Goal: Information Seeking & Learning: Check status

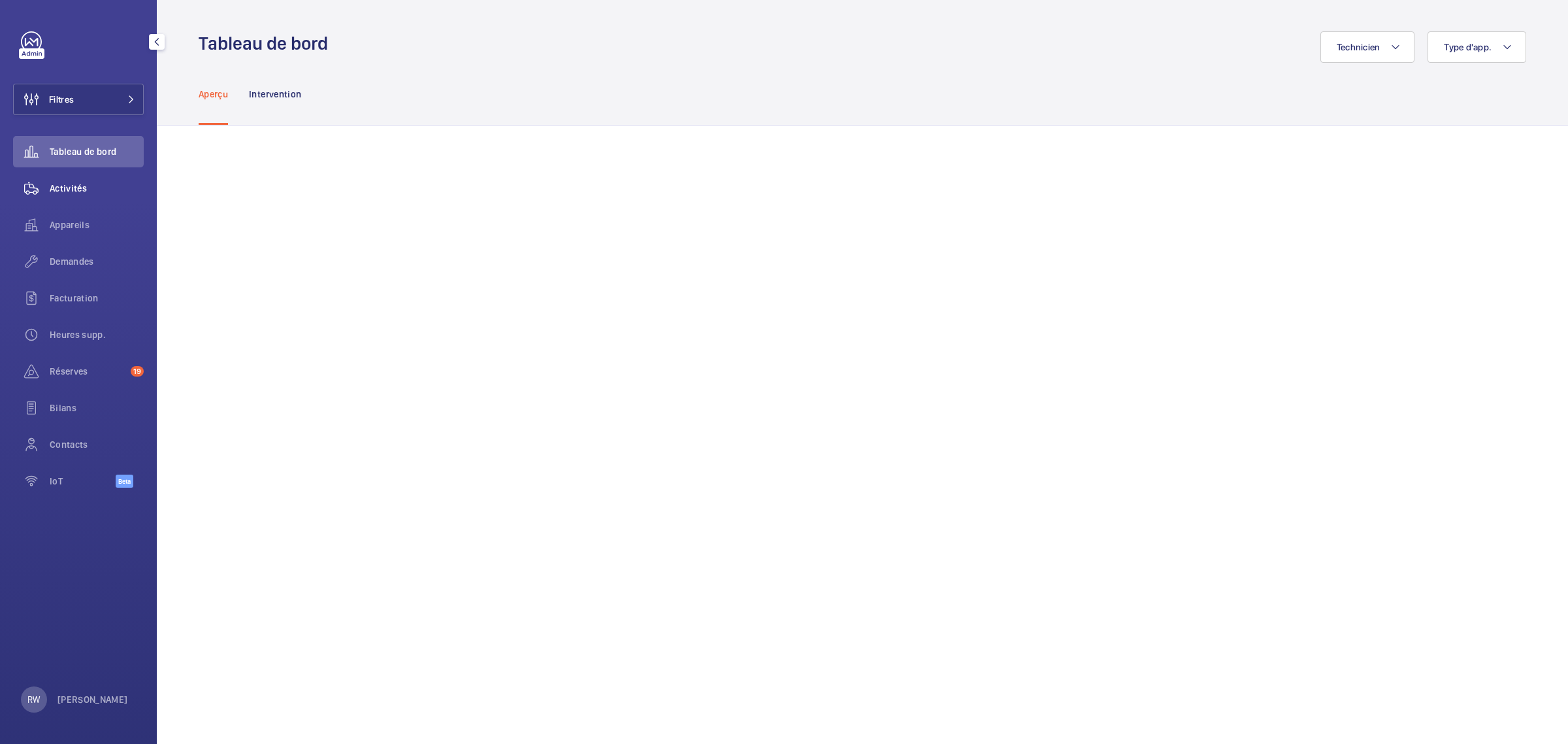
click at [64, 187] on span "Activités" at bounding box center [97, 188] width 94 height 13
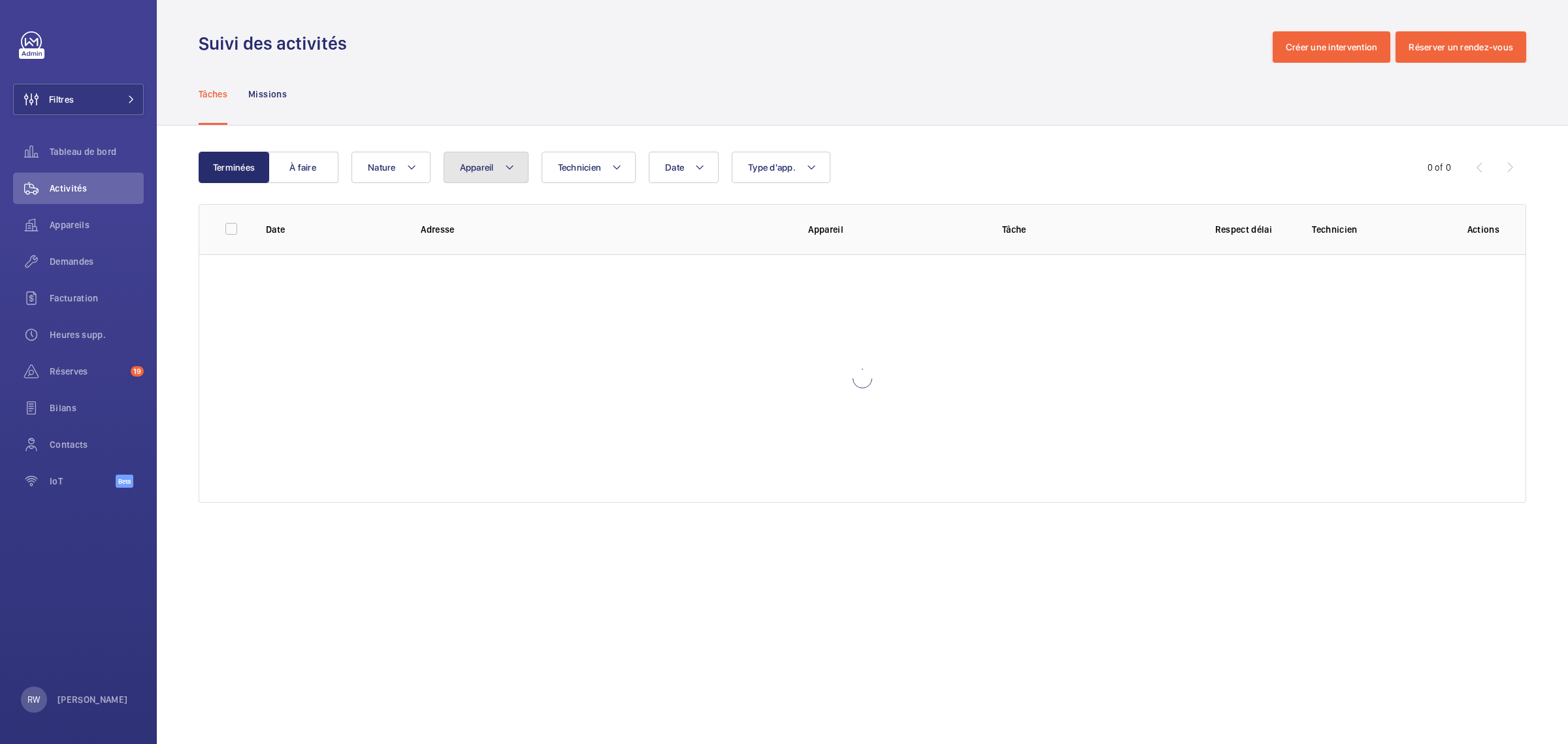
click at [501, 174] on button "Appareil" at bounding box center [486, 167] width 85 height 31
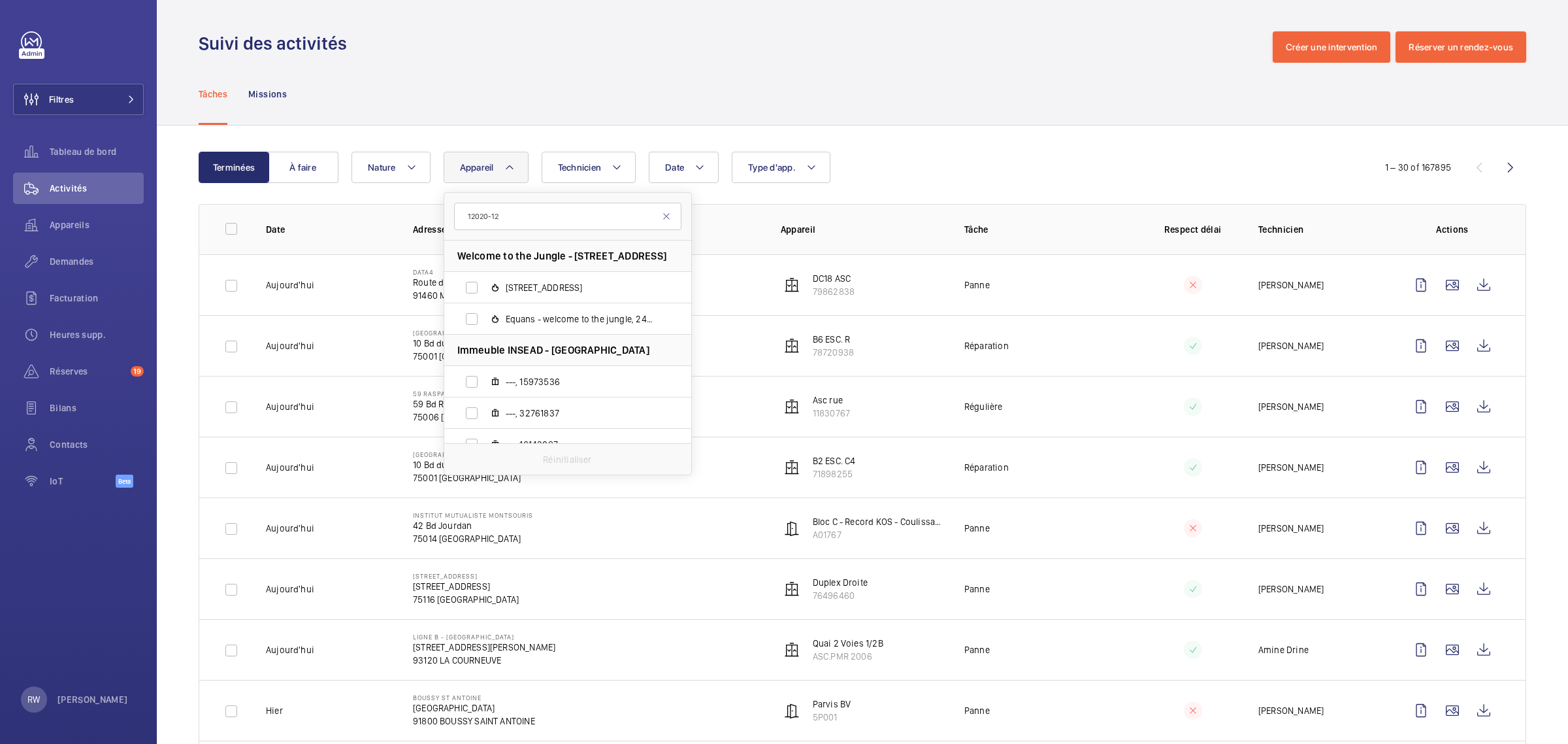
type input "12020-12"
click at [476, 286] on input "Bat NC Sud Triplex gauche, 12020-12" at bounding box center [471, 288] width 26 height 26
checkbox input "true"
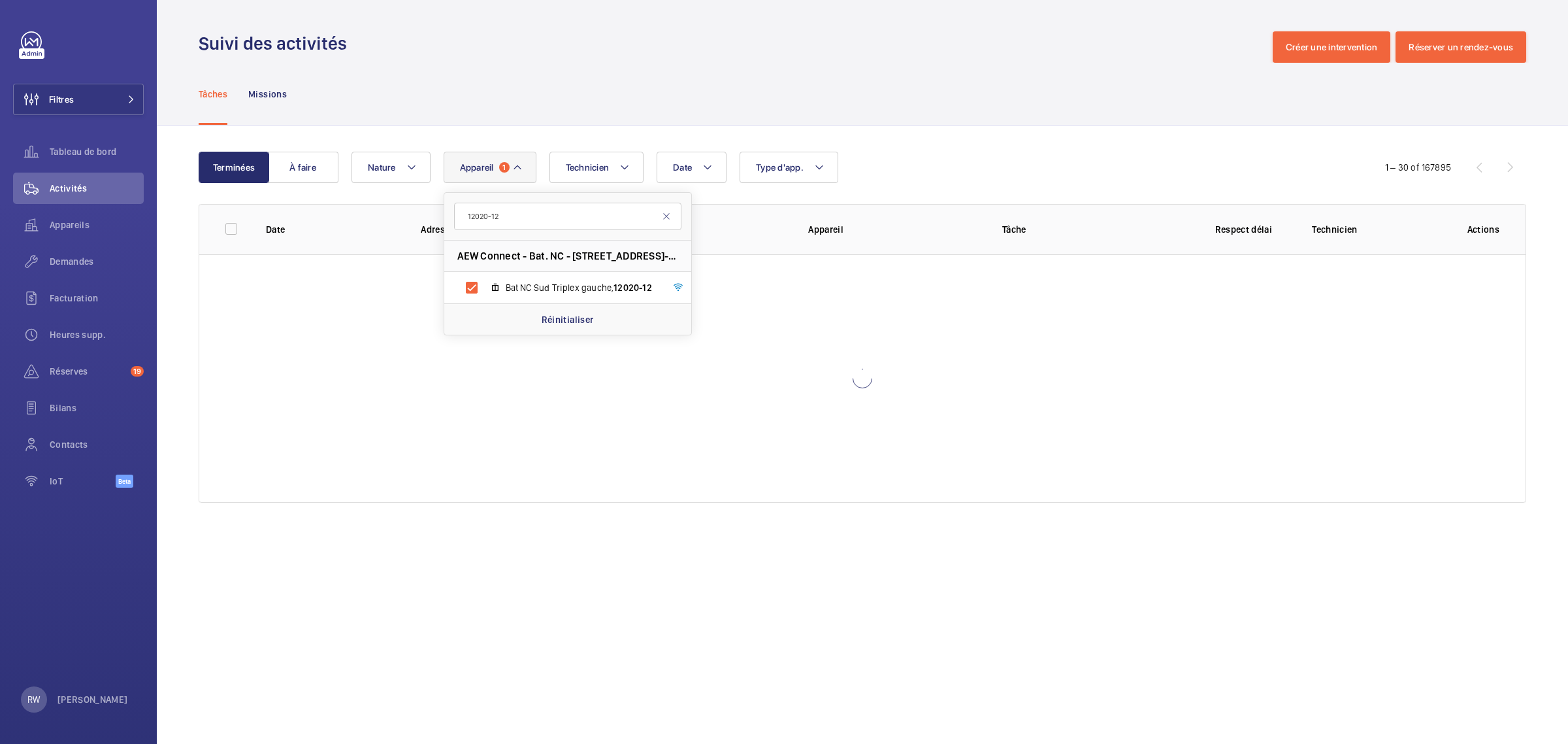
click at [547, 92] on div "Tâches Missions" at bounding box center [862, 94] width 1327 height 62
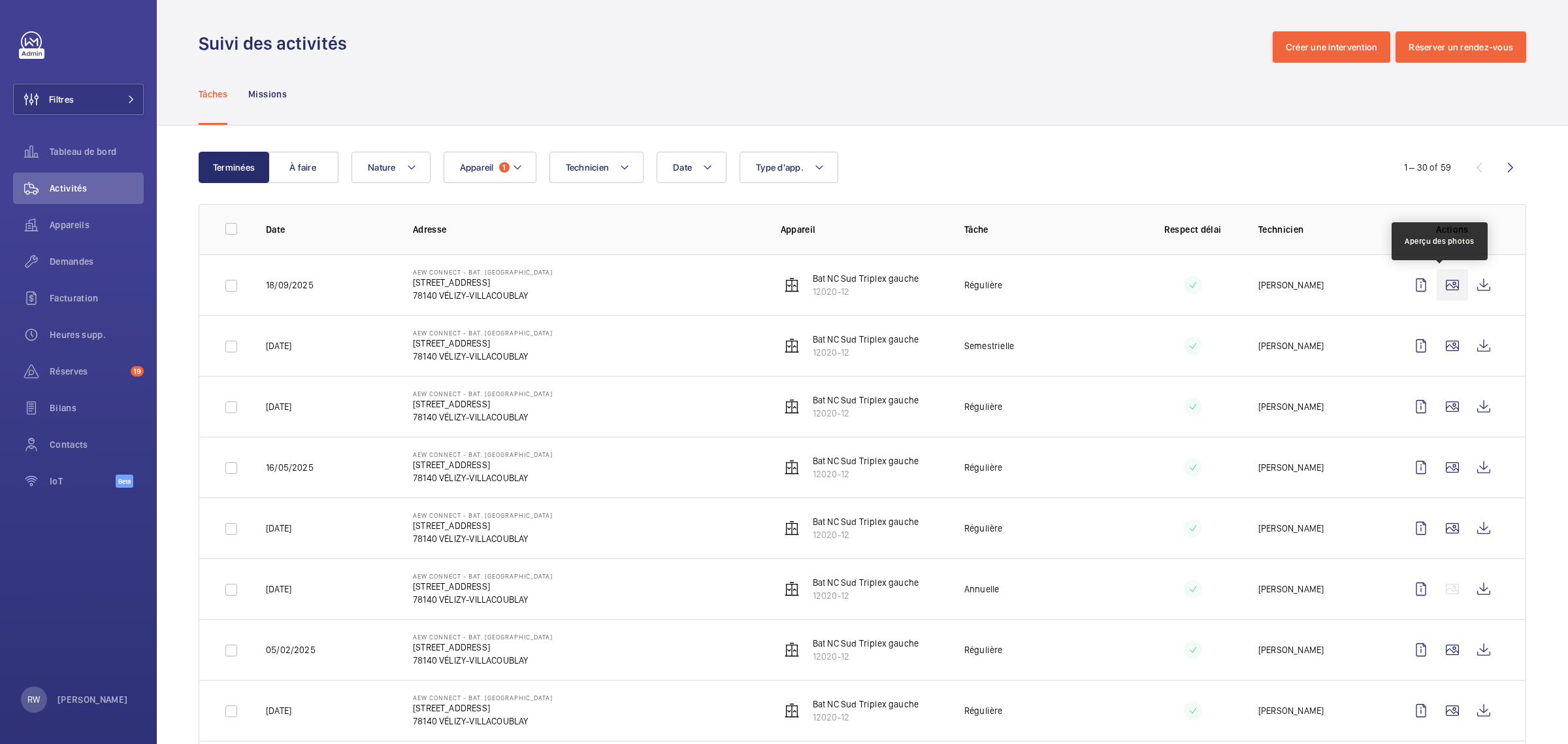
click at [1441, 289] on wm-front-icon-button at bounding box center [1452, 285] width 31 height 31
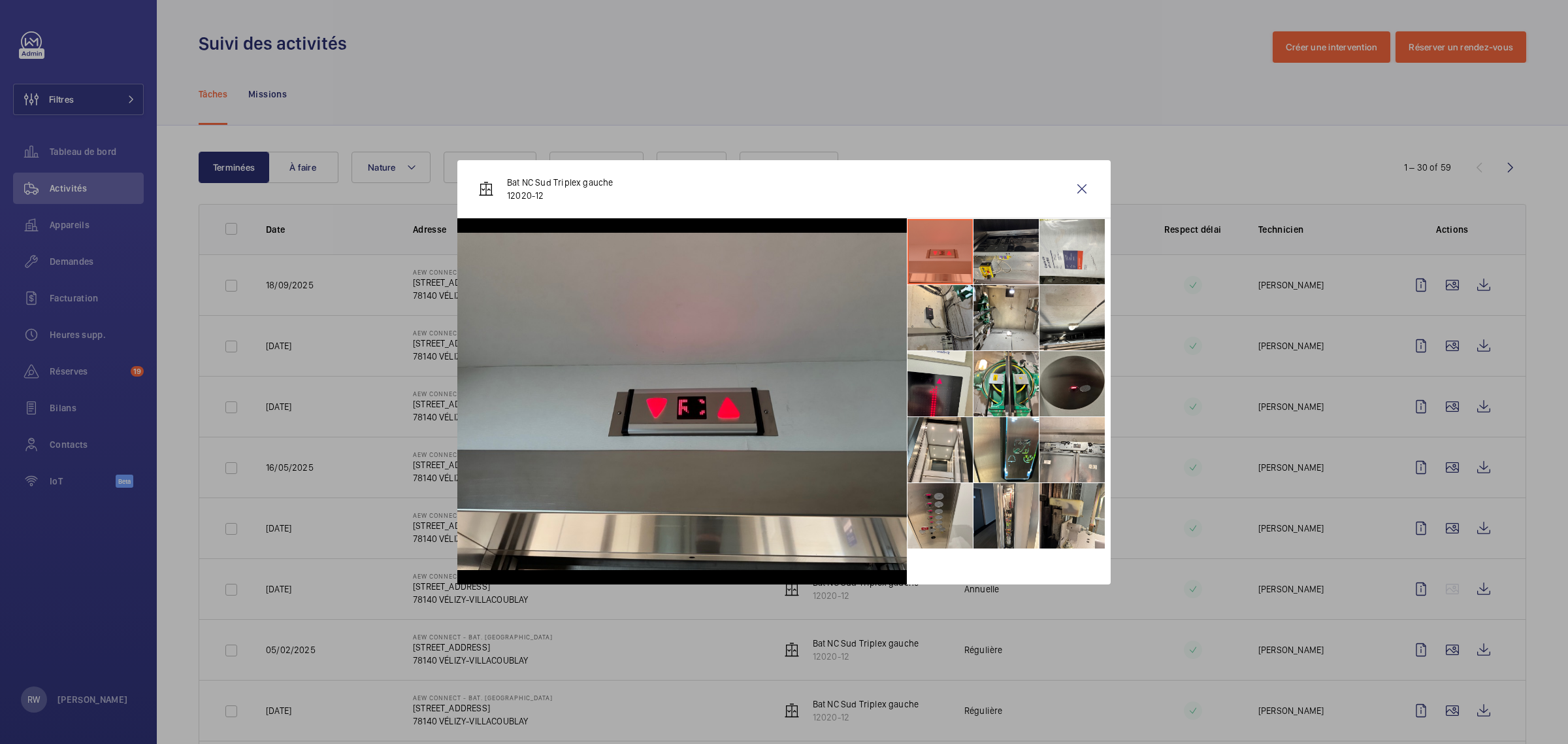
click at [995, 262] on li at bounding box center [1006, 251] width 65 height 65
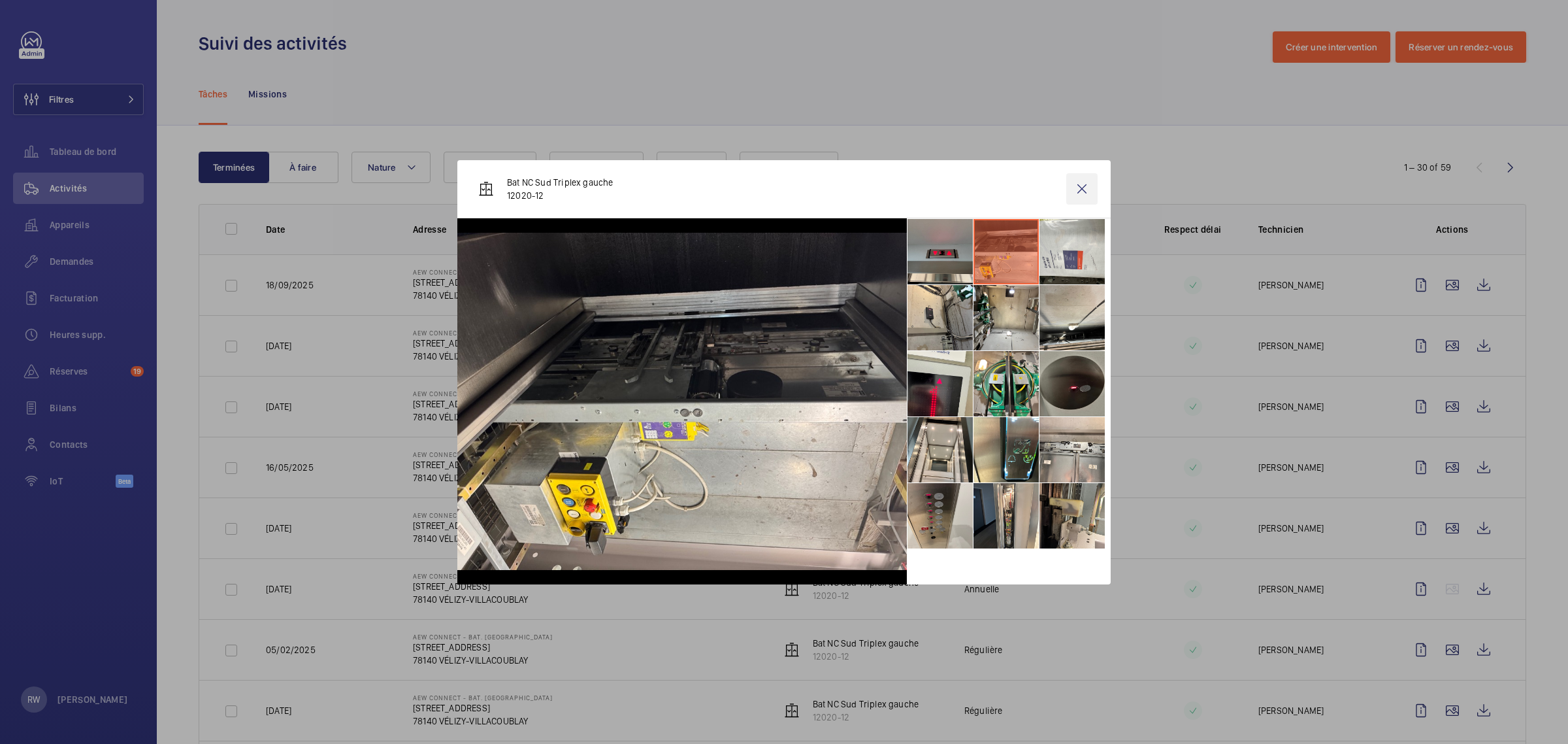
click at [1084, 191] on wm-front-icon-button at bounding box center [1081, 188] width 31 height 31
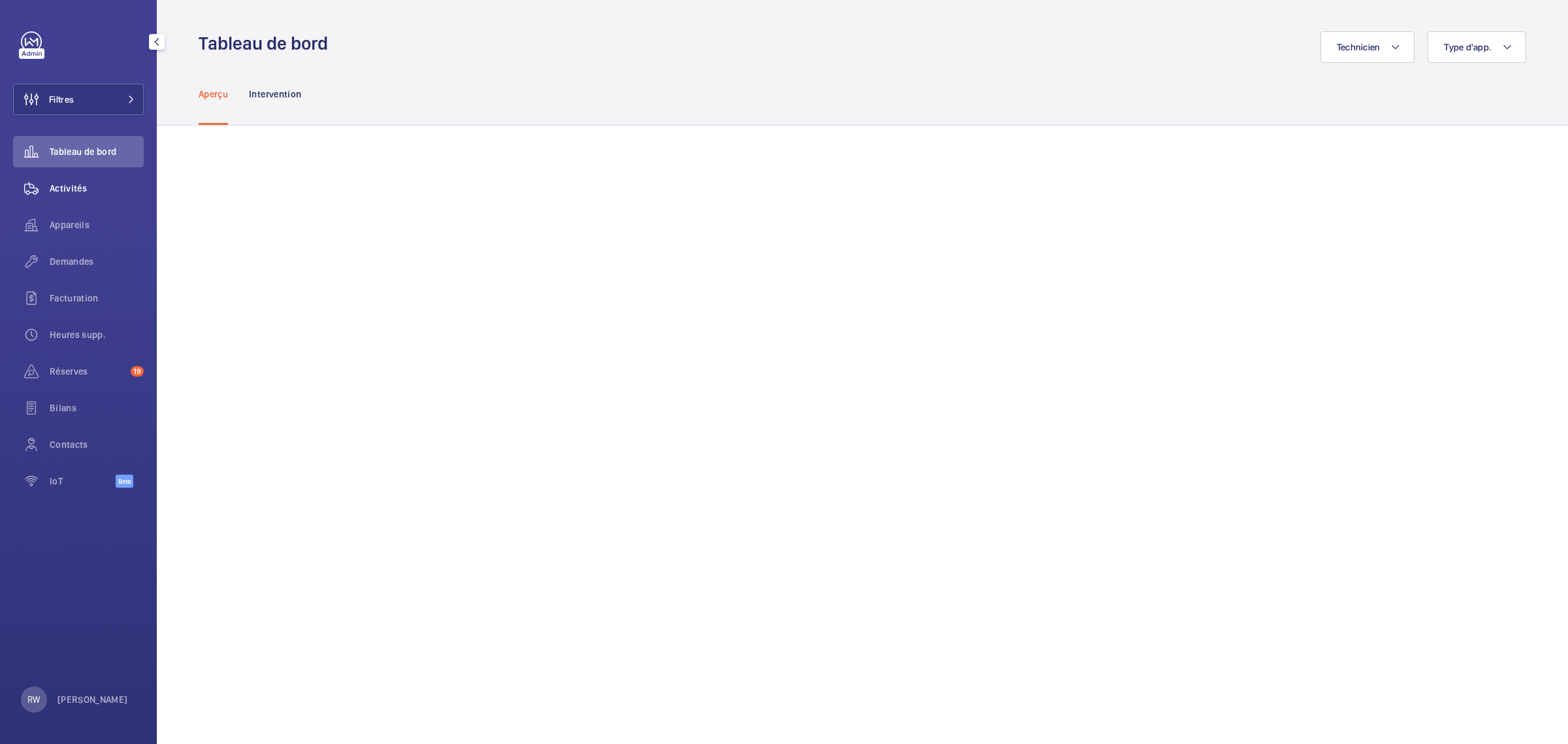
click at [30, 187] on wm-front-icon-button at bounding box center [31, 188] width 37 height 31
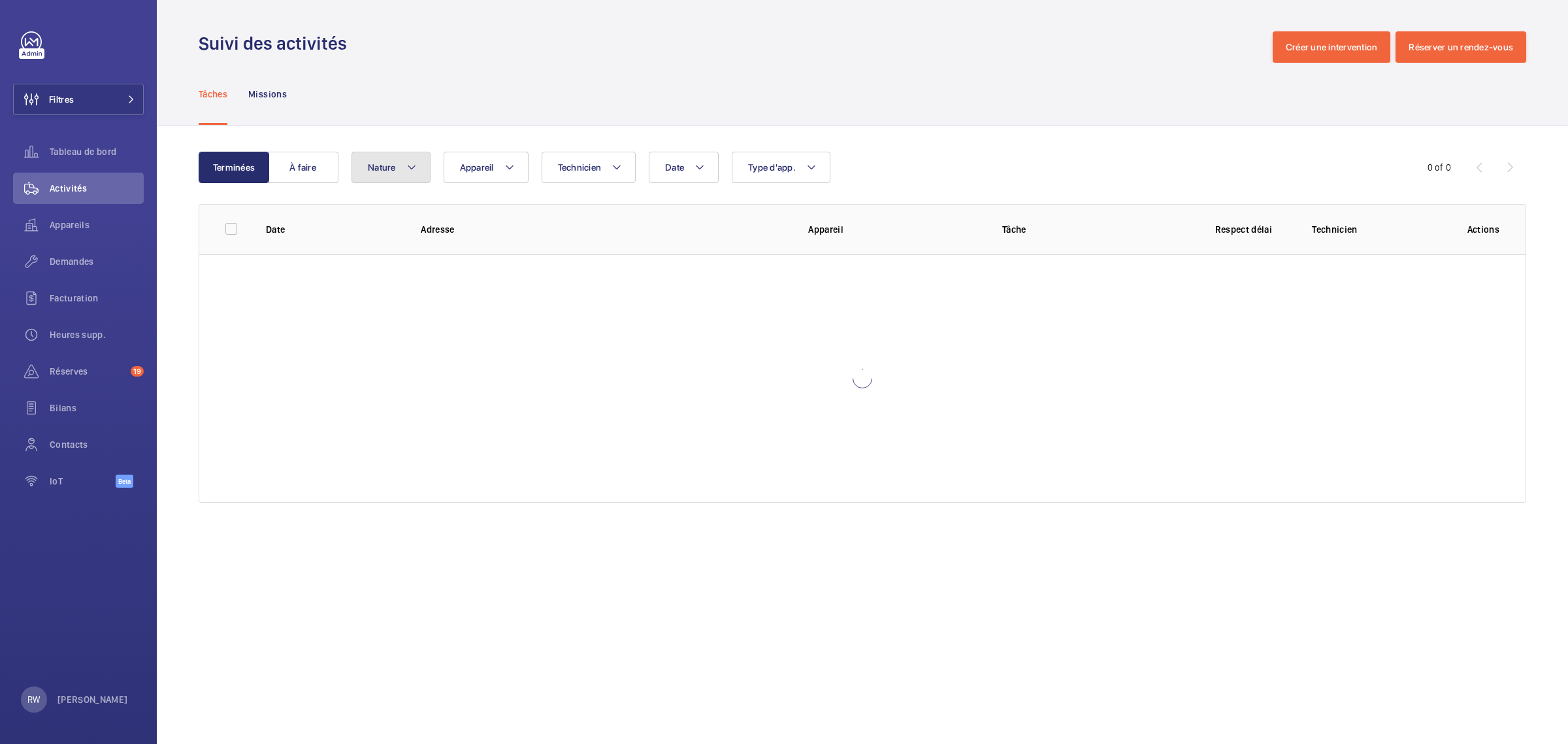
click at [413, 171] on mat-icon at bounding box center [411, 167] width 10 height 15
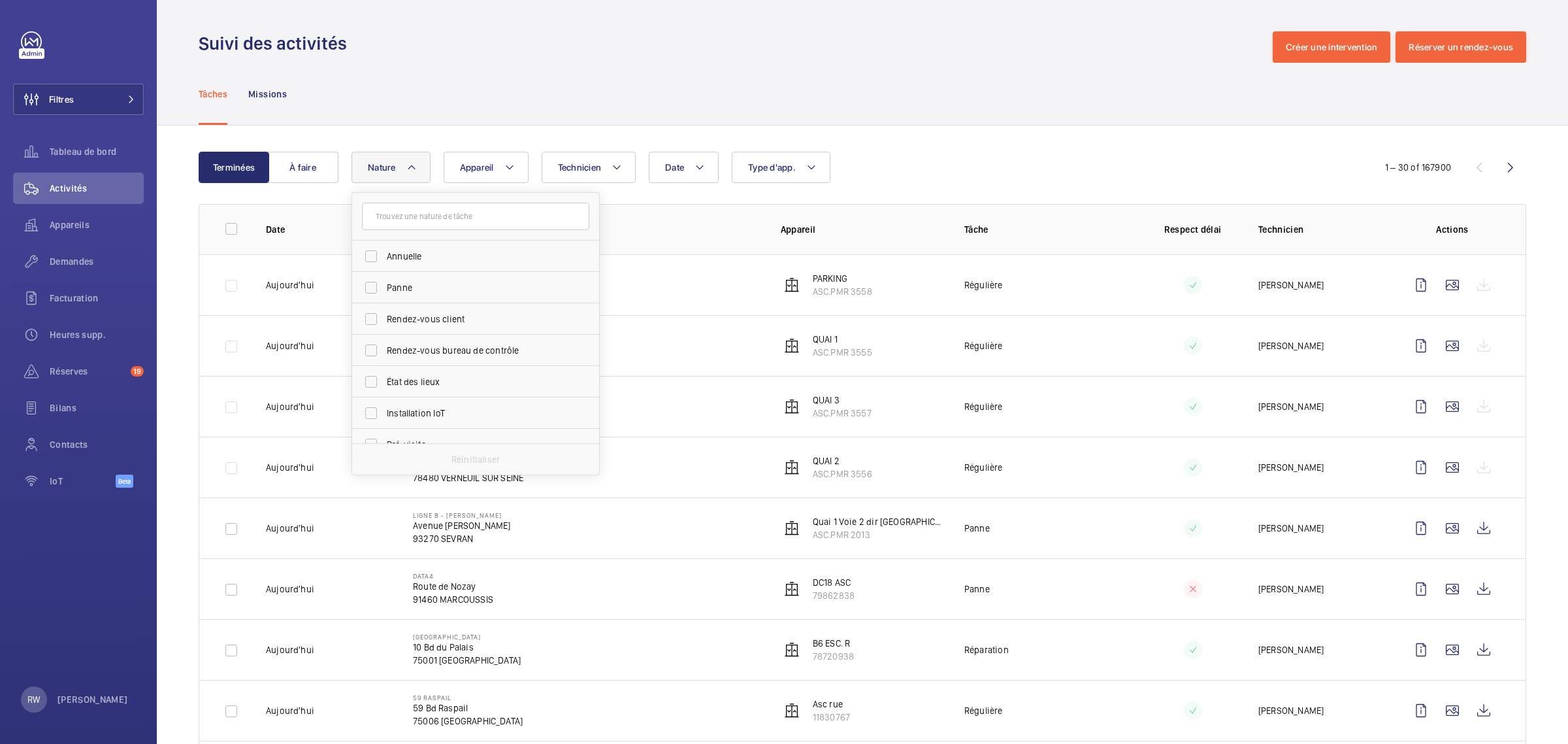
click at [415, 171] on mat-icon at bounding box center [411, 167] width 10 height 15
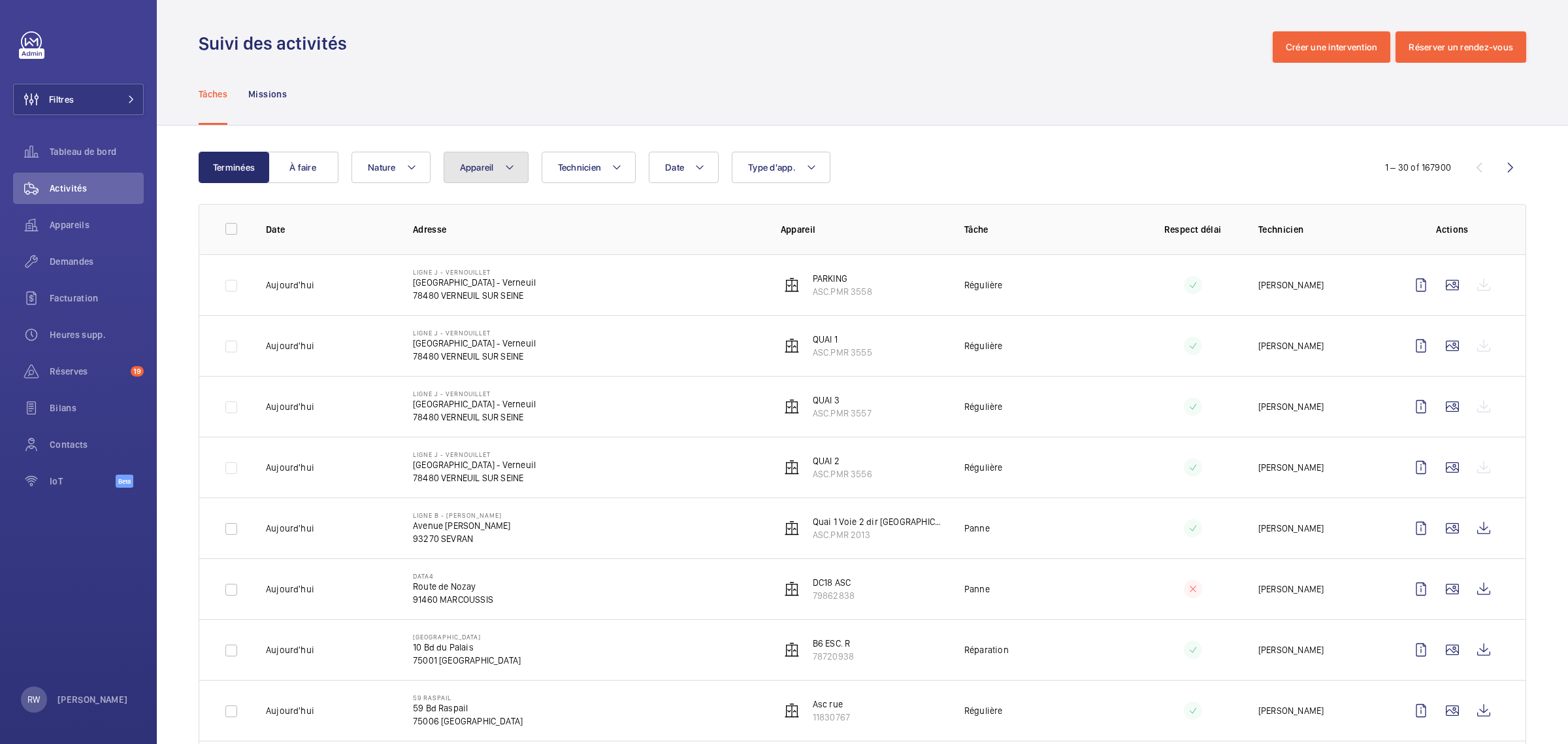
click at [455, 171] on button "Appareil" at bounding box center [486, 167] width 85 height 31
type input "12020-02"
click at [466, 286] on input "Bat NC côté Nord Triplex gauche, 12020-02" at bounding box center [471, 288] width 26 height 26
checkbox input "true"
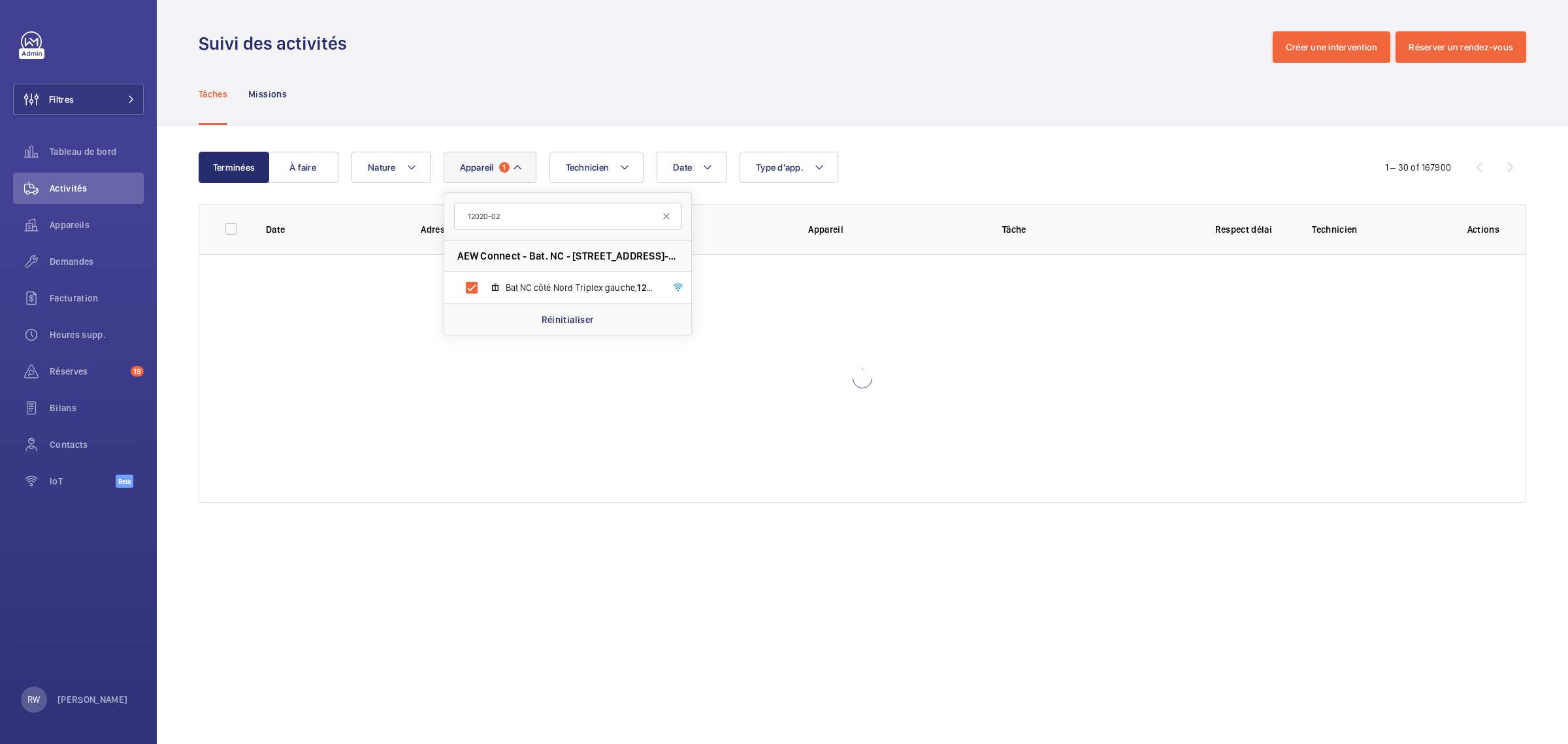
click at [517, 114] on div "Tâches Missions" at bounding box center [862, 94] width 1327 height 62
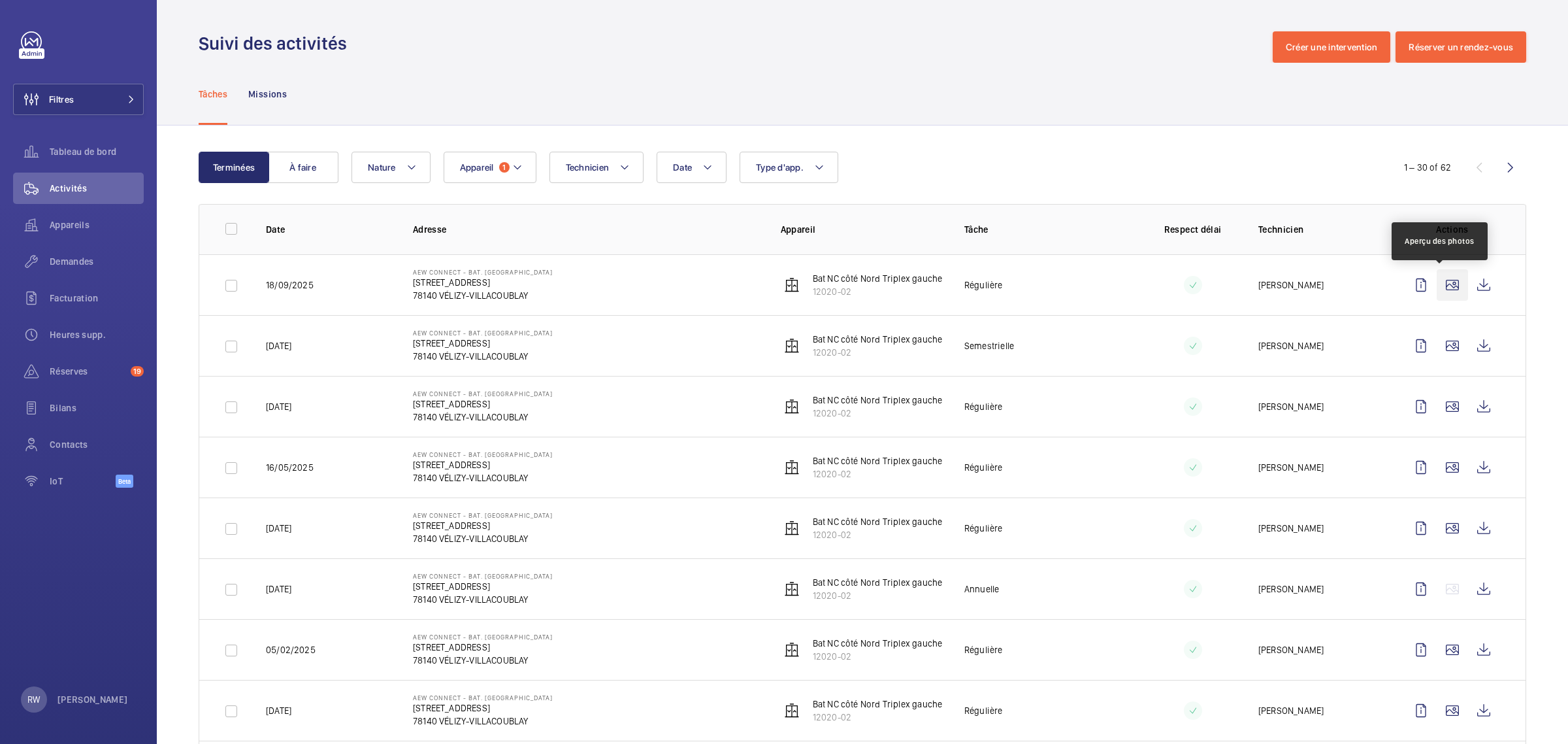
click at [1436, 286] on wm-front-icon-button at bounding box center [1452, 285] width 31 height 31
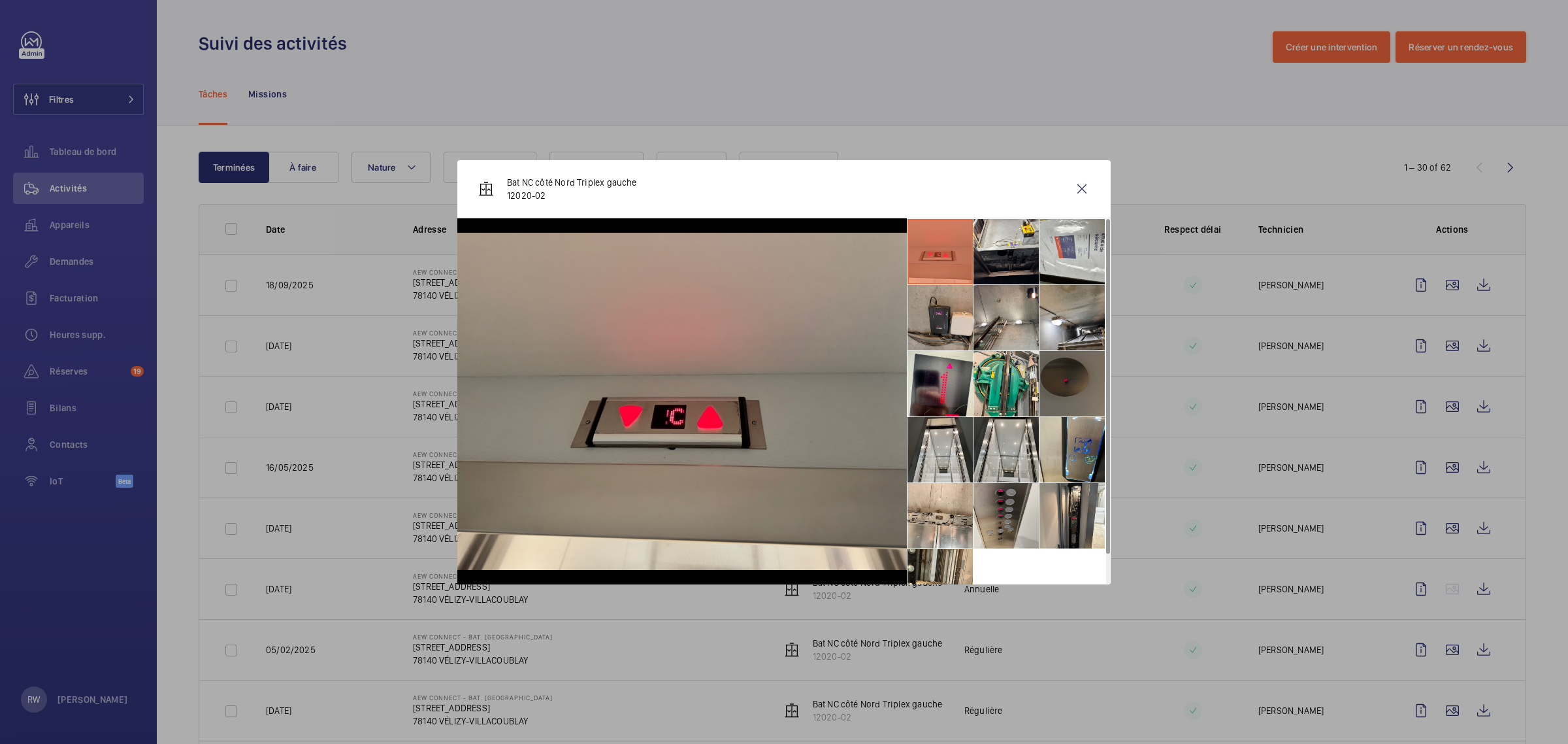
click at [938, 314] on li at bounding box center [940, 317] width 65 height 65
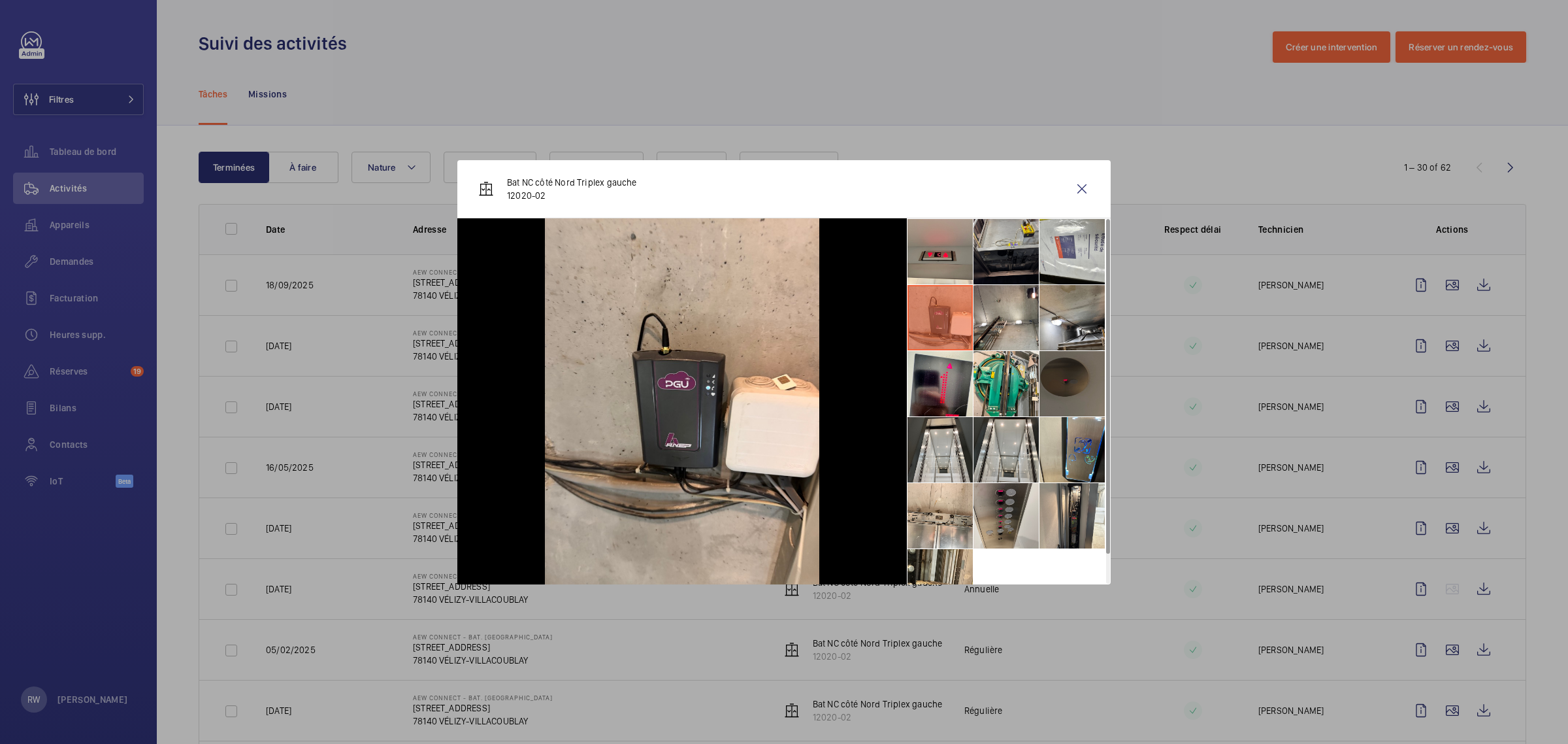
click at [1023, 246] on li at bounding box center [1006, 251] width 65 height 65
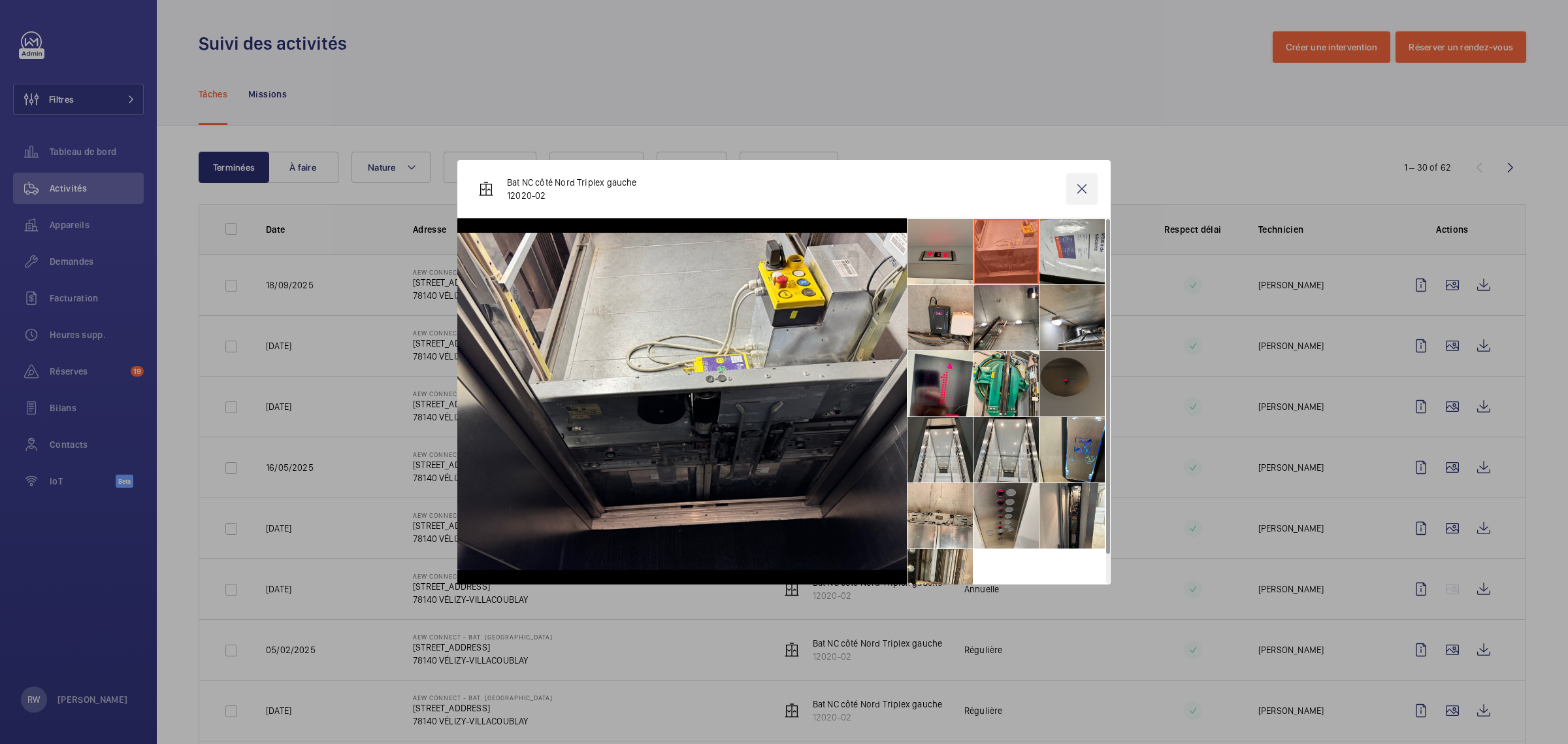
click at [1080, 190] on wm-front-icon-button at bounding box center [1081, 188] width 31 height 31
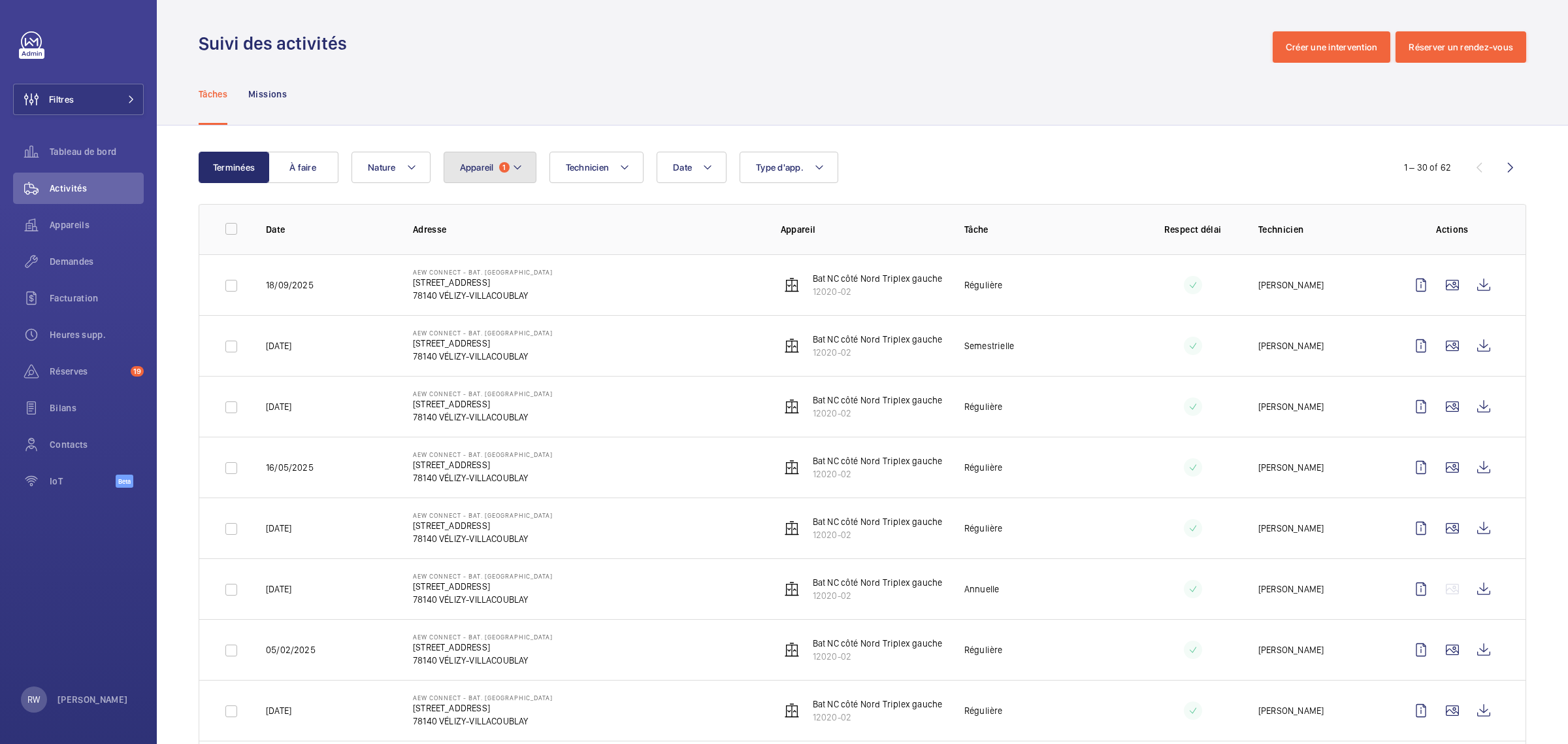
click at [471, 180] on button "Appareil 1" at bounding box center [490, 167] width 93 height 31
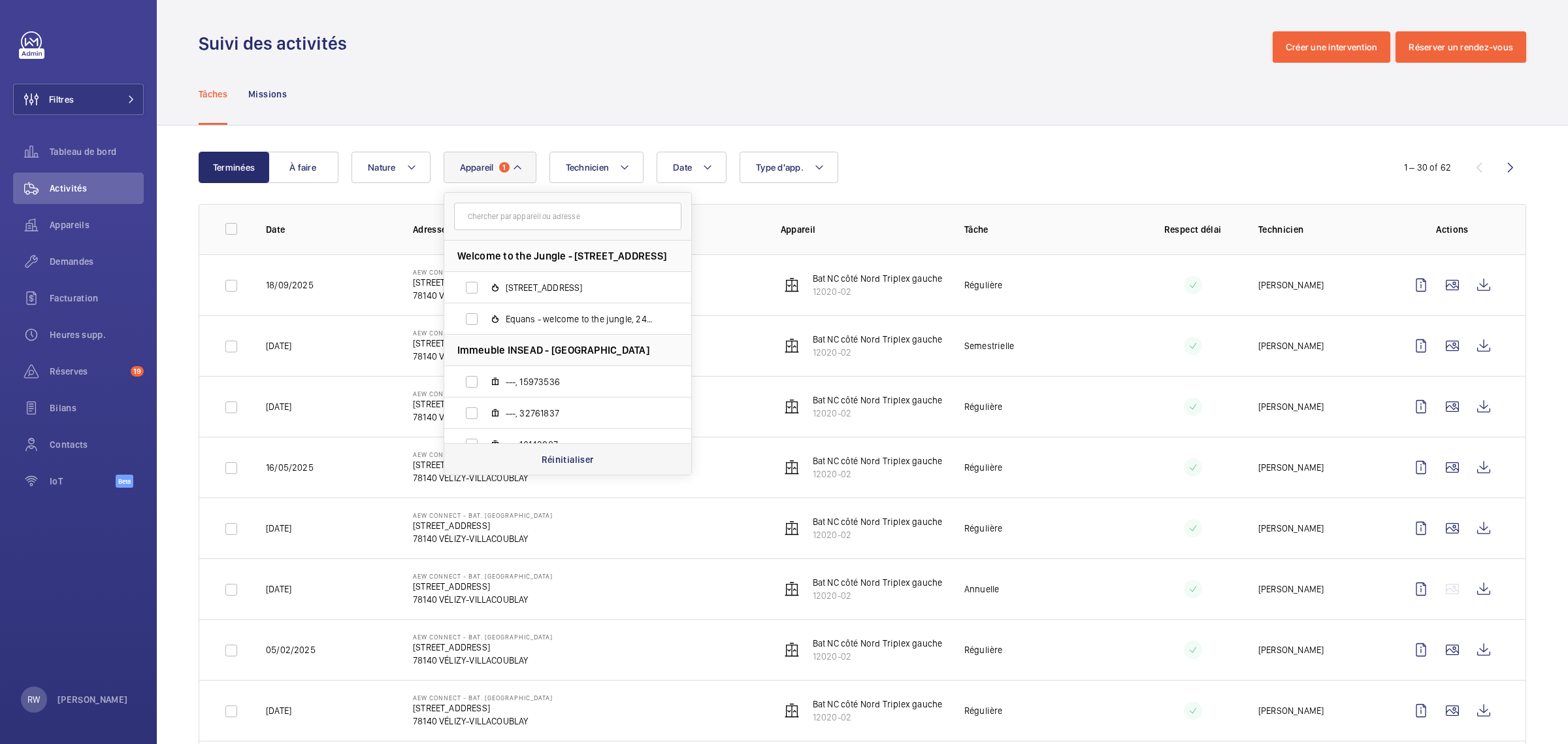
click at [557, 458] on p "Réinitialiser" at bounding box center [567, 459] width 52 height 13
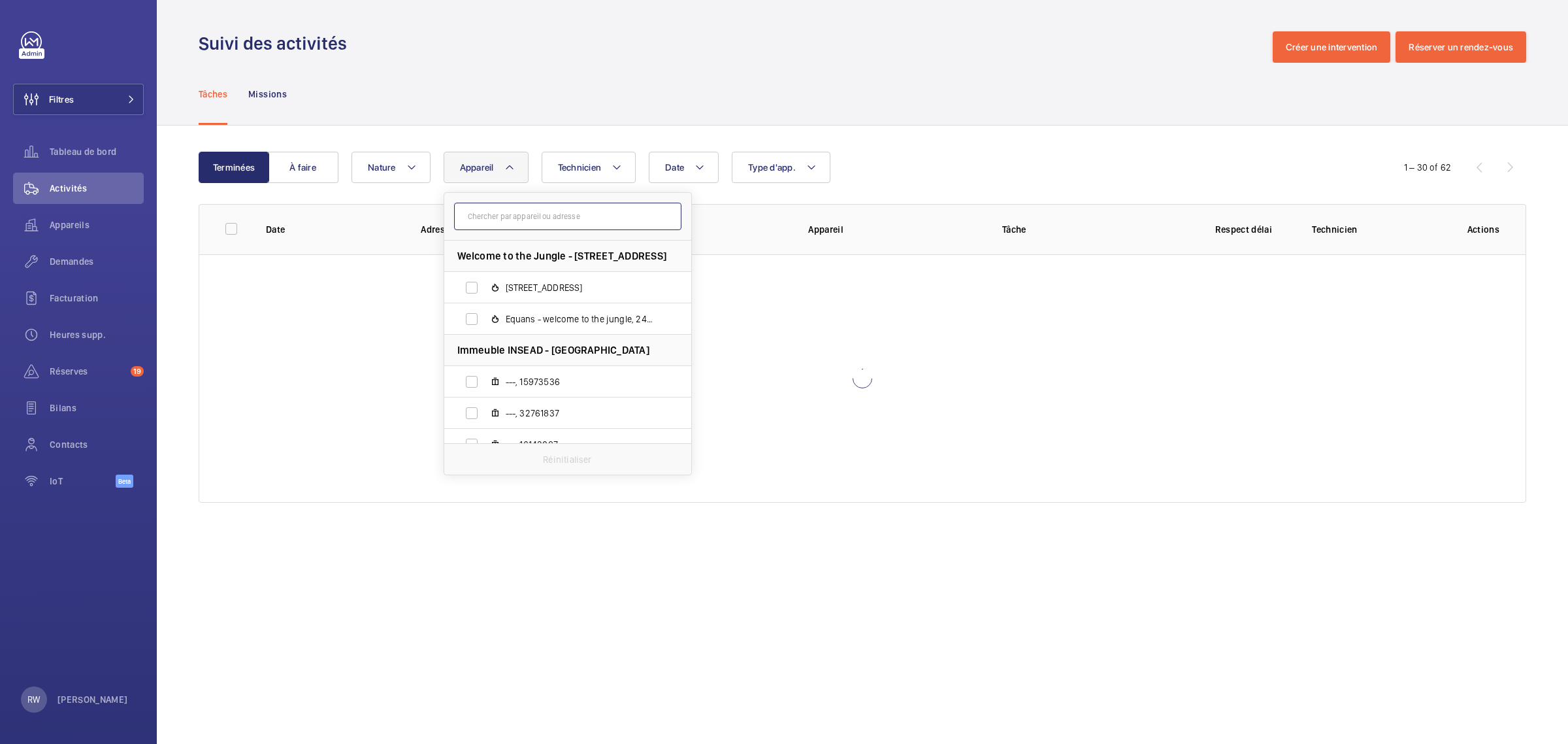
click at [507, 215] on input "text" at bounding box center [567, 216] width 228 height 27
paste input "15235494"
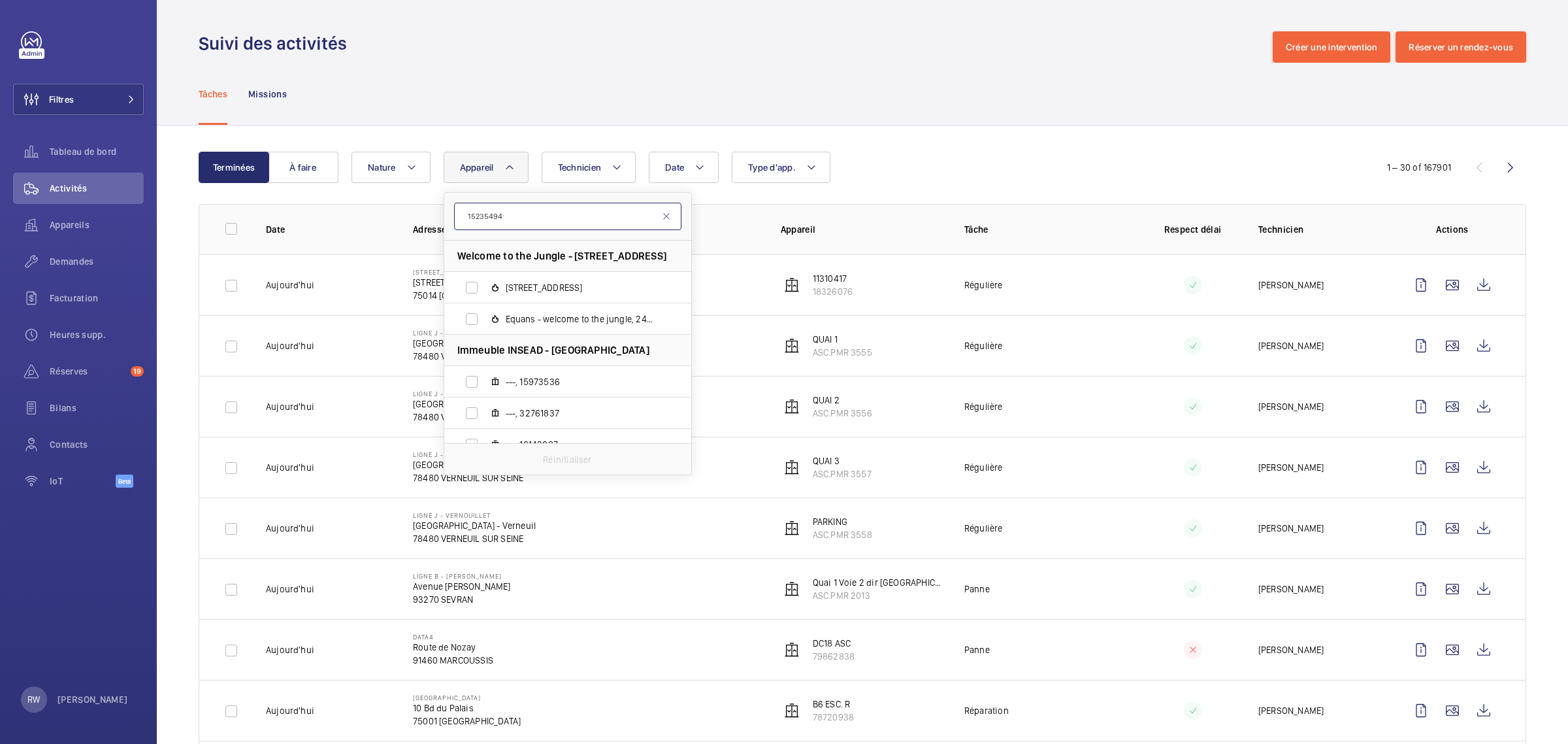
type input "15235494"
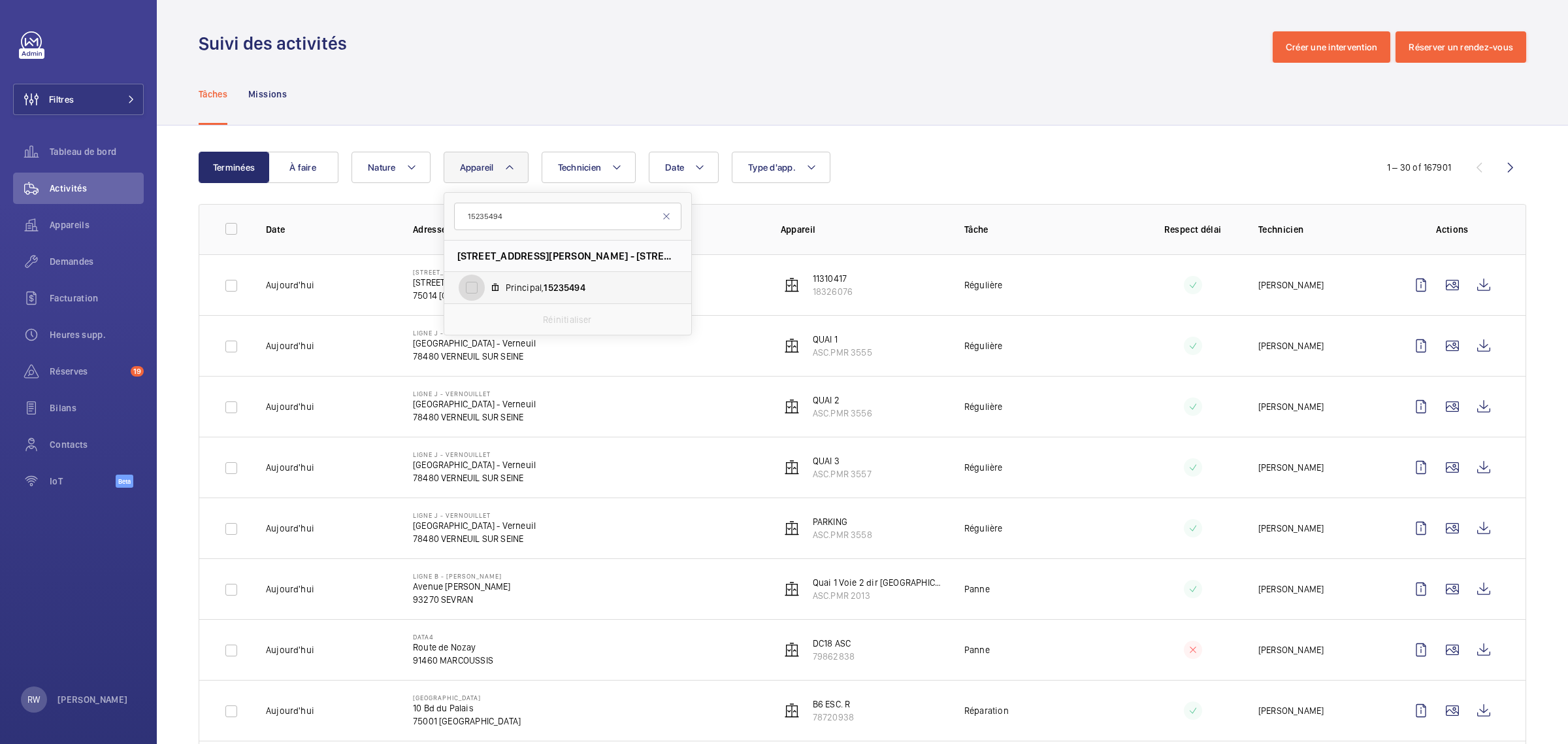
click at [477, 286] on input "Principal, 15235494" at bounding box center [471, 288] width 26 height 26
checkbox input "true"
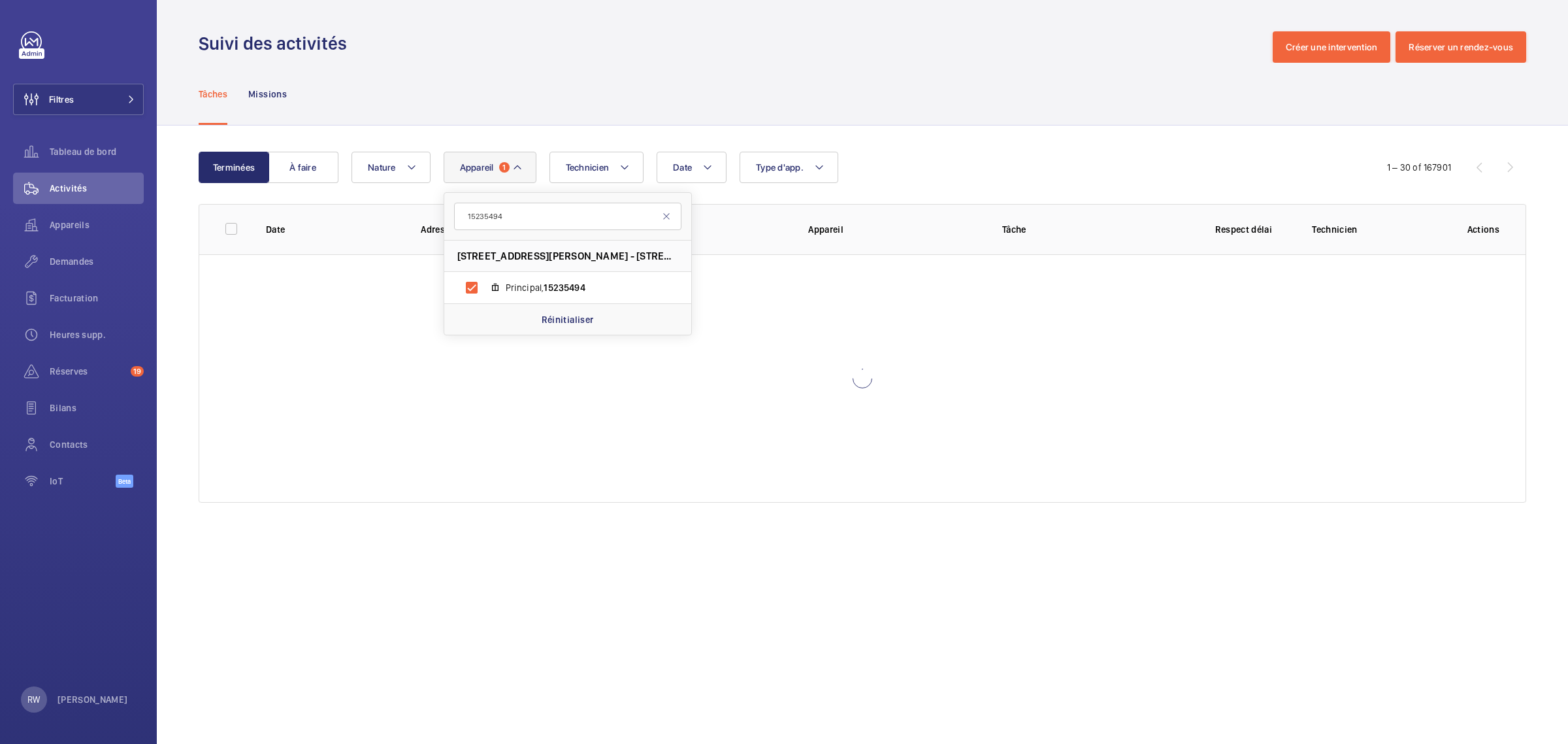
click at [756, 61] on div "Suivi des activités Créer une intervention Réserver un rendez-vous" at bounding box center [862, 47] width 1327 height 31
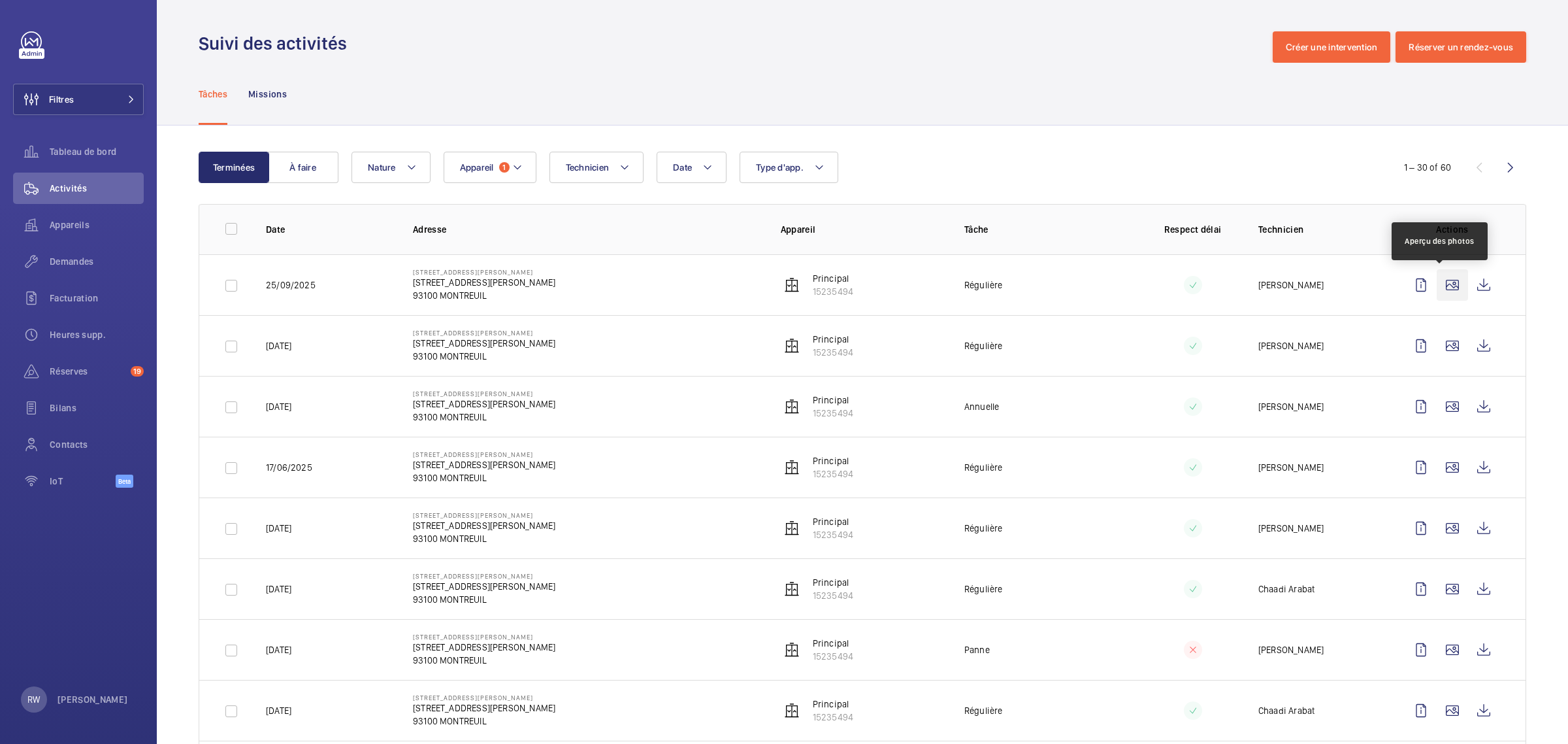
click at [1436, 285] on wm-front-icon-button at bounding box center [1452, 285] width 31 height 31
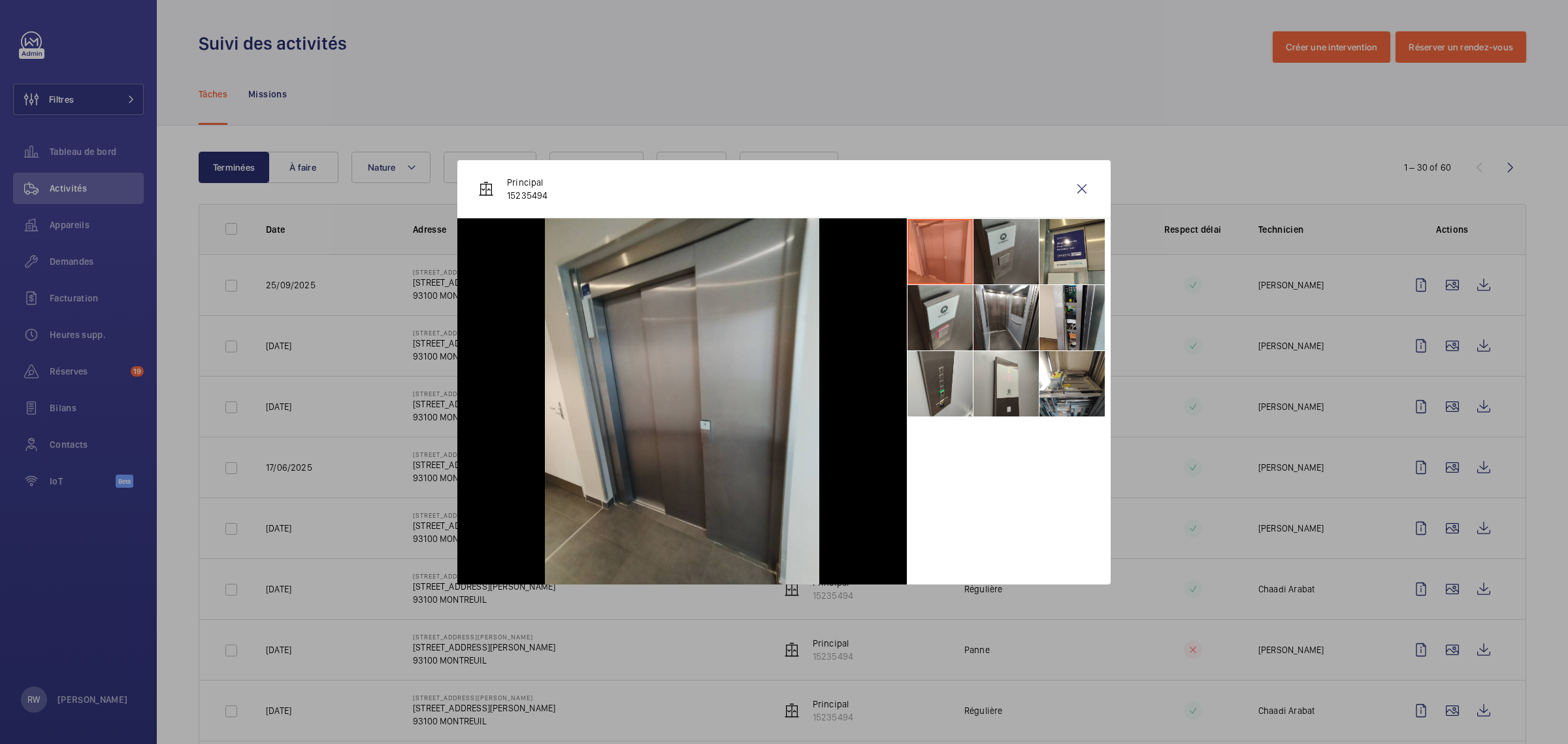
drag, startPoint x: 993, startPoint y: 244, endPoint x: 1019, endPoint y: 243, distance: 26.0
click at [993, 244] on li at bounding box center [1006, 251] width 65 height 65
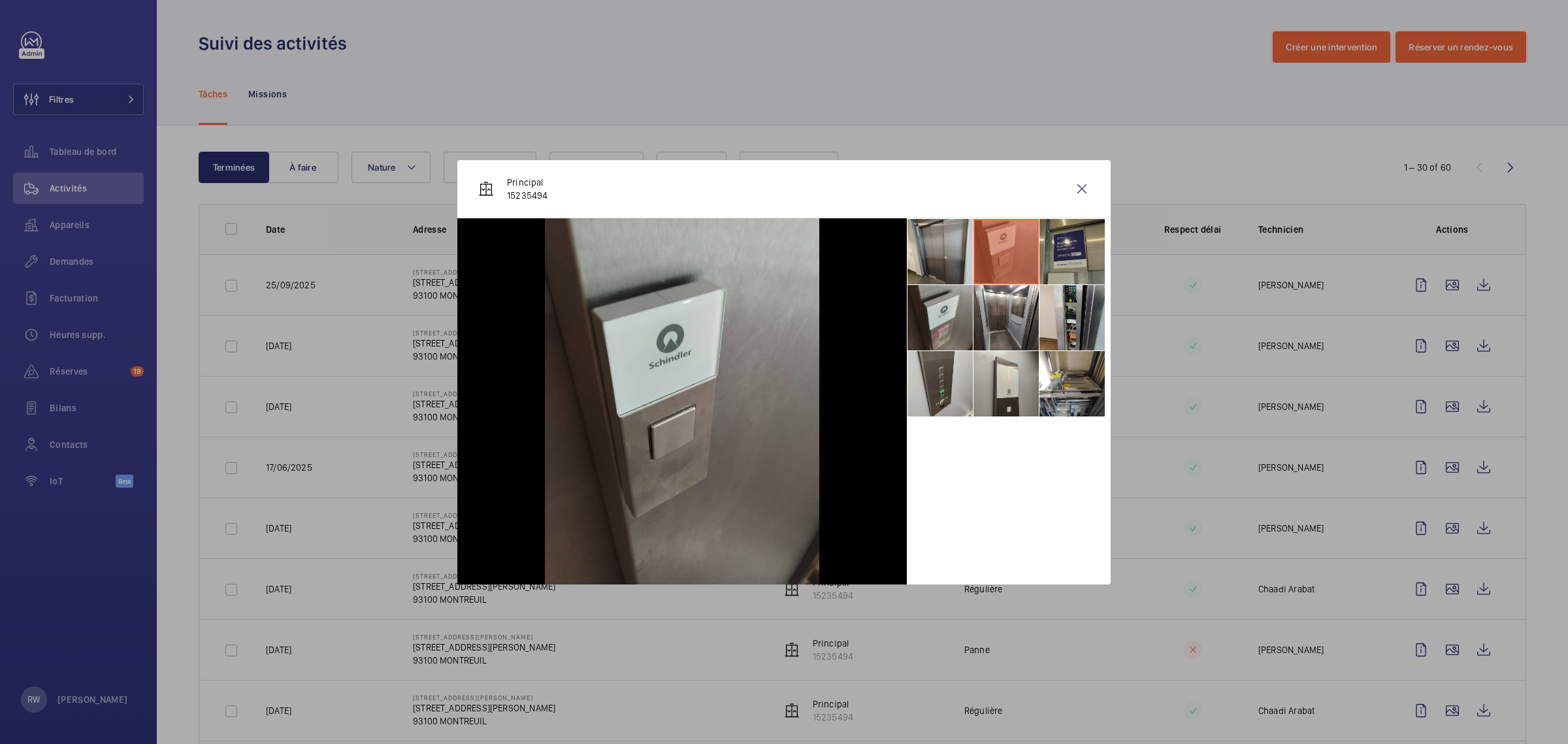
click at [1053, 246] on li at bounding box center [1072, 251] width 65 height 65
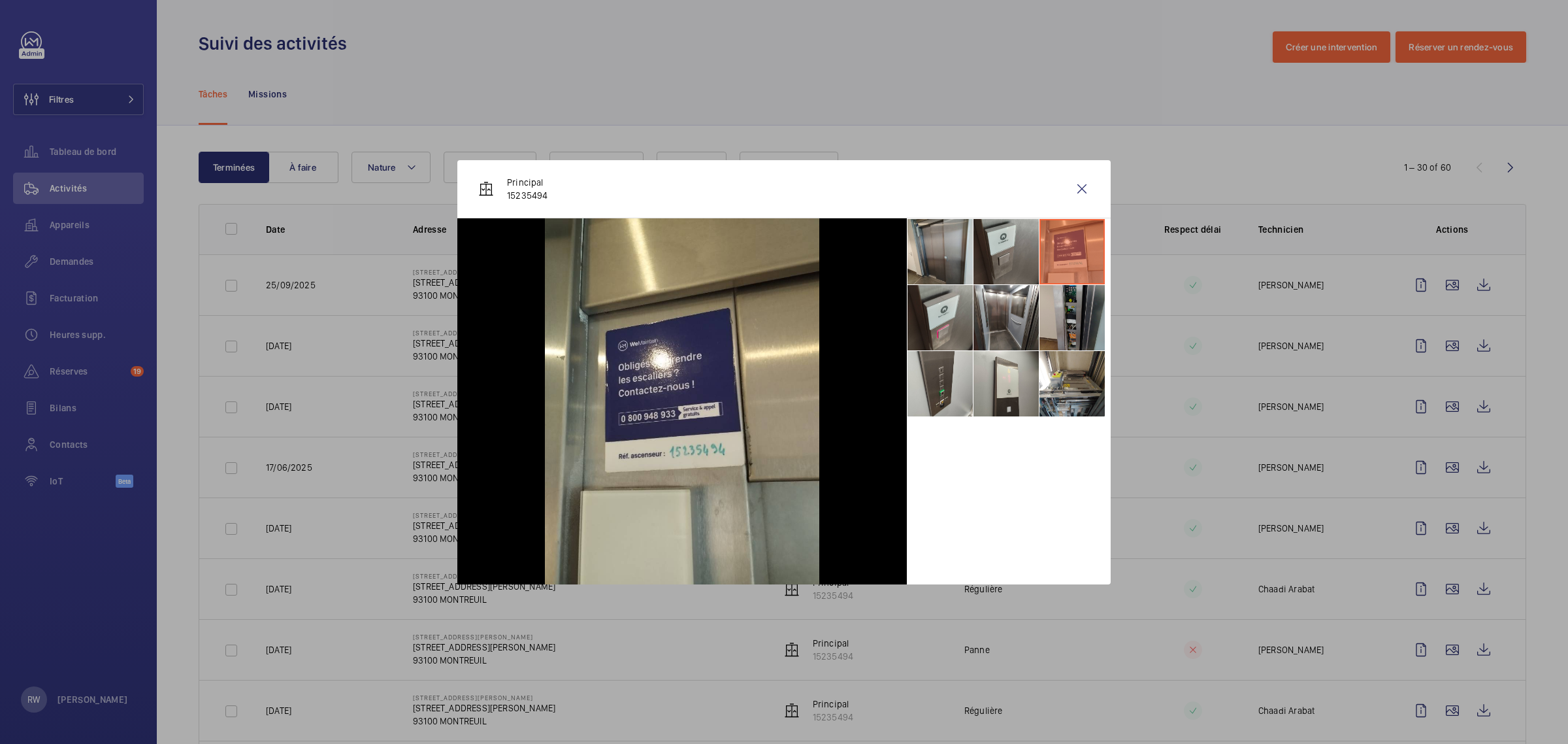
click at [1056, 312] on li at bounding box center [1072, 317] width 65 height 65
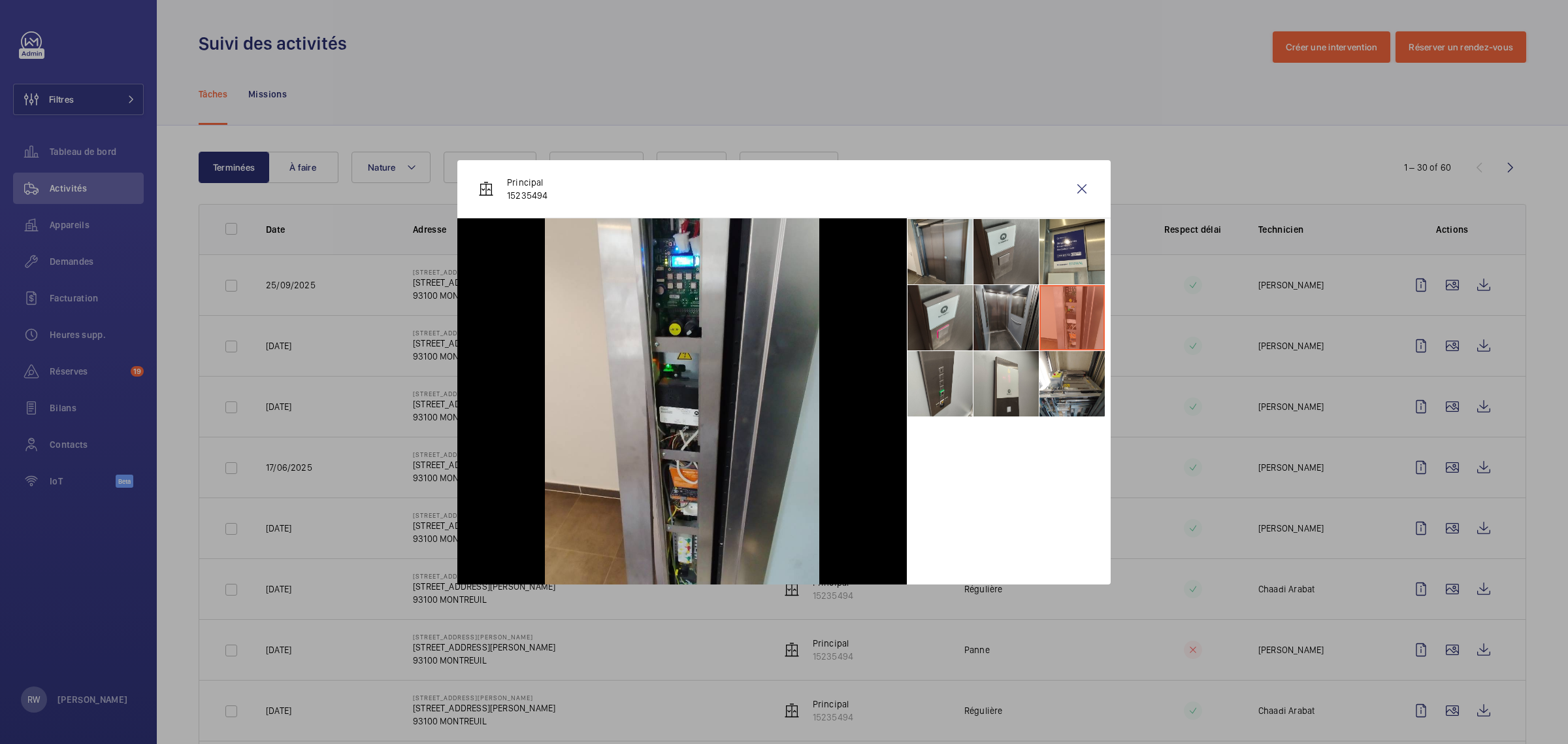
click at [999, 311] on li at bounding box center [1006, 317] width 65 height 65
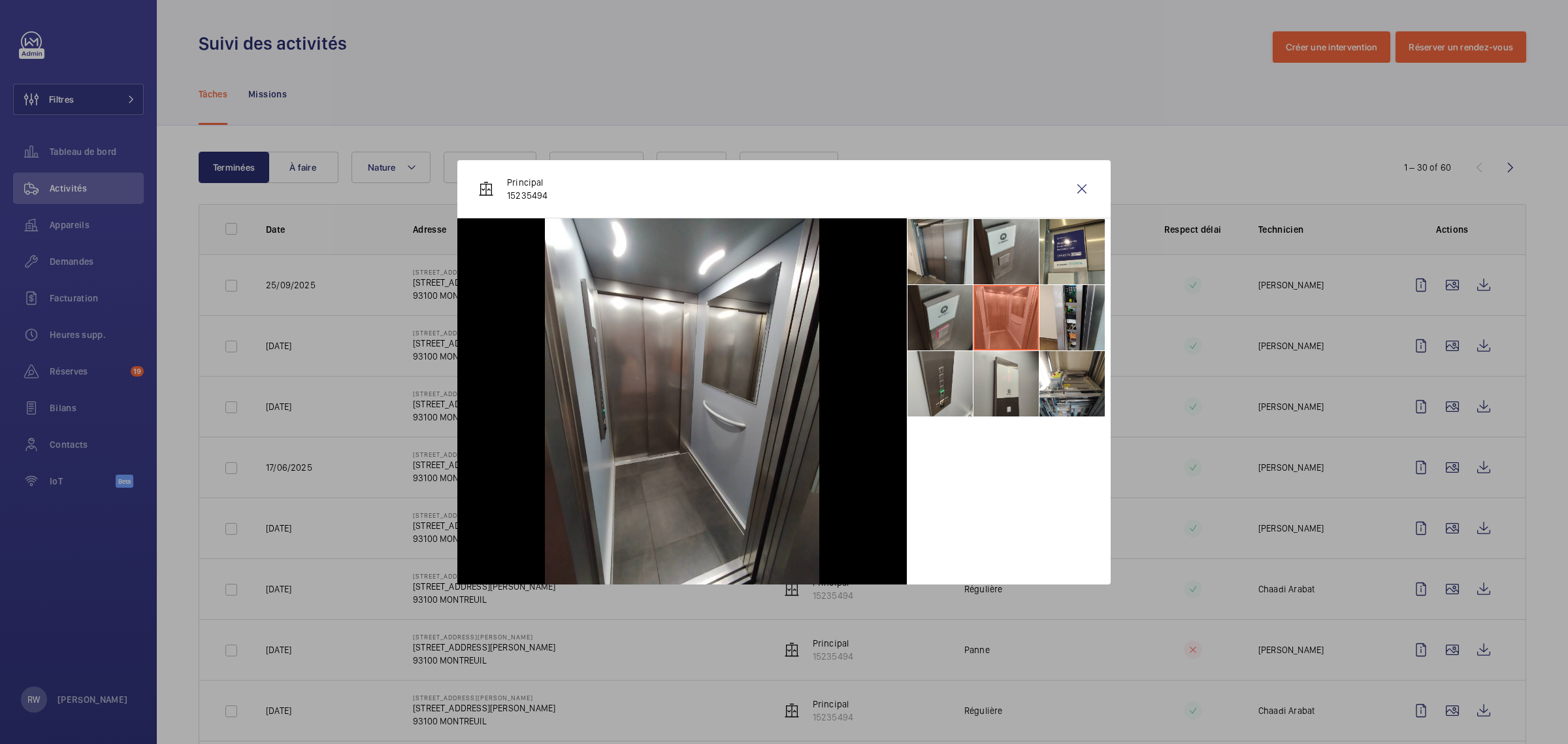
click at [955, 311] on li at bounding box center [940, 317] width 65 height 65
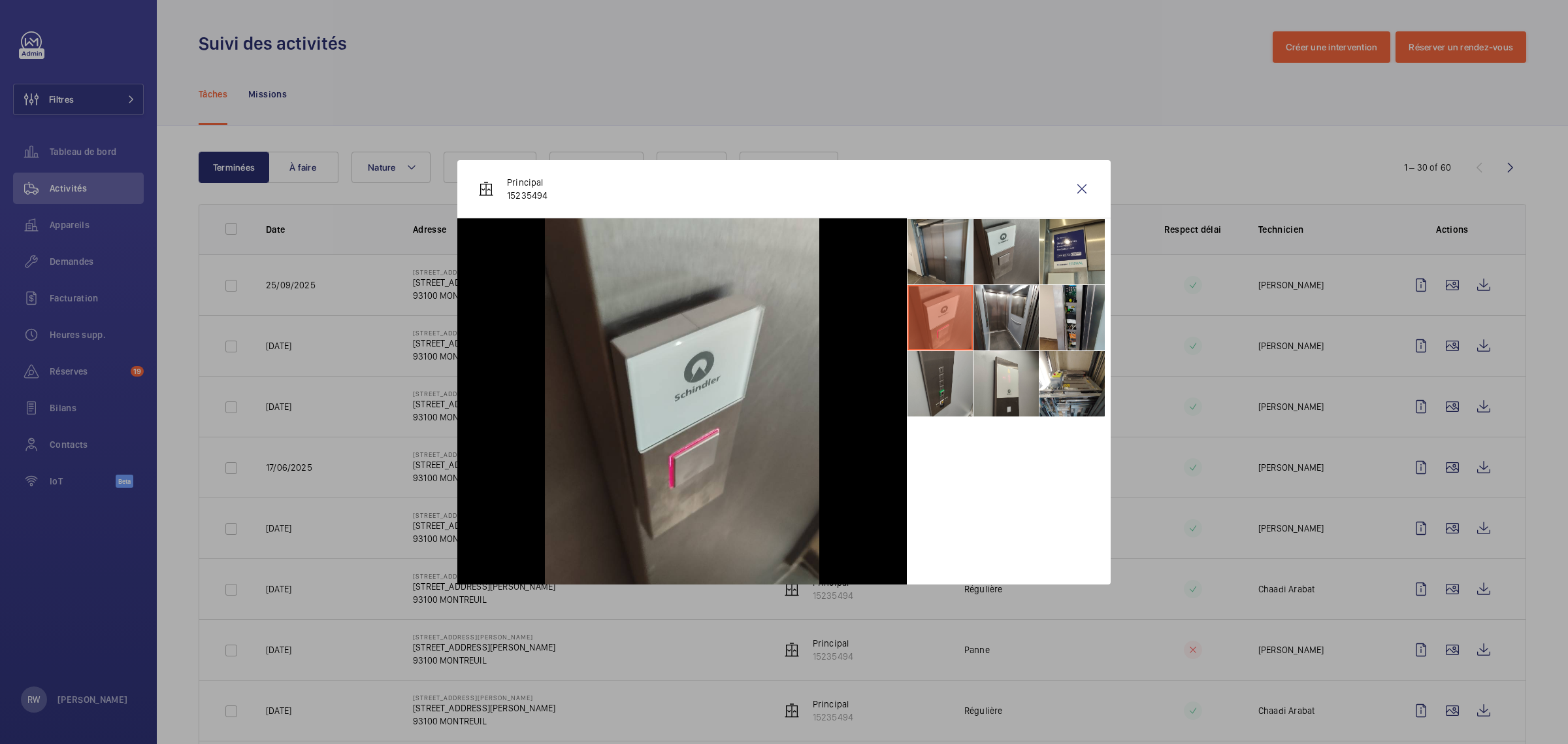
click at [929, 380] on li at bounding box center [940, 383] width 65 height 65
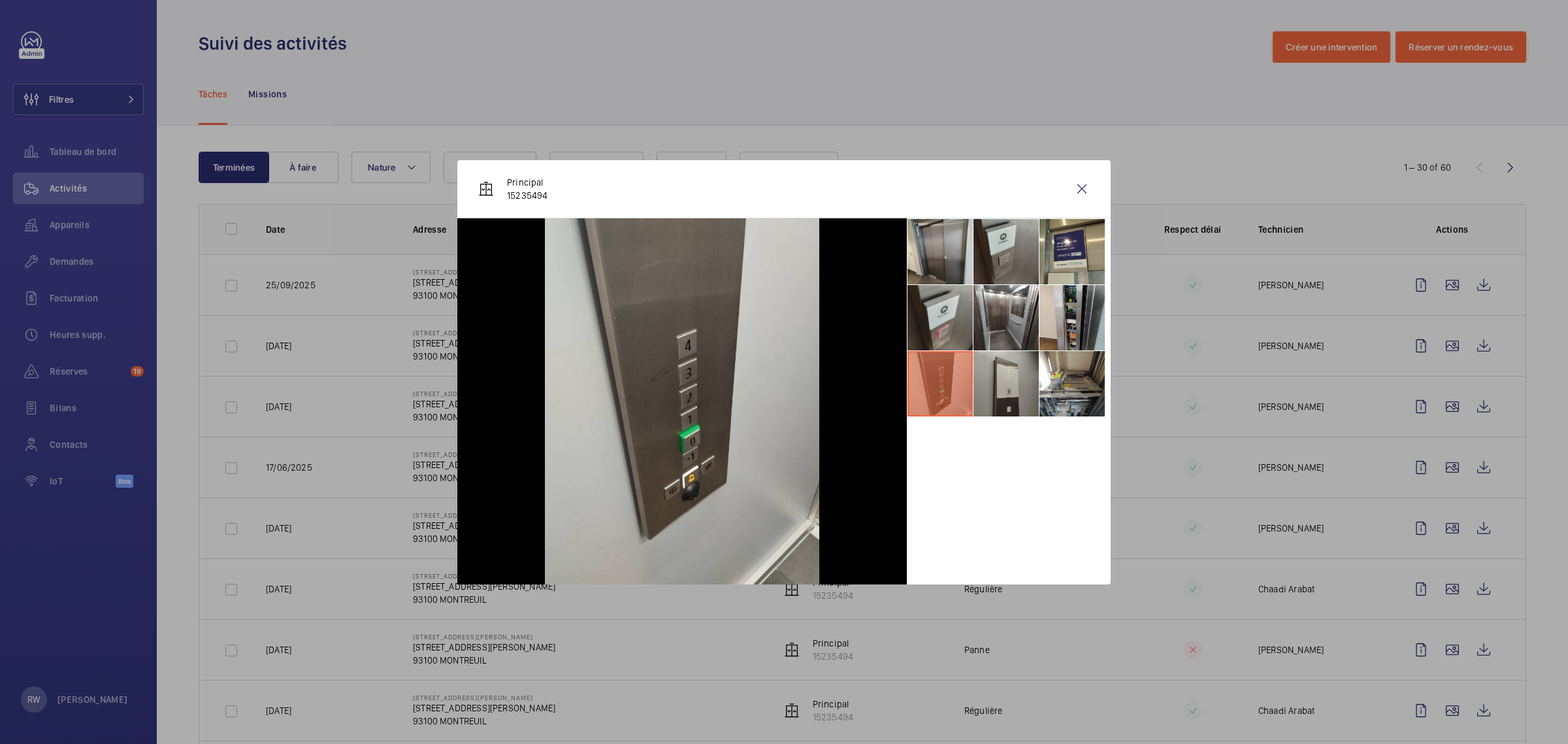
click at [990, 387] on li at bounding box center [1006, 383] width 65 height 65
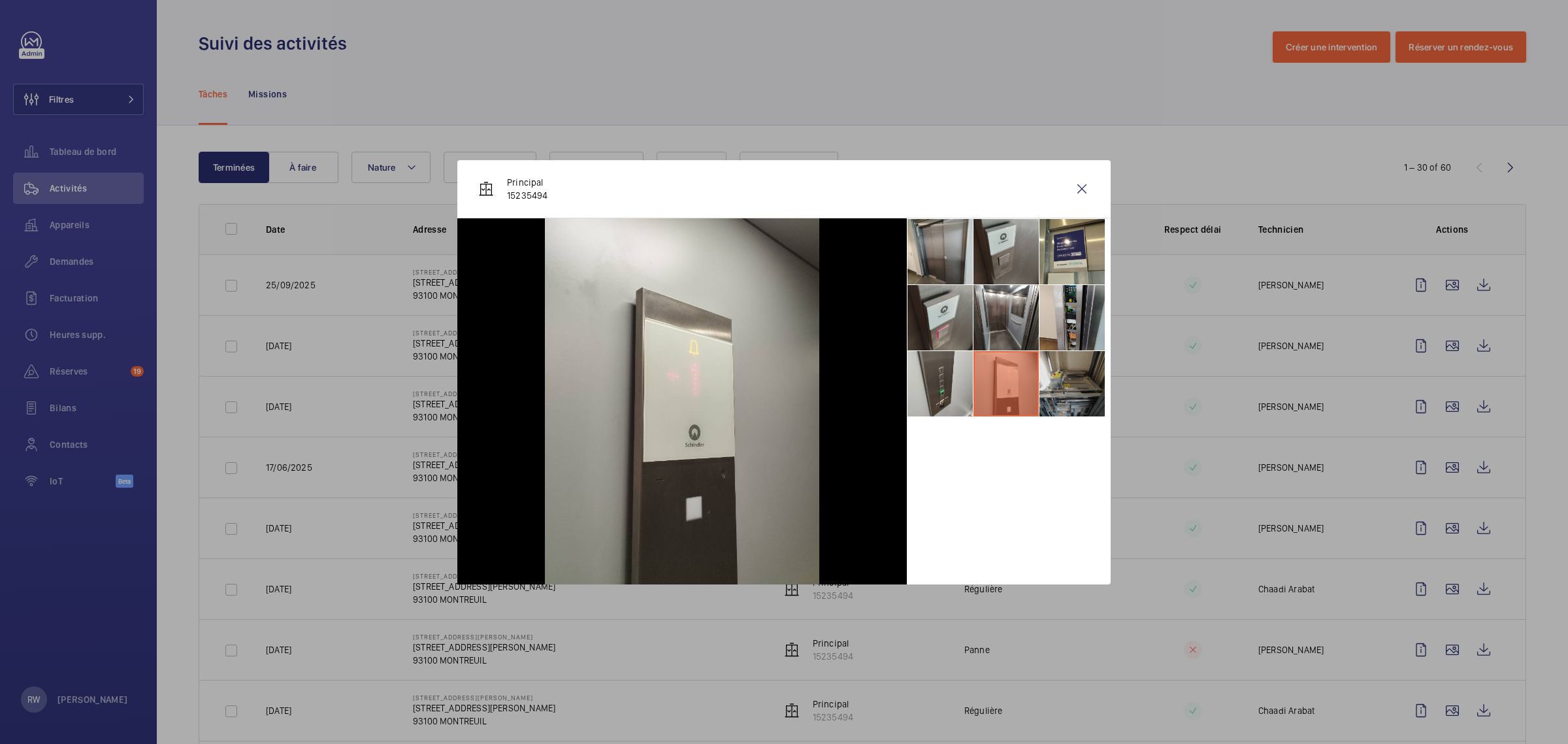
click at [1059, 386] on li at bounding box center [1072, 383] width 65 height 65
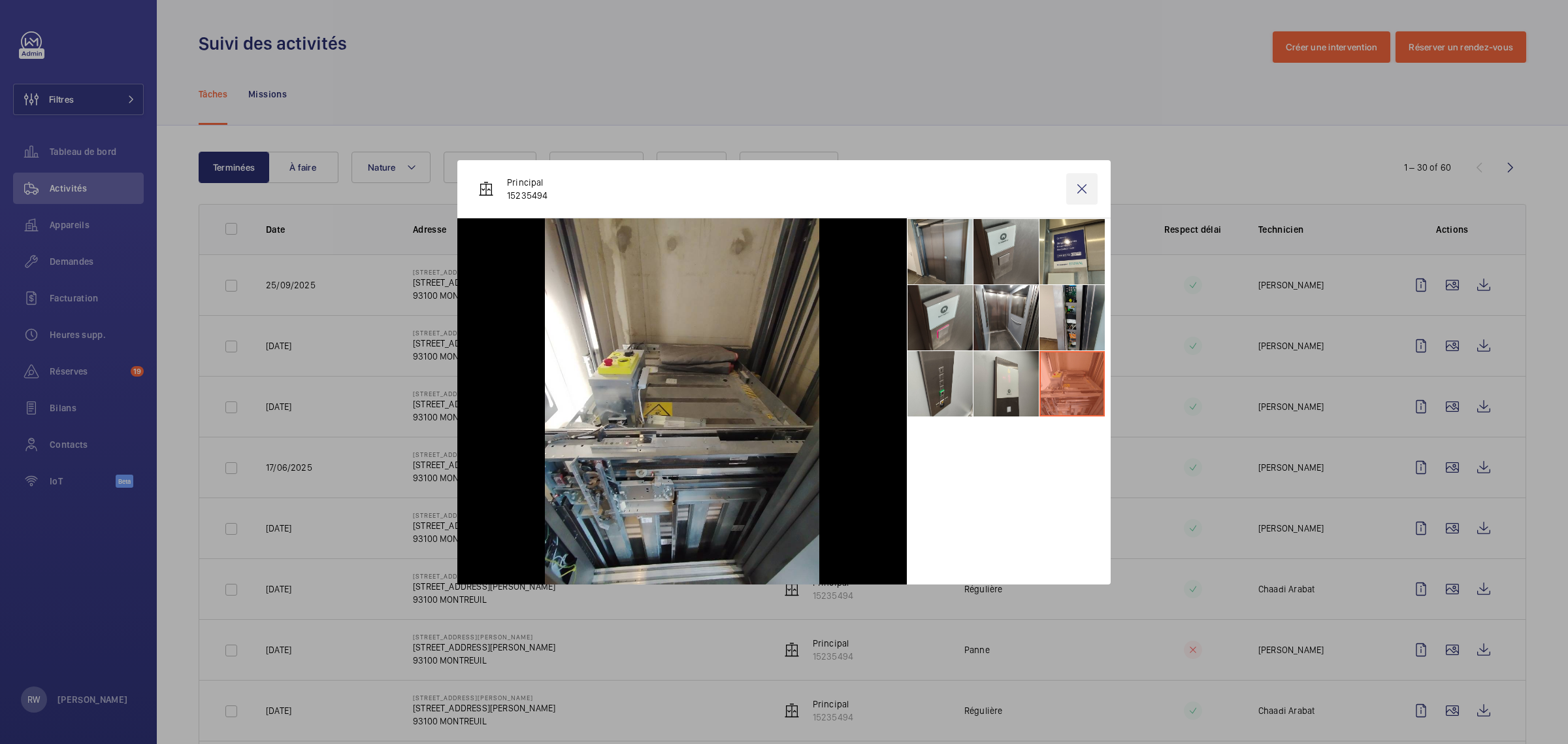
click at [1078, 187] on wm-front-icon-button at bounding box center [1081, 188] width 31 height 31
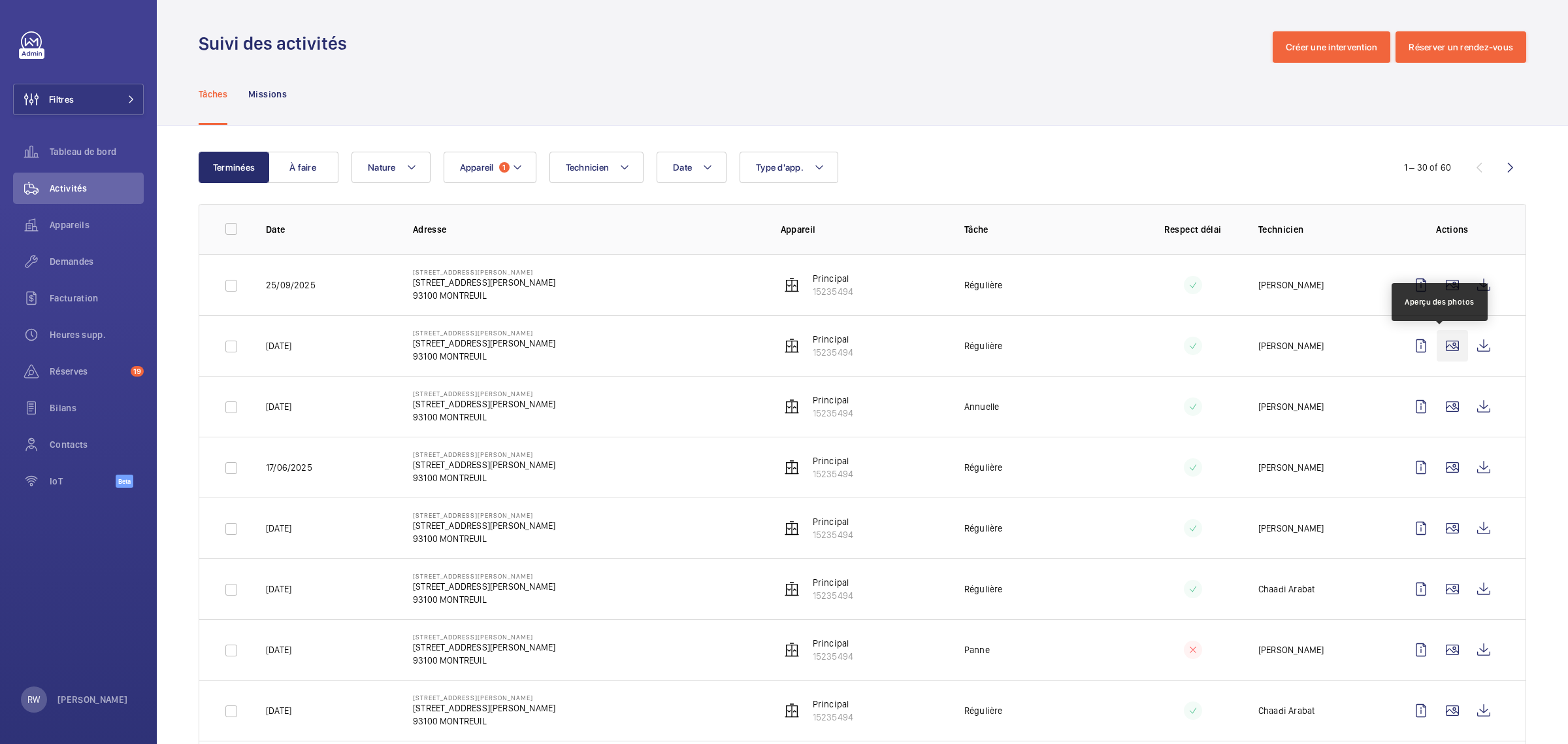
click at [1439, 342] on wm-front-icon-button at bounding box center [1452, 346] width 31 height 31
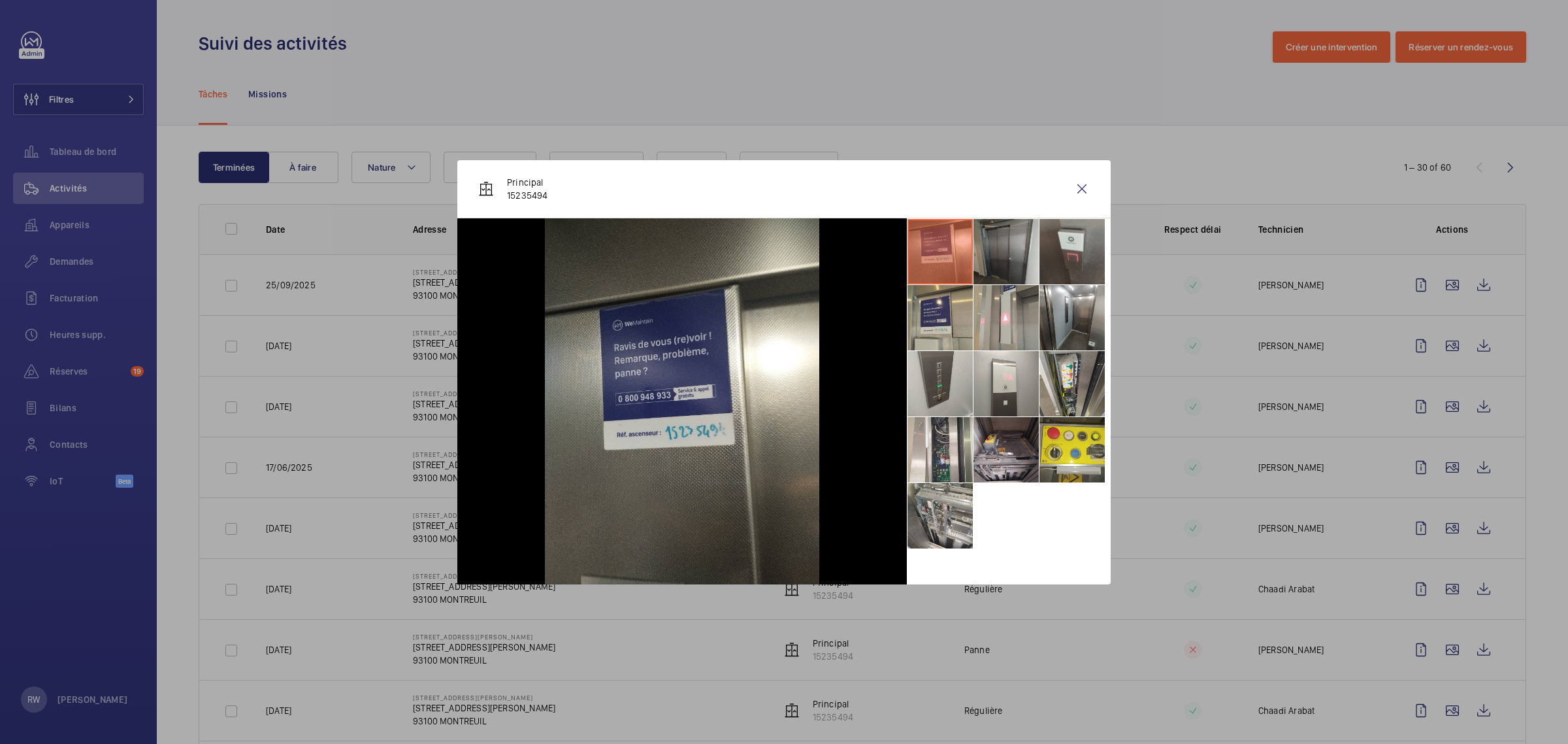
click at [1021, 246] on li at bounding box center [1006, 251] width 65 height 65
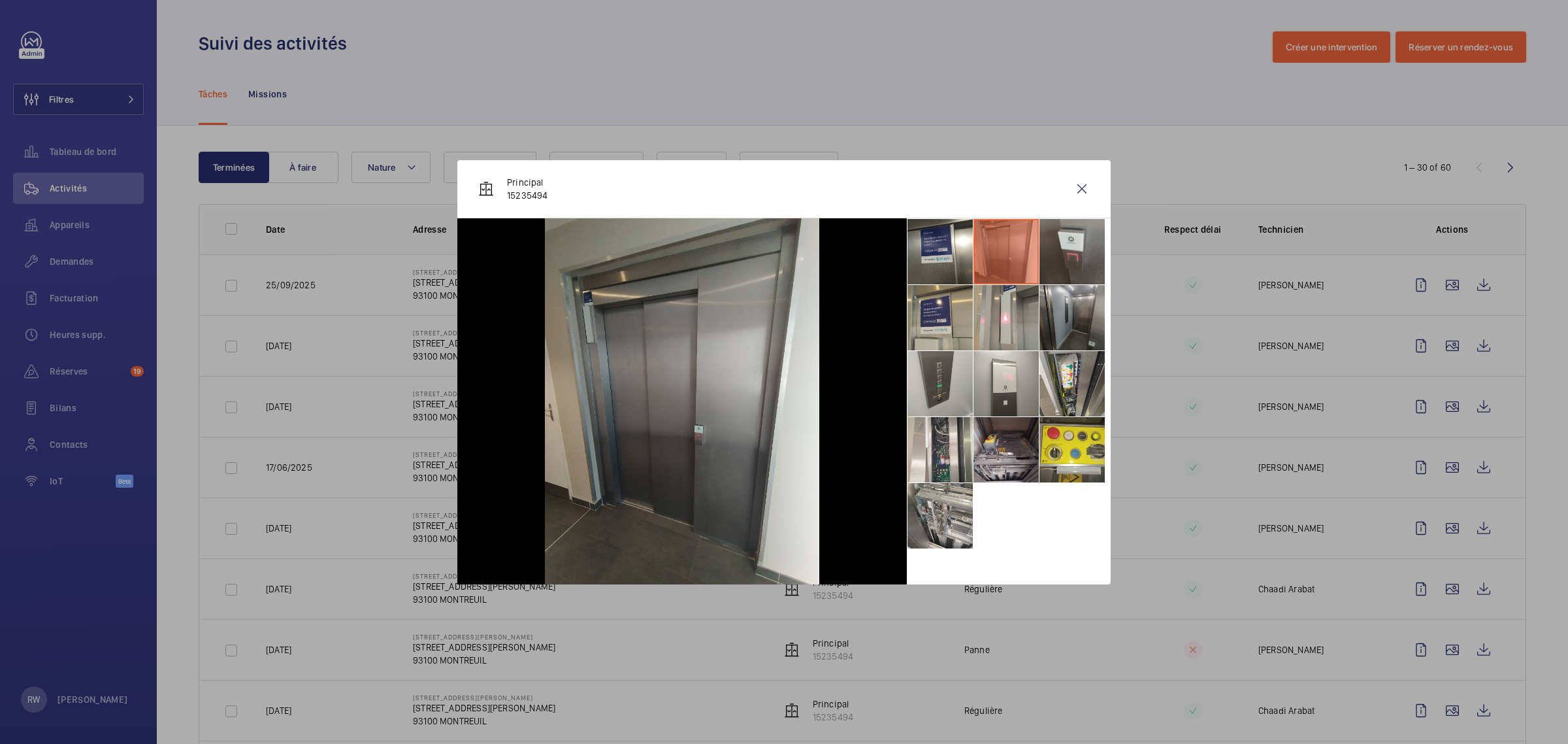
drag, startPoint x: 1062, startPoint y: 250, endPoint x: 1059, endPoint y: 294, distance: 44.1
click at [1062, 253] on li at bounding box center [1072, 251] width 65 height 65
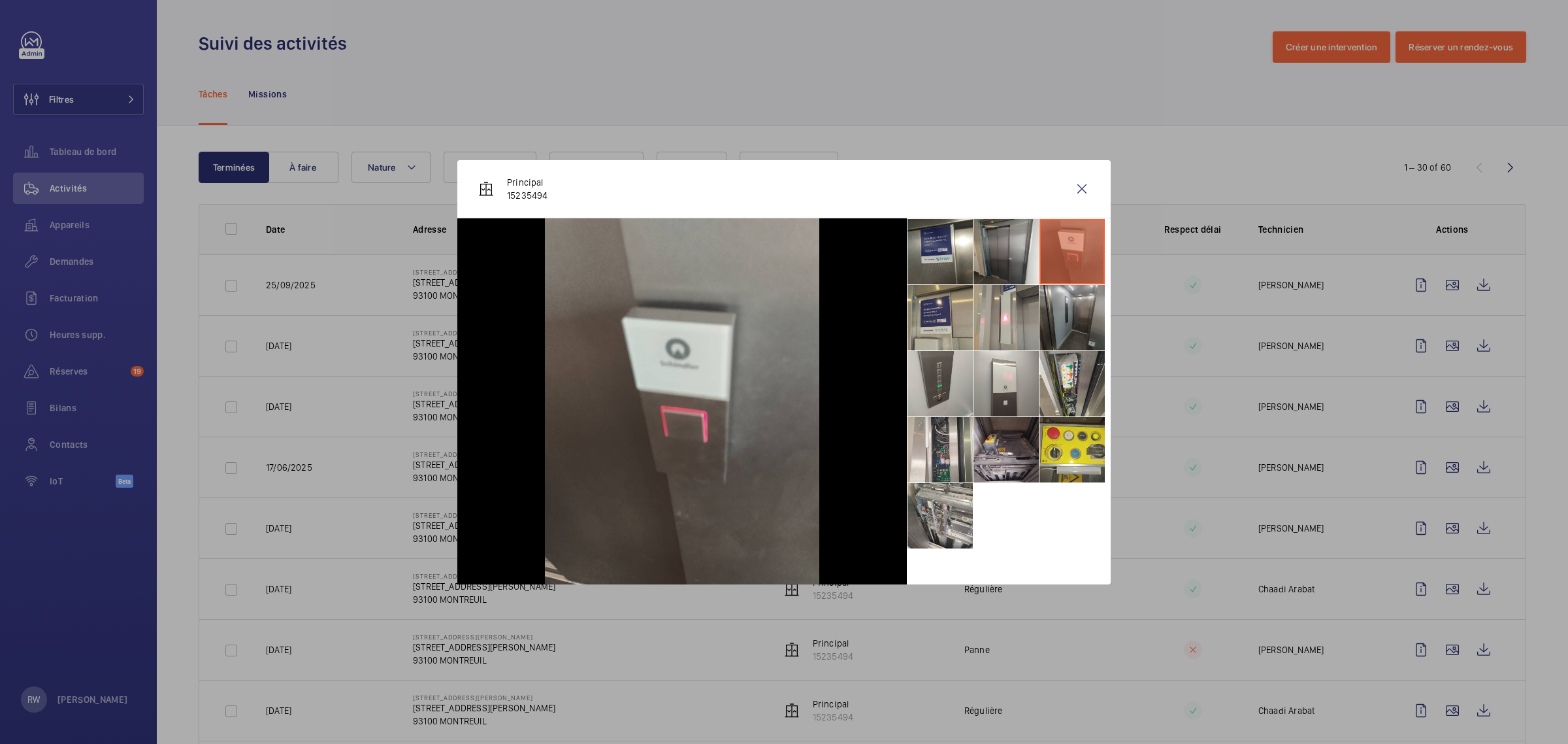
click at [1061, 305] on li at bounding box center [1072, 317] width 65 height 65
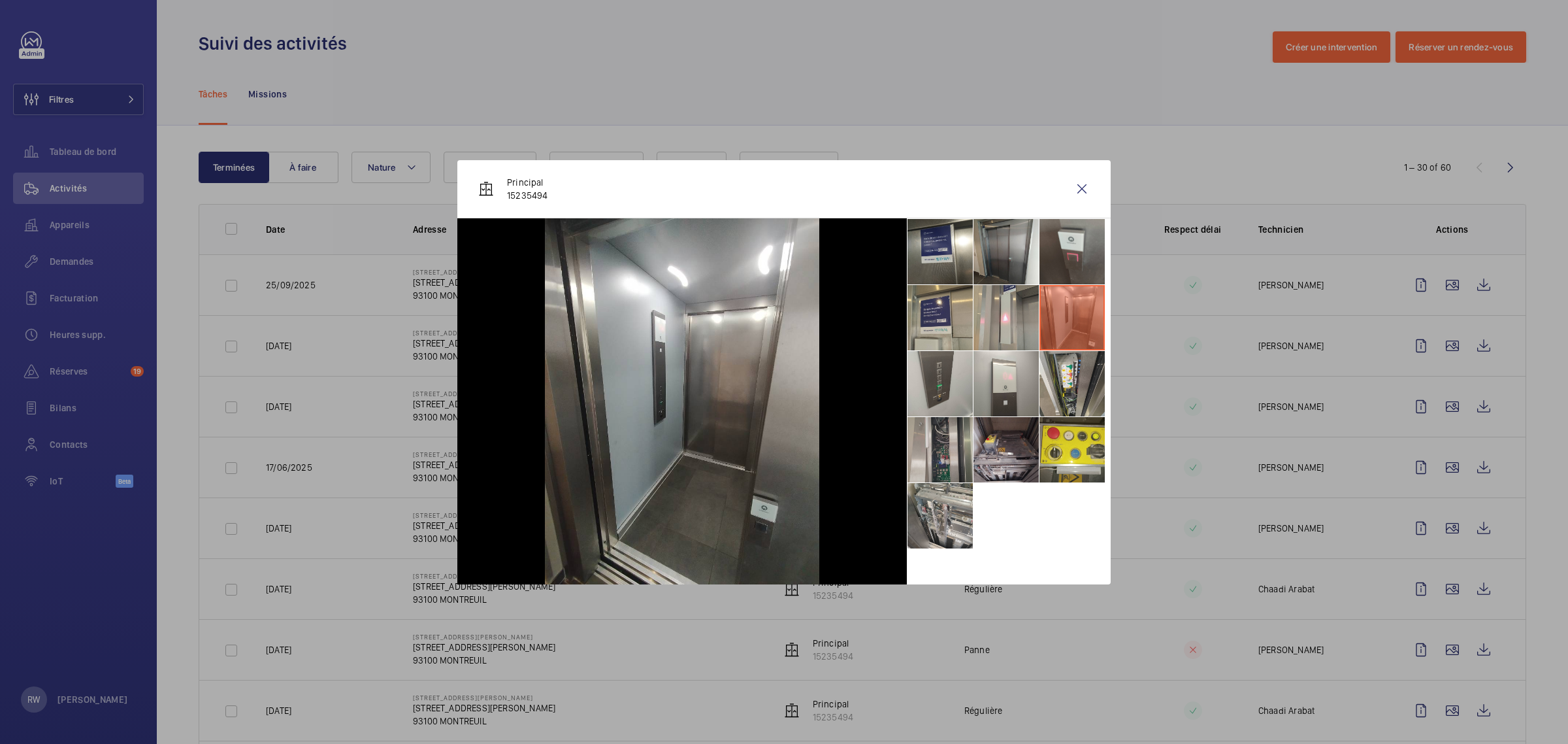
click at [908, 450] on li at bounding box center [940, 449] width 65 height 65
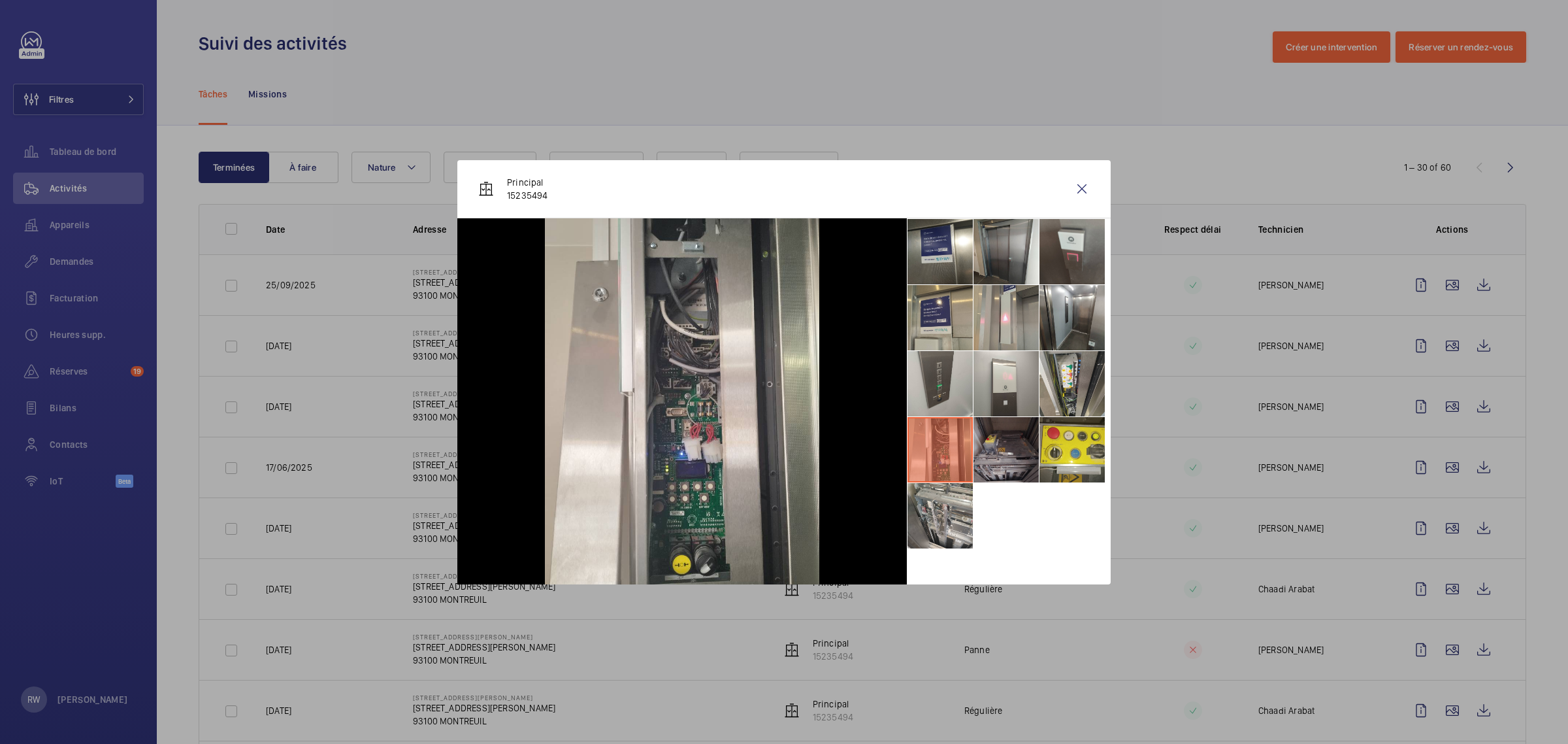
click at [991, 451] on li at bounding box center [1006, 449] width 65 height 65
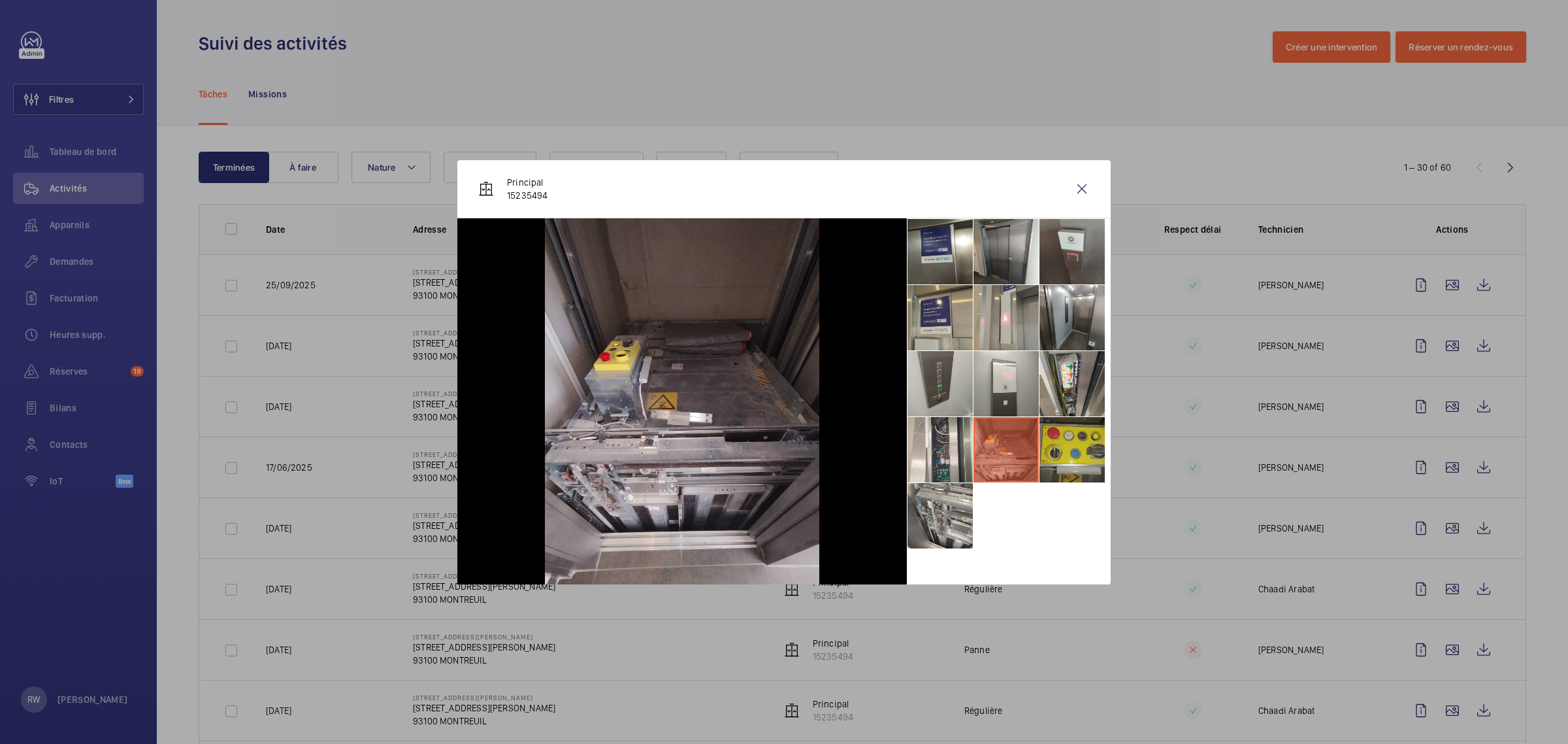
click at [1057, 447] on li at bounding box center [1072, 449] width 65 height 65
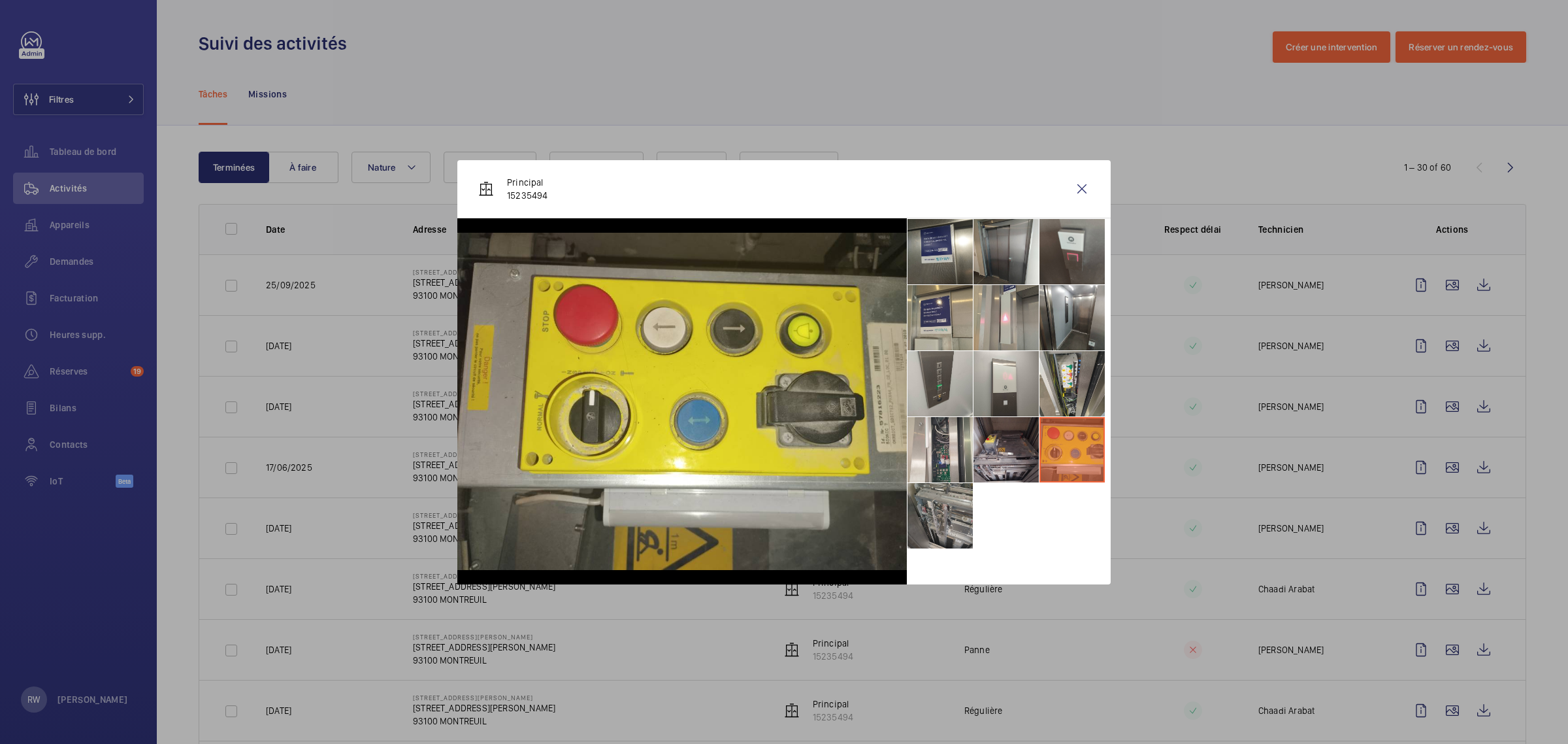
click at [943, 517] on li at bounding box center [940, 515] width 65 height 65
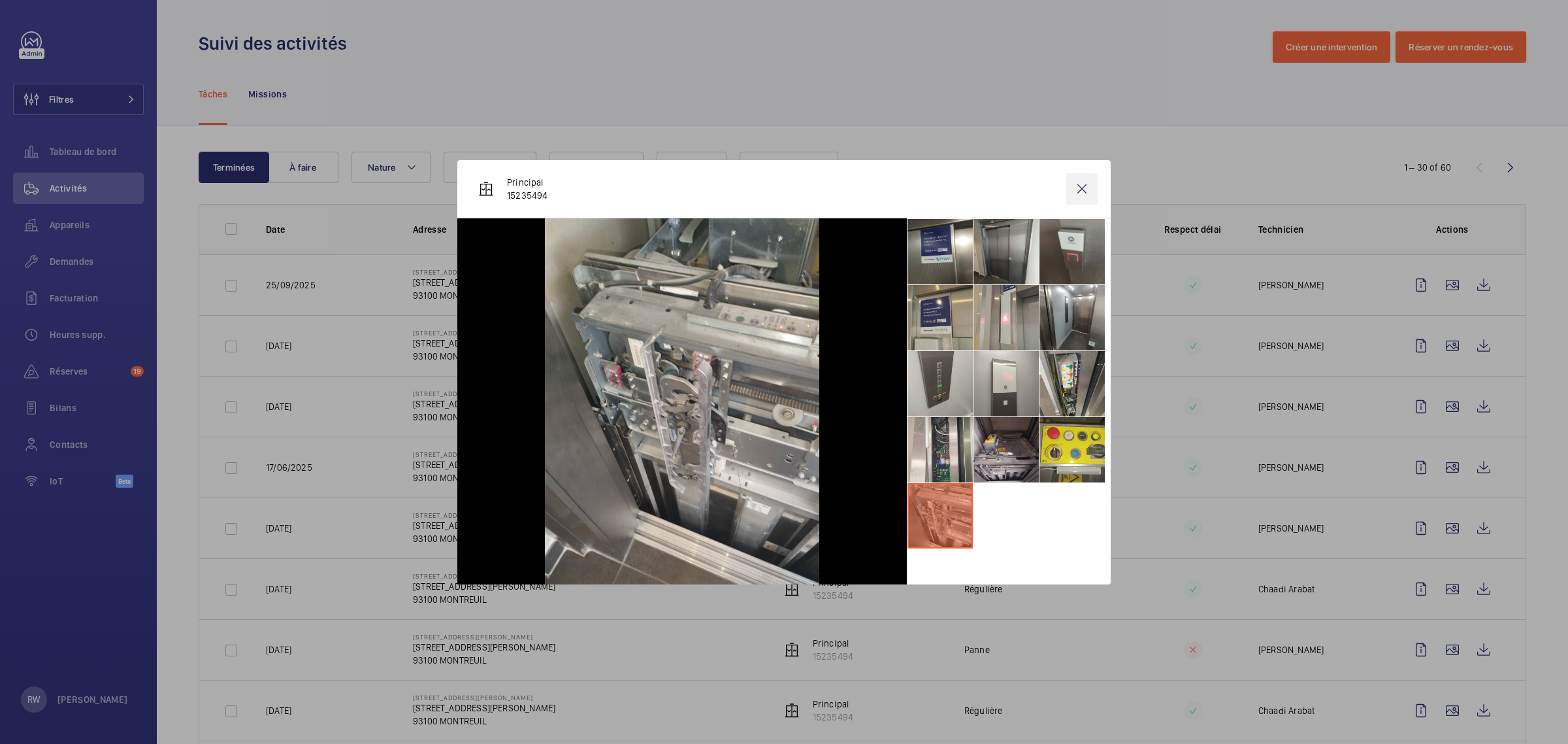
click at [1088, 193] on wm-front-icon-button at bounding box center [1081, 188] width 31 height 31
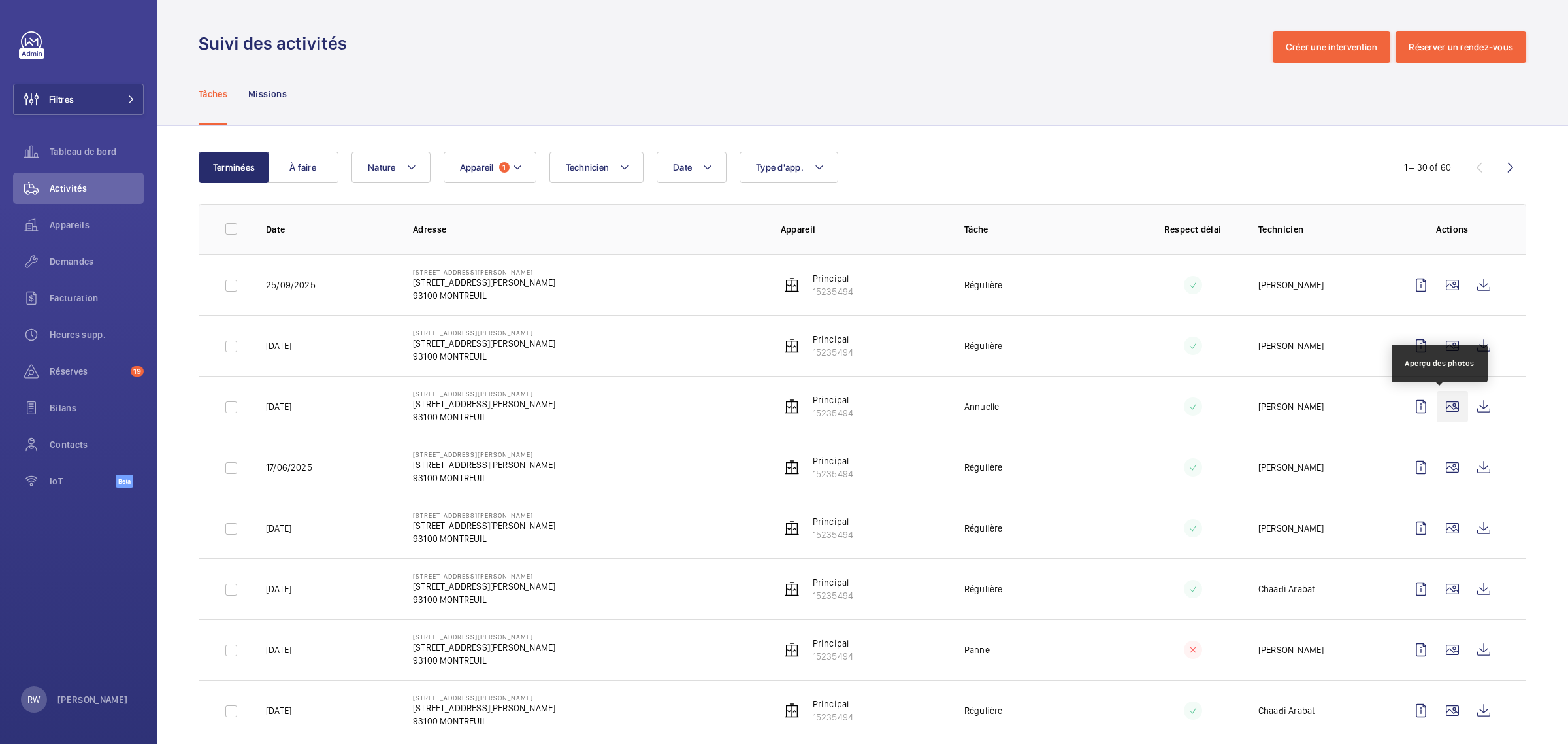
click at [1441, 412] on wm-front-icon-button at bounding box center [1452, 406] width 31 height 31
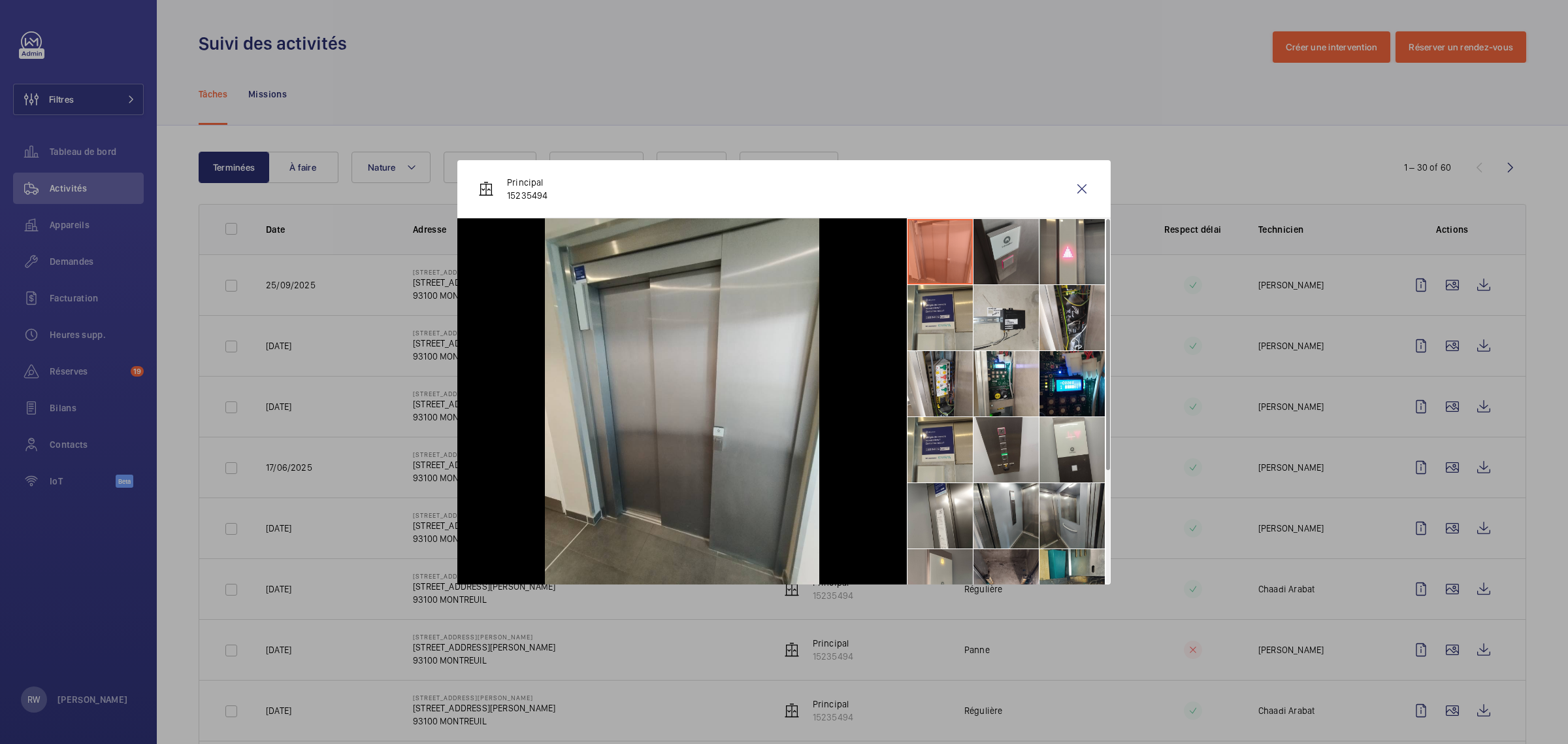
click at [1010, 250] on li at bounding box center [1006, 251] width 65 height 65
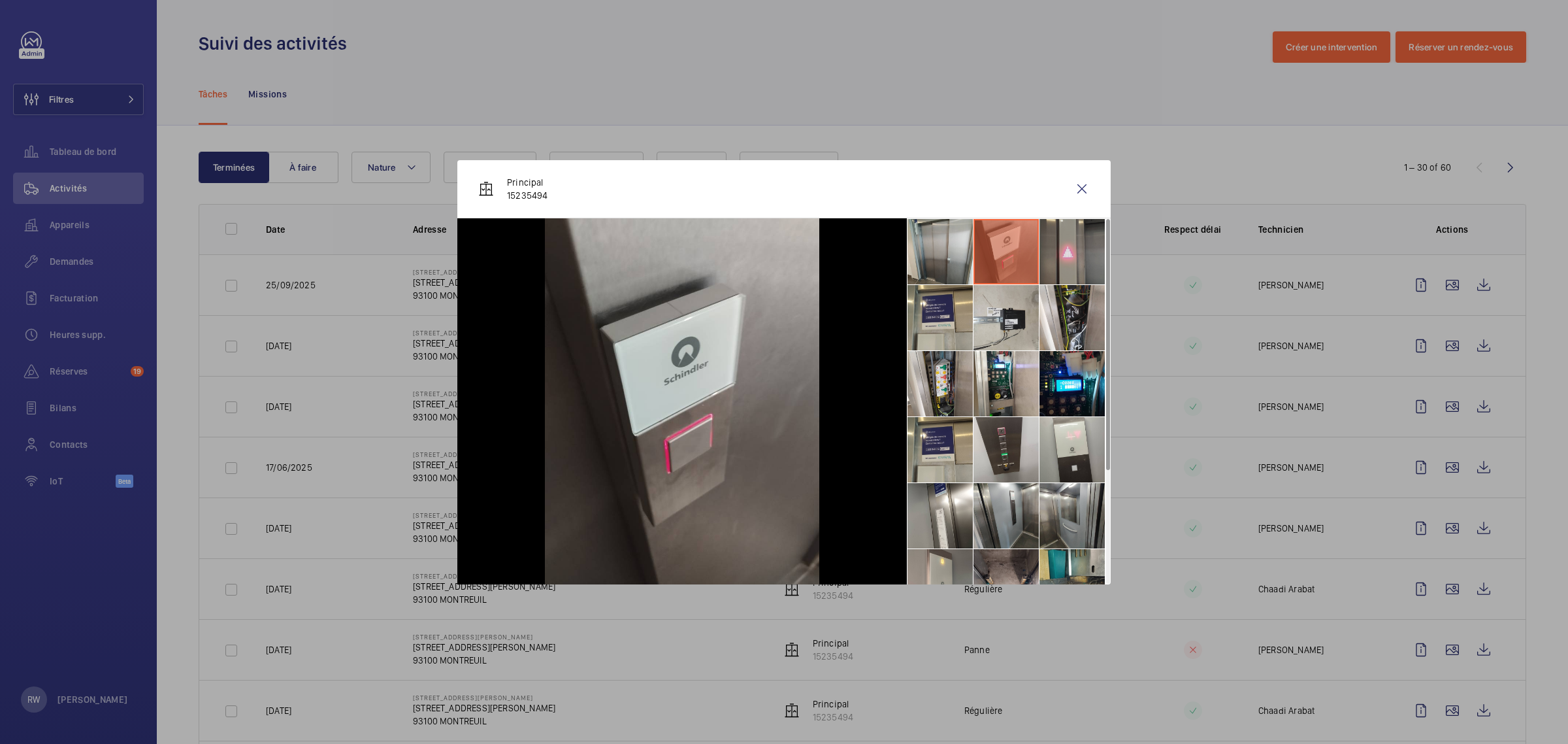
click at [1063, 255] on li at bounding box center [1072, 251] width 65 height 65
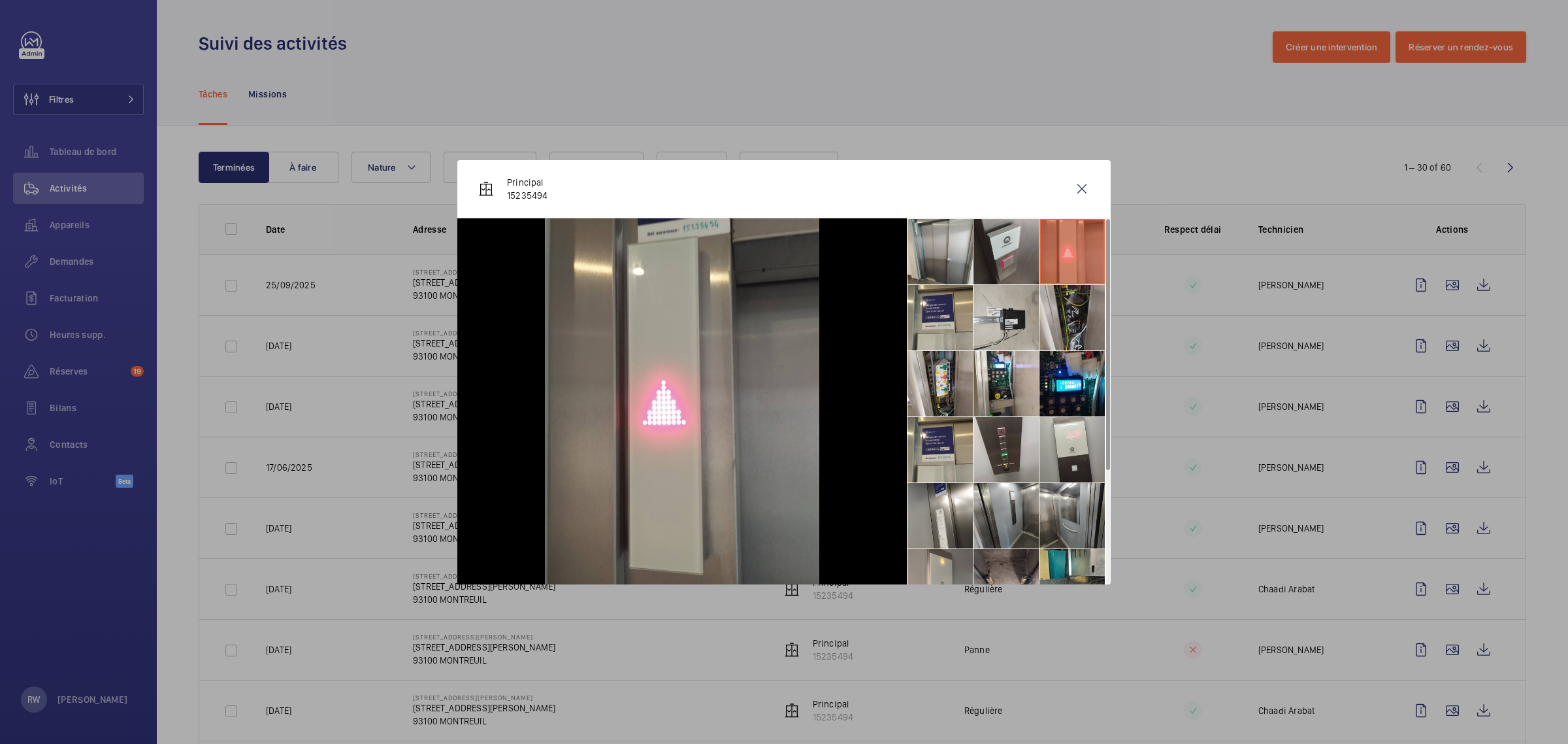
click at [1064, 317] on li at bounding box center [1072, 317] width 65 height 65
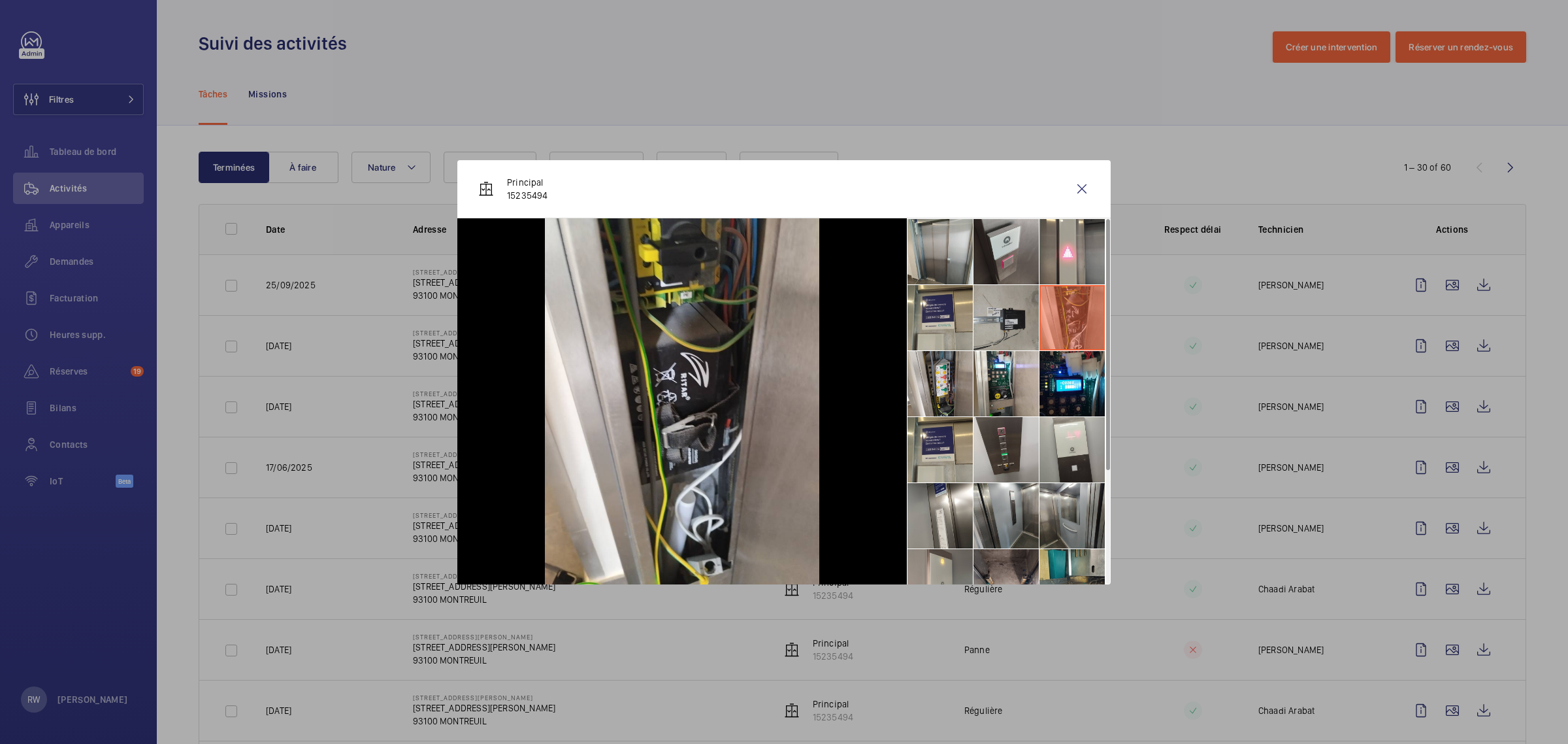
click at [1017, 316] on li at bounding box center [1006, 317] width 65 height 65
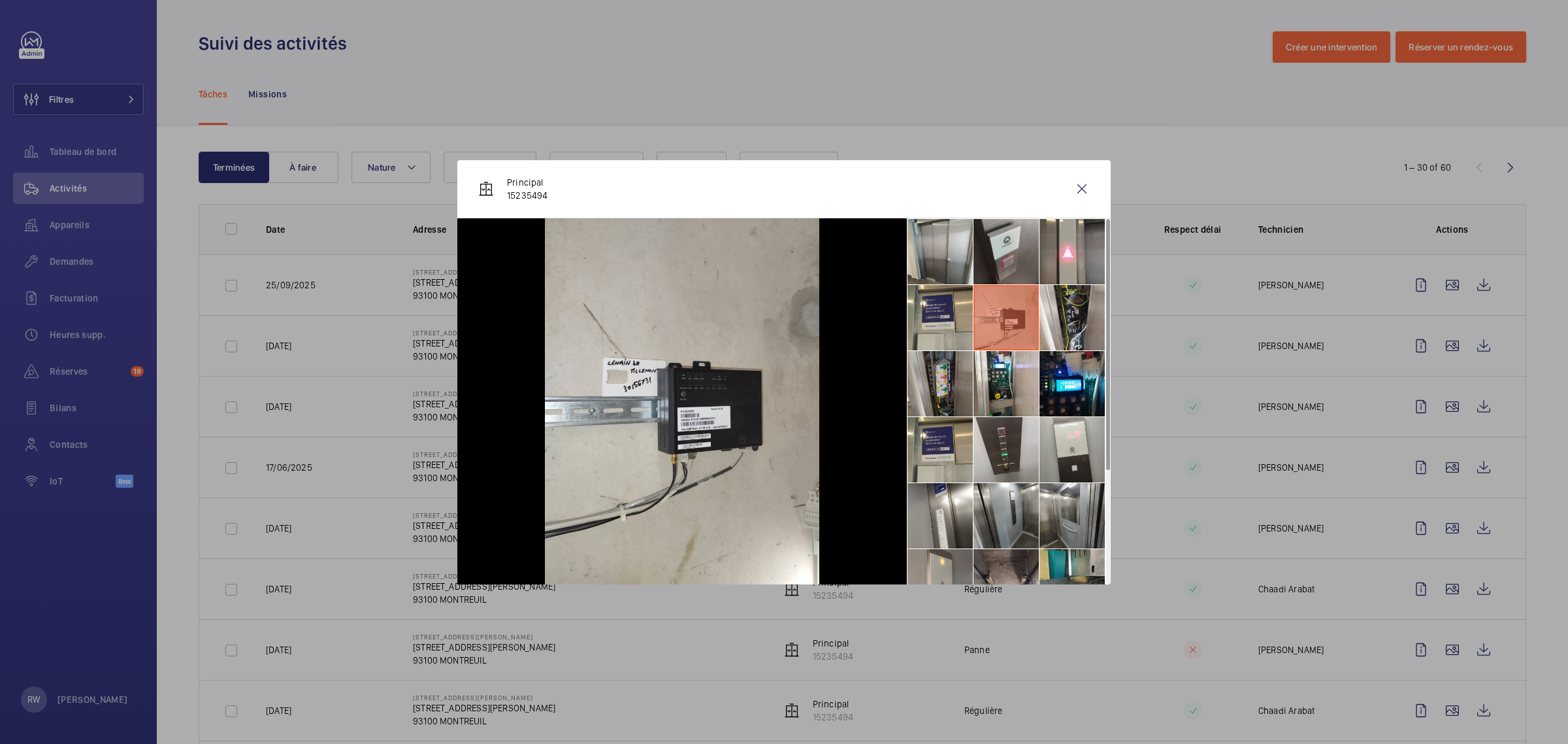
click at [936, 390] on li at bounding box center [940, 383] width 65 height 65
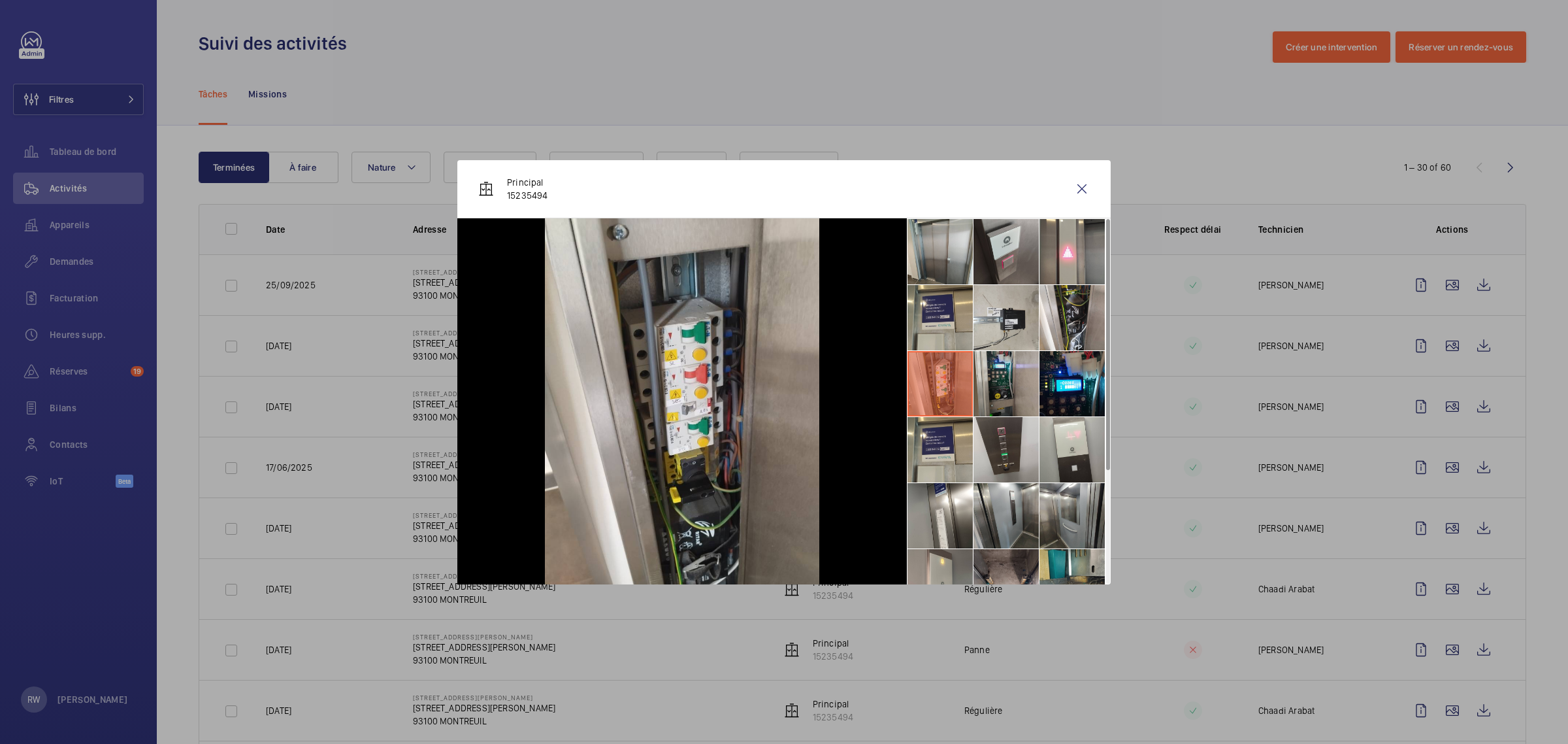
click at [1001, 390] on li at bounding box center [1006, 383] width 65 height 65
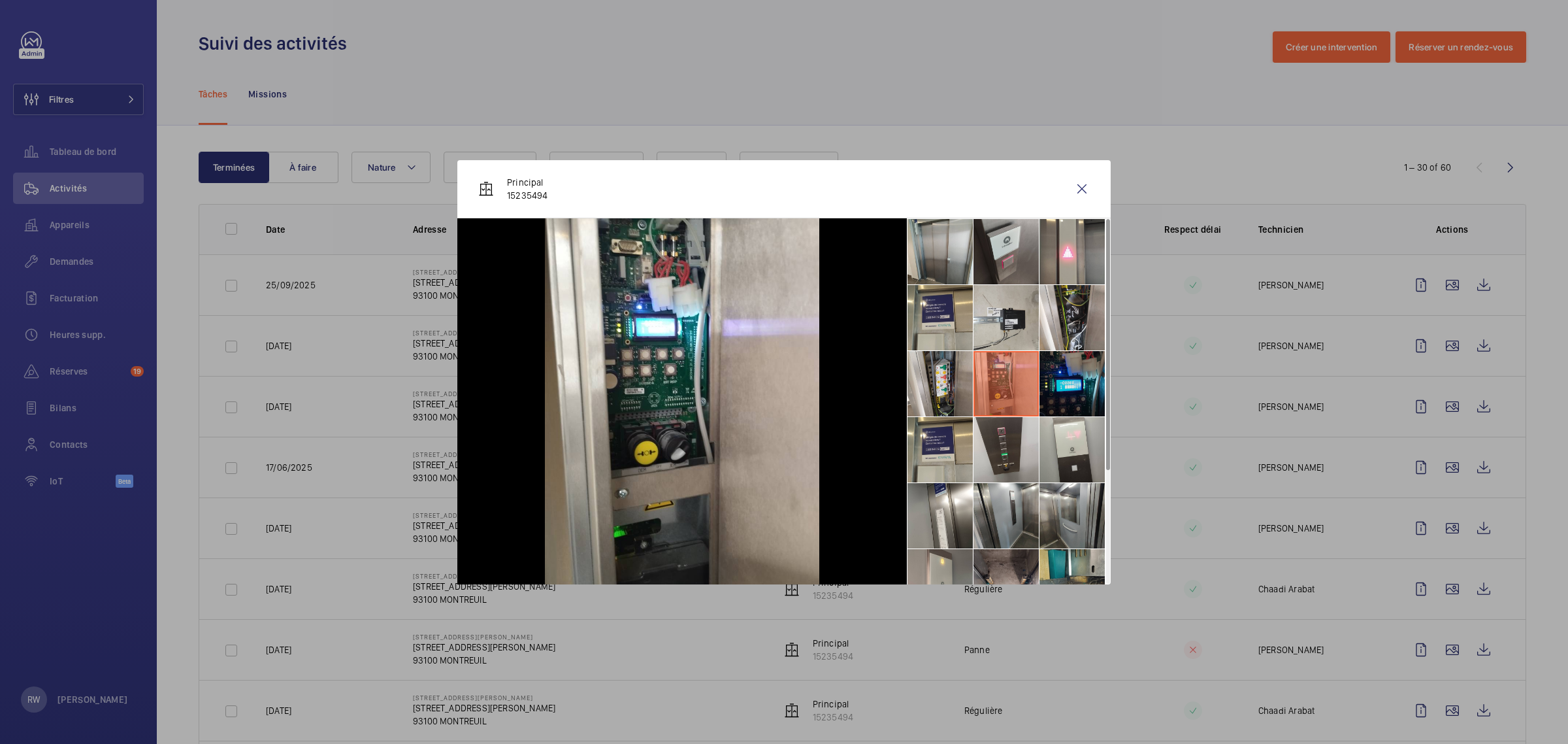
click at [1048, 390] on li at bounding box center [1072, 383] width 65 height 65
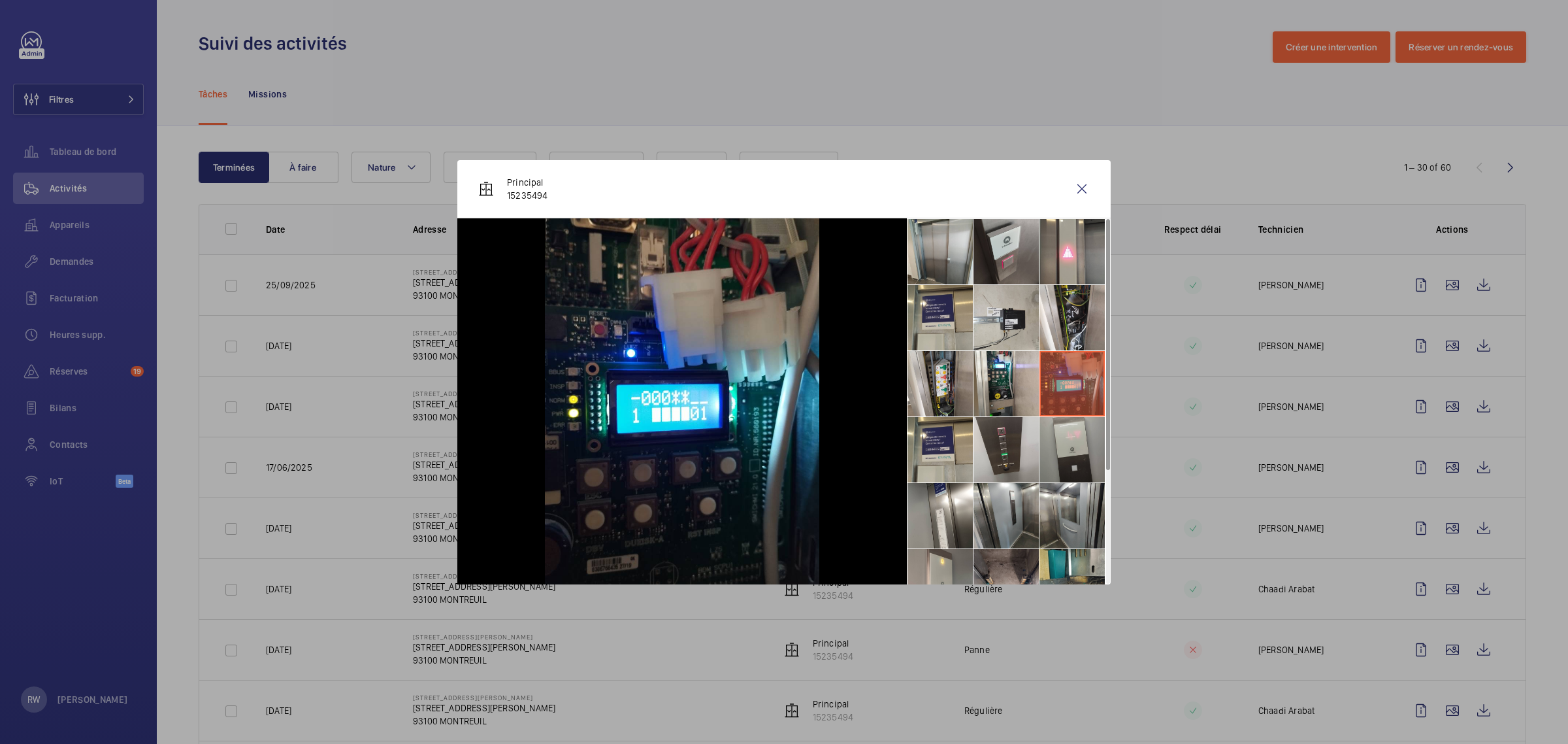
click at [1050, 454] on li at bounding box center [1072, 449] width 65 height 65
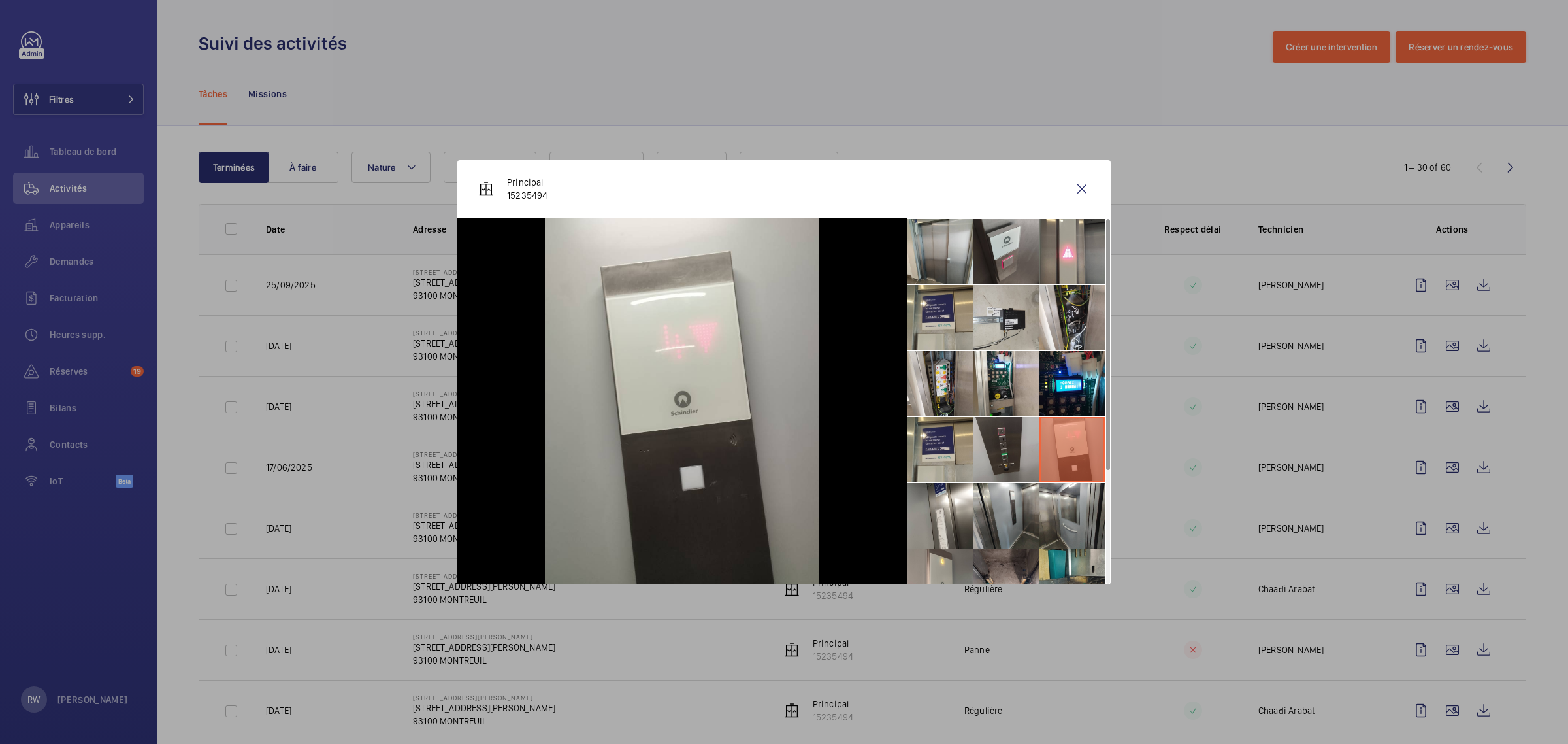
drag, startPoint x: 1006, startPoint y: 451, endPoint x: 985, endPoint y: 450, distance: 21.0
click at [1006, 450] on li at bounding box center [1006, 449] width 65 height 65
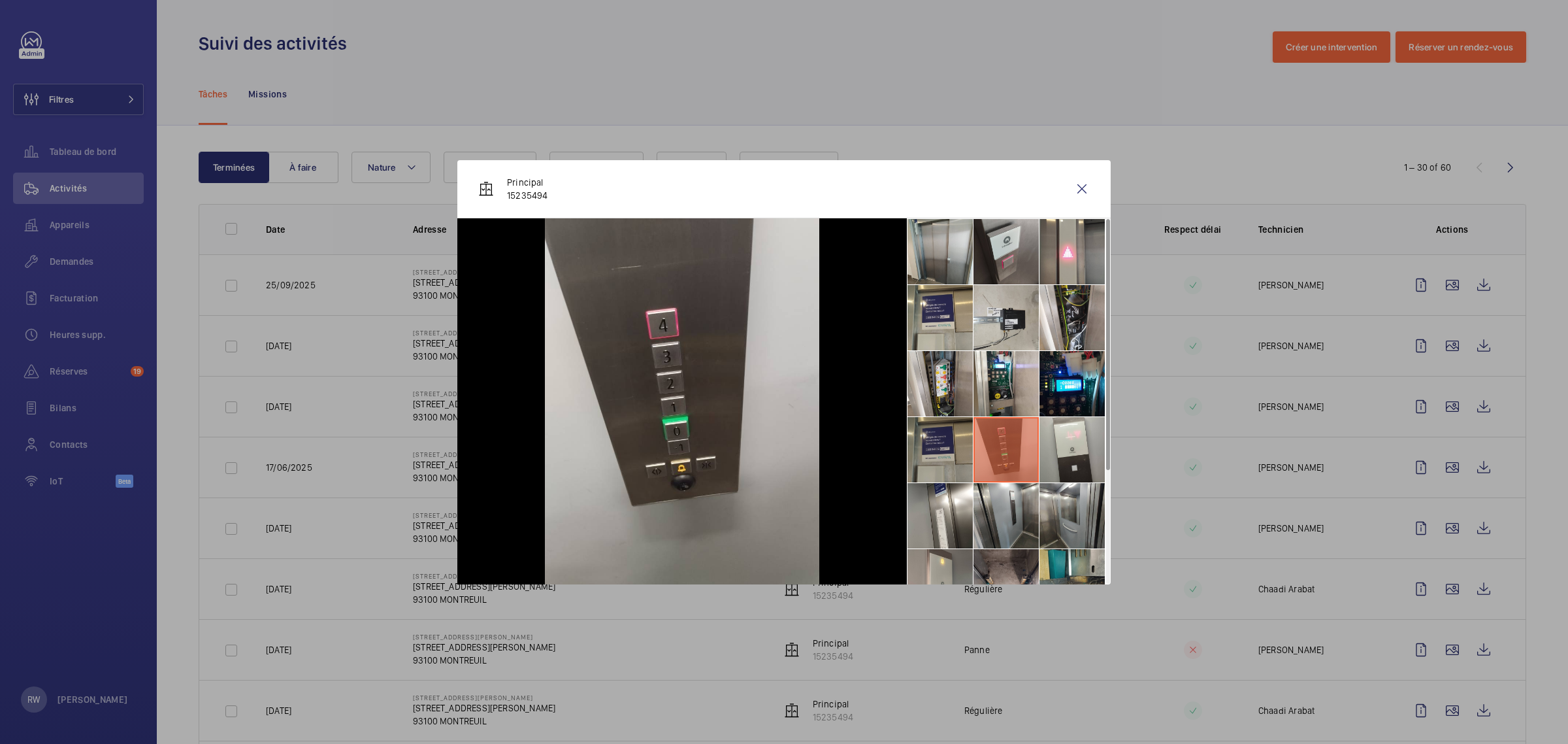
click at [958, 450] on li at bounding box center [940, 449] width 65 height 65
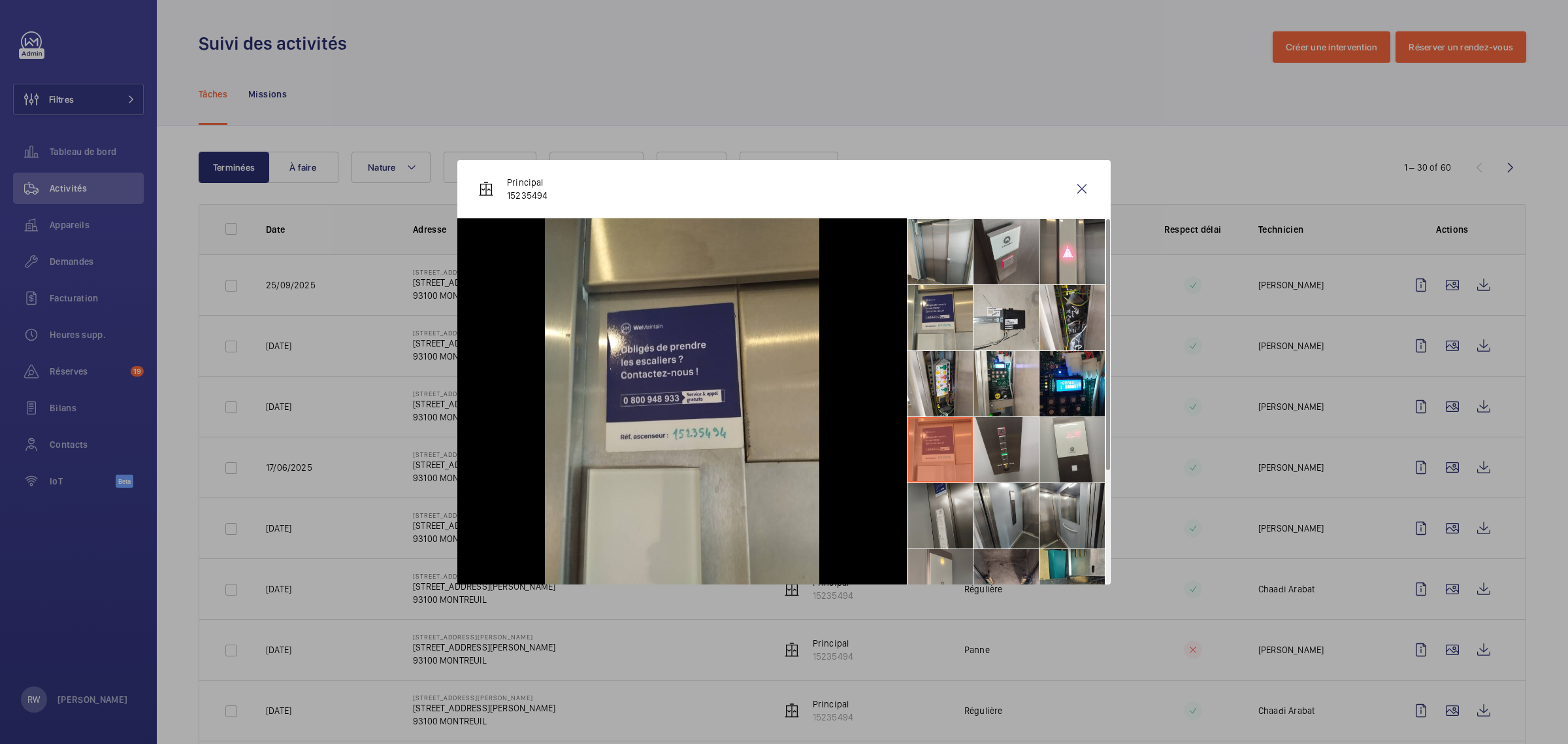
click at [960, 505] on li at bounding box center [940, 515] width 65 height 65
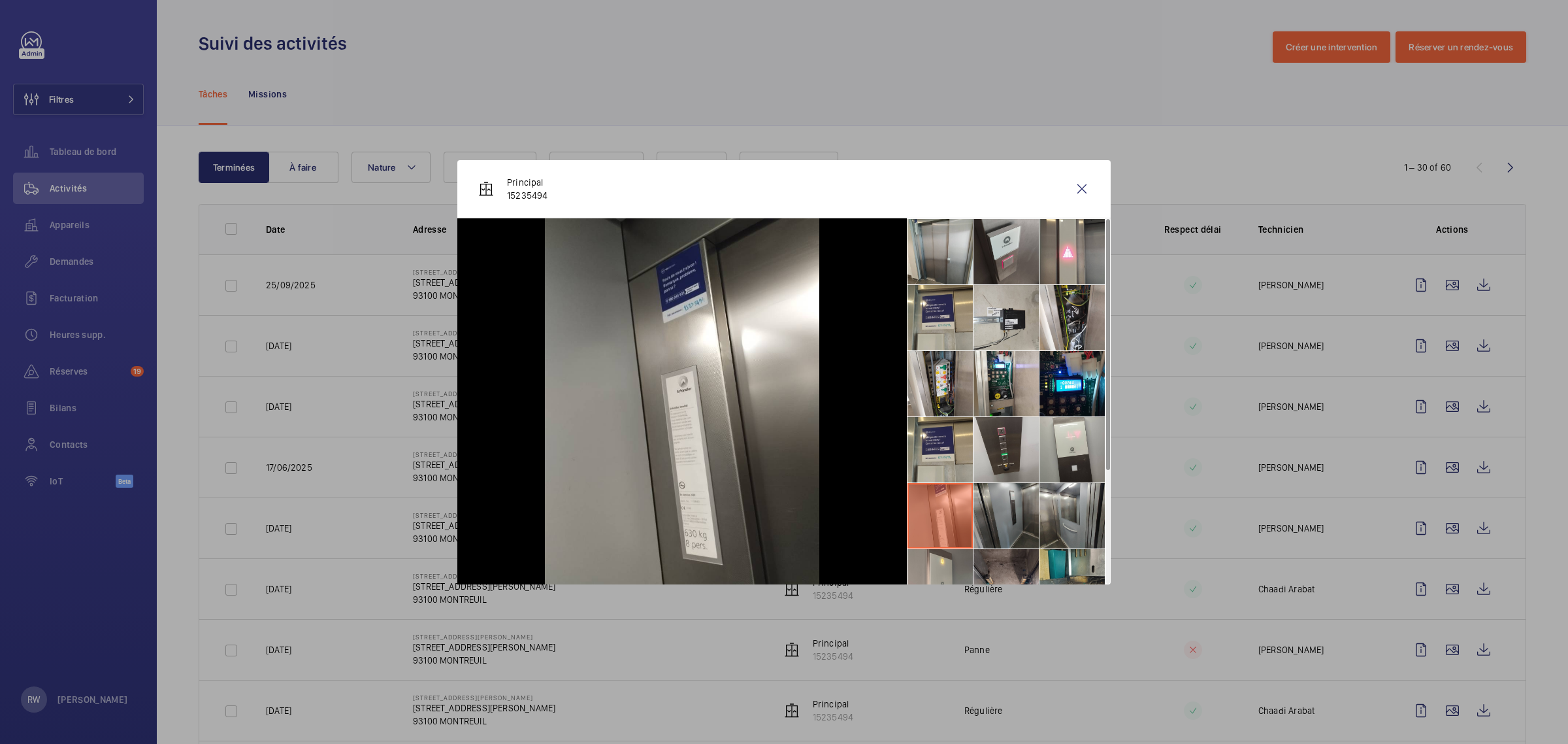
click at [990, 512] on li at bounding box center [1006, 515] width 65 height 65
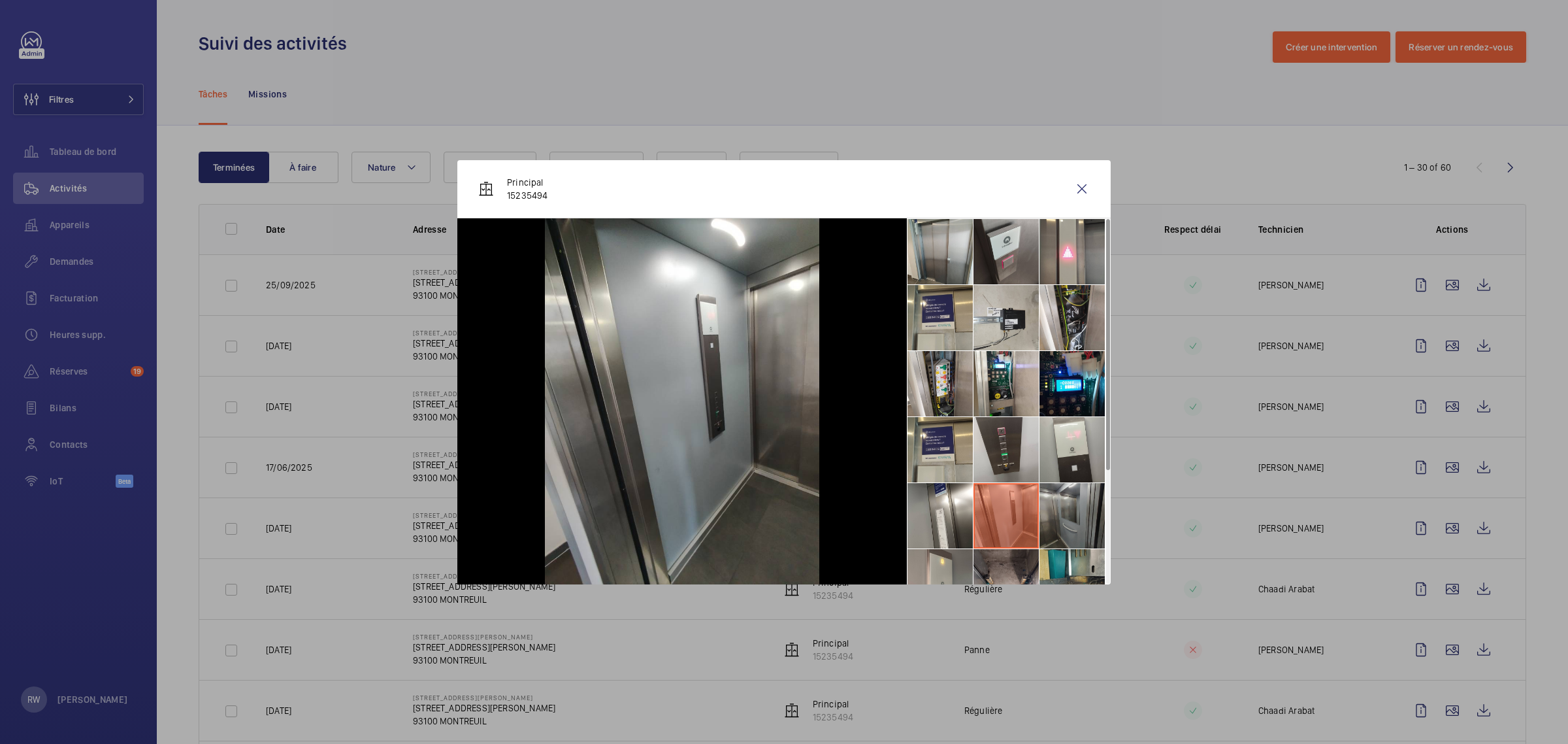
click at [1073, 521] on li at bounding box center [1072, 515] width 65 height 65
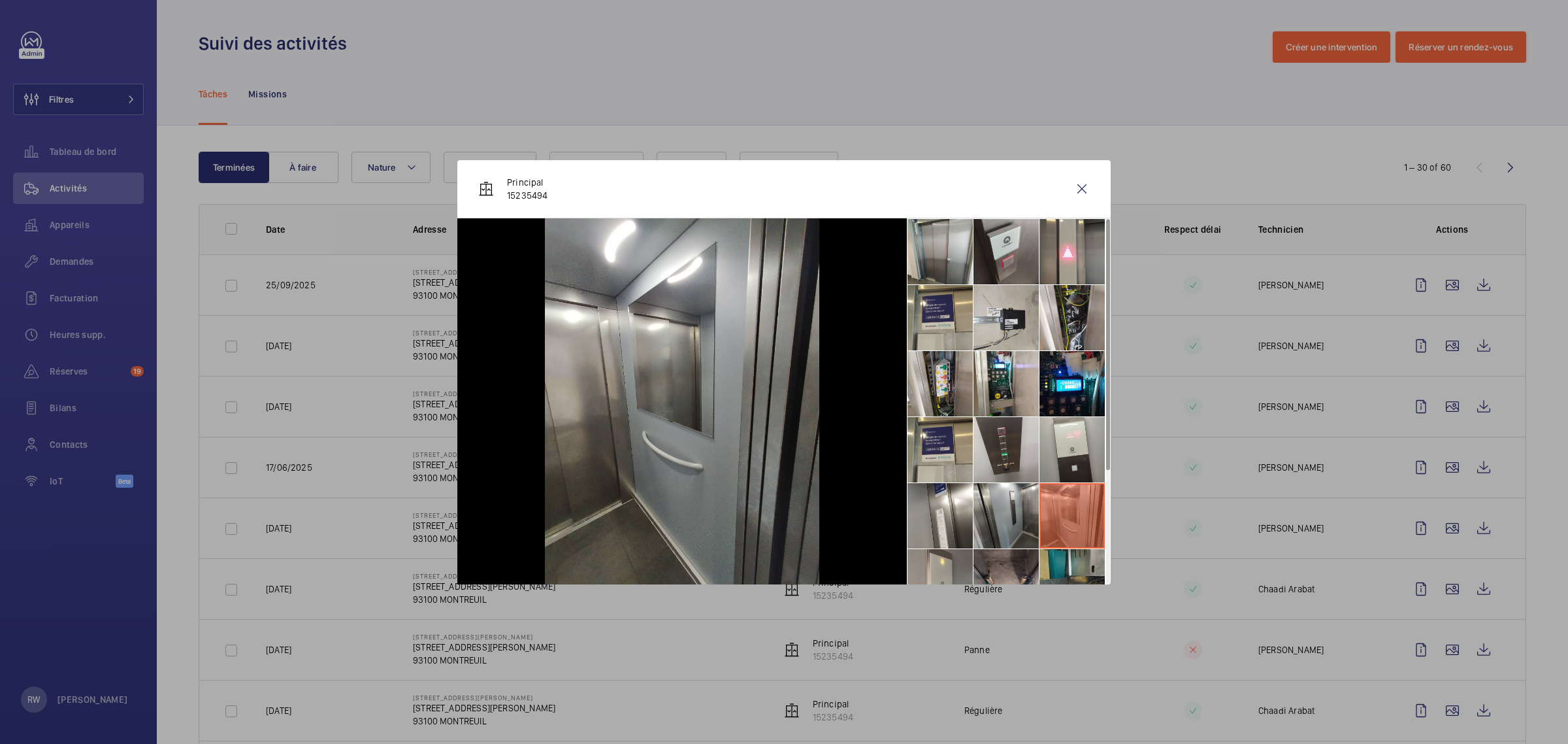
click at [1069, 562] on li at bounding box center [1072, 581] width 65 height 65
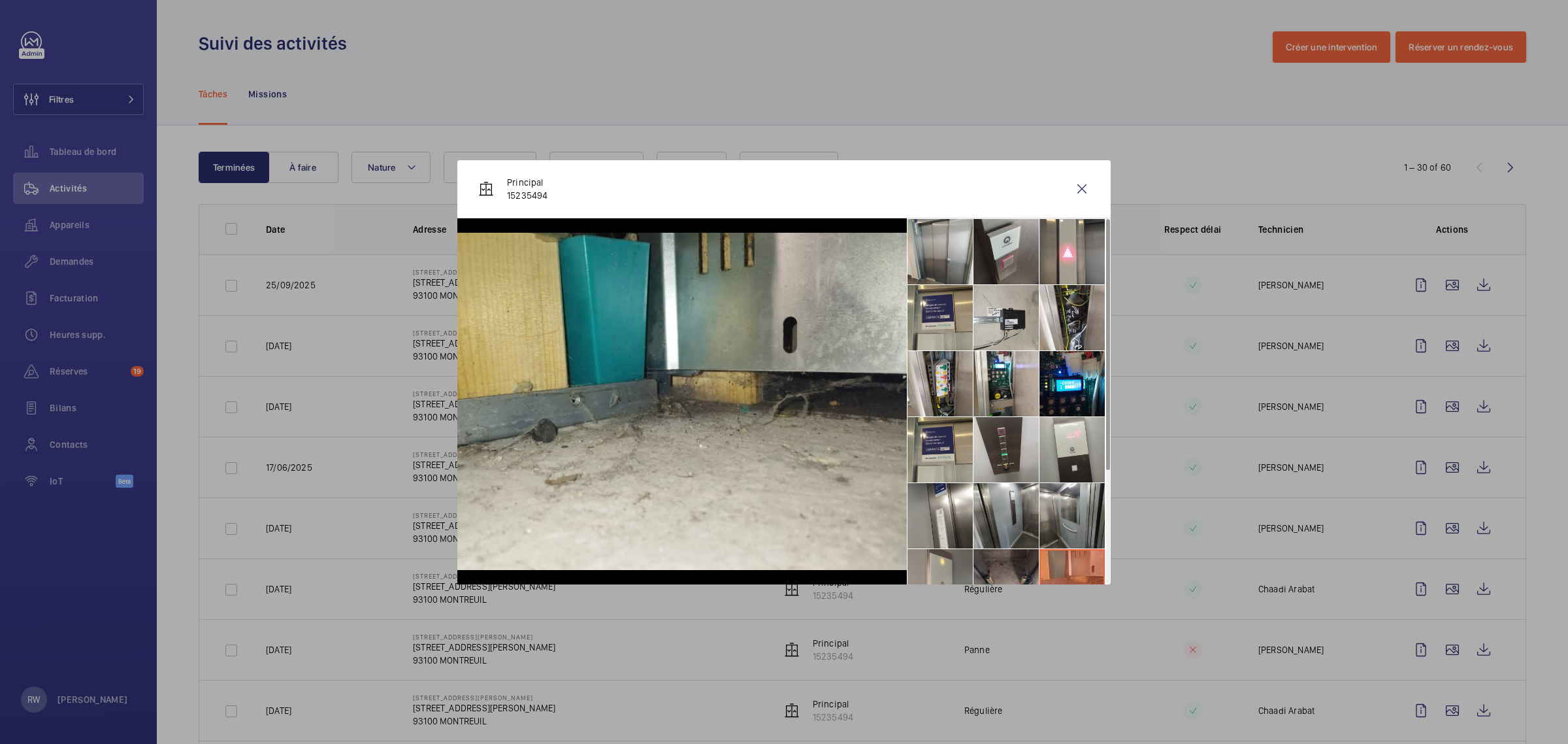
click at [994, 562] on li at bounding box center [1006, 581] width 65 height 65
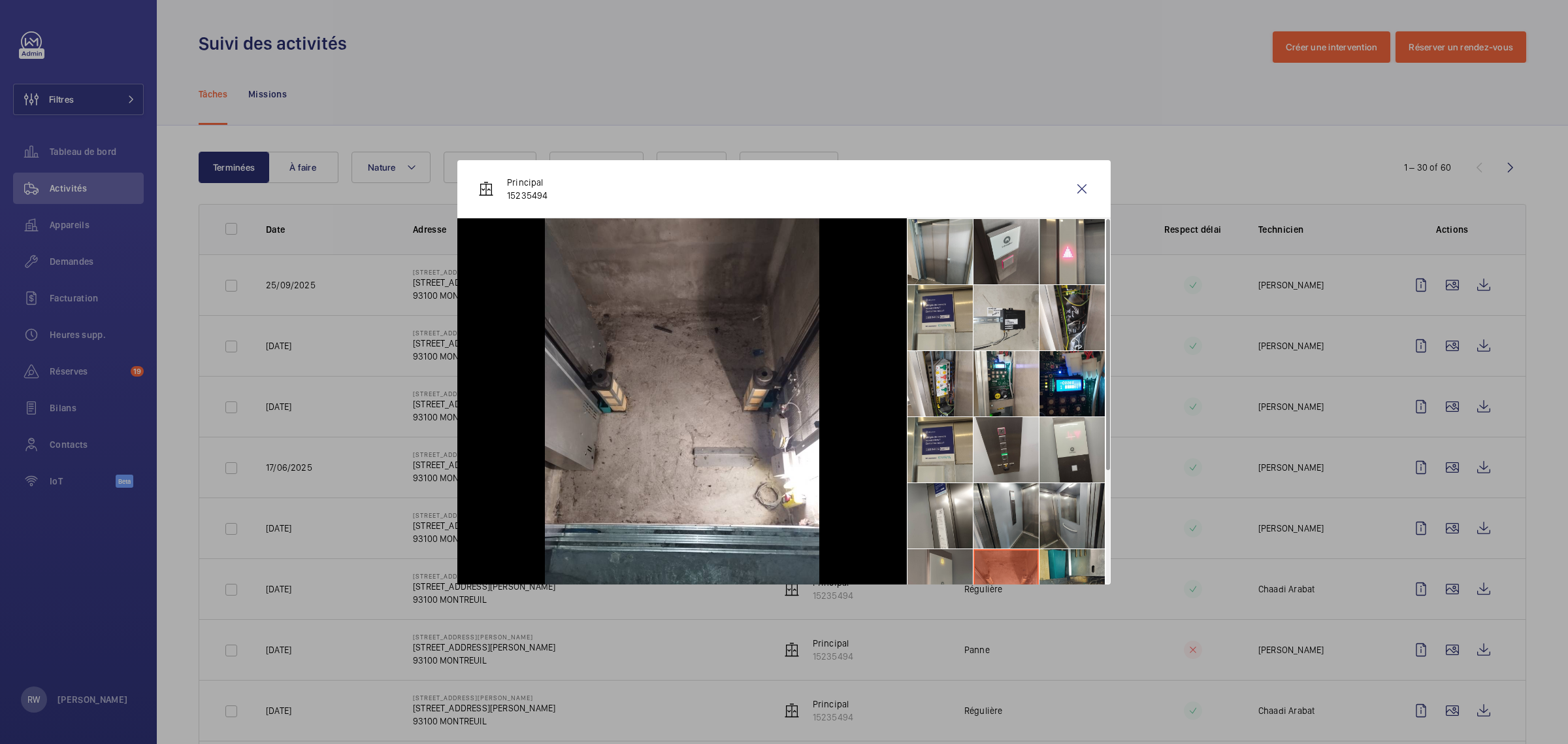
click at [938, 561] on li at bounding box center [940, 581] width 65 height 65
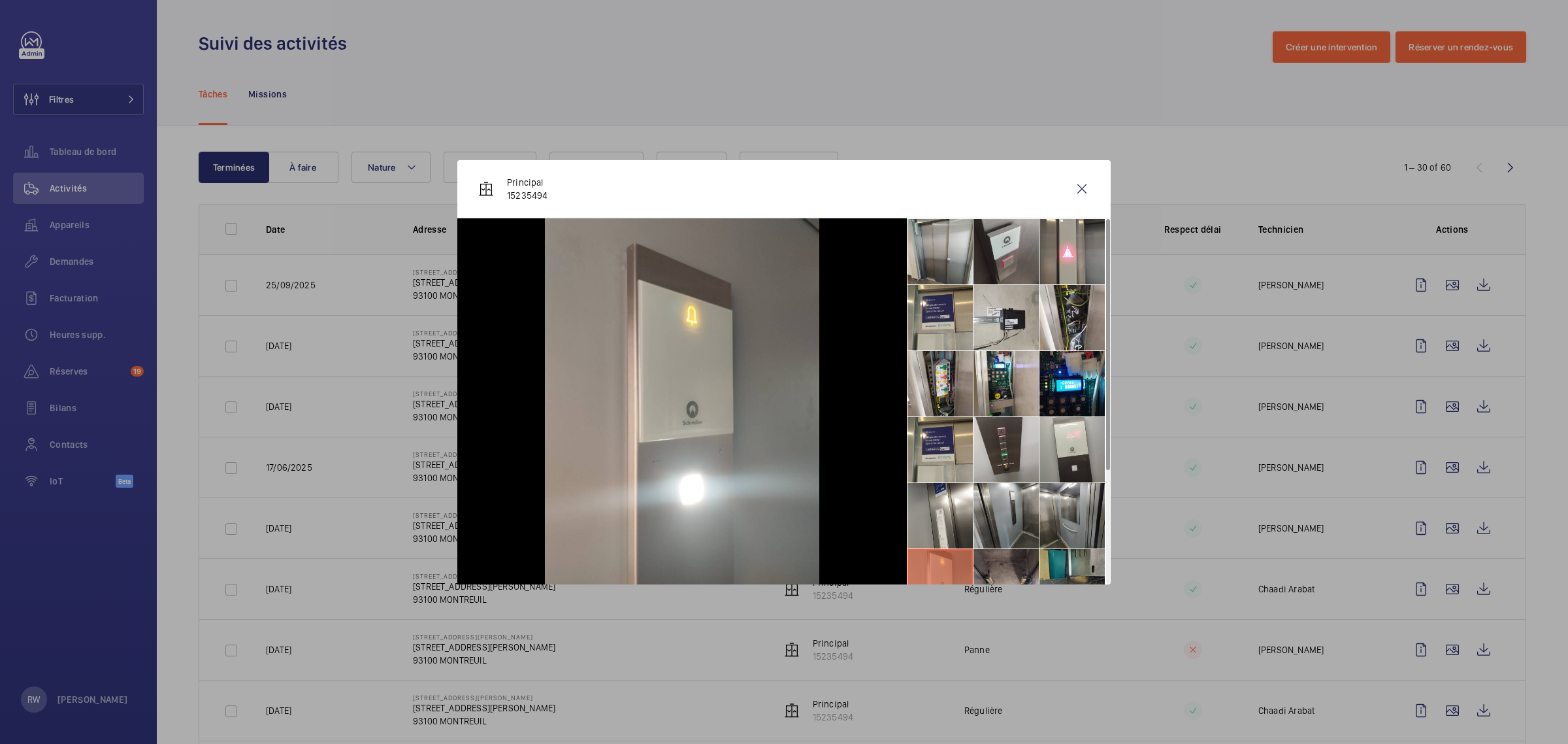
click at [1072, 570] on li at bounding box center [1072, 581] width 65 height 65
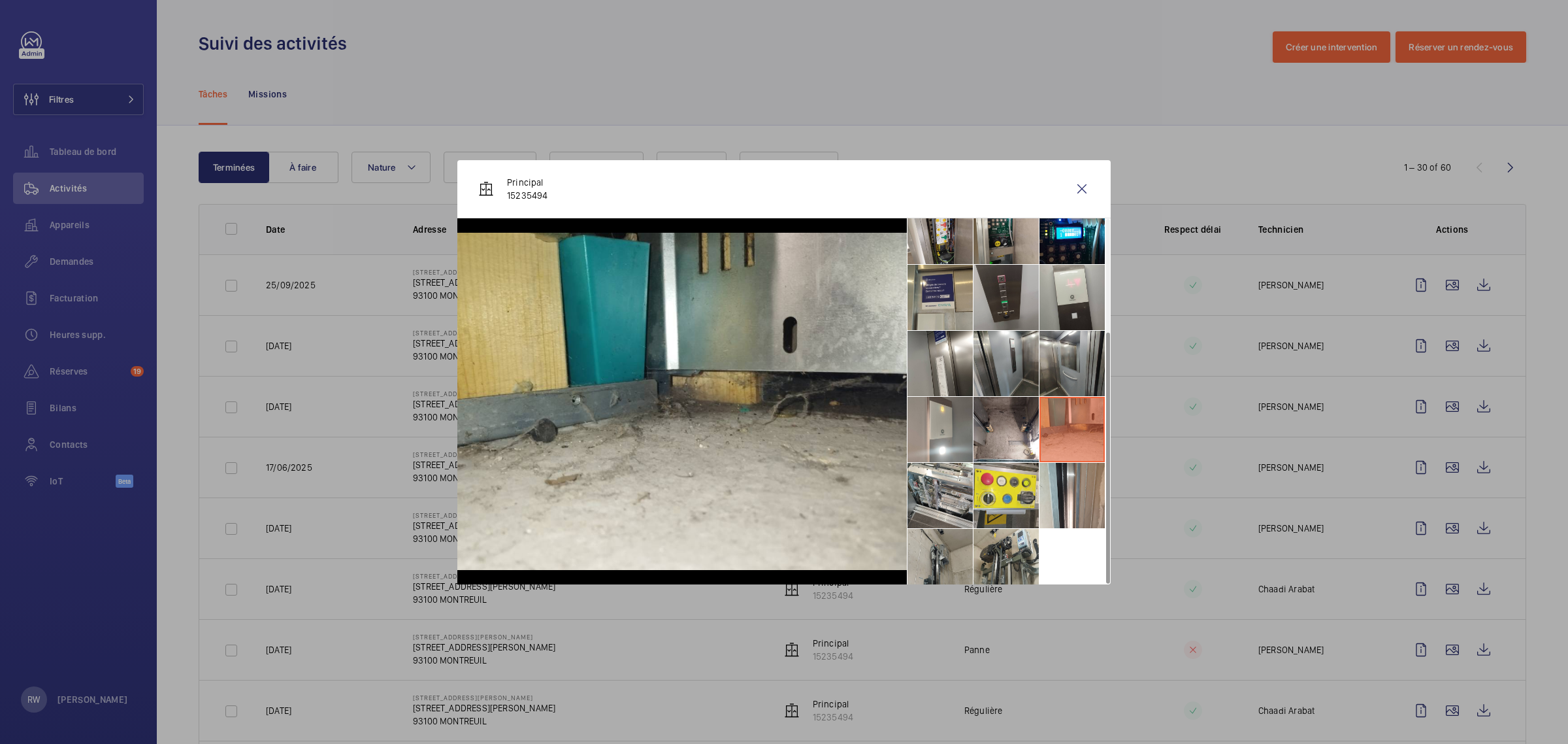
scroll to position [162, 0]
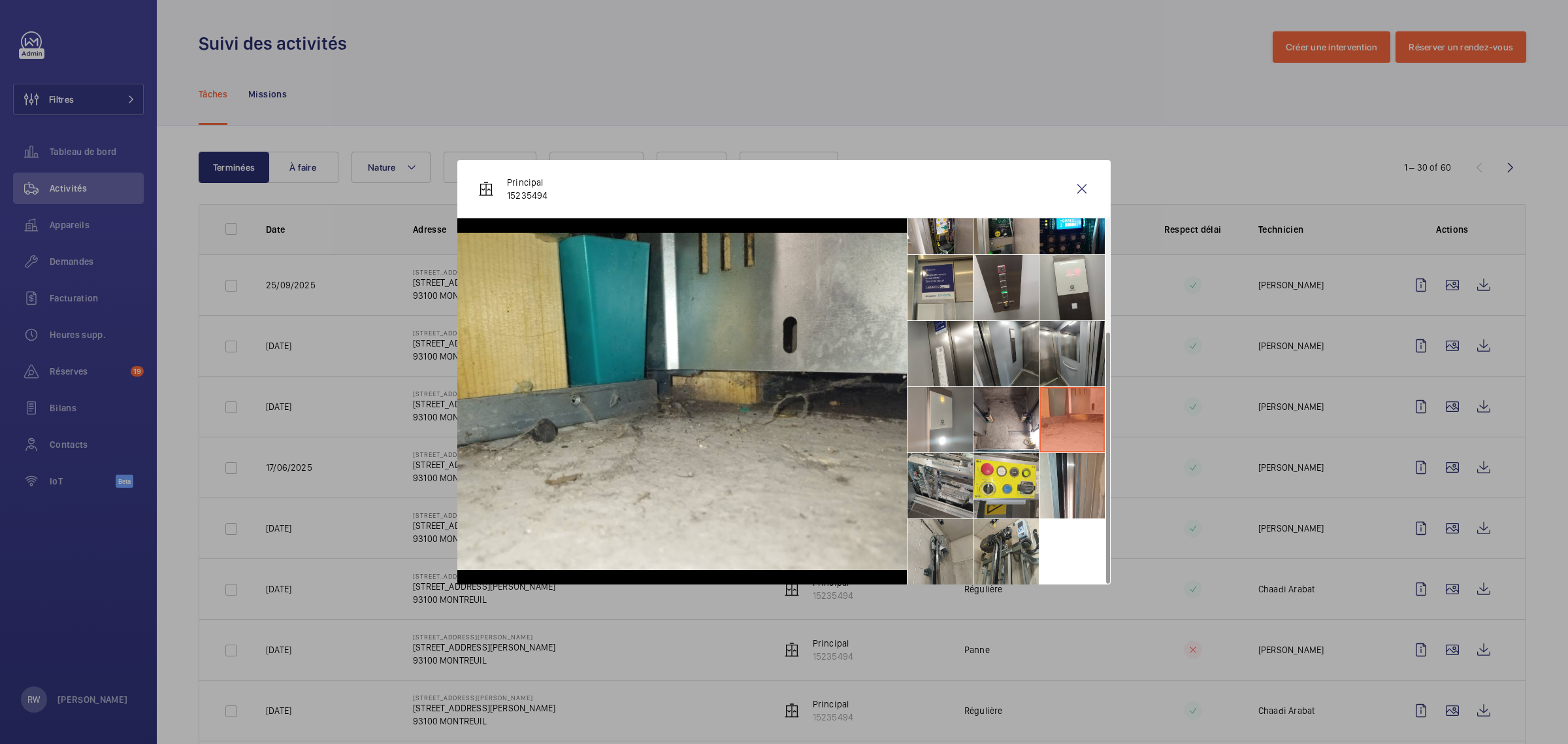
click at [933, 489] on li at bounding box center [940, 485] width 65 height 65
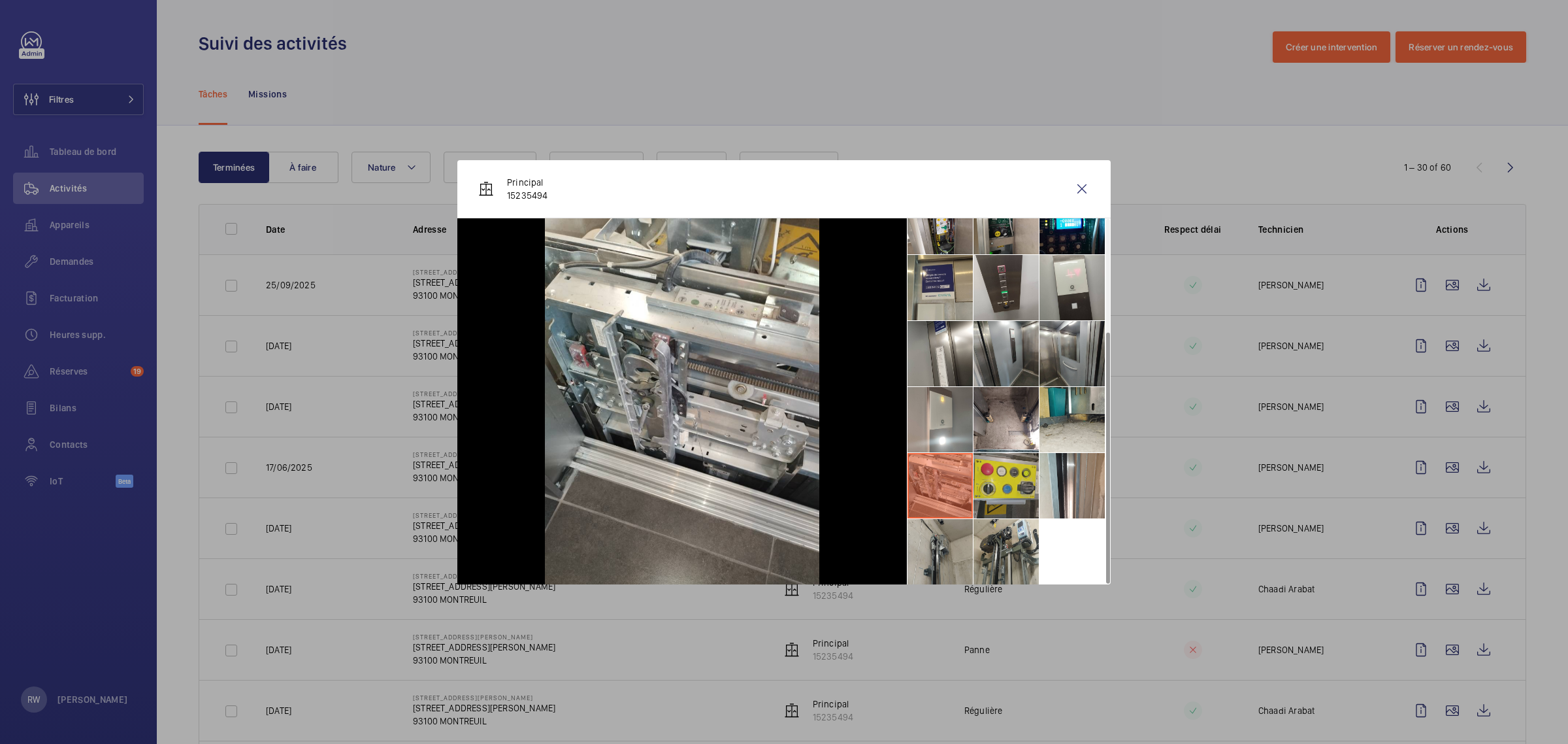
click at [1004, 483] on li at bounding box center [1006, 485] width 65 height 65
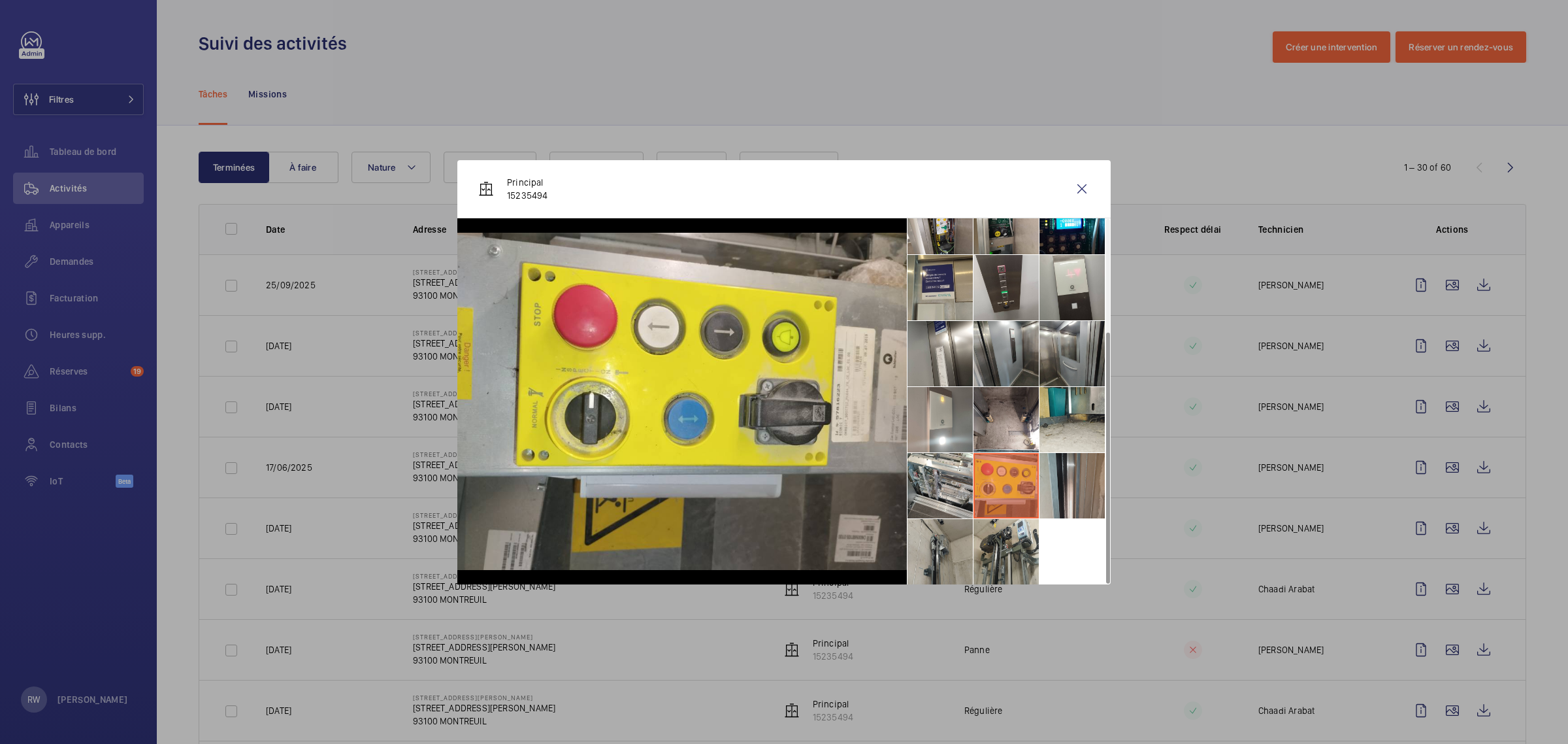
click at [1050, 485] on li at bounding box center [1072, 485] width 65 height 65
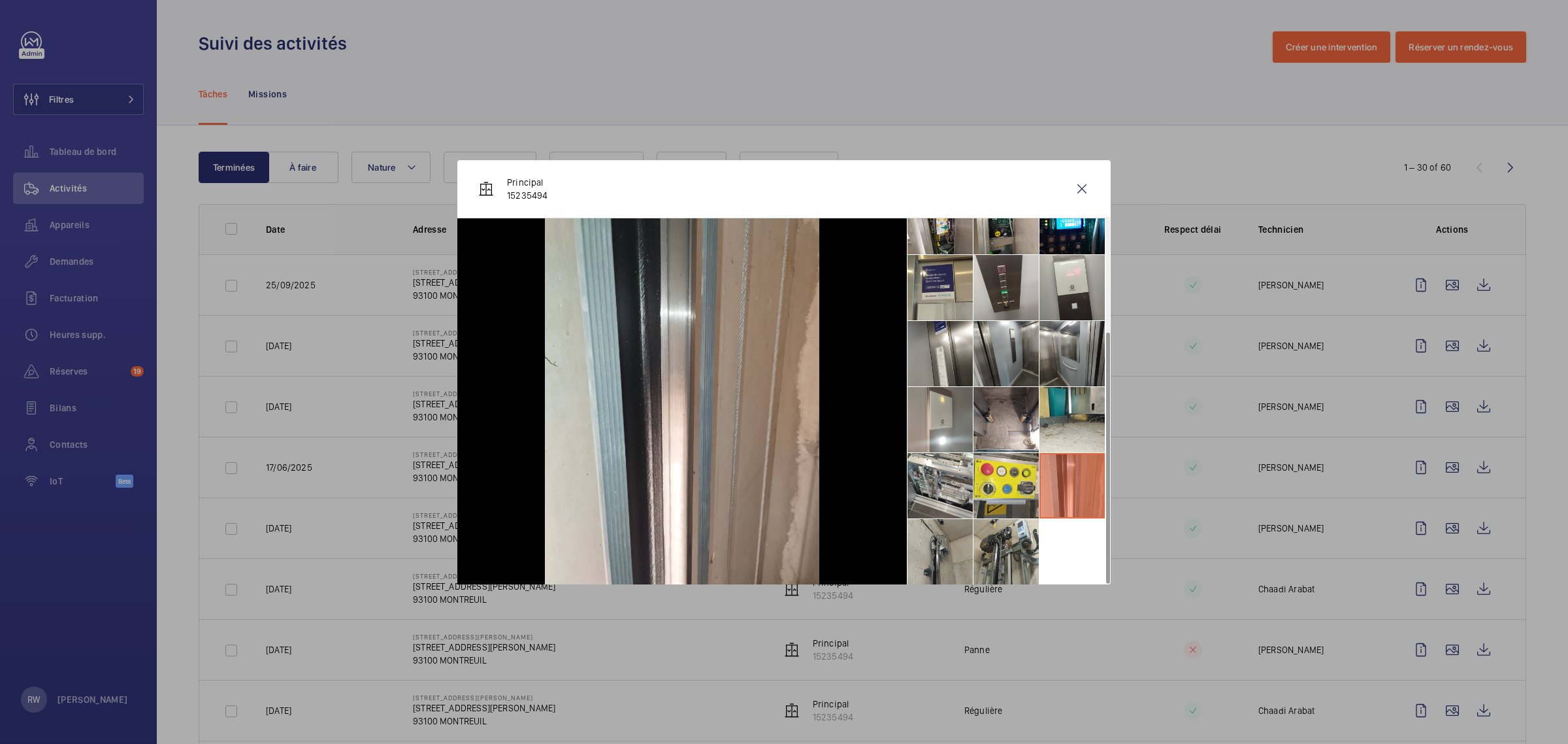
click at [1059, 559] on ul at bounding box center [1009, 321] width 204 height 529
click at [1047, 537] on ul at bounding box center [1009, 321] width 204 height 529
click at [987, 543] on li at bounding box center [1006, 551] width 65 height 65
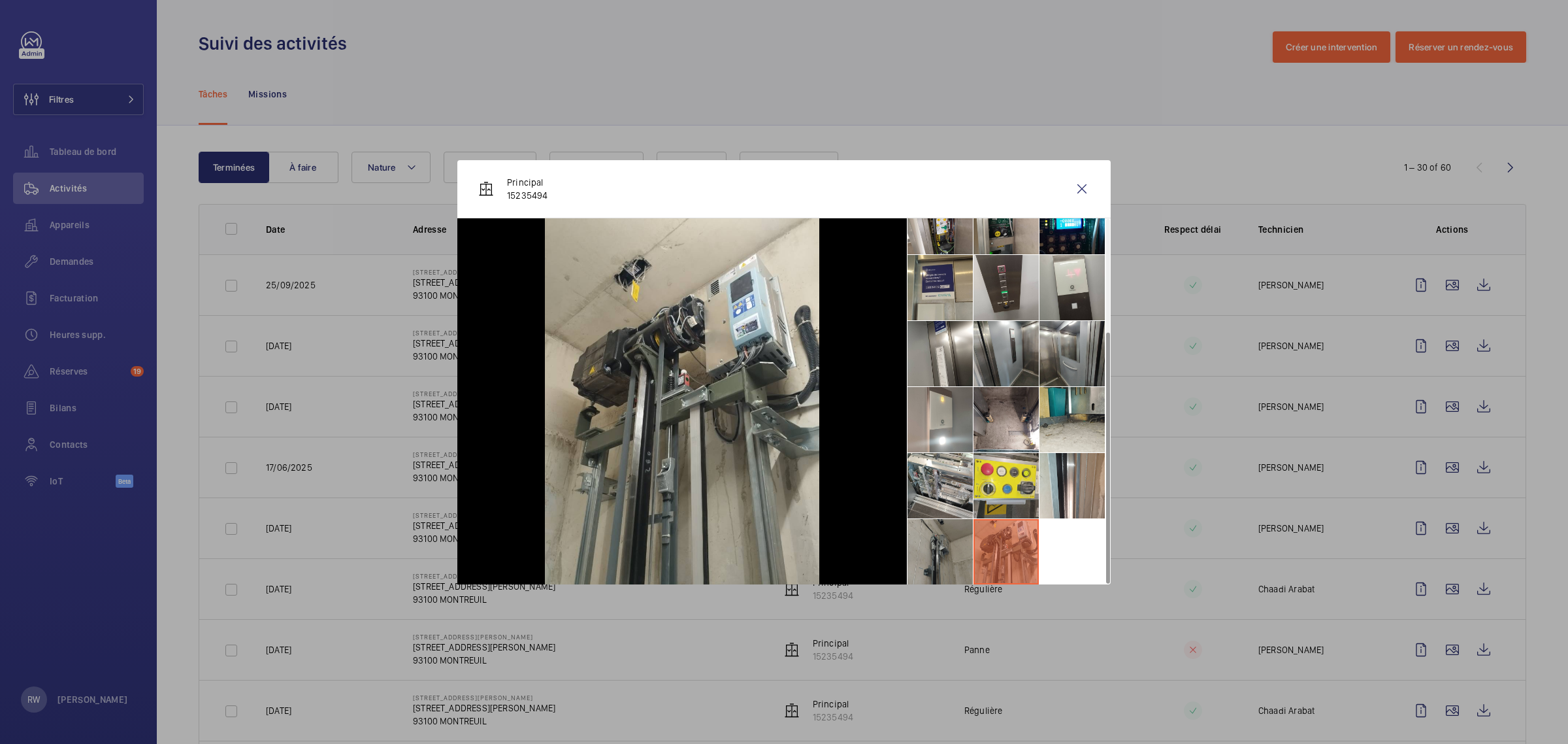
click at [938, 543] on li at bounding box center [940, 551] width 65 height 65
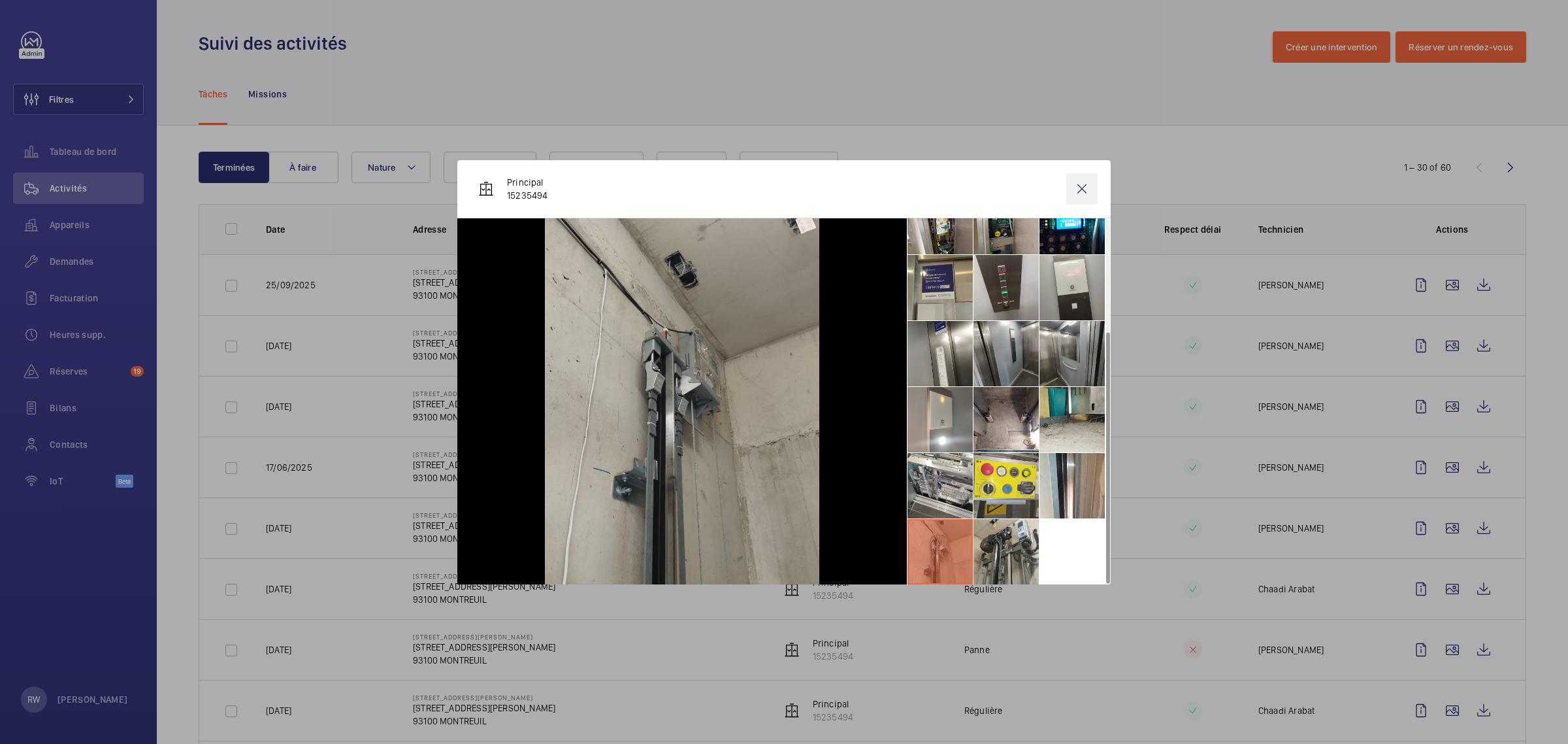
click at [1081, 179] on wm-front-icon-button at bounding box center [1081, 188] width 31 height 31
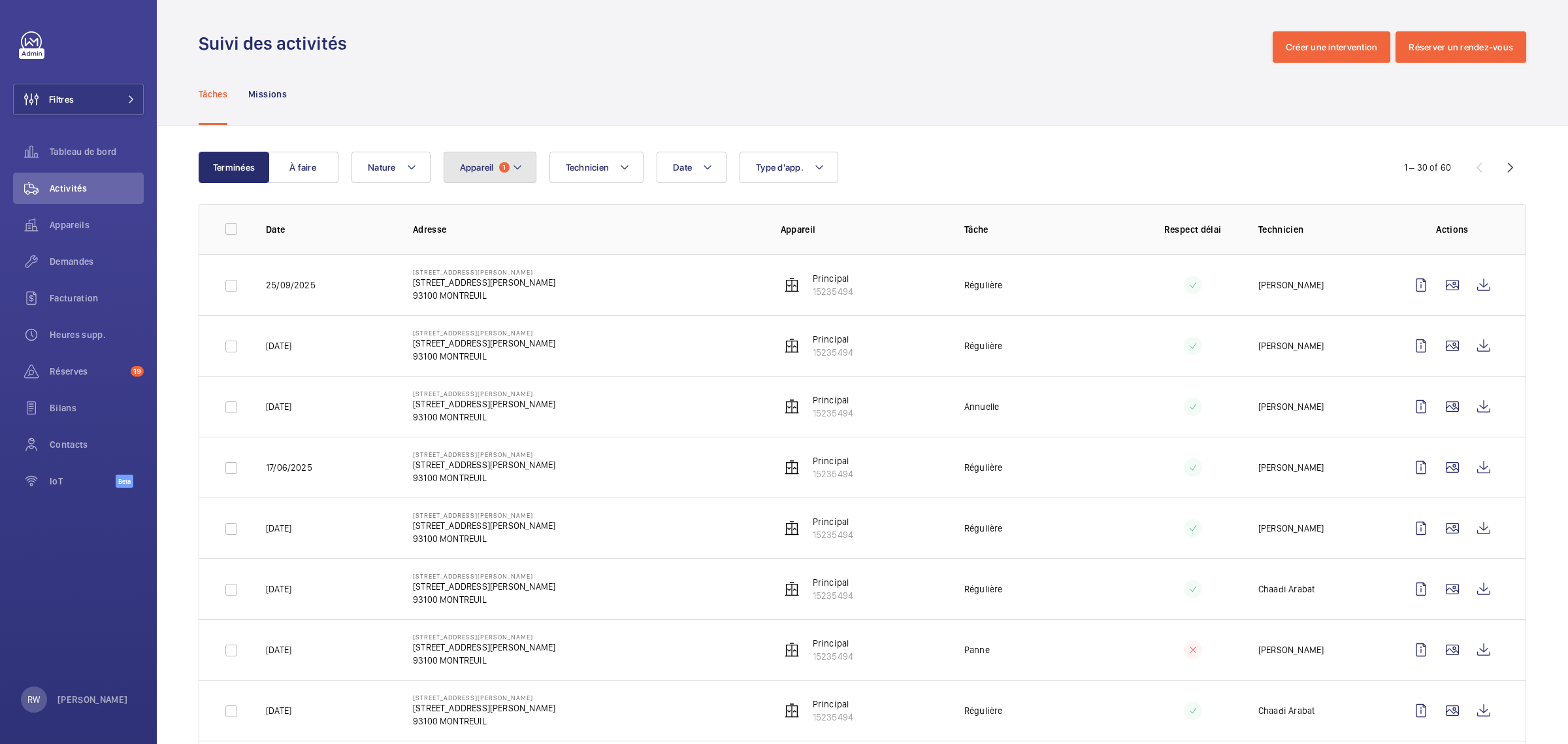
click at [507, 159] on button "Appareil 1" at bounding box center [490, 167] width 93 height 31
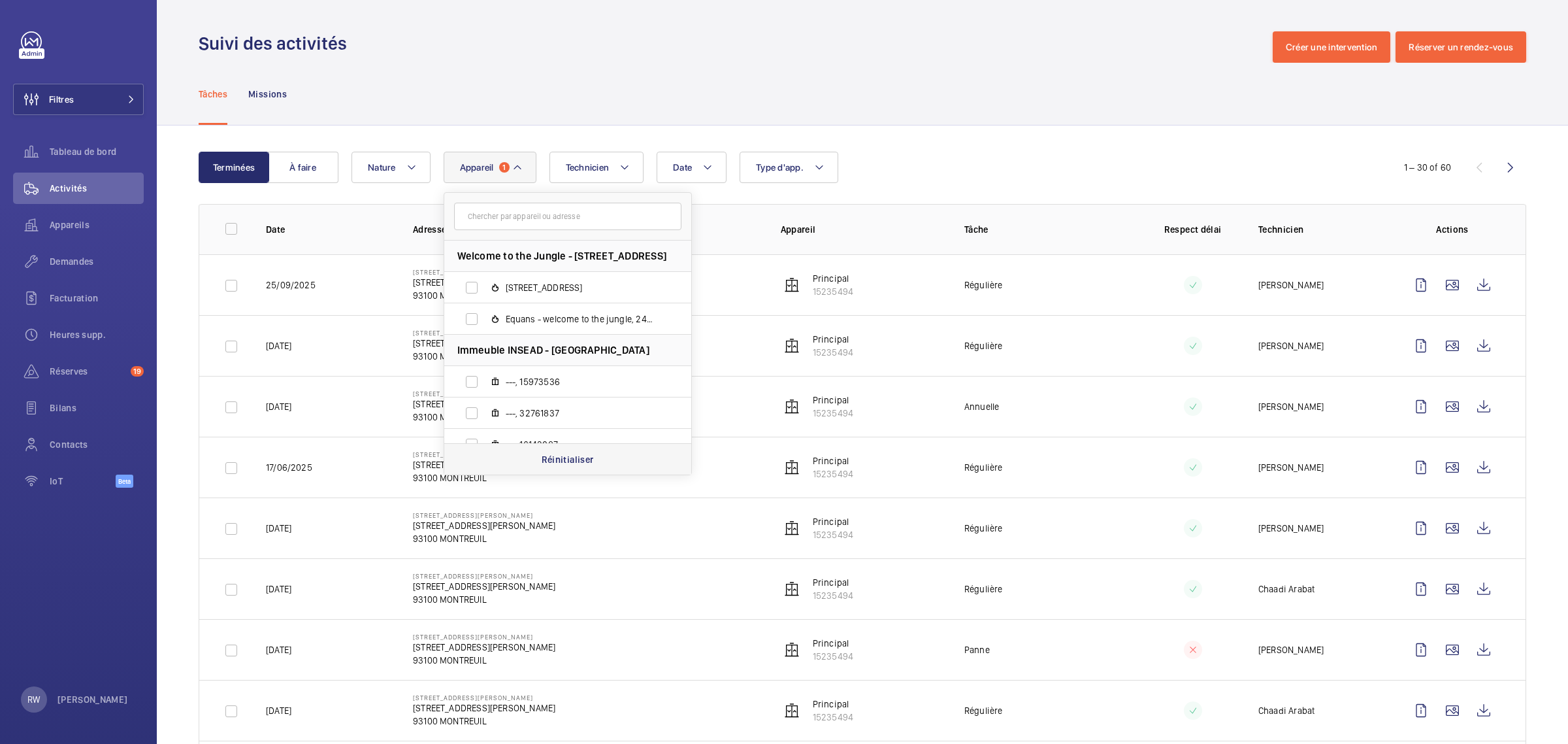
click at [548, 452] on div "Réinitialiser" at bounding box center [567, 458] width 247 height 31
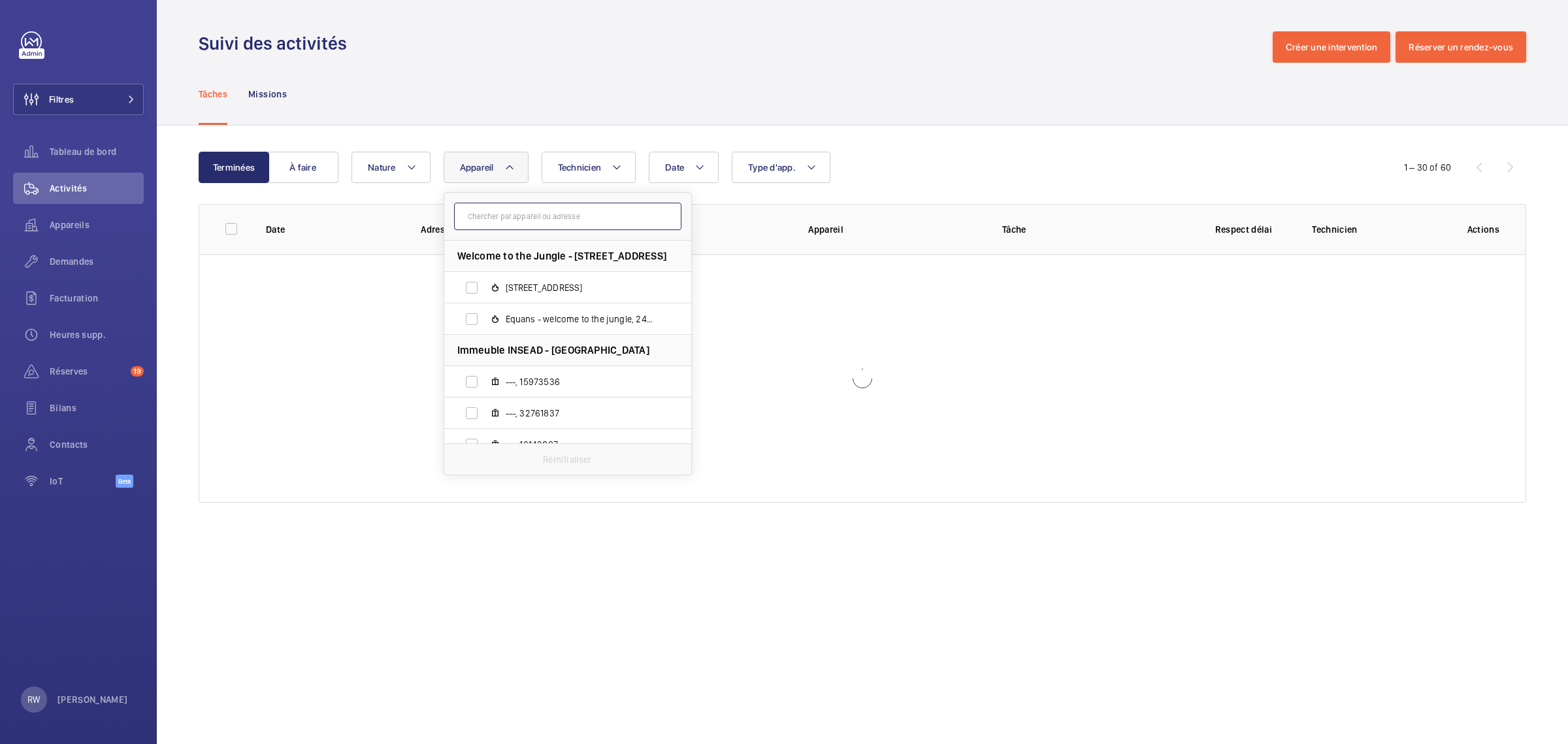
click at [524, 220] on input "text" at bounding box center [567, 216] width 228 height 27
paste input "27962187"
type input "27962187"
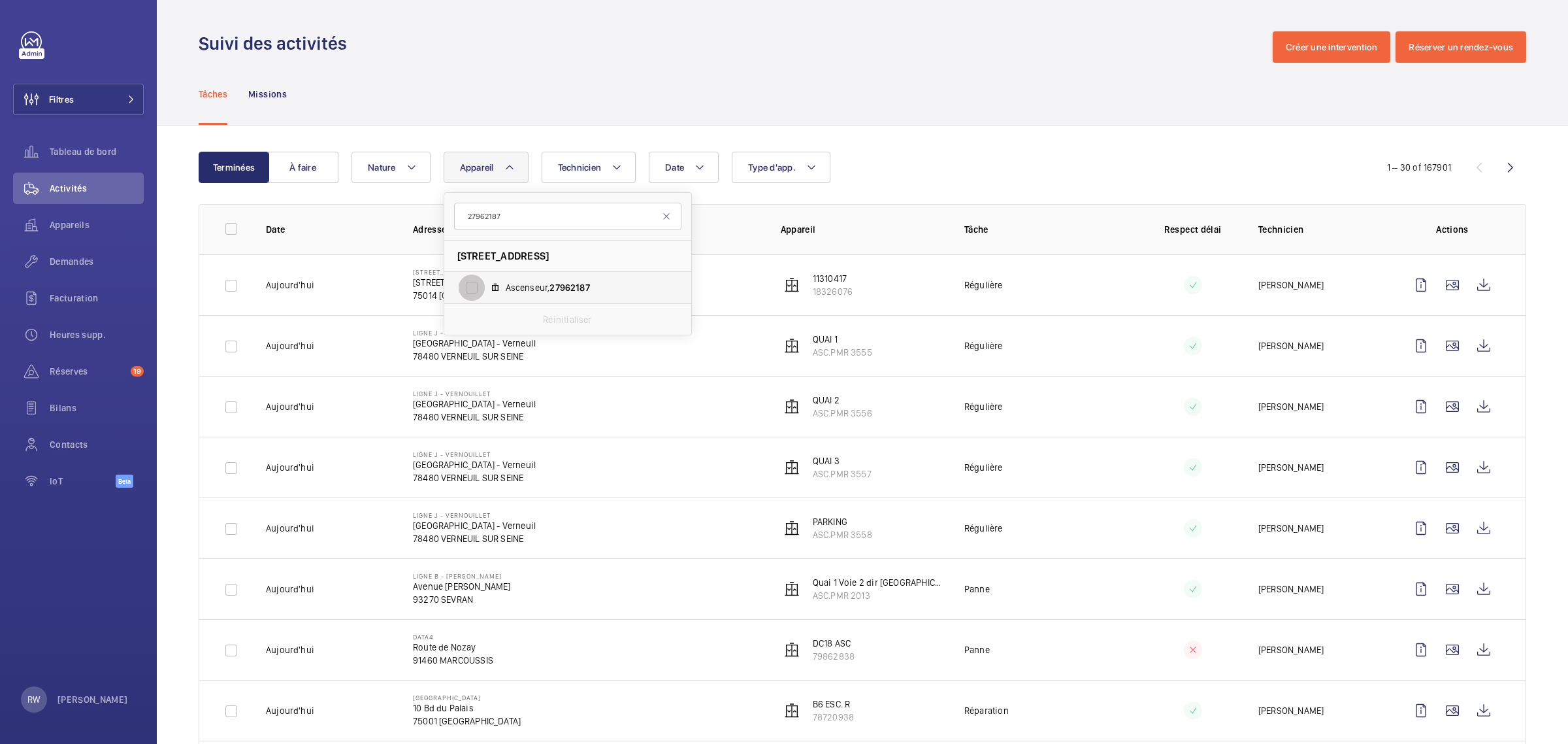
click at [475, 282] on input "Ascenseur, 27962187" at bounding box center [471, 288] width 26 height 26
checkbox input "true"
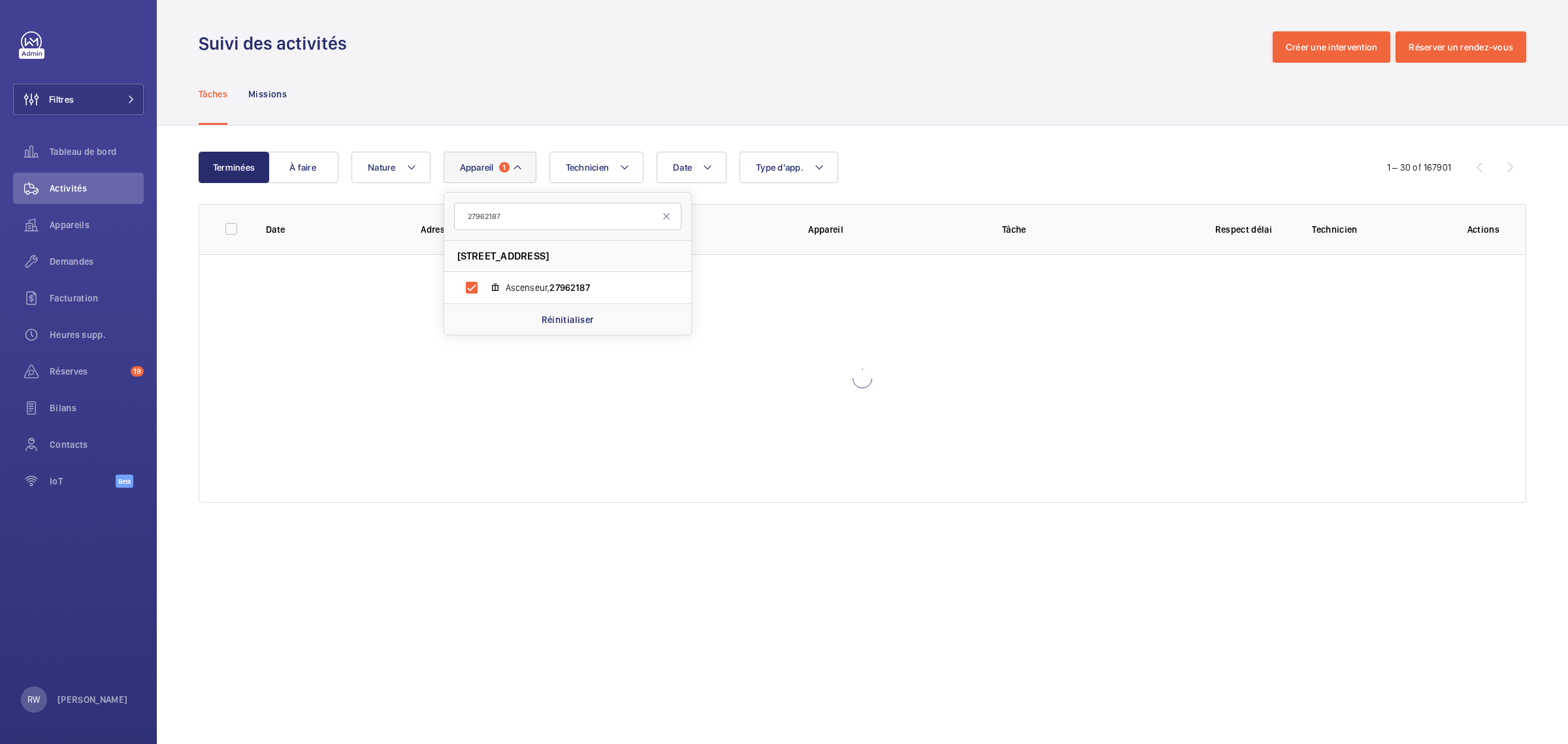
click at [717, 69] on div "Tâches Missions" at bounding box center [862, 94] width 1327 height 62
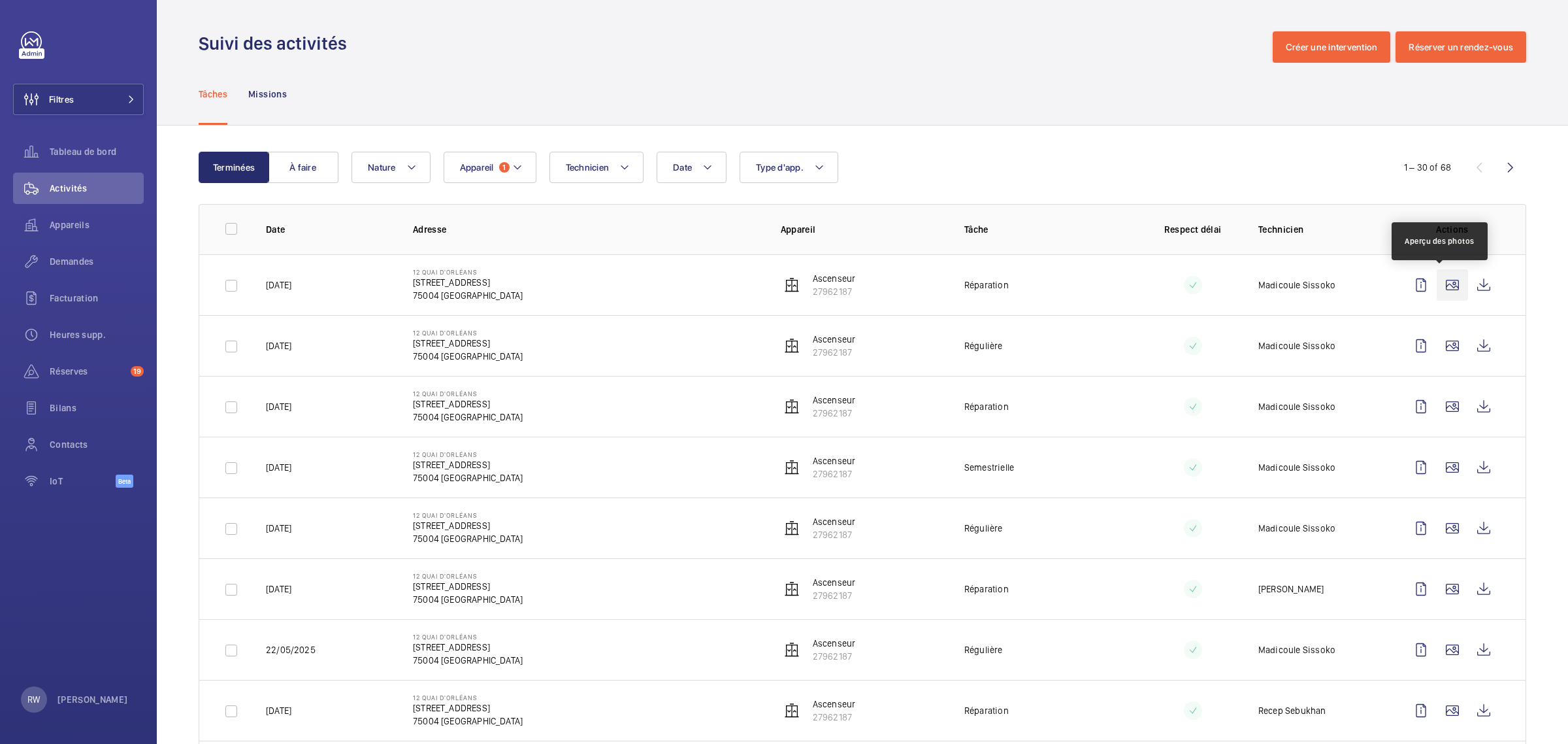
click at [1444, 284] on wm-front-icon-button at bounding box center [1452, 285] width 31 height 31
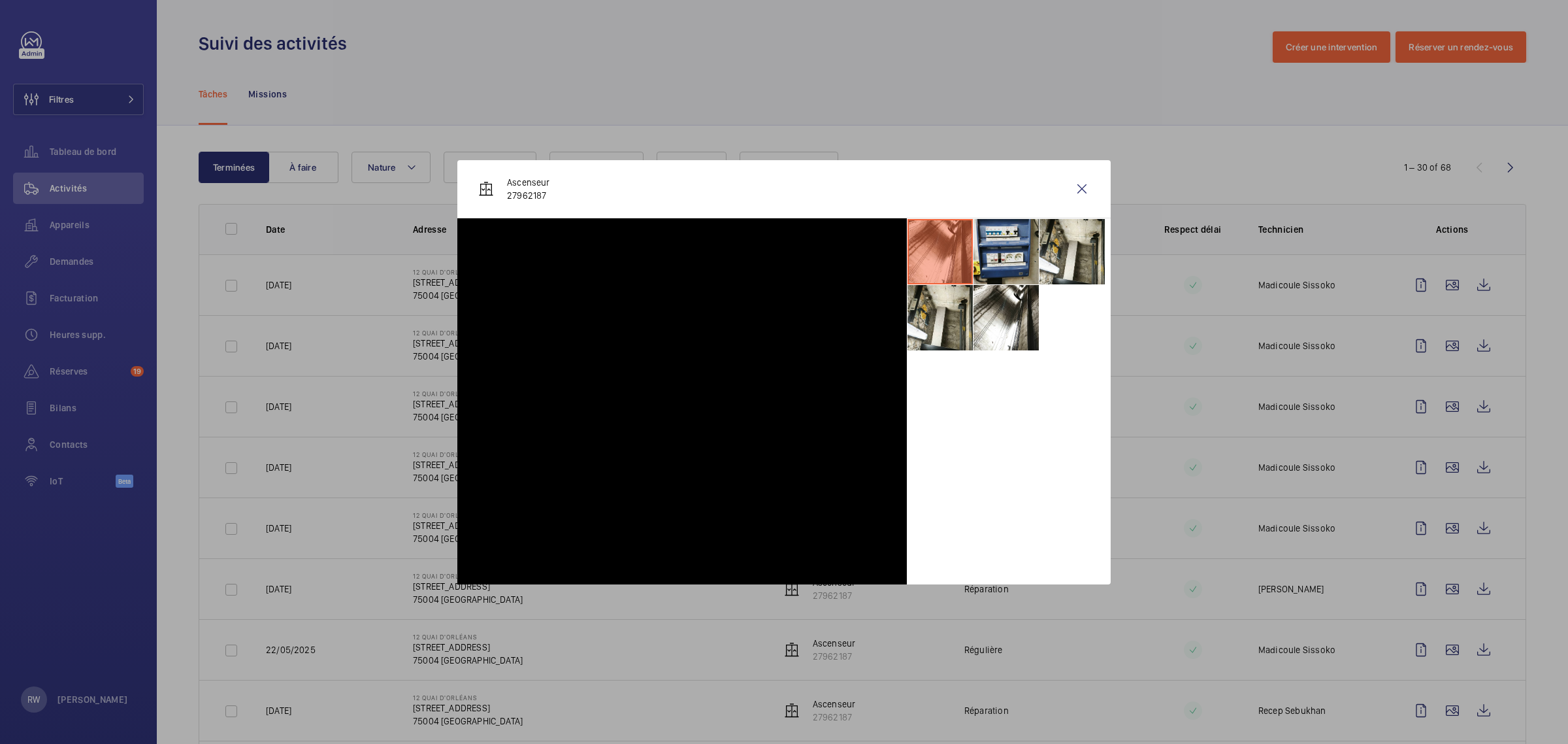
click at [1011, 264] on li at bounding box center [1006, 251] width 65 height 65
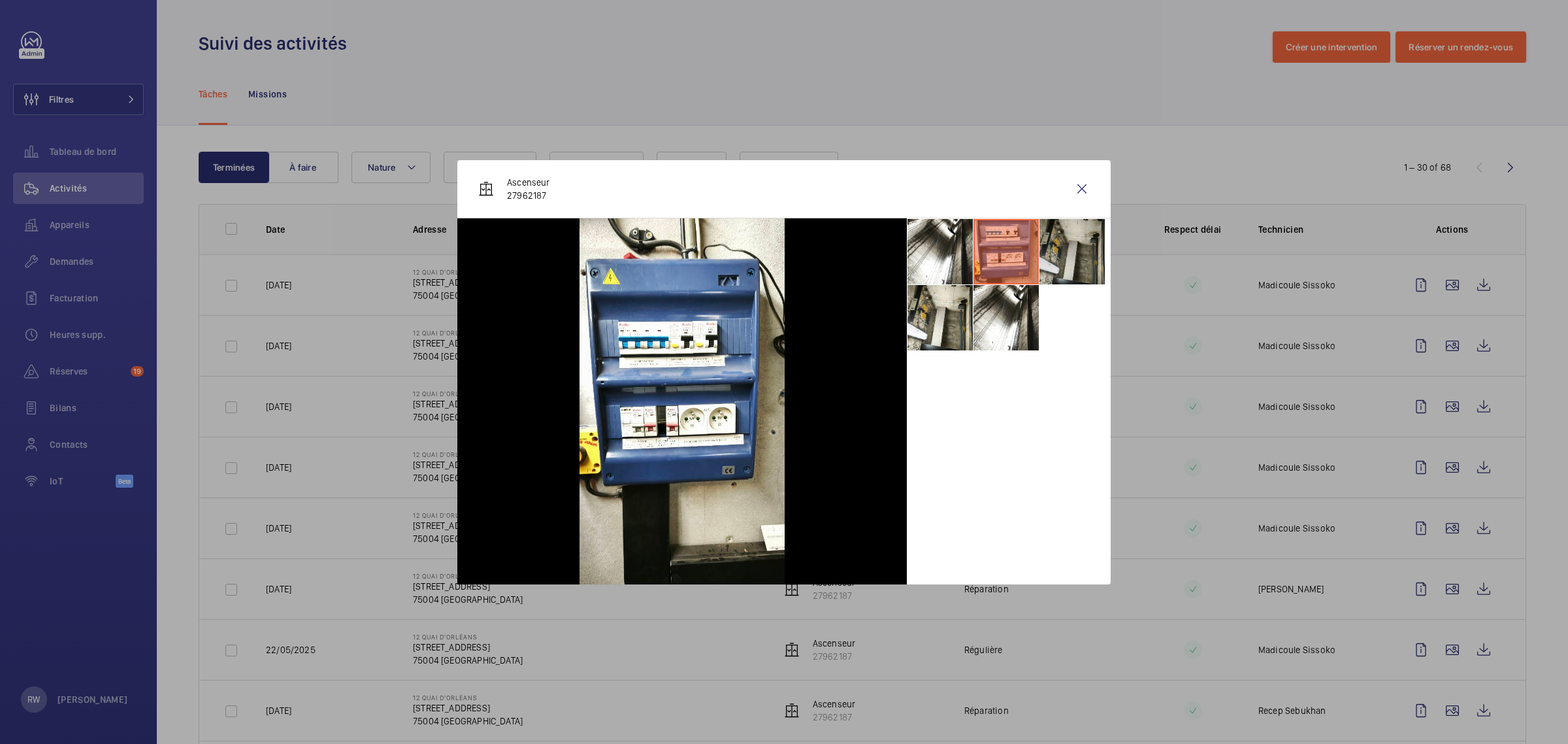
click at [1076, 250] on li at bounding box center [1072, 251] width 65 height 65
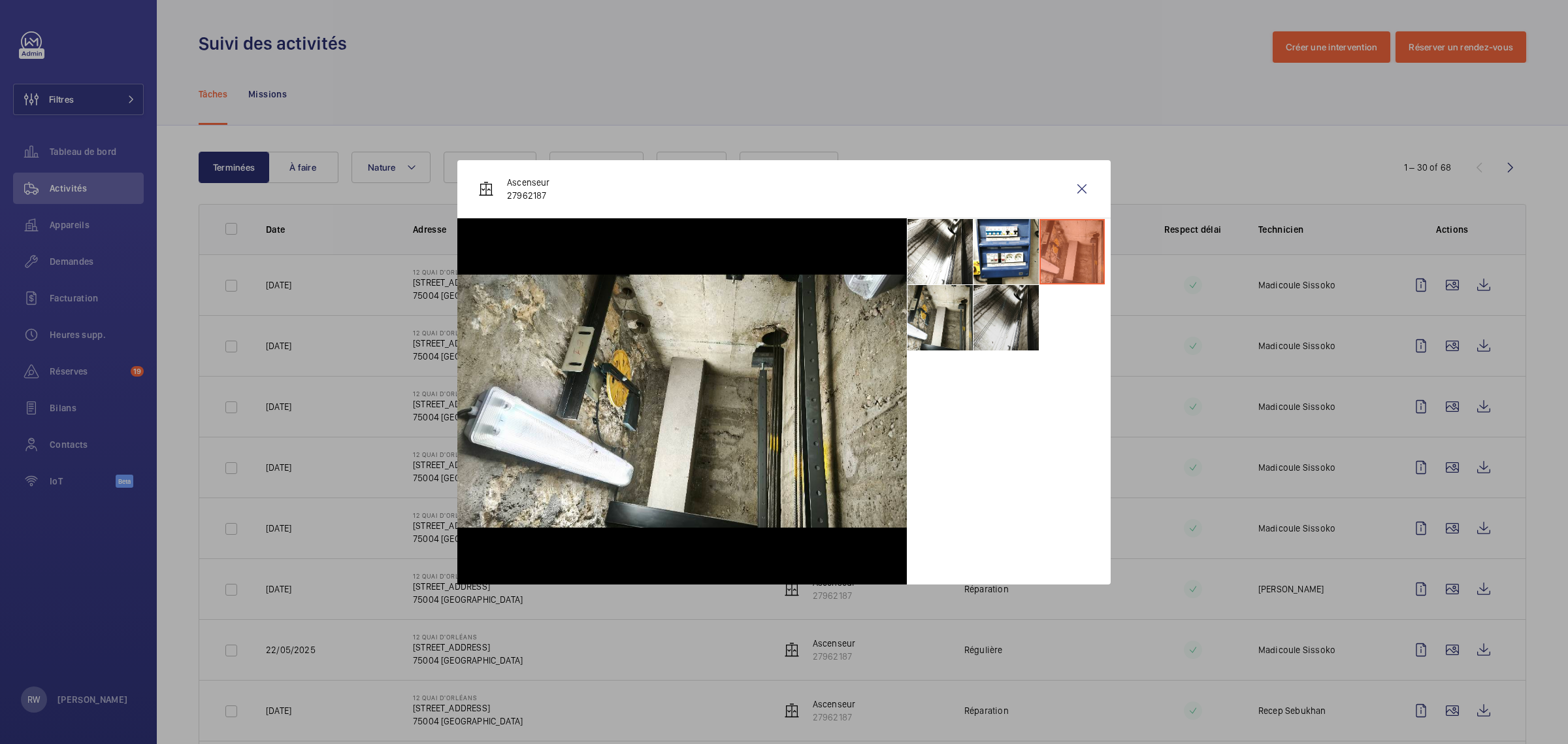
click at [992, 321] on li at bounding box center [1006, 317] width 65 height 65
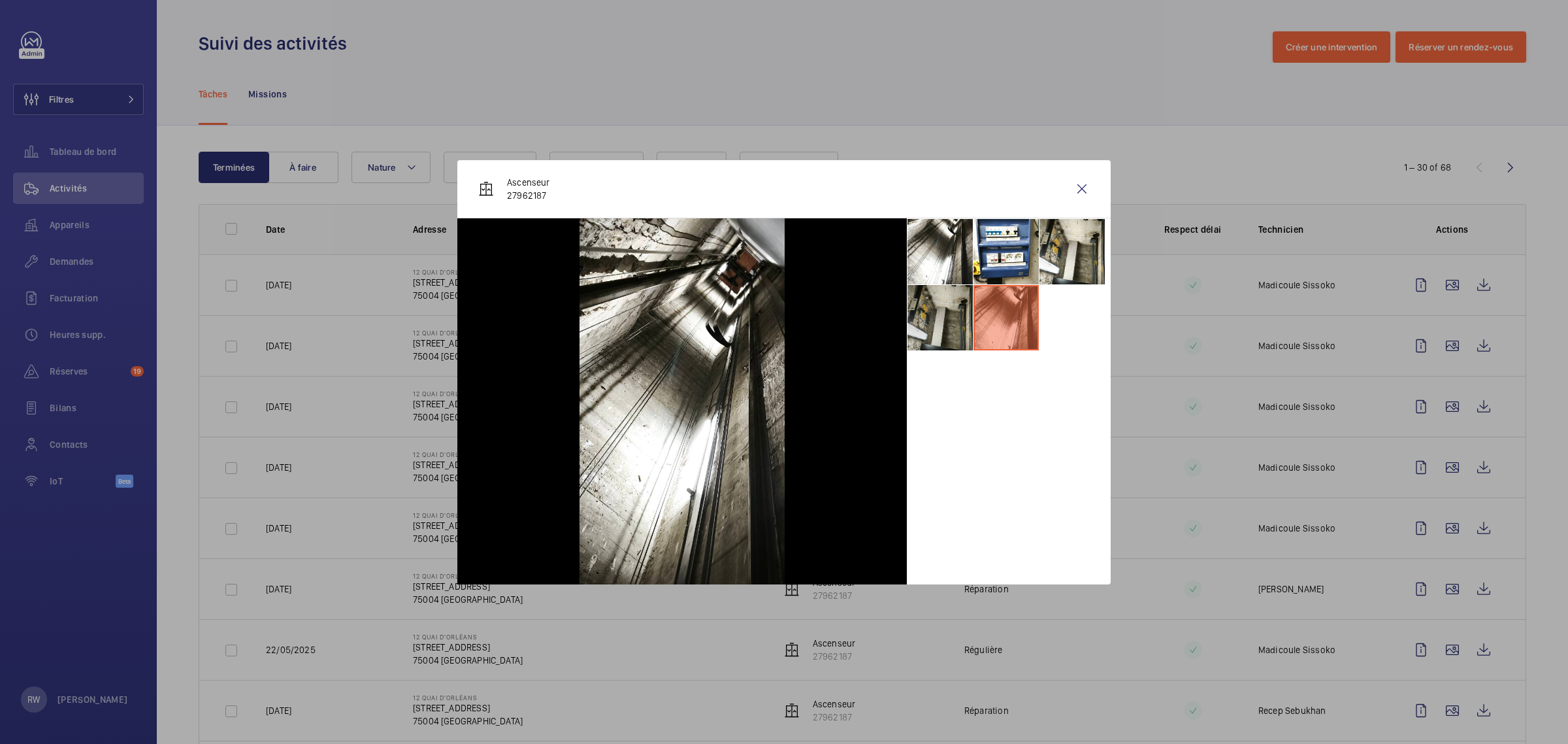
click at [941, 312] on li at bounding box center [940, 317] width 65 height 65
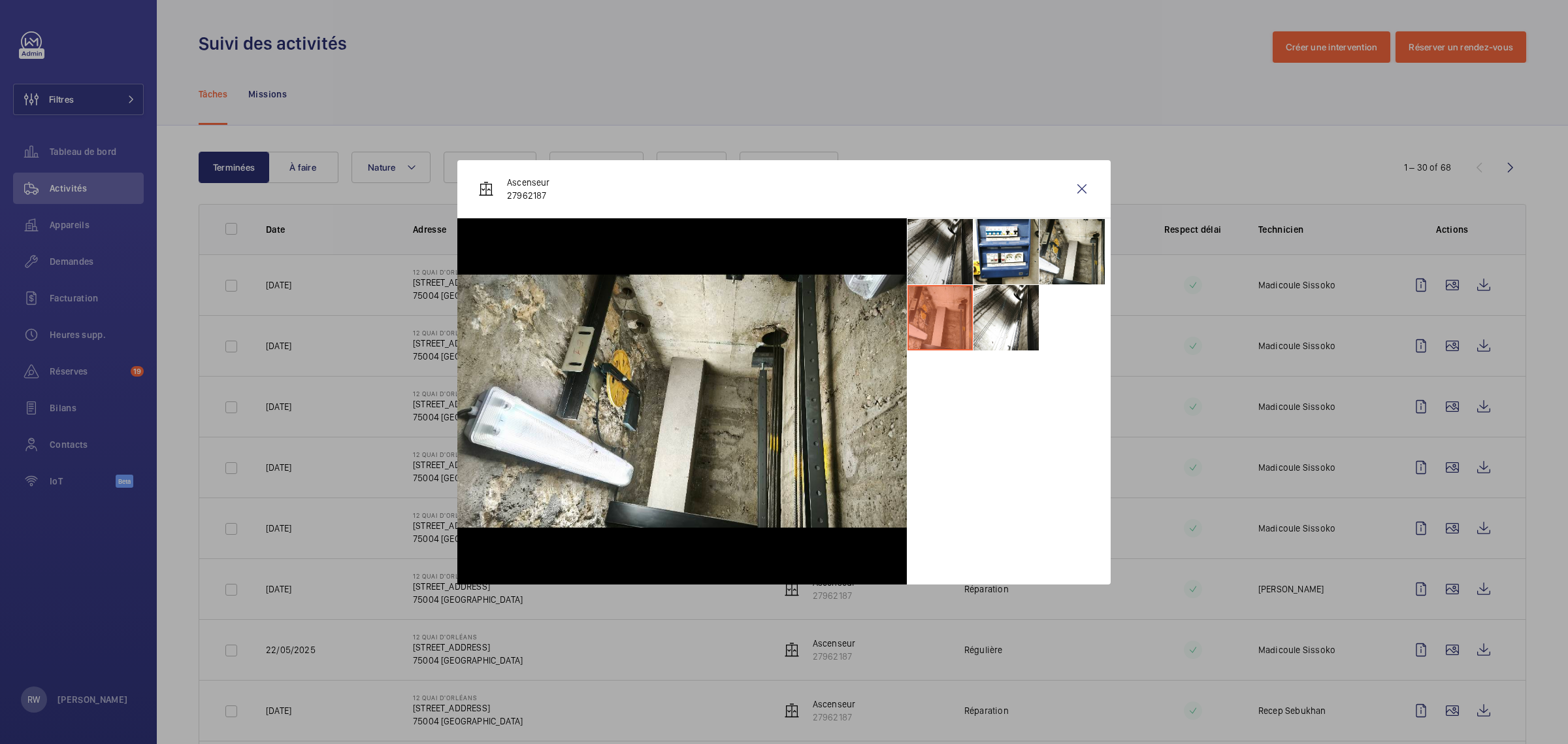
click at [932, 258] on li at bounding box center [940, 251] width 65 height 65
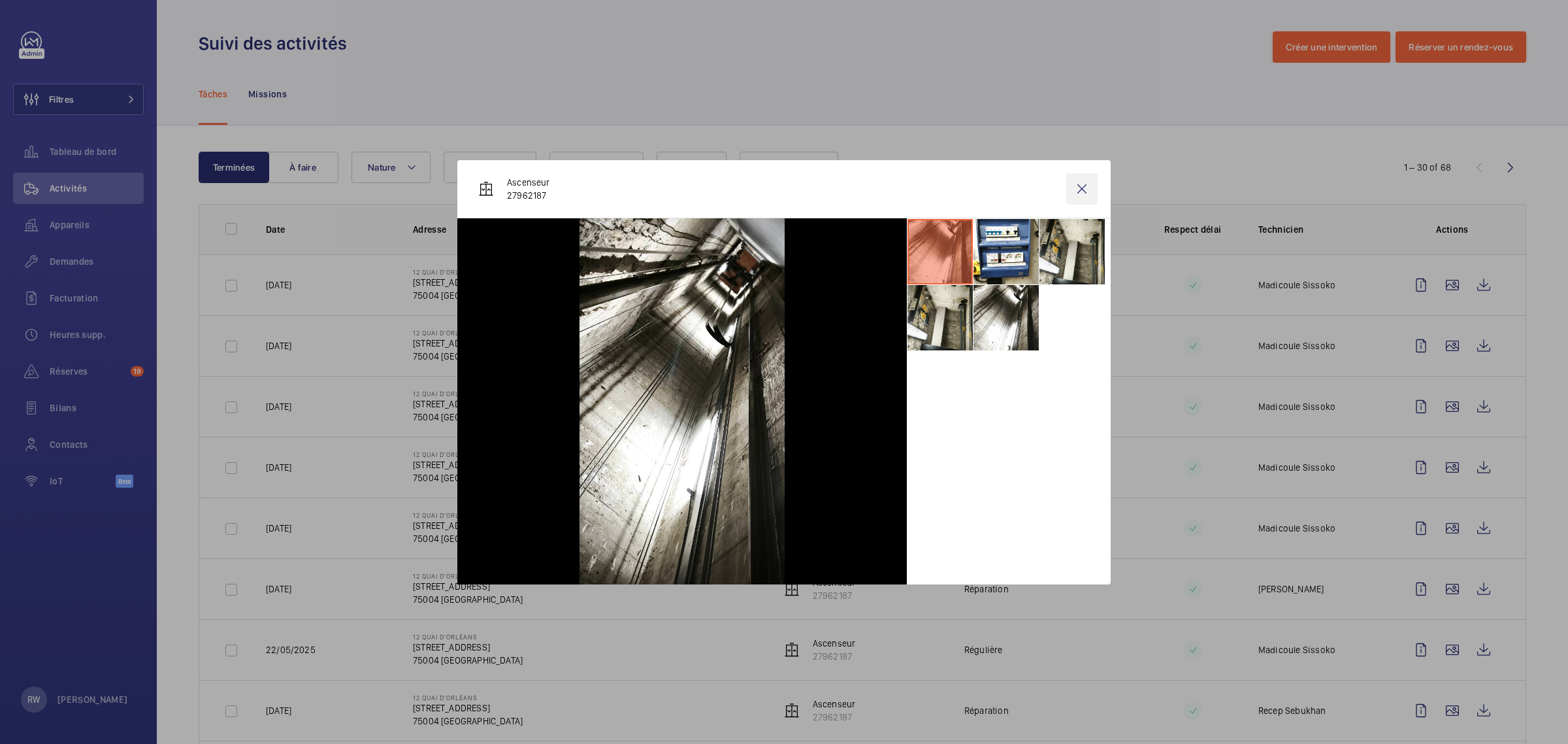
drag, startPoint x: 1072, startPoint y: 187, endPoint x: 1084, endPoint y: 193, distance: 13.4
click at [1073, 187] on wm-front-icon-button at bounding box center [1081, 188] width 31 height 31
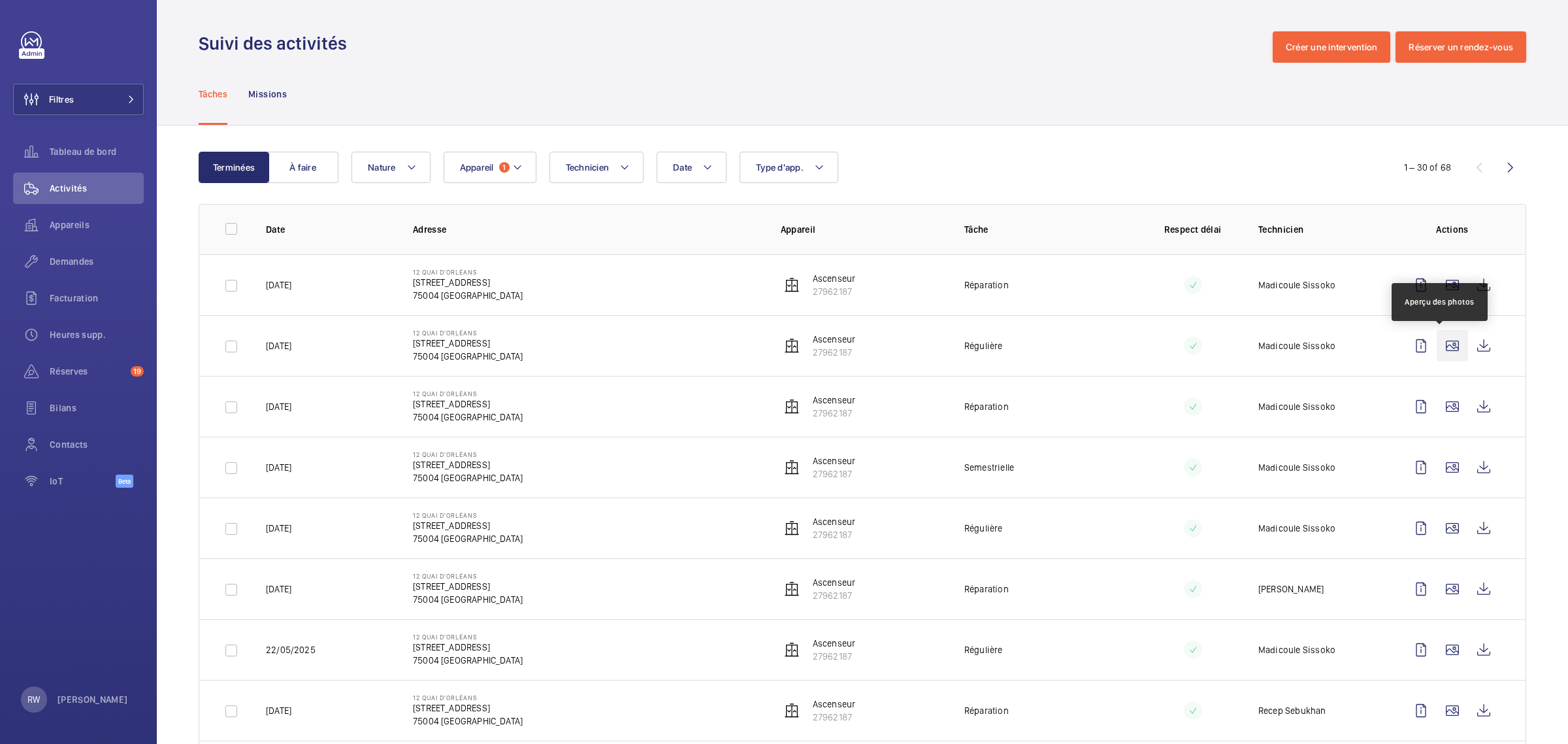
click at [1441, 347] on wm-front-icon-button at bounding box center [1452, 346] width 31 height 31
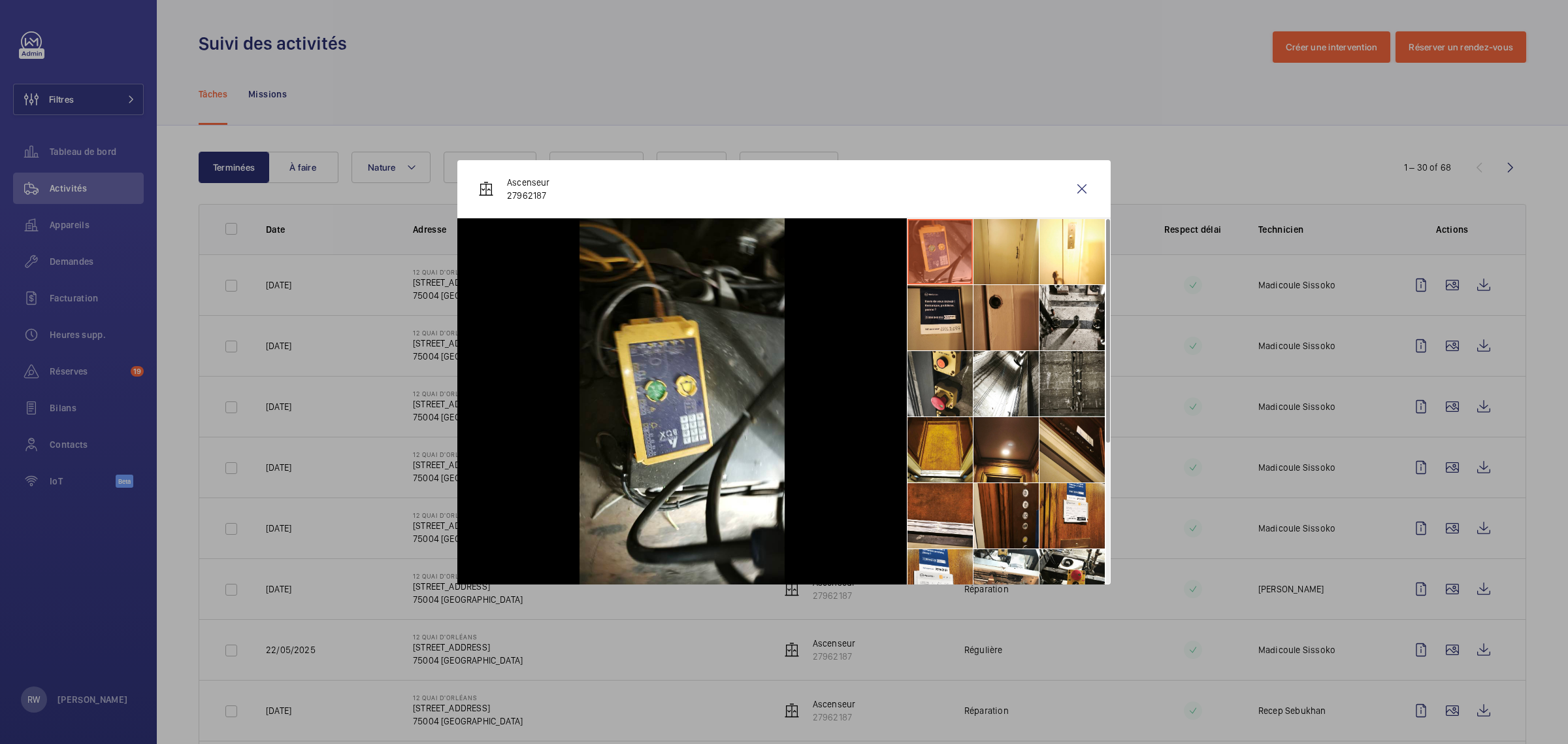
click at [1009, 248] on li at bounding box center [1006, 251] width 65 height 65
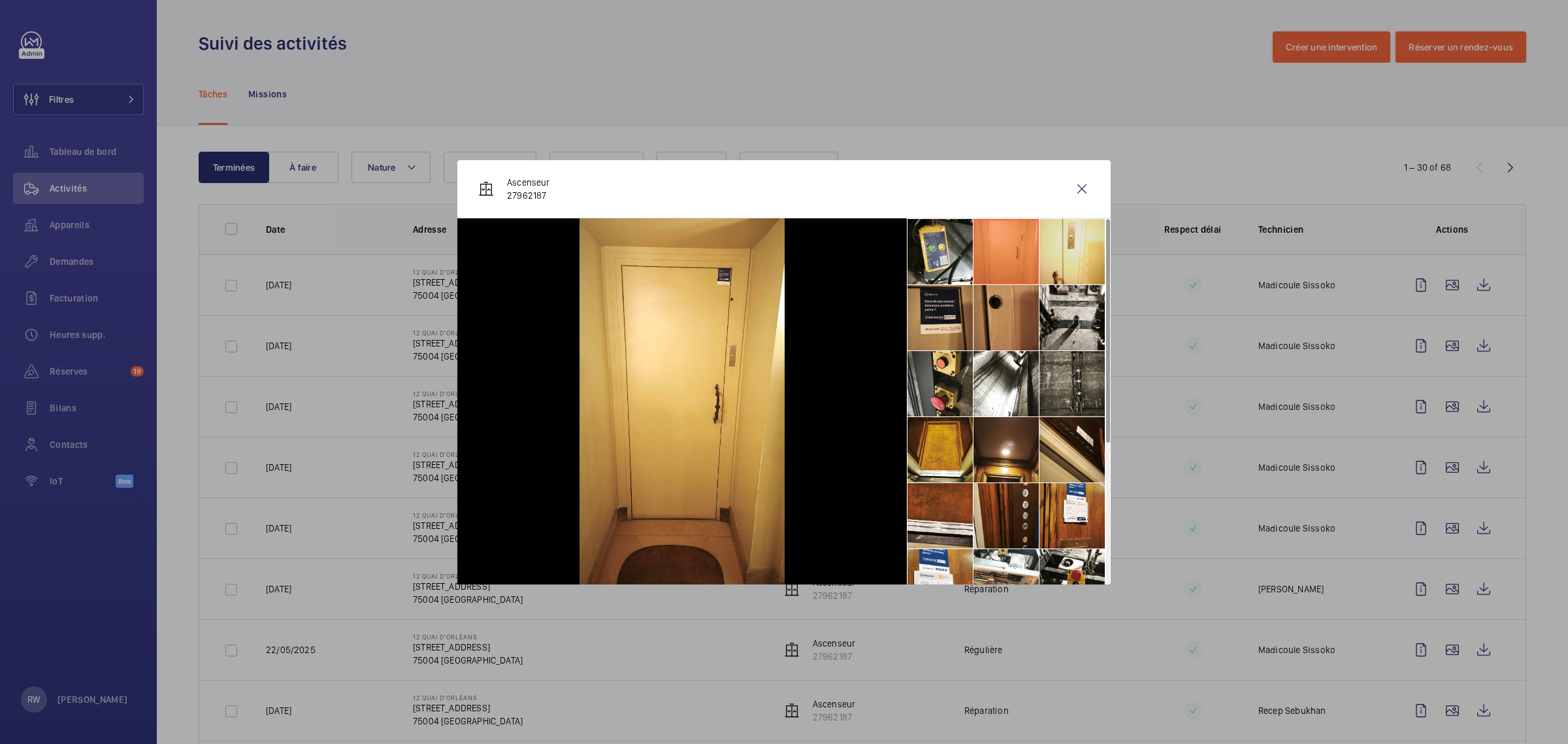
click at [1060, 246] on li at bounding box center [1072, 251] width 65 height 65
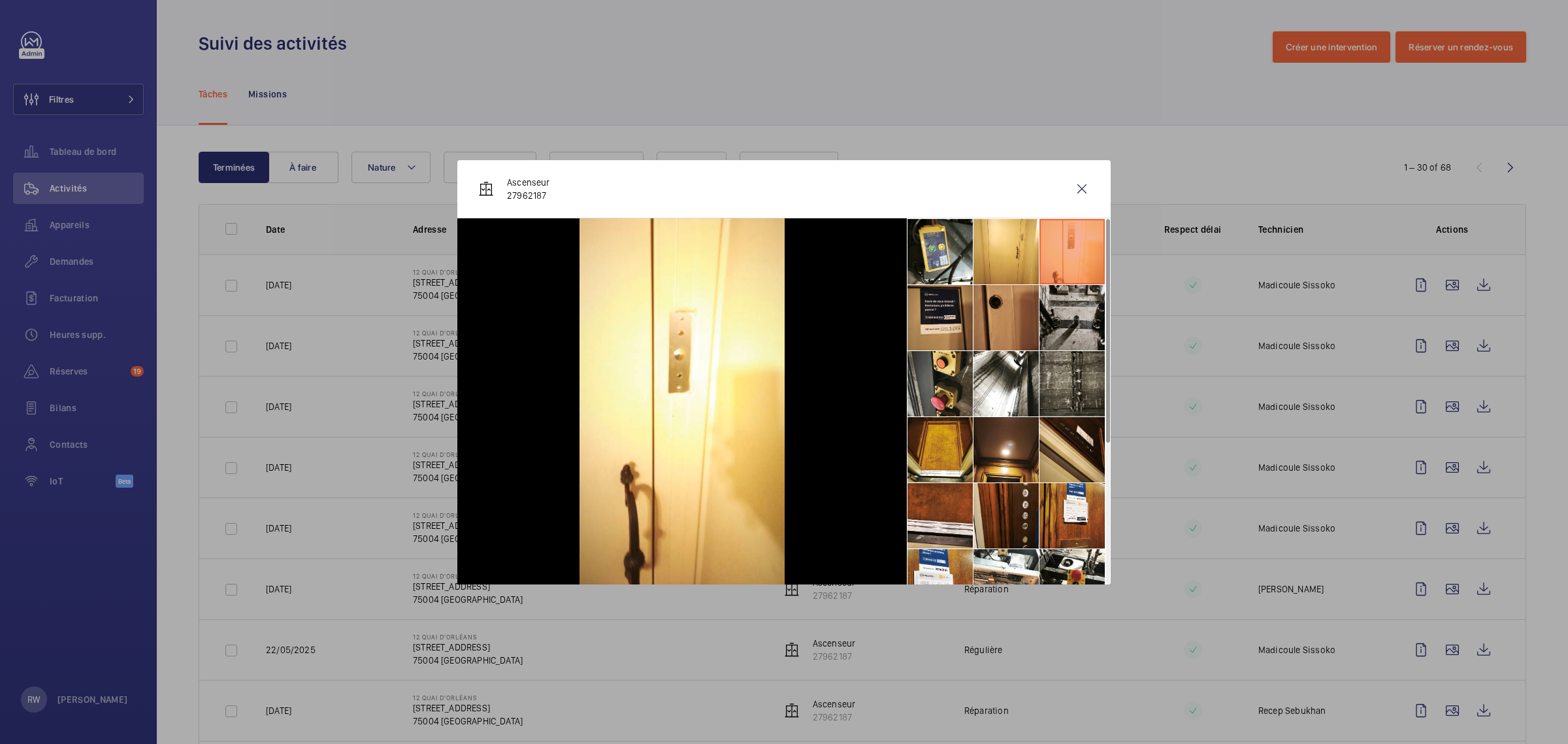
drag, startPoint x: 1064, startPoint y: 314, endPoint x: 1055, endPoint y: 314, distance: 9.0
click at [1062, 314] on li at bounding box center [1072, 317] width 65 height 65
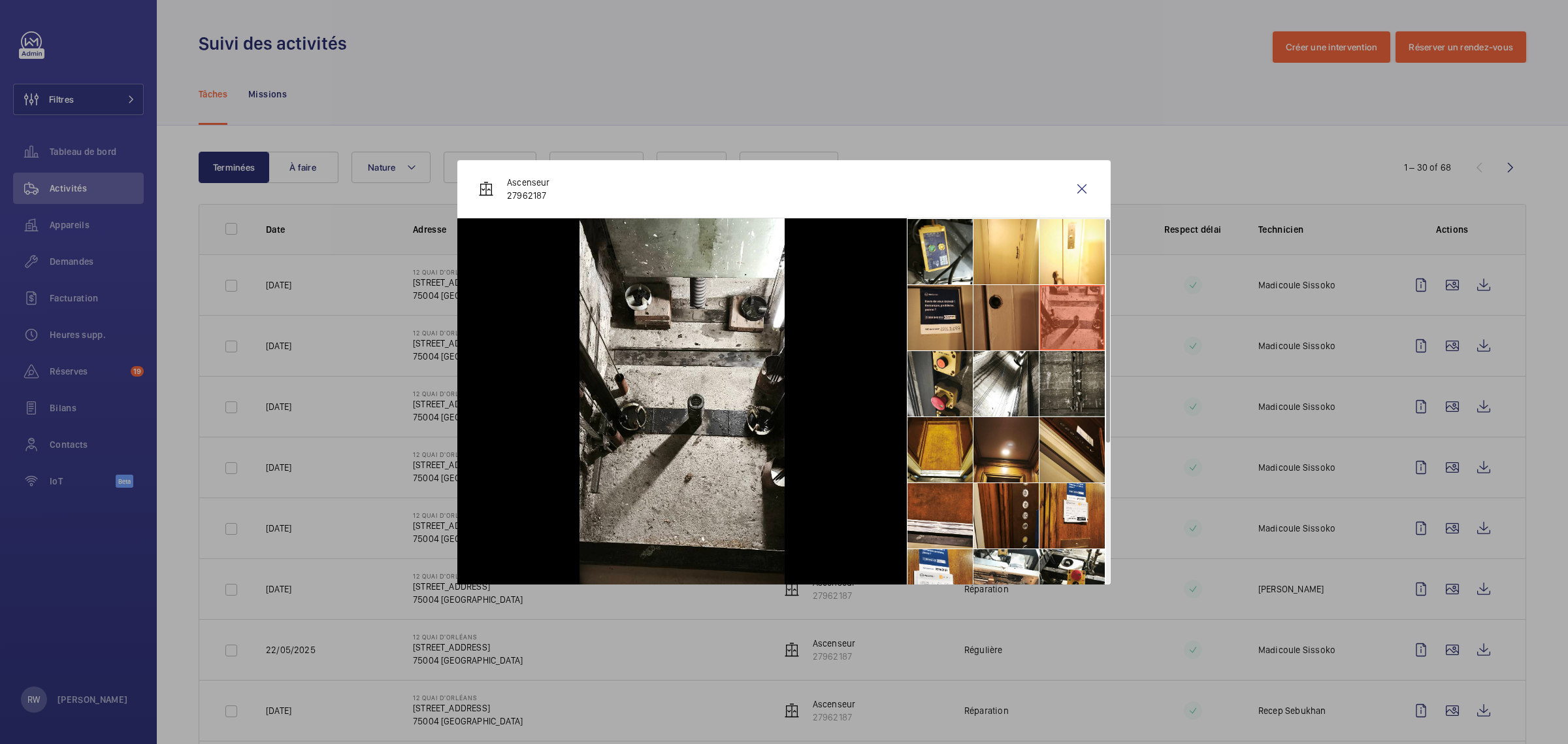
click at [1007, 316] on li at bounding box center [1006, 317] width 65 height 65
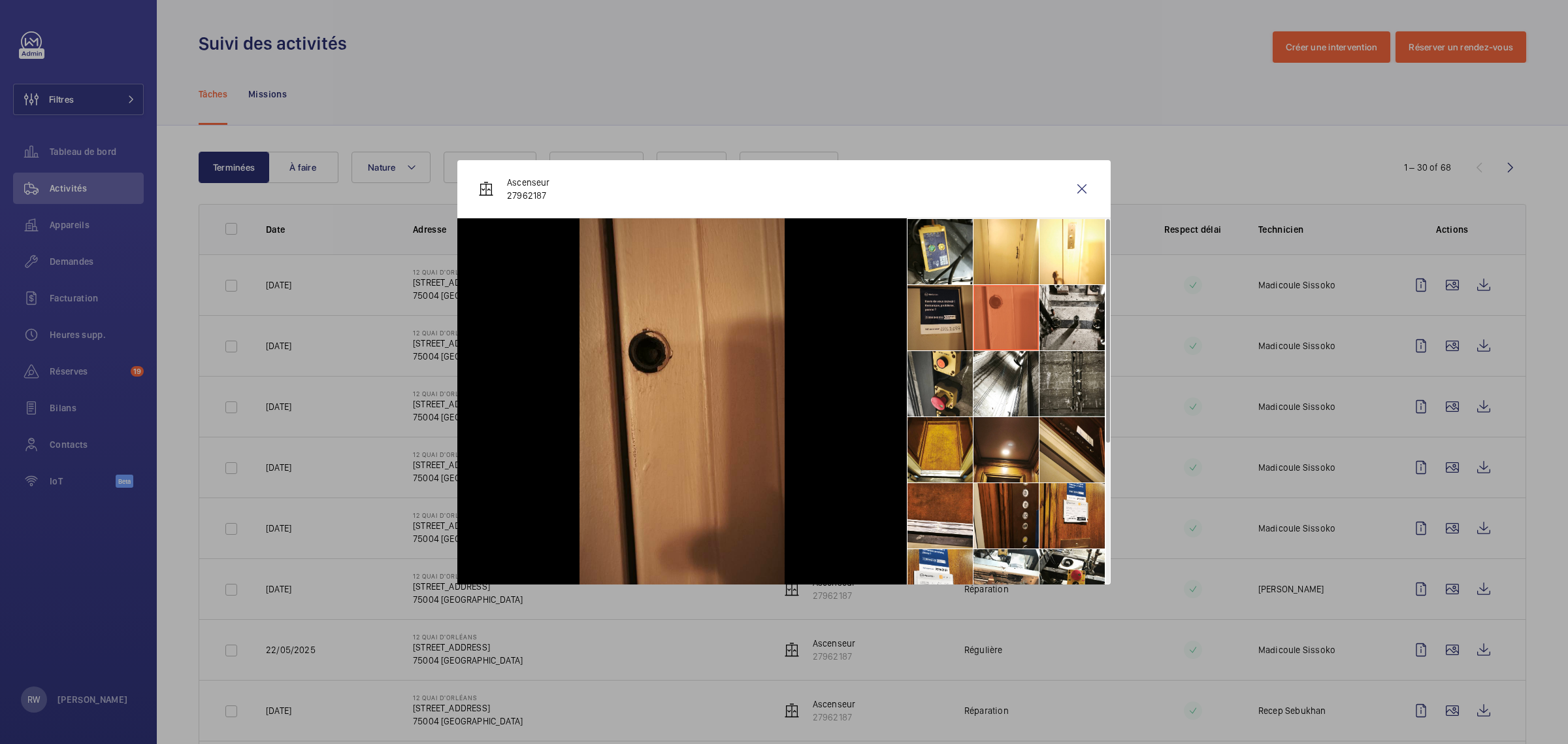
click at [959, 318] on li at bounding box center [940, 317] width 65 height 65
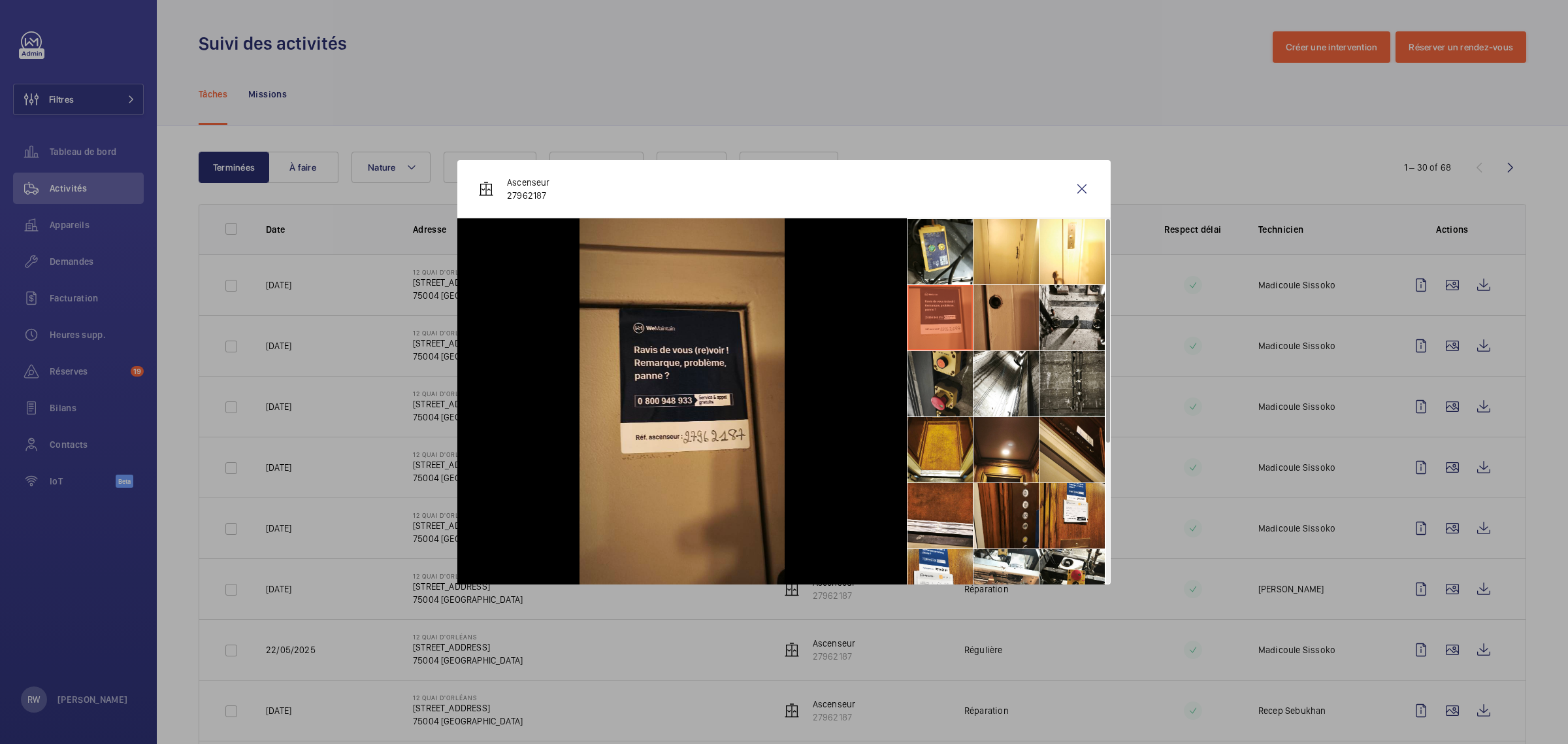
click at [944, 376] on li at bounding box center [940, 383] width 65 height 65
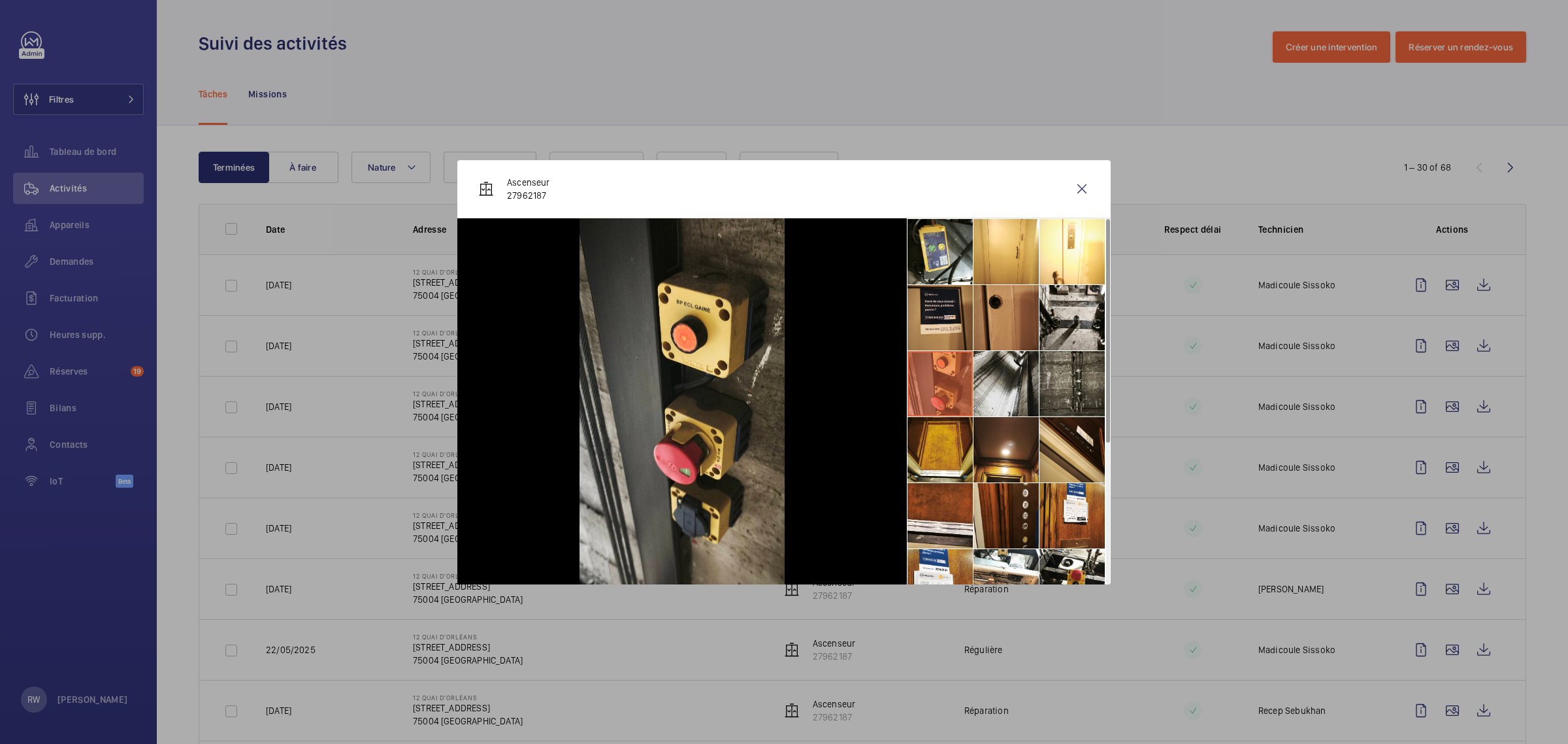
click at [998, 374] on li at bounding box center [1006, 383] width 65 height 65
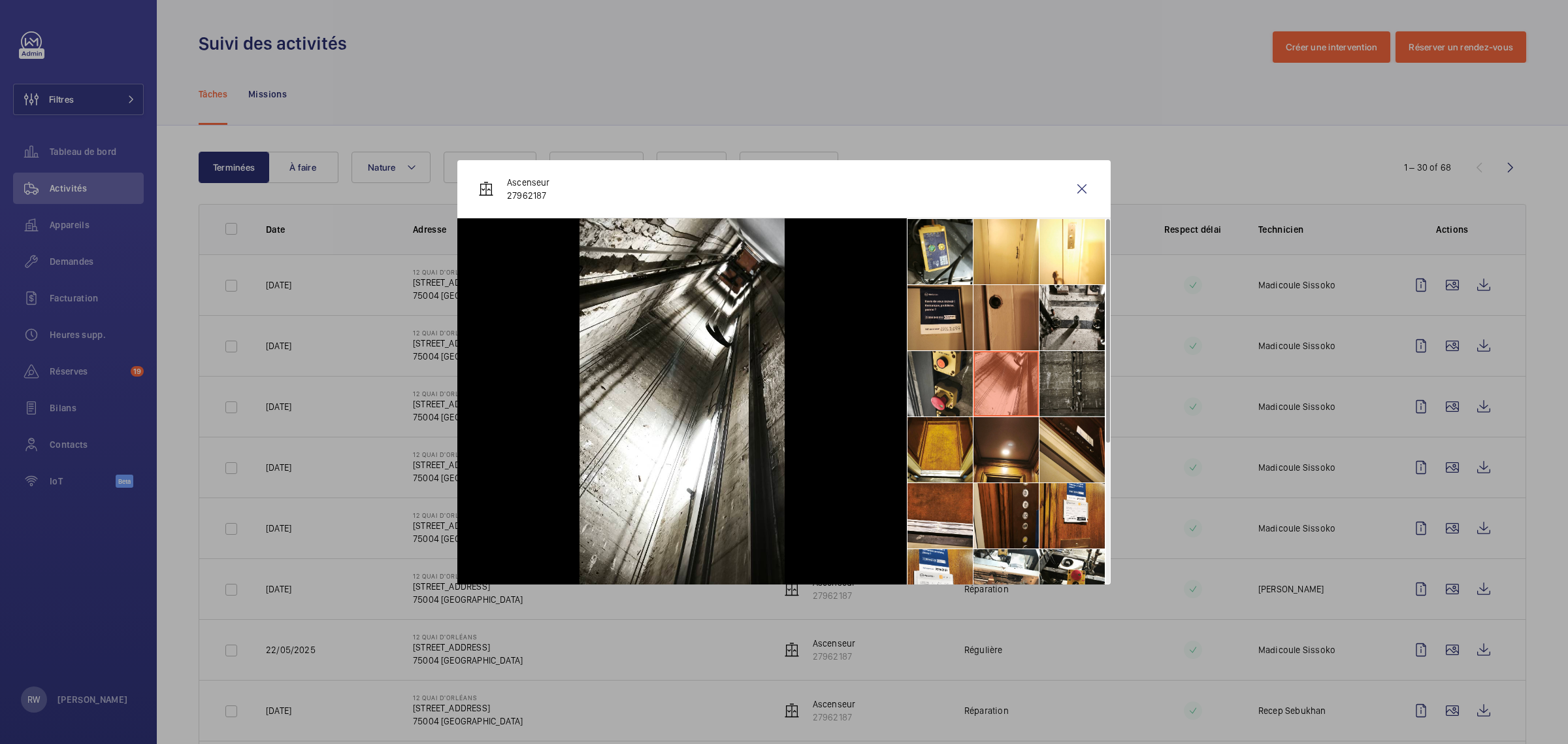
click at [1057, 370] on li at bounding box center [1072, 383] width 65 height 65
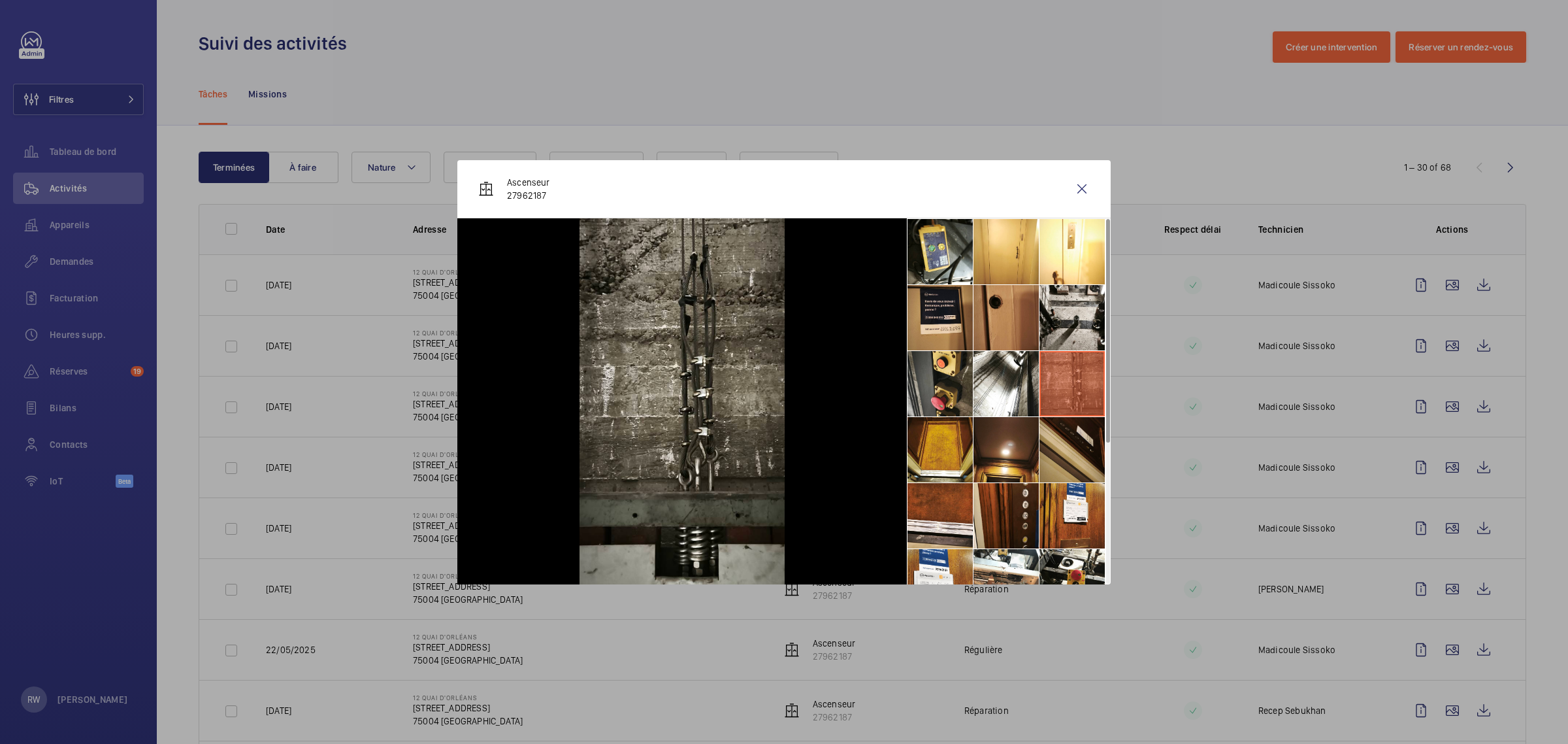
click at [1068, 450] on li at bounding box center [1072, 449] width 65 height 65
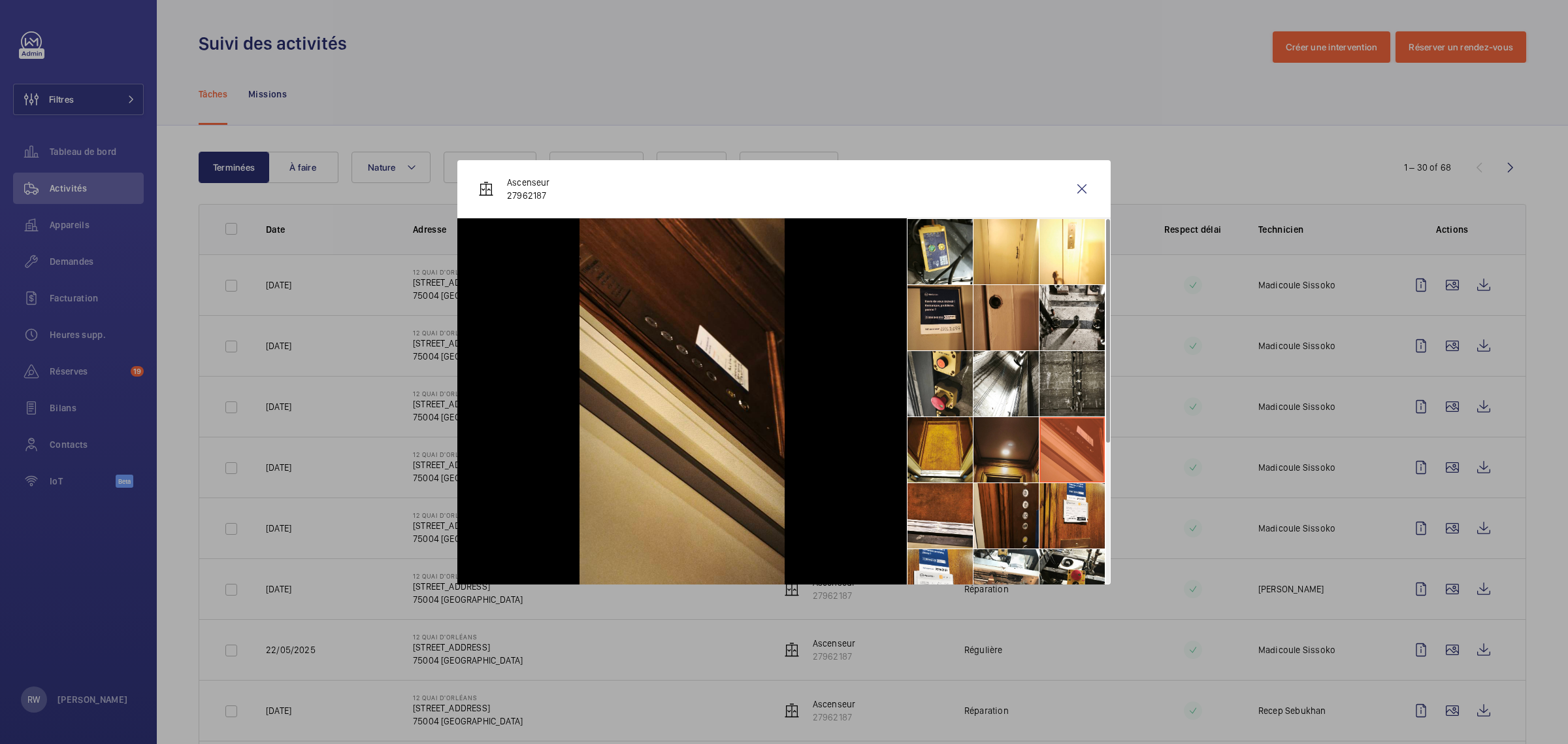
click at [1006, 453] on li at bounding box center [1006, 449] width 65 height 65
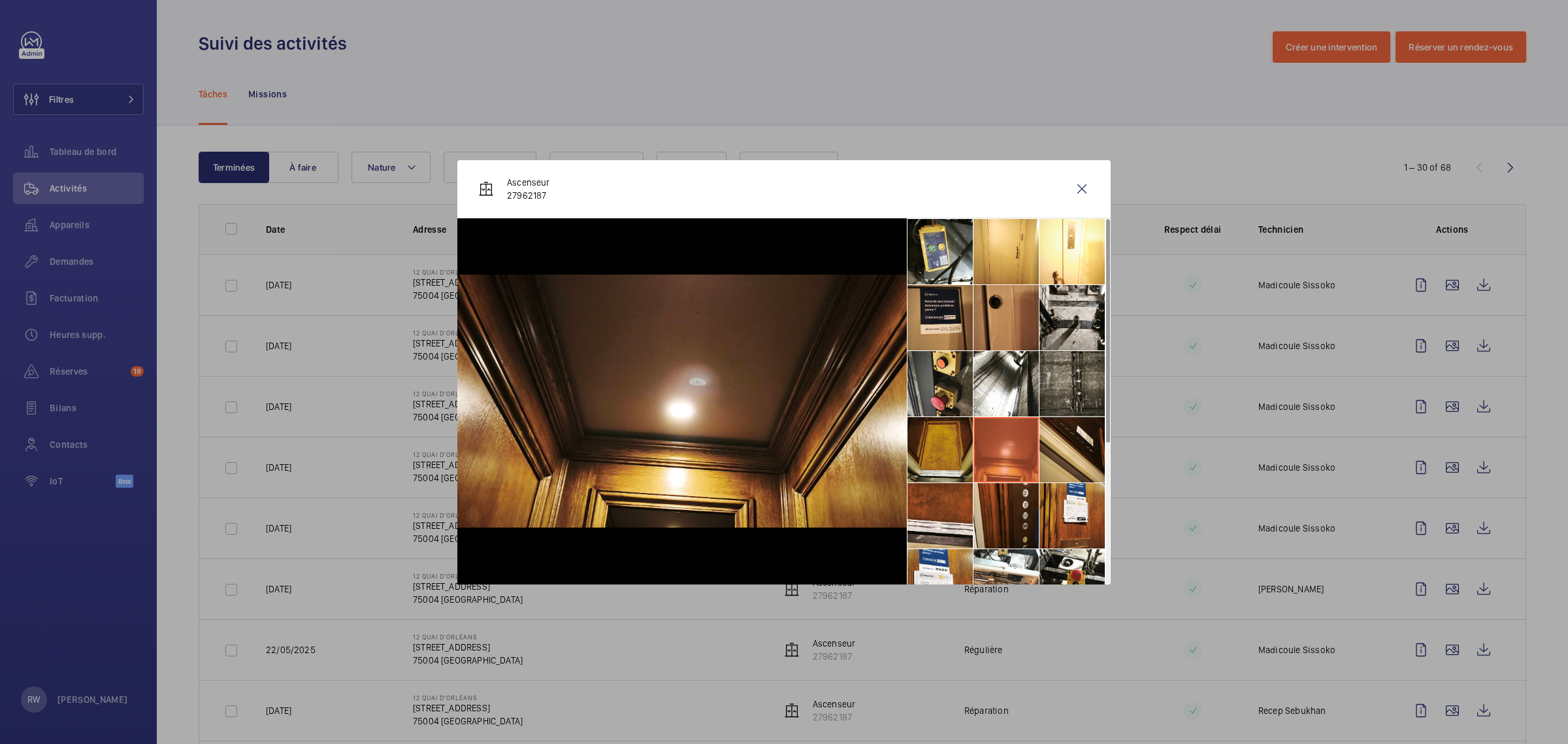
click at [961, 453] on li at bounding box center [940, 449] width 65 height 65
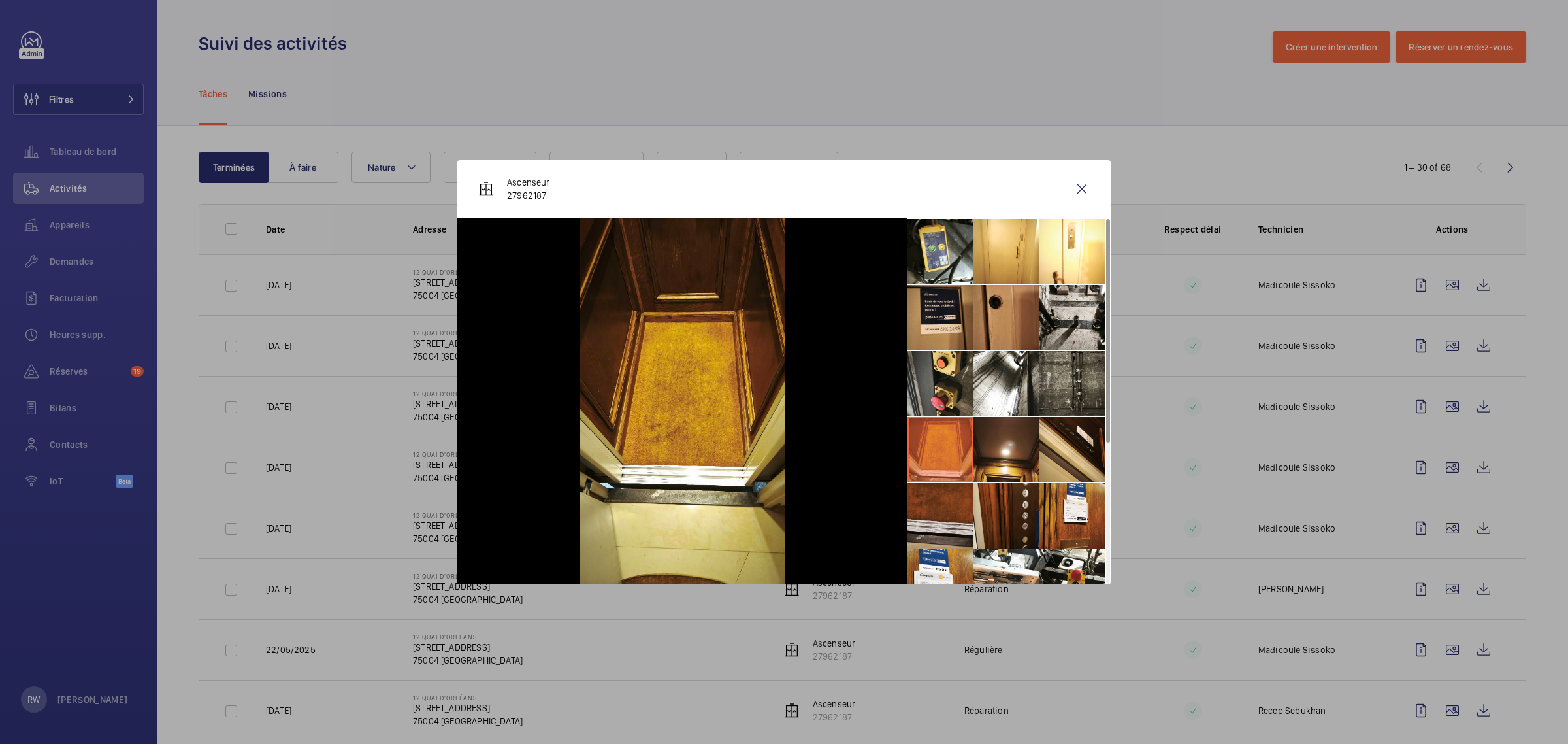
click at [944, 524] on li at bounding box center [940, 515] width 65 height 65
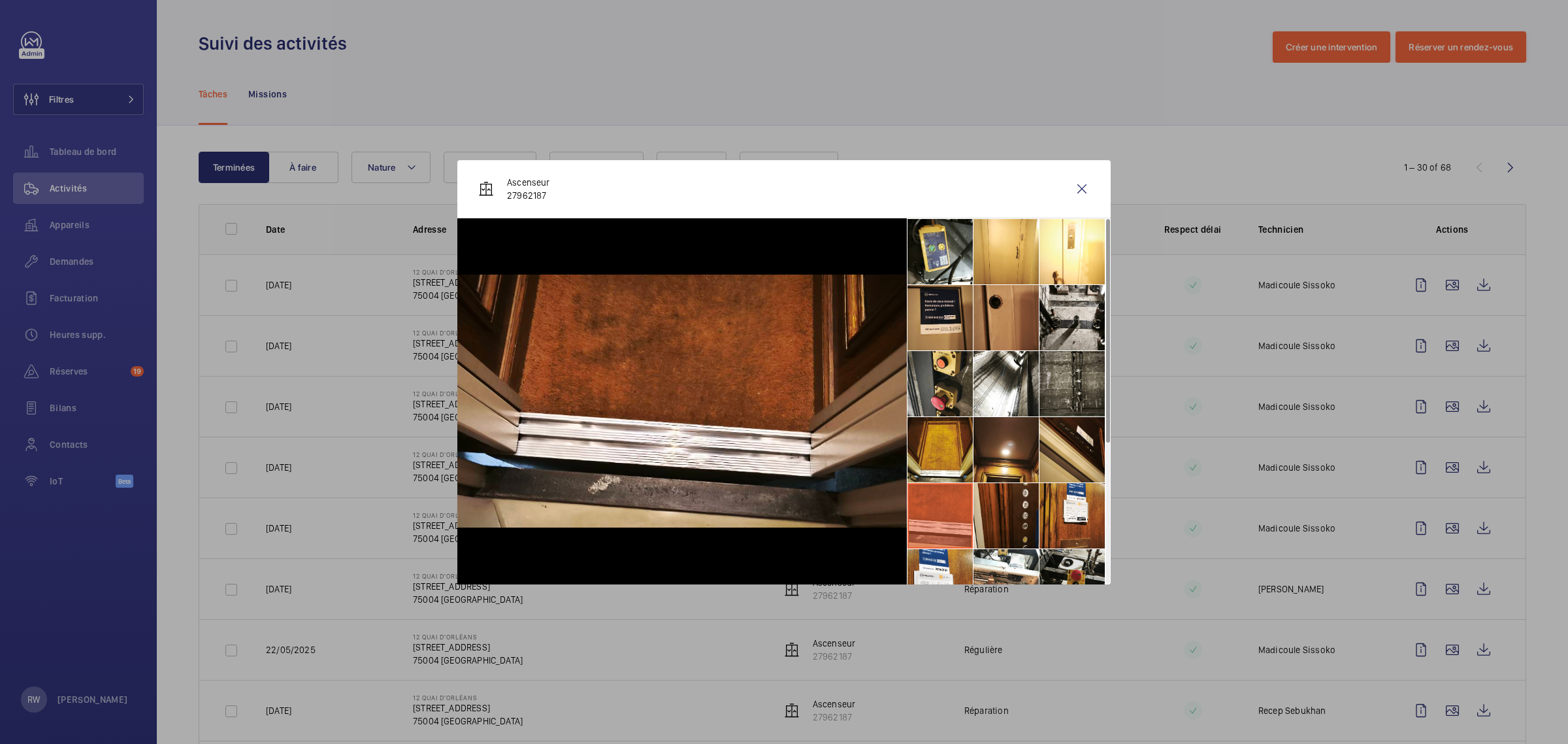
click at [1063, 561] on li at bounding box center [1072, 581] width 65 height 65
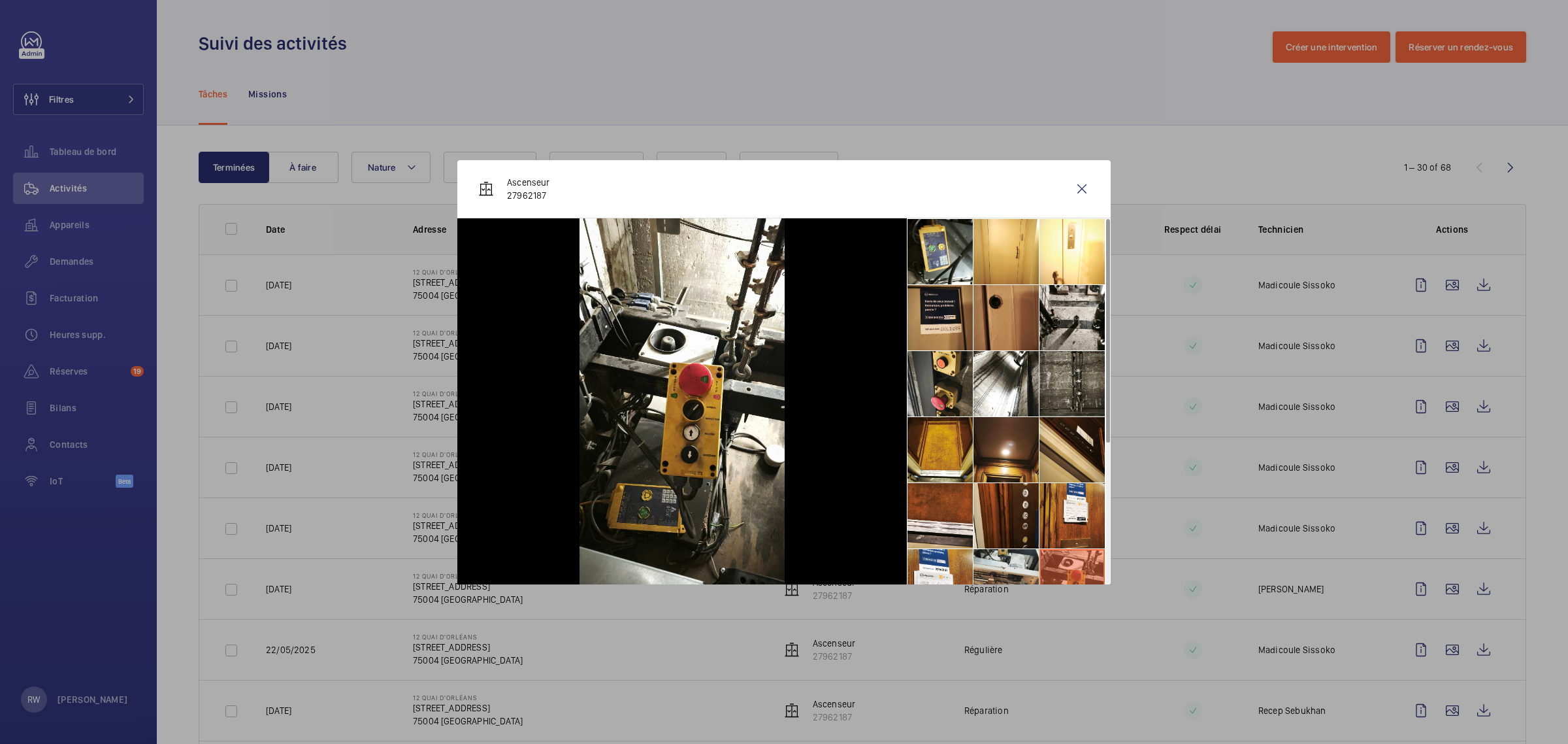
click at [999, 564] on li at bounding box center [1006, 581] width 65 height 65
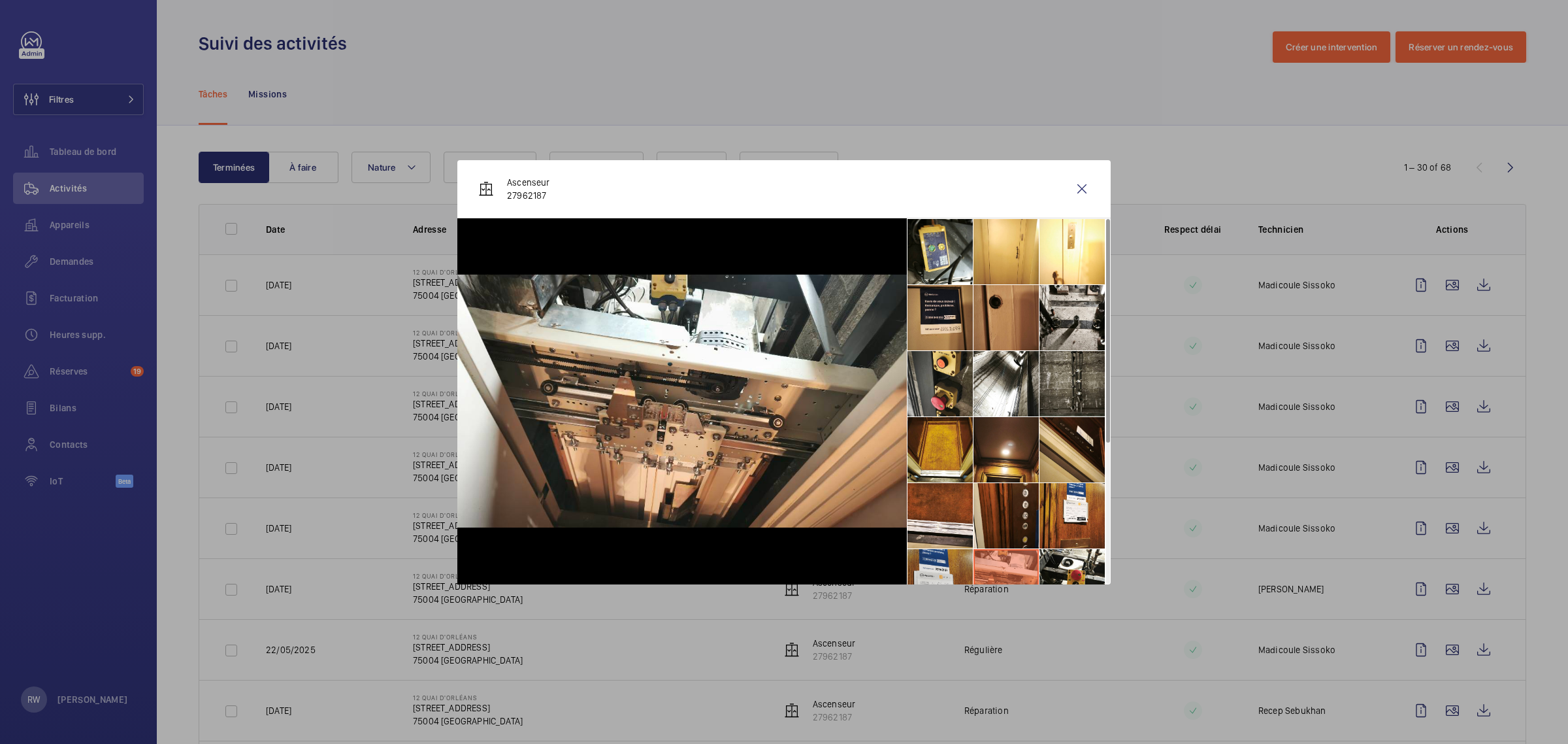
drag, startPoint x: 944, startPoint y: 566, endPoint x: 954, endPoint y: 557, distance: 13.5
click at [945, 566] on li at bounding box center [940, 581] width 65 height 65
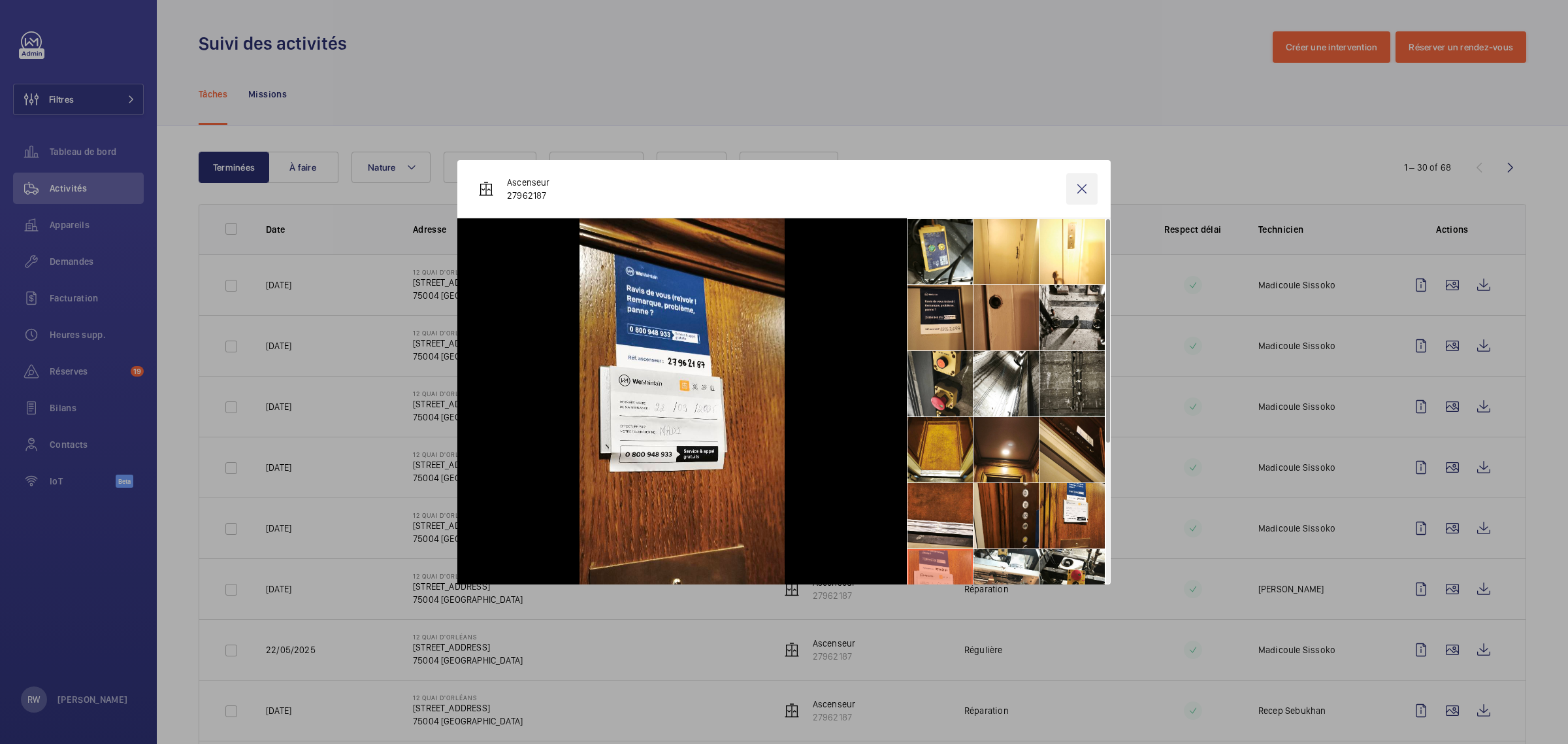
click at [1088, 185] on wm-front-icon-button at bounding box center [1081, 188] width 31 height 31
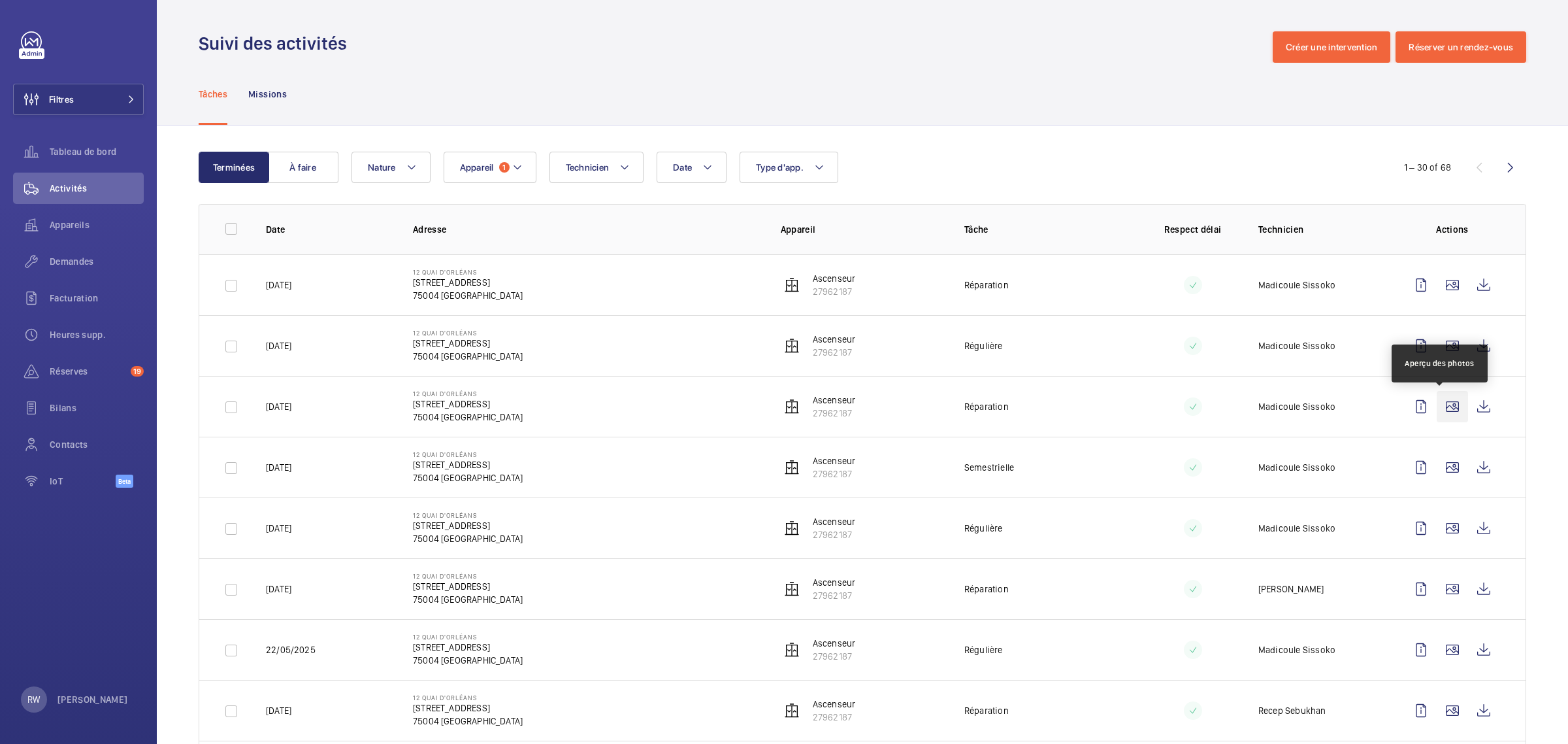
click at [1436, 407] on wm-front-icon-button at bounding box center [1452, 406] width 31 height 31
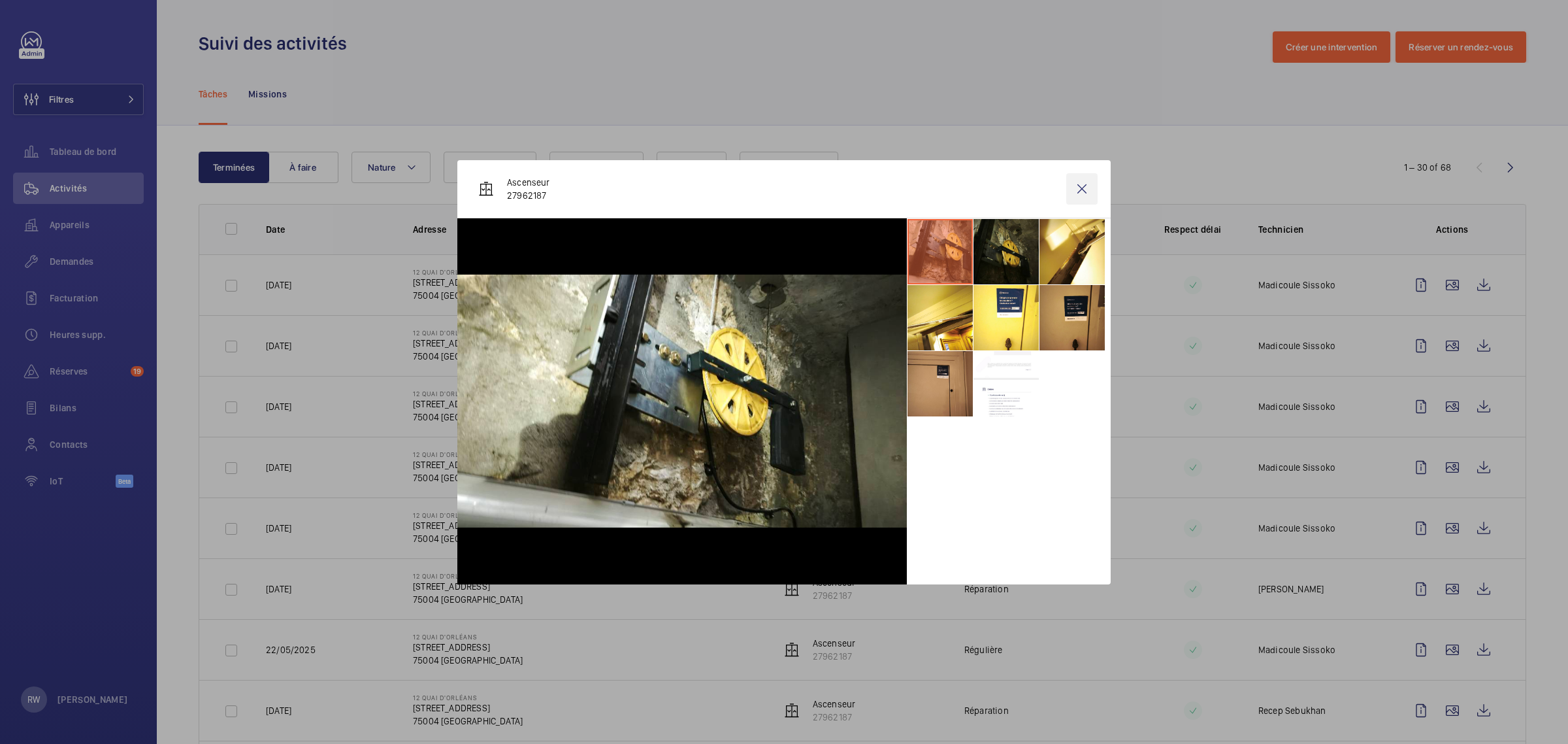
click at [1081, 184] on wm-front-icon-button at bounding box center [1081, 188] width 31 height 31
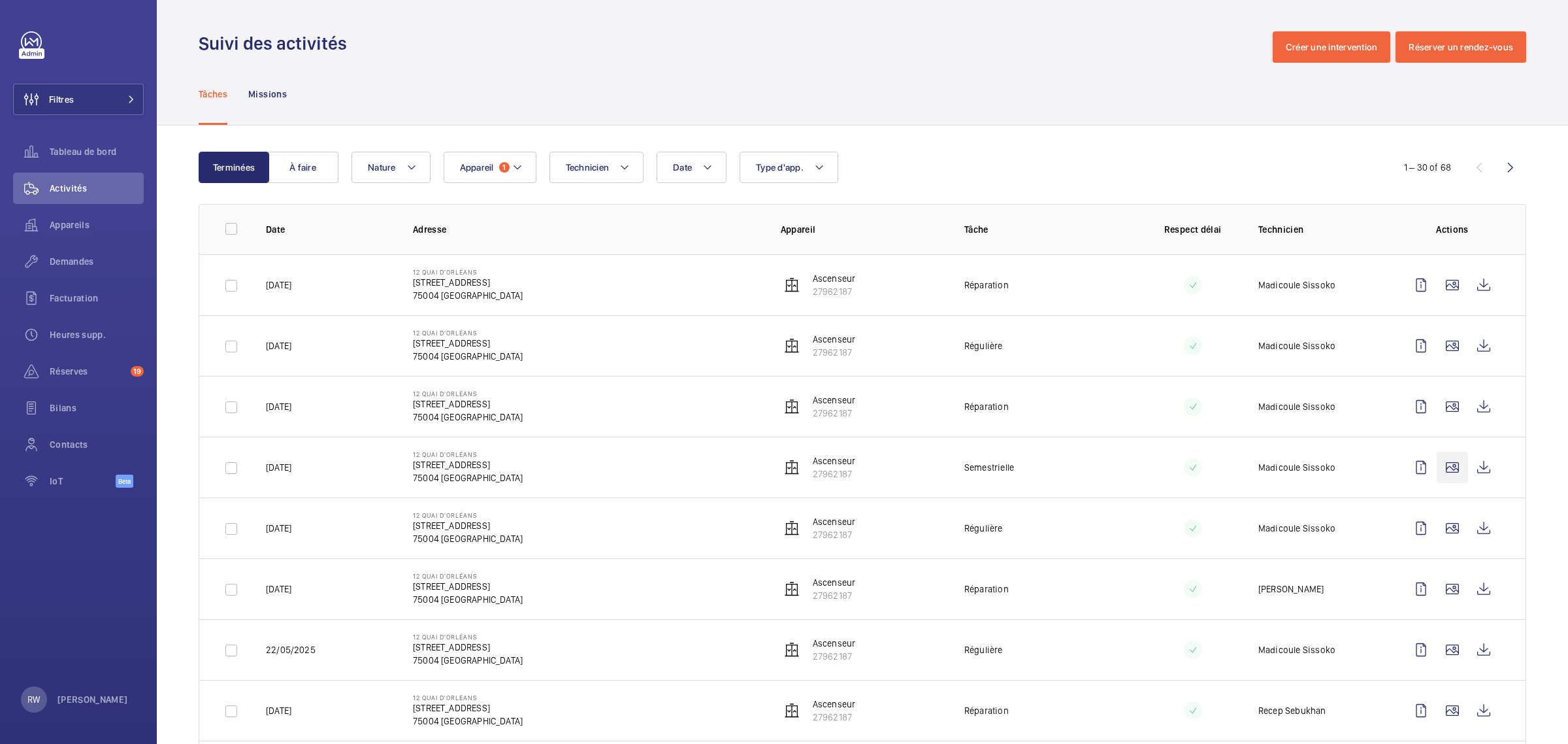
click at [1437, 472] on wm-front-icon-button at bounding box center [1452, 467] width 31 height 31
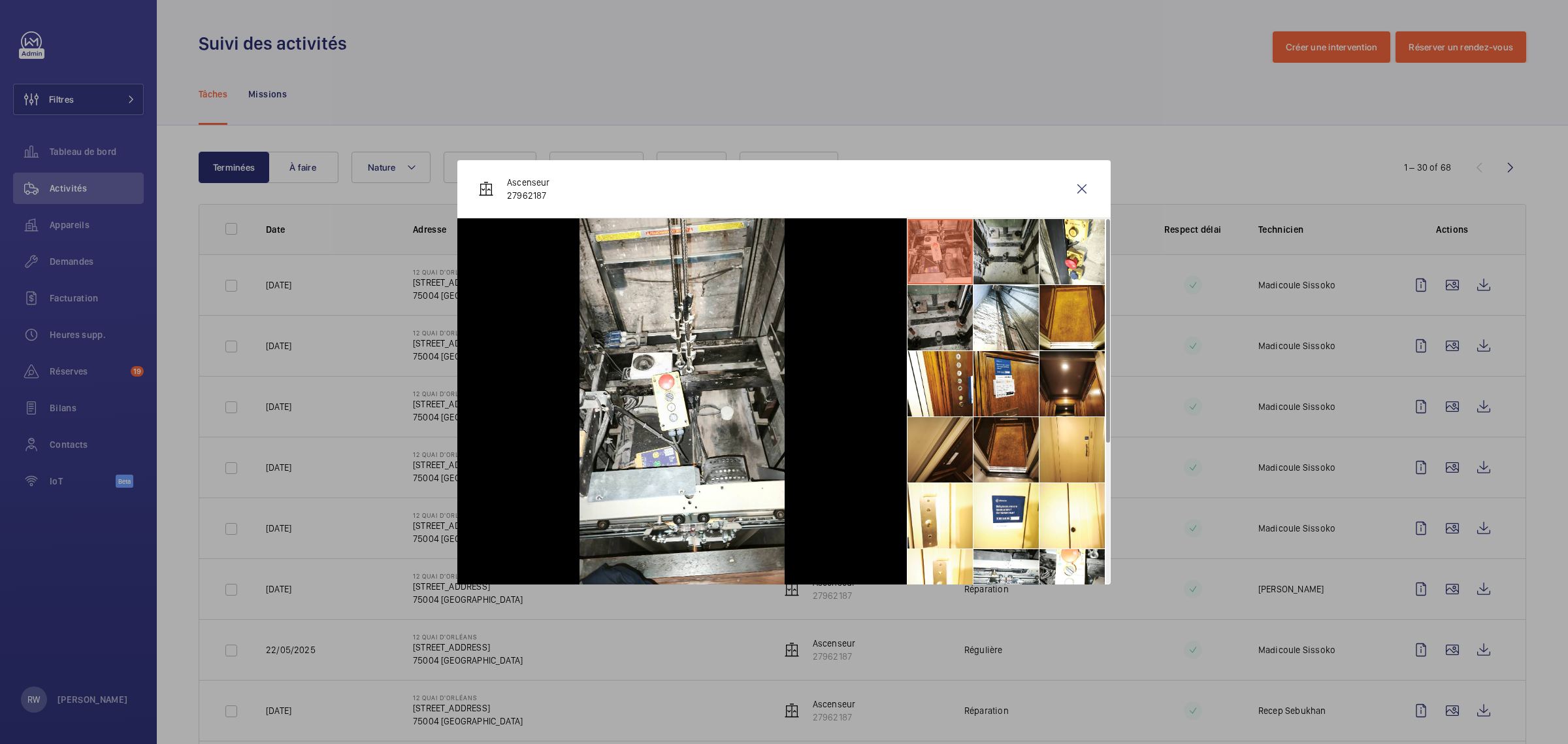
click at [1004, 242] on li at bounding box center [1006, 251] width 65 height 65
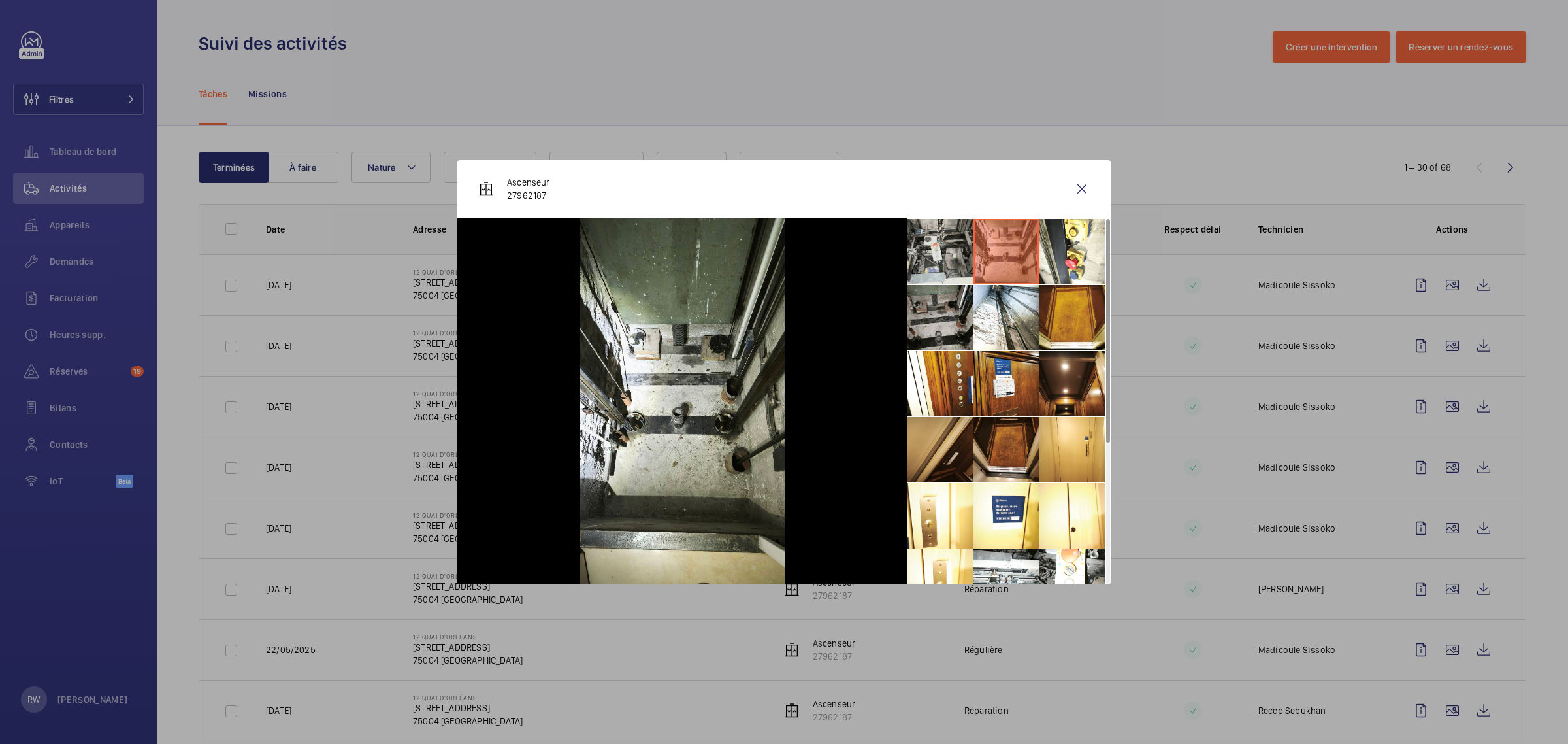
click at [962, 258] on li at bounding box center [940, 251] width 65 height 65
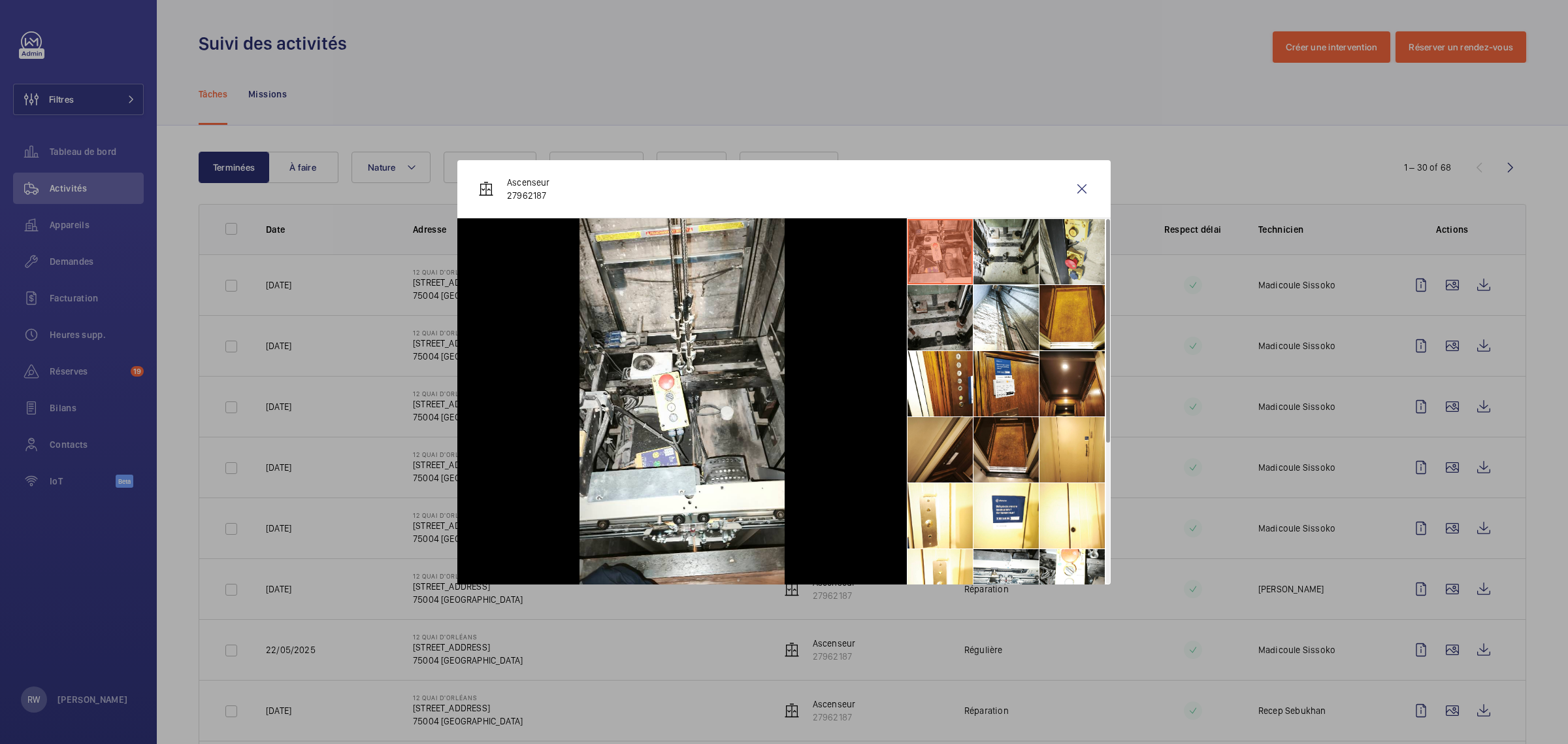
click at [1050, 255] on li at bounding box center [1072, 251] width 65 height 65
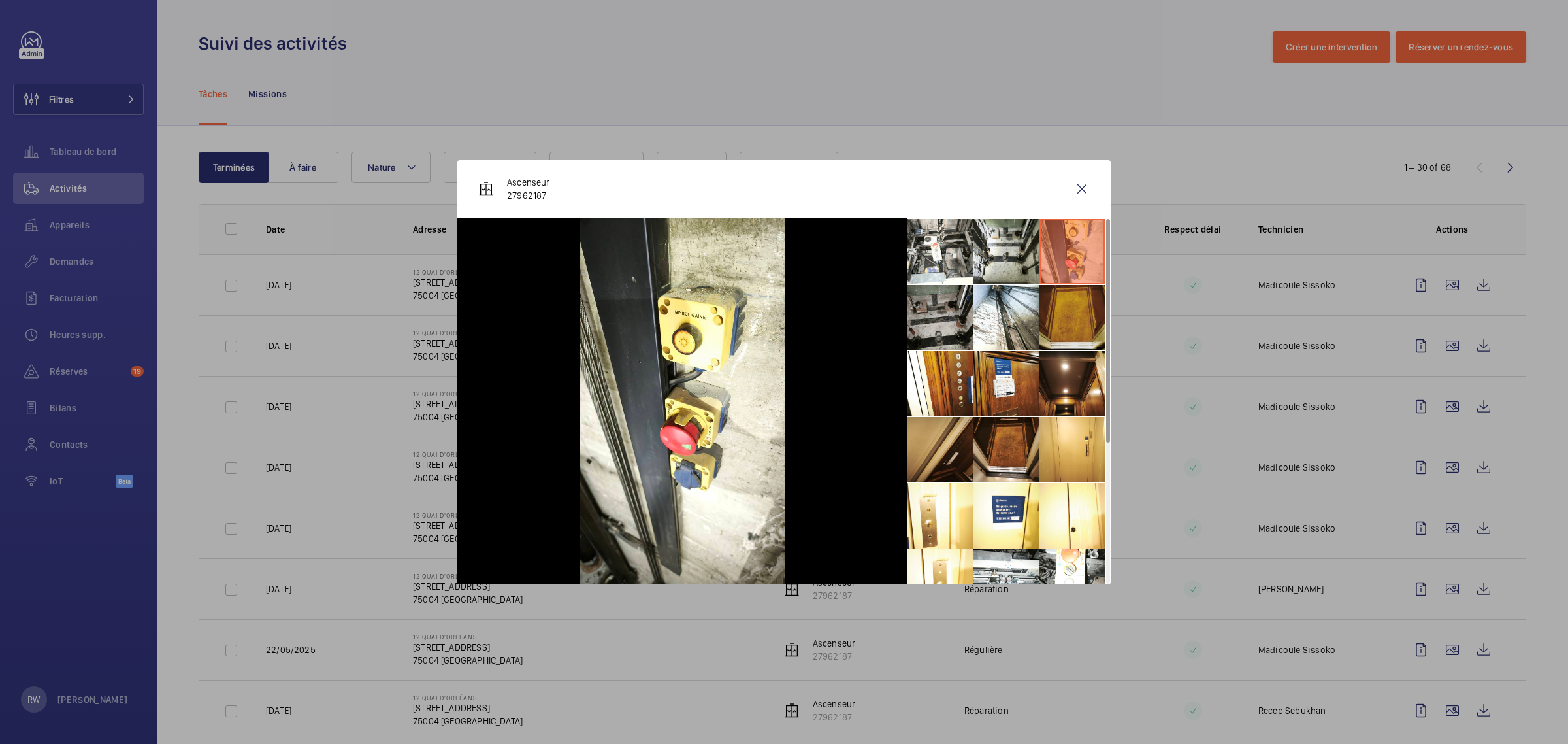
click at [1057, 322] on li at bounding box center [1072, 317] width 65 height 65
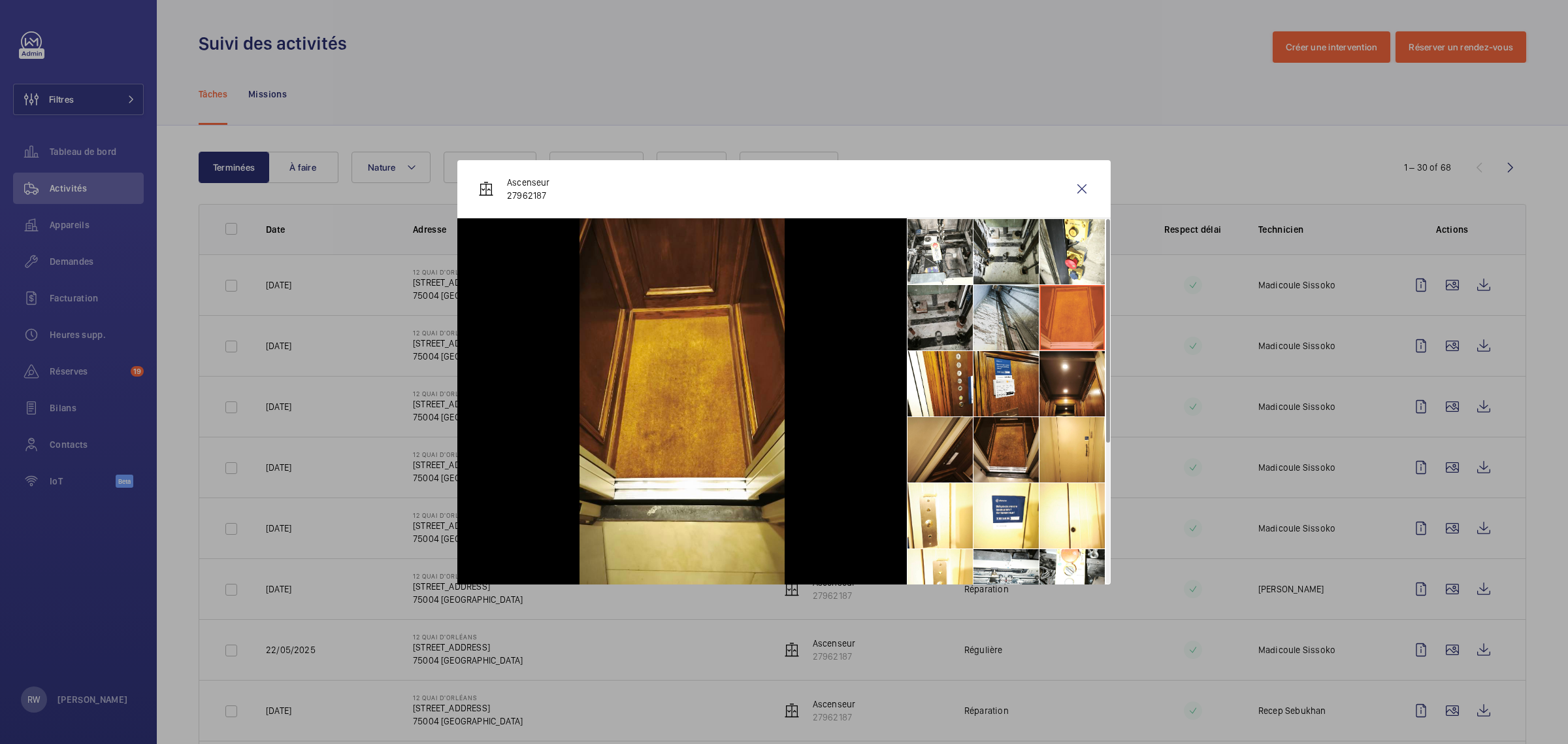
click at [999, 320] on li at bounding box center [1006, 317] width 65 height 65
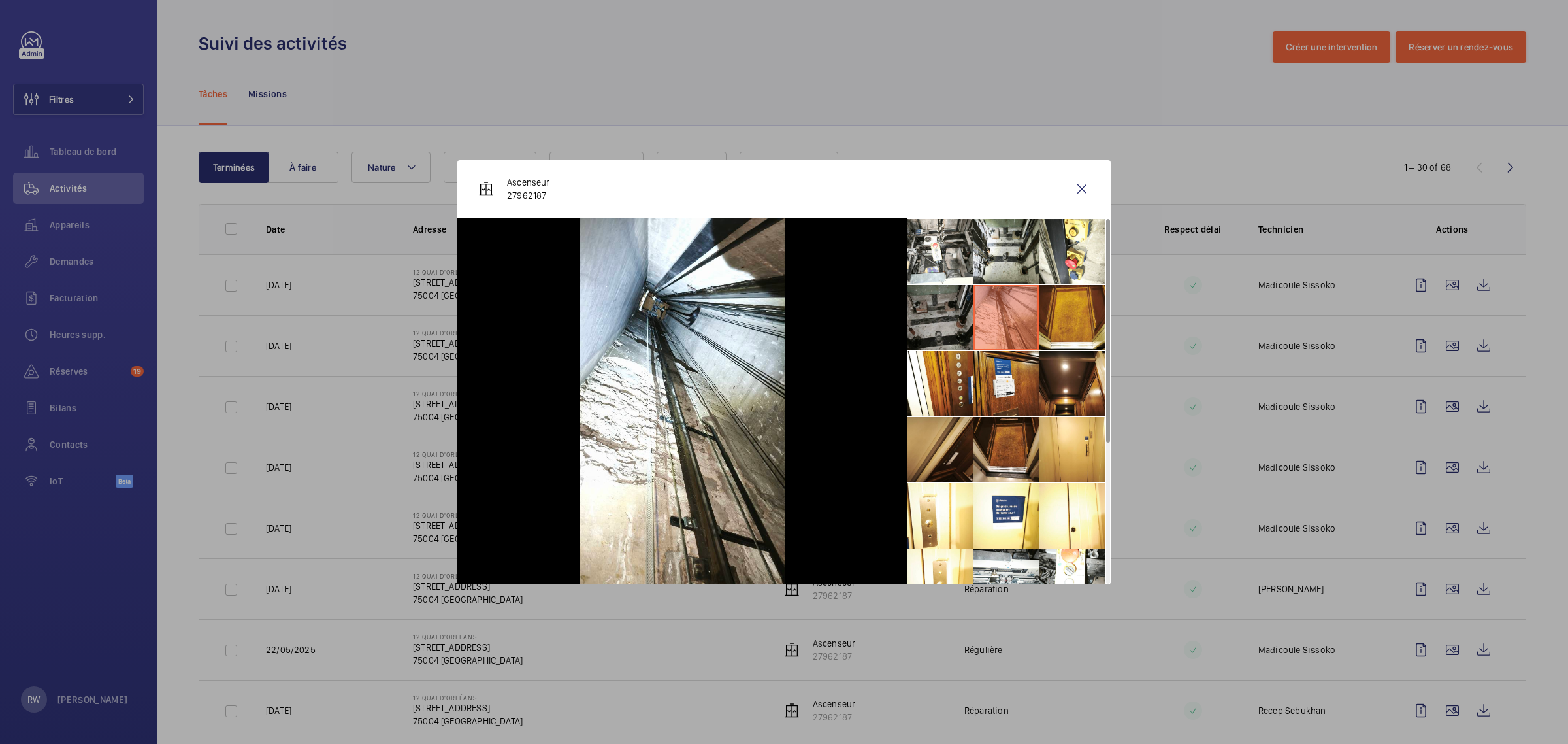
click at [950, 317] on li at bounding box center [940, 317] width 65 height 65
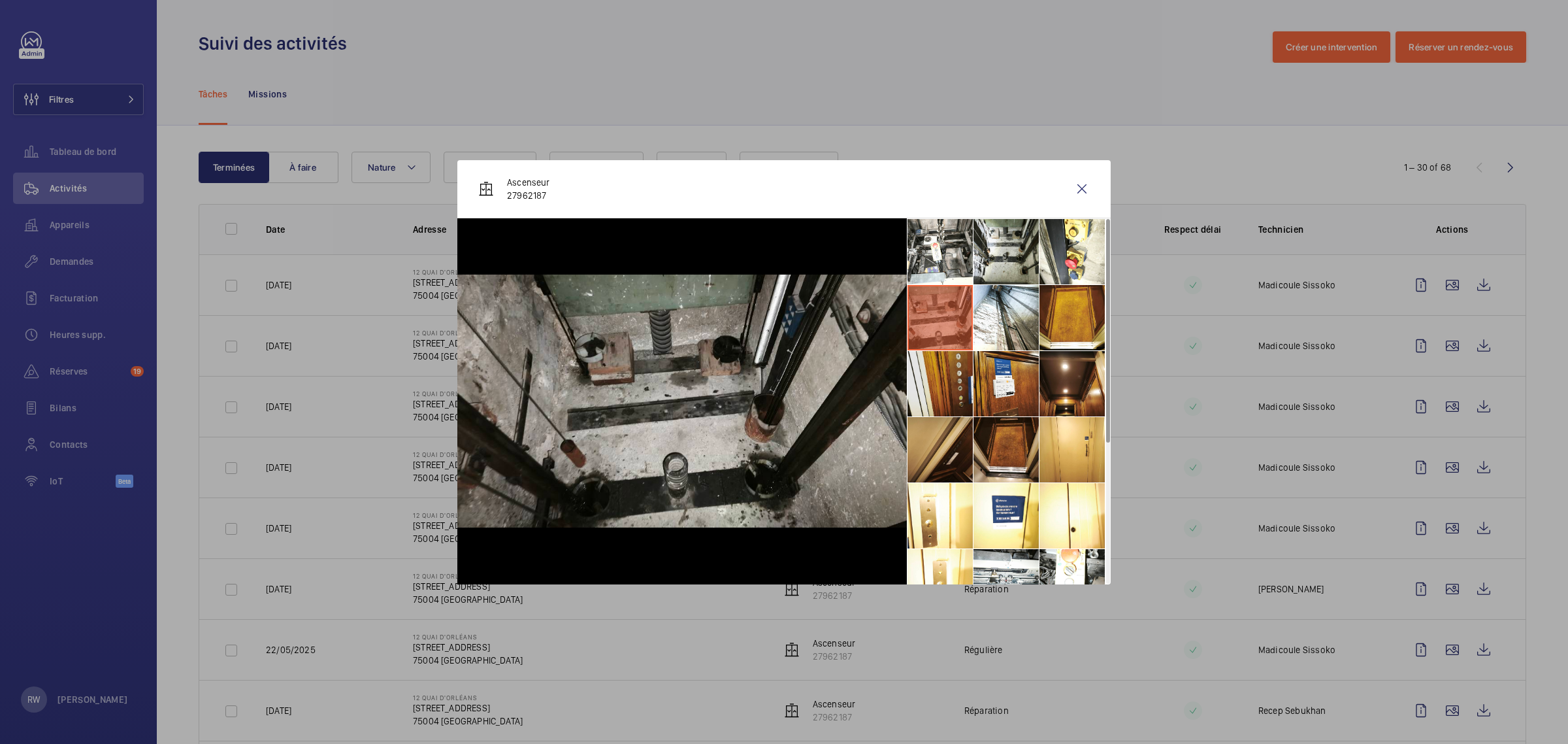
click at [945, 384] on li at bounding box center [940, 383] width 65 height 65
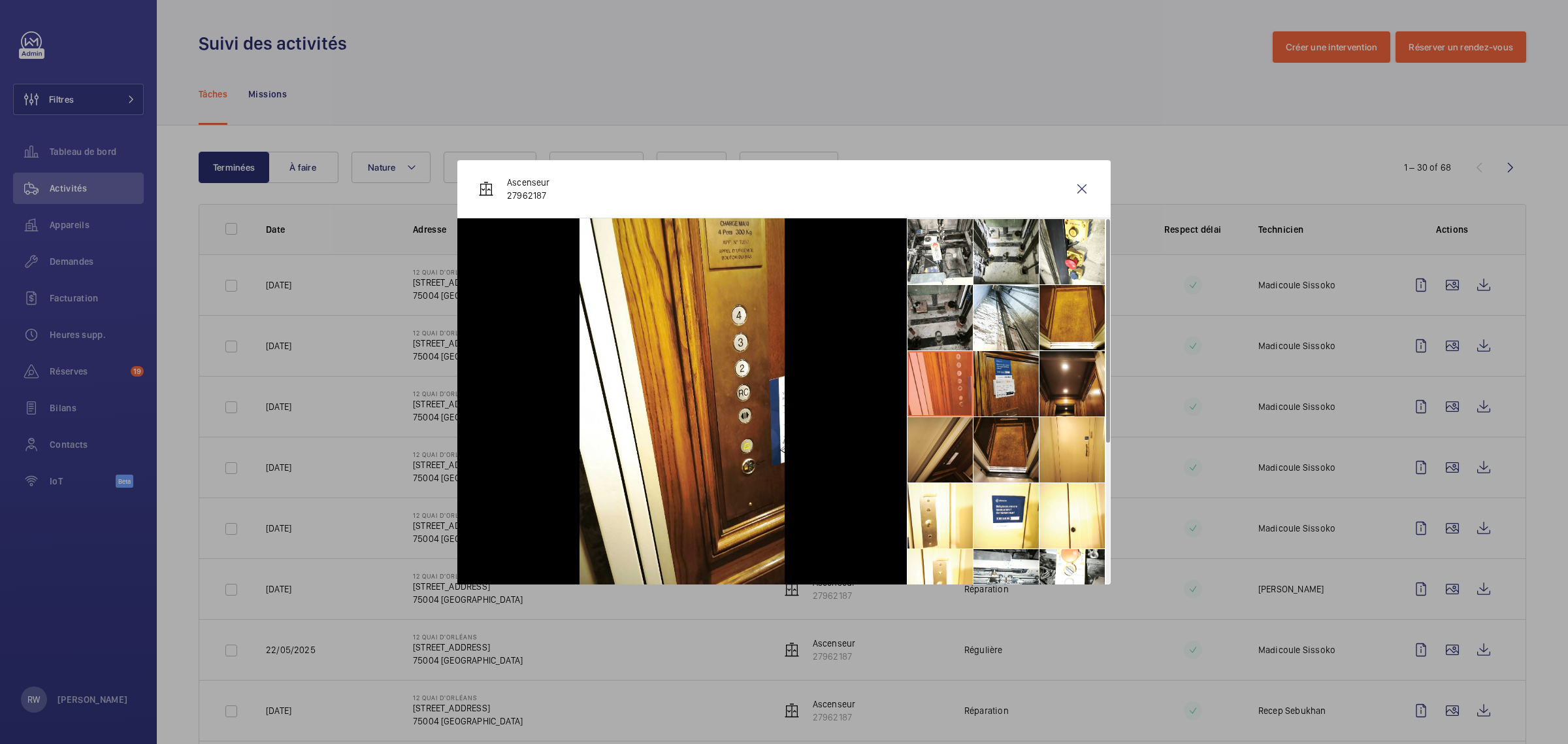
click at [1001, 386] on li at bounding box center [1006, 383] width 65 height 65
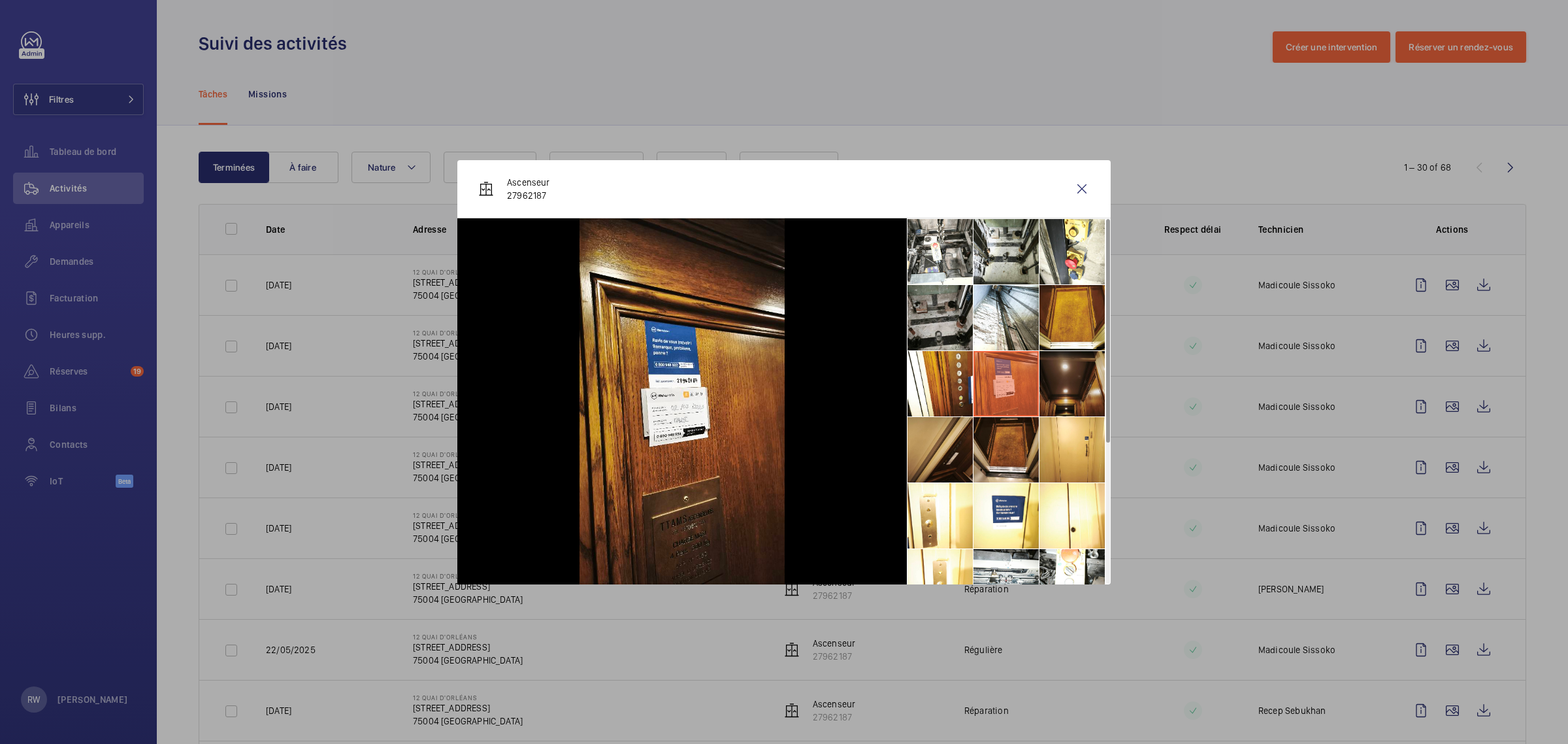
click at [1062, 391] on li at bounding box center [1072, 383] width 65 height 65
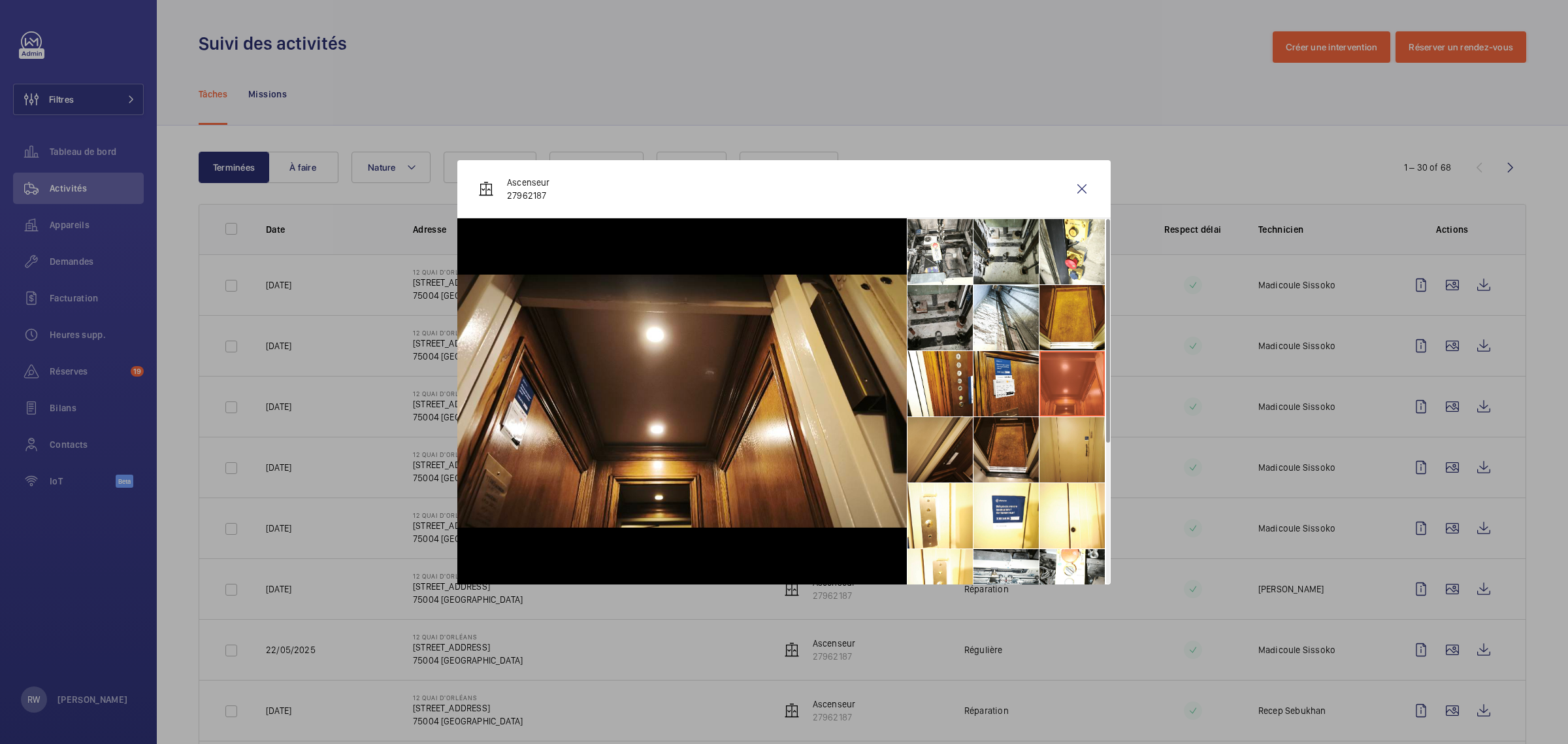
click at [1044, 449] on li at bounding box center [1072, 449] width 65 height 65
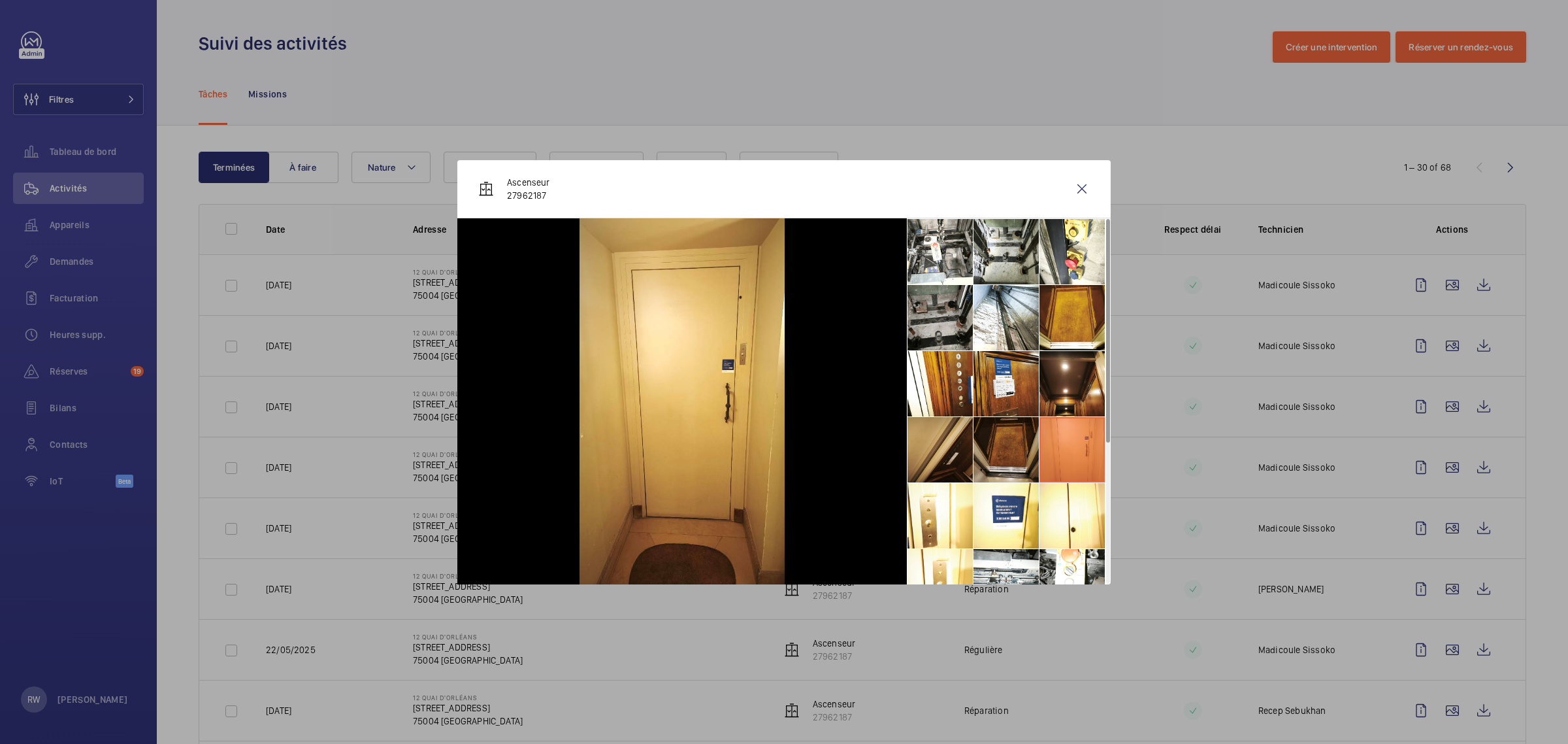
click at [1004, 450] on li at bounding box center [1006, 449] width 65 height 65
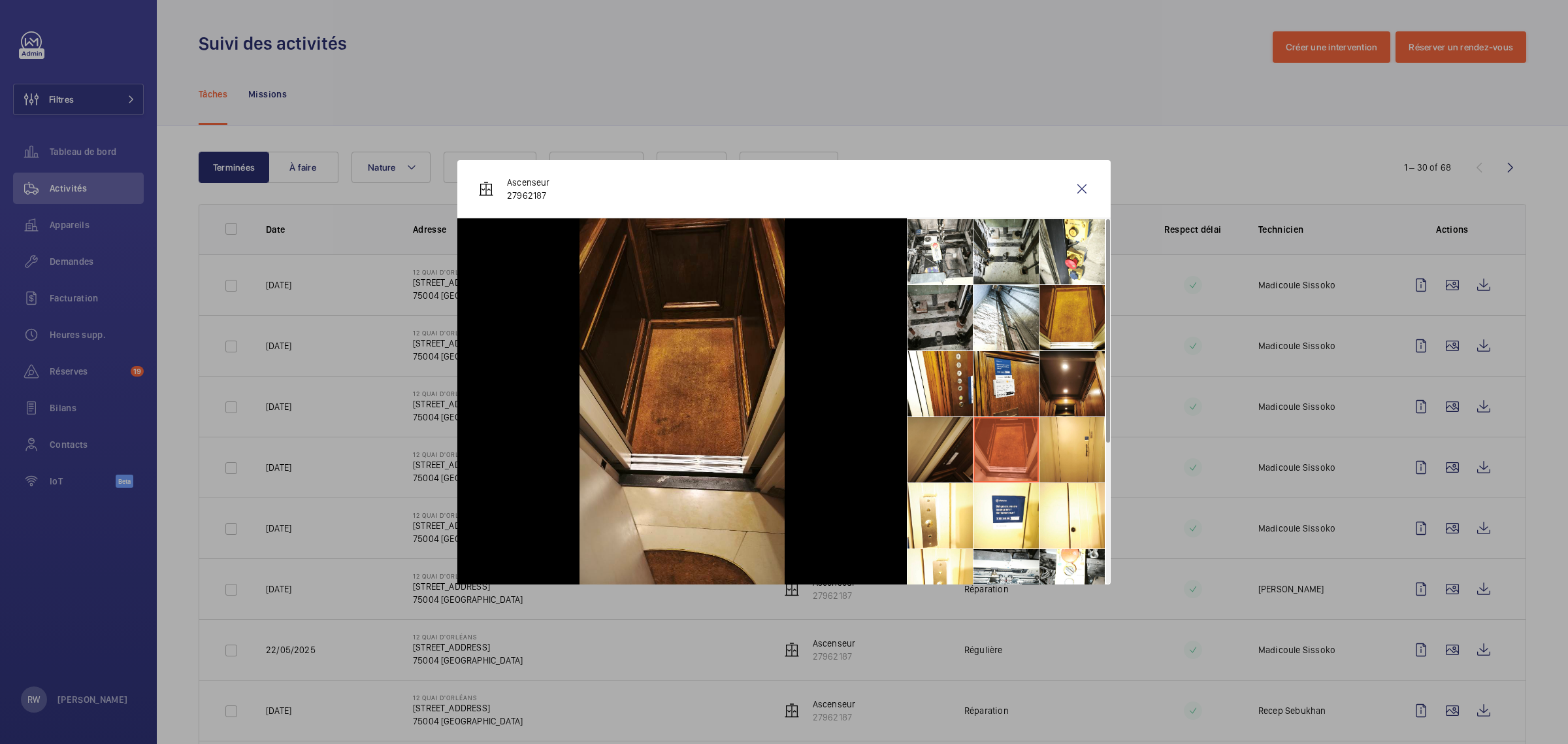
click at [947, 447] on li at bounding box center [940, 449] width 65 height 65
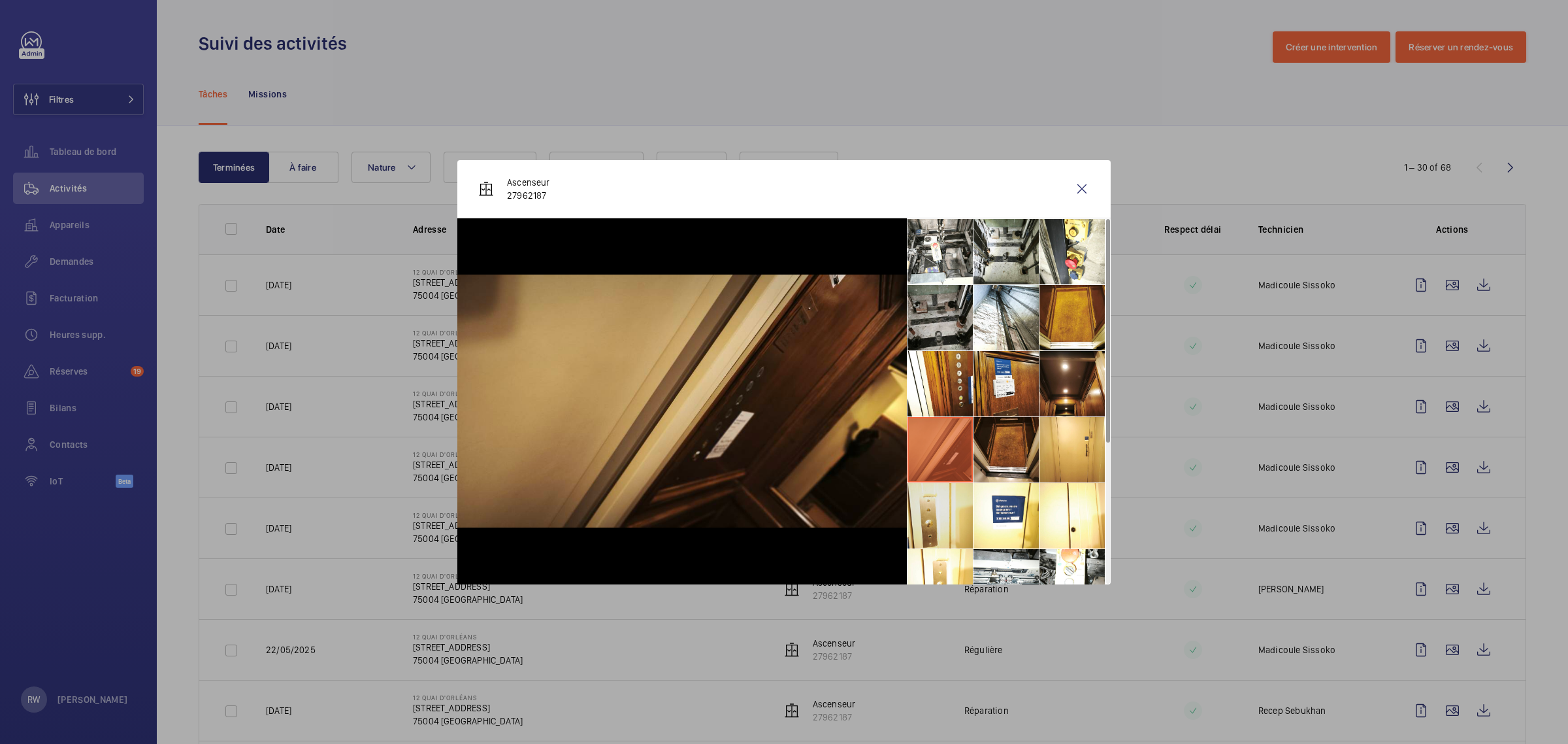
click at [939, 505] on li at bounding box center [940, 515] width 65 height 65
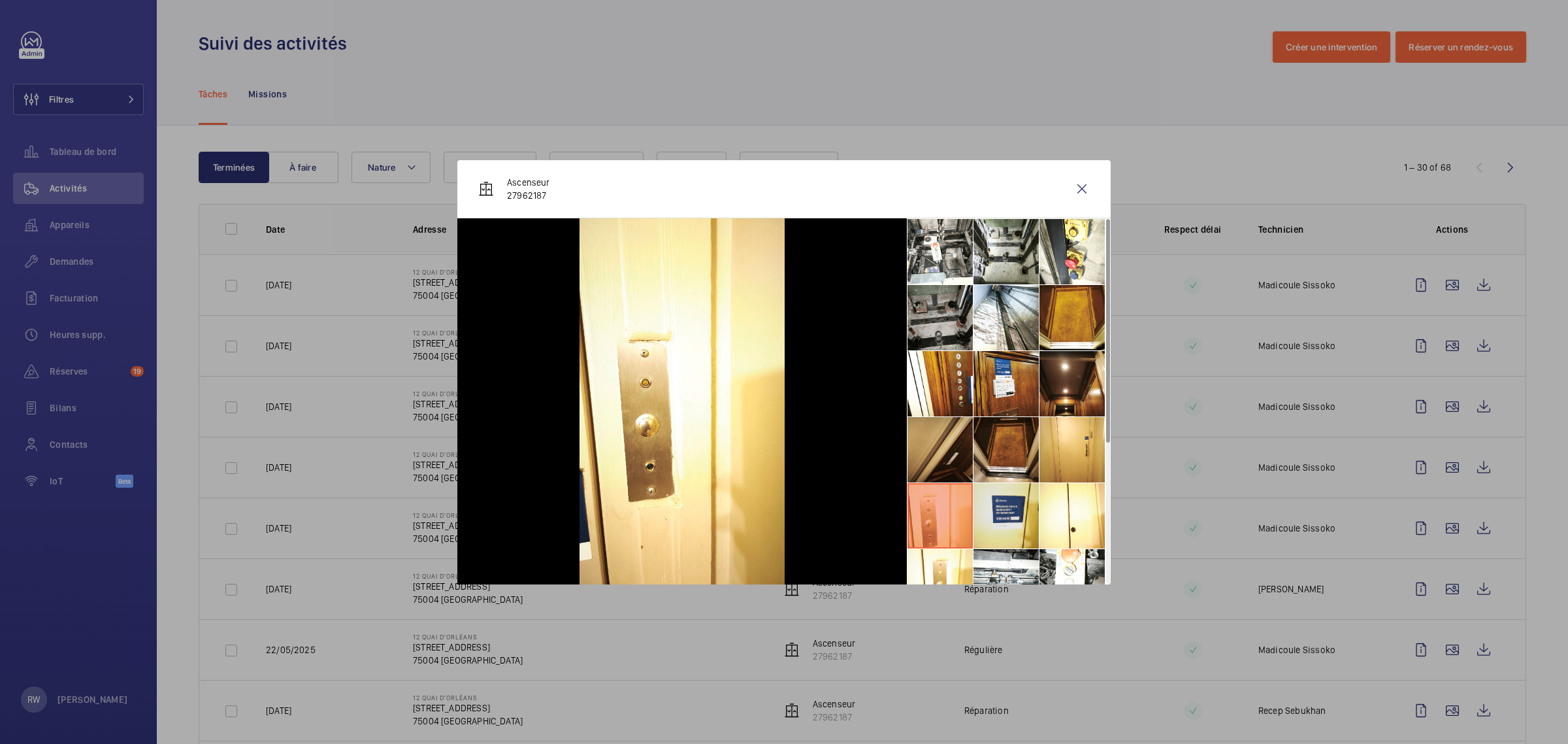
click at [990, 514] on li at bounding box center [1006, 515] width 65 height 65
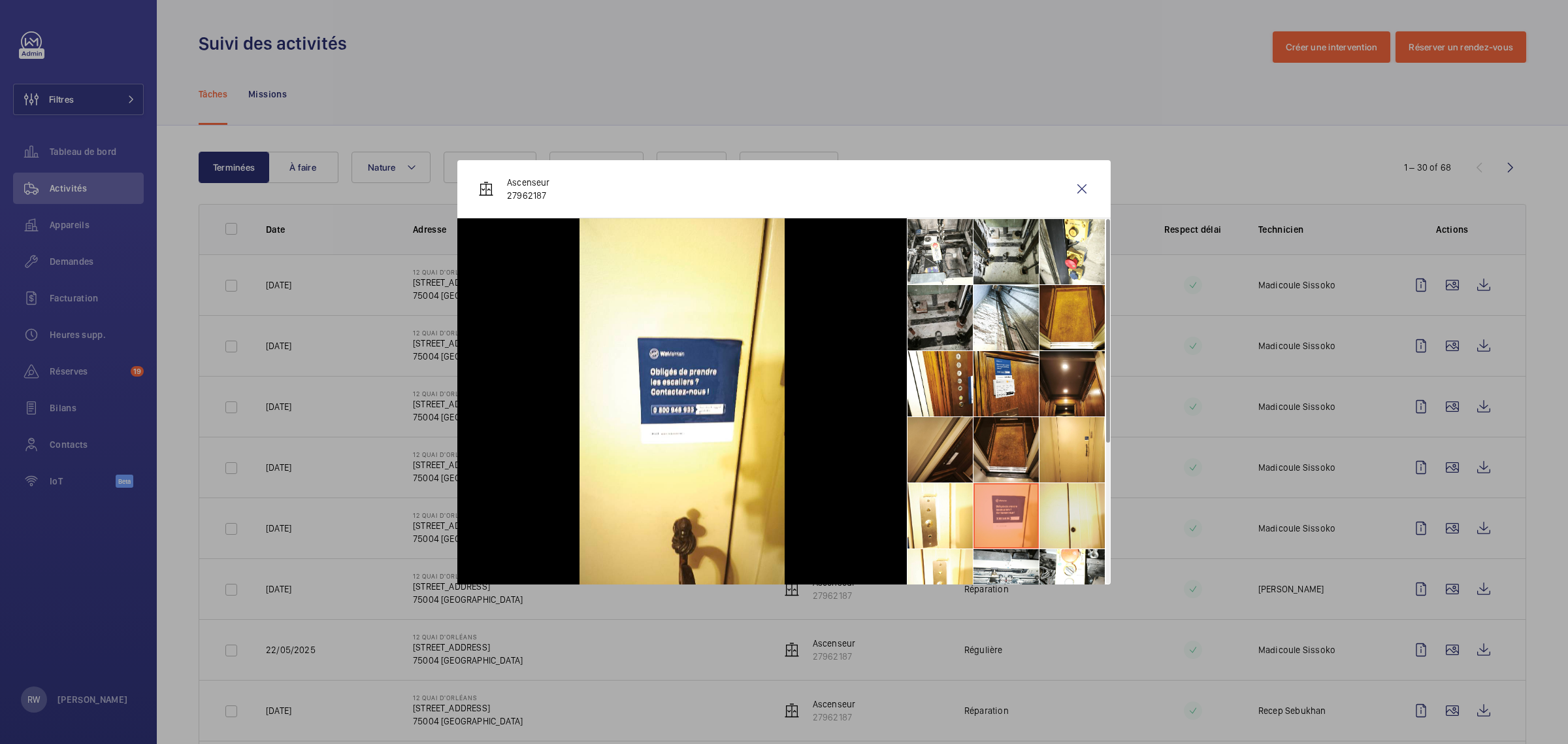
click at [1065, 523] on li at bounding box center [1072, 515] width 65 height 65
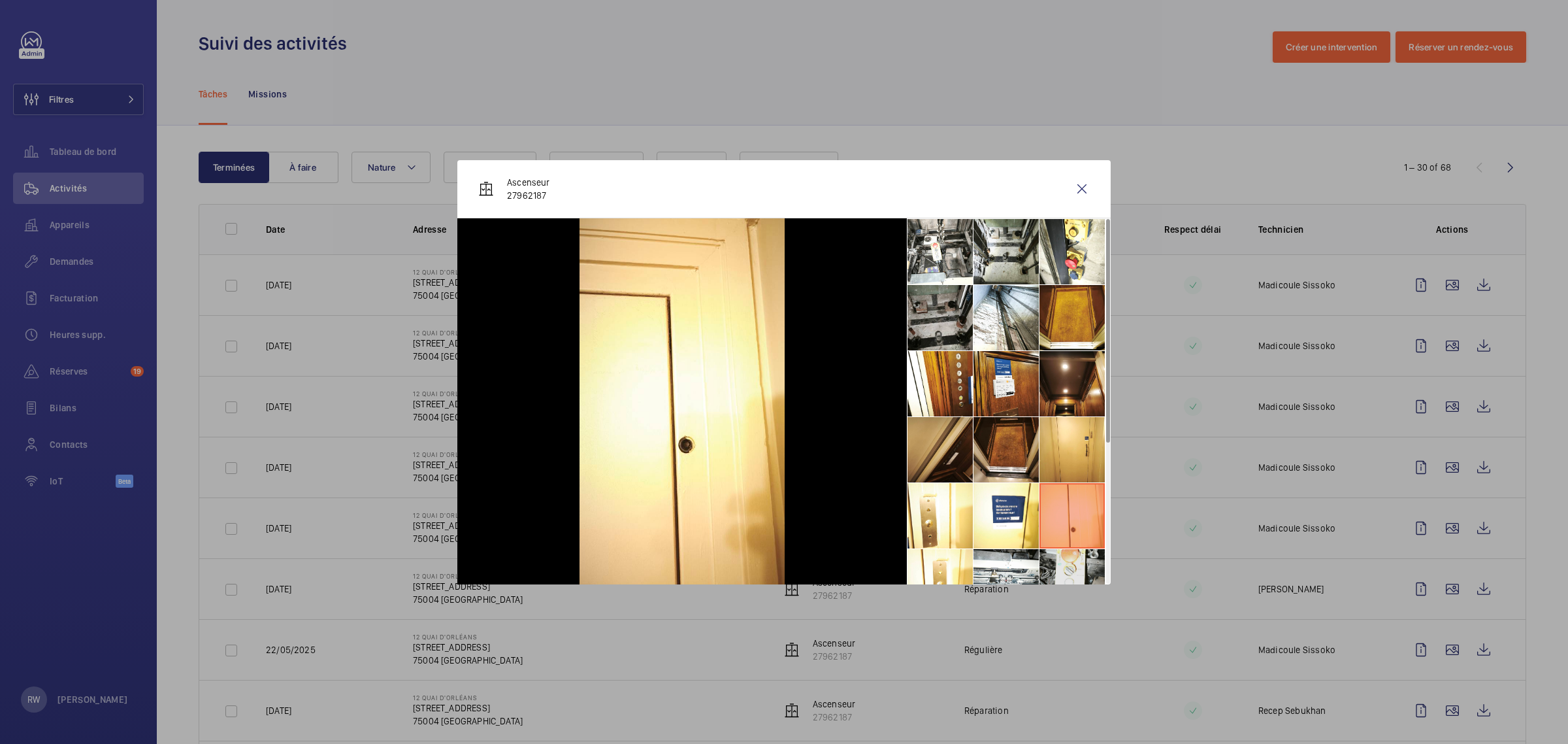
click at [1055, 566] on li at bounding box center [1072, 581] width 65 height 65
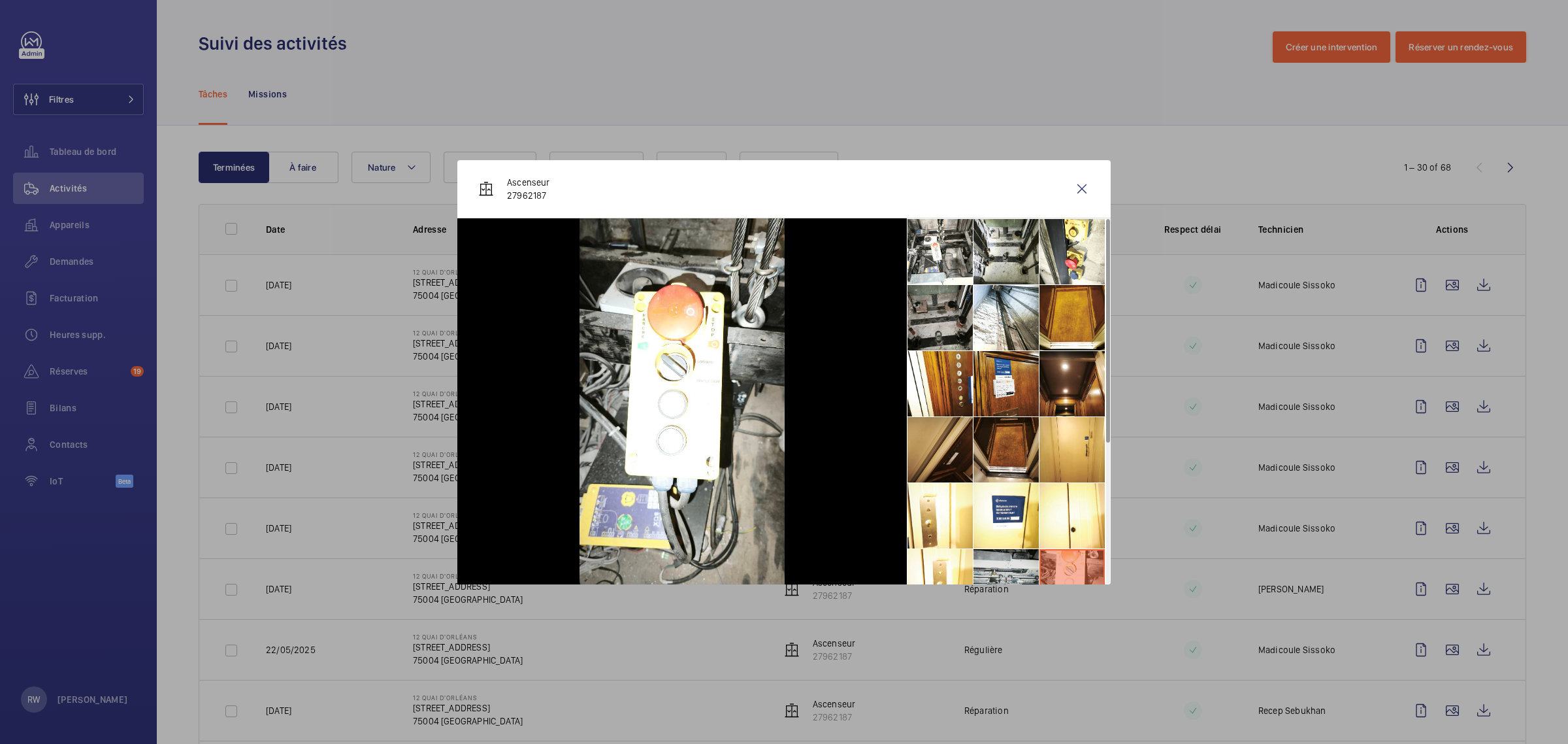
click at [998, 563] on li at bounding box center [1006, 581] width 65 height 65
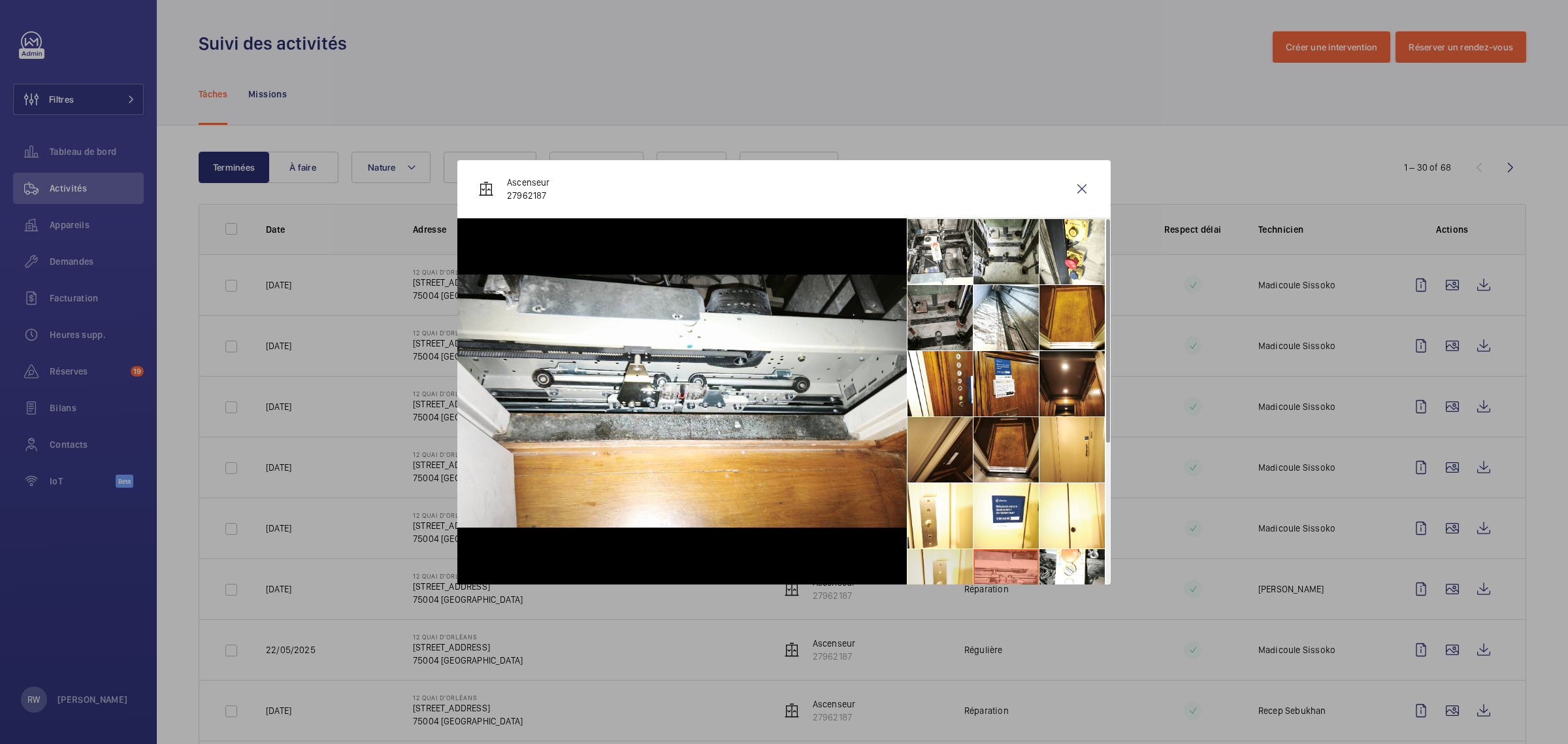
click at [925, 562] on li at bounding box center [940, 581] width 65 height 65
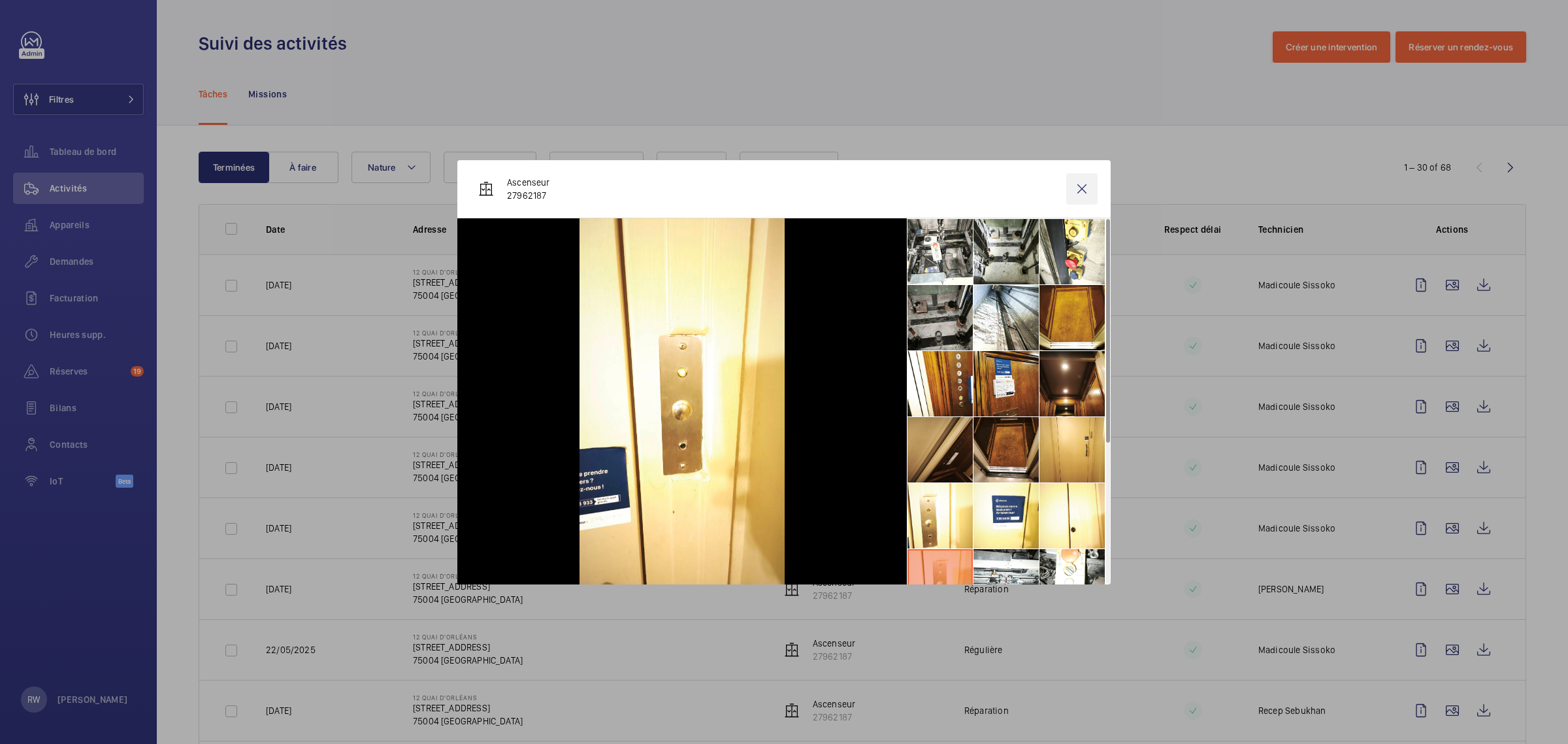
click at [1084, 182] on wm-front-icon-button at bounding box center [1081, 188] width 31 height 31
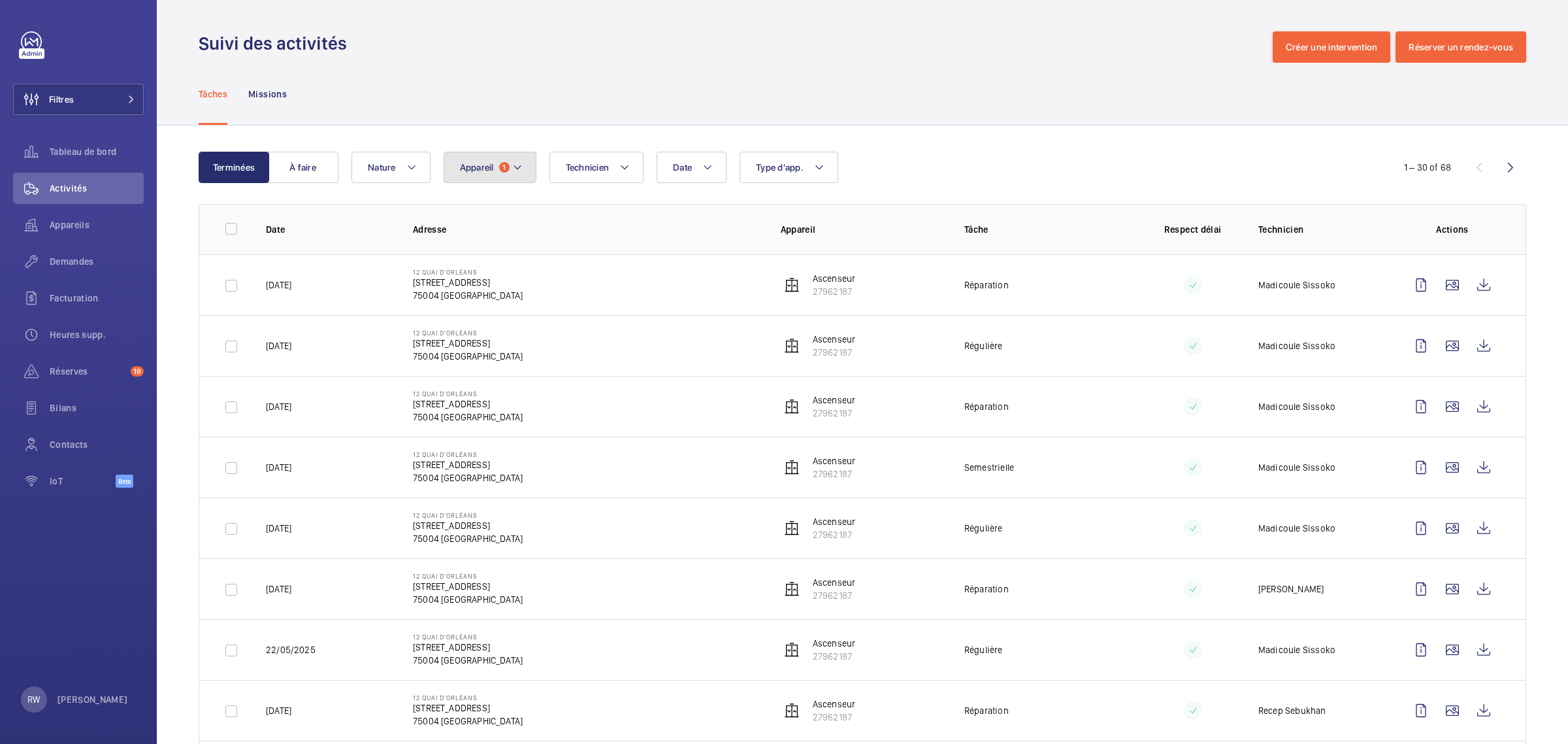
click at [503, 164] on span "1" at bounding box center [504, 167] width 10 height 10
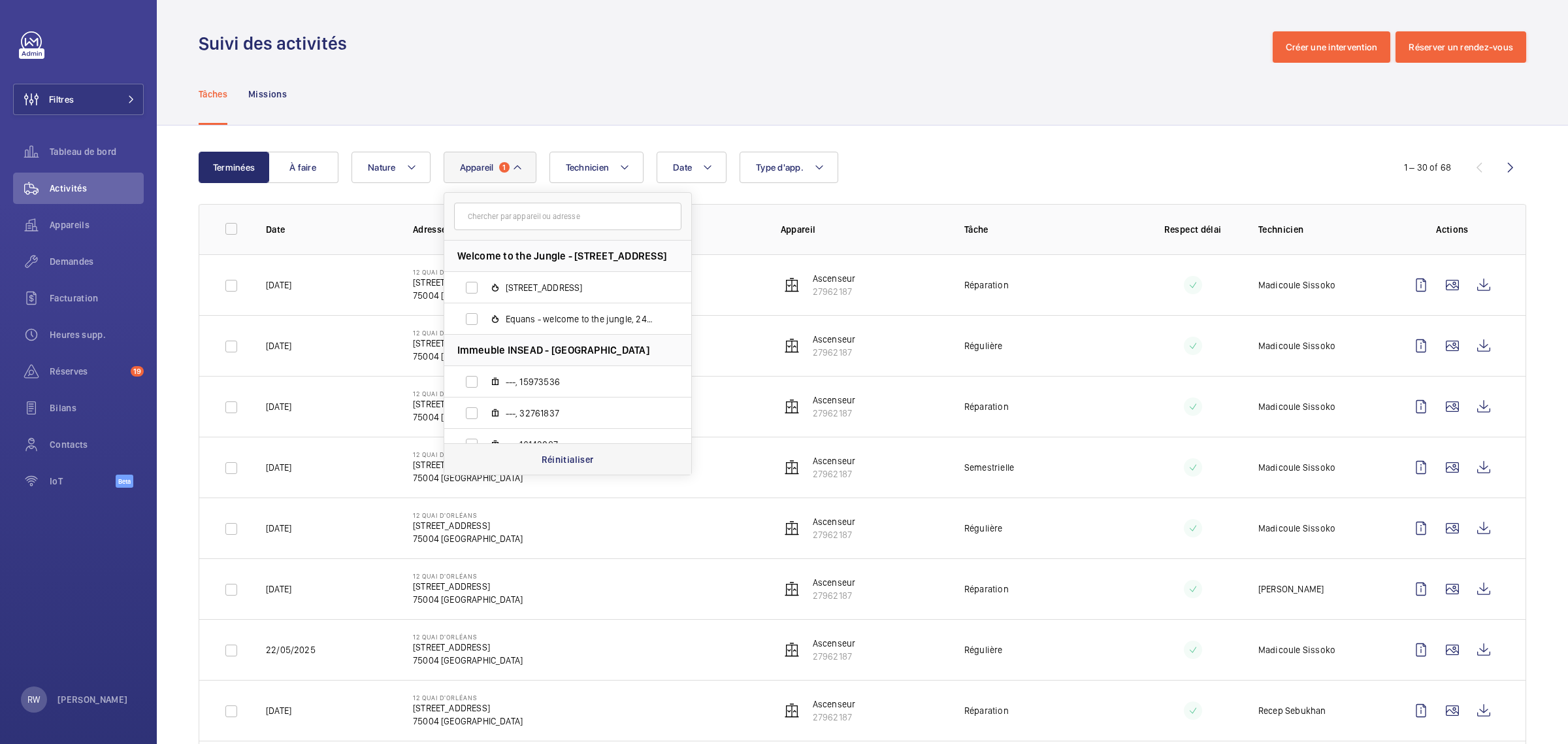
click at [553, 456] on p "Réinitialiser" at bounding box center [567, 459] width 52 height 13
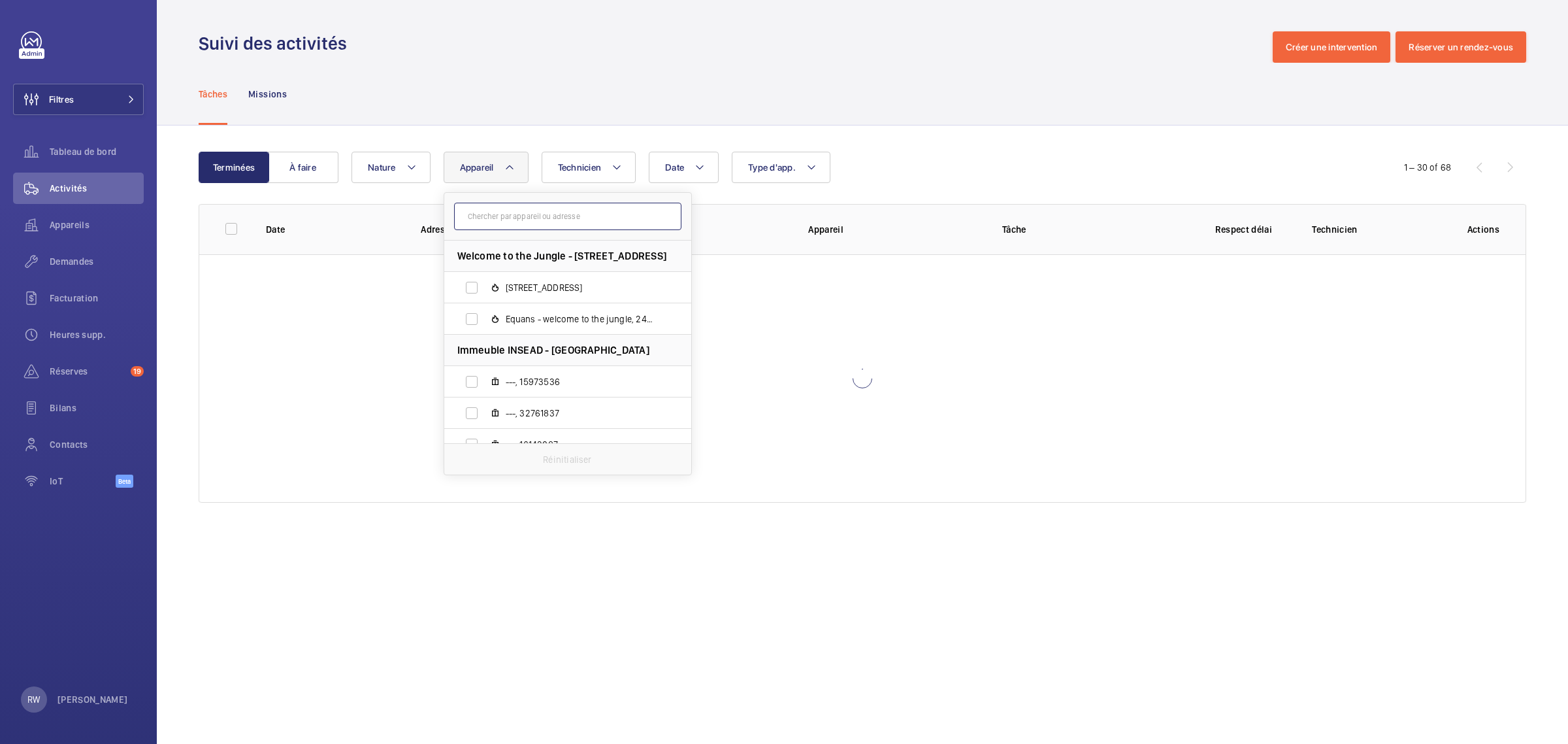
click at [531, 210] on input "text" at bounding box center [567, 216] width 228 height 27
paste input "32041732"
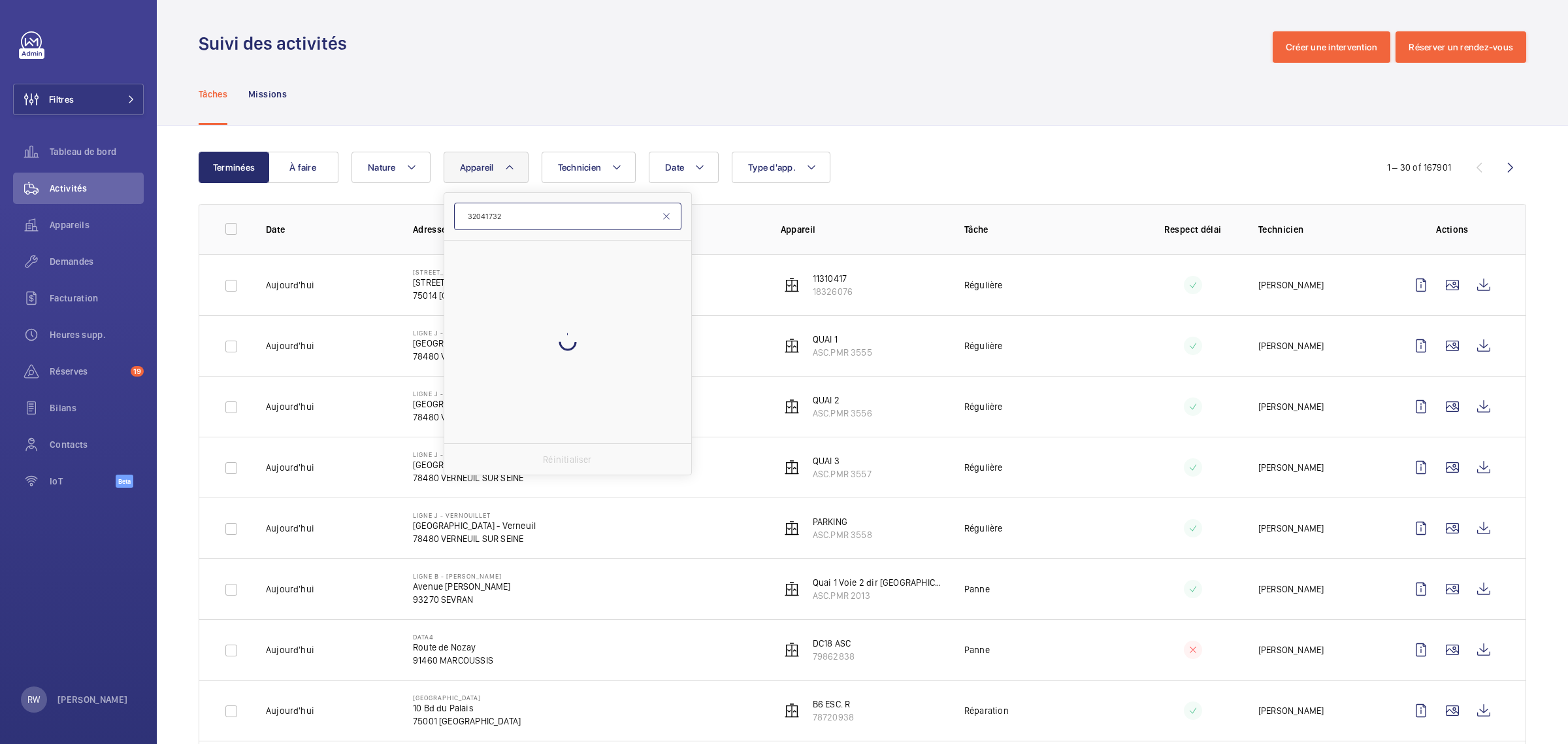
type input "32041732"
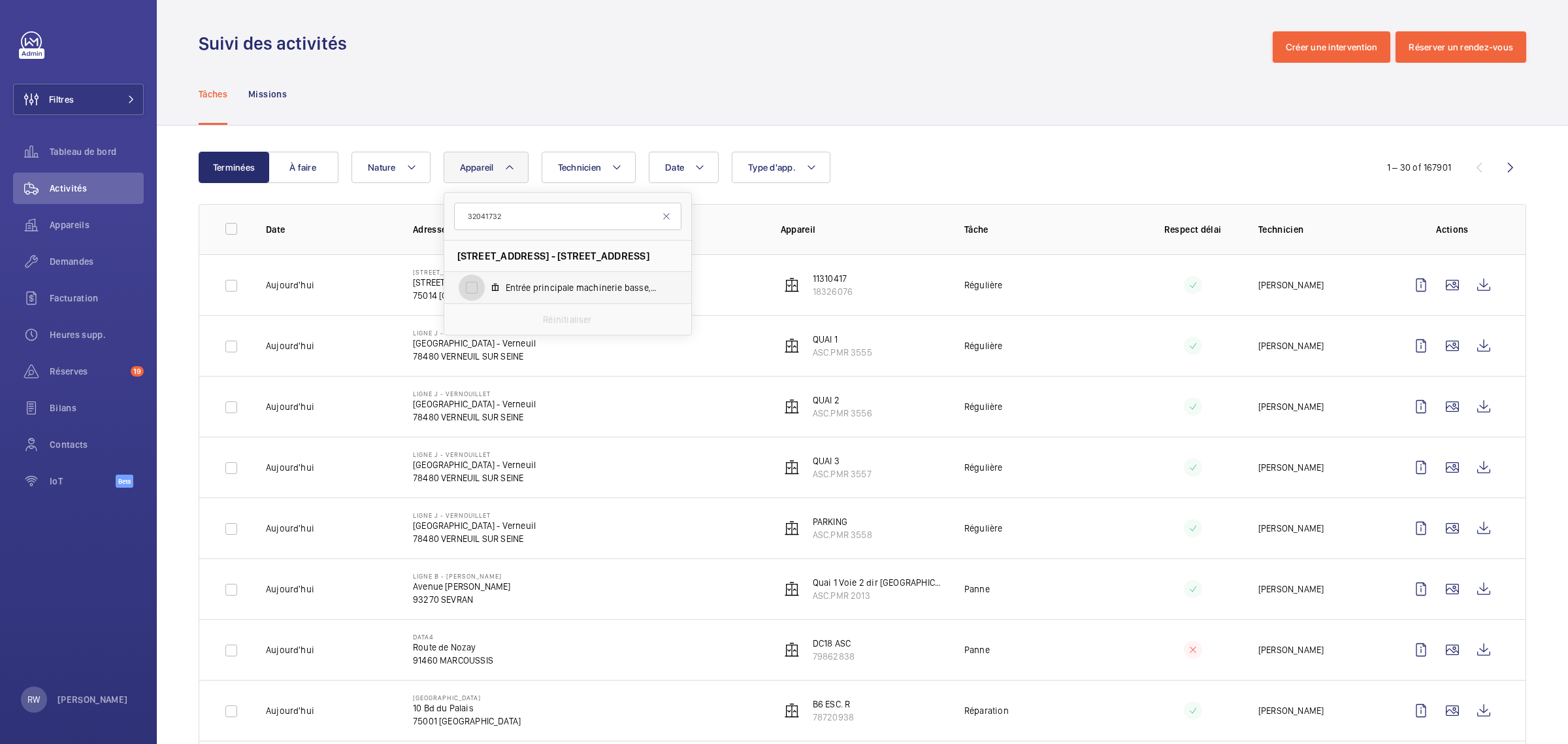
click at [474, 282] on input "Entrée principale machinerie basse, 32041732" at bounding box center [471, 288] width 26 height 26
checkbox input "true"
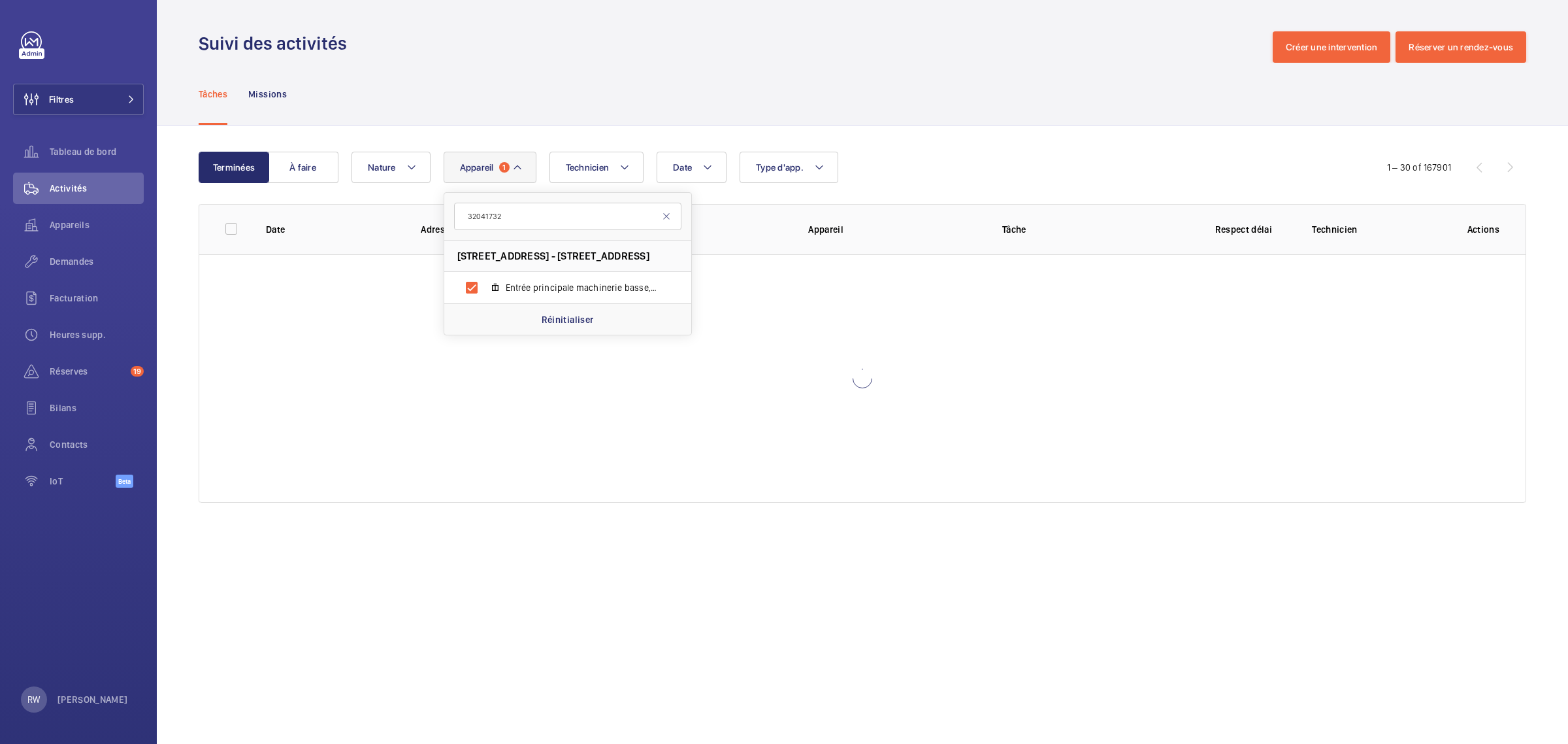
click at [660, 89] on div "Tâches Missions" at bounding box center [862, 94] width 1327 height 62
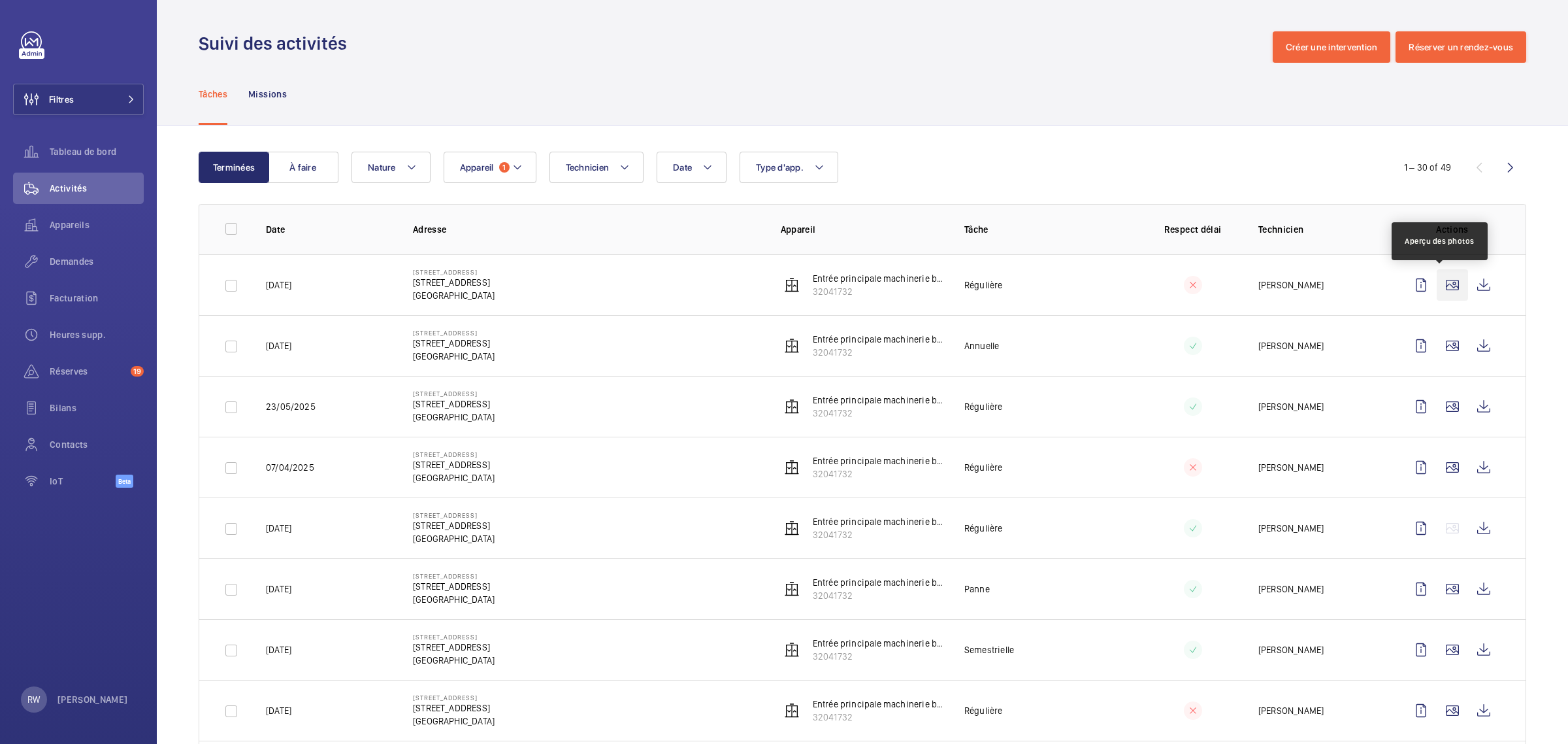
click at [1438, 280] on wm-front-icon-button at bounding box center [1452, 285] width 31 height 31
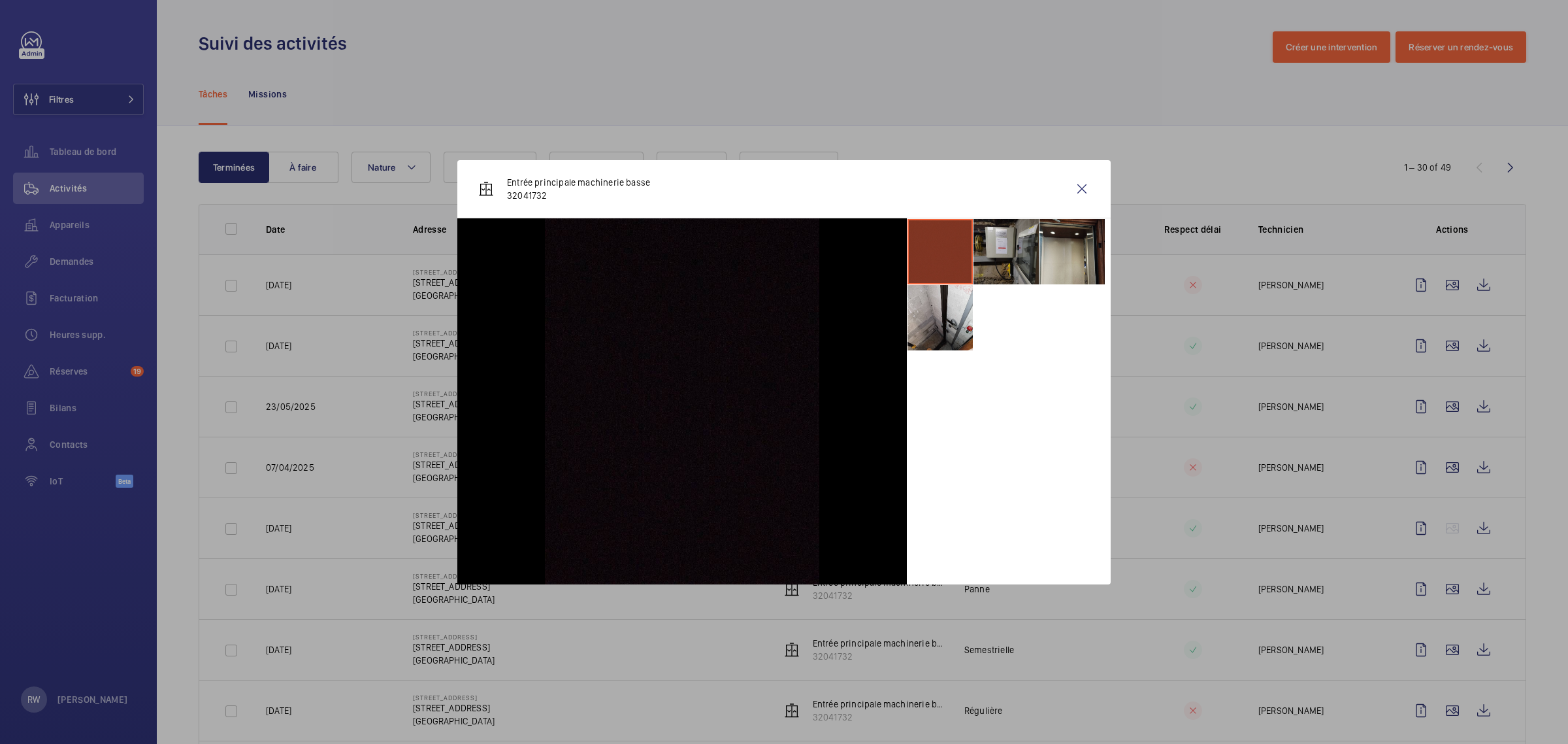
drag, startPoint x: 998, startPoint y: 252, endPoint x: 1021, endPoint y: 250, distance: 23.1
click at [999, 252] on li at bounding box center [1006, 251] width 65 height 65
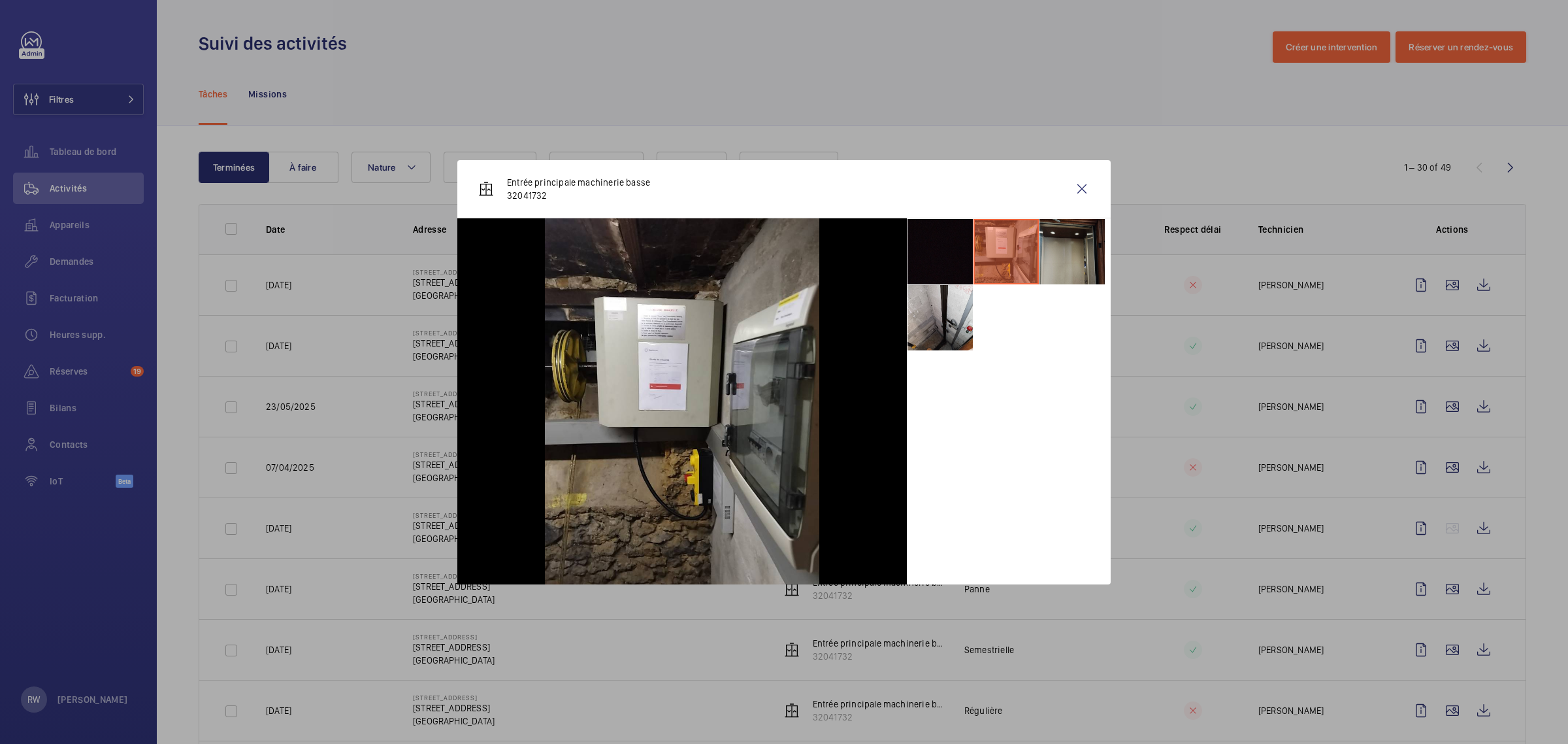
click at [1059, 253] on li at bounding box center [1072, 251] width 65 height 65
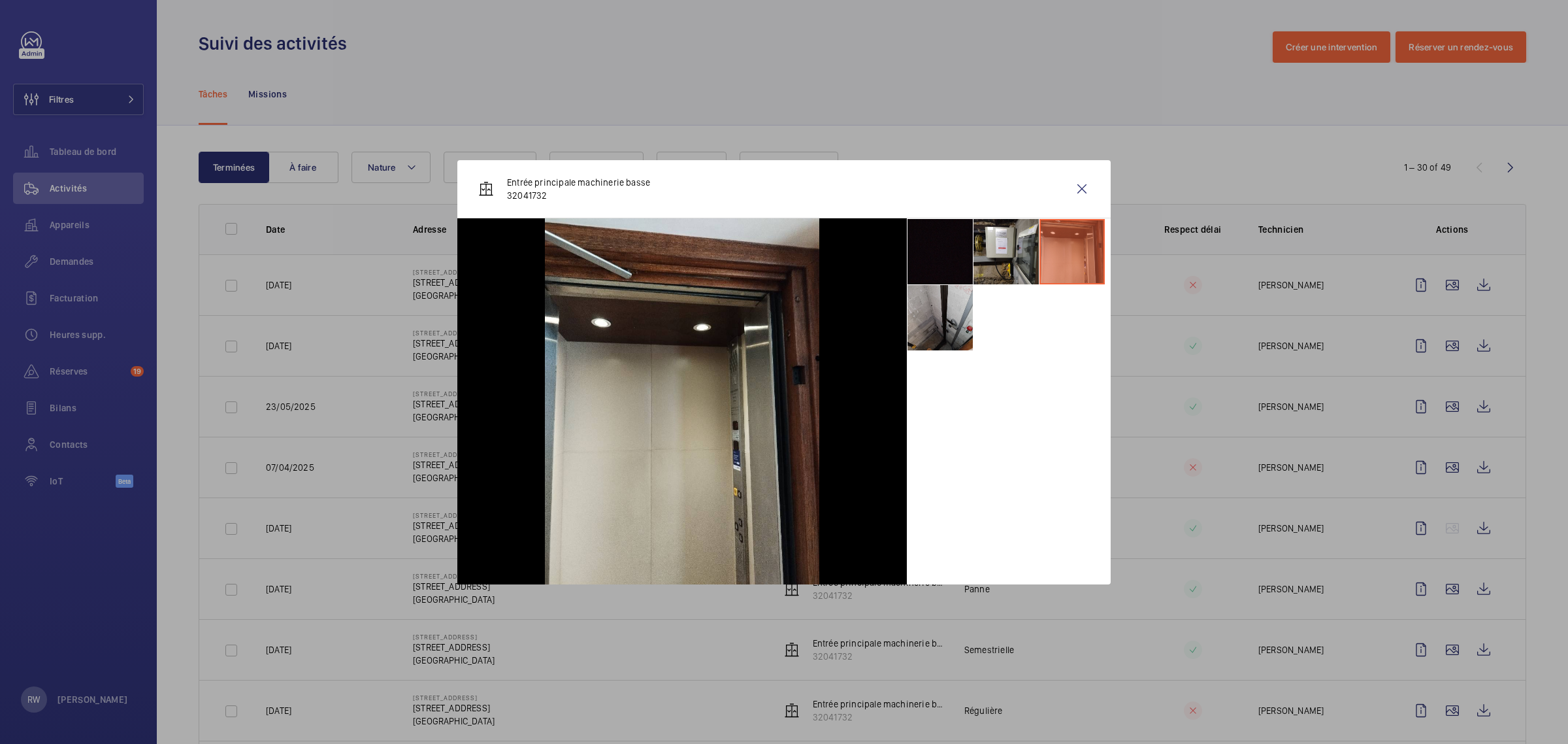
click at [938, 324] on li at bounding box center [940, 317] width 65 height 65
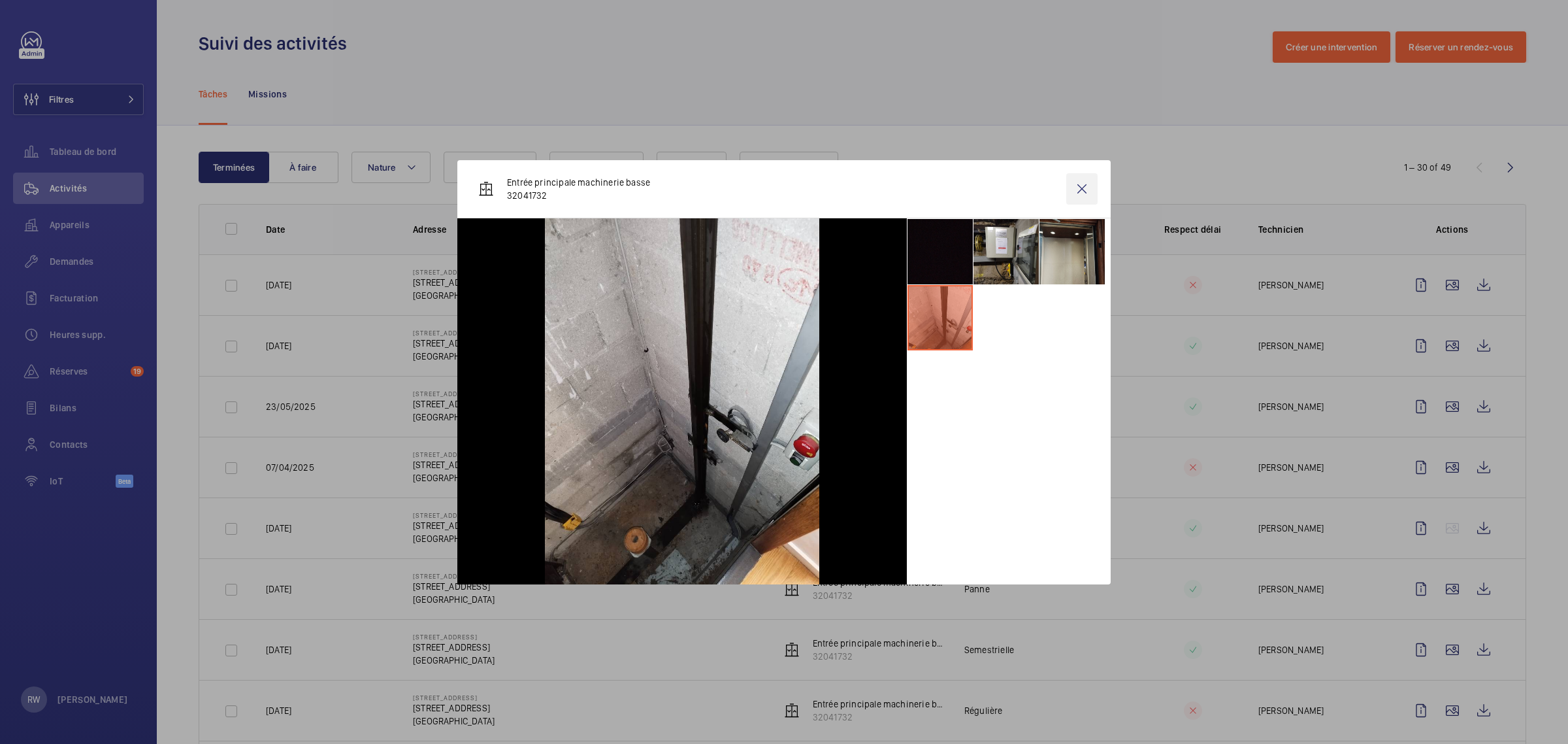
click at [1081, 182] on wm-front-icon-button at bounding box center [1081, 188] width 31 height 31
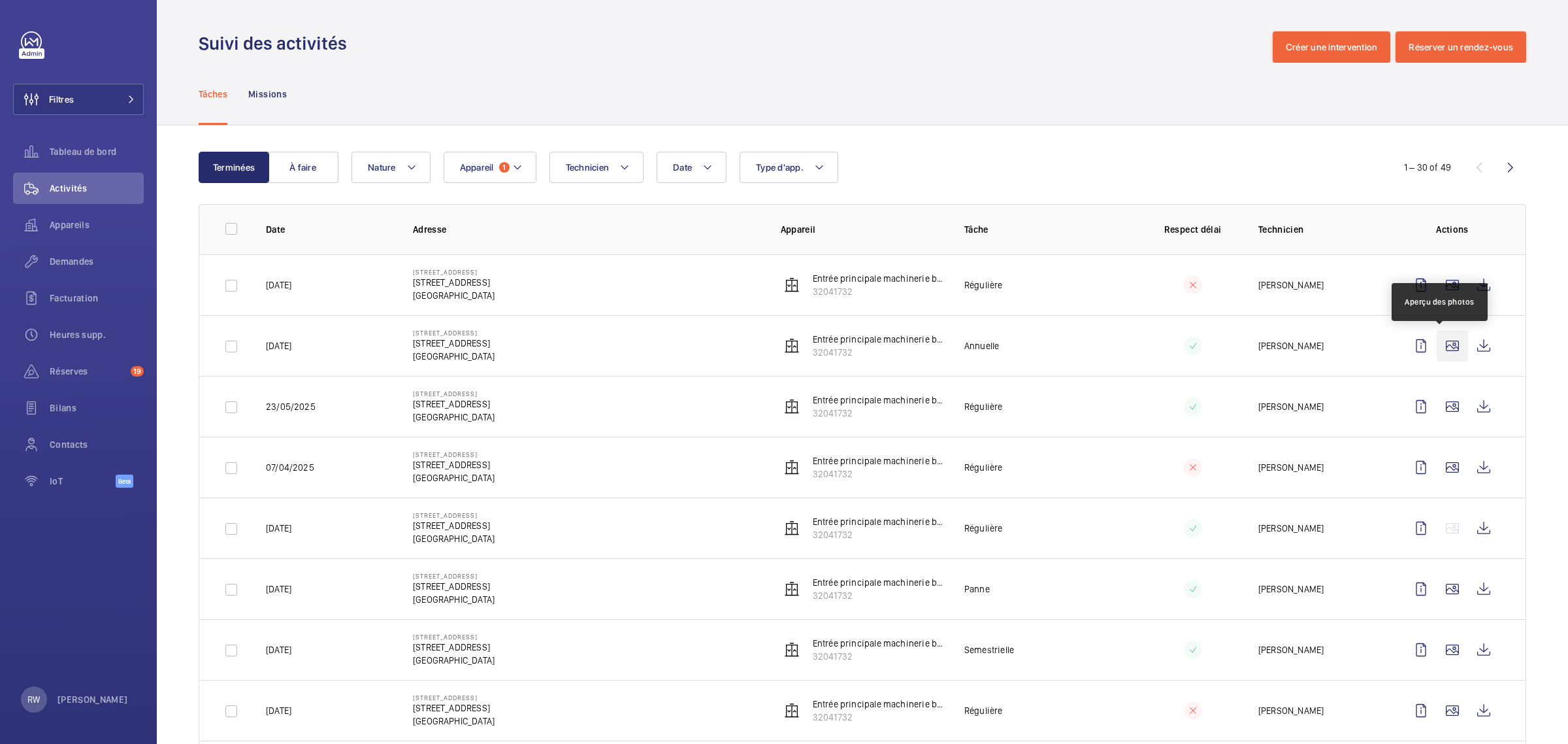
click at [1444, 349] on wm-front-icon-button at bounding box center [1452, 346] width 31 height 31
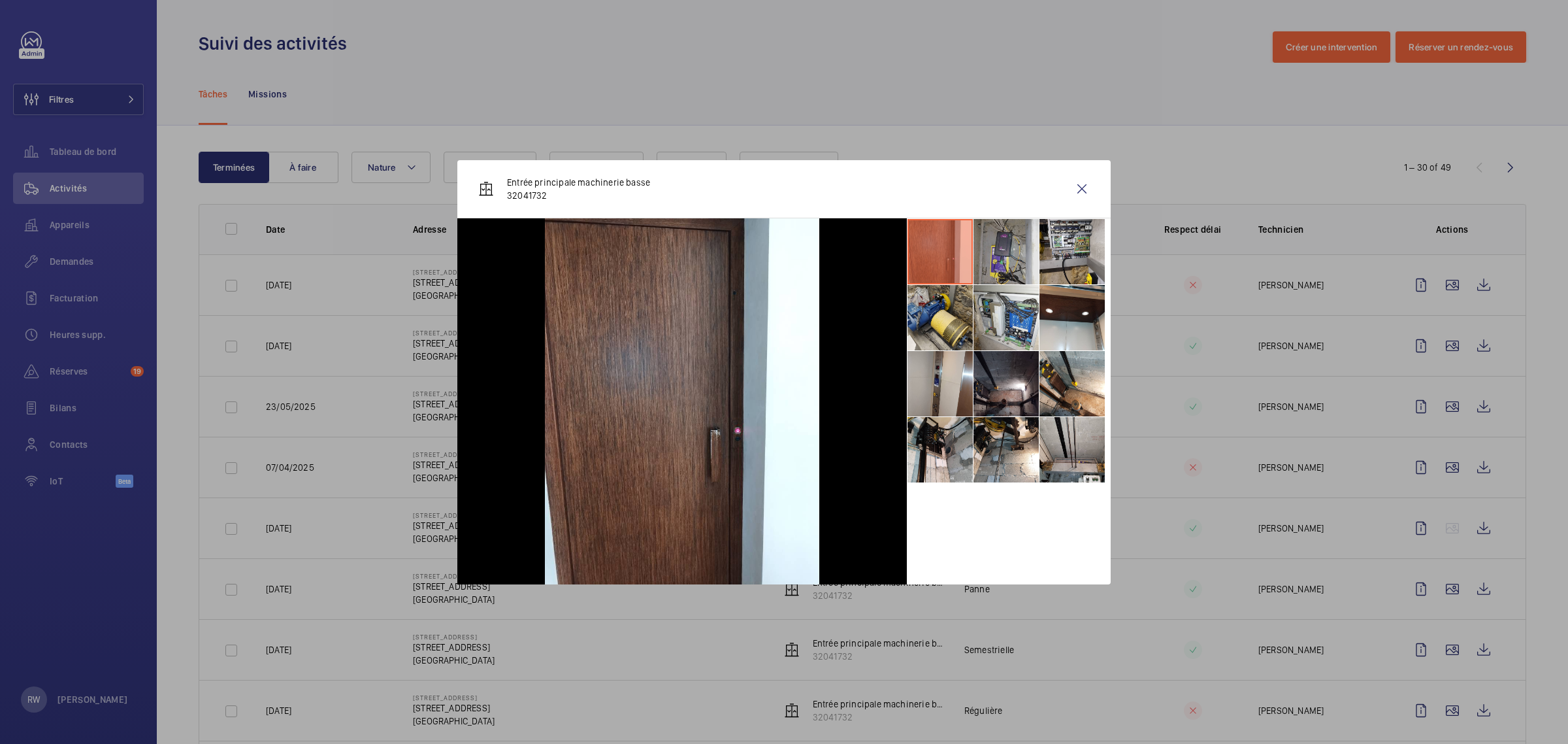
click at [991, 248] on li at bounding box center [1006, 251] width 65 height 65
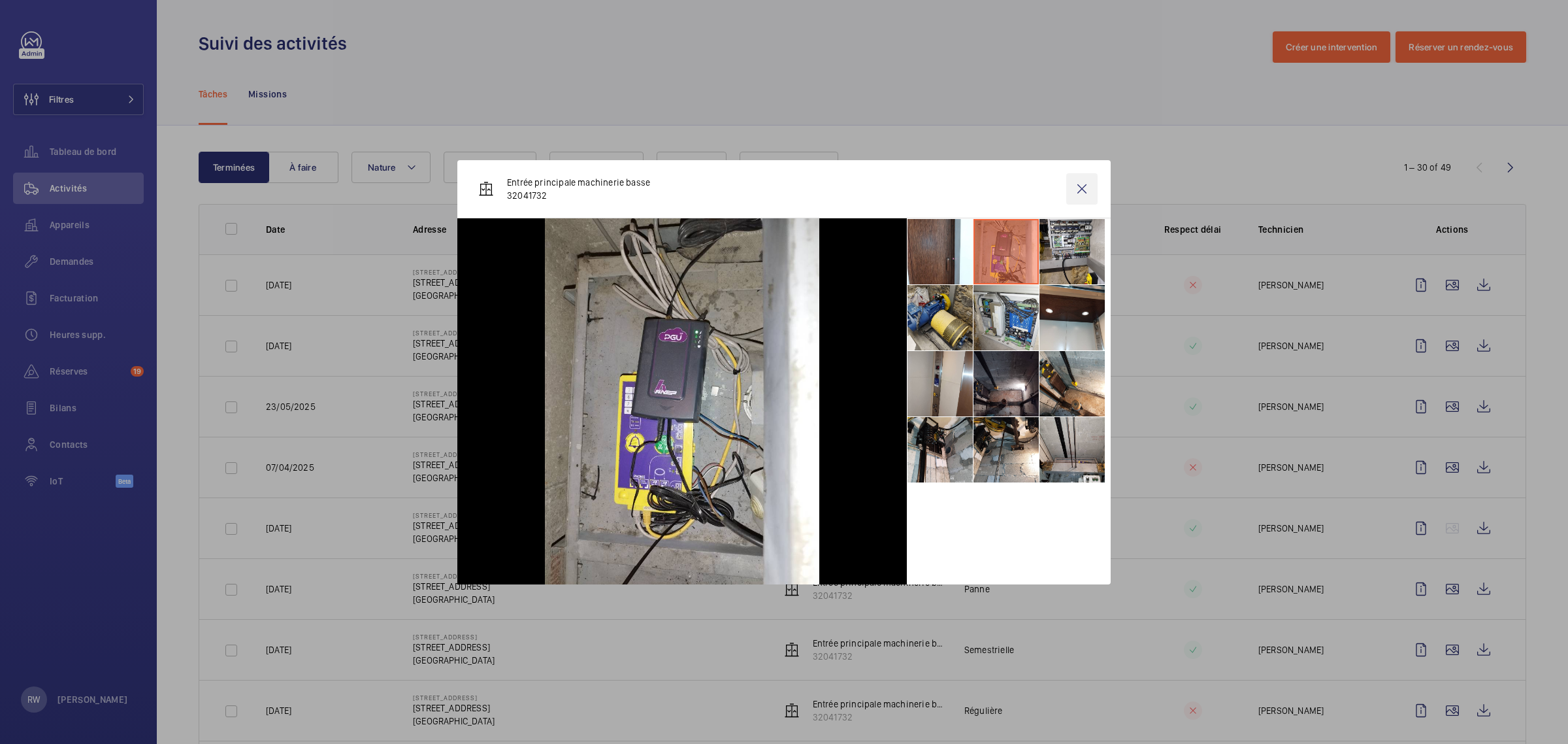
click at [1083, 190] on wm-front-icon-button at bounding box center [1081, 188] width 31 height 31
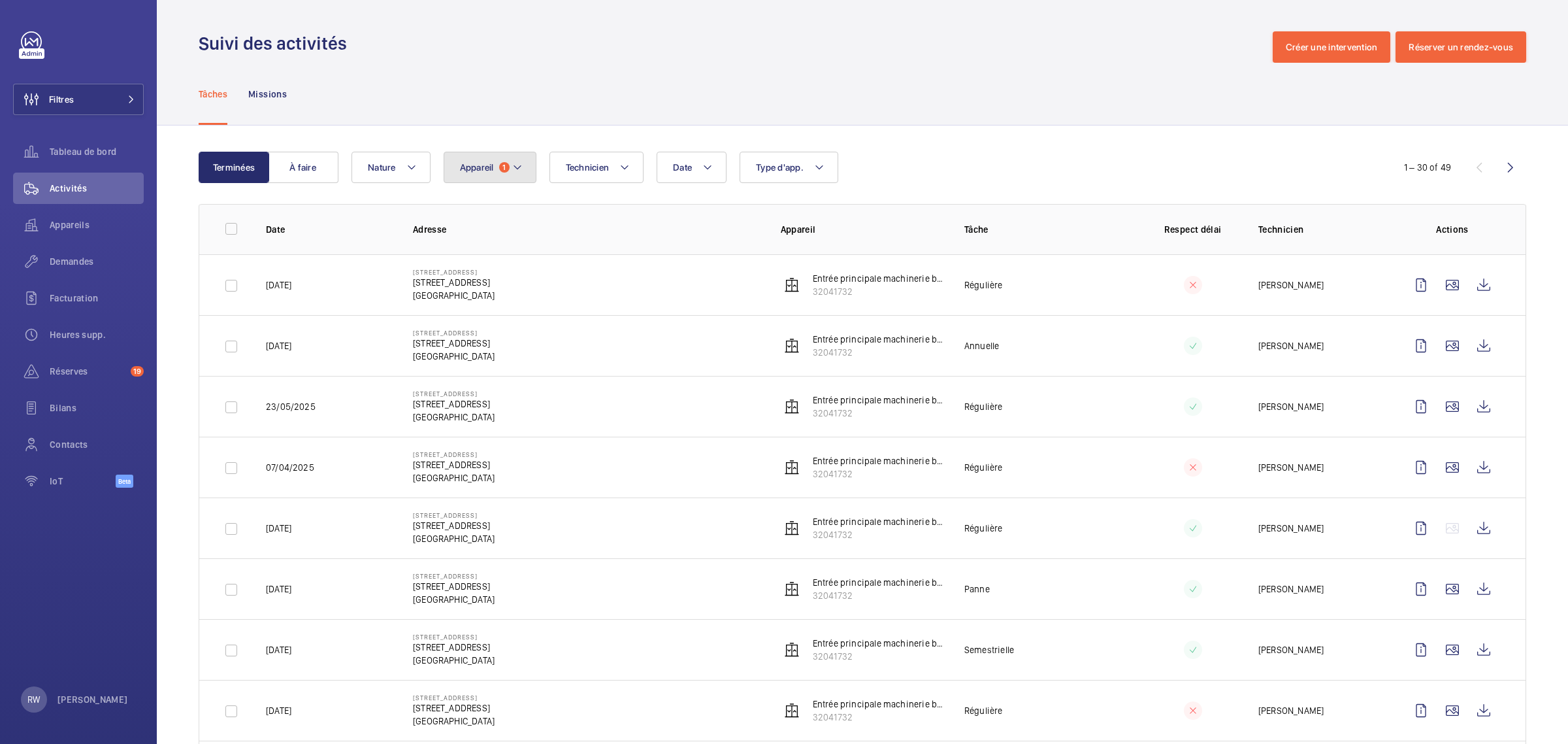
click at [480, 168] on span "Appareil" at bounding box center [477, 167] width 34 height 10
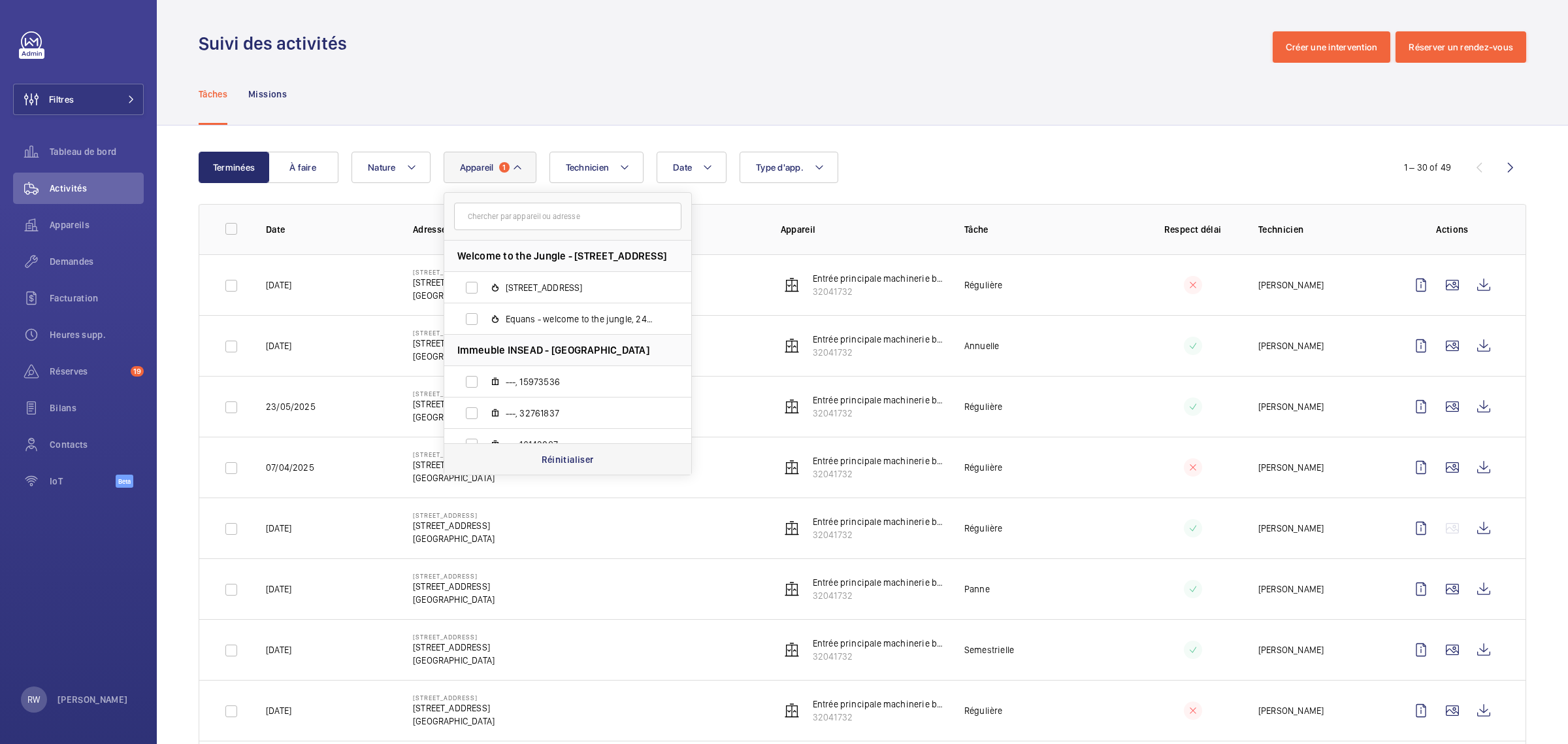
click at [542, 455] on p "Réinitialiser" at bounding box center [567, 459] width 52 height 13
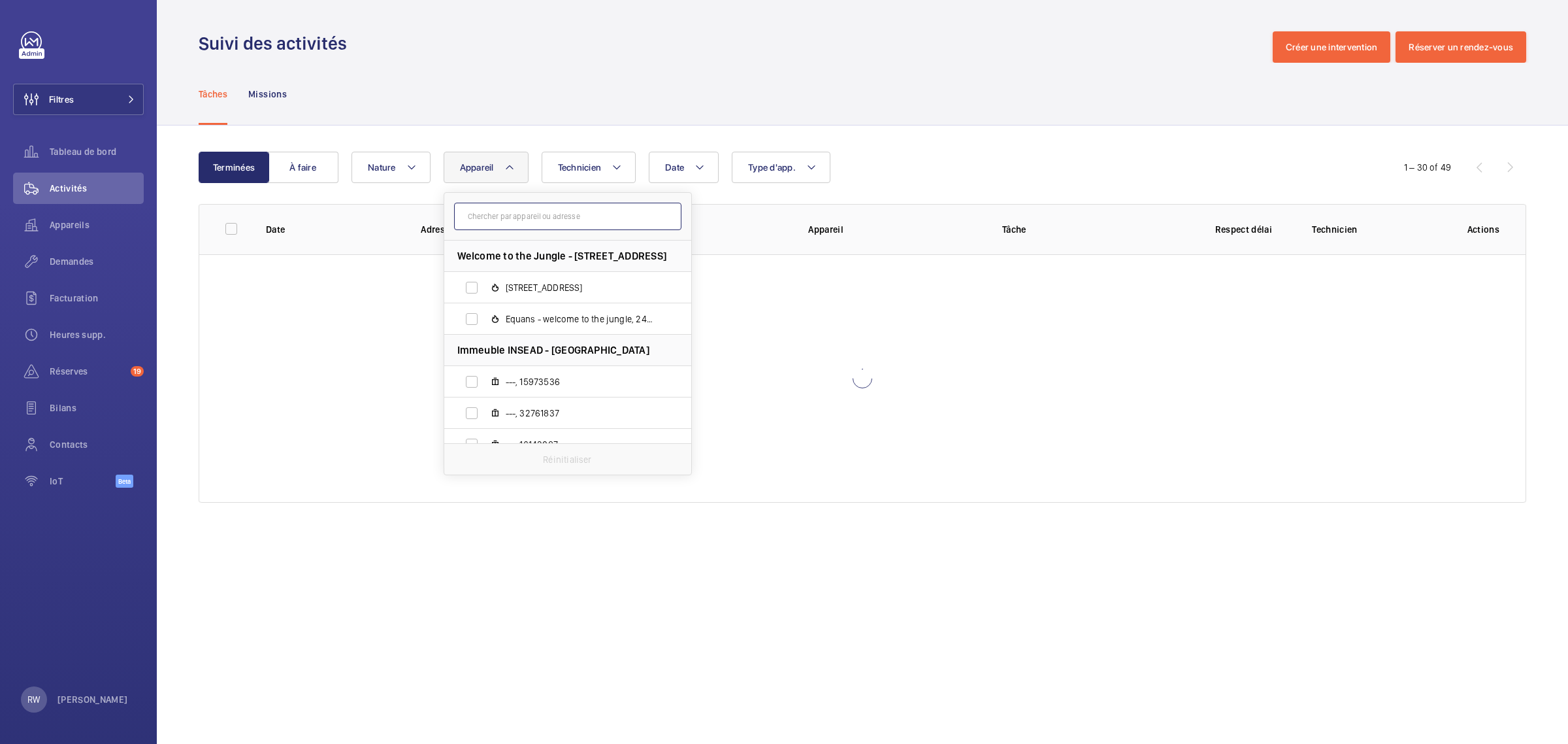
click at [496, 213] on input "text" at bounding box center [567, 216] width 228 height 27
paste input "43692807"
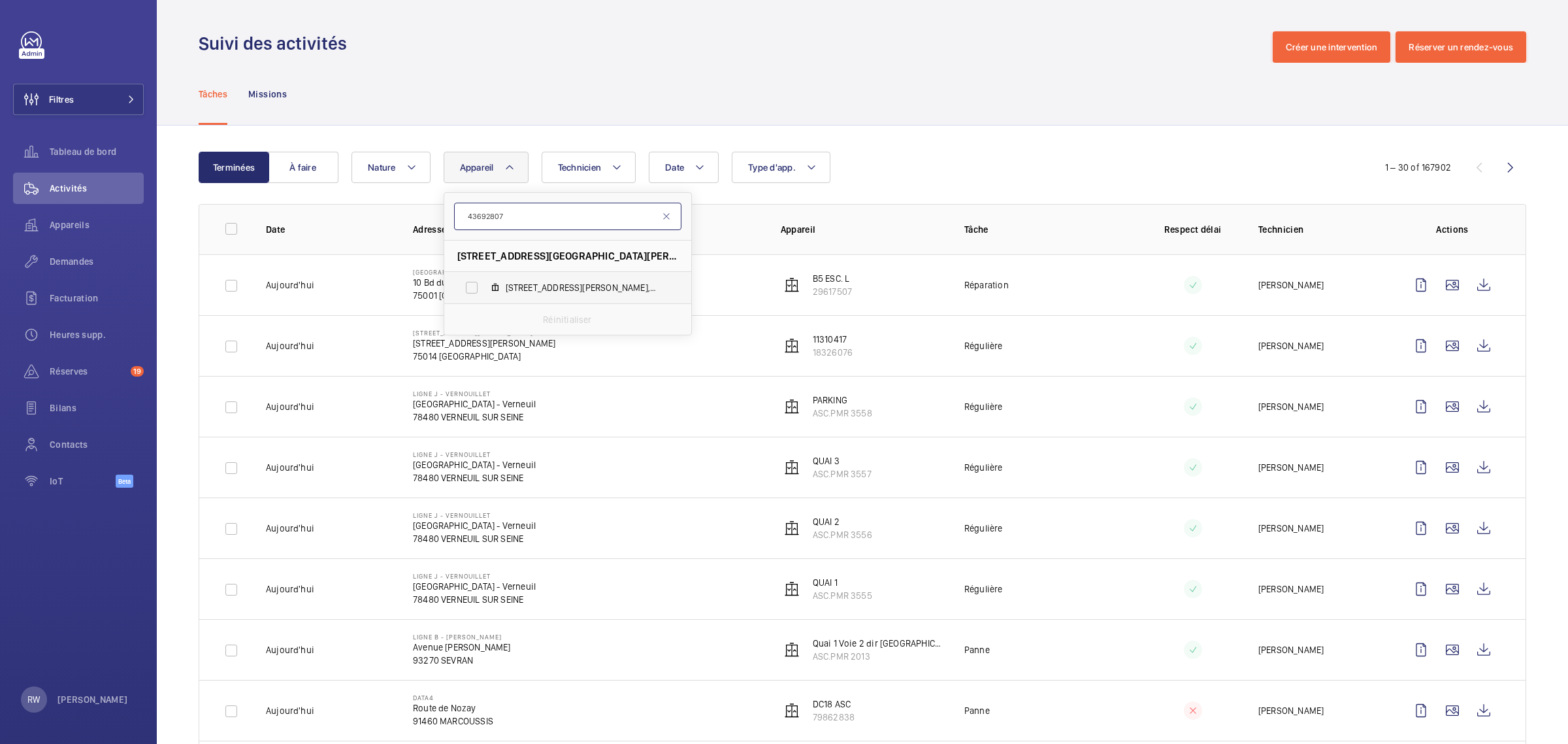
type input "43692807"
click at [493, 284] on mat-icon at bounding box center [495, 288] width 10 height 10
click at [485, 284] on input "[STREET_ADDRESS][PERSON_NAME]" at bounding box center [471, 288] width 26 height 26
checkbox input "true"
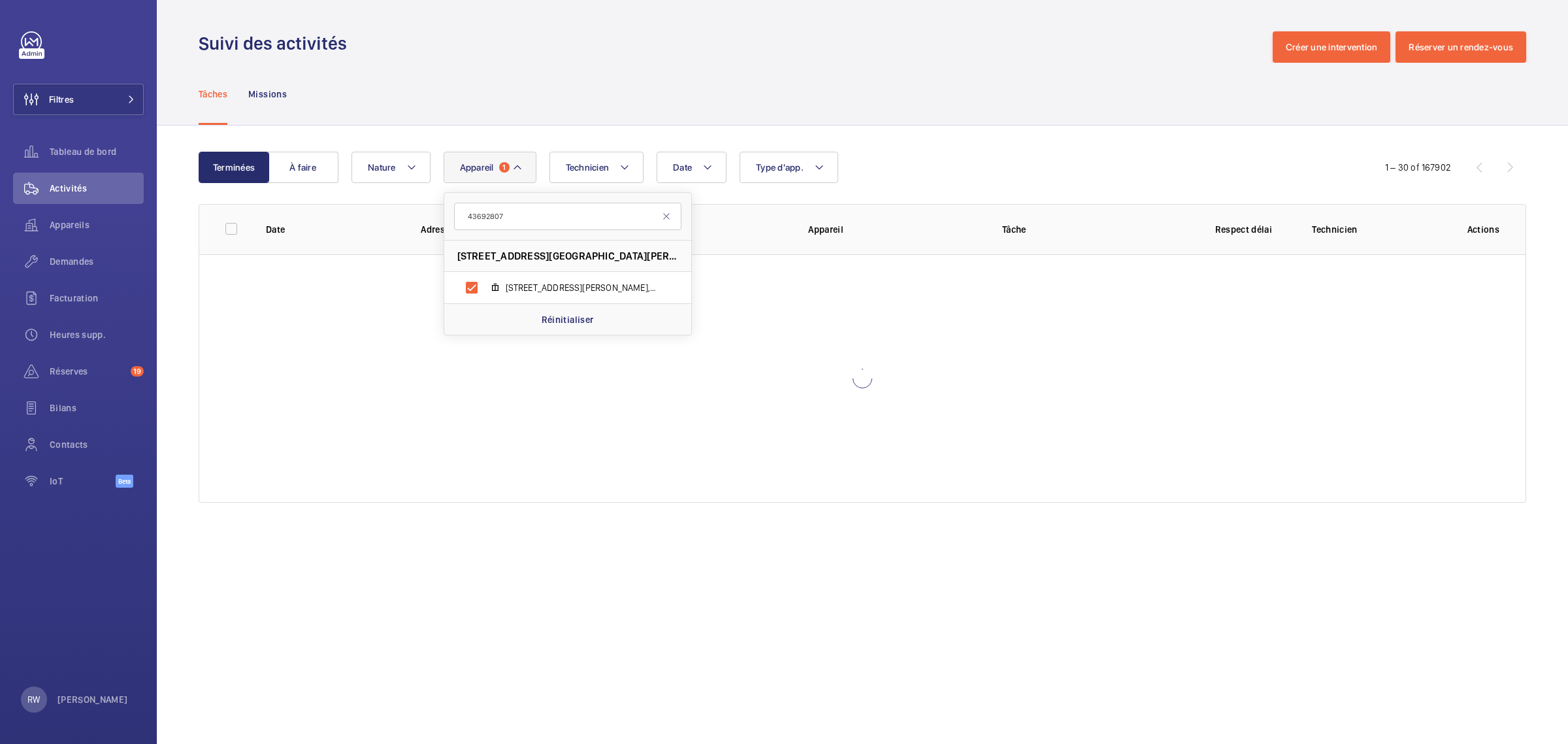
click at [622, 52] on div "Suivi des activités Créer une intervention Réserver un rendez-vous" at bounding box center [862, 47] width 1327 height 31
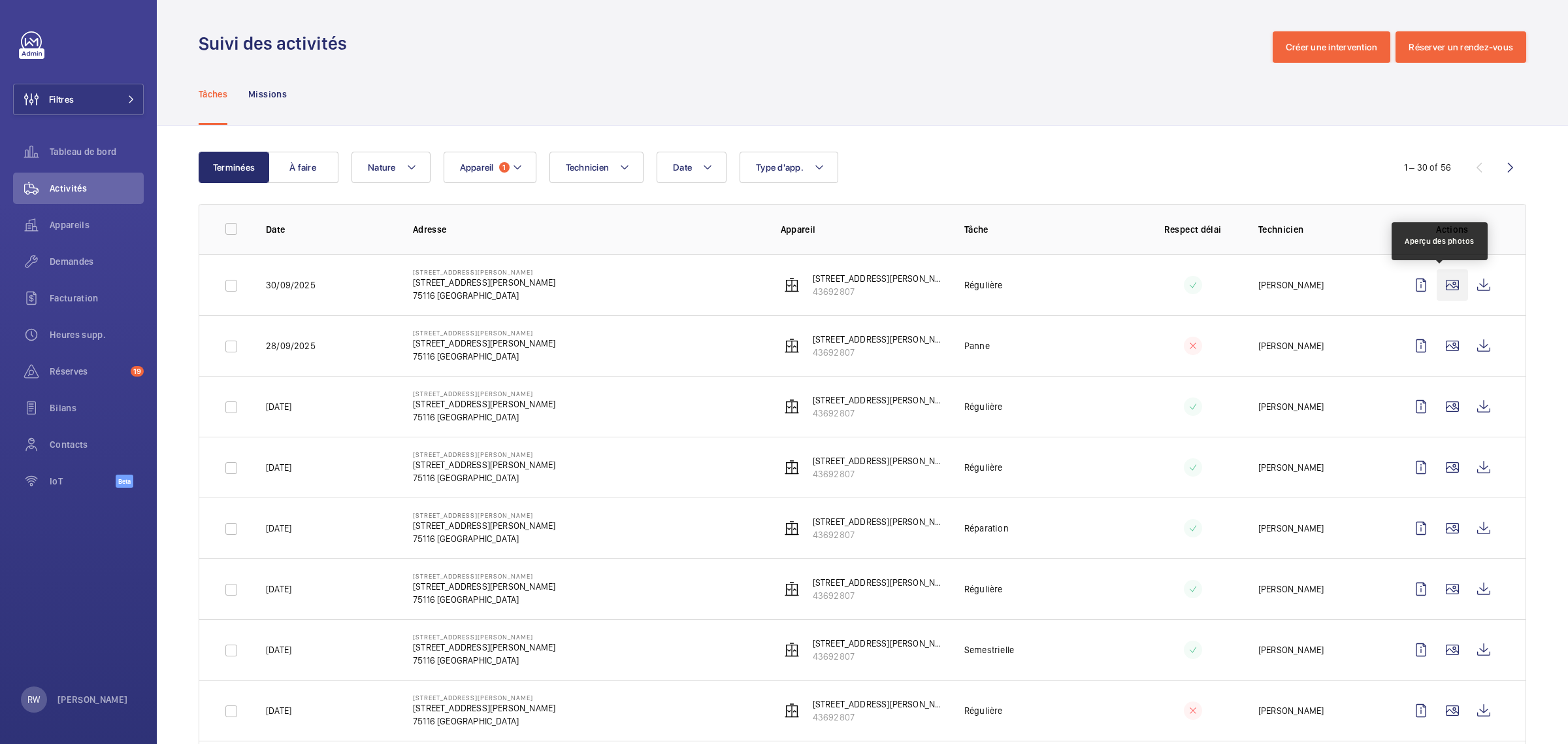
click at [1447, 286] on wm-front-icon-button at bounding box center [1452, 285] width 31 height 31
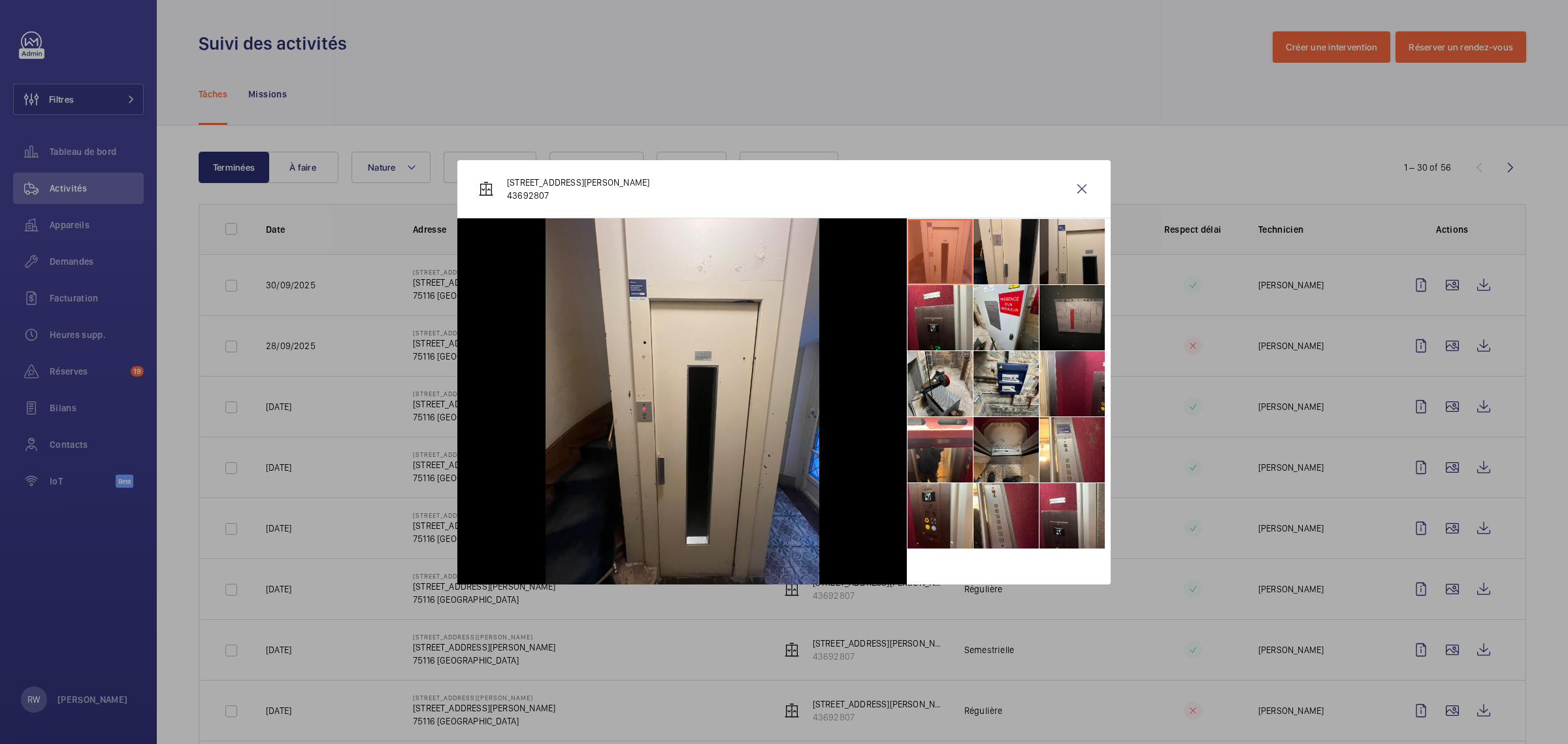
click at [993, 450] on li at bounding box center [1006, 449] width 65 height 65
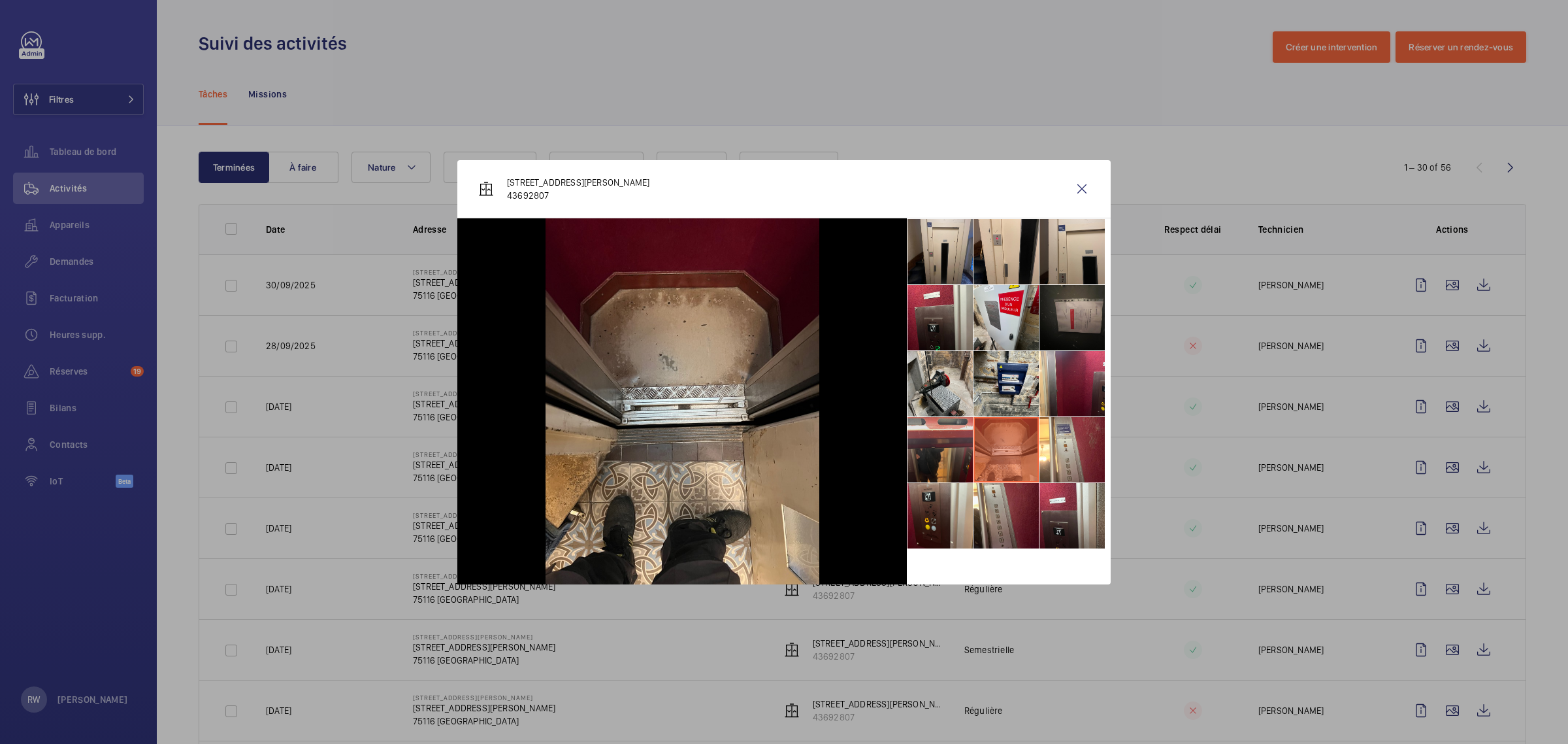
click at [959, 452] on li at bounding box center [940, 449] width 65 height 65
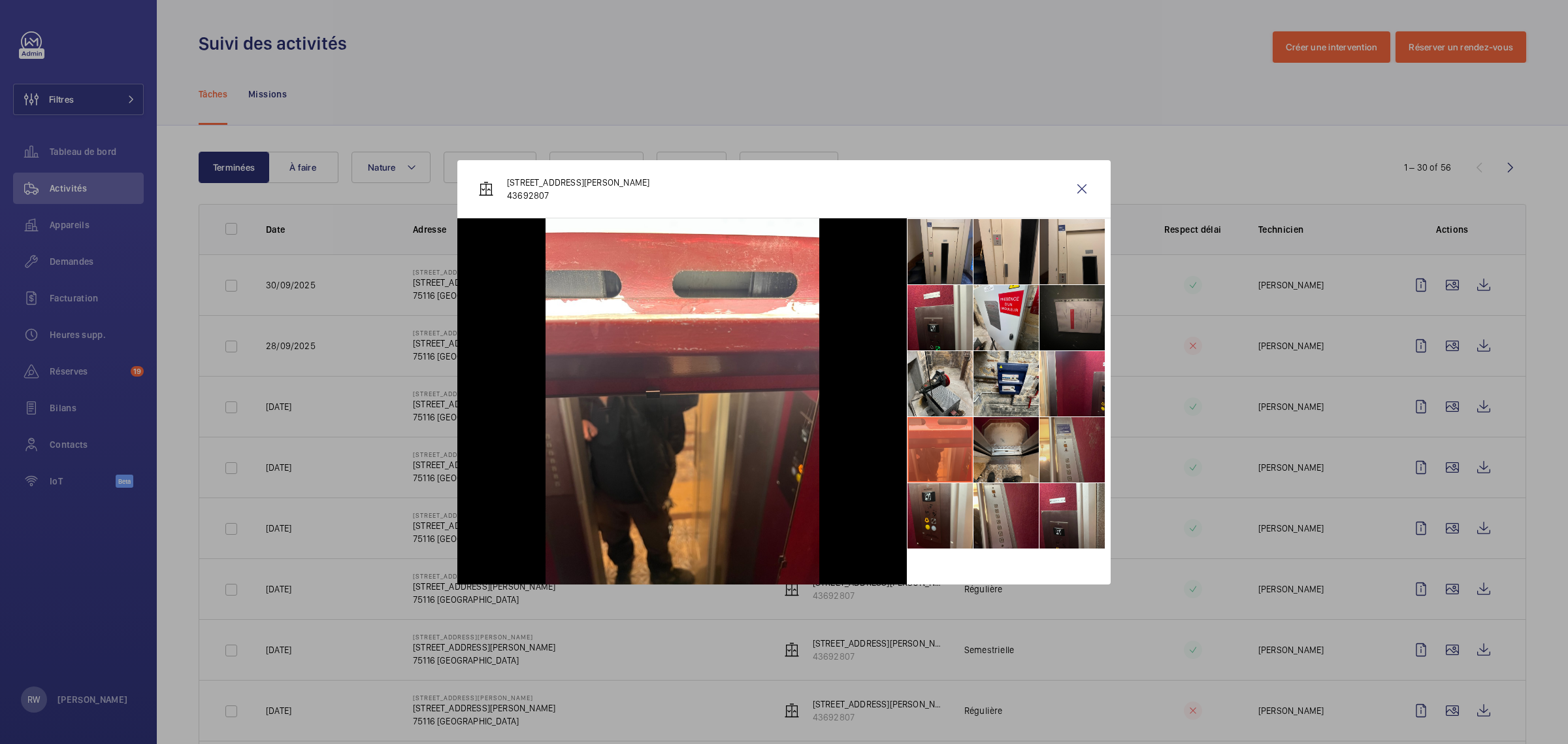
click at [1057, 451] on li at bounding box center [1072, 449] width 65 height 65
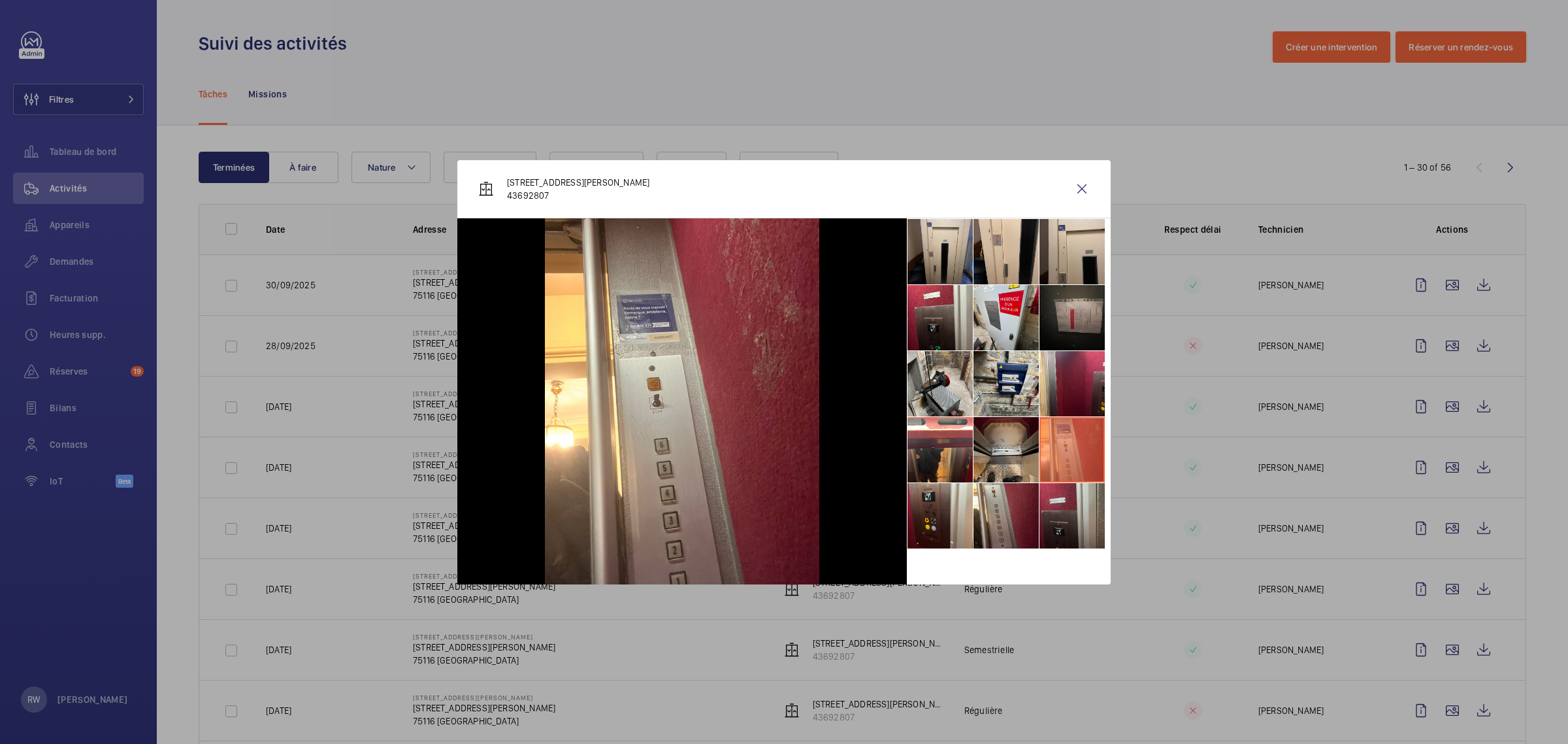
click at [1046, 507] on li at bounding box center [1072, 515] width 65 height 65
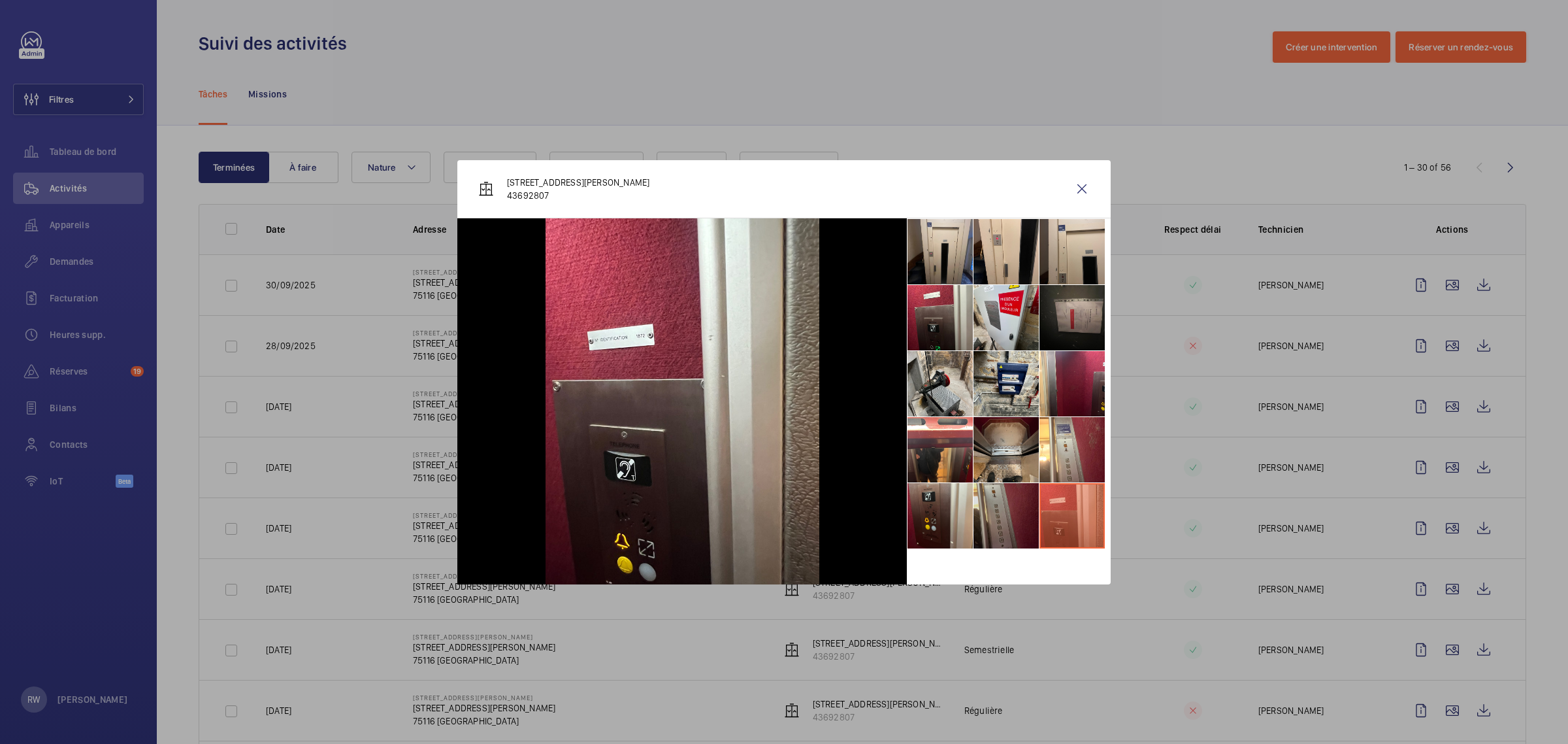
click at [1004, 513] on li at bounding box center [1006, 515] width 65 height 65
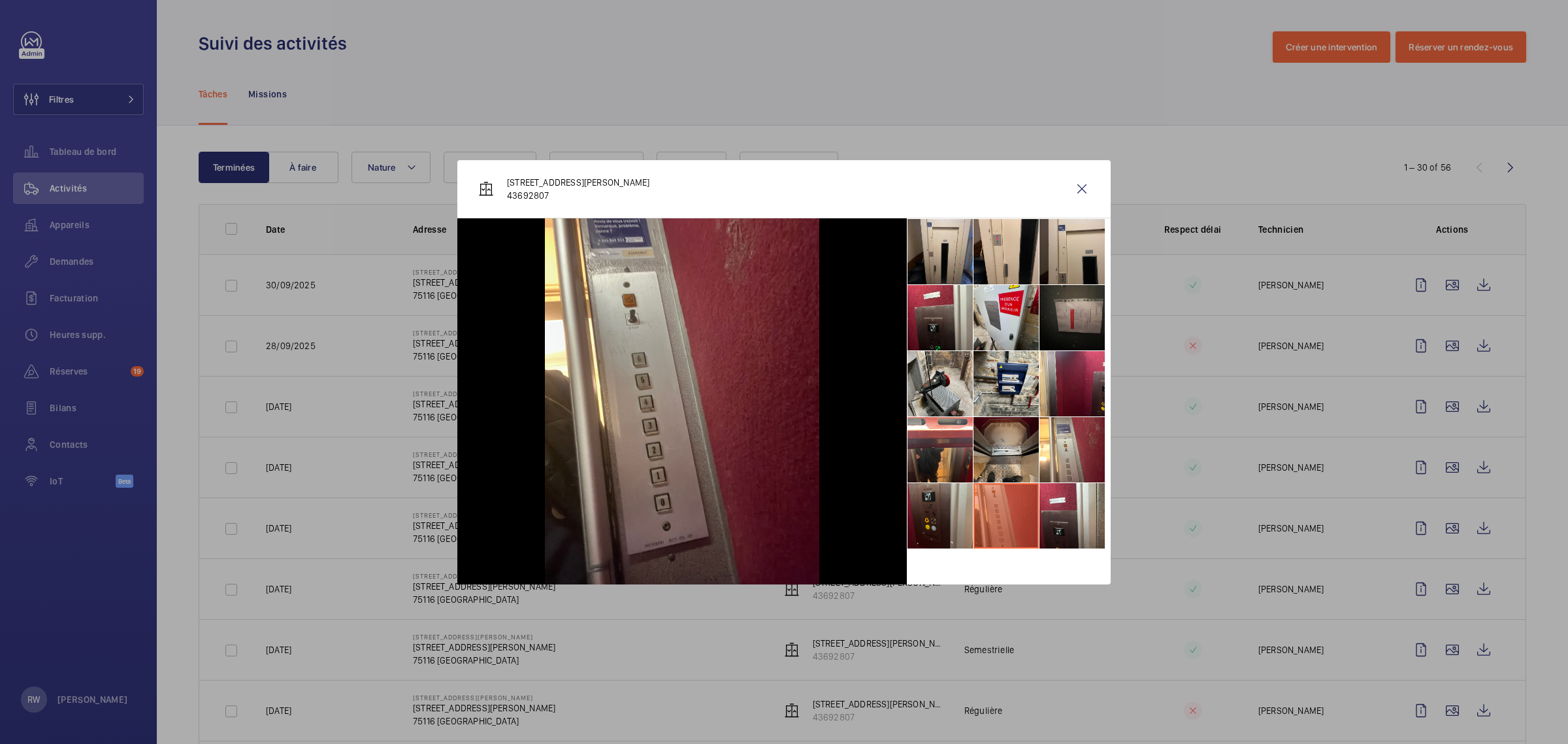
click at [932, 512] on li at bounding box center [940, 515] width 65 height 65
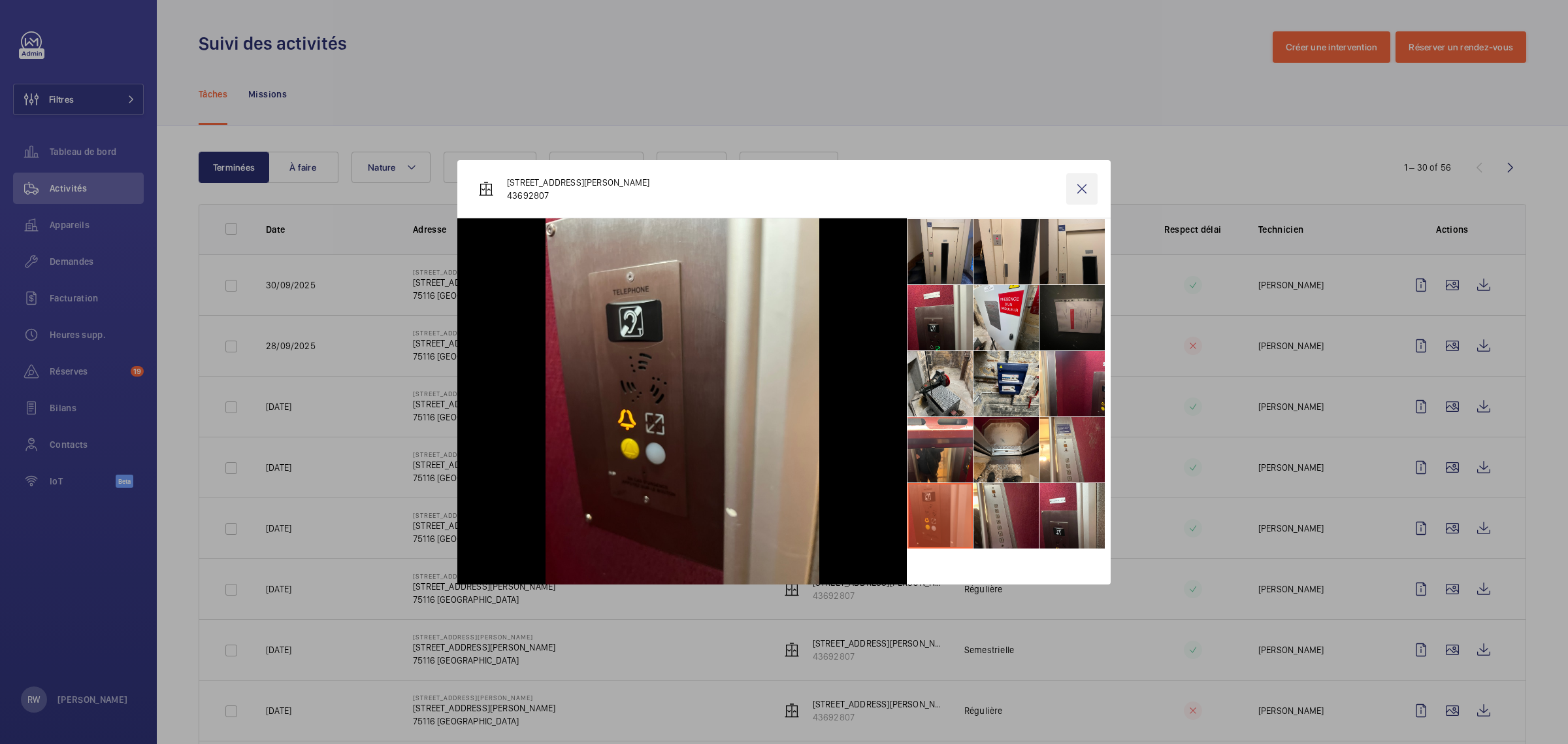
click at [1079, 187] on wm-front-icon-button at bounding box center [1081, 188] width 31 height 31
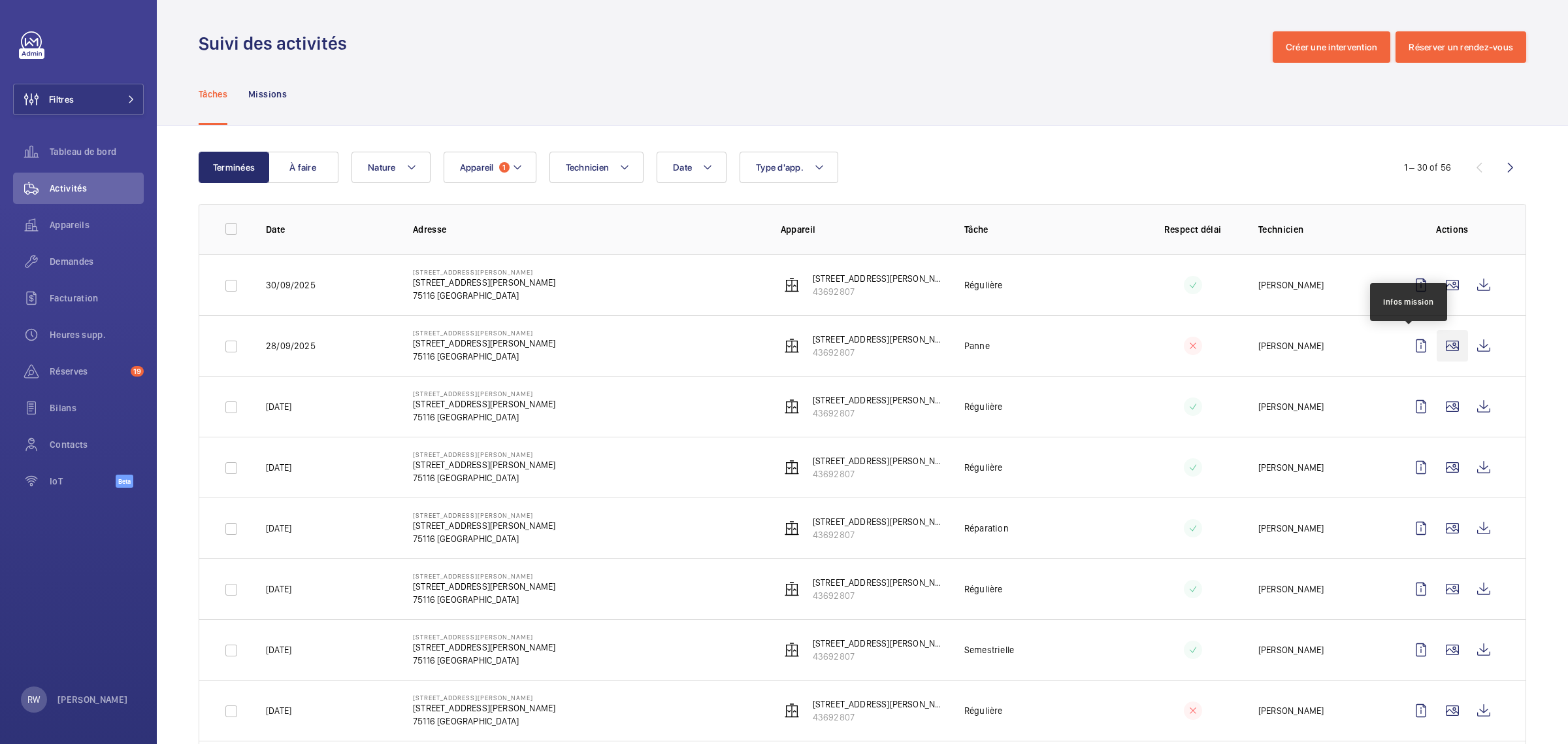
click at [1436, 343] on wm-front-icon-button at bounding box center [1452, 346] width 31 height 31
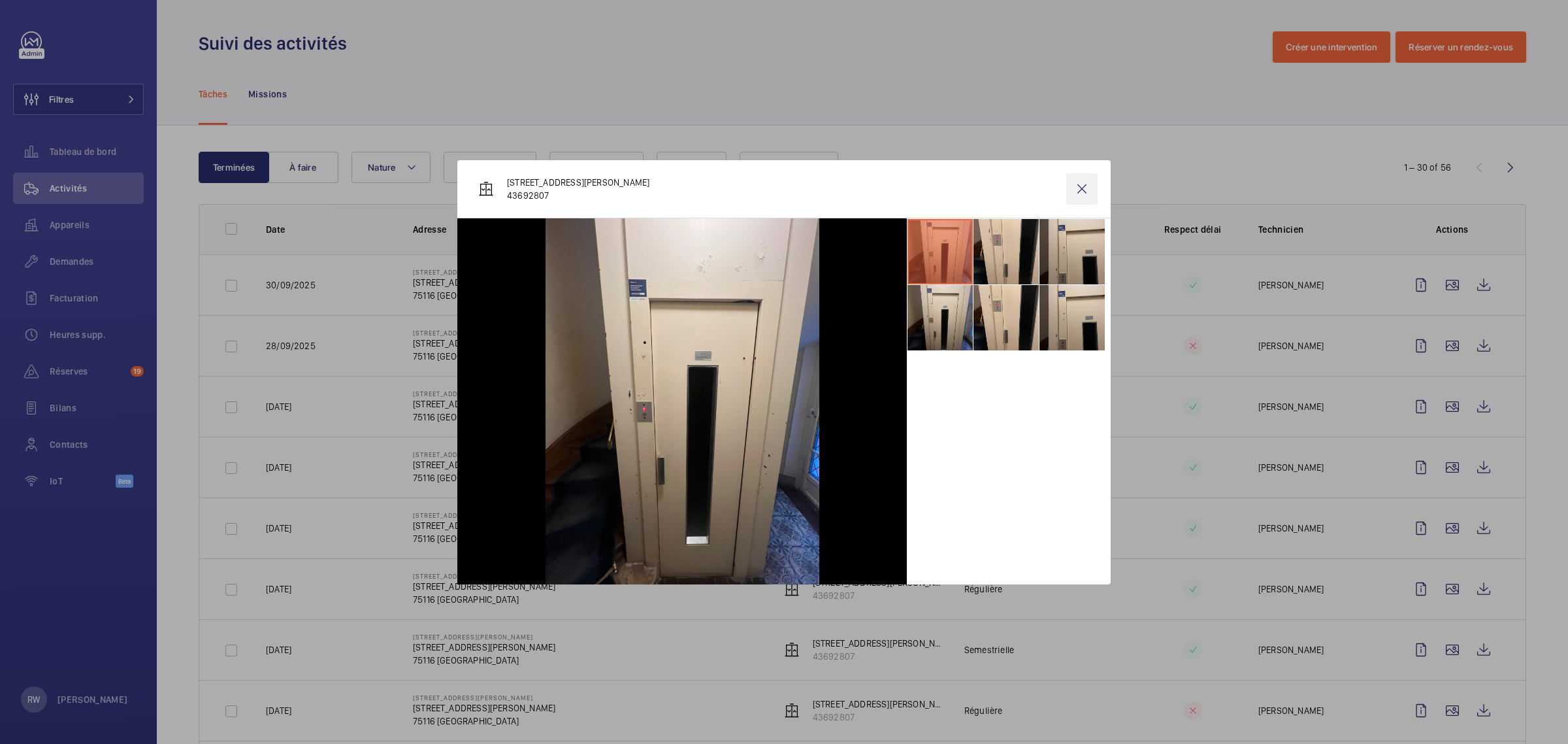
click at [1084, 178] on wm-front-icon-button at bounding box center [1081, 188] width 31 height 31
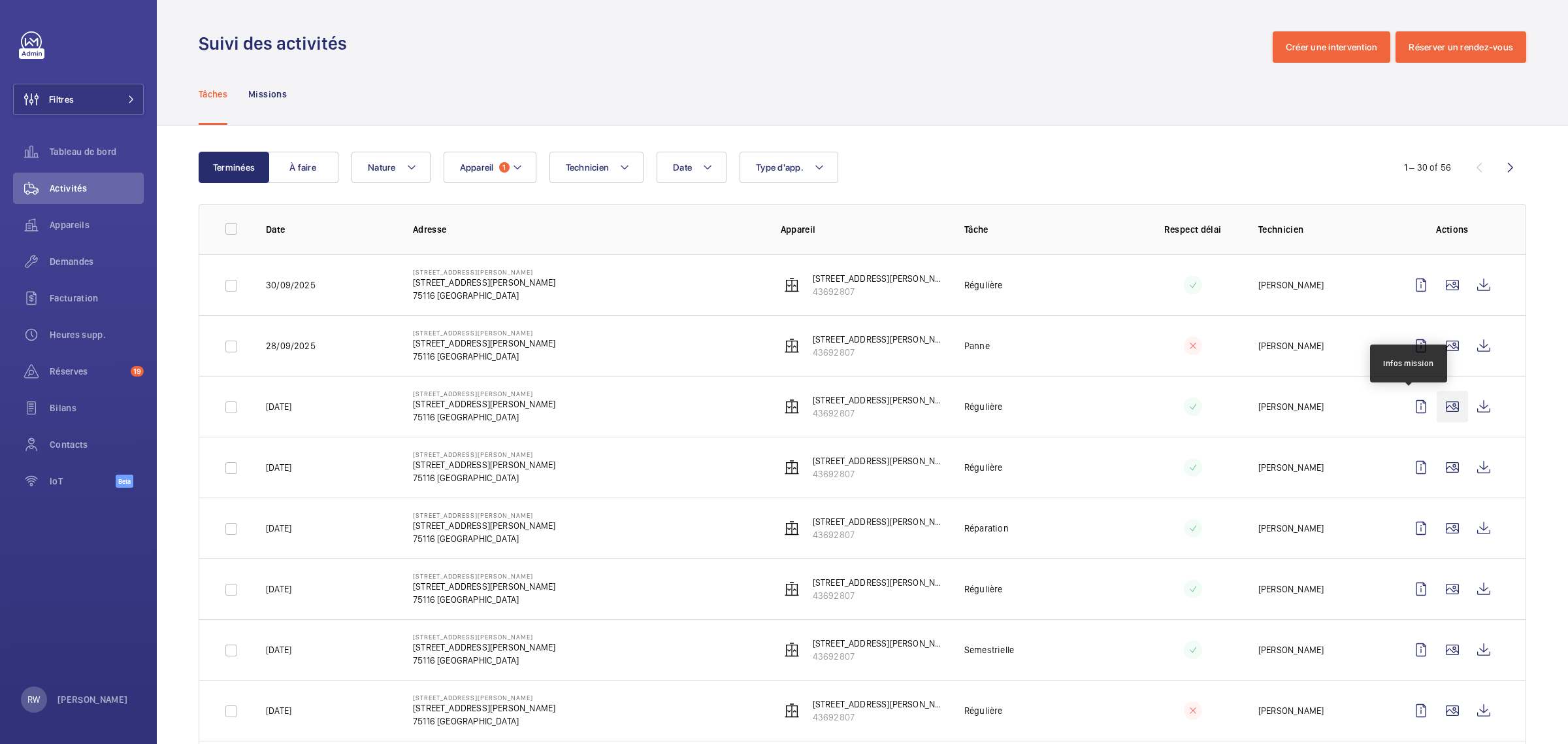
click at [1436, 410] on wm-front-icon-button at bounding box center [1452, 406] width 31 height 31
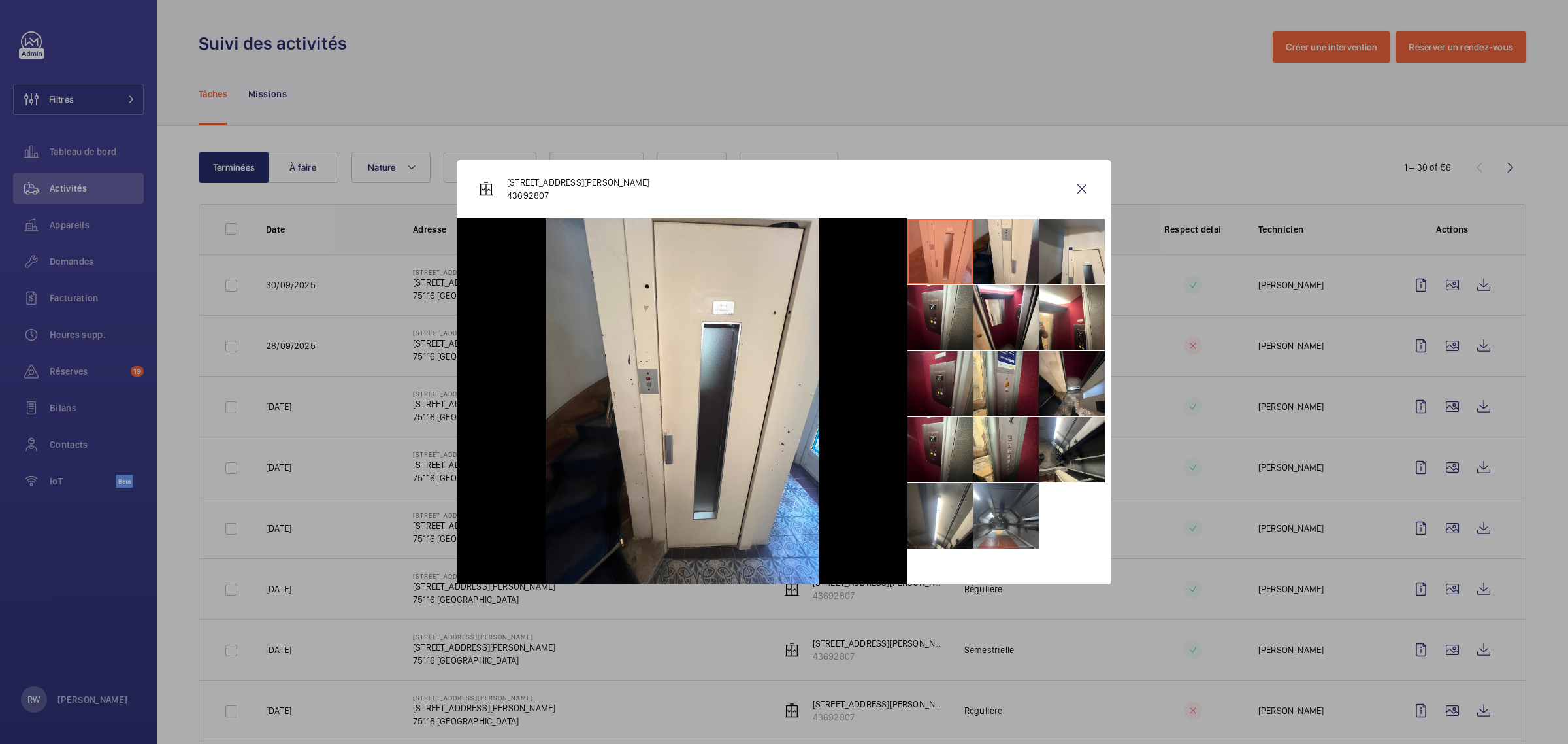
click at [938, 379] on li at bounding box center [940, 383] width 65 height 65
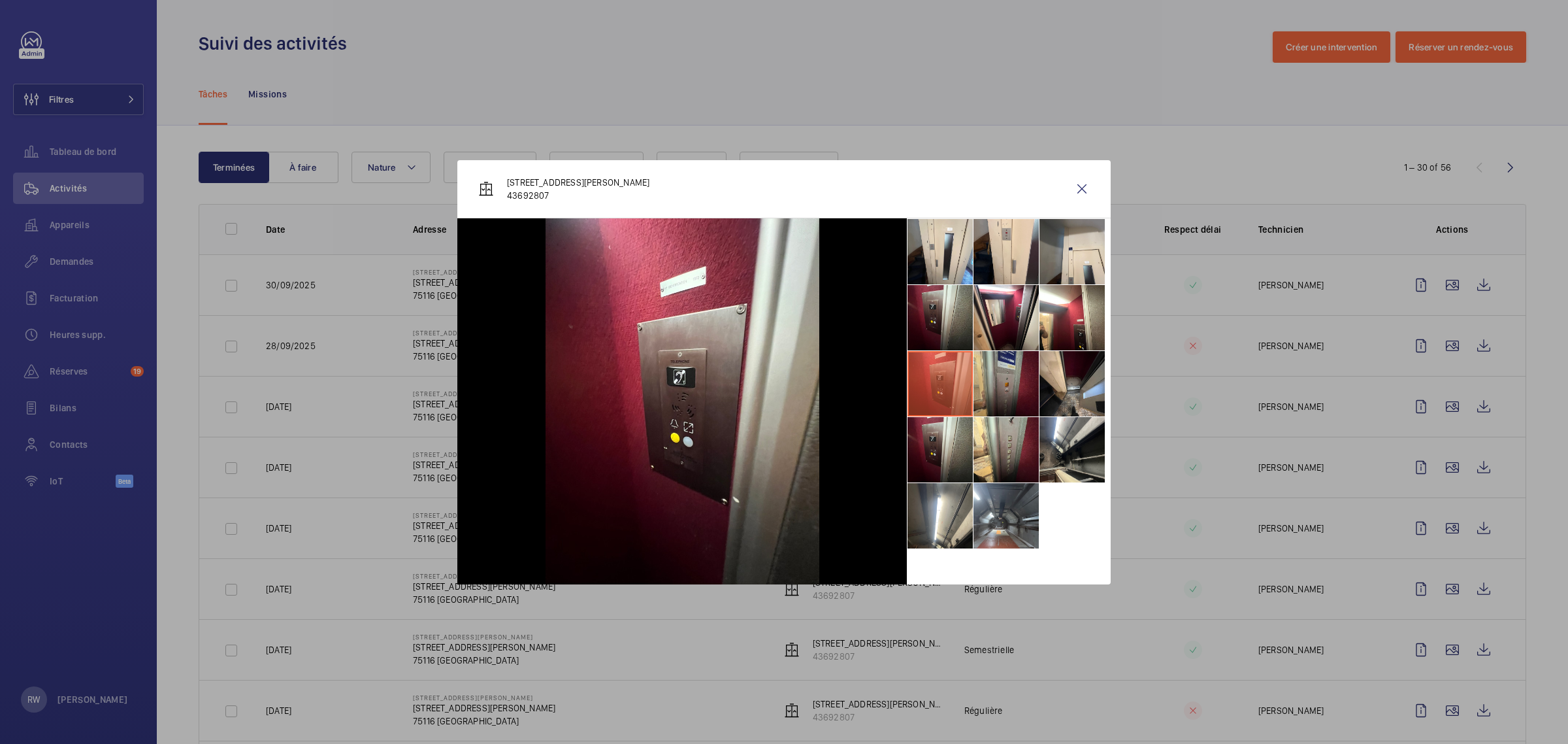
click at [1017, 386] on li at bounding box center [1006, 383] width 65 height 65
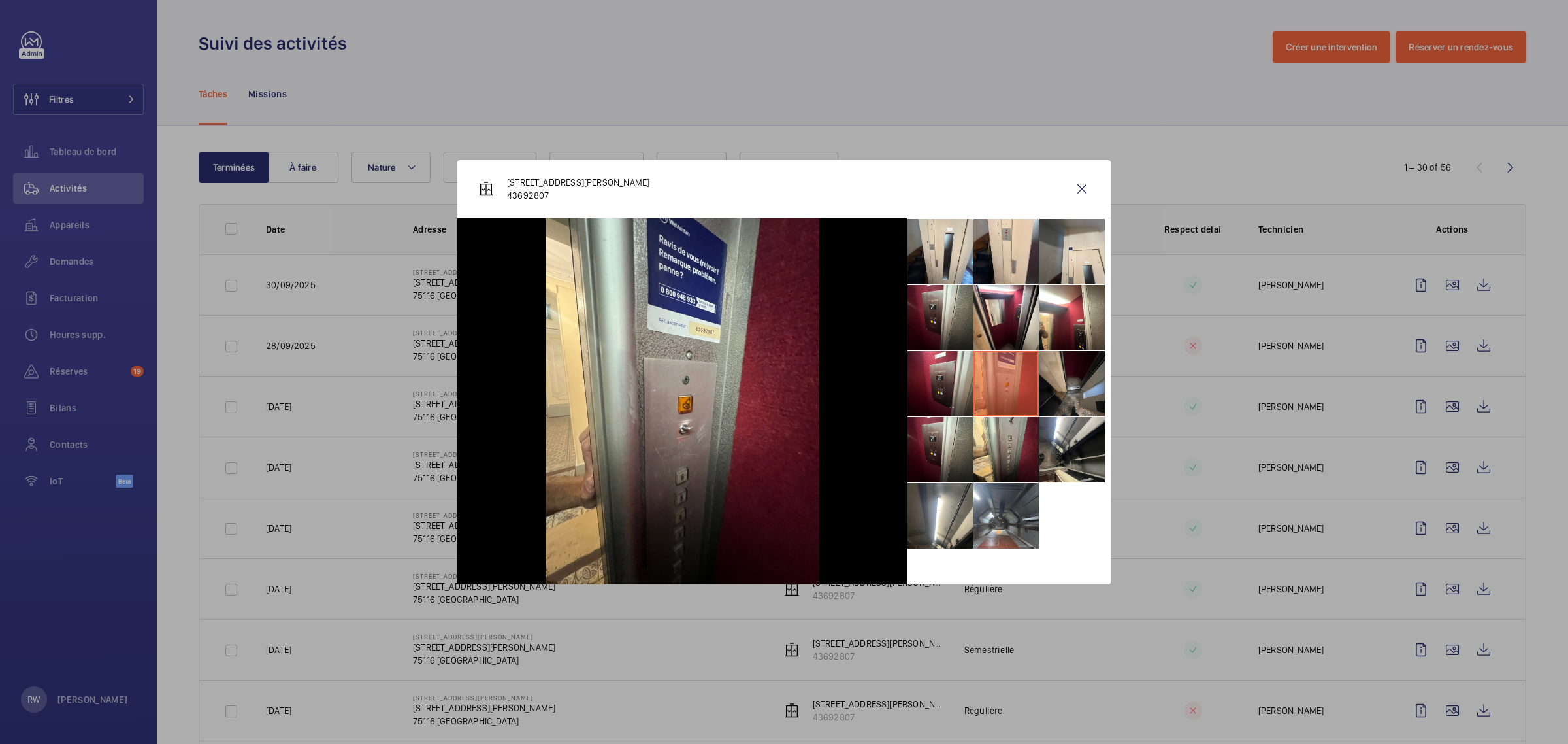
click at [1063, 386] on li at bounding box center [1072, 383] width 65 height 65
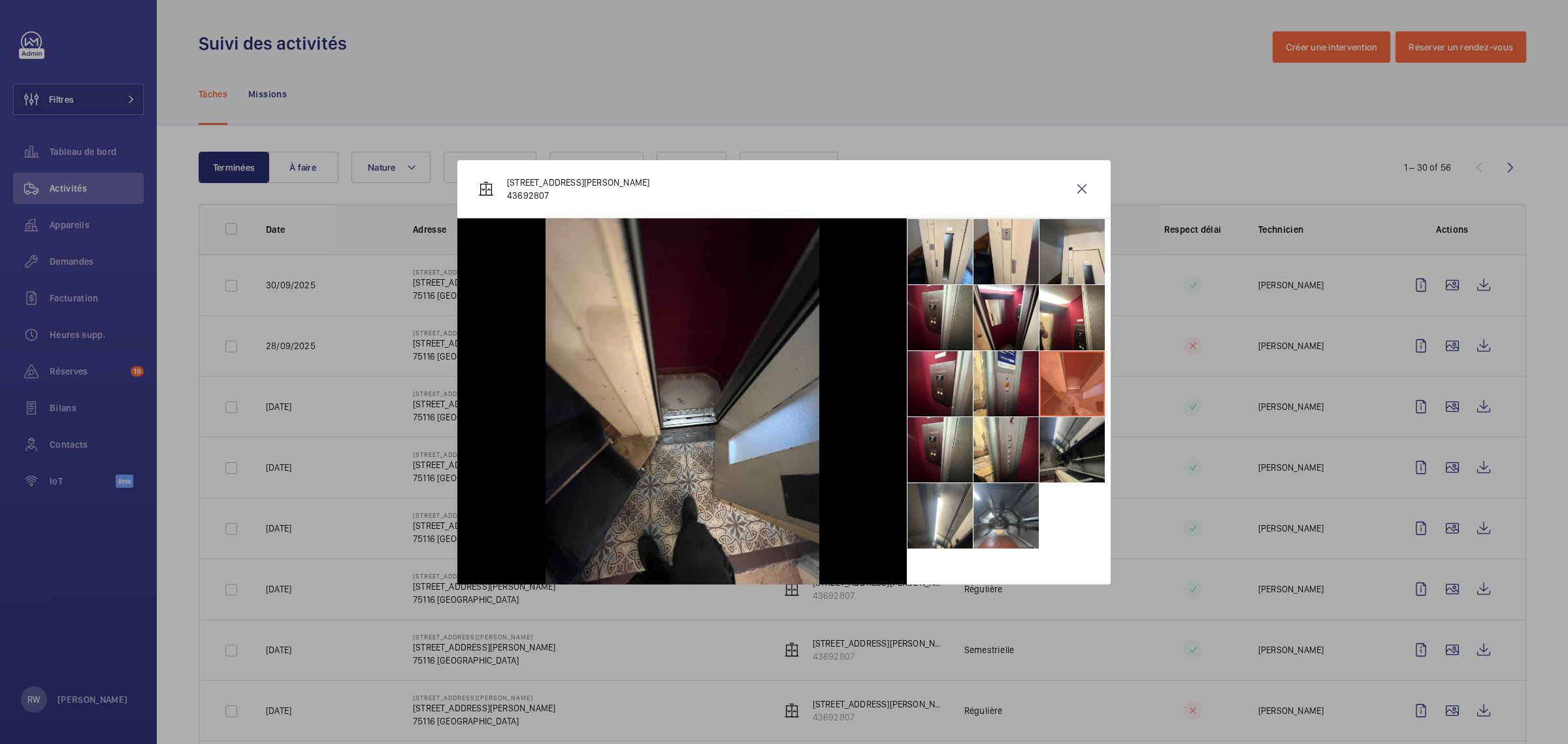
click at [1059, 450] on li at bounding box center [1072, 449] width 65 height 65
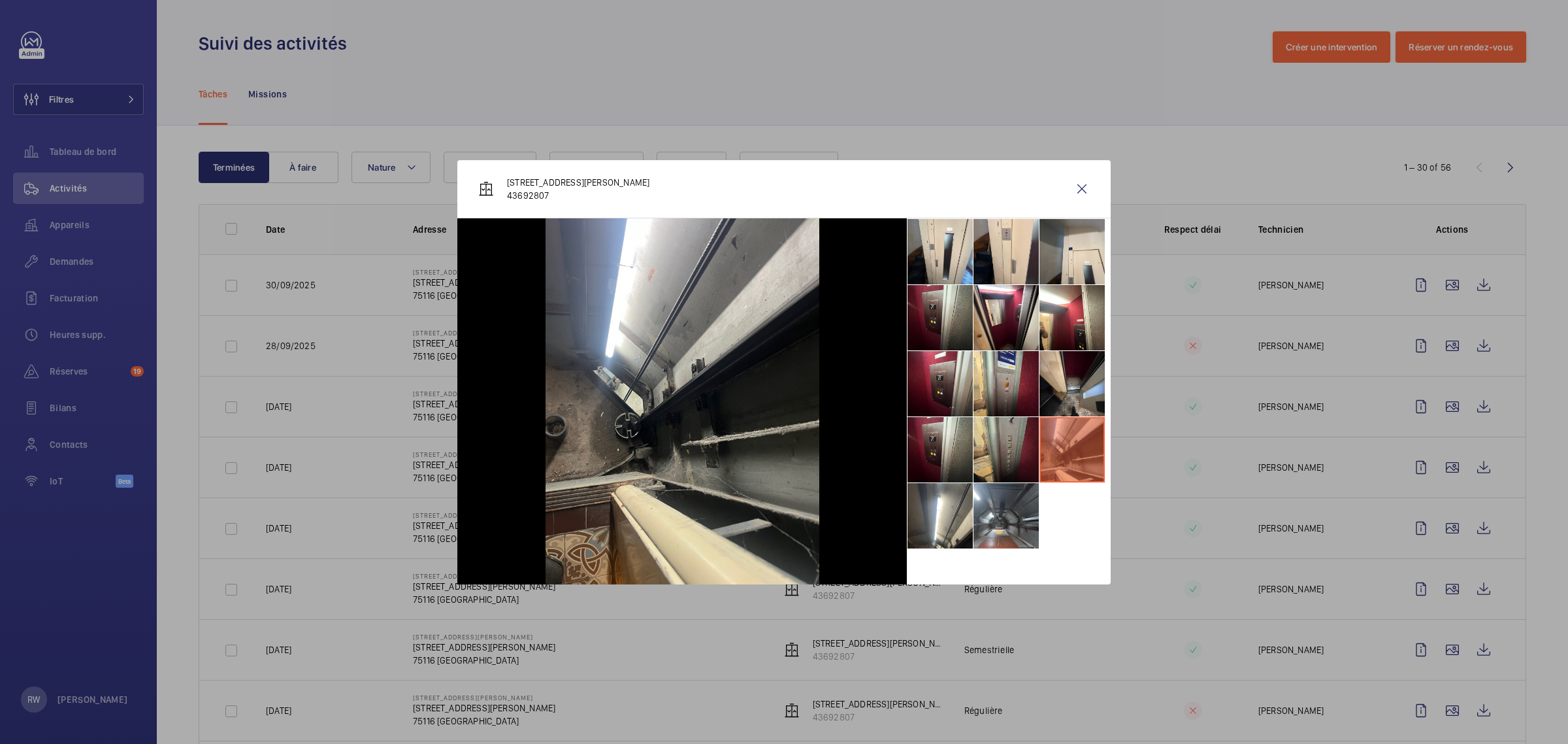
click at [1012, 451] on li at bounding box center [1006, 449] width 65 height 65
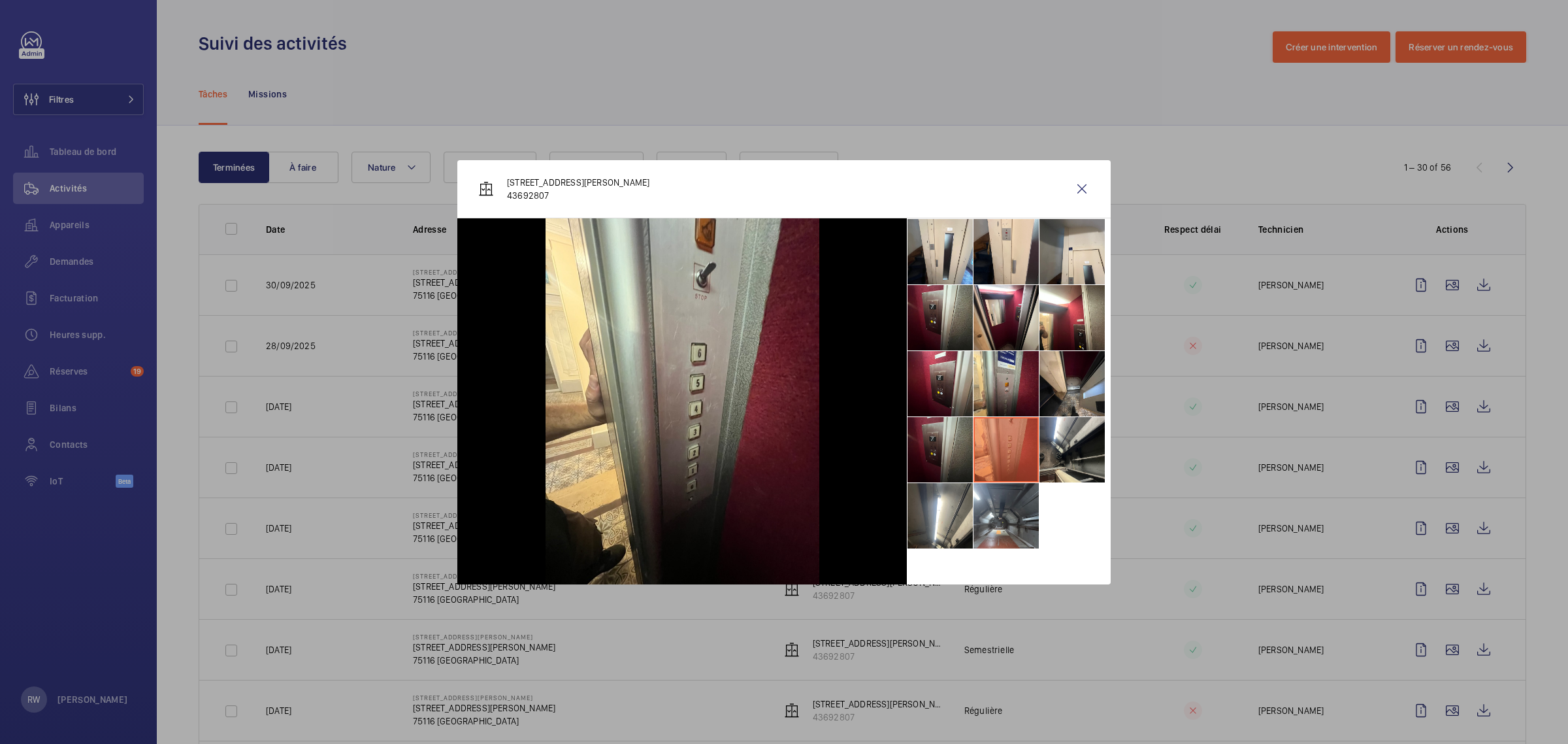
click at [936, 450] on li at bounding box center [940, 449] width 65 height 65
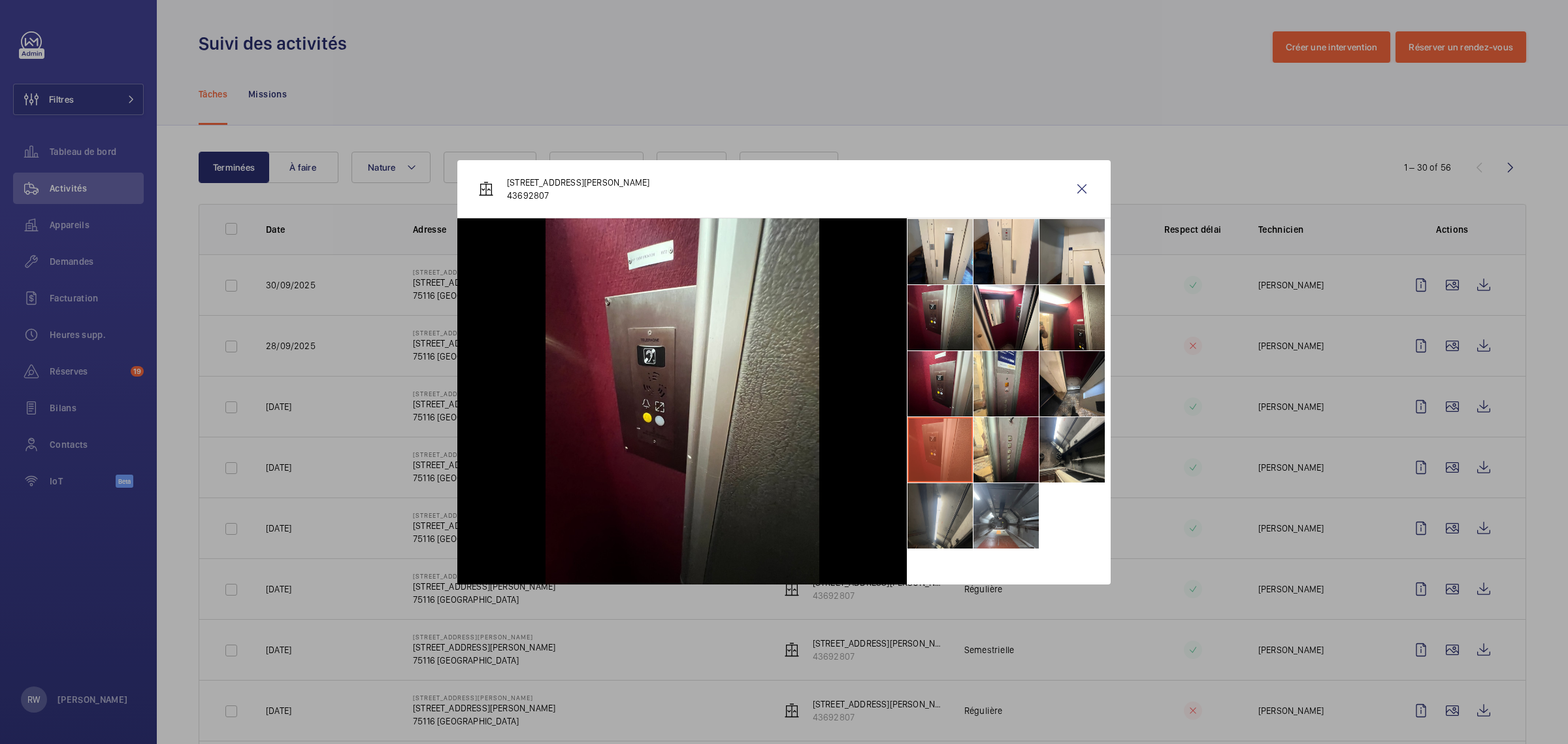
click at [942, 501] on li at bounding box center [940, 515] width 65 height 65
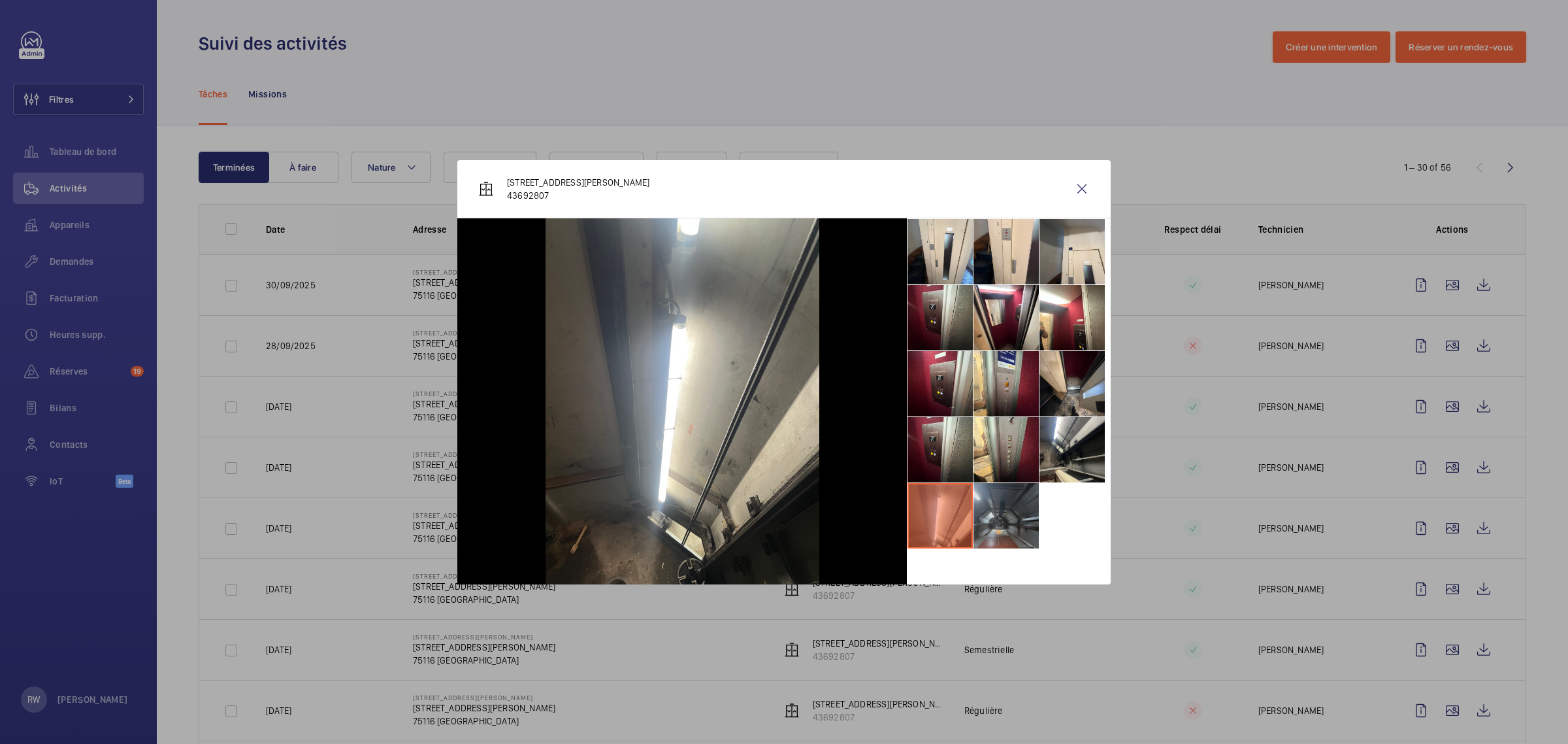
click at [988, 519] on li at bounding box center [1006, 515] width 65 height 65
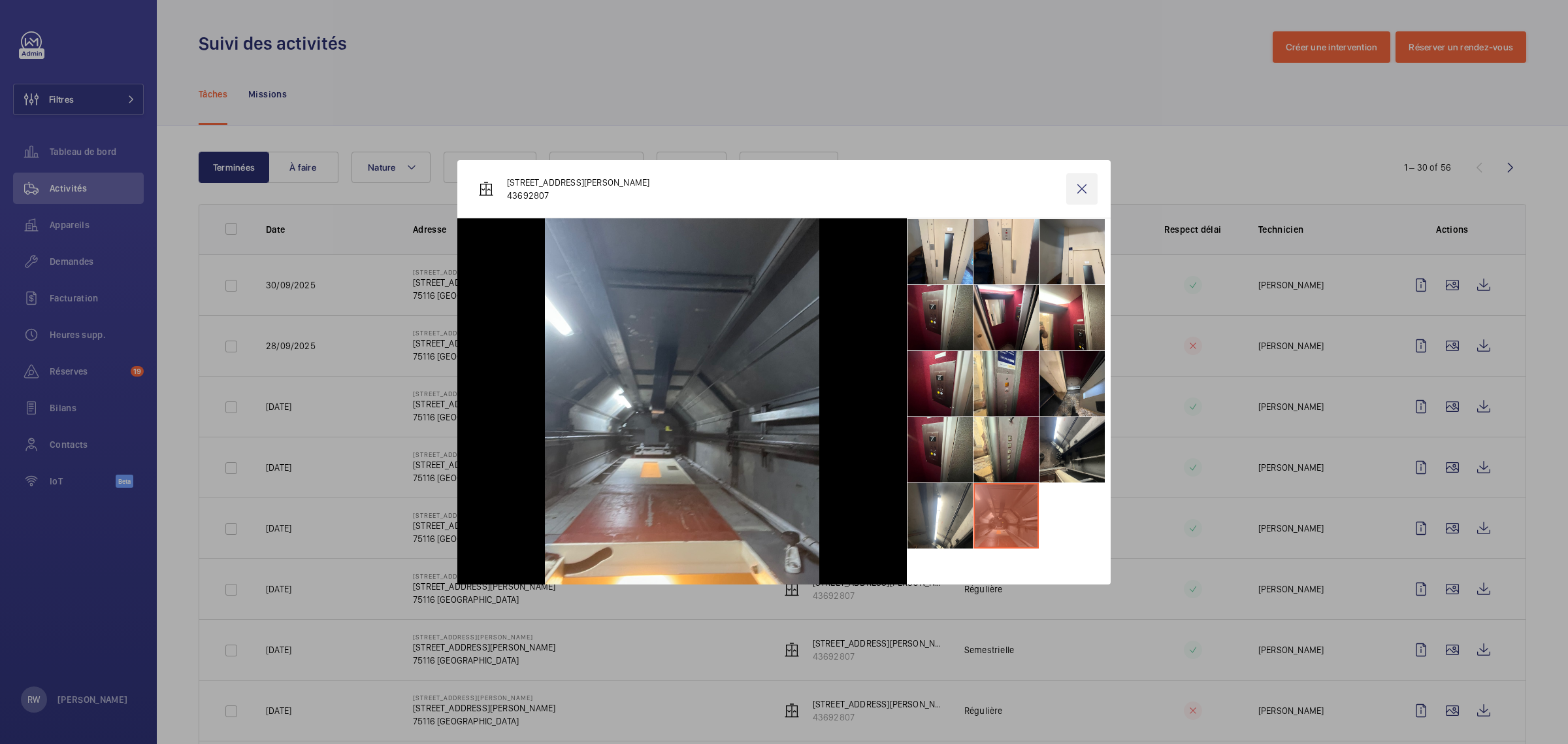
click at [1067, 196] on wm-front-icon-button at bounding box center [1081, 188] width 31 height 31
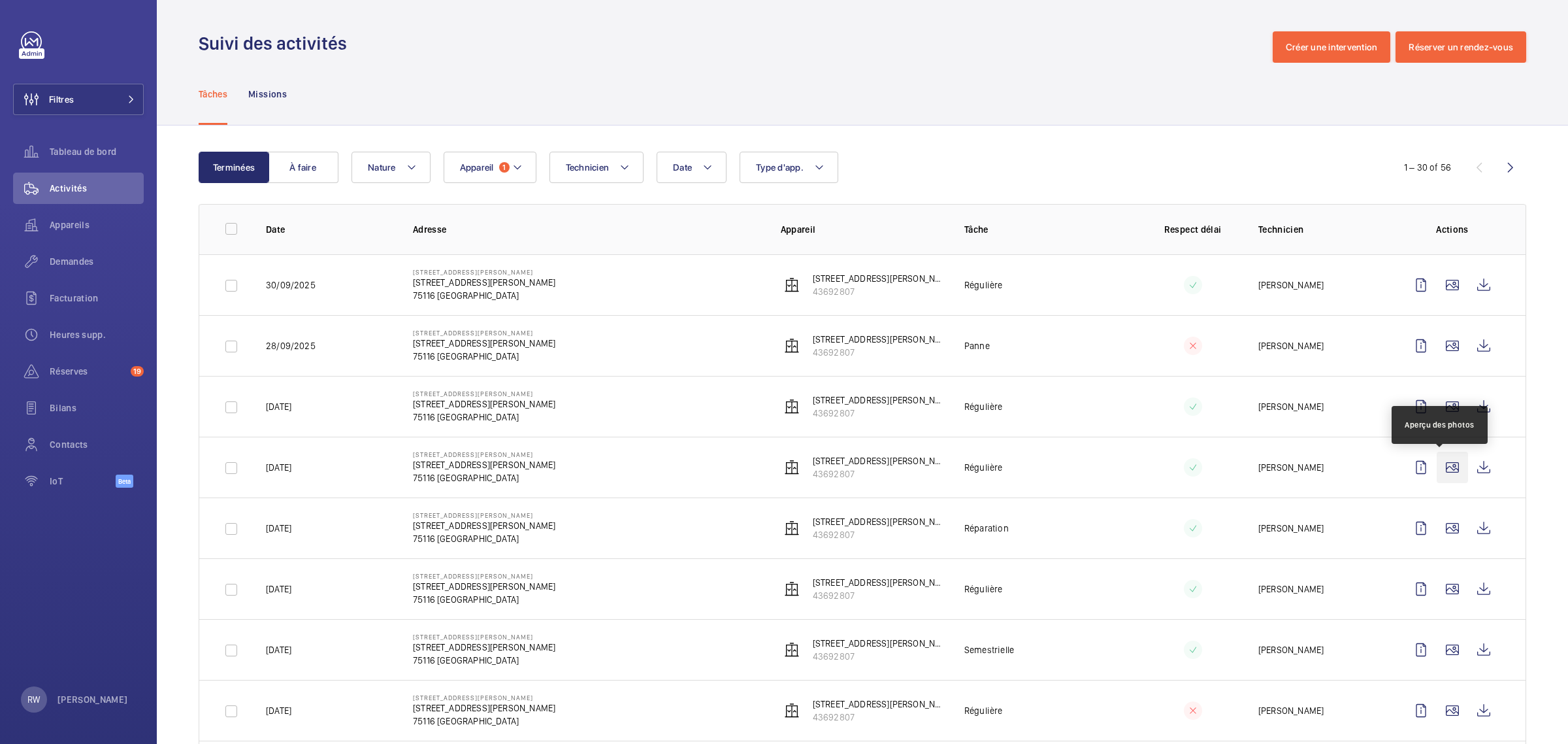
click at [1438, 466] on wm-front-icon-button at bounding box center [1452, 467] width 31 height 31
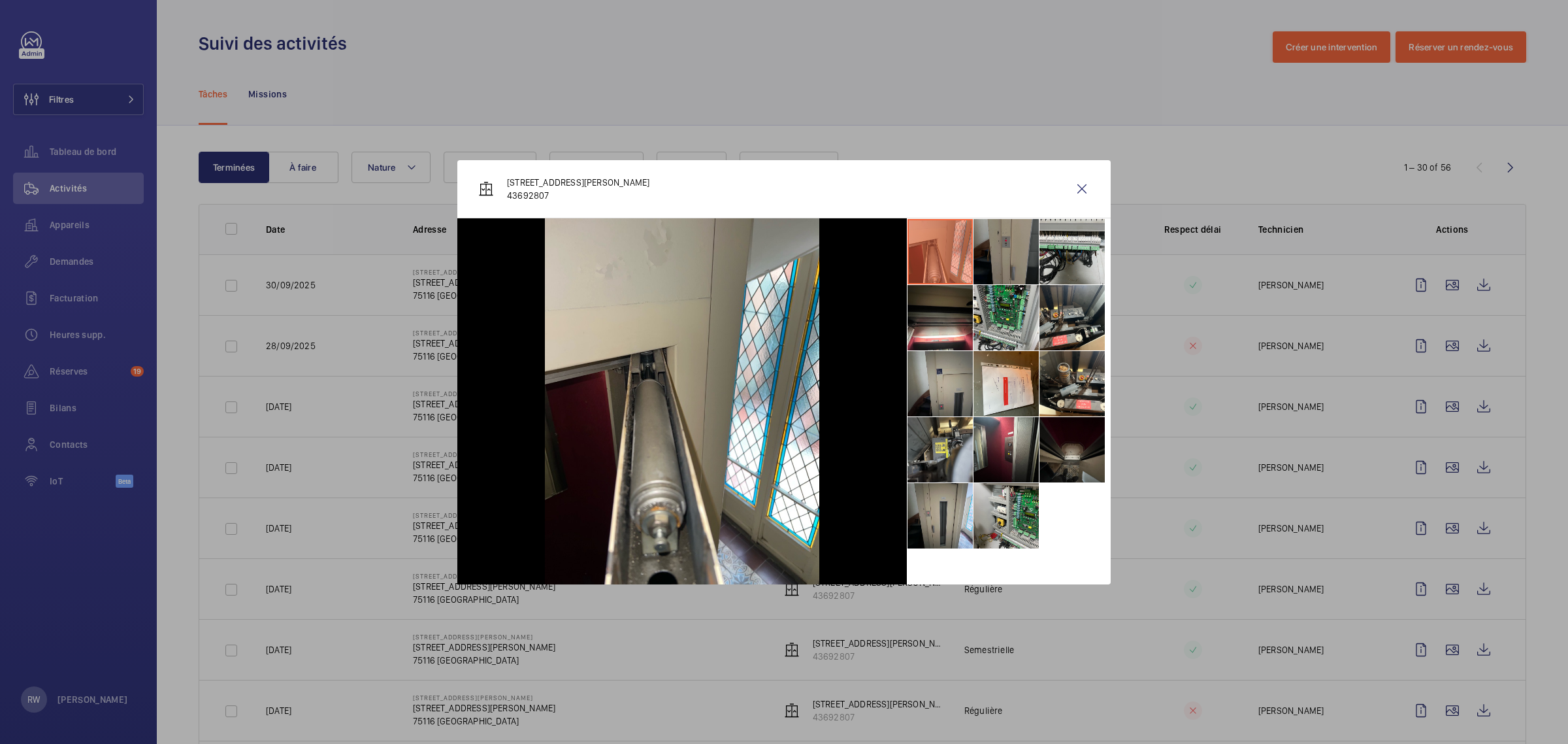
click at [1005, 245] on li at bounding box center [1006, 251] width 65 height 65
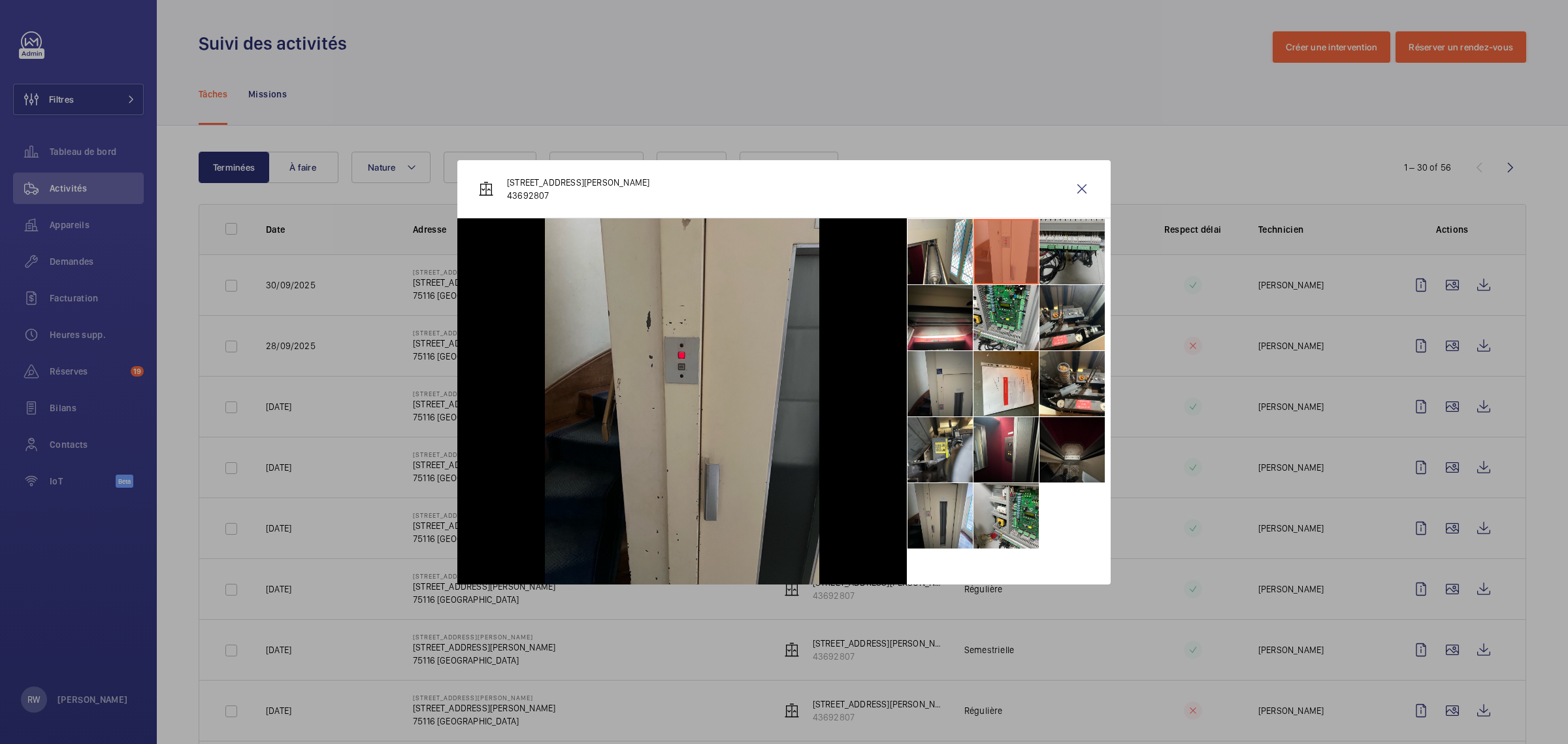
click at [1065, 252] on li at bounding box center [1072, 251] width 65 height 65
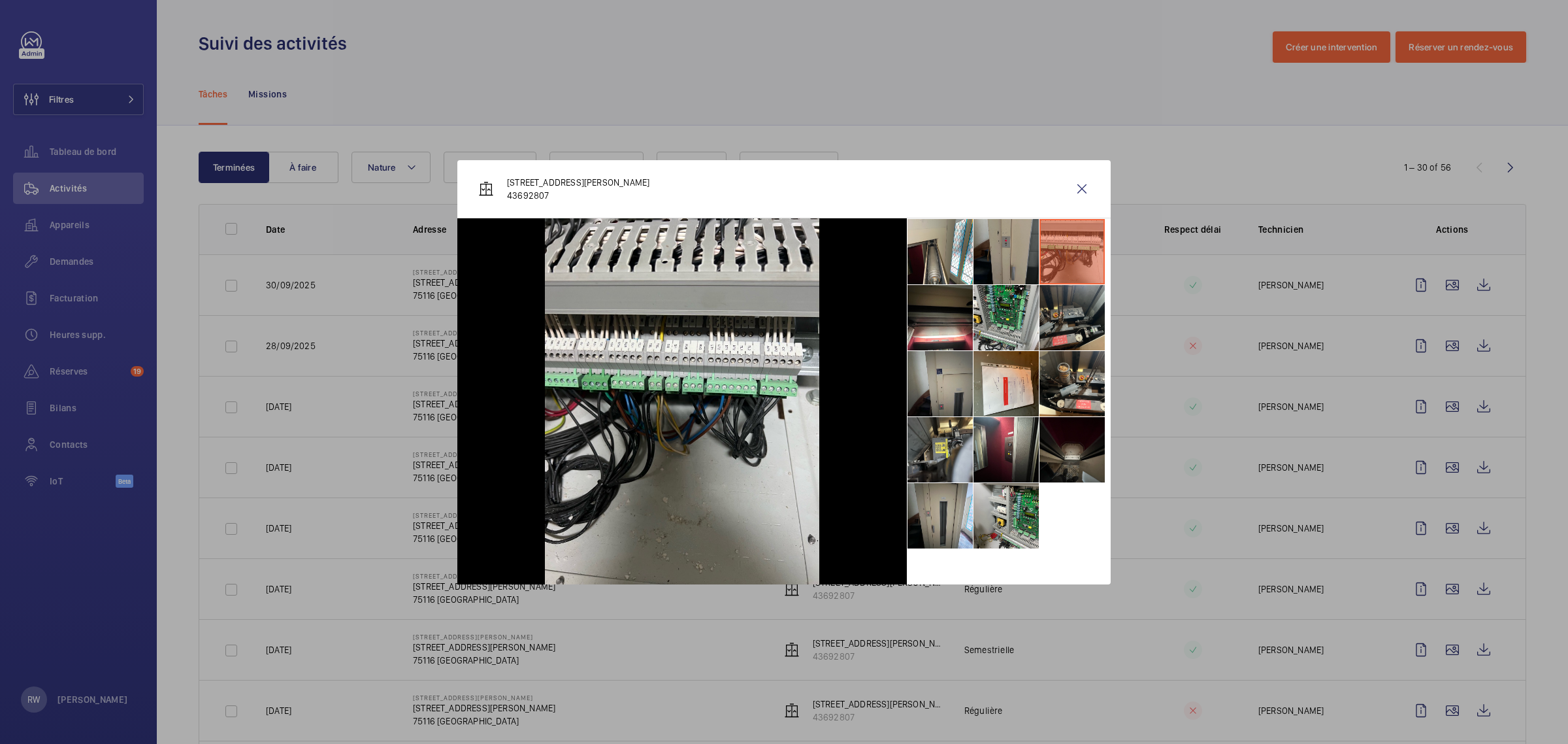
click at [1053, 321] on li at bounding box center [1072, 317] width 65 height 65
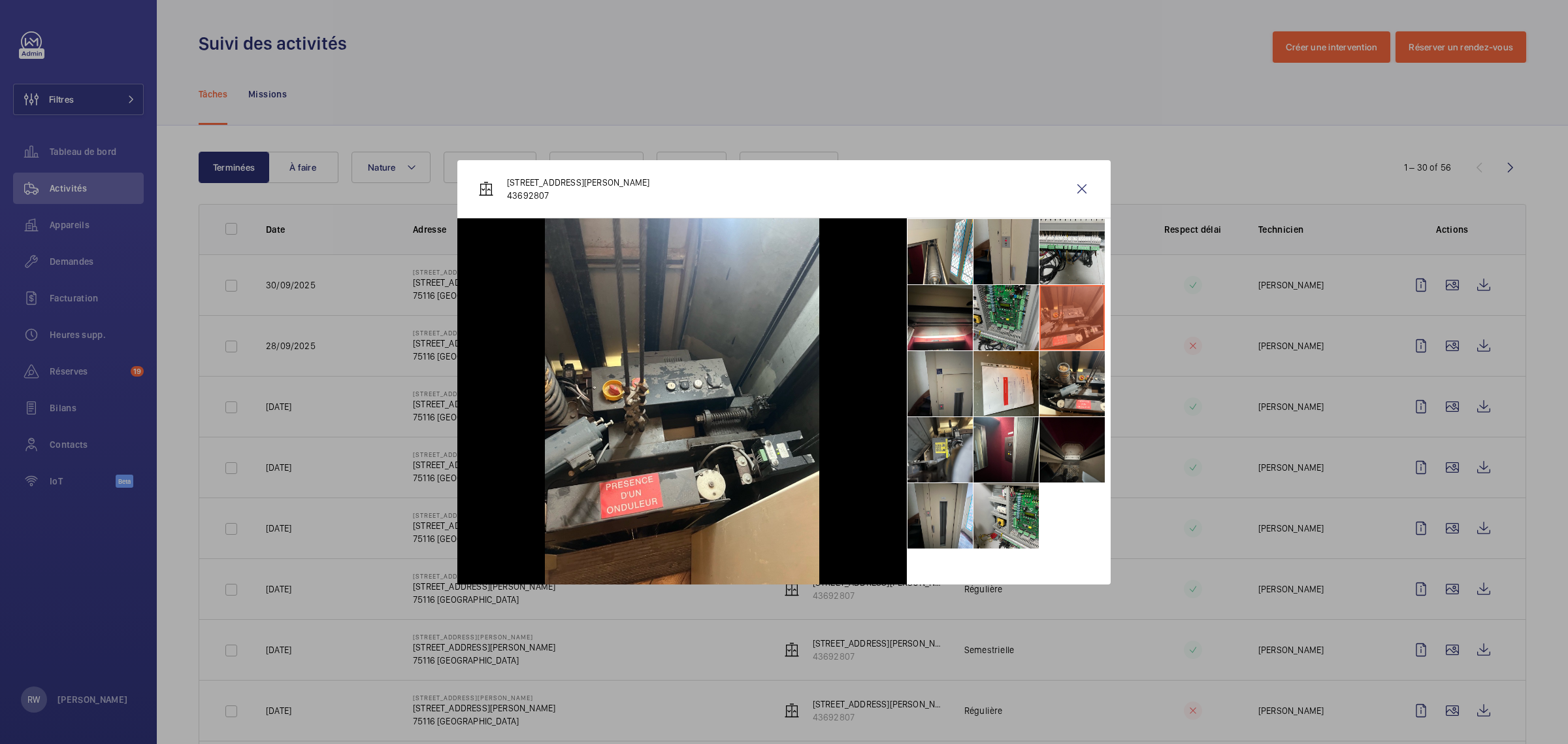
click at [1007, 325] on li at bounding box center [1006, 317] width 65 height 65
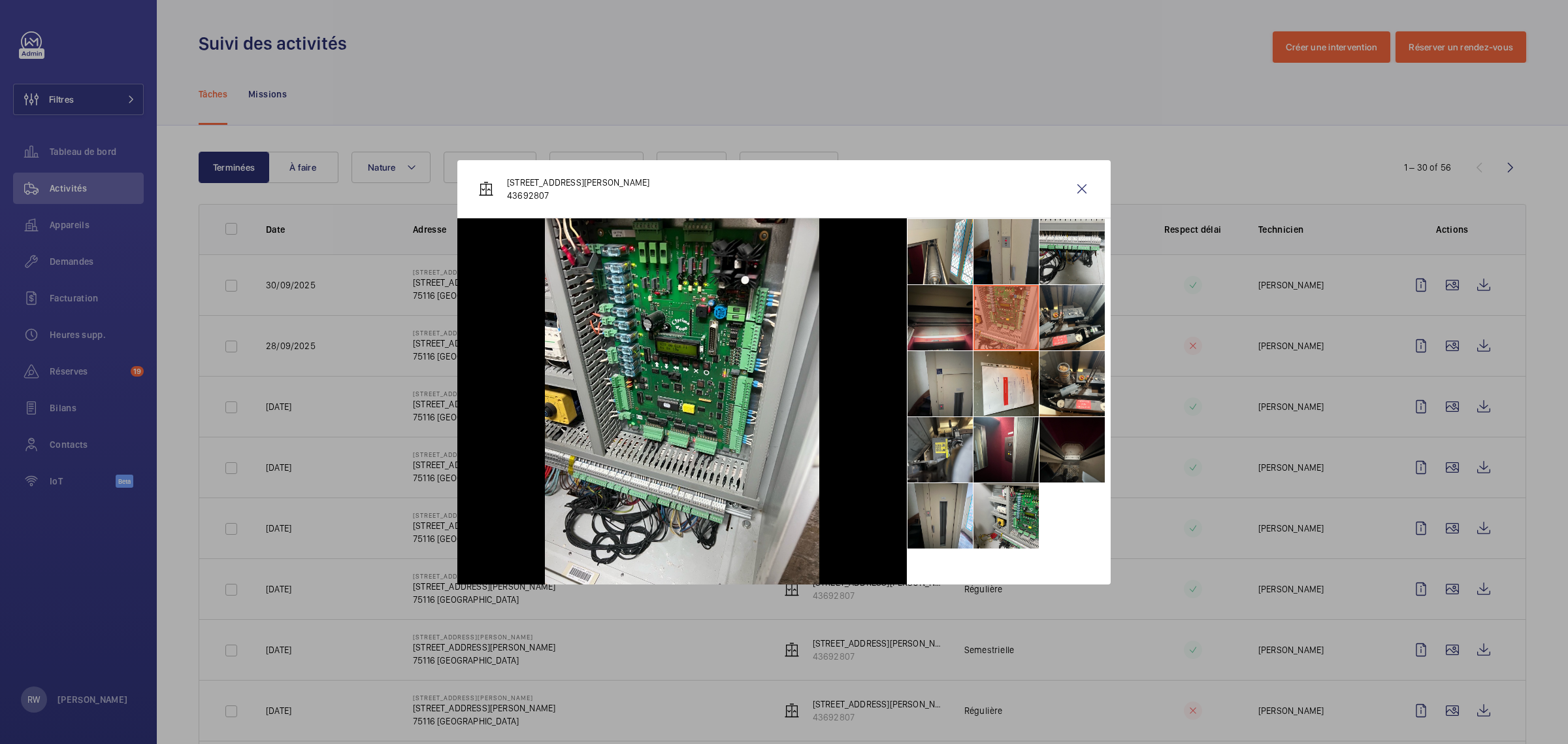
click at [943, 325] on li at bounding box center [940, 317] width 65 height 65
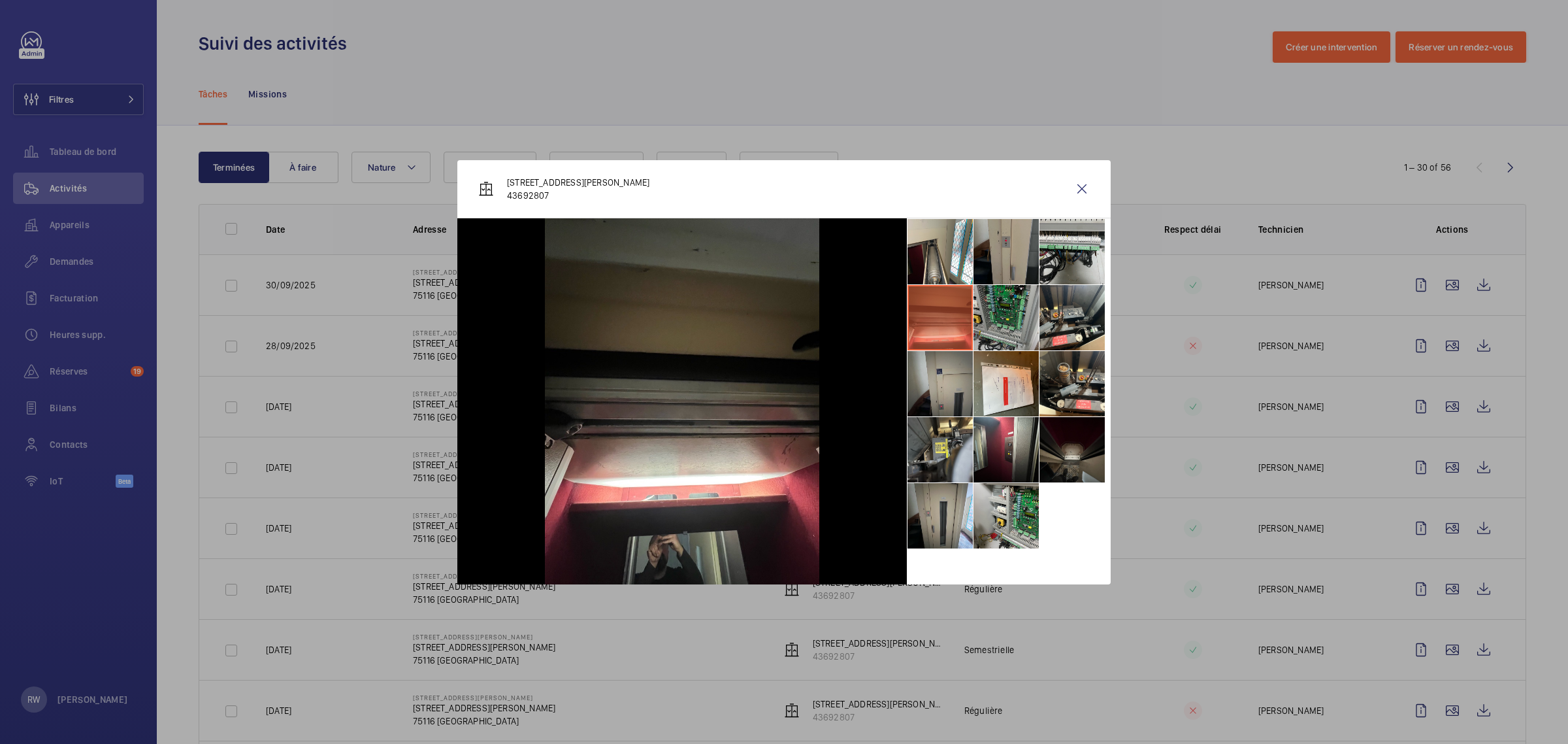
click at [998, 306] on li at bounding box center [1006, 317] width 65 height 65
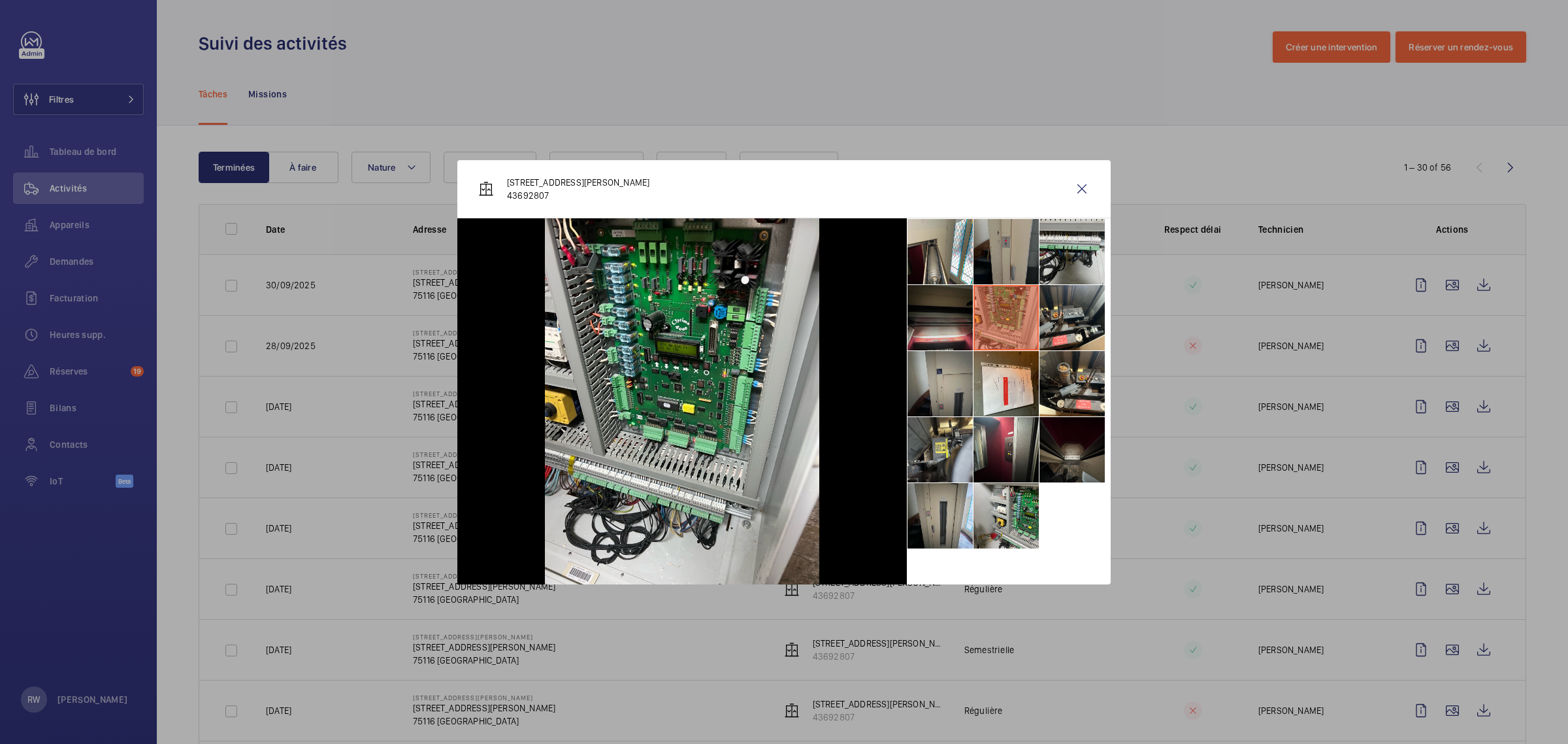
click at [925, 324] on li at bounding box center [940, 317] width 65 height 65
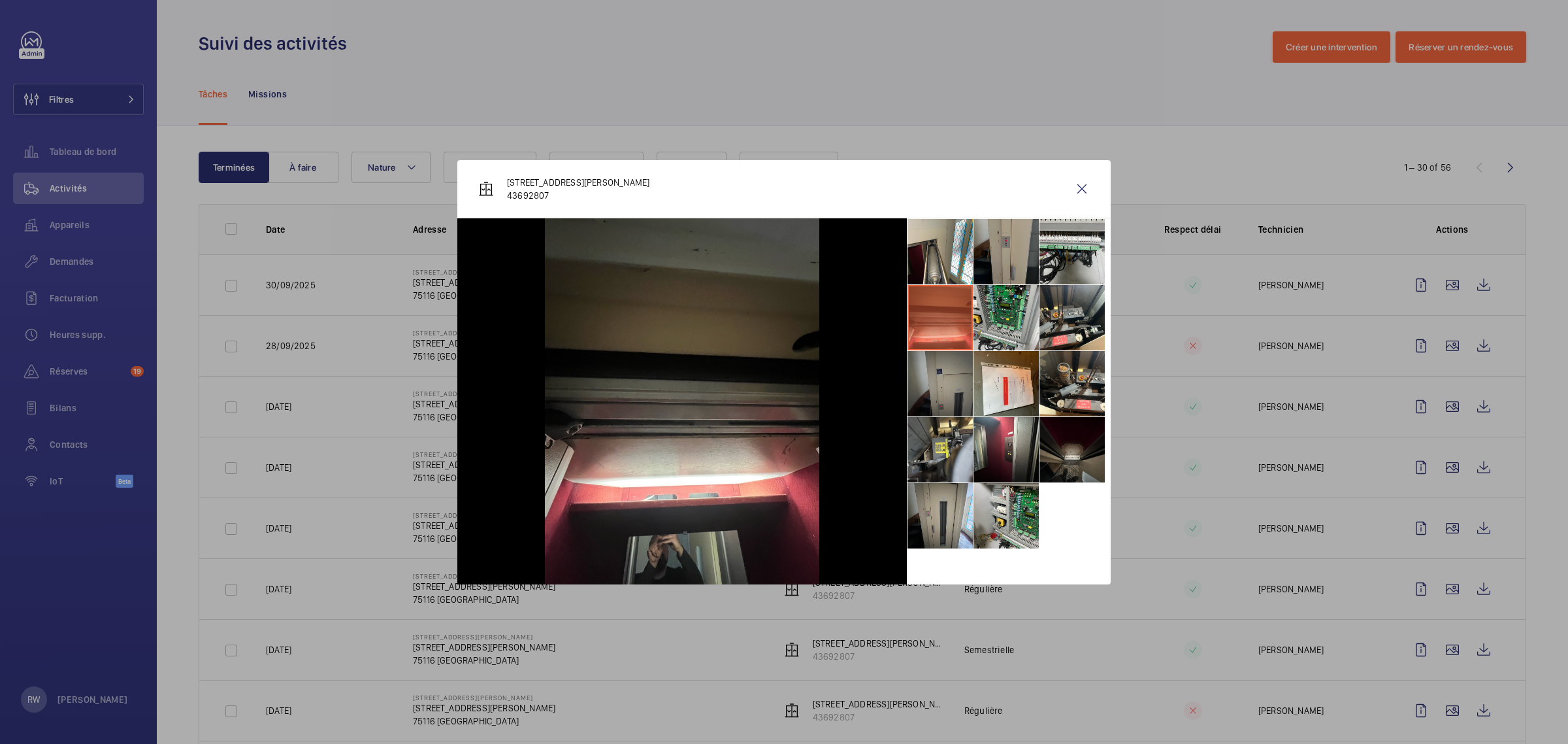
click at [929, 390] on li at bounding box center [940, 383] width 65 height 65
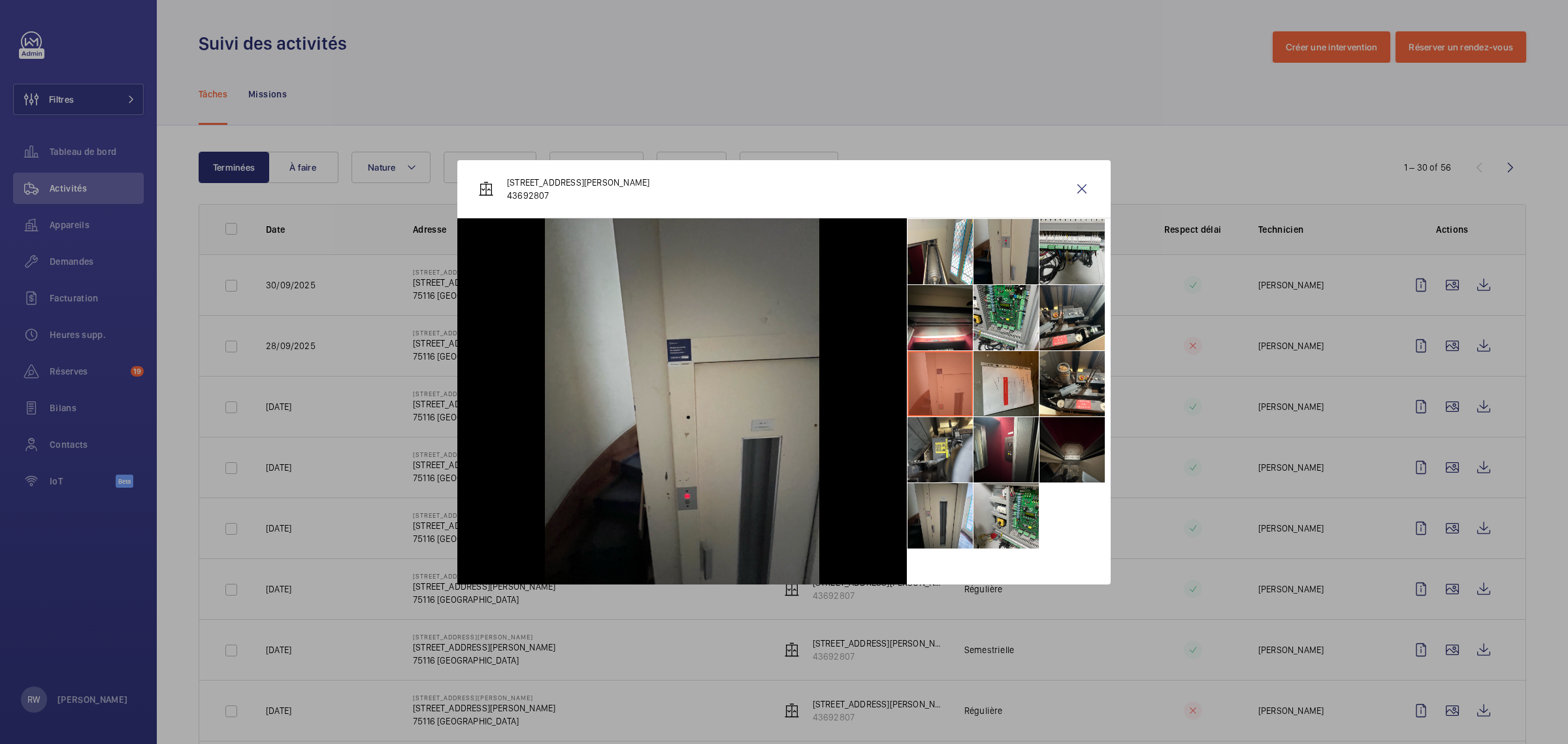
click at [993, 386] on li at bounding box center [1006, 383] width 65 height 65
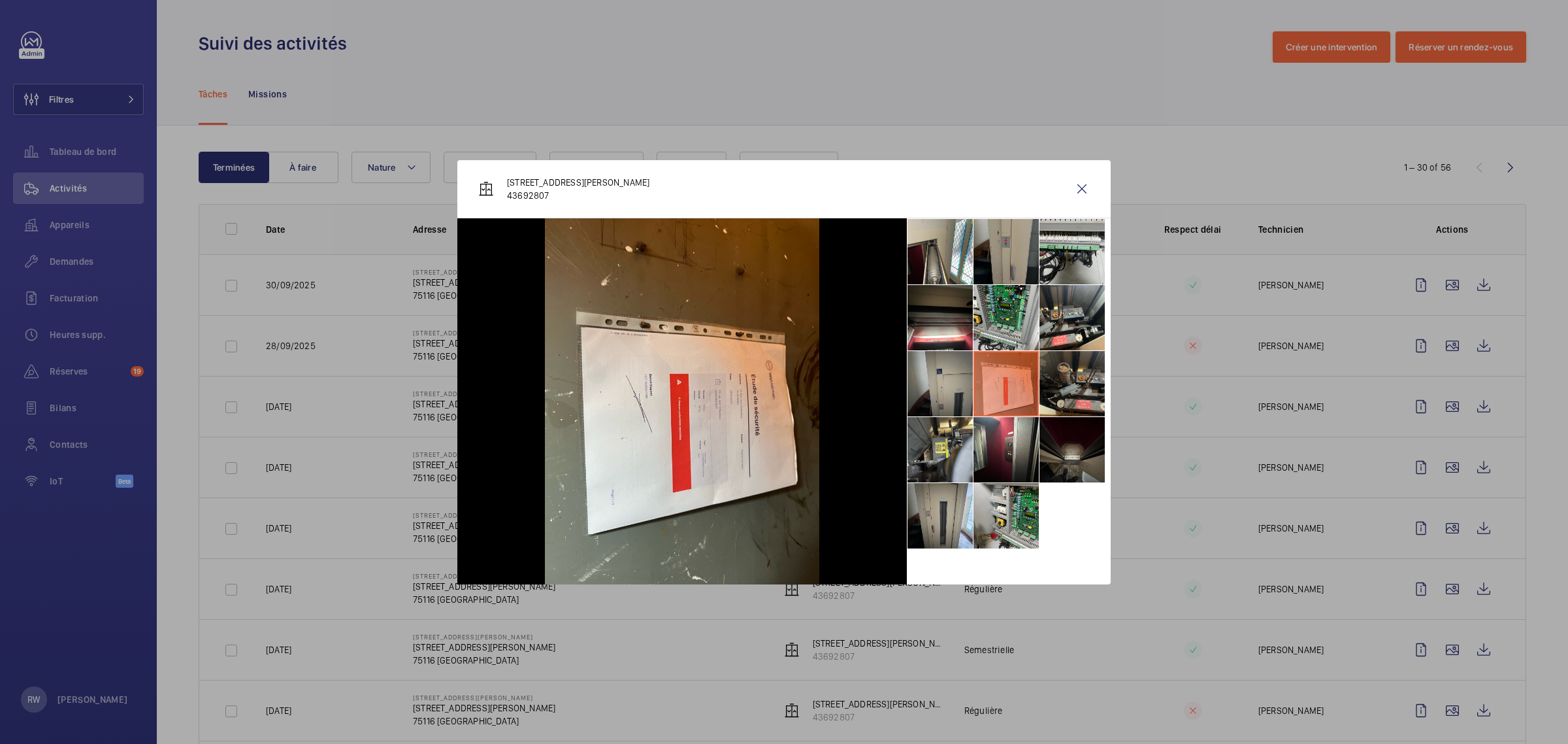
click at [1056, 387] on li at bounding box center [1072, 383] width 65 height 65
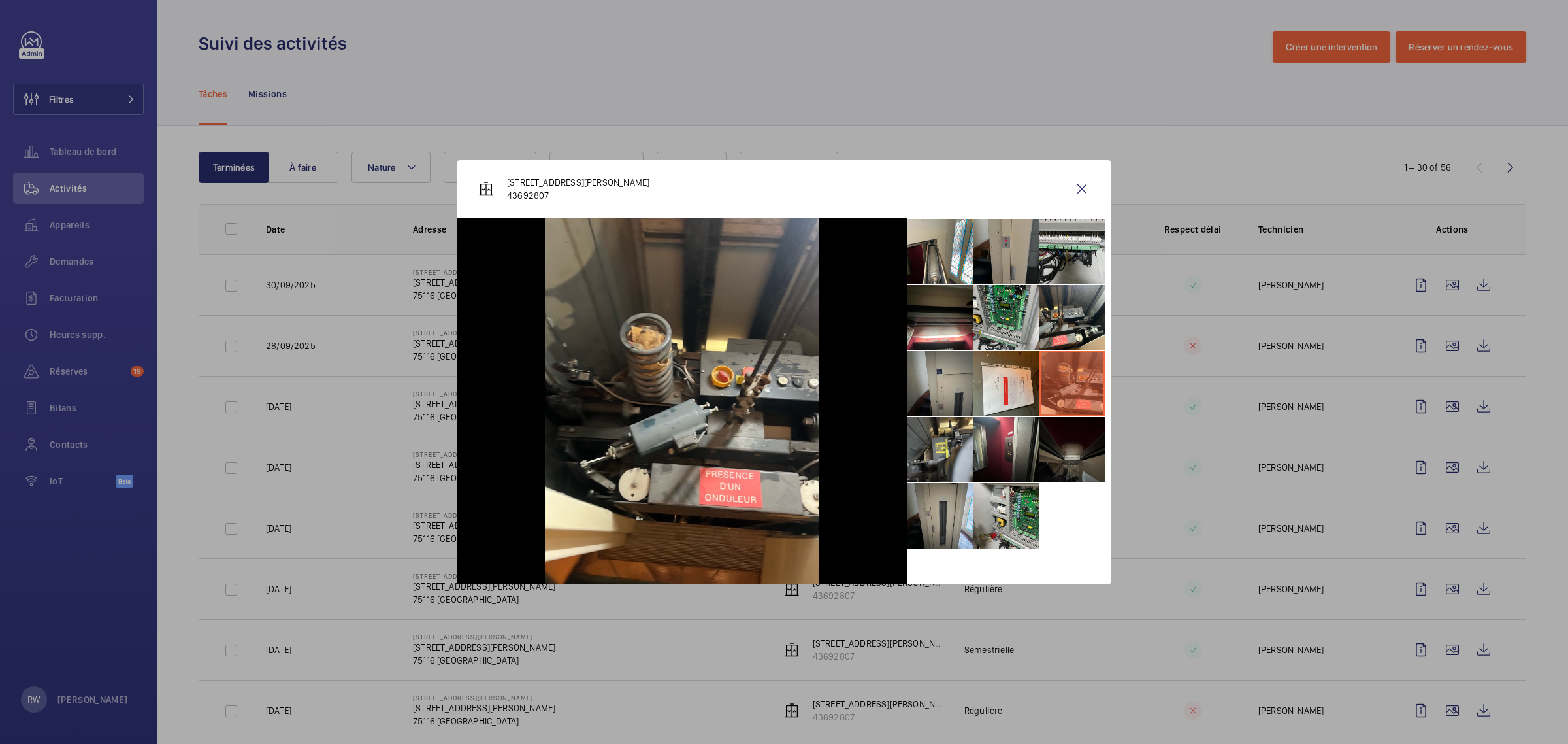
click at [1062, 471] on li at bounding box center [1072, 449] width 65 height 65
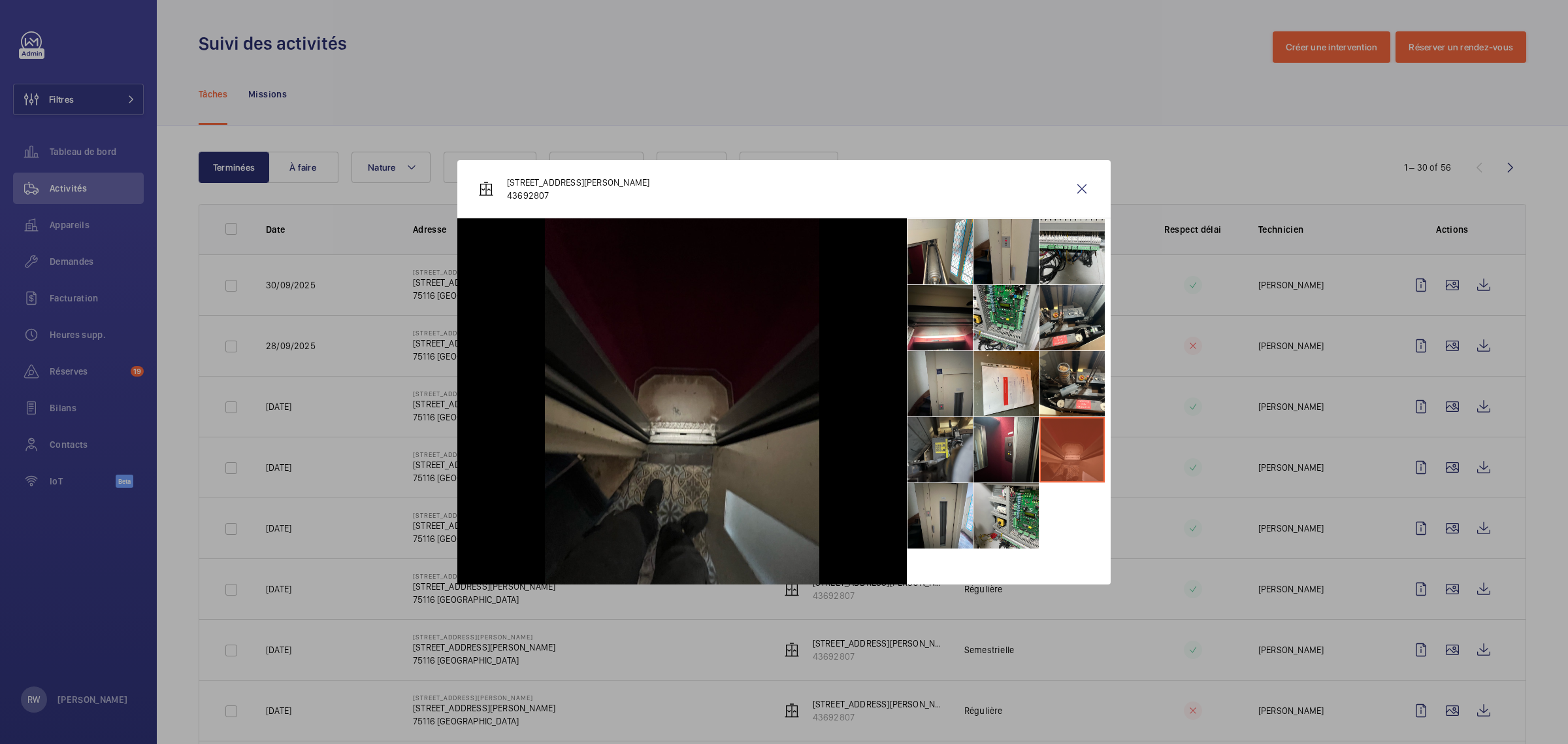
click at [968, 472] on li at bounding box center [940, 449] width 65 height 65
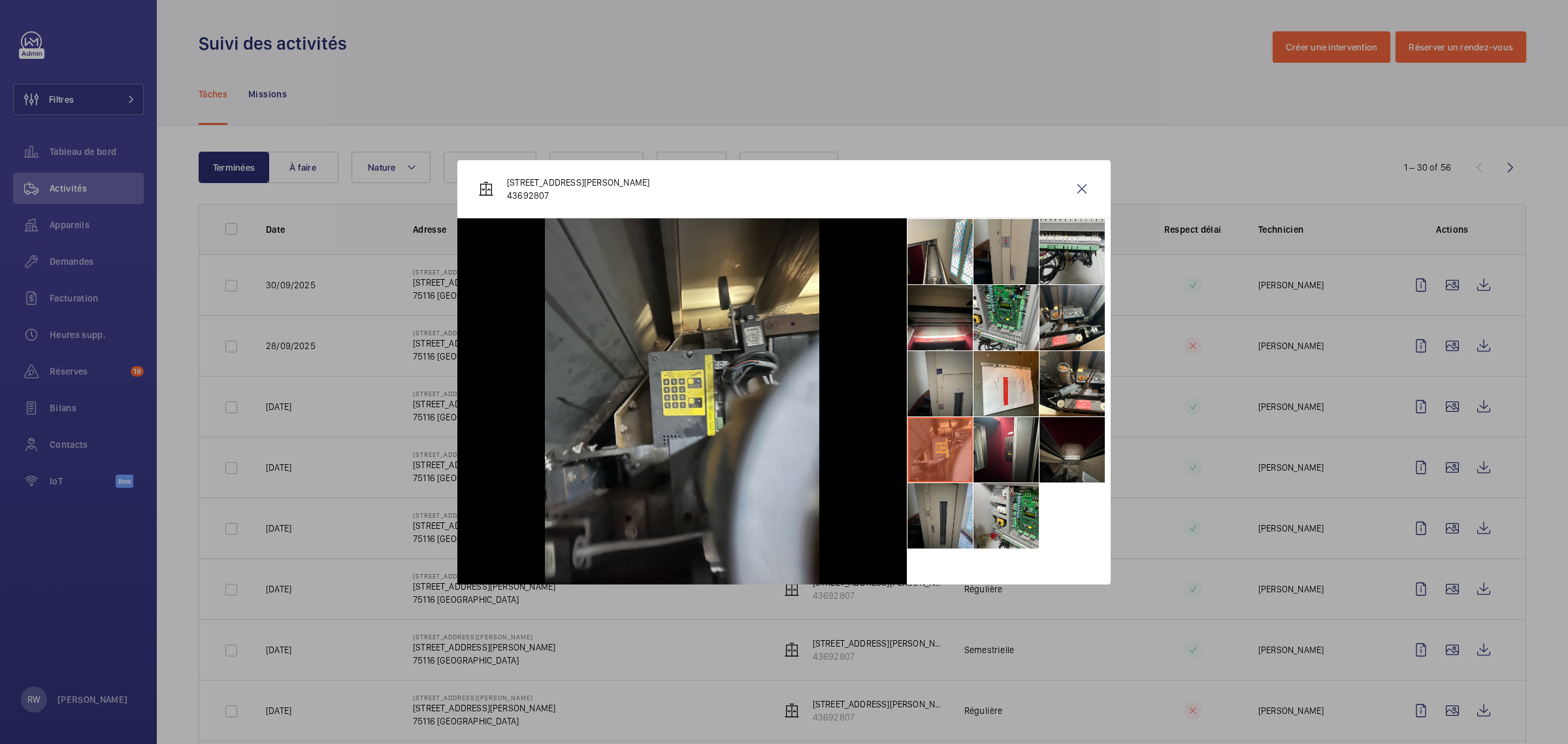
click at [929, 517] on li at bounding box center [940, 515] width 65 height 65
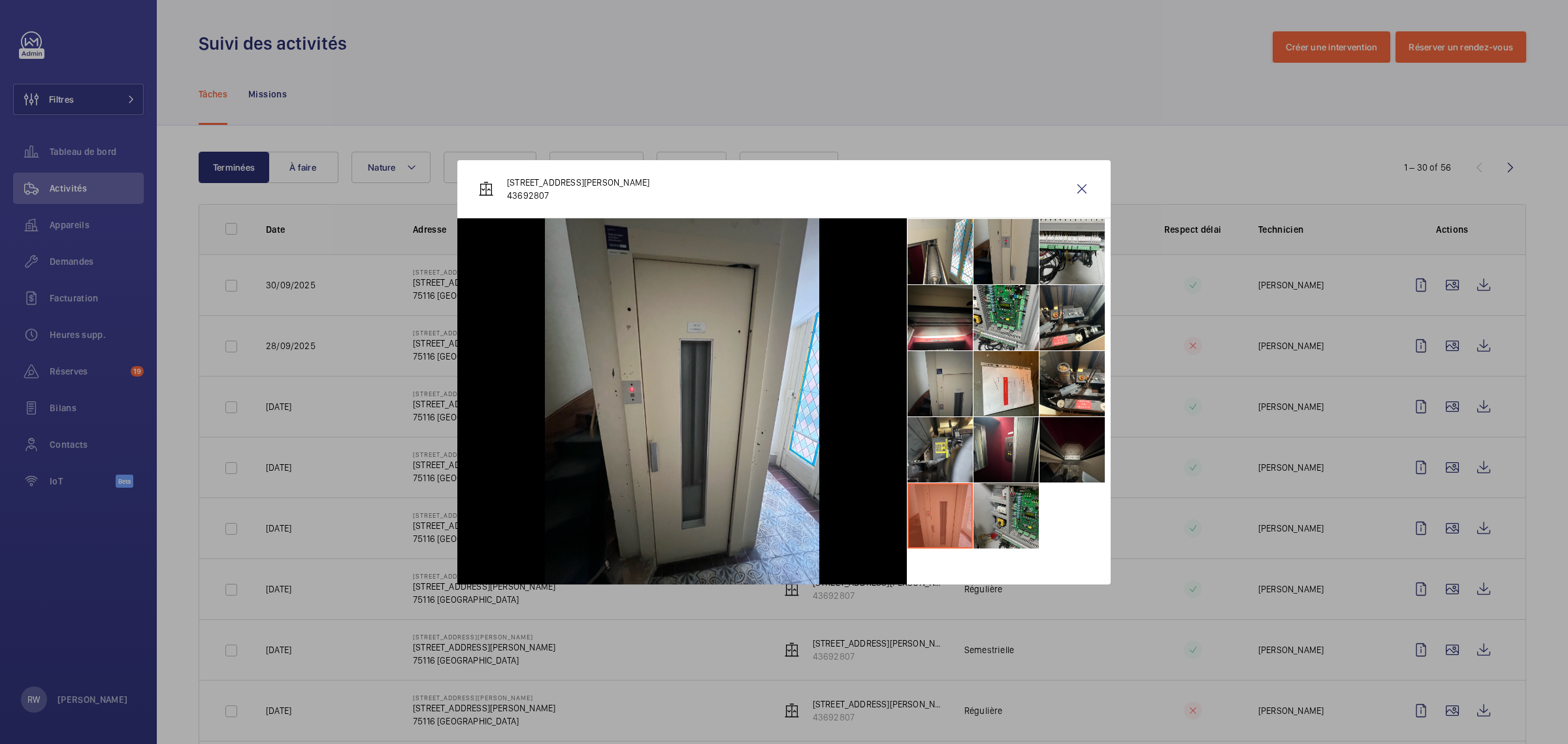
click at [1026, 516] on li at bounding box center [1006, 515] width 65 height 65
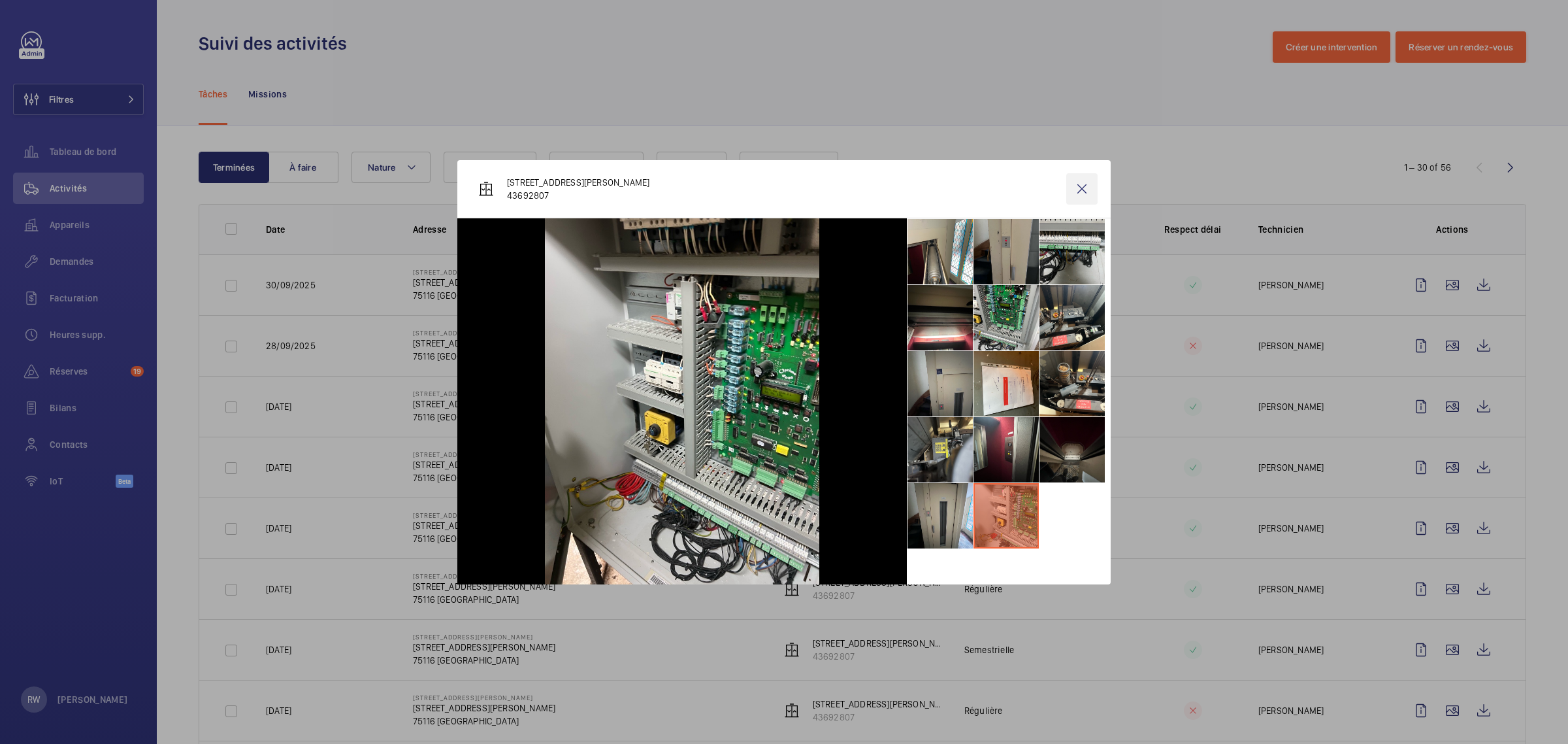
click at [1084, 186] on wm-front-icon-button at bounding box center [1081, 188] width 31 height 31
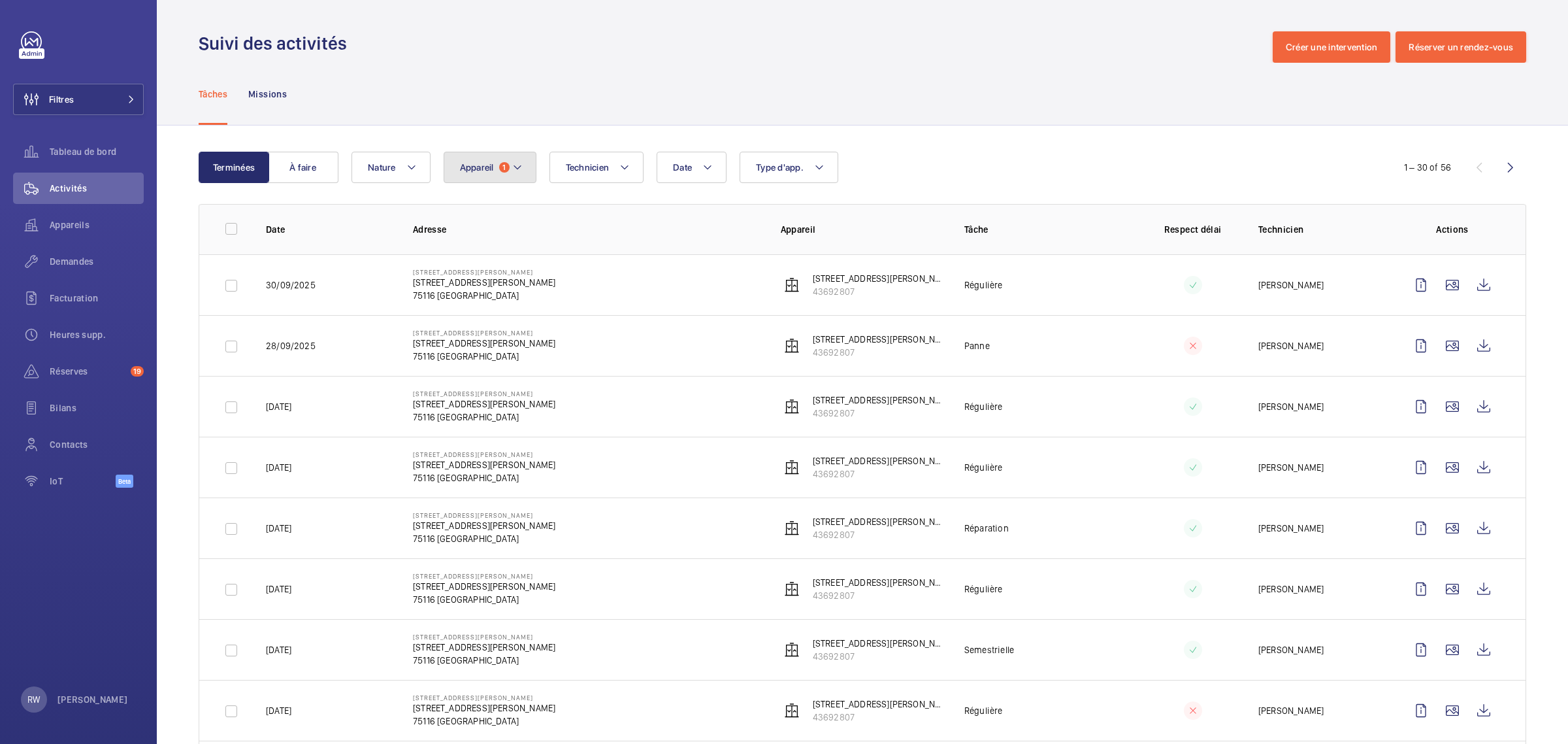
click at [507, 159] on button "Appareil 1" at bounding box center [490, 167] width 93 height 31
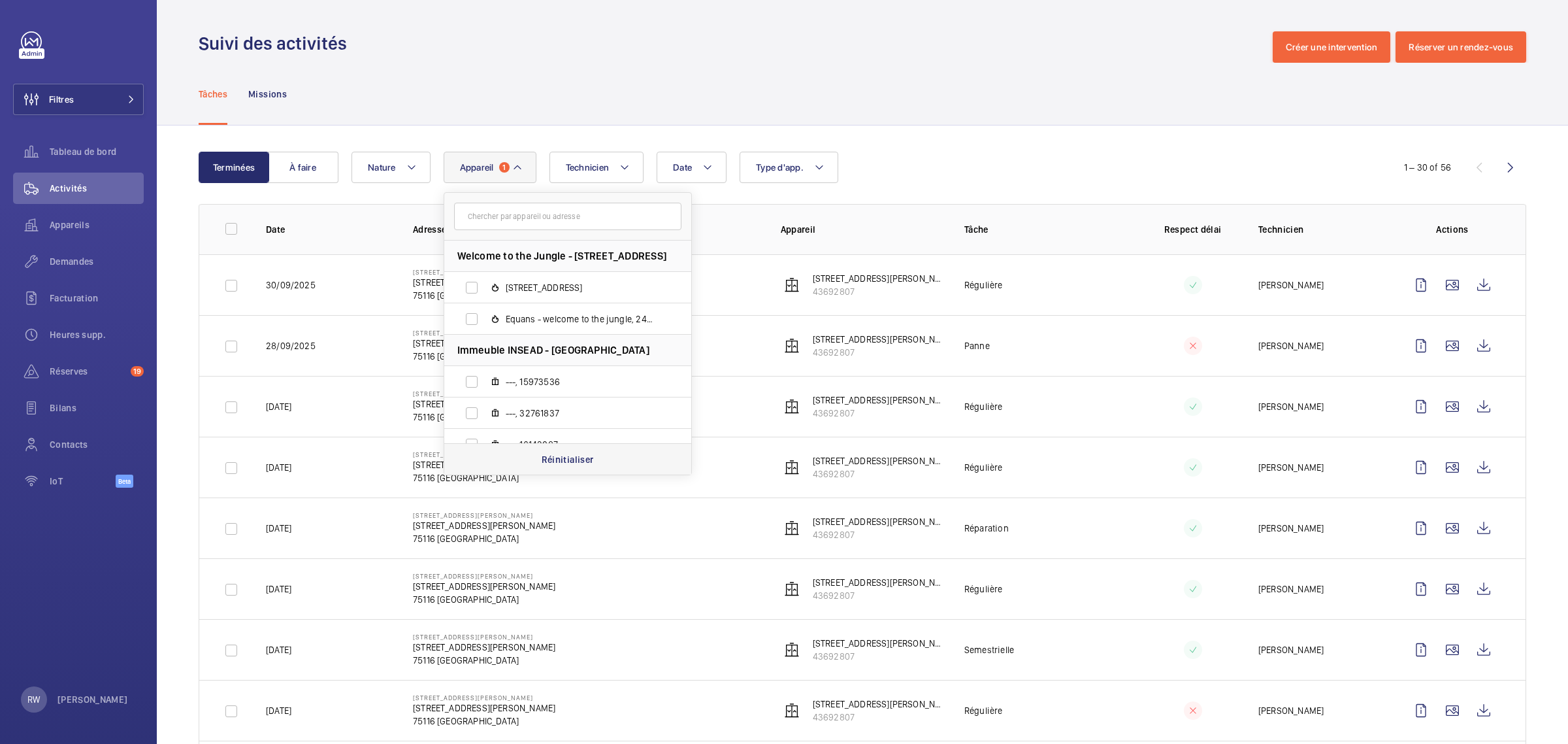
click at [560, 455] on p "Réinitialiser" at bounding box center [567, 459] width 52 height 13
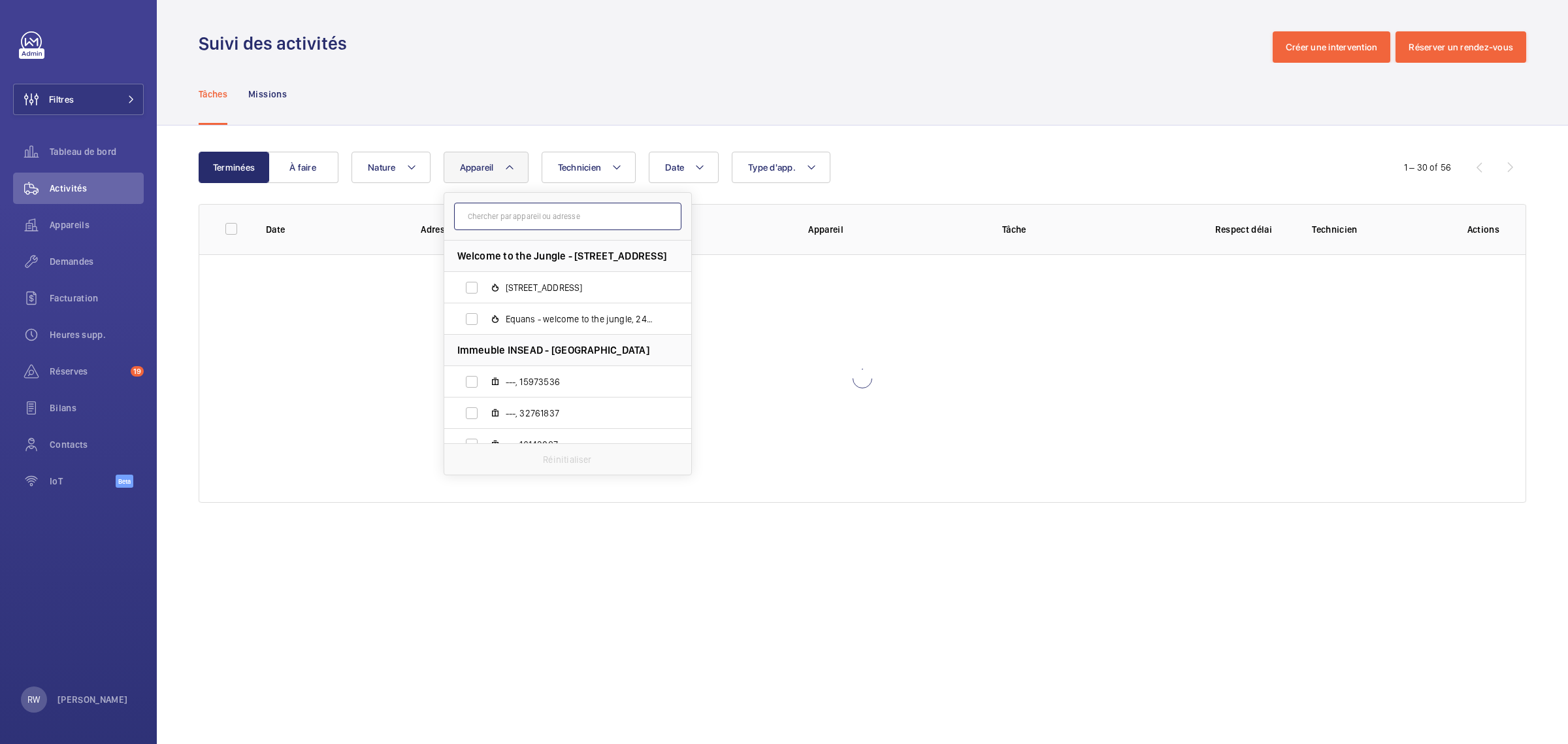
click at [514, 217] on input "text" at bounding box center [567, 216] width 228 height 27
paste input "56989001"
type input "56989001"
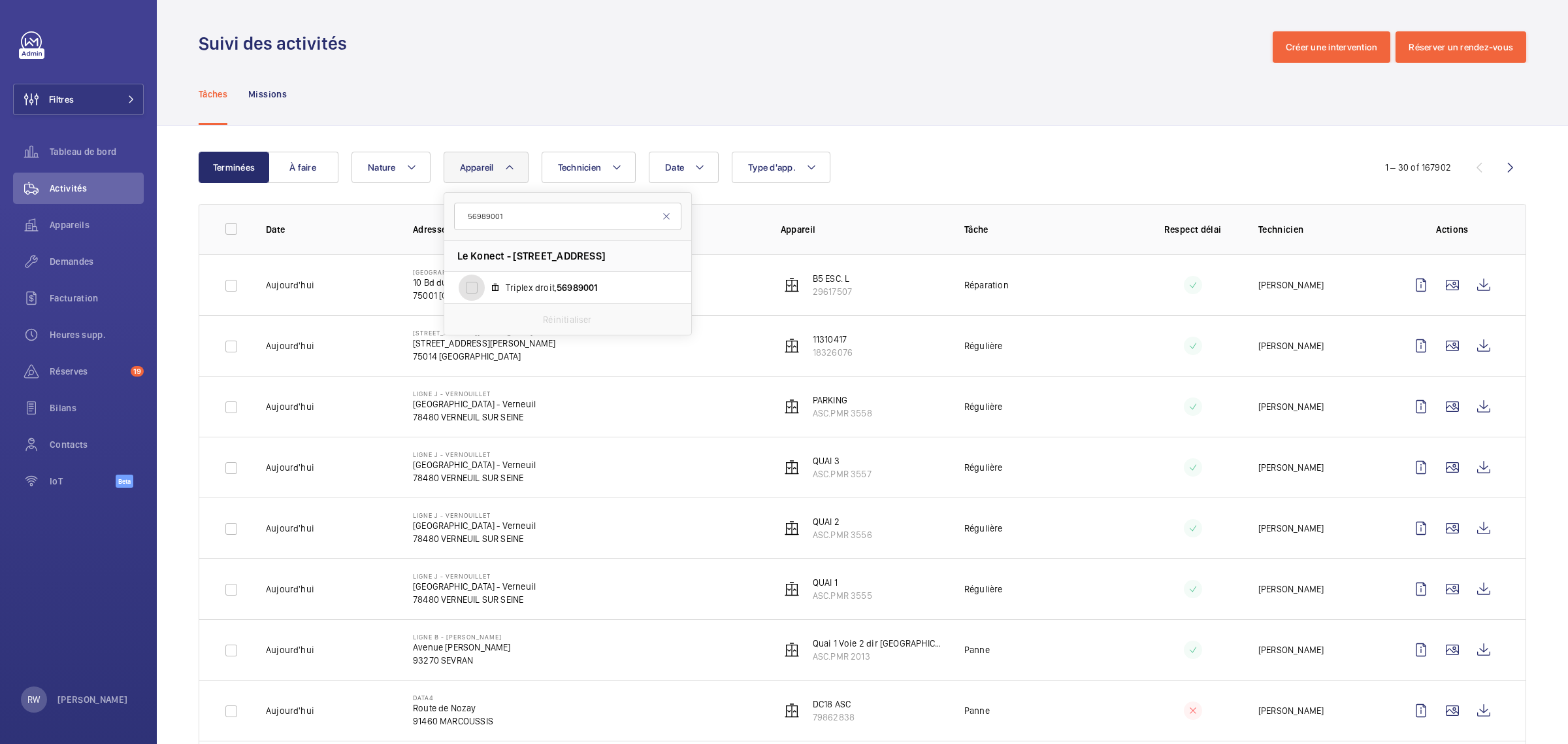
click at [468, 286] on input "Triplex droit, 56989001" at bounding box center [471, 288] width 26 height 26
checkbox input "true"
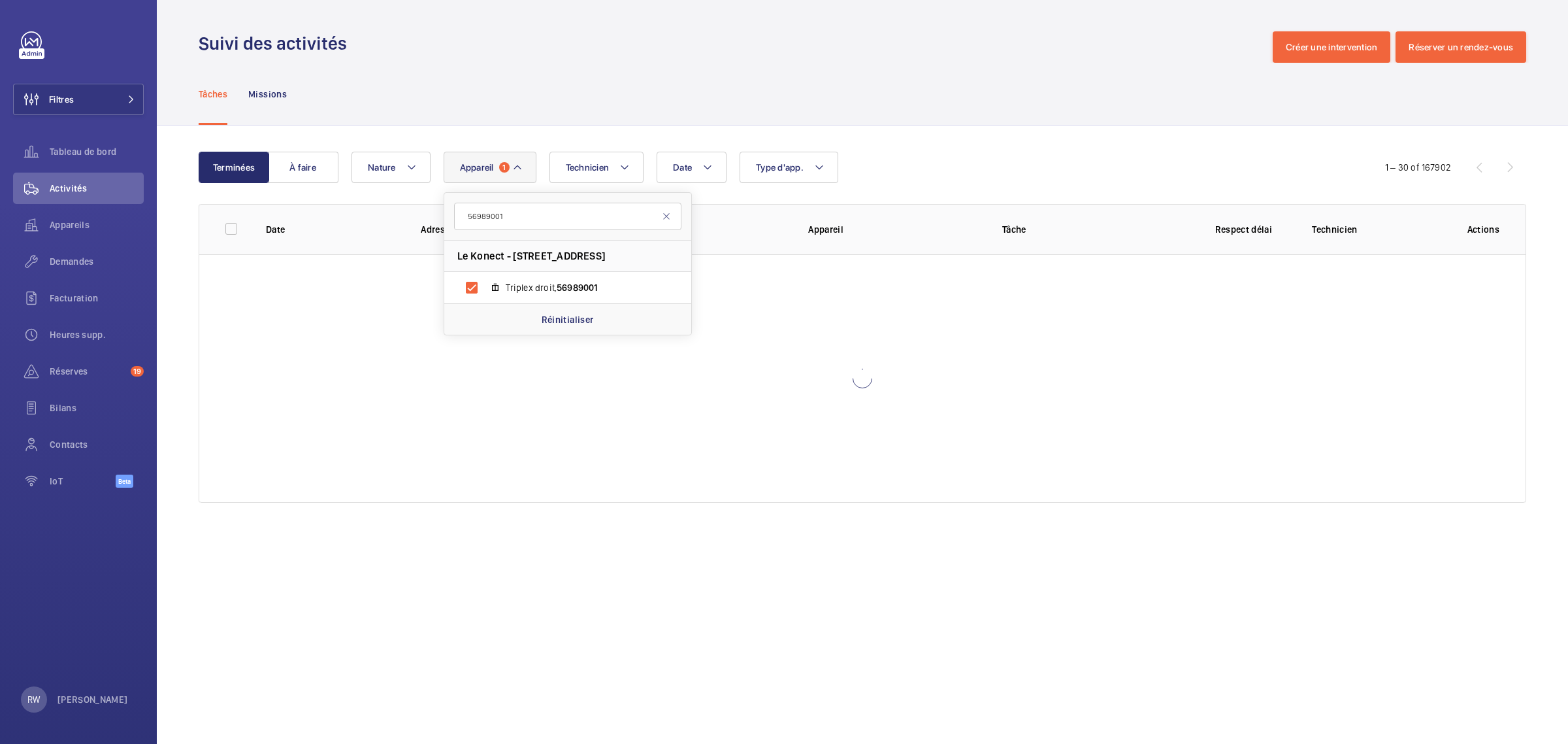
click at [602, 66] on div "Tâches Missions" at bounding box center [862, 94] width 1327 height 62
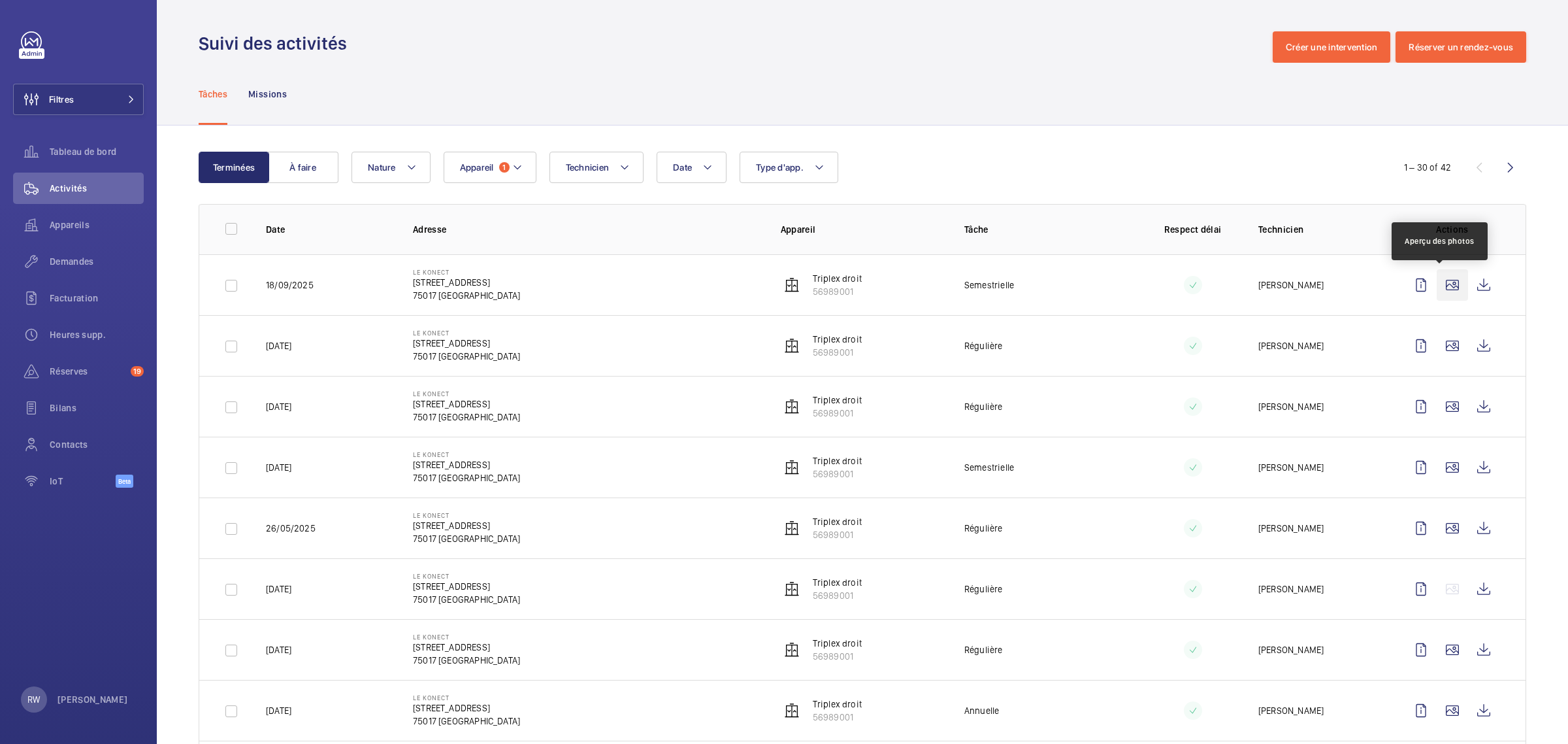
click at [1448, 283] on wm-front-icon-button at bounding box center [1452, 285] width 31 height 31
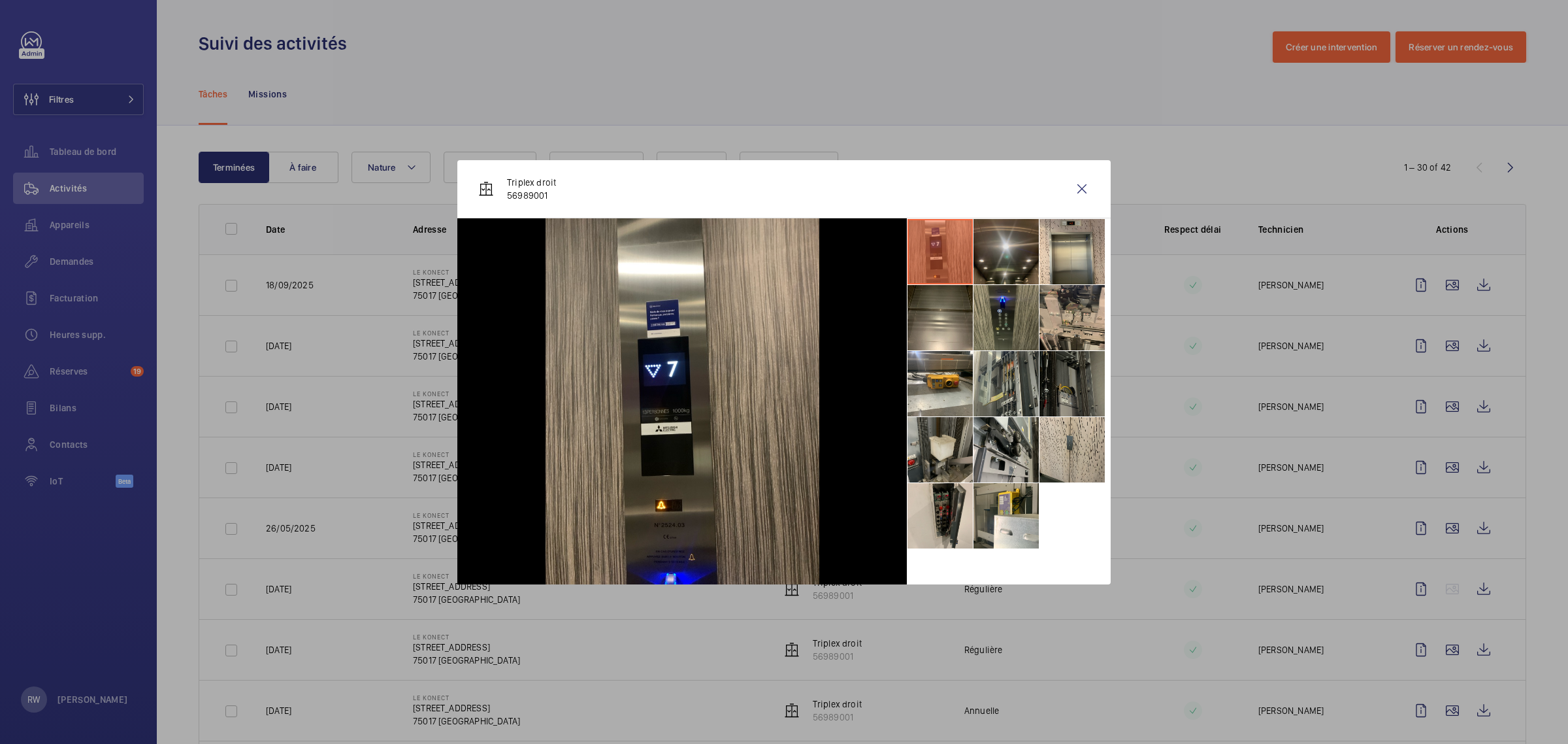
click at [999, 258] on li at bounding box center [1006, 251] width 65 height 65
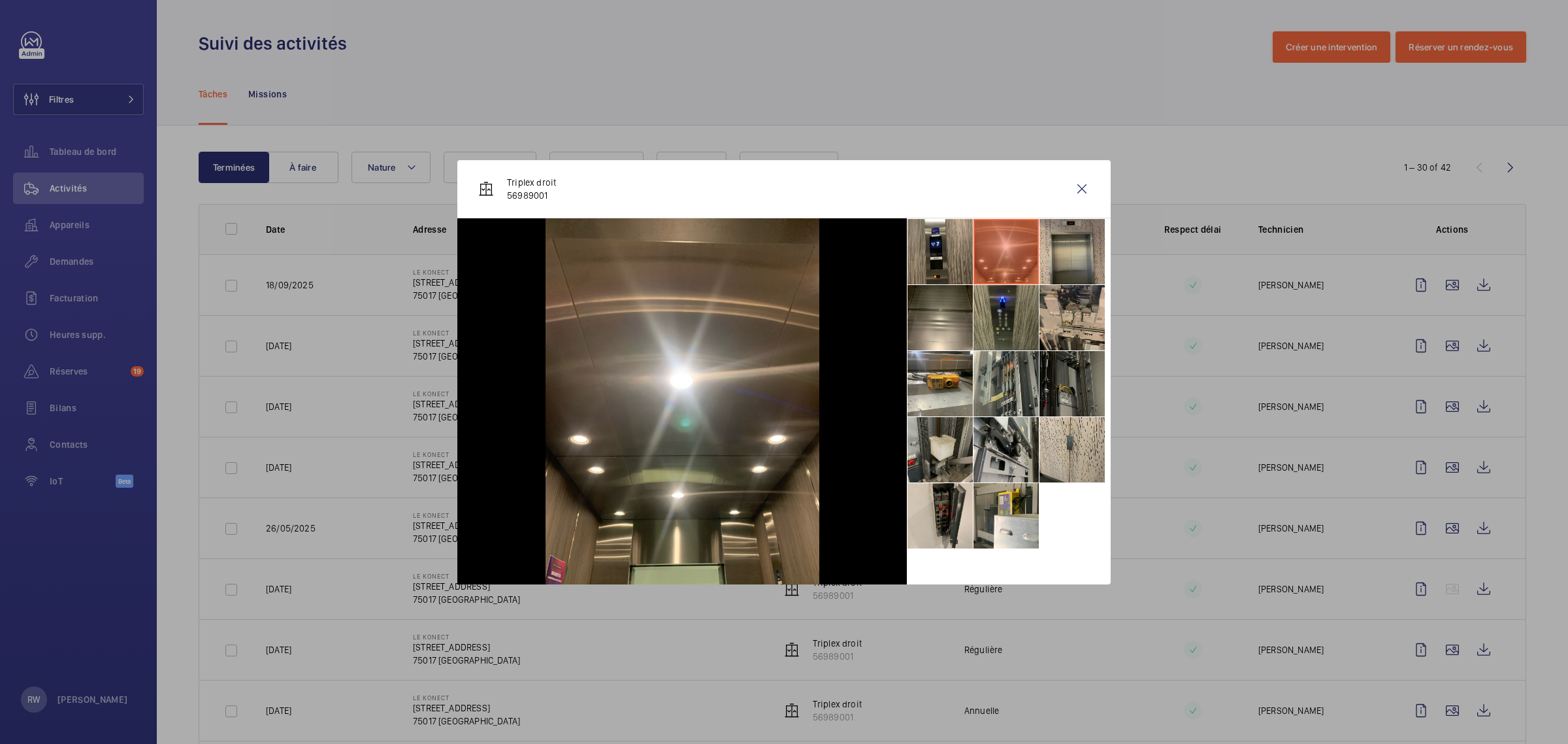
click at [1066, 256] on li at bounding box center [1072, 251] width 65 height 65
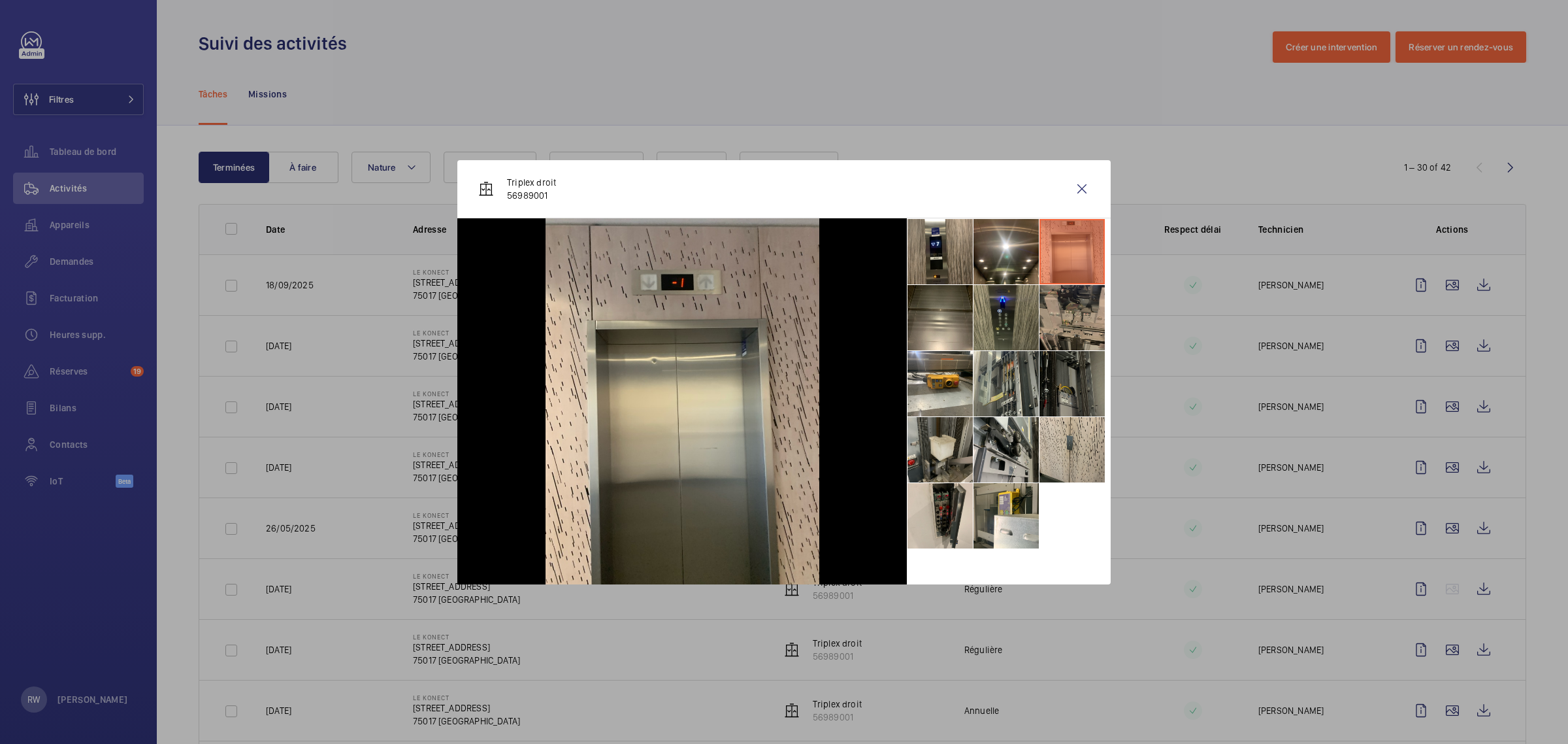
click at [1053, 313] on li at bounding box center [1072, 317] width 65 height 65
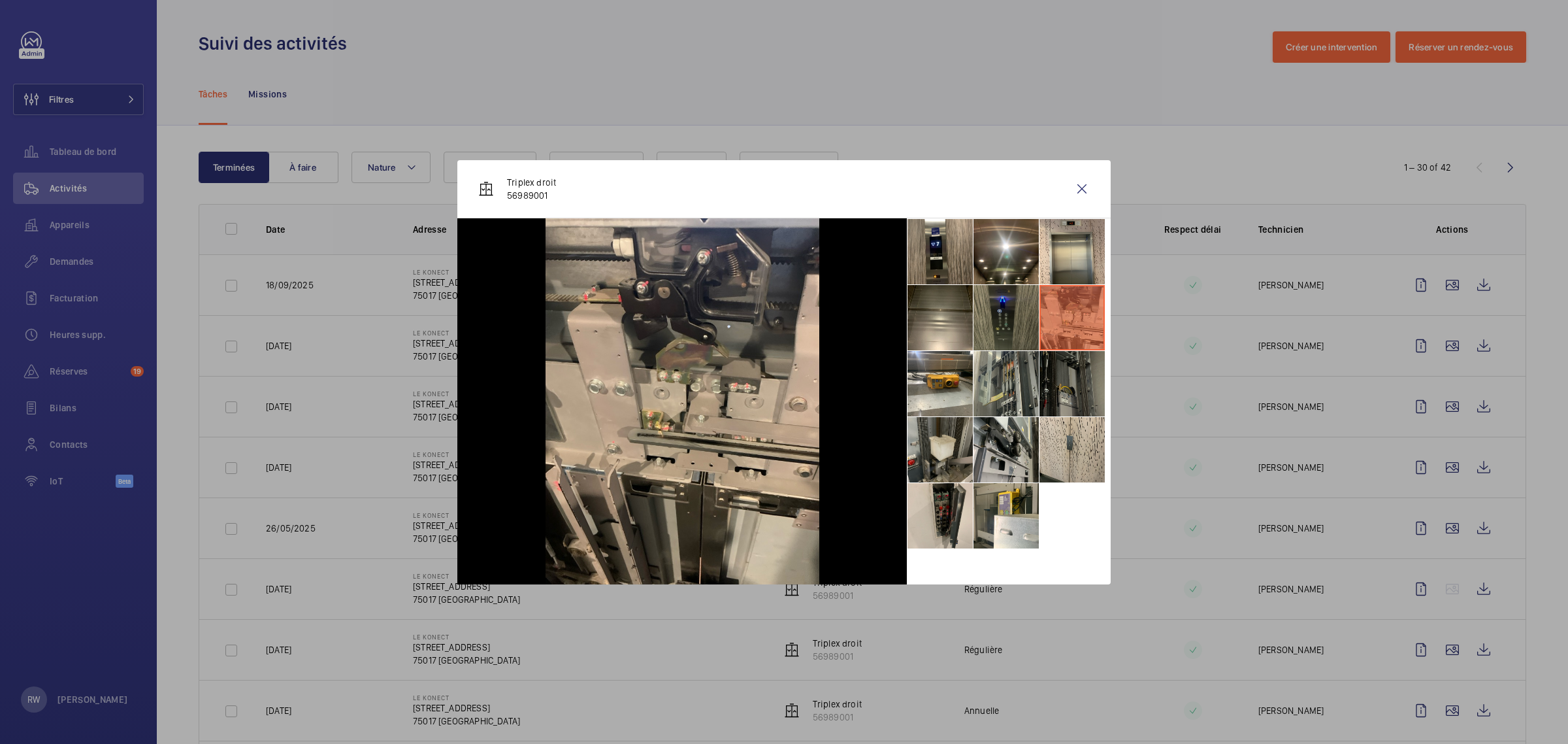
click at [1001, 312] on li at bounding box center [1006, 317] width 65 height 65
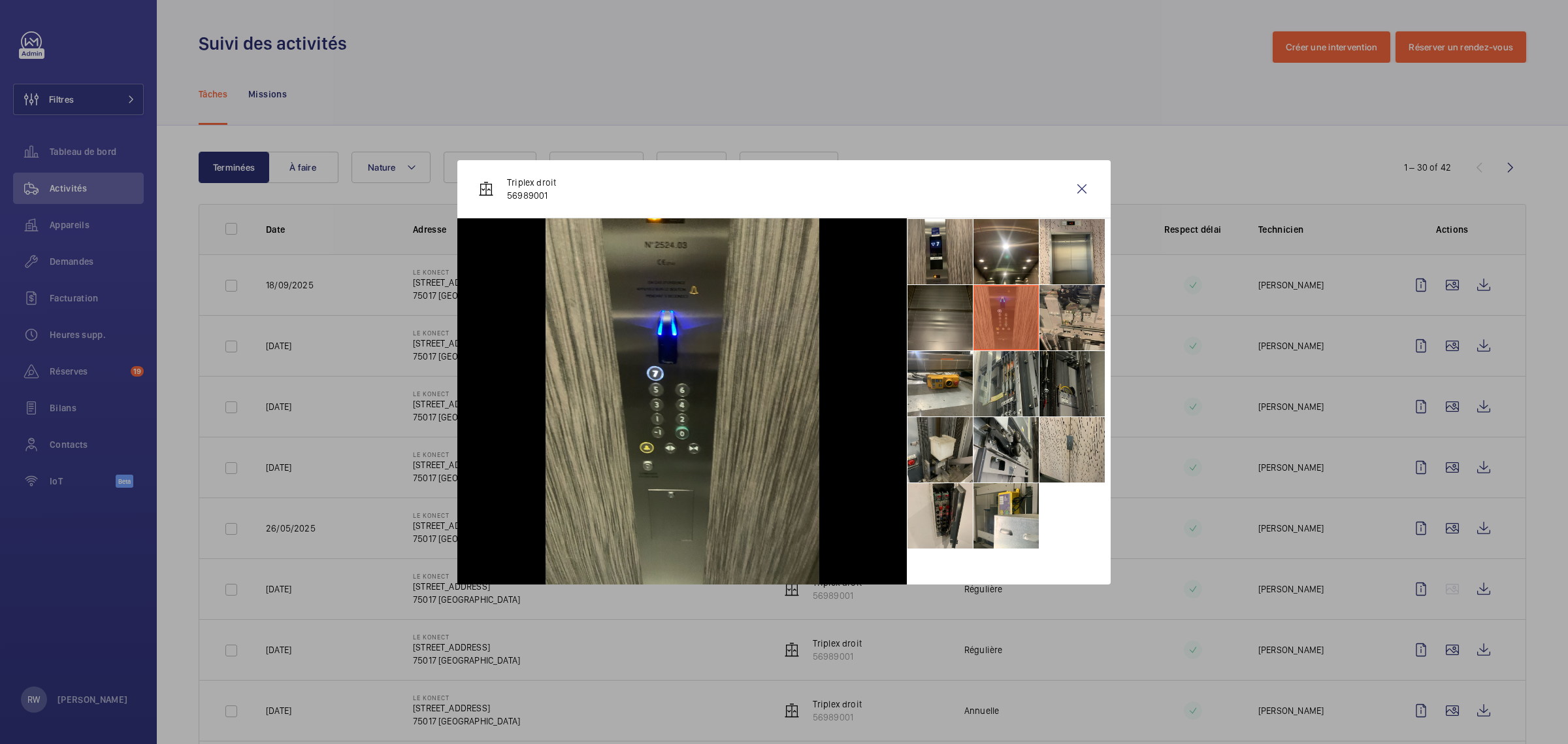
click at [956, 318] on li at bounding box center [940, 317] width 65 height 65
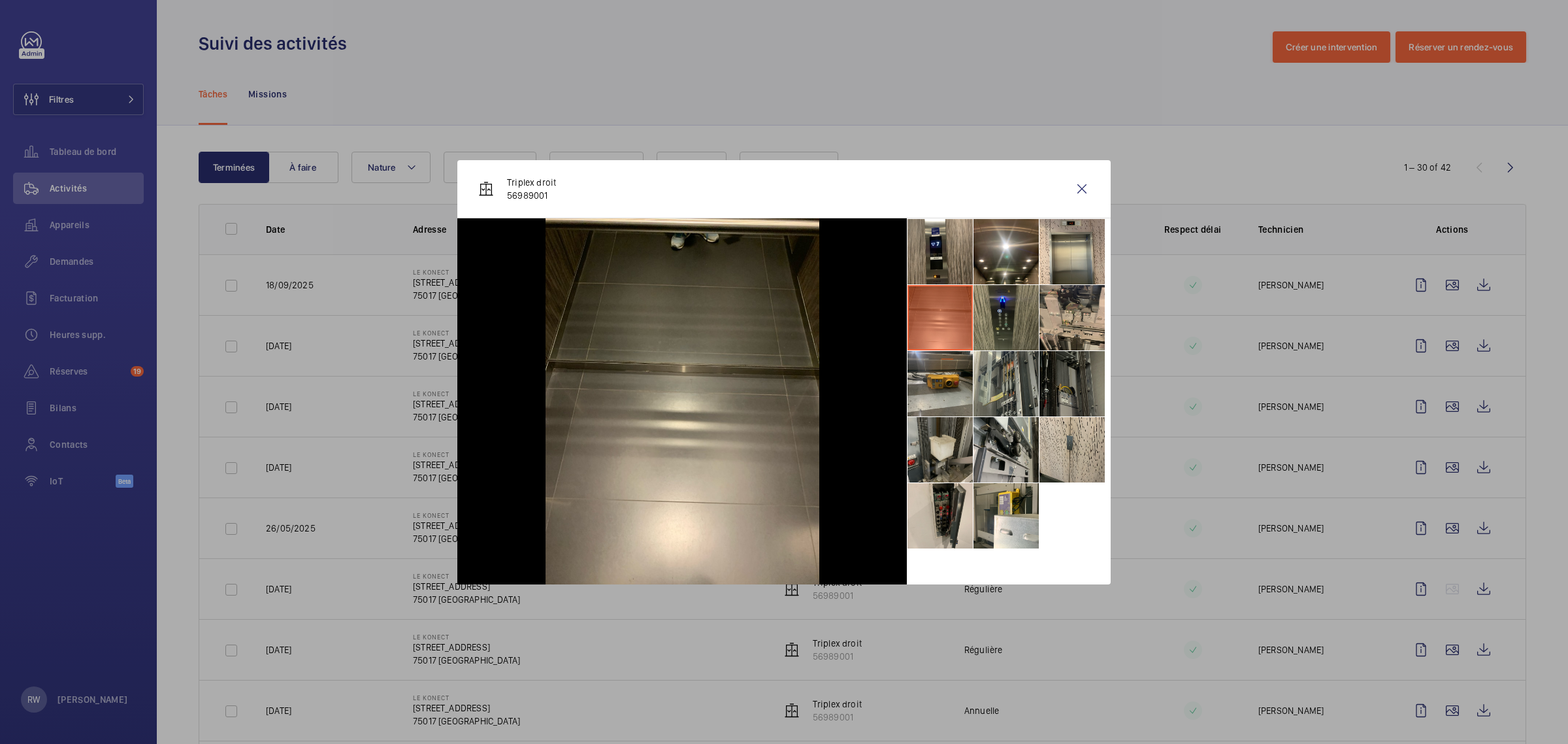
click at [936, 387] on li at bounding box center [940, 383] width 65 height 65
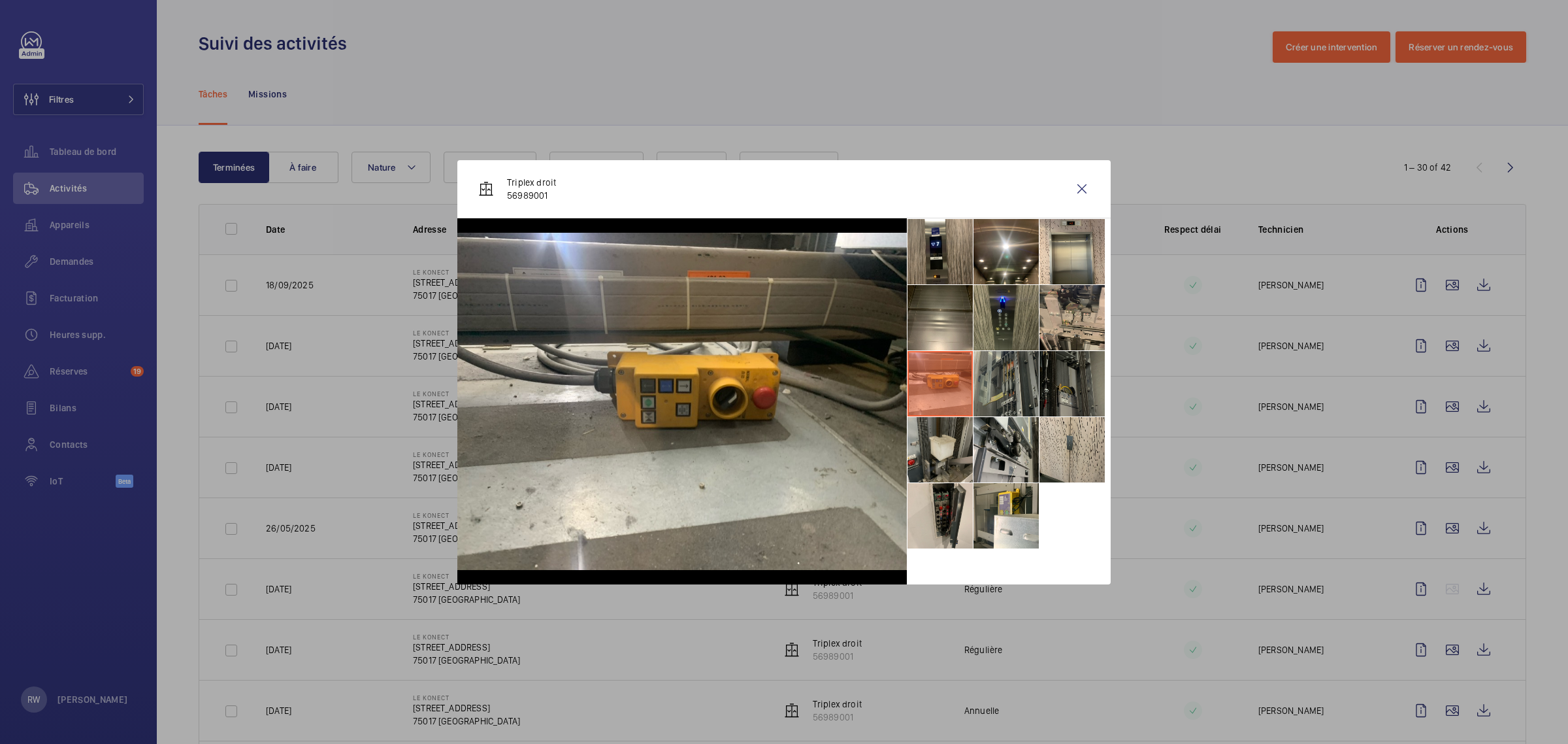
click at [1004, 384] on li at bounding box center [1006, 383] width 65 height 65
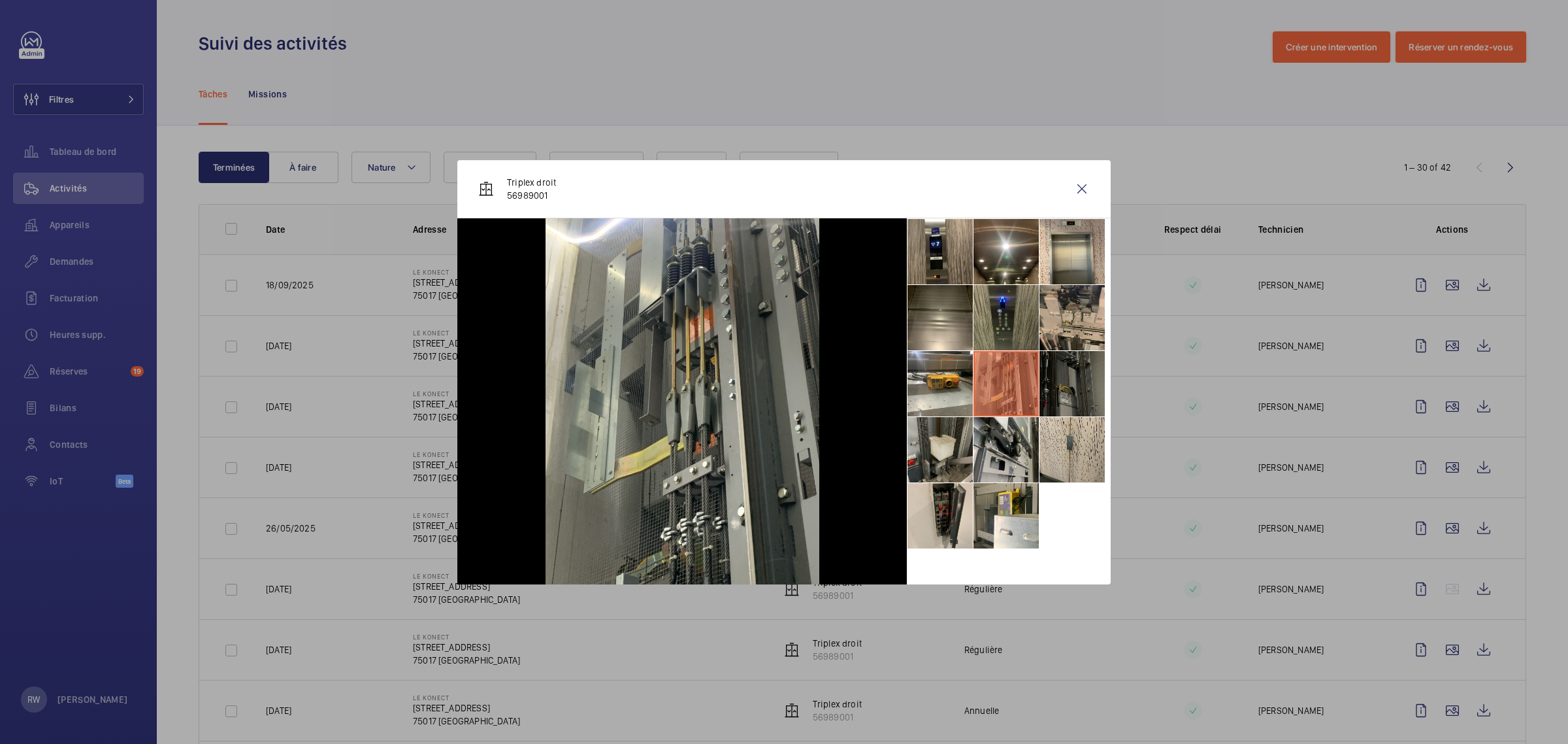
click at [1067, 386] on li at bounding box center [1072, 383] width 65 height 65
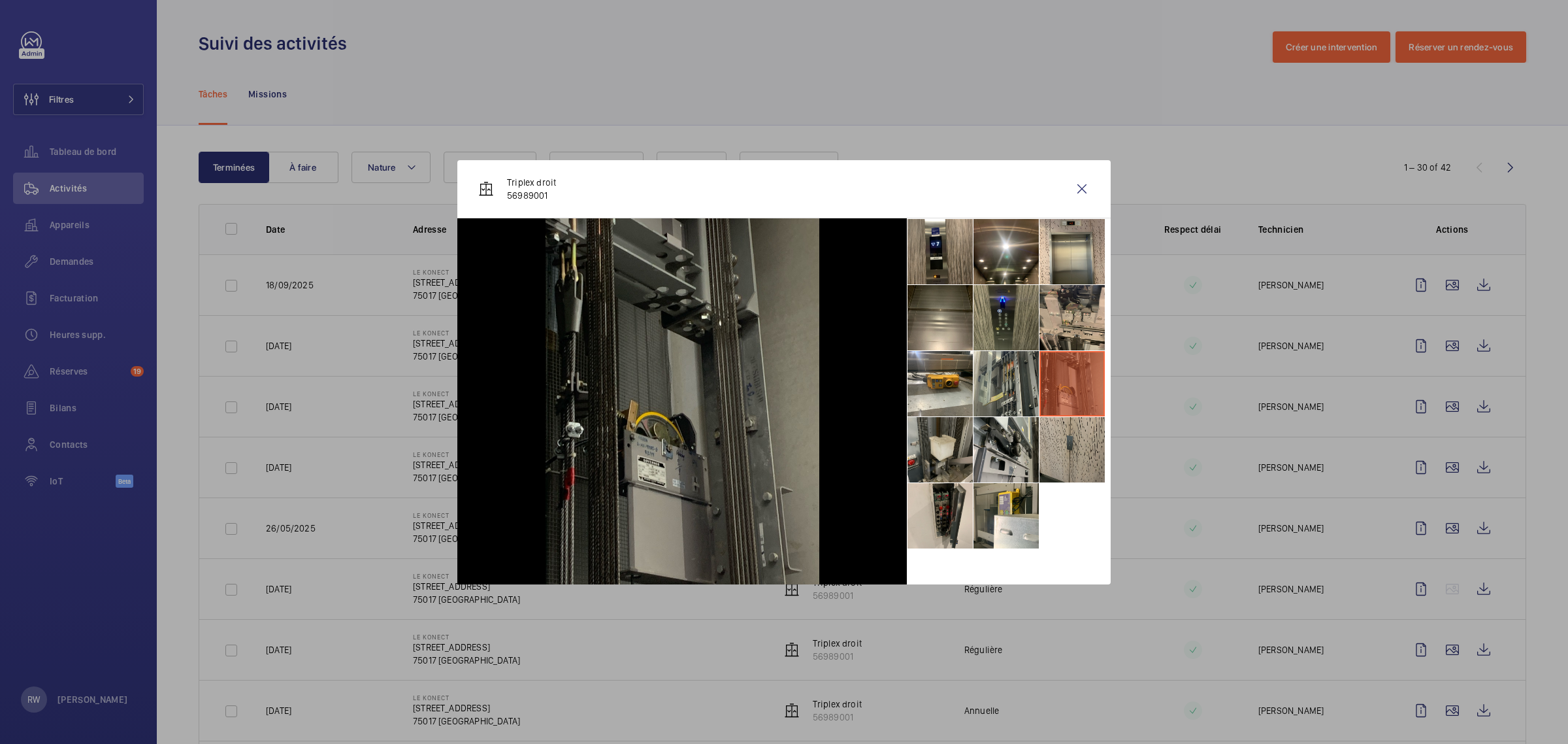
click at [1065, 439] on li at bounding box center [1072, 449] width 65 height 65
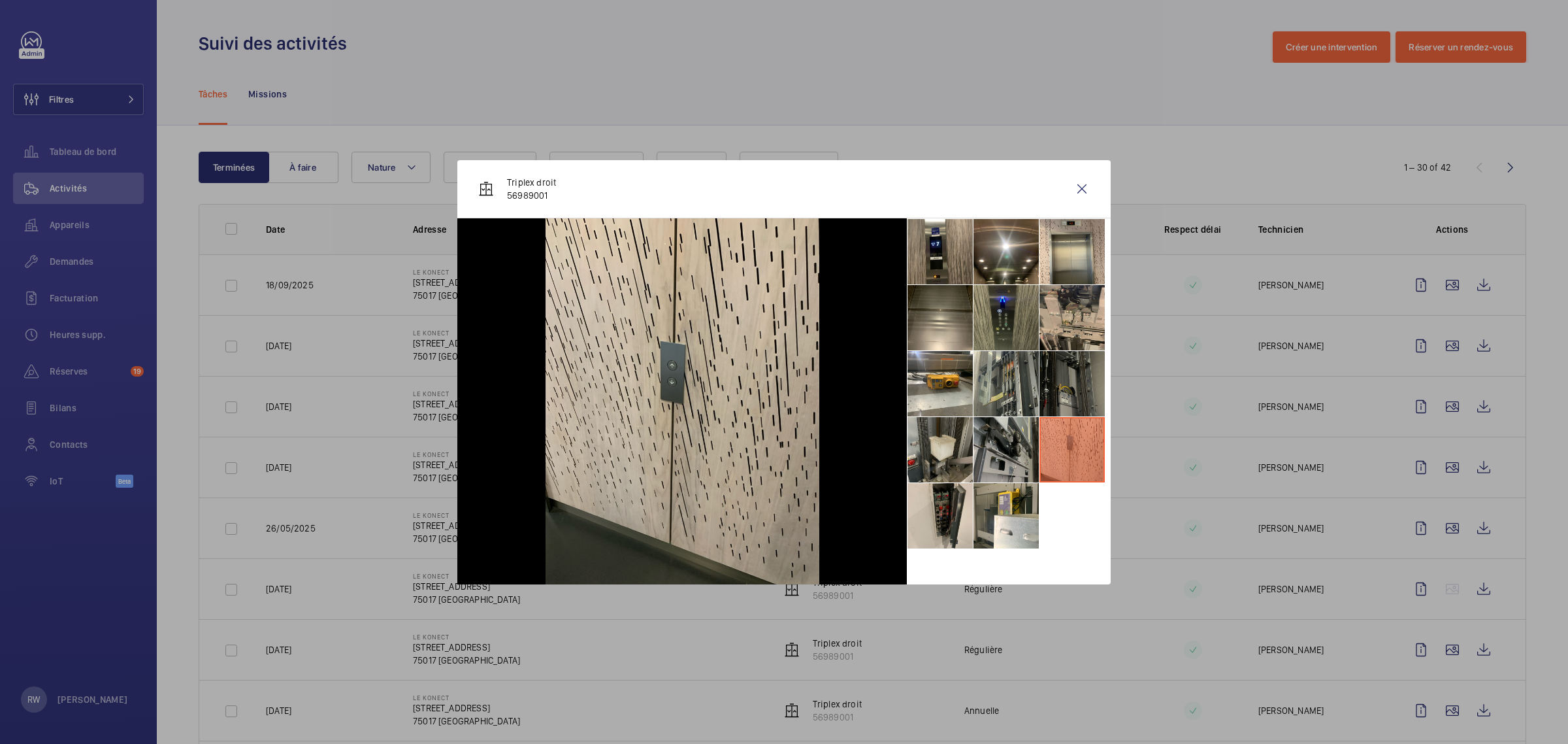
click at [997, 445] on li at bounding box center [1006, 449] width 65 height 65
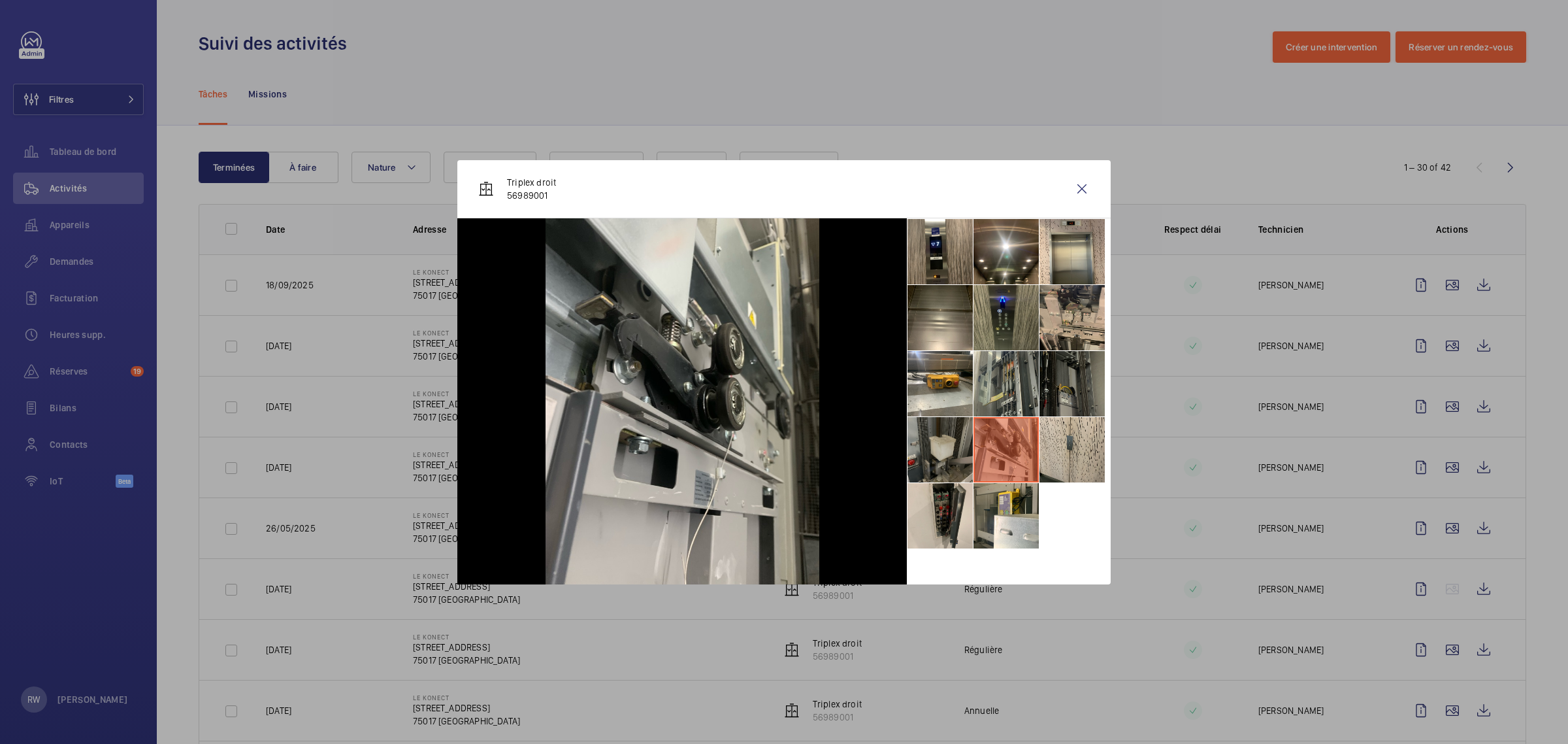
click at [934, 442] on li at bounding box center [940, 449] width 65 height 65
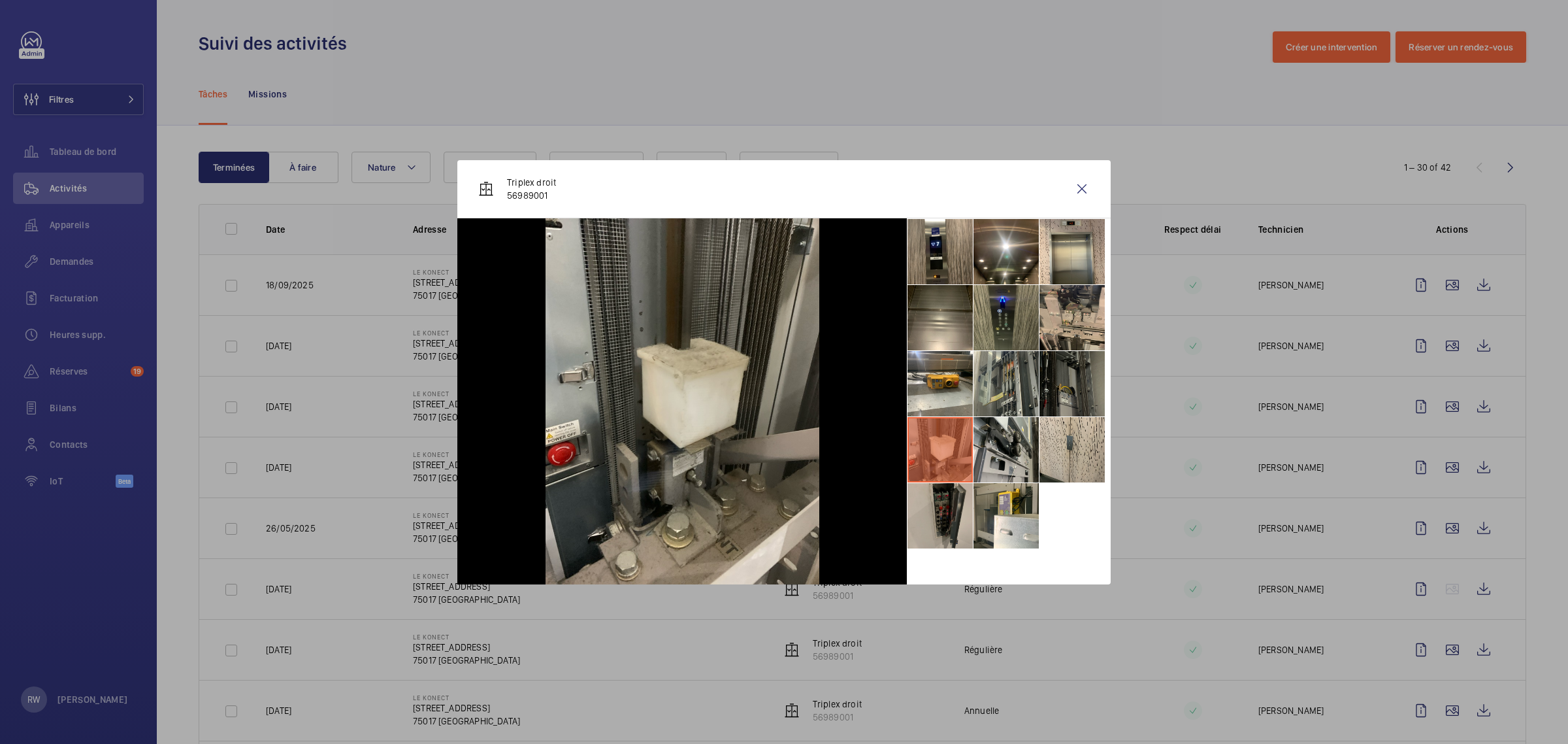
click at [936, 502] on li at bounding box center [940, 515] width 65 height 65
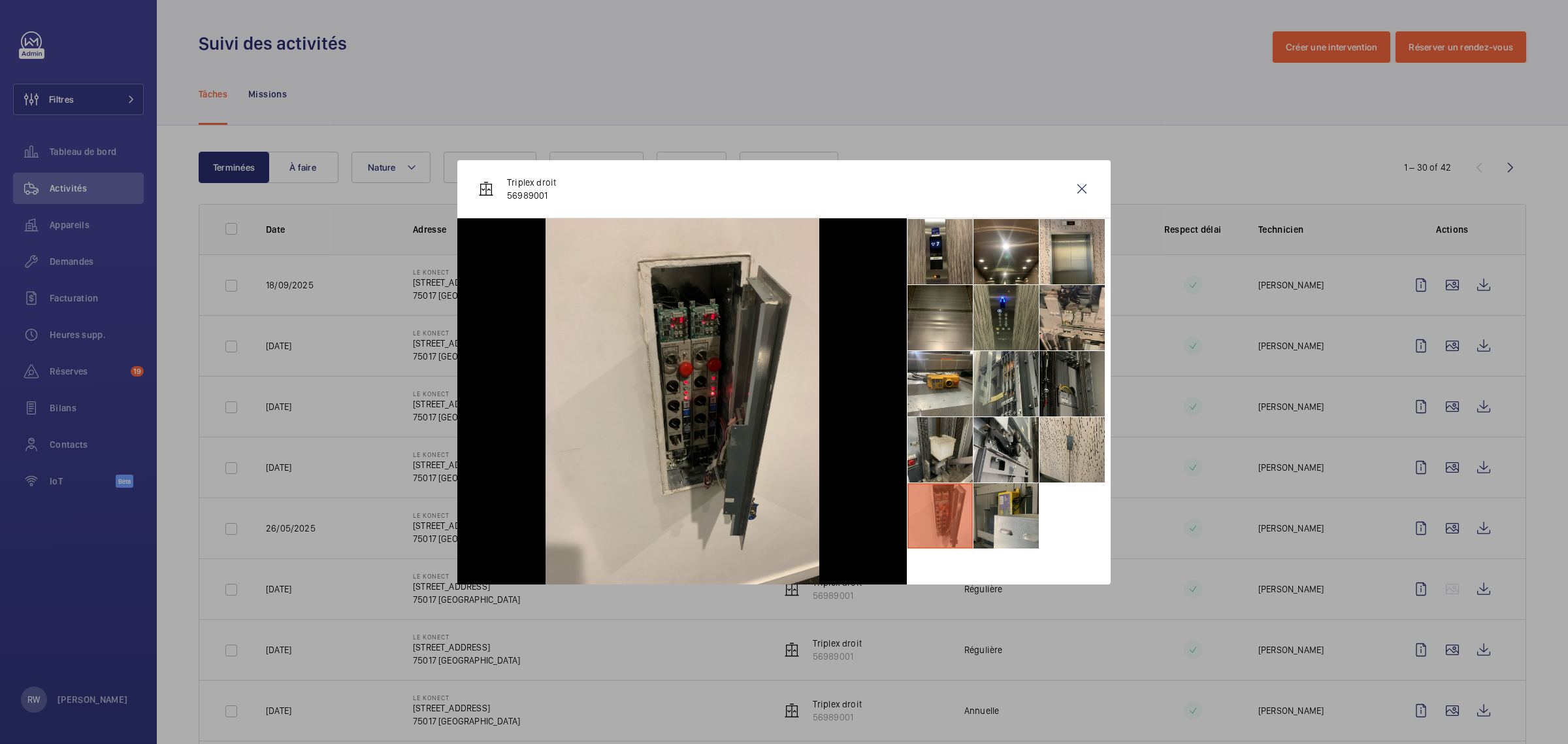
click at [993, 508] on li at bounding box center [1006, 515] width 65 height 65
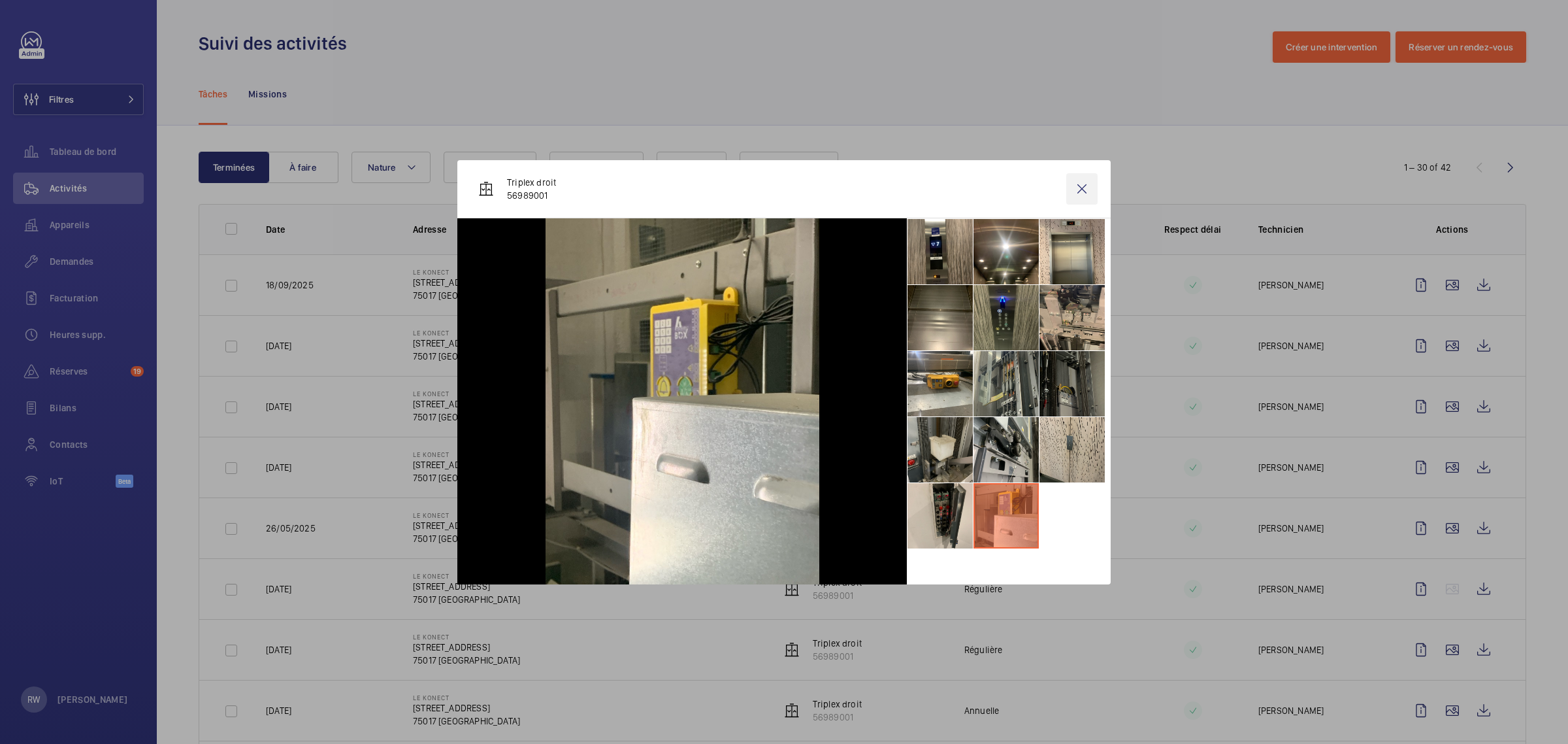
click at [1080, 190] on wm-front-icon-button at bounding box center [1081, 188] width 31 height 31
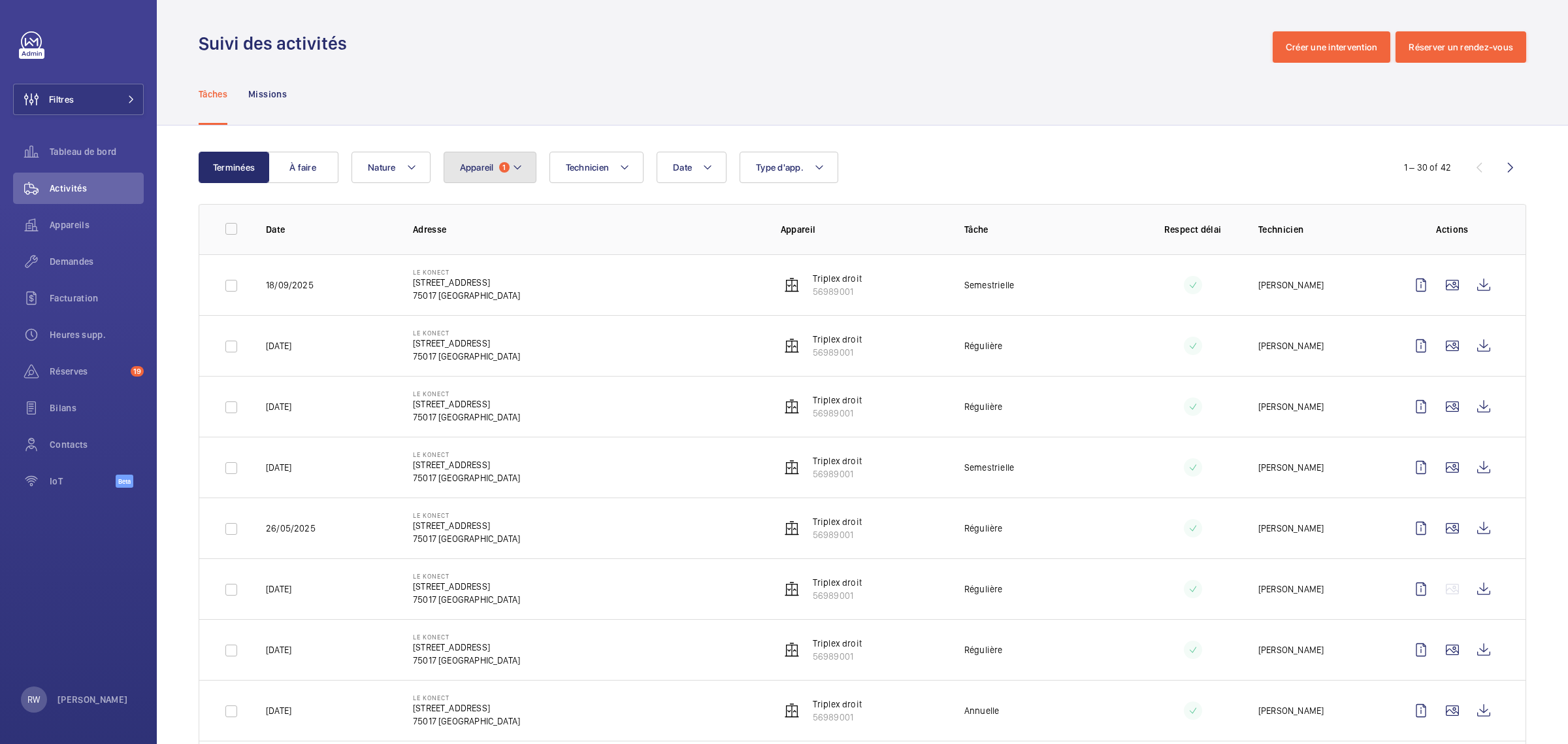
click at [490, 181] on button "Appareil 1" at bounding box center [490, 167] width 93 height 31
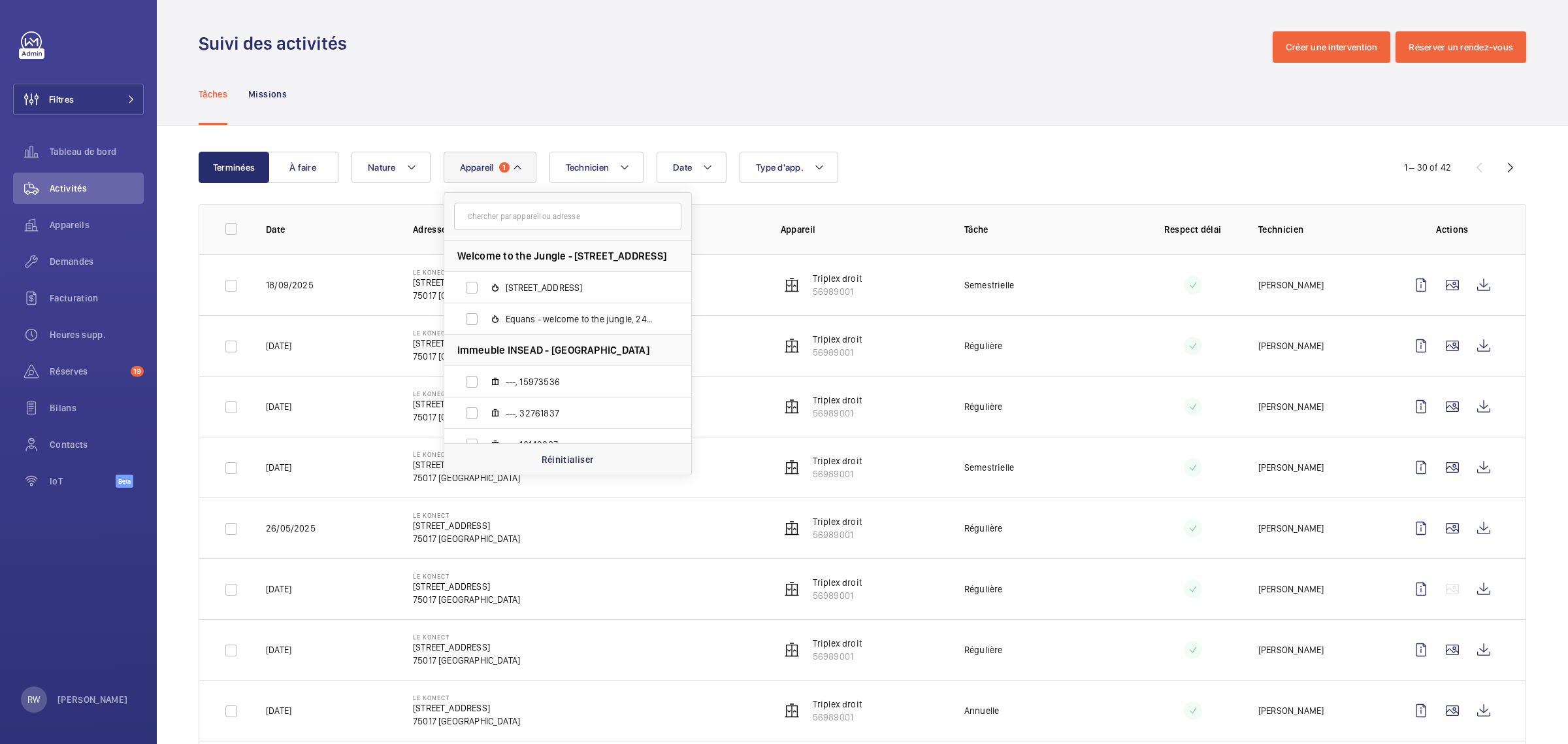
click at [510, 162] on button "Appareil 1" at bounding box center [490, 167] width 93 height 31
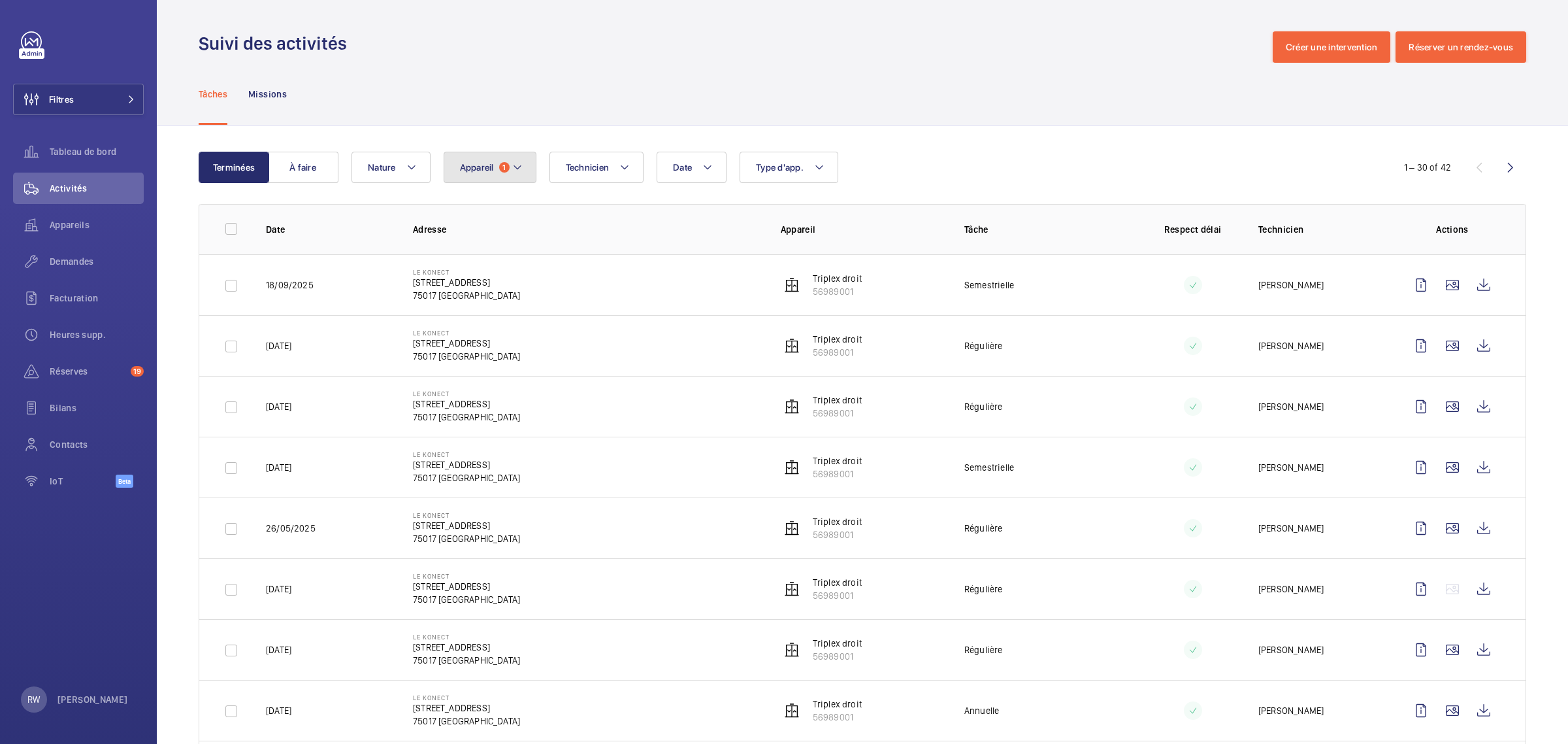
click at [512, 161] on mat-icon at bounding box center [518, 167] width 10 height 15
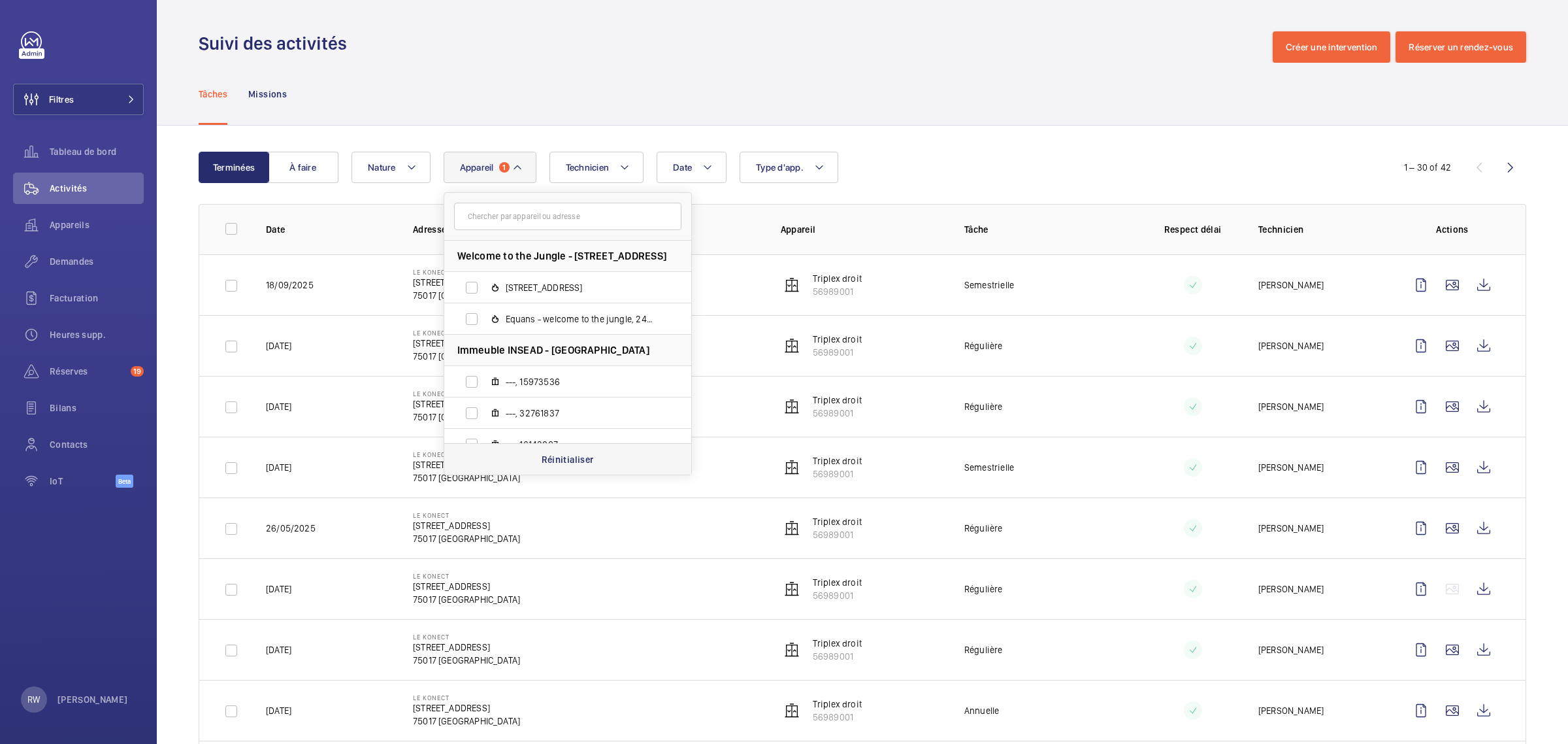
click at [553, 456] on p "Réinitialiser" at bounding box center [567, 459] width 52 height 13
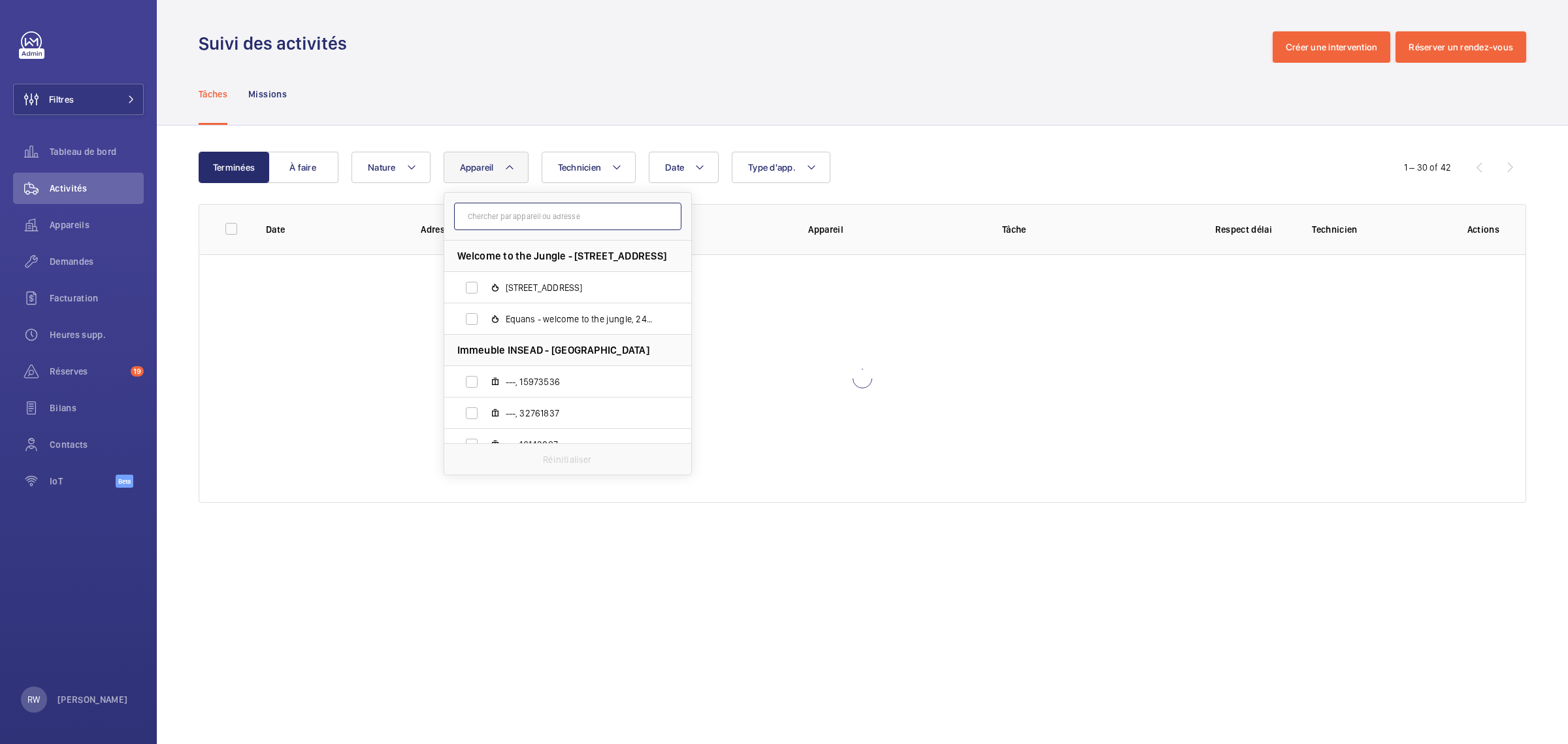
click at [505, 214] on input "text" at bounding box center [567, 216] width 228 height 27
paste input "65227390"
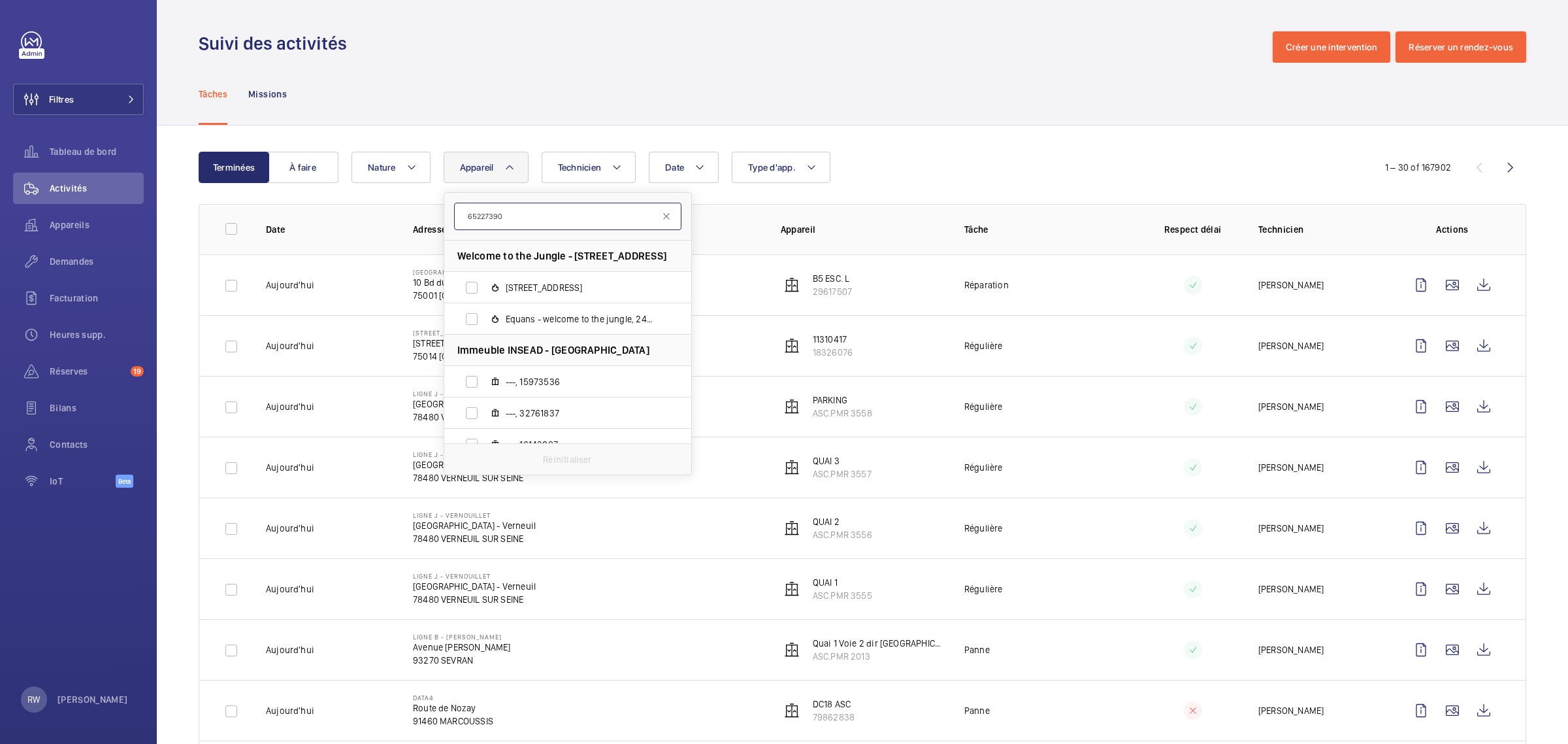
type input "65227390"
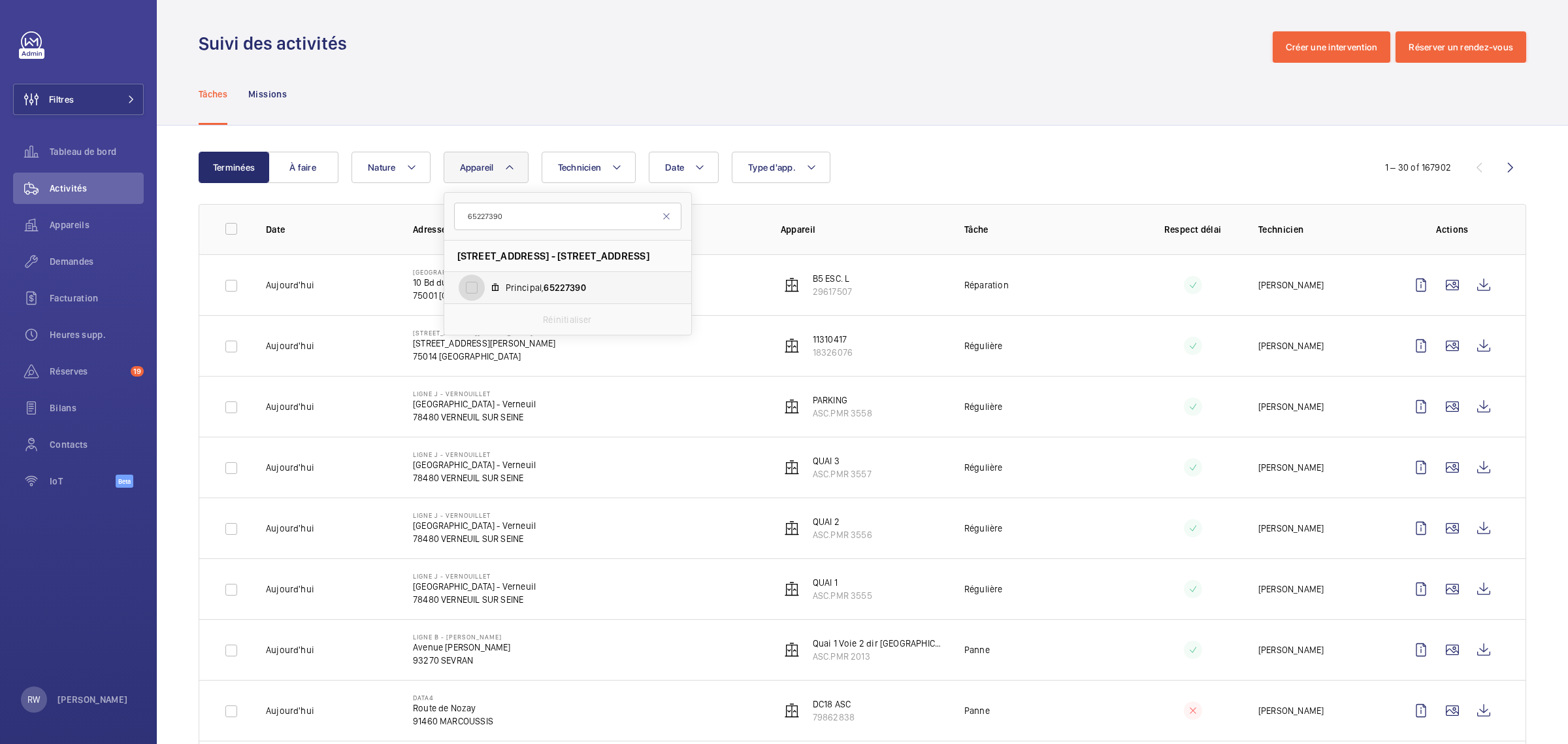
click at [481, 280] on input "Principal, 65227390" at bounding box center [471, 288] width 26 height 26
checkbox input "true"
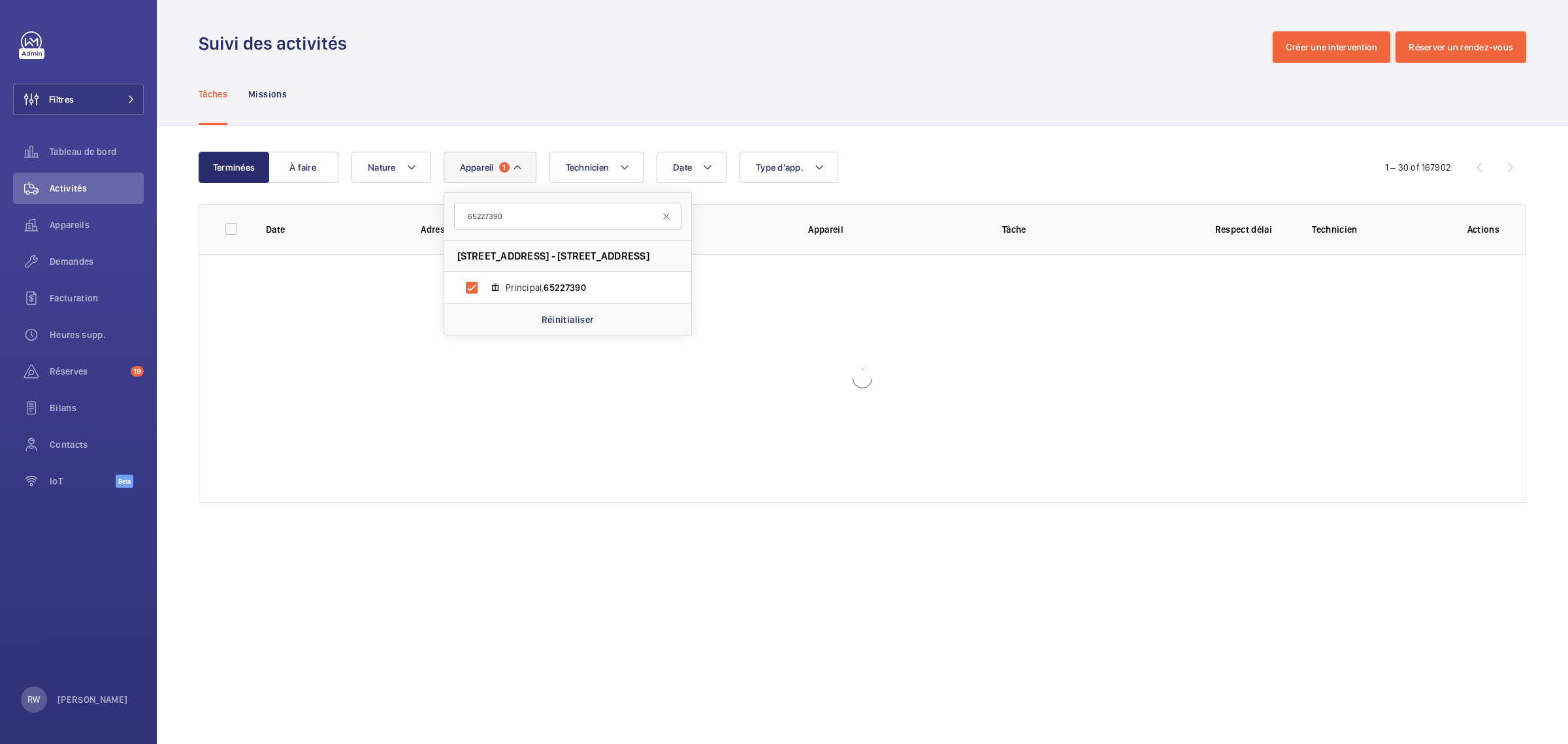
click at [593, 54] on div "Suivi des activités Créer une intervention Réserver un rendez-vous" at bounding box center [862, 47] width 1327 height 31
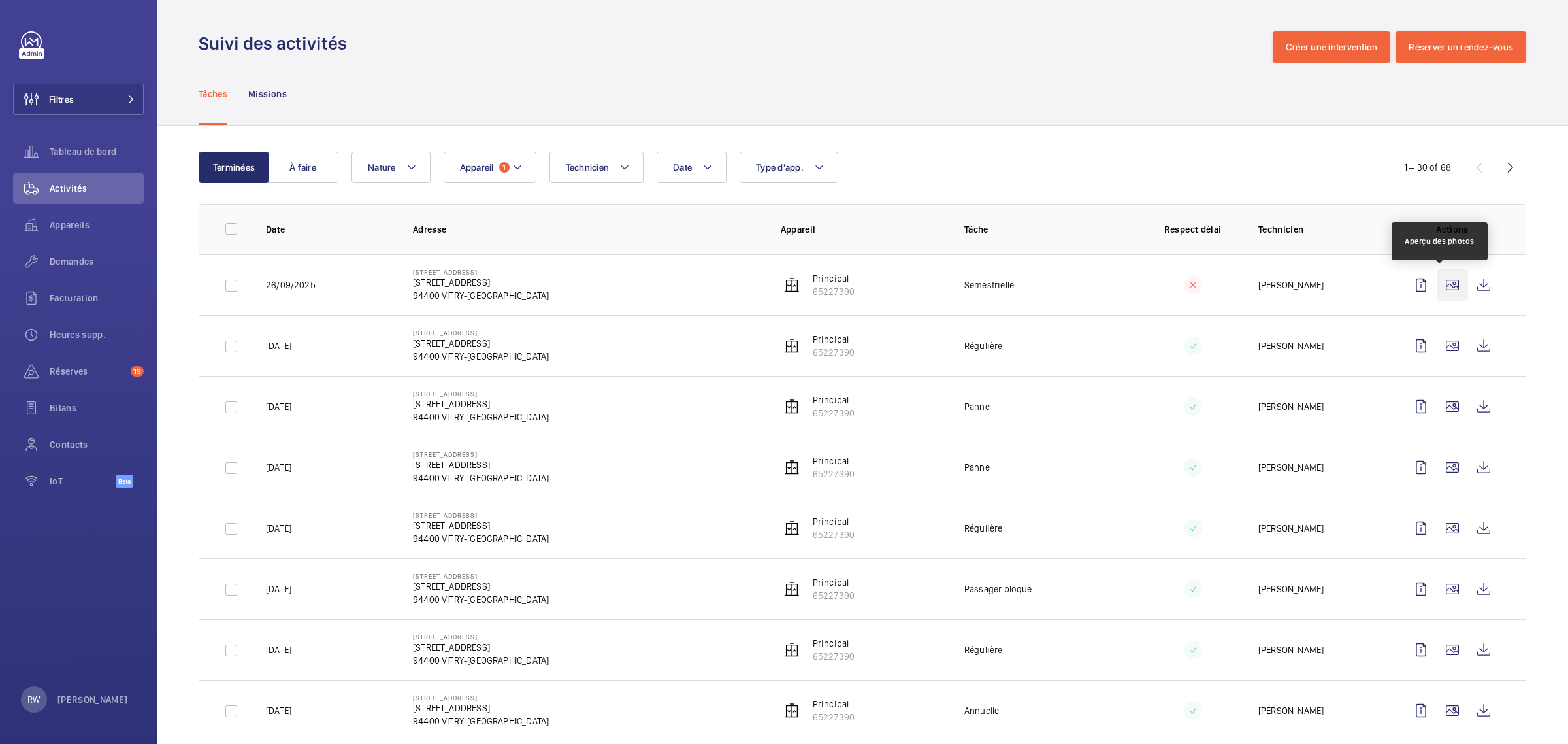
click at [1436, 286] on wm-front-icon-button at bounding box center [1452, 285] width 31 height 31
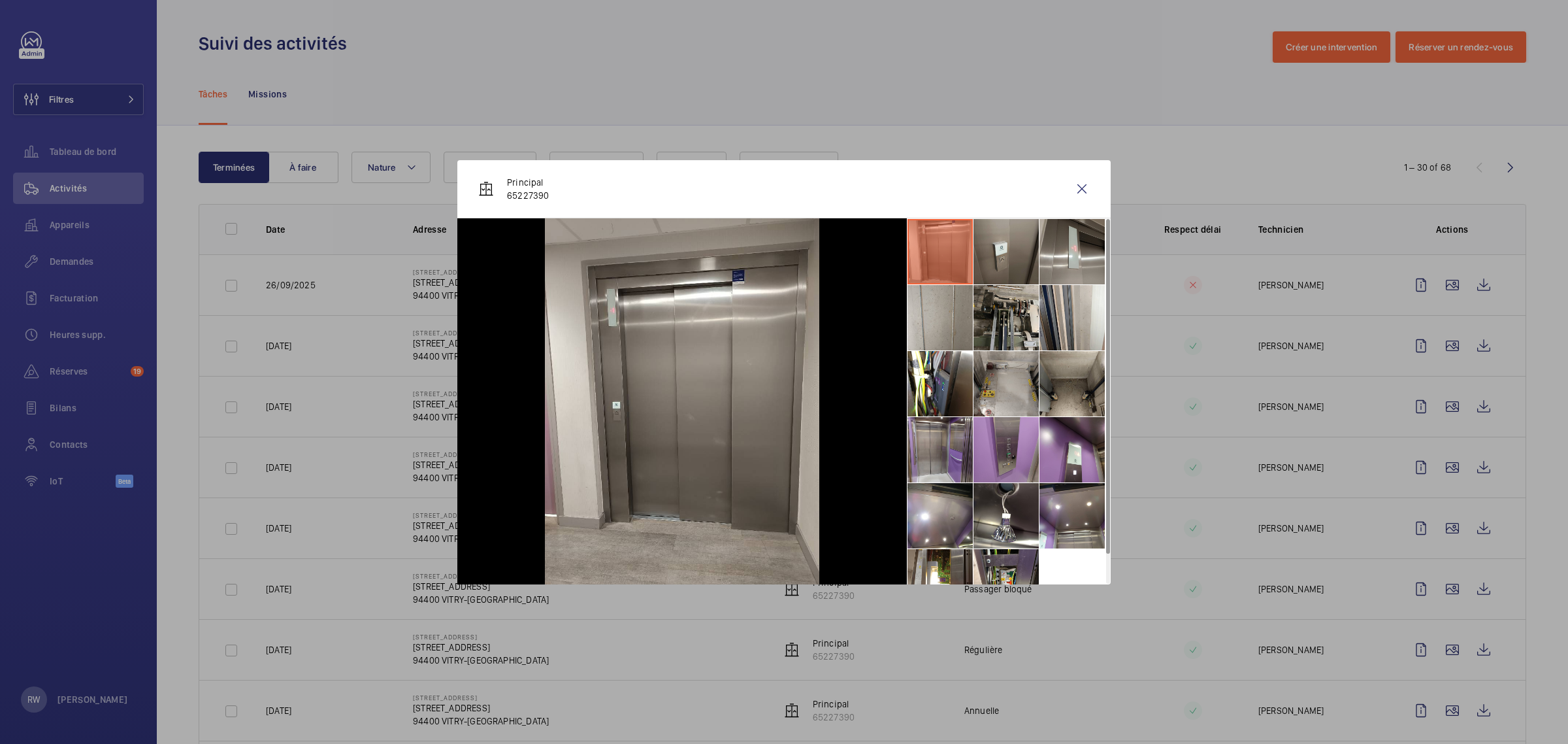
click at [1004, 246] on li at bounding box center [1006, 251] width 65 height 65
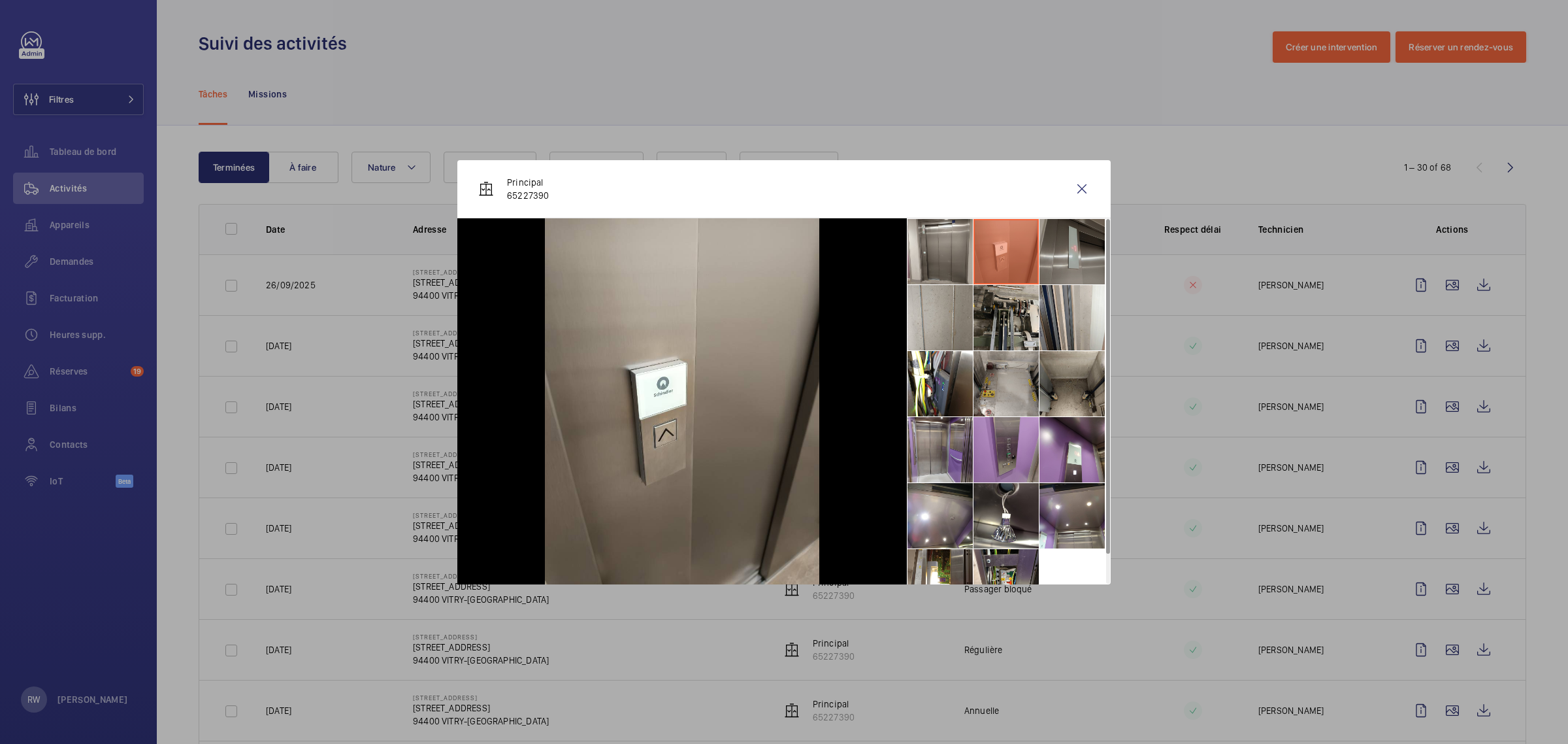
click at [1055, 252] on li at bounding box center [1072, 251] width 65 height 65
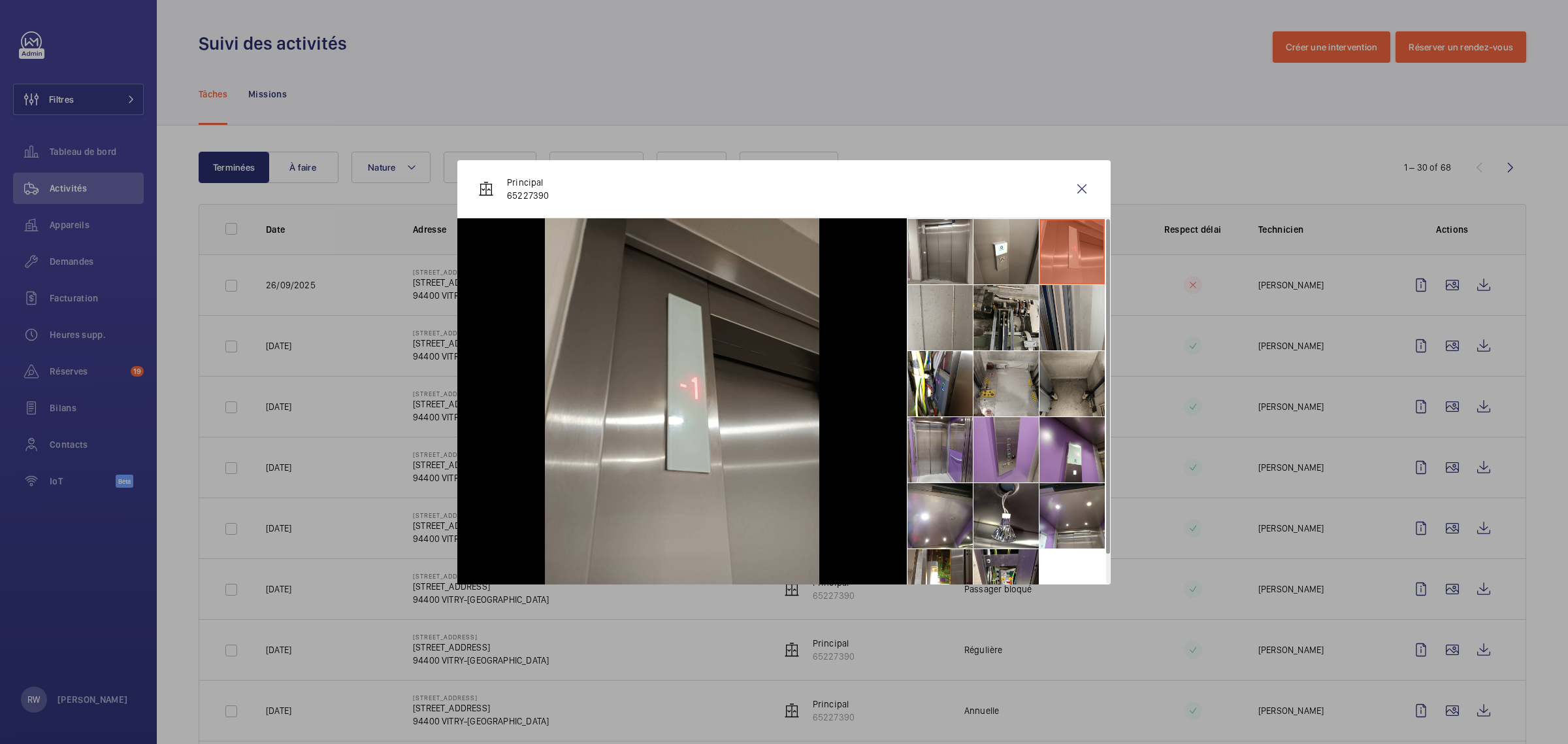
click at [1050, 311] on li at bounding box center [1072, 317] width 65 height 65
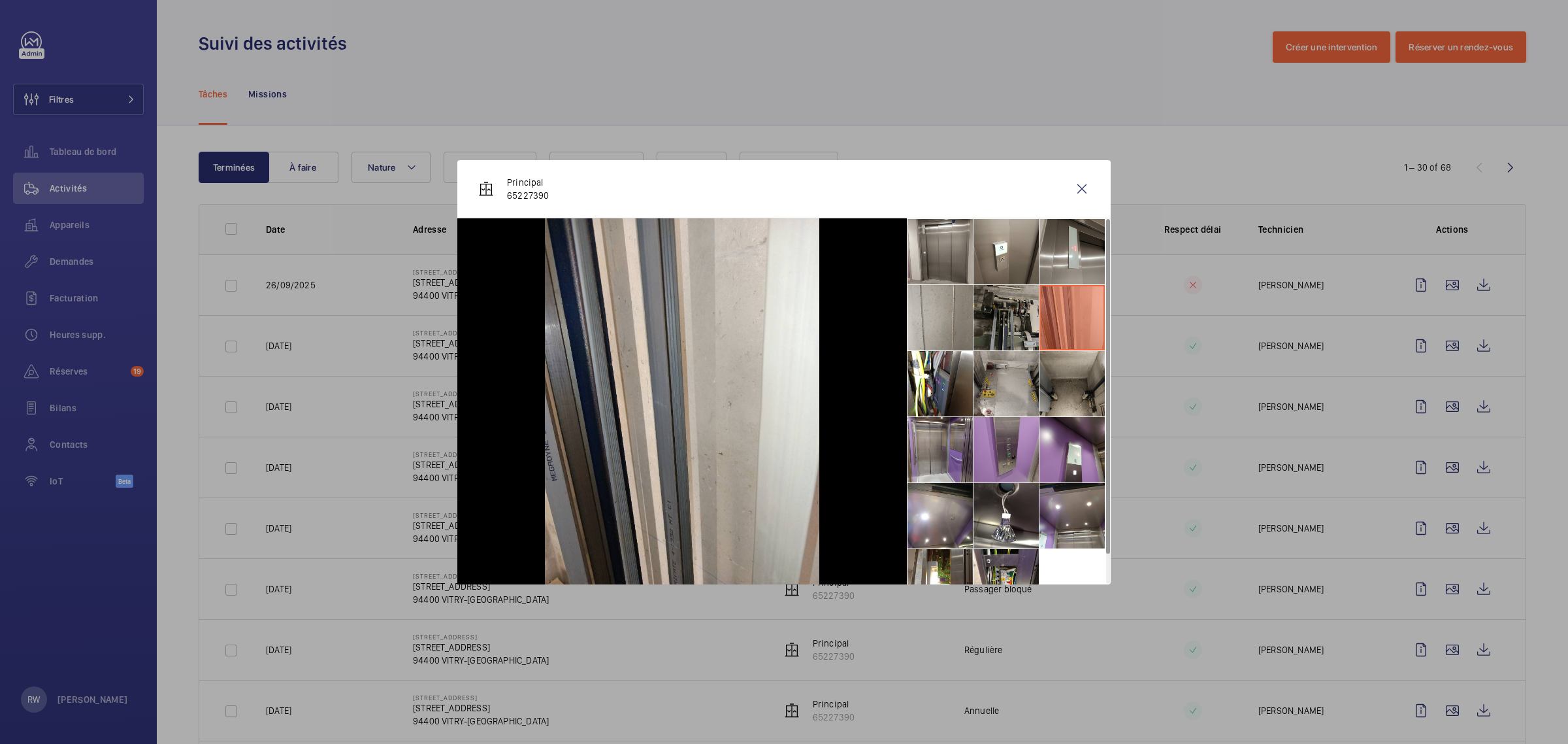
click at [1009, 315] on li at bounding box center [1006, 317] width 65 height 65
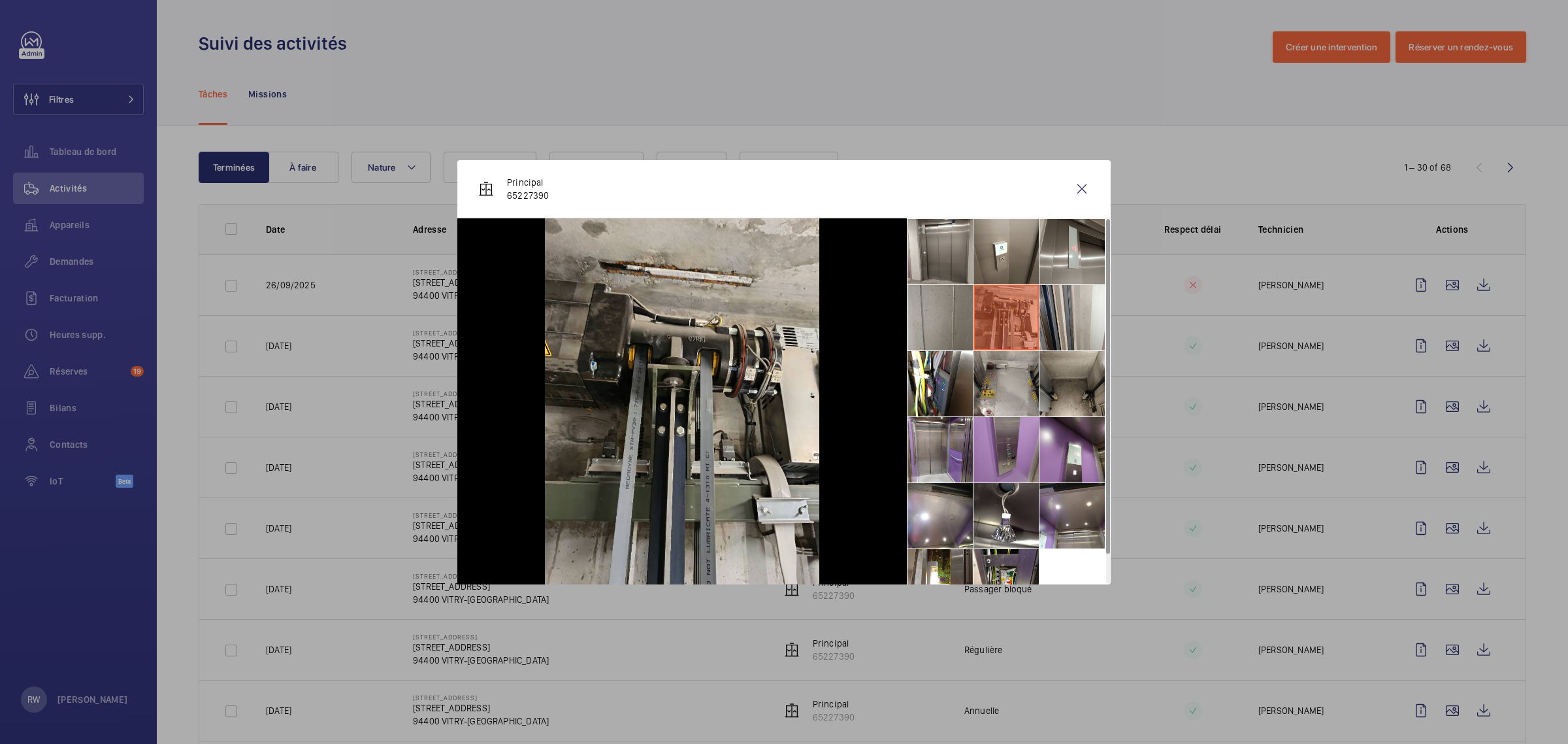
click at [949, 321] on li at bounding box center [940, 317] width 65 height 65
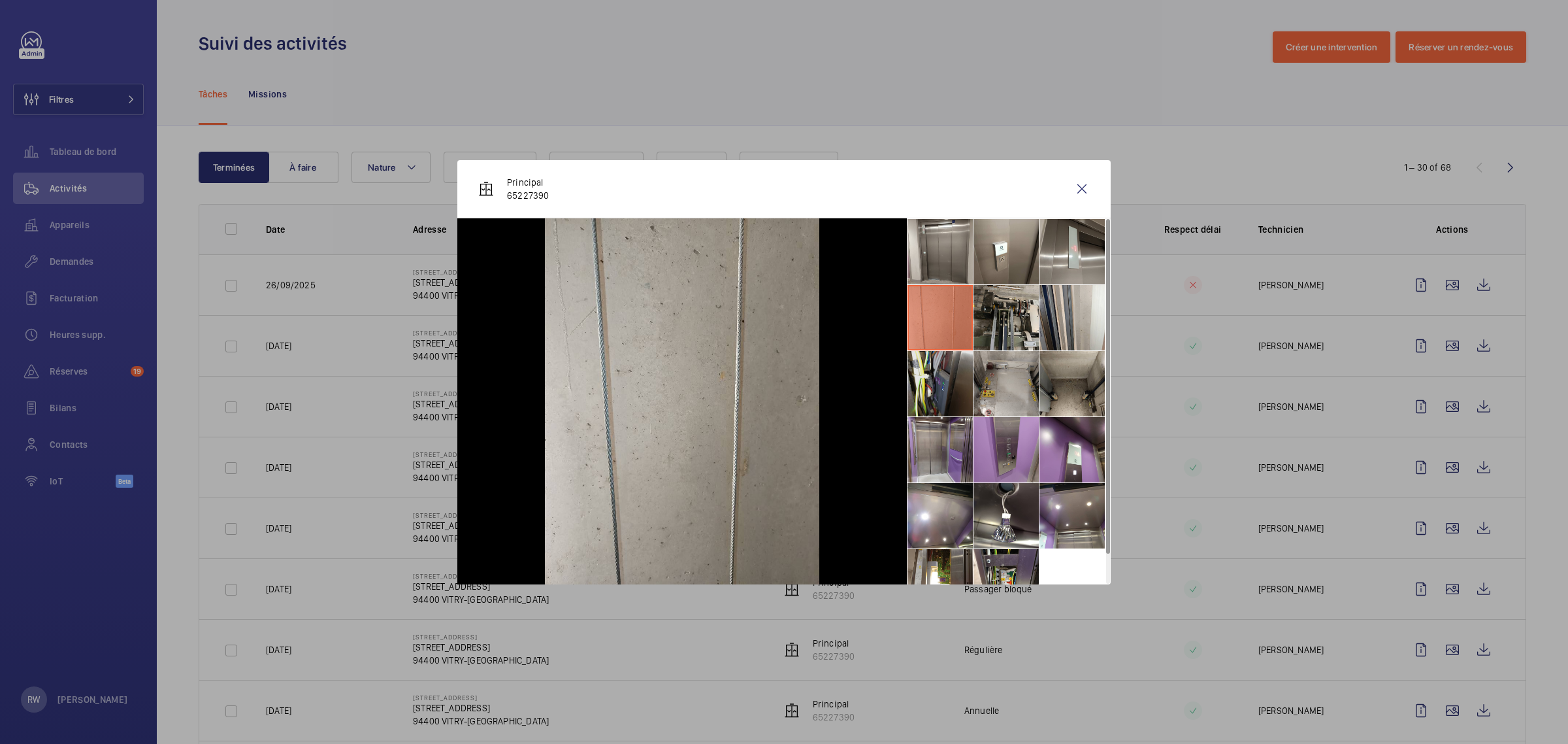
click at [930, 379] on li at bounding box center [940, 383] width 65 height 65
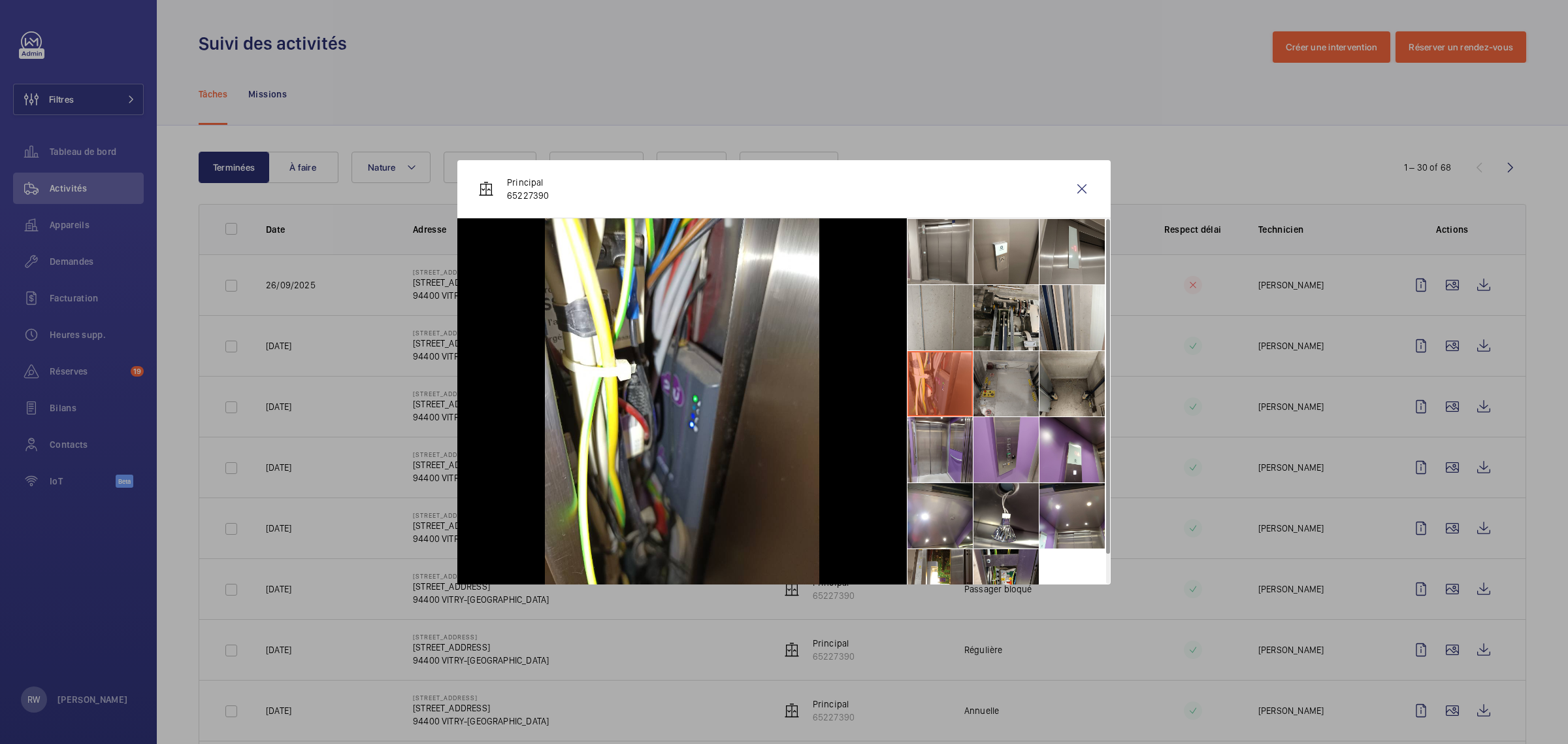
click at [1007, 389] on li at bounding box center [1006, 383] width 65 height 65
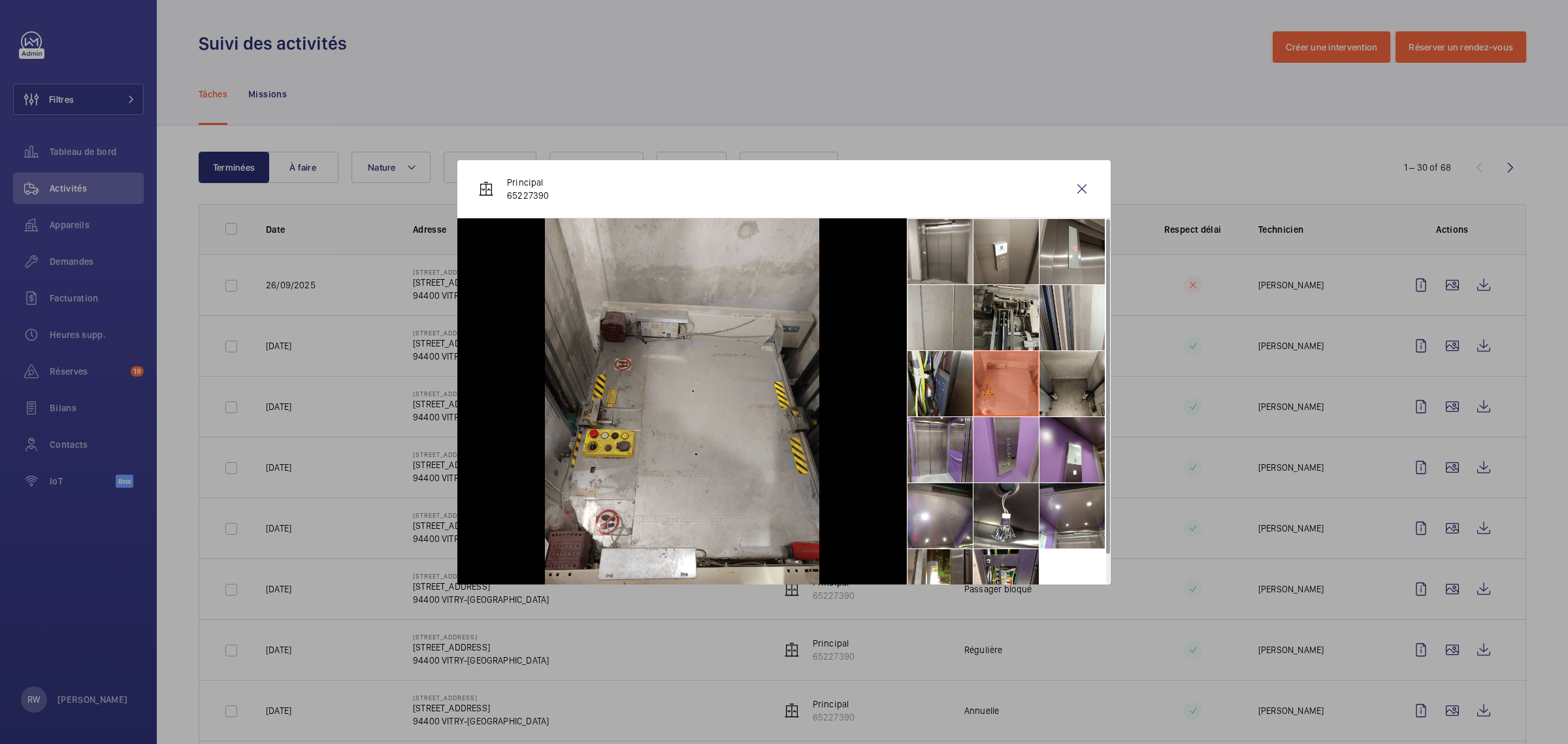
click at [944, 389] on li at bounding box center [940, 383] width 65 height 65
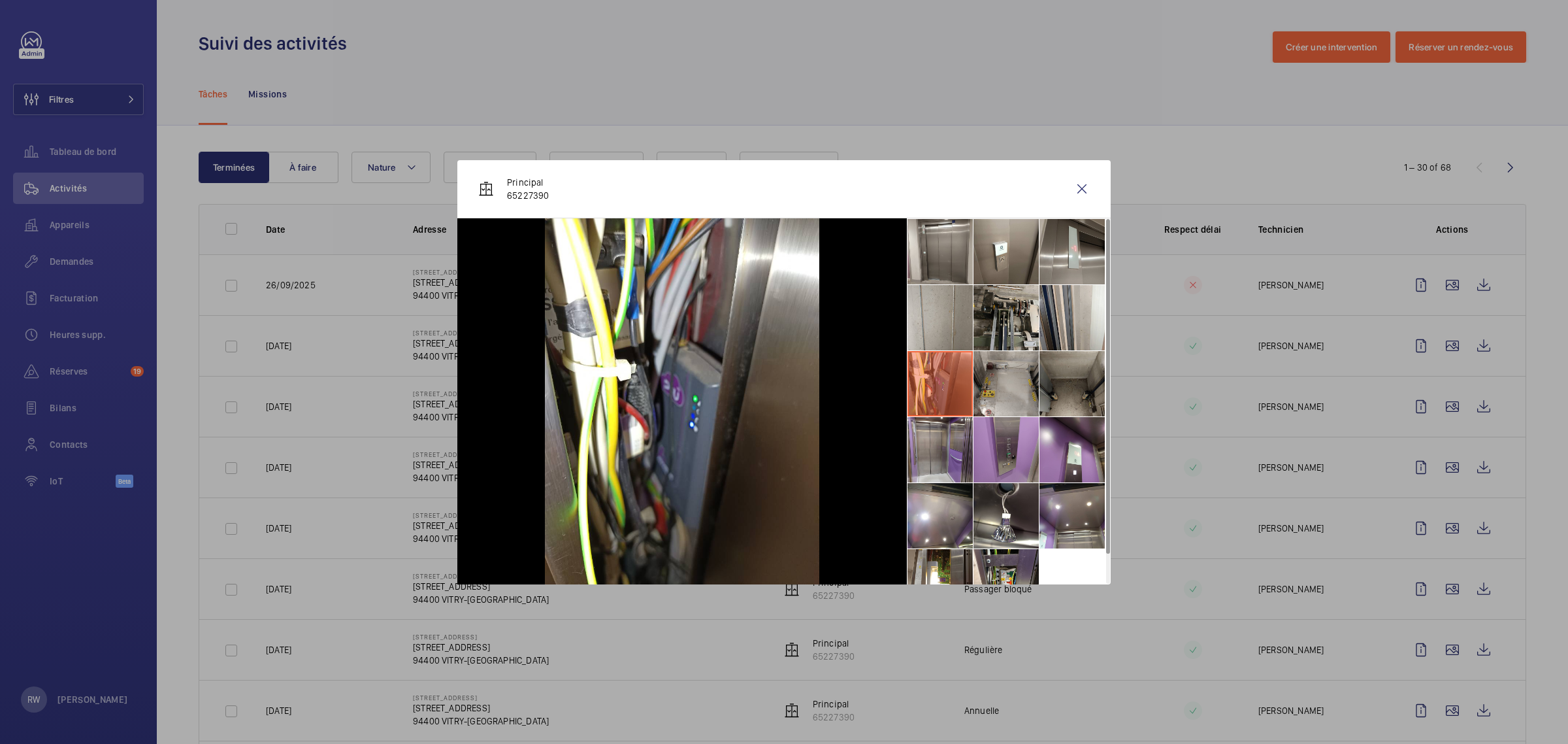
click at [1072, 386] on li at bounding box center [1072, 383] width 65 height 65
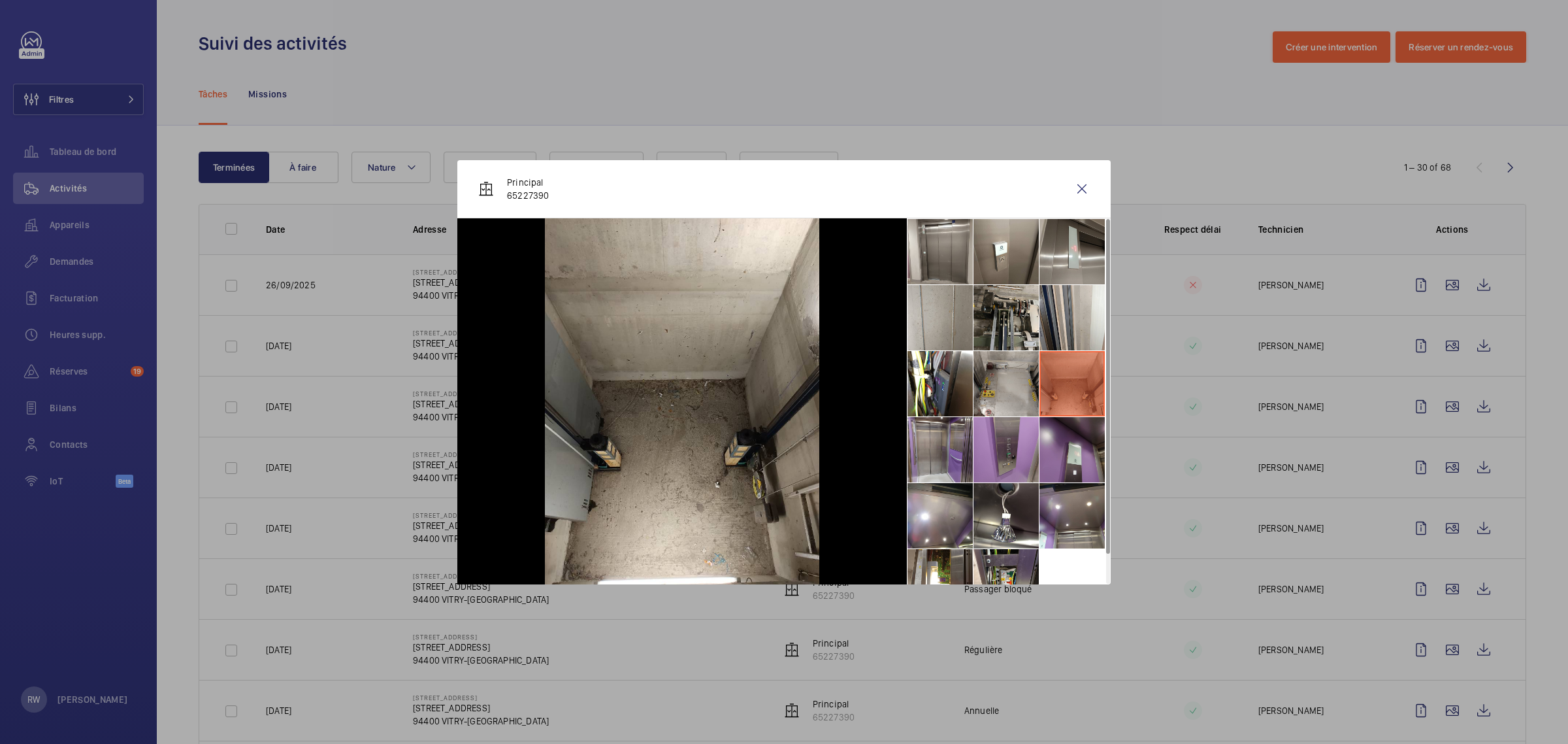
click at [1069, 456] on li at bounding box center [1072, 449] width 65 height 65
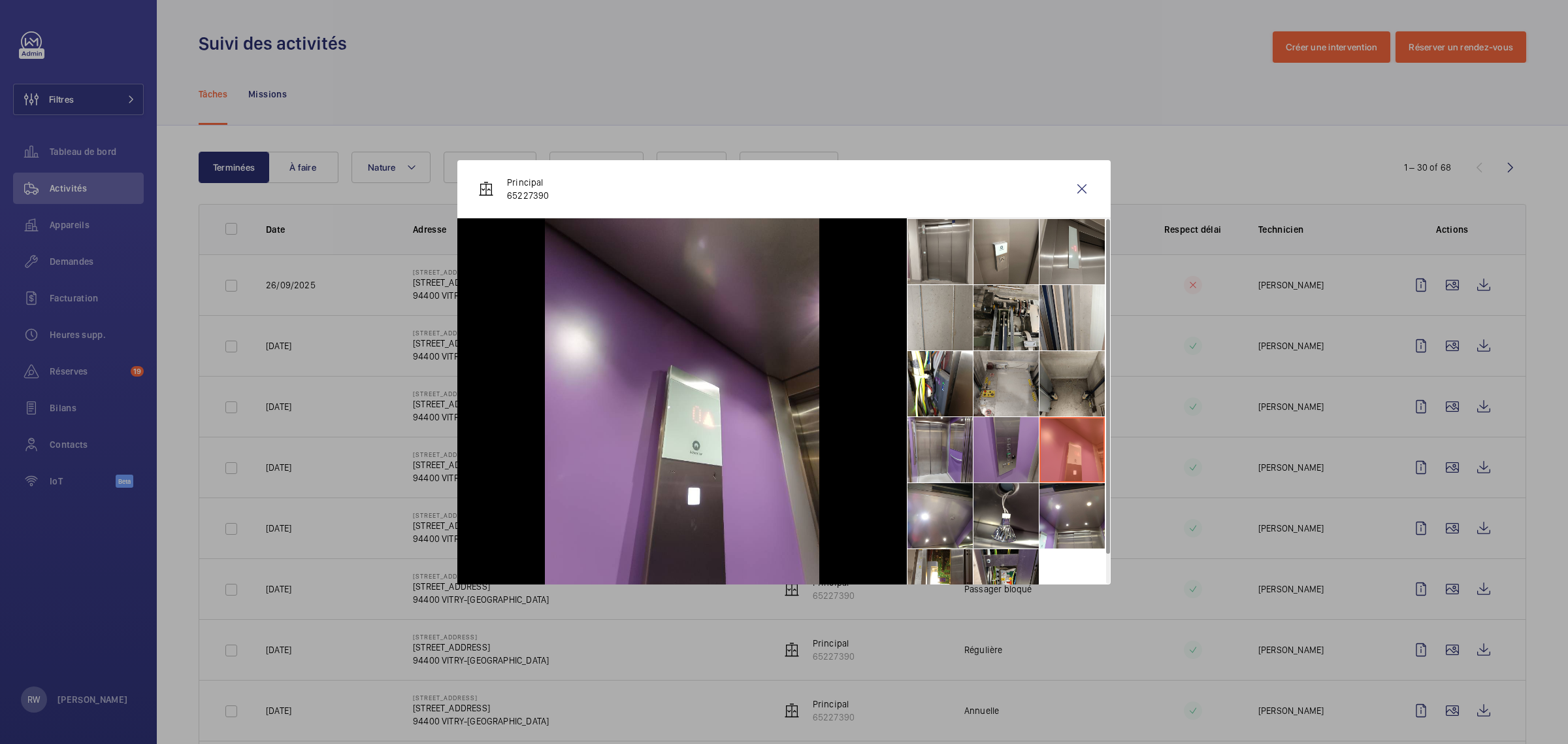
click at [1009, 458] on li at bounding box center [1006, 449] width 65 height 65
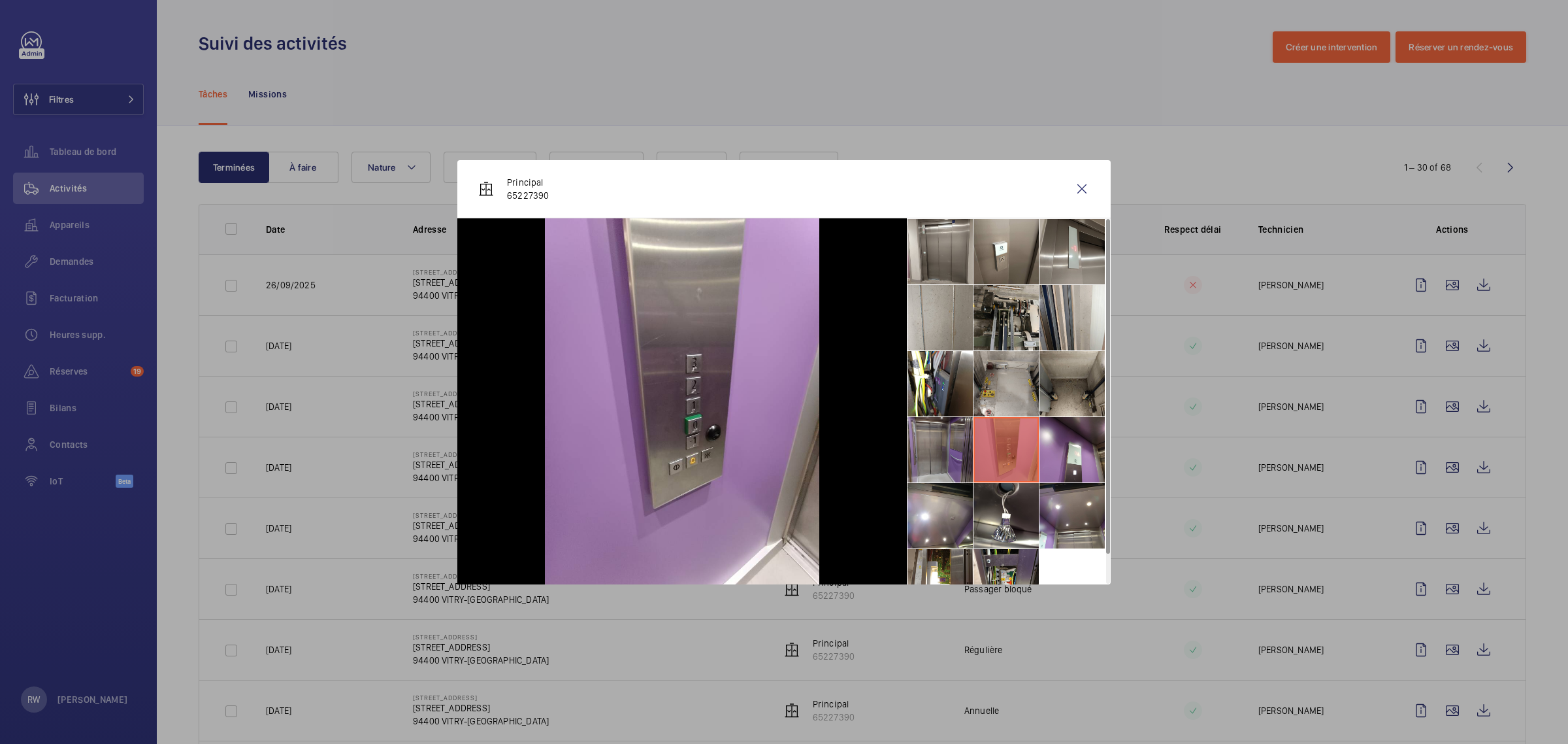
click at [945, 458] on li at bounding box center [940, 449] width 65 height 65
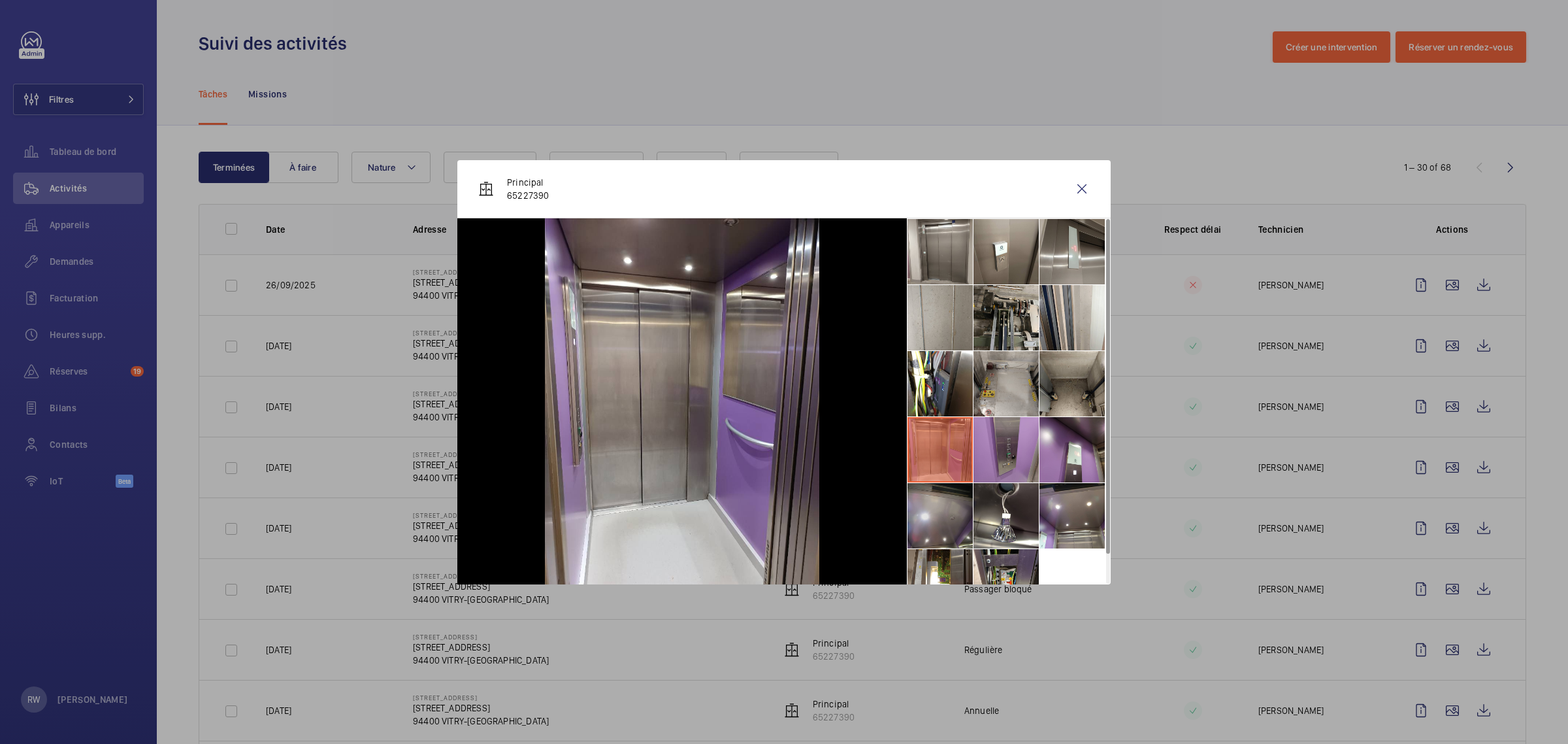
click at [925, 527] on li at bounding box center [940, 515] width 65 height 65
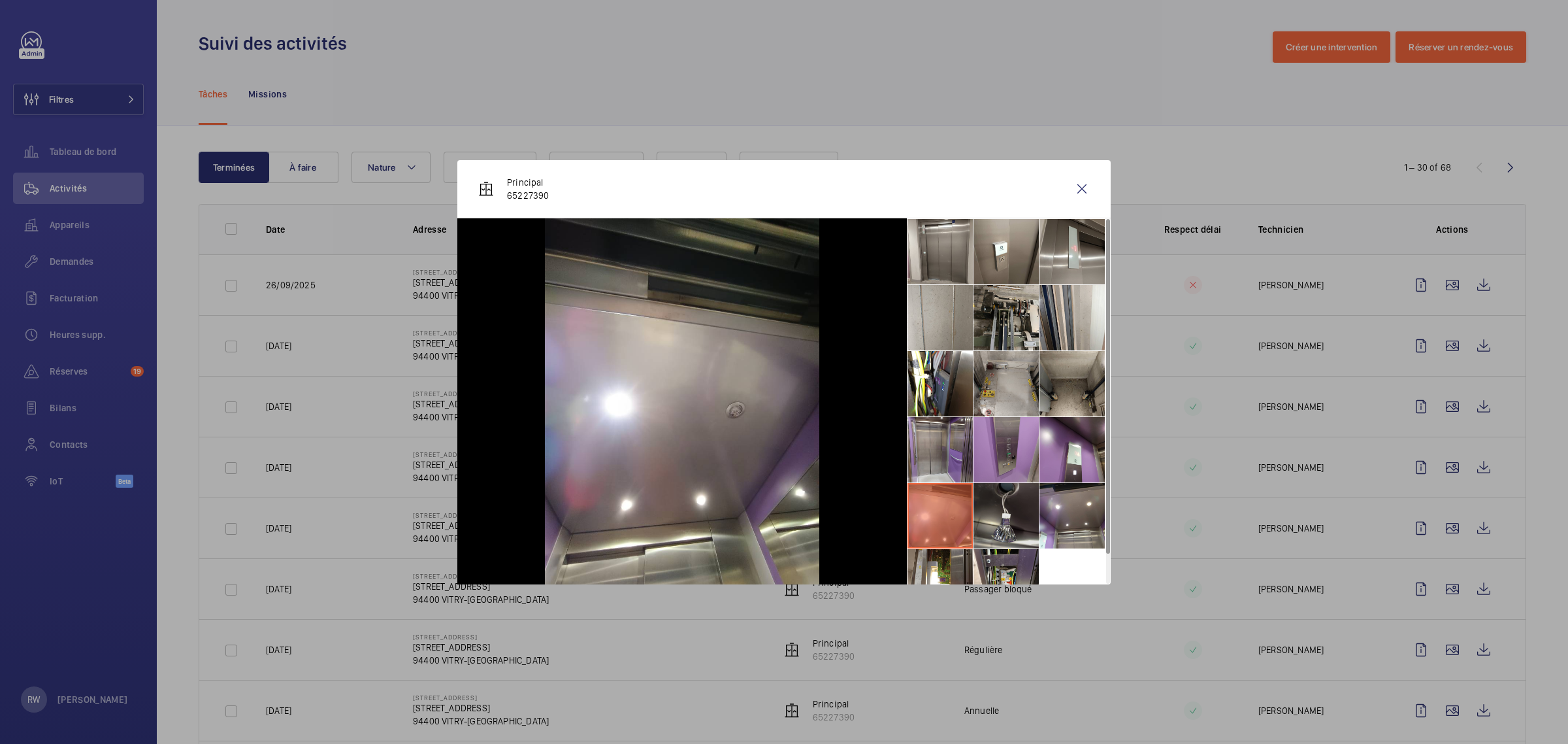
click at [987, 527] on li at bounding box center [1006, 515] width 65 height 65
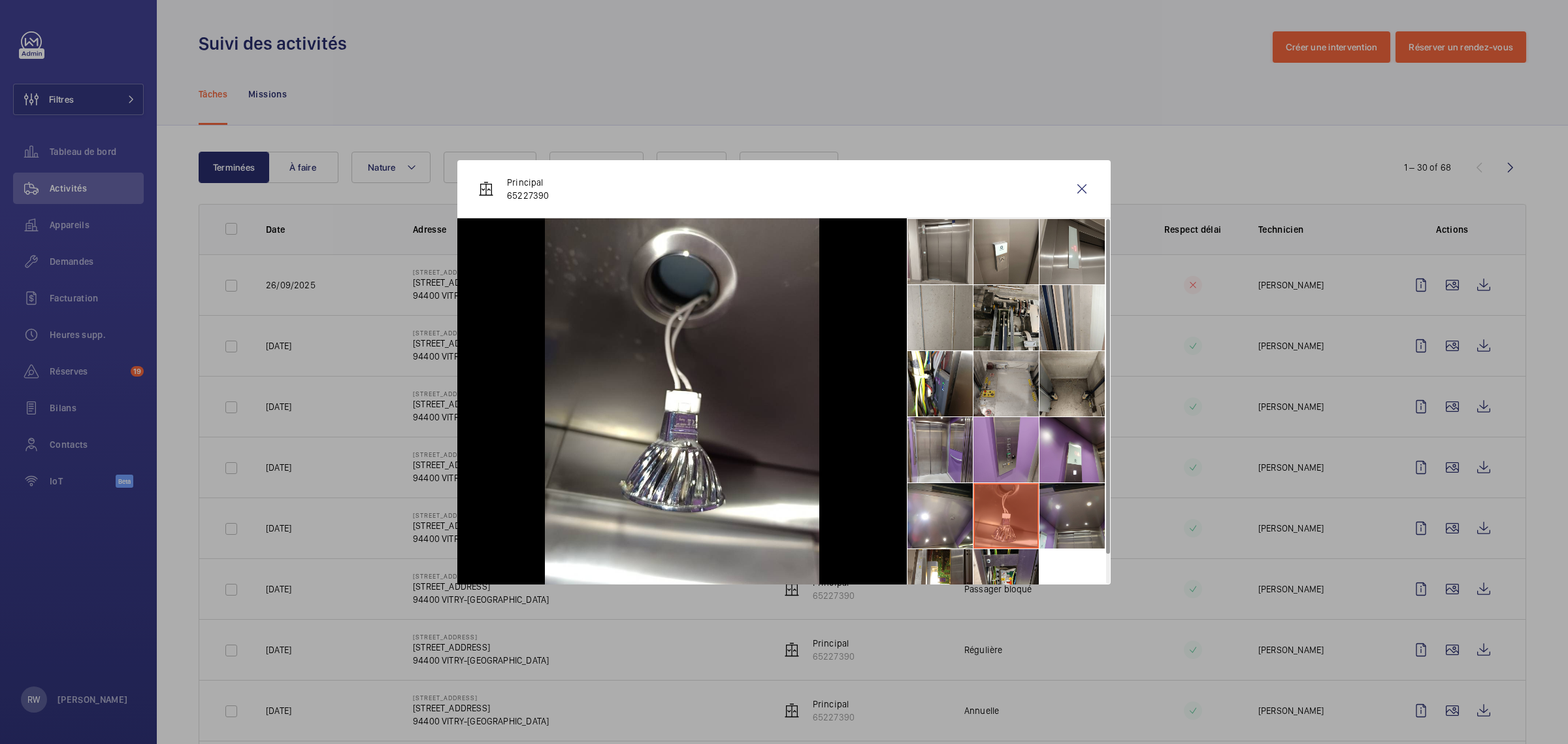
click at [1075, 526] on li at bounding box center [1072, 515] width 65 height 65
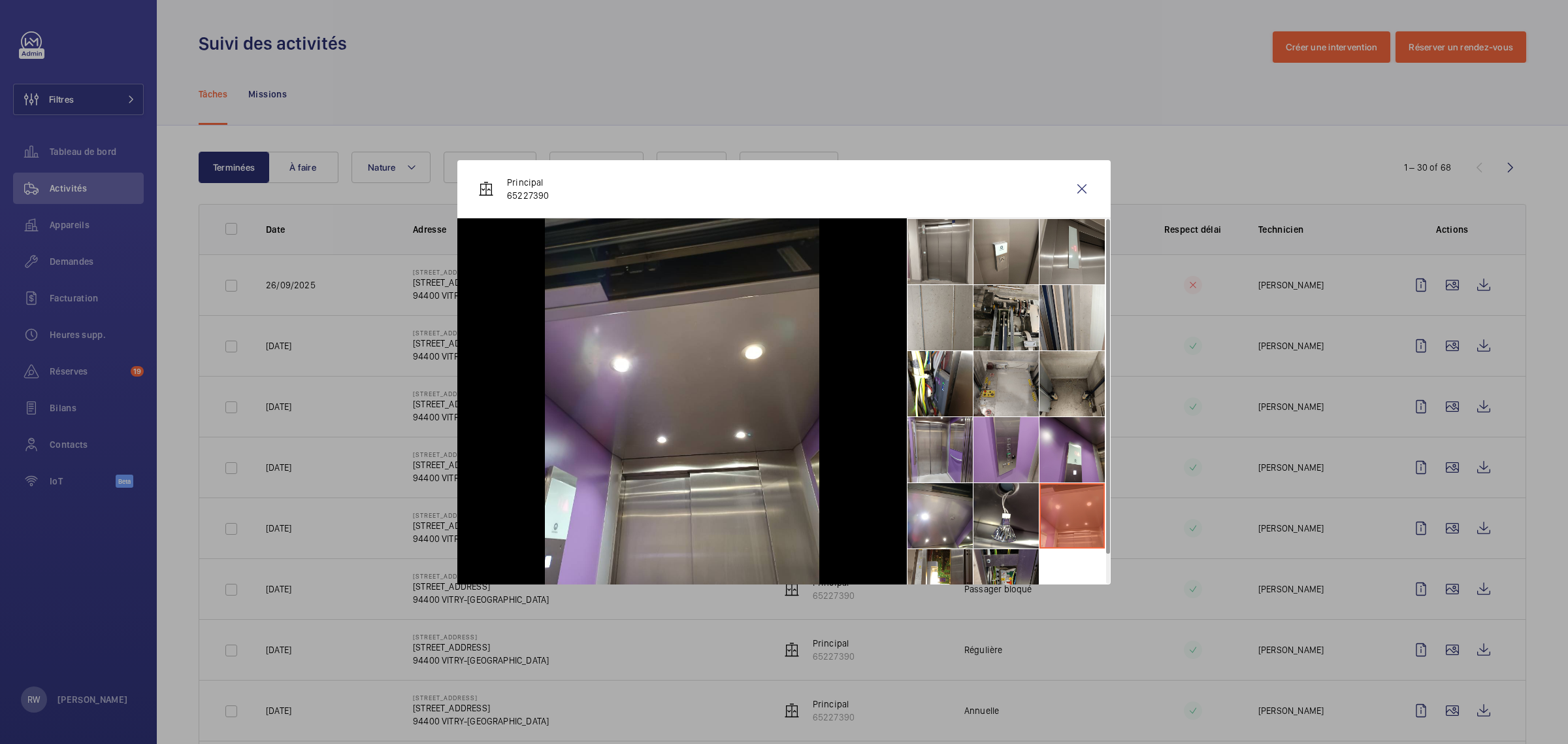
click at [981, 577] on li at bounding box center [1006, 581] width 65 height 65
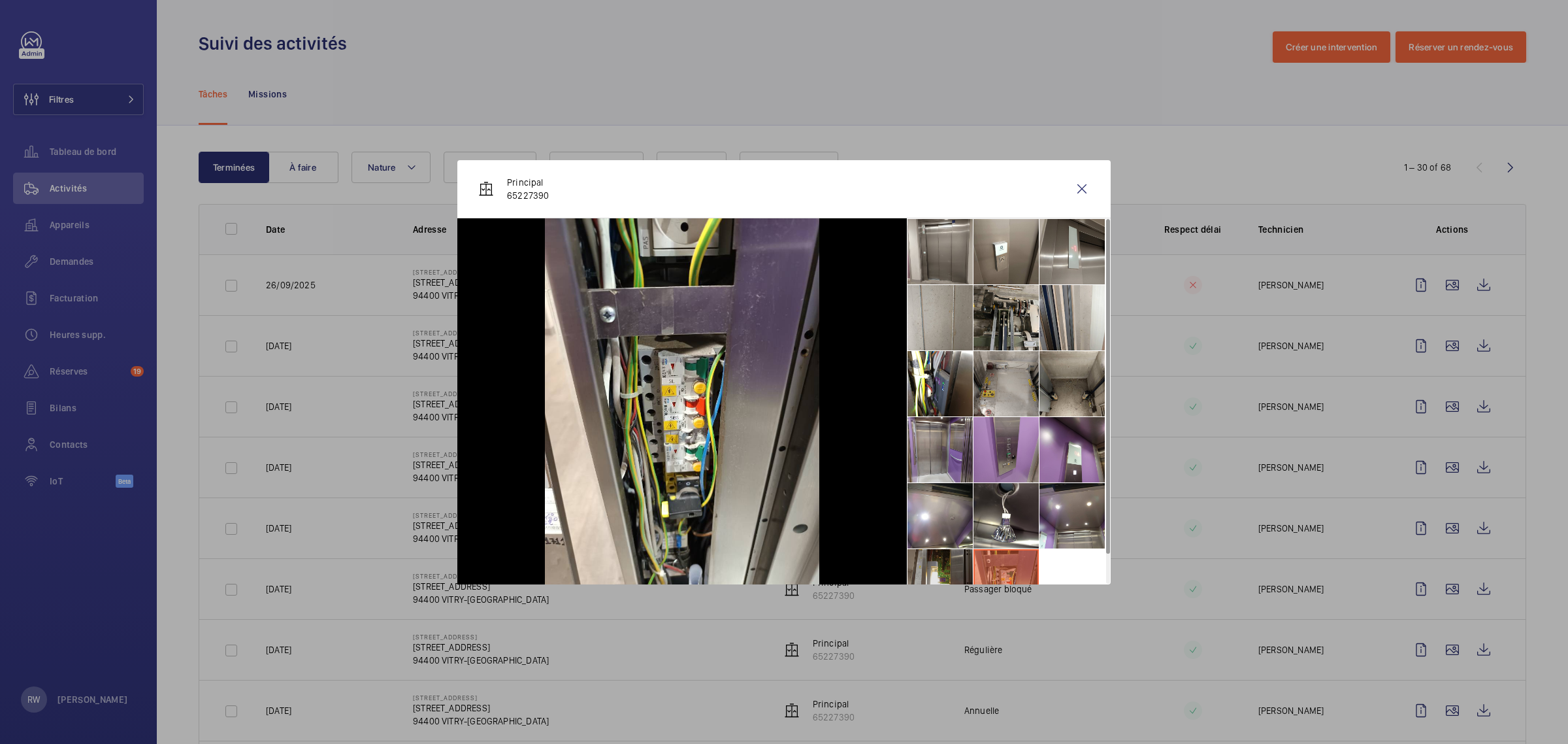
click at [932, 573] on li at bounding box center [940, 581] width 65 height 65
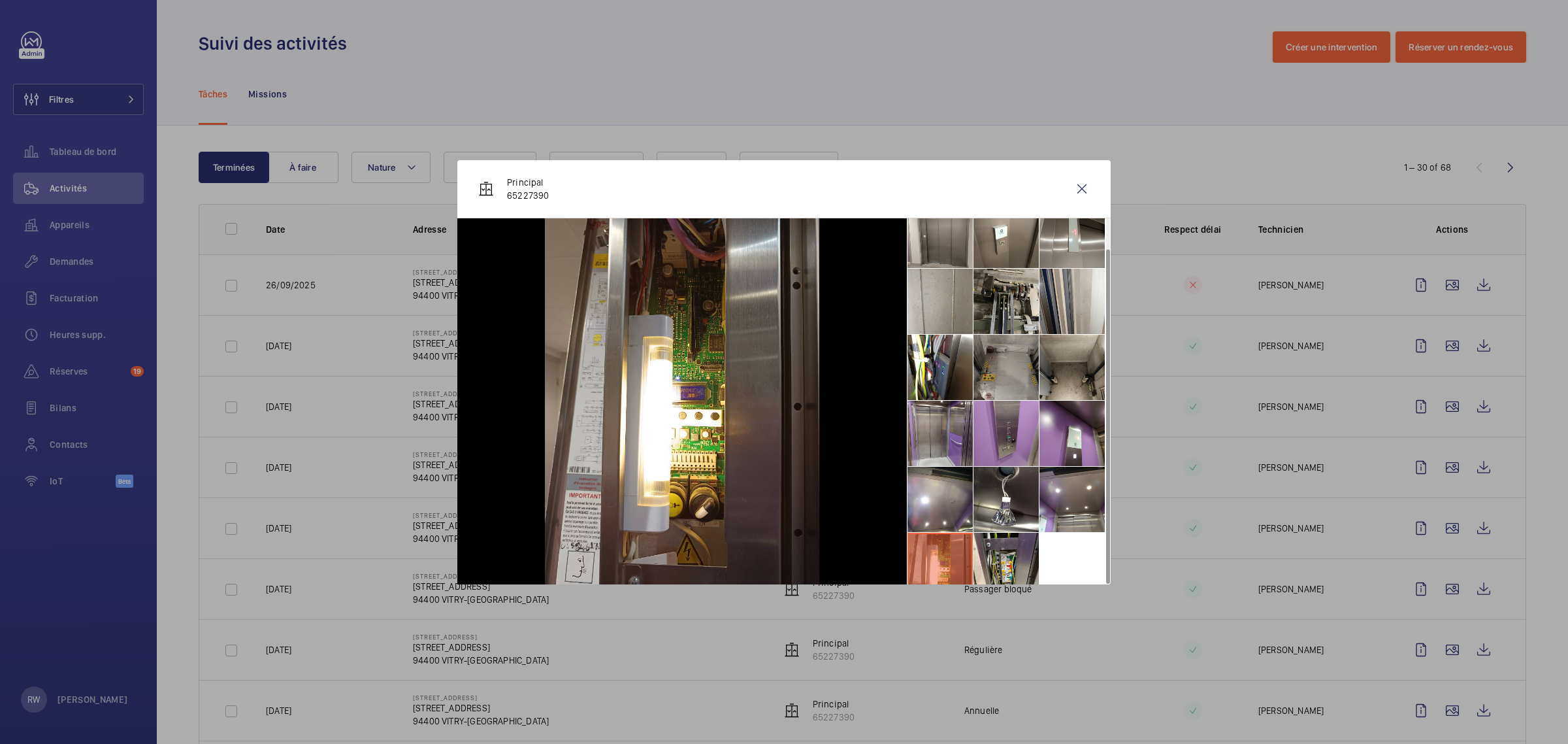
scroll to position [31, 0]
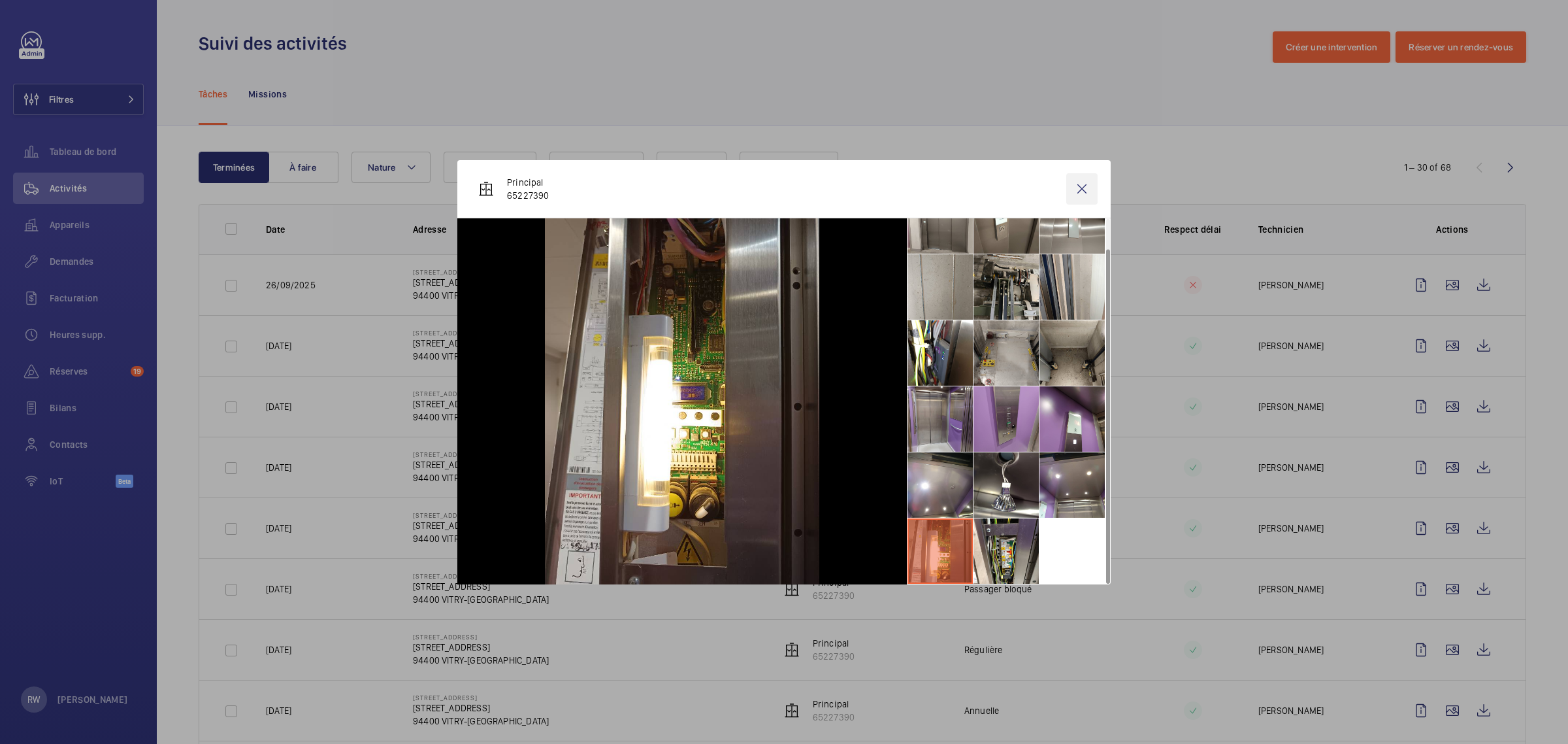
click at [1089, 190] on wm-front-icon-button at bounding box center [1081, 188] width 31 height 31
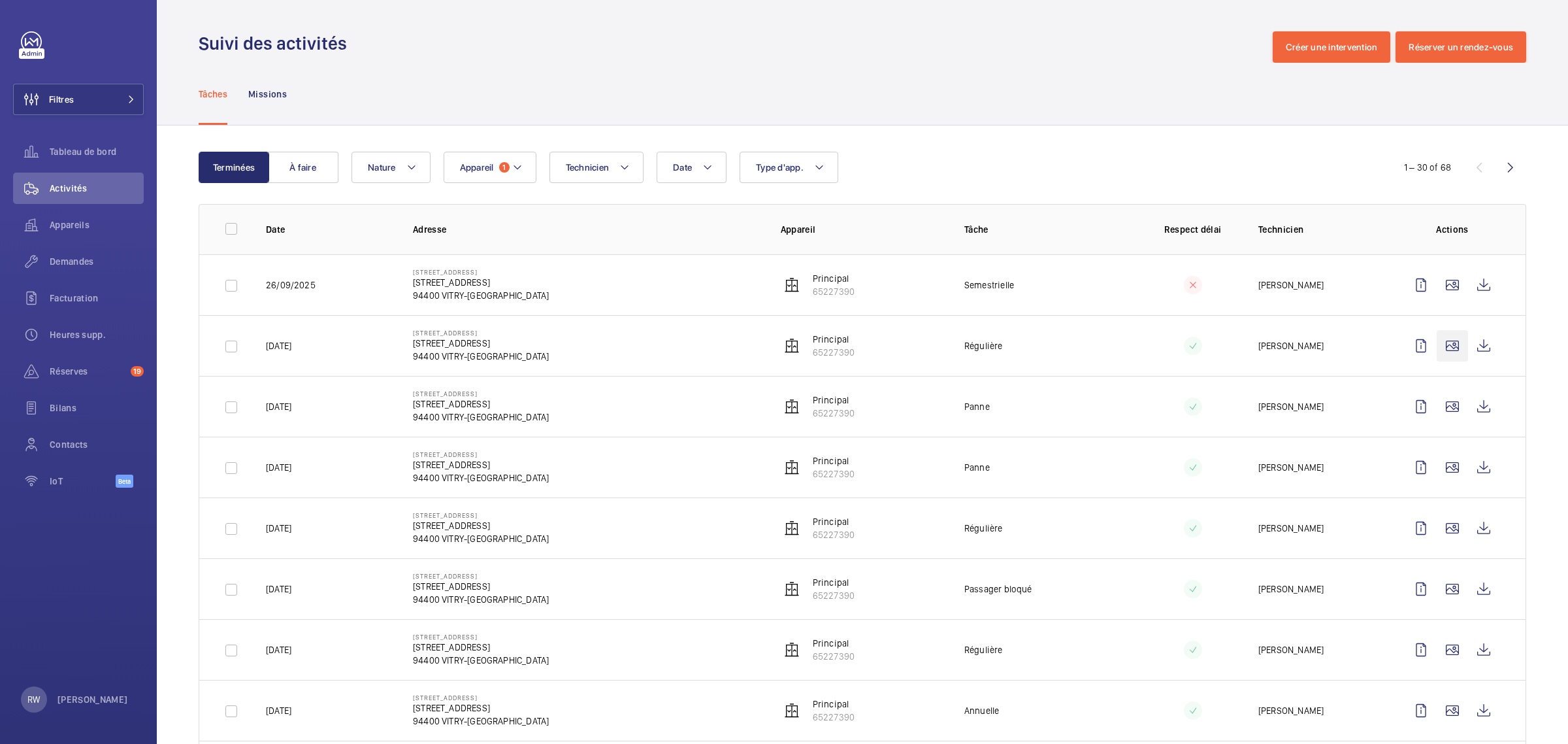
click at [1439, 347] on wm-front-icon-button at bounding box center [1452, 346] width 31 height 31
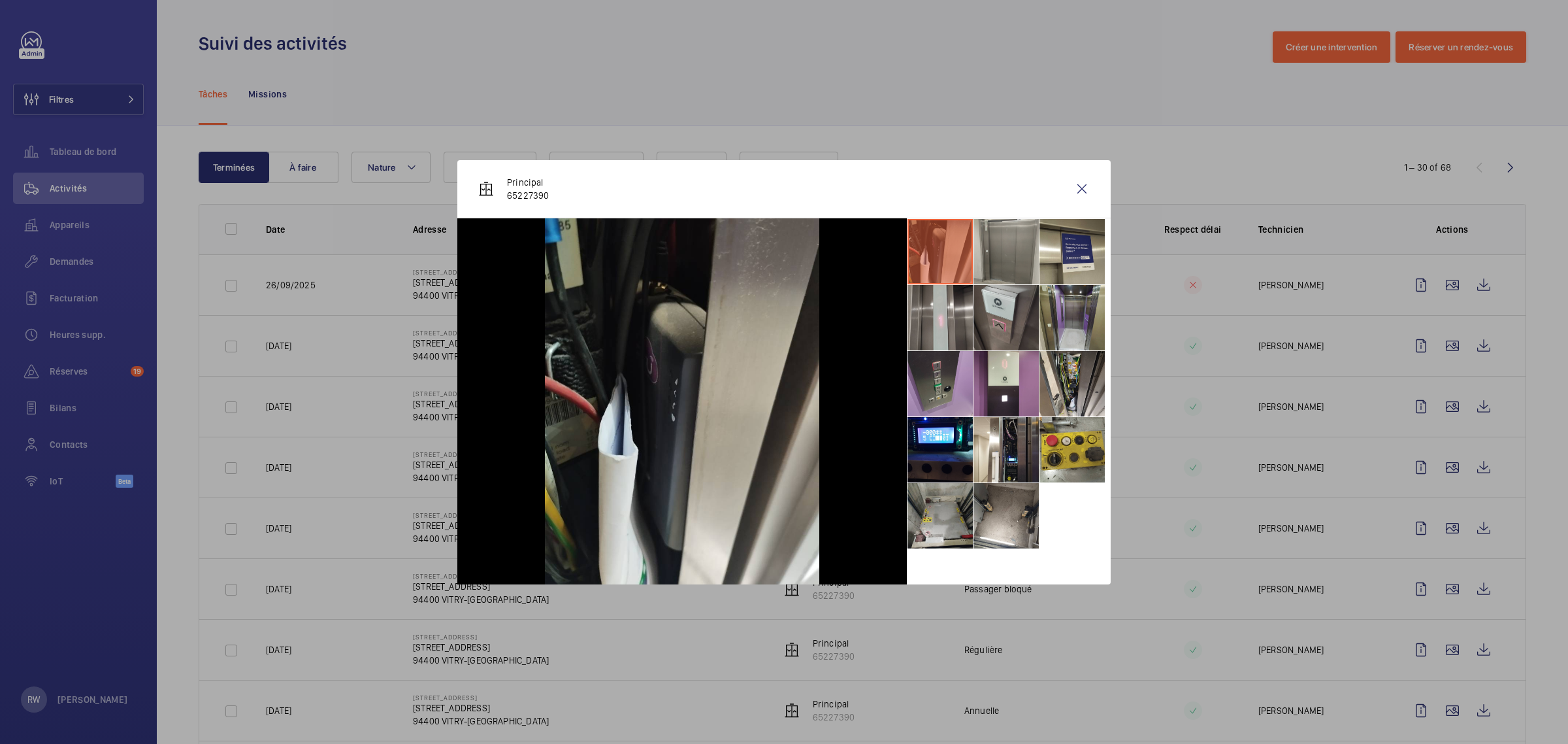
click at [1011, 253] on li at bounding box center [1006, 251] width 65 height 65
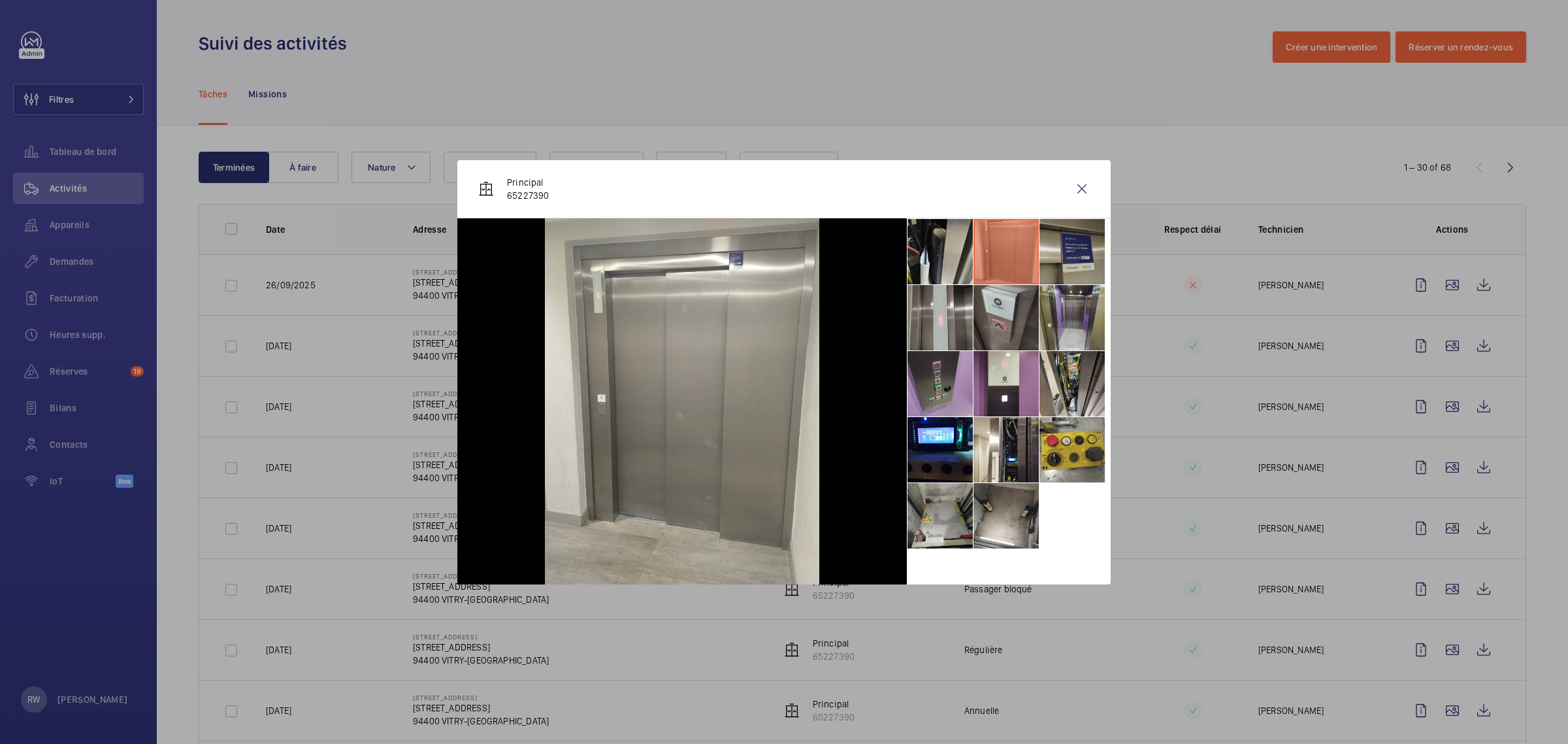
click at [1065, 248] on li at bounding box center [1072, 251] width 65 height 65
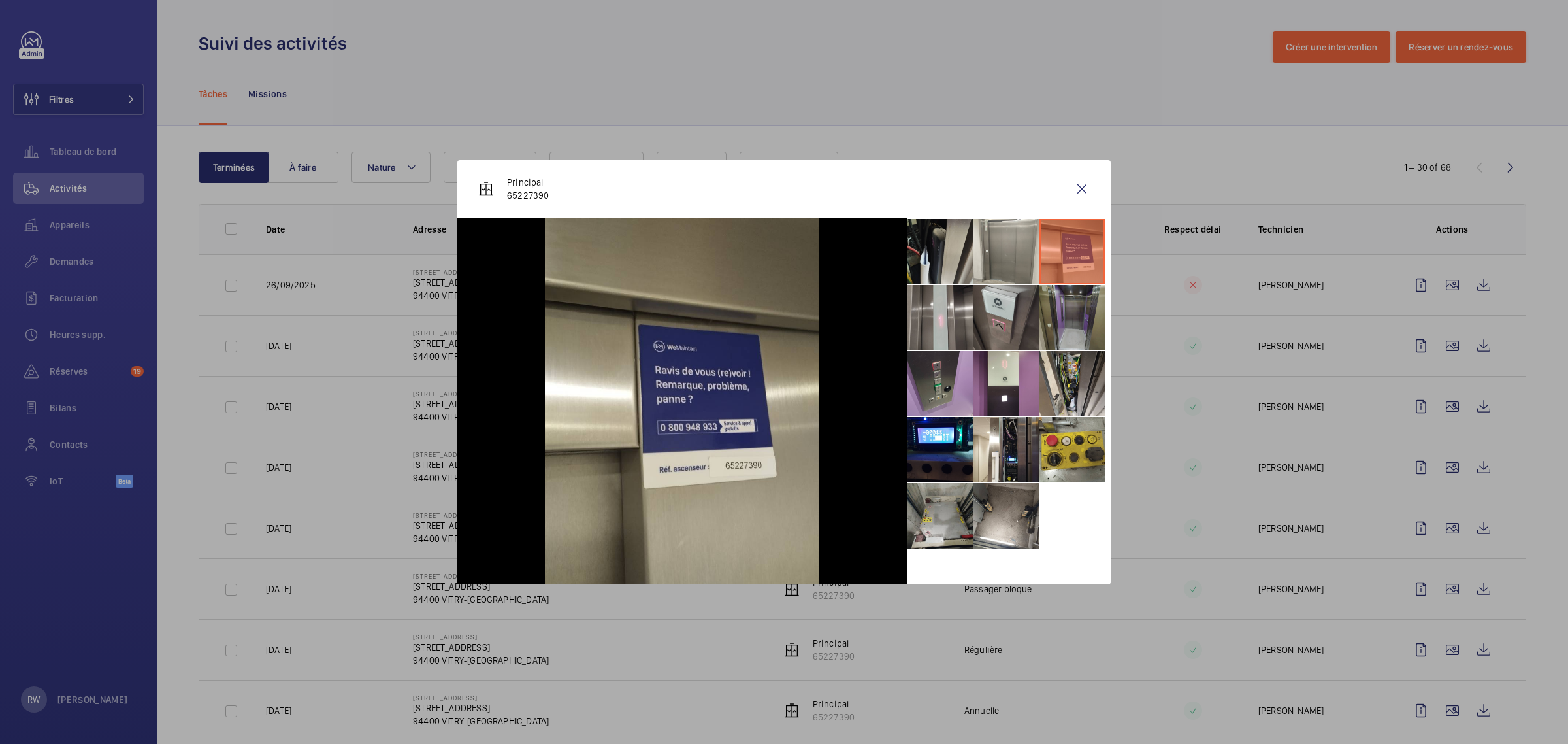
click at [1073, 315] on li at bounding box center [1072, 317] width 65 height 65
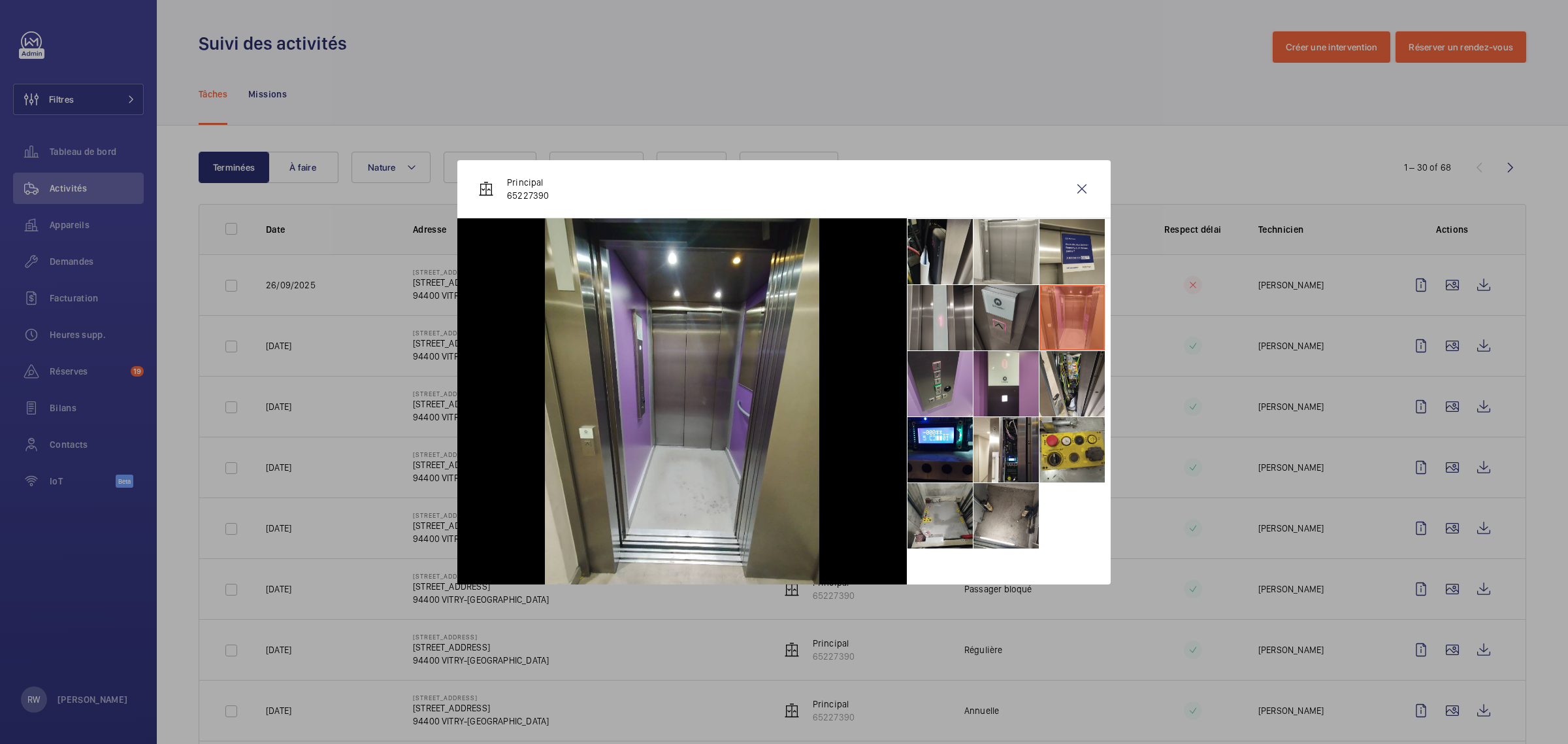
click at [1023, 321] on li at bounding box center [1006, 317] width 65 height 65
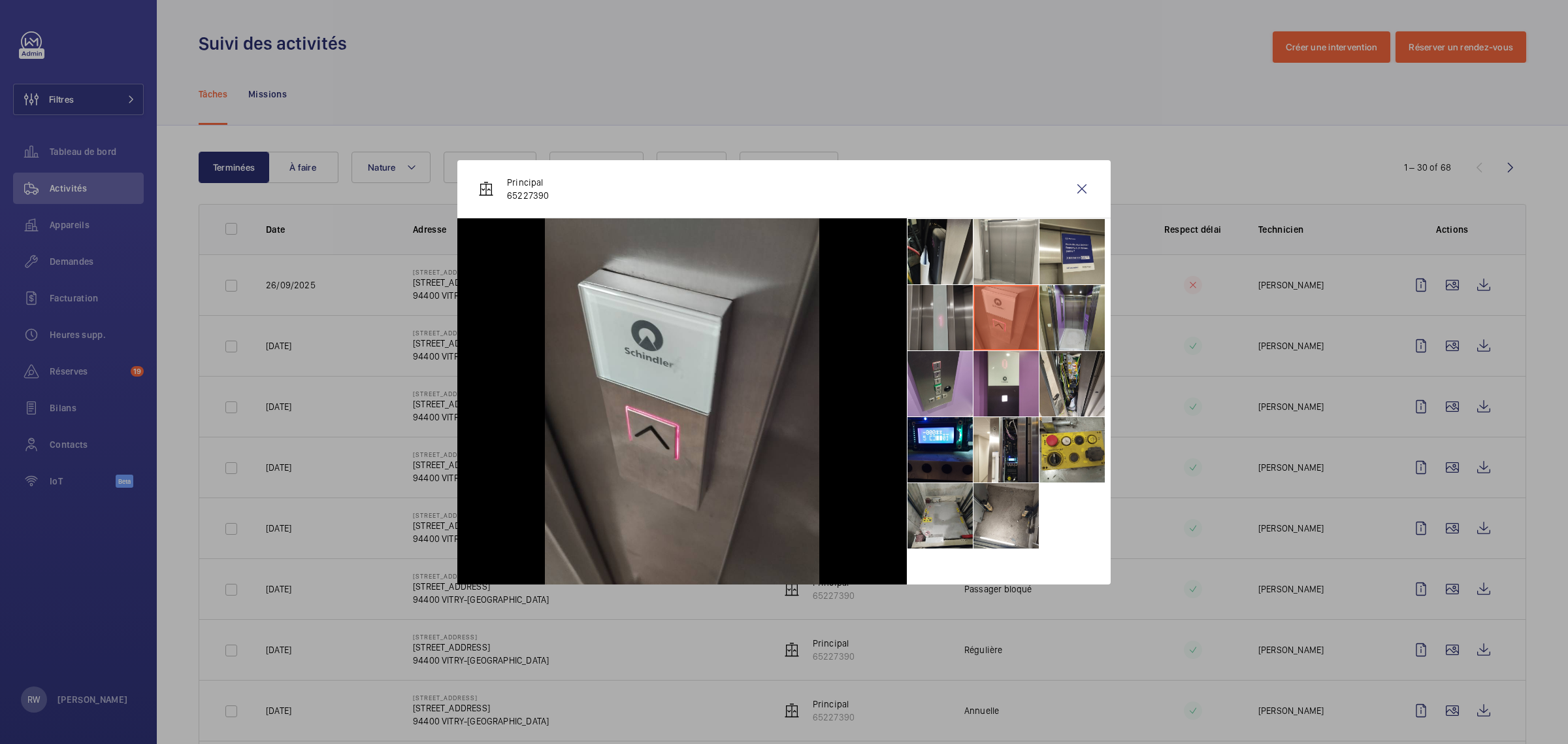
click at [960, 321] on li at bounding box center [940, 317] width 65 height 65
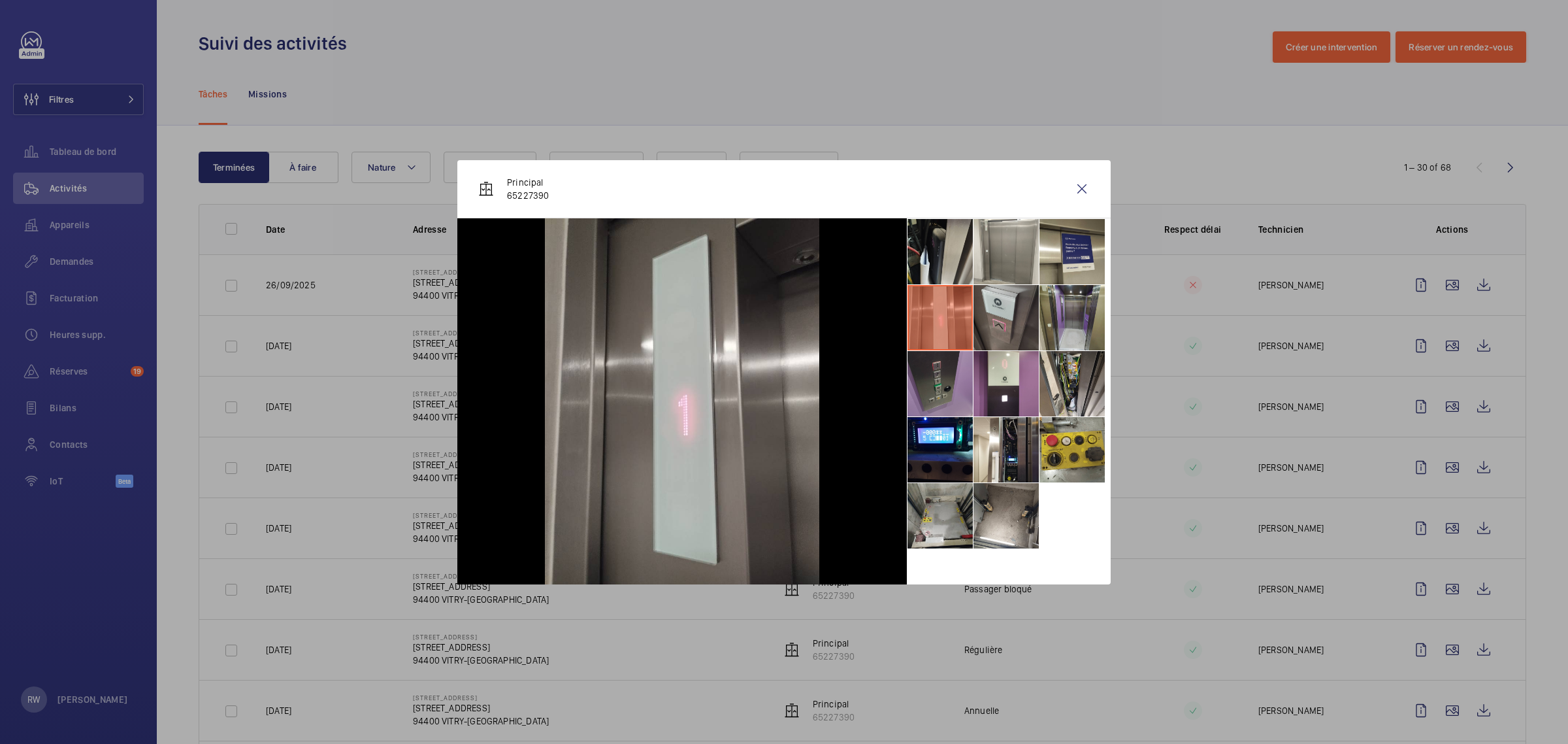
click at [941, 374] on li at bounding box center [940, 383] width 65 height 65
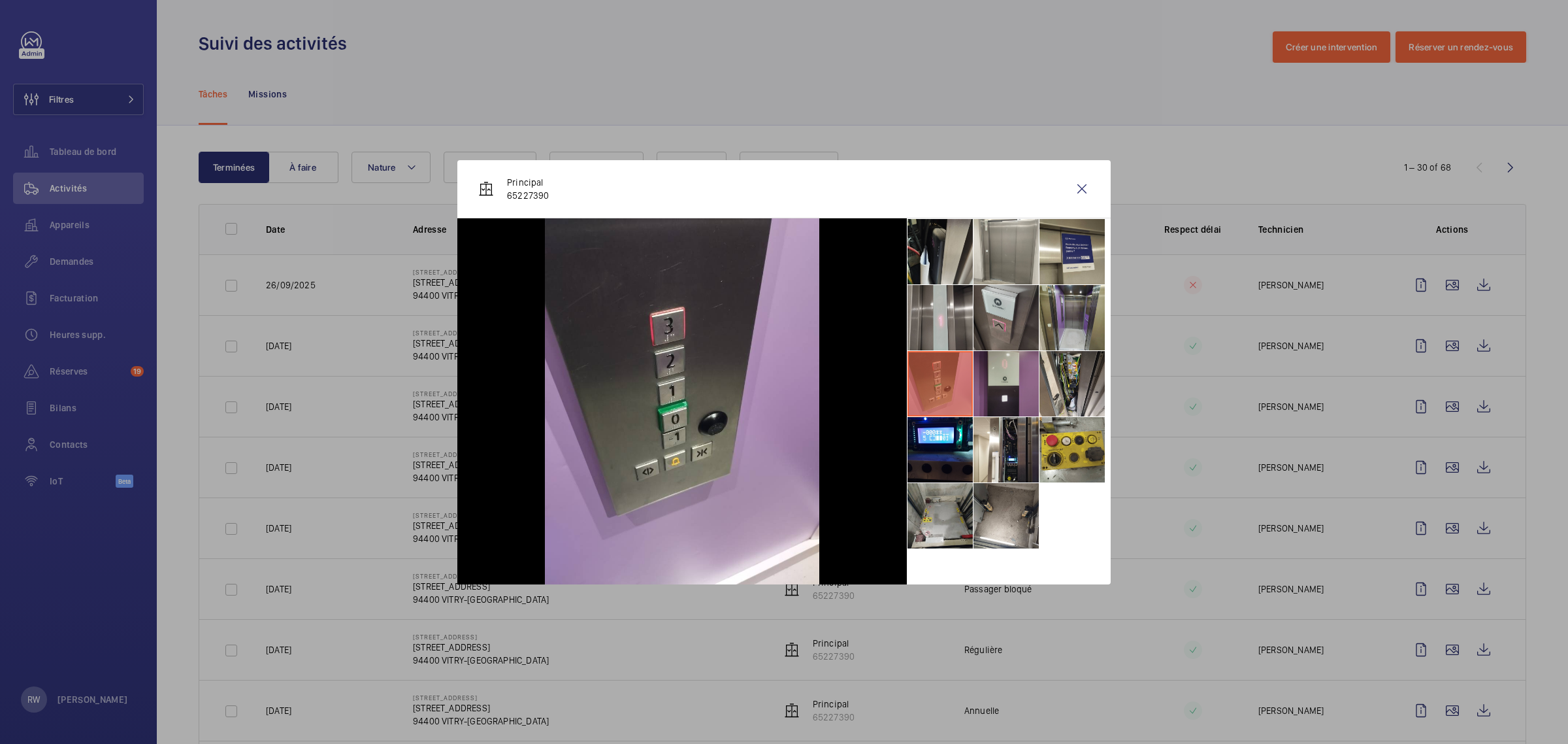
click at [991, 384] on li at bounding box center [1006, 383] width 65 height 65
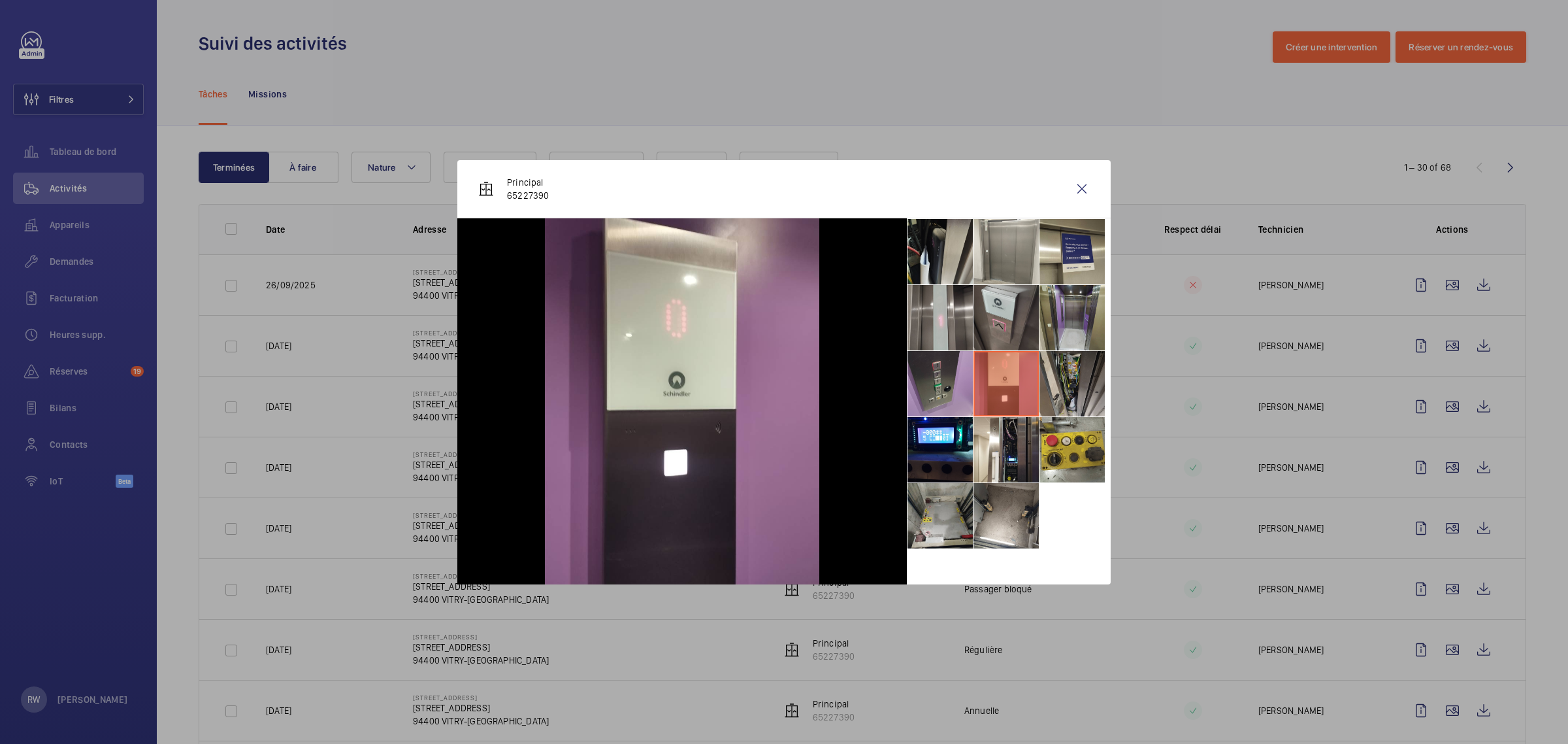
click at [1050, 387] on li at bounding box center [1072, 383] width 65 height 65
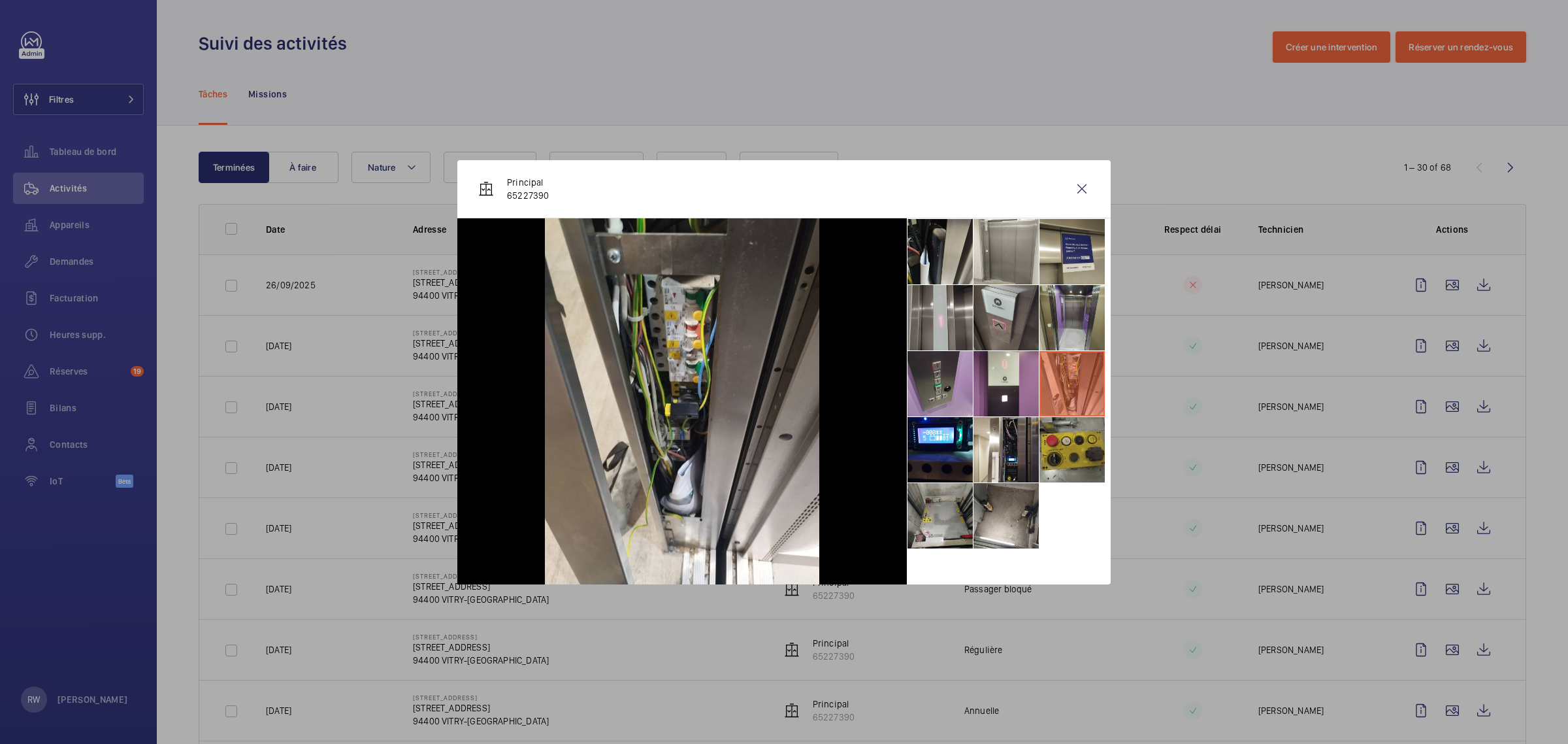
click at [1067, 434] on li at bounding box center [1072, 449] width 65 height 65
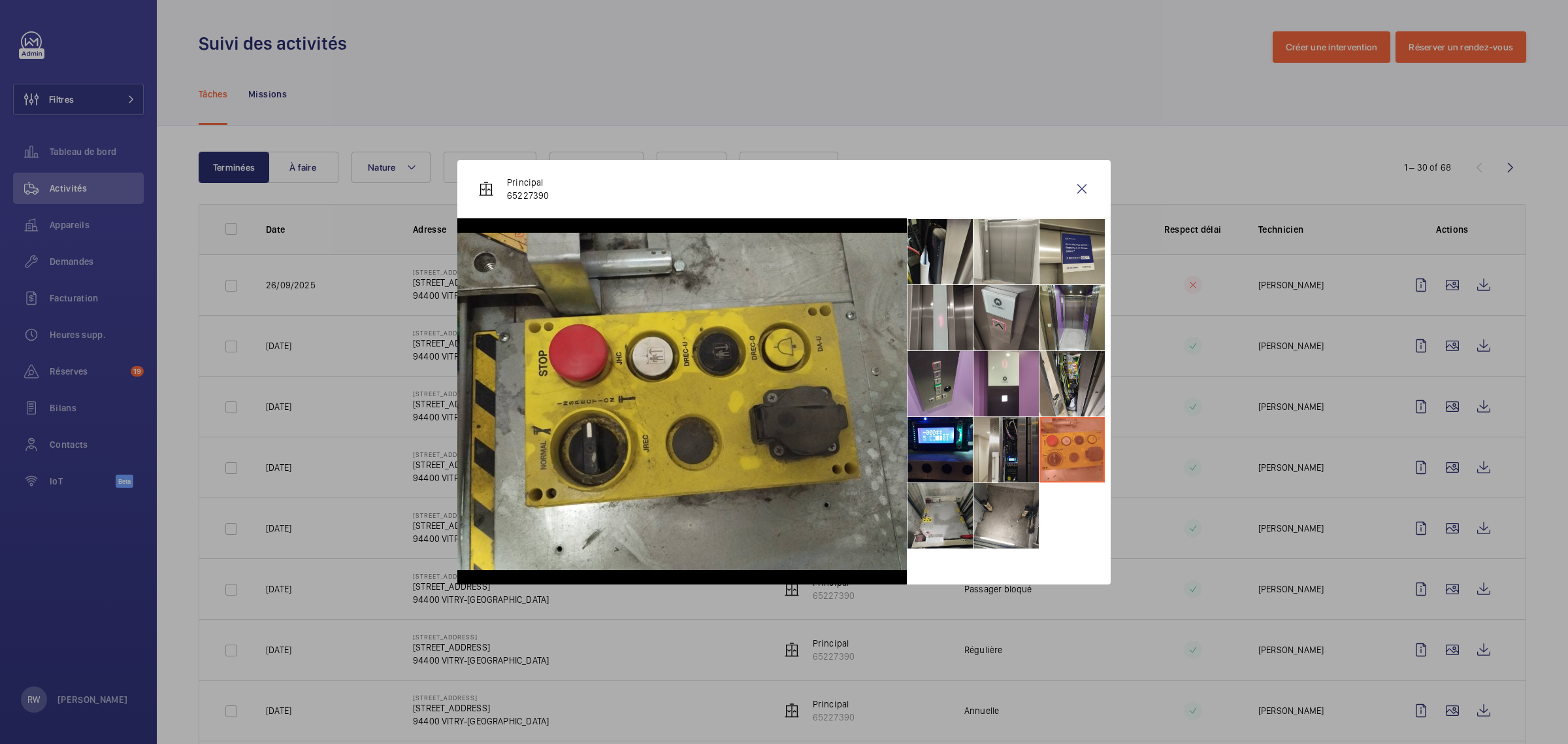
click at [1017, 447] on li at bounding box center [1006, 449] width 65 height 65
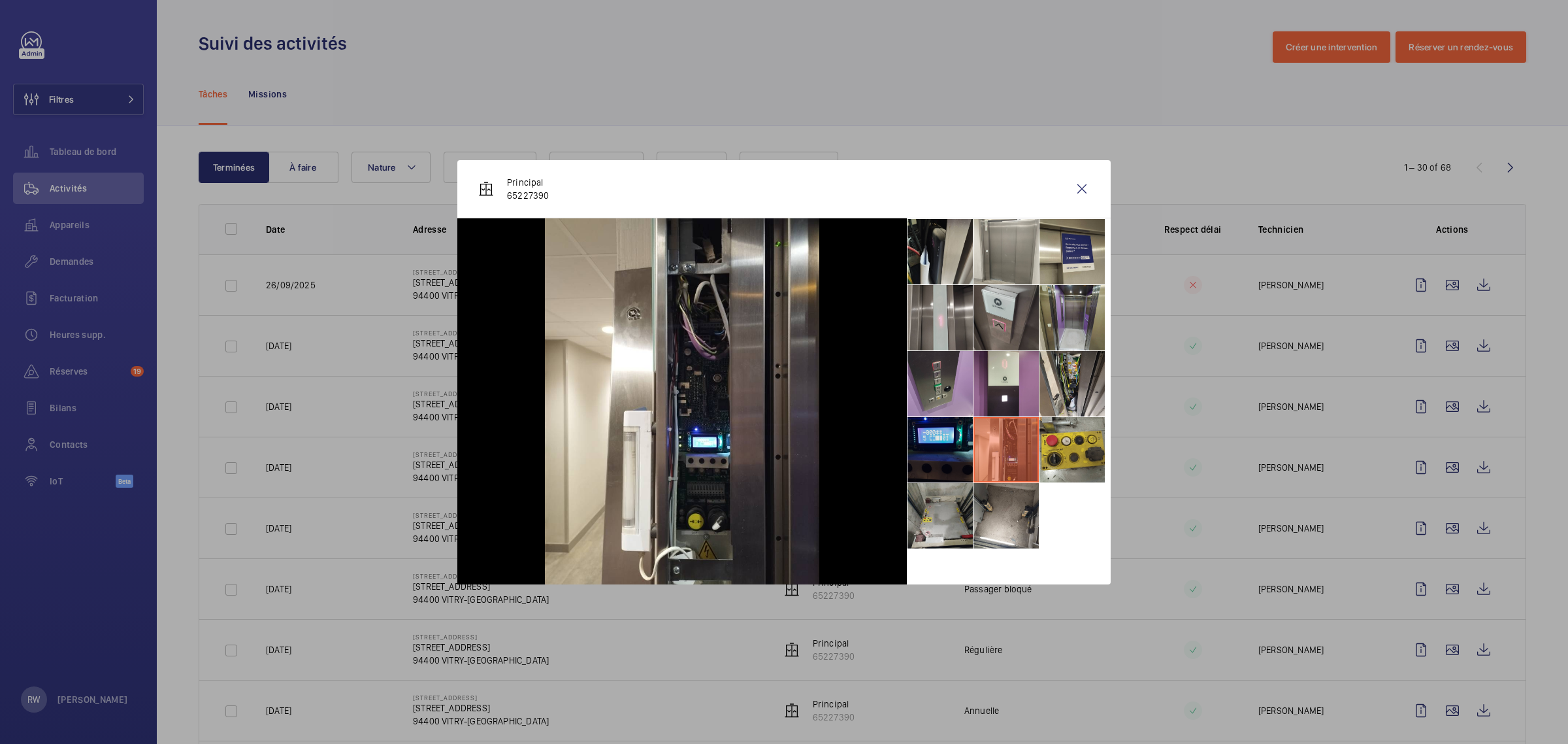
click at [947, 441] on li at bounding box center [940, 449] width 65 height 65
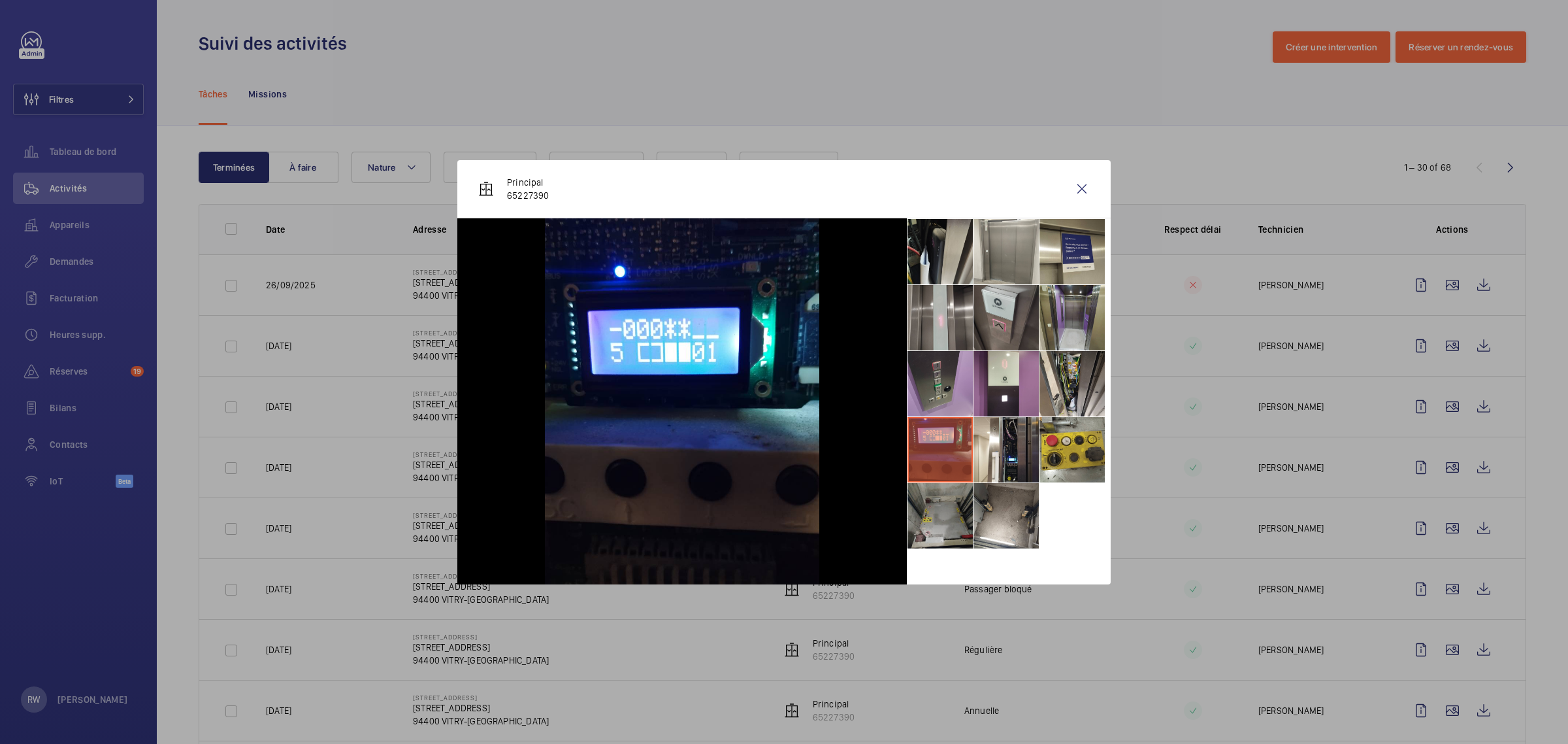
click at [936, 529] on li at bounding box center [940, 515] width 65 height 65
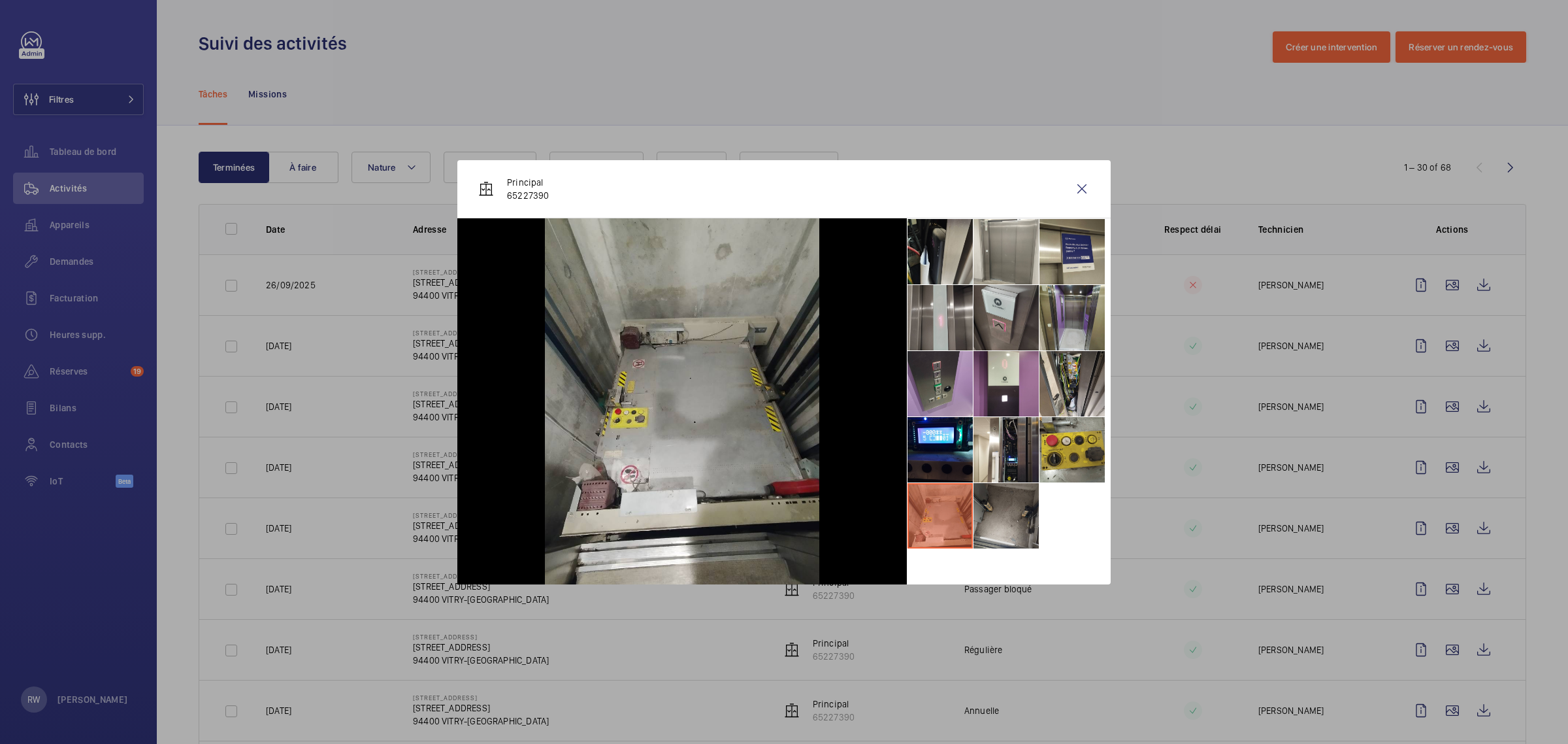
click at [1018, 520] on li at bounding box center [1006, 515] width 65 height 65
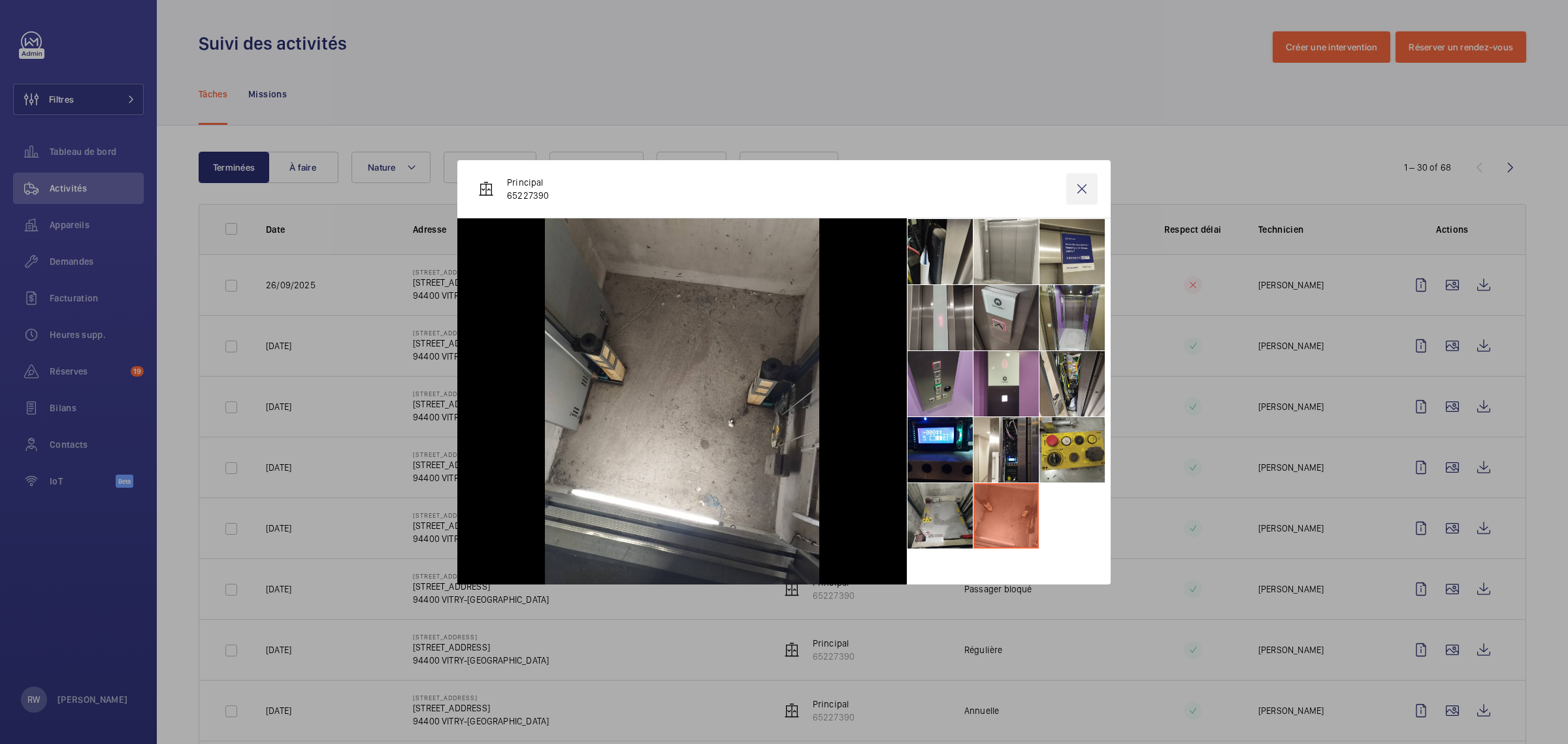
click at [1091, 185] on wm-front-icon-button at bounding box center [1081, 188] width 31 height 31
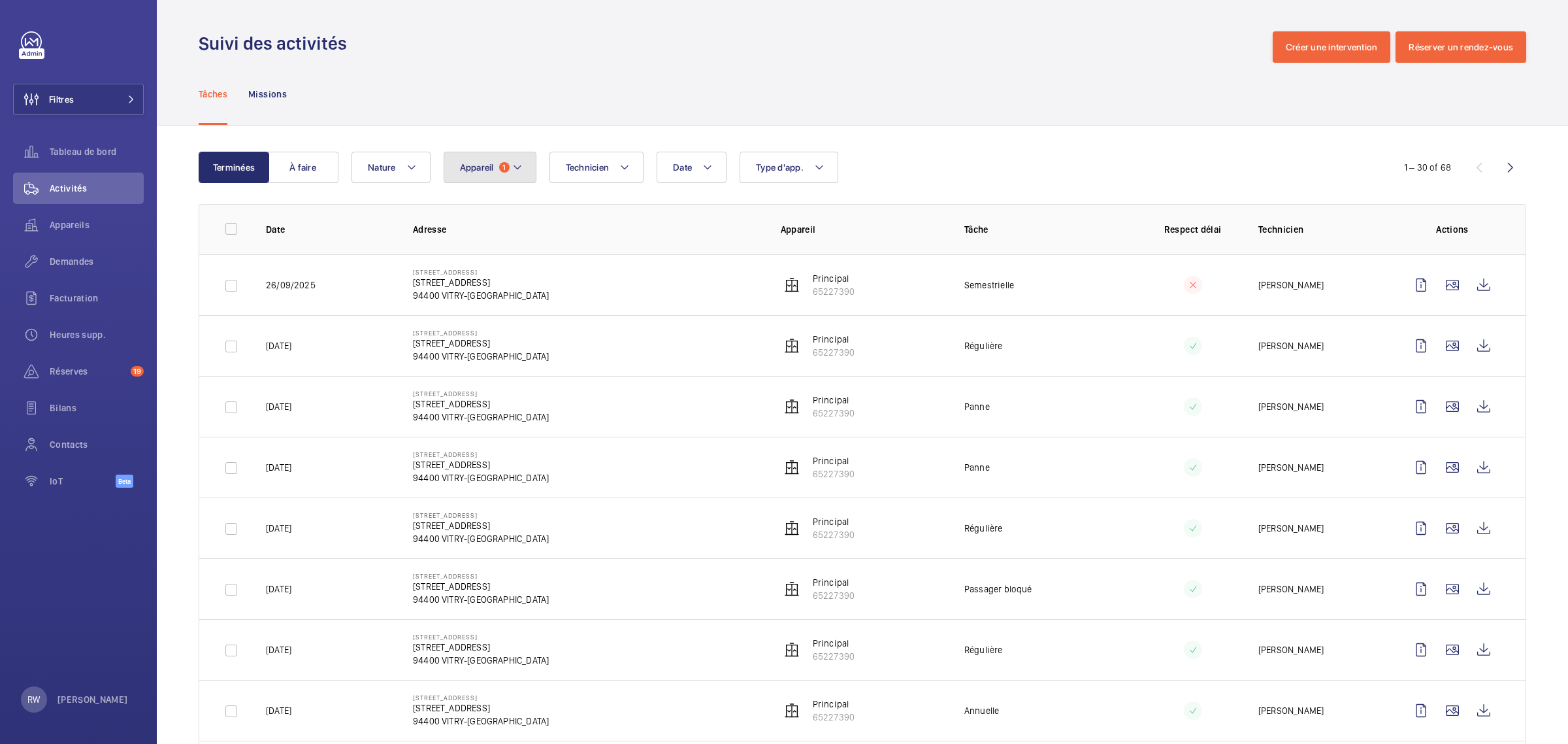
click at [503, 171] on span "1" at bounding box center [504, 167] width 10 height 10
click at [523, 165] on button "Appareil 1" at bounding box center [490, 167] width 93 height 31
click at [490, 165] on span "Appareil" at bounding box center [477, 167] width 34 height 10
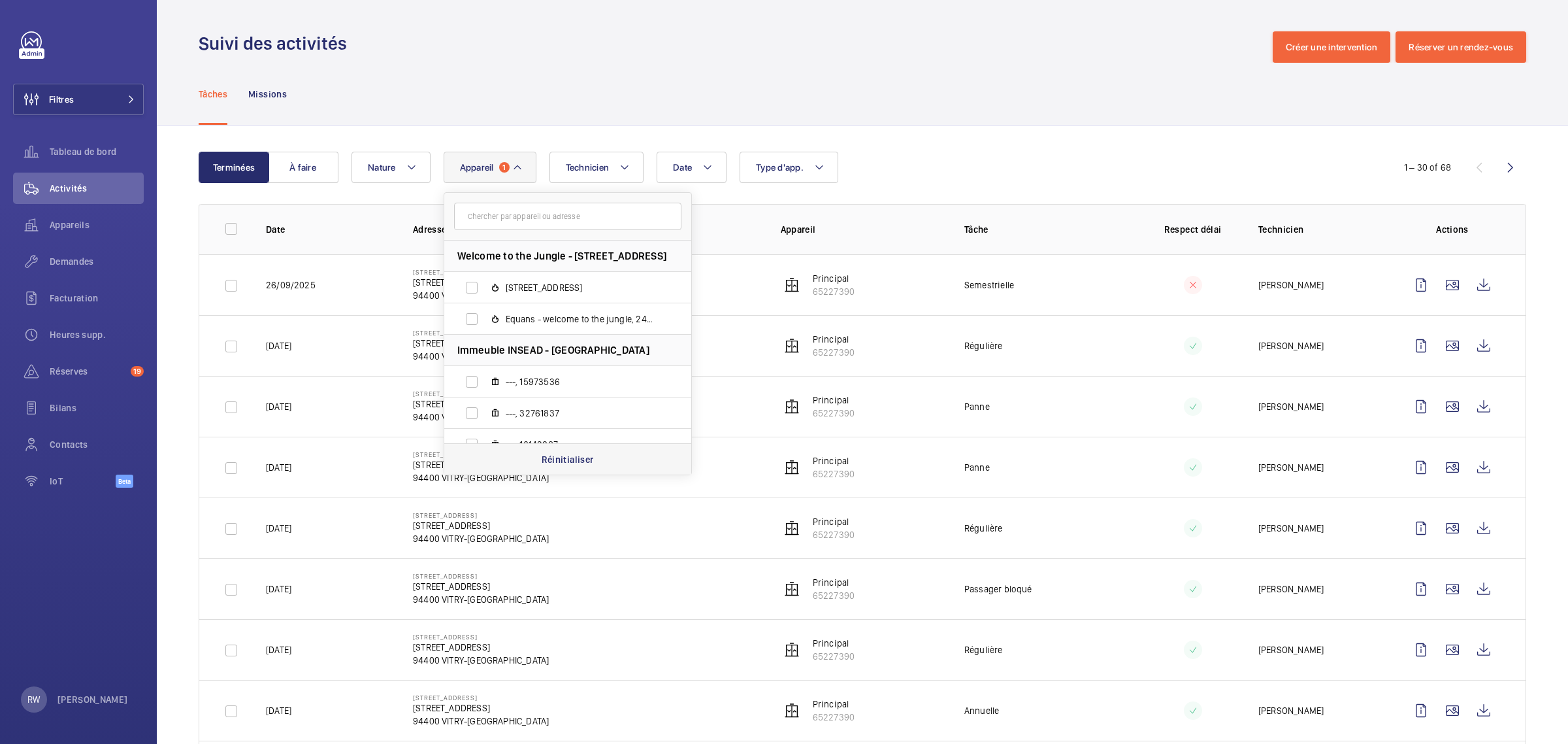
click at [543, 455] on p "Réinitialiser" at bounding box center [567, 459] width 52 height 13
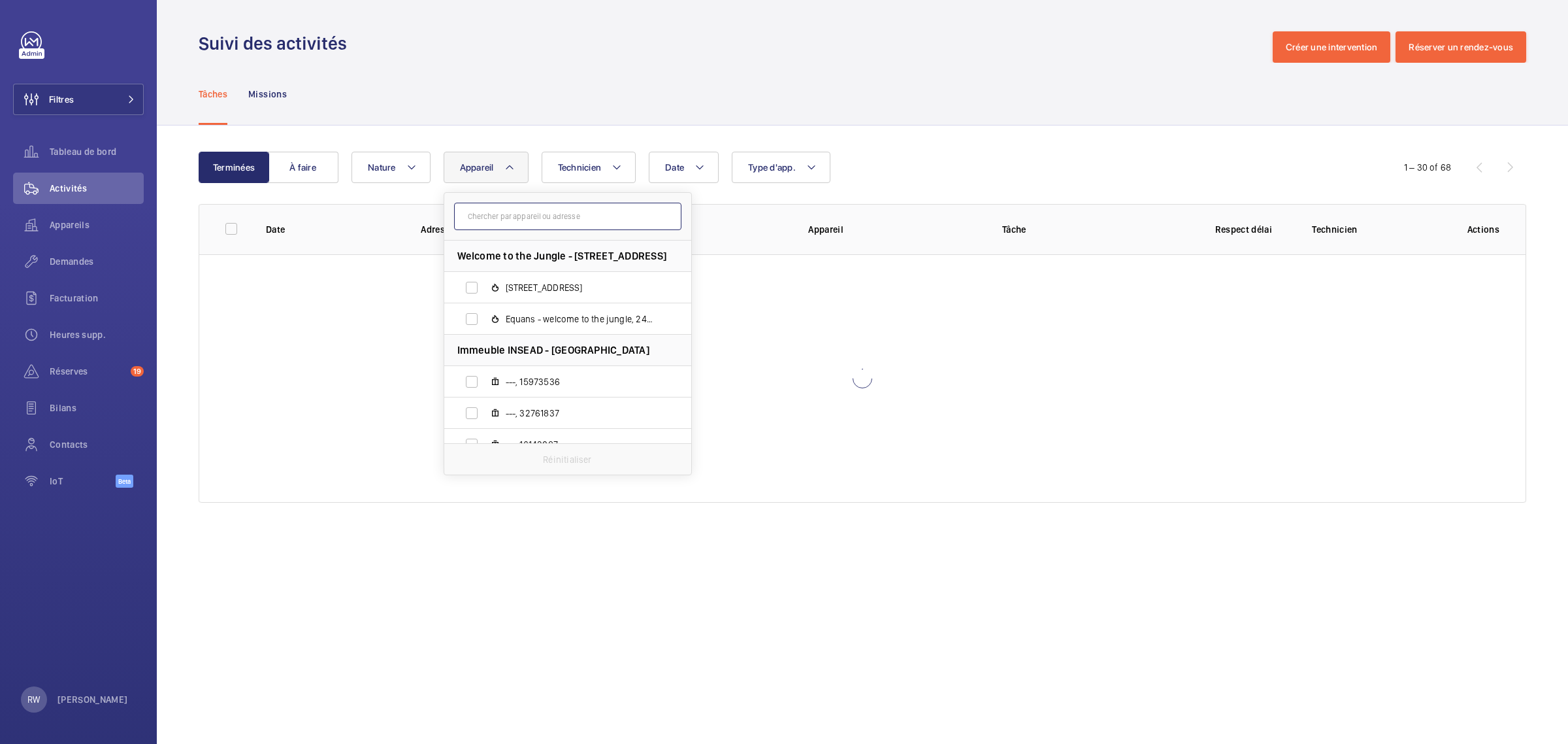
click at [518, 215] on input "text" at bounding box center [567, 216] width 228 height 27
paste input "87840384"
type input "87840384"
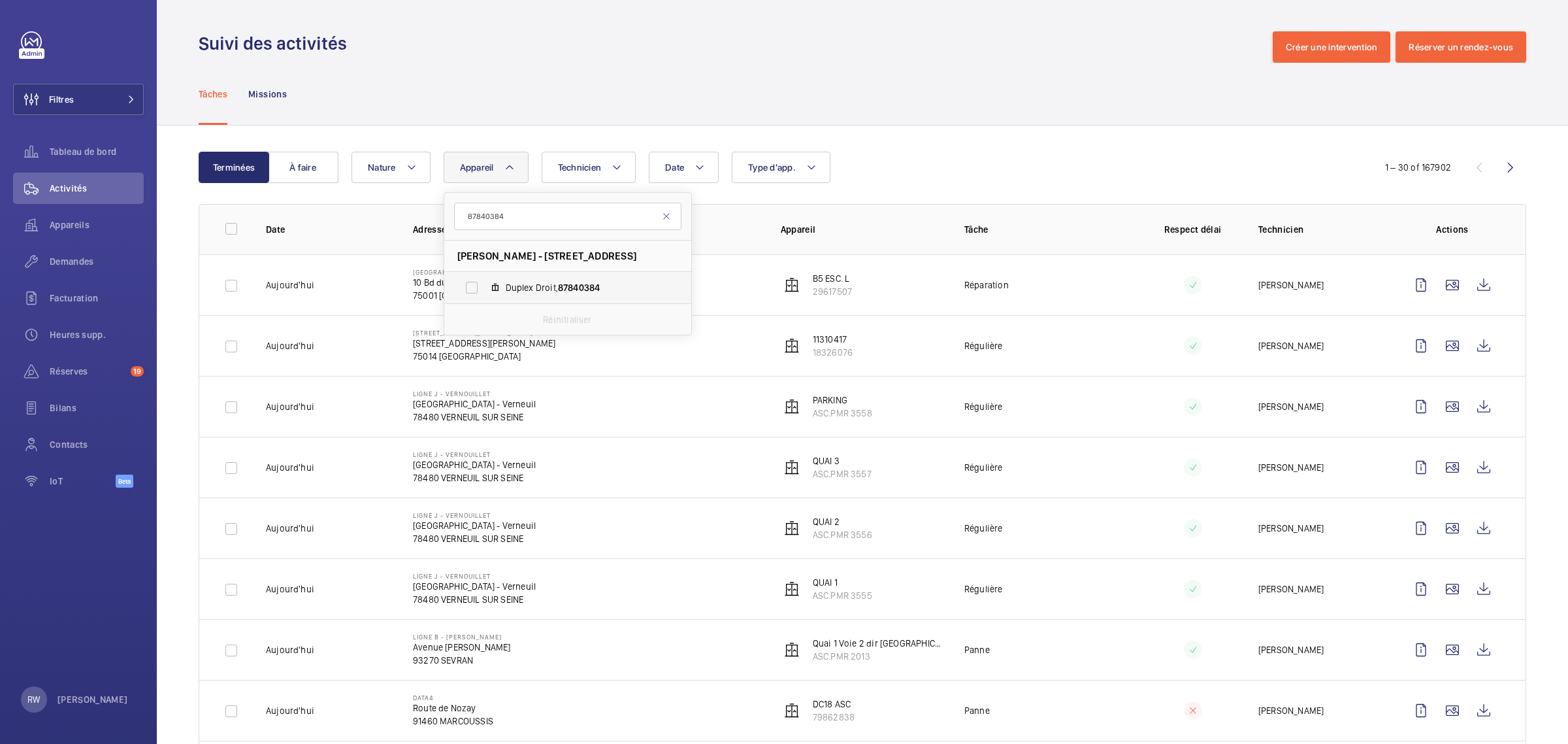
click at [497, 296] on label "Duplex Droit, 87840384" at bounding box center [557, 287] width 226 height 31
click at [485, 296] on input "Duplex Droit, 87840384" at bounding box center [471, 288] width 26 height 26
checkbox input "true"
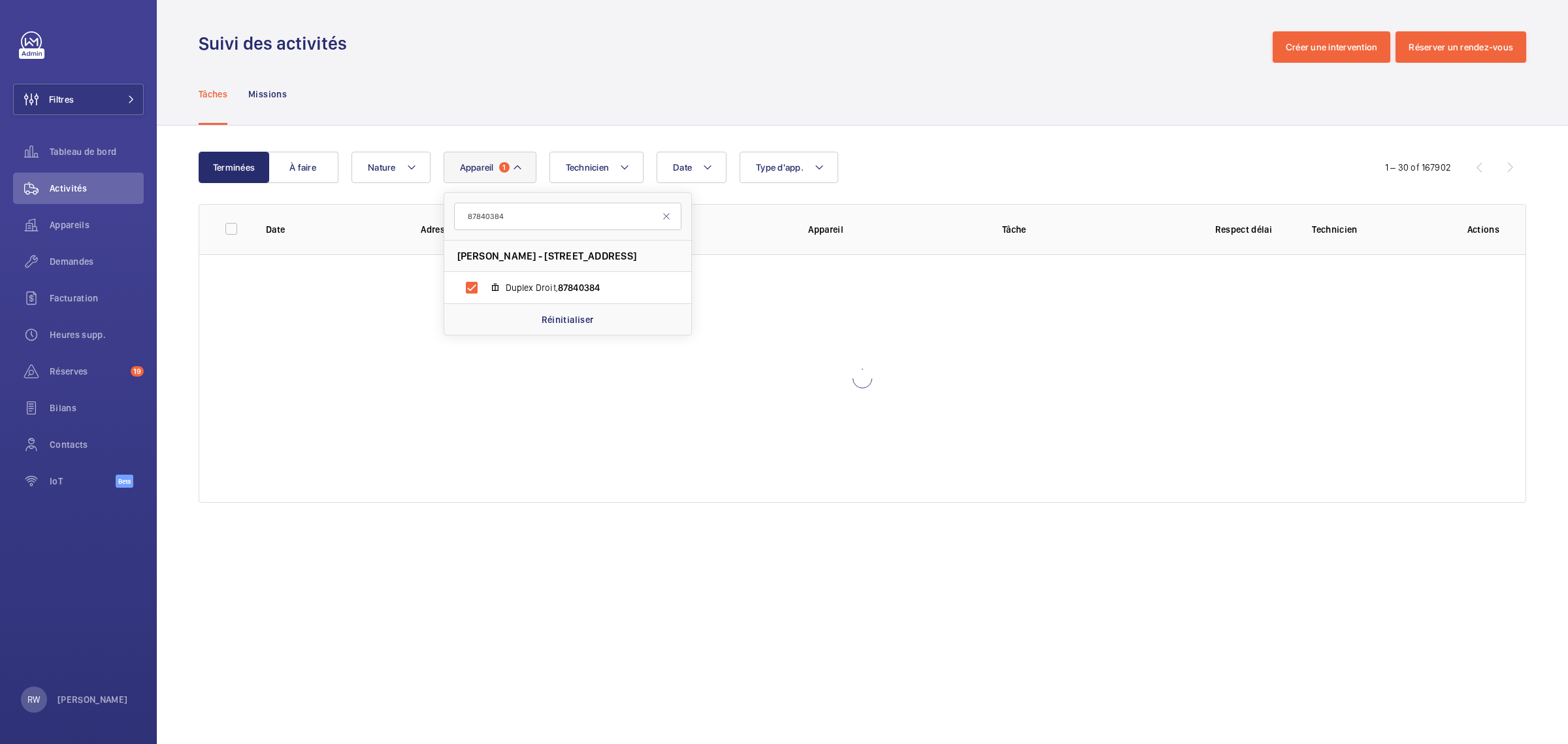
click at [581, 51] on div "Suivi des activités Créer une intervention Réserver un rendez-vous" at bounding box center [862, 47] width 1327 height 31
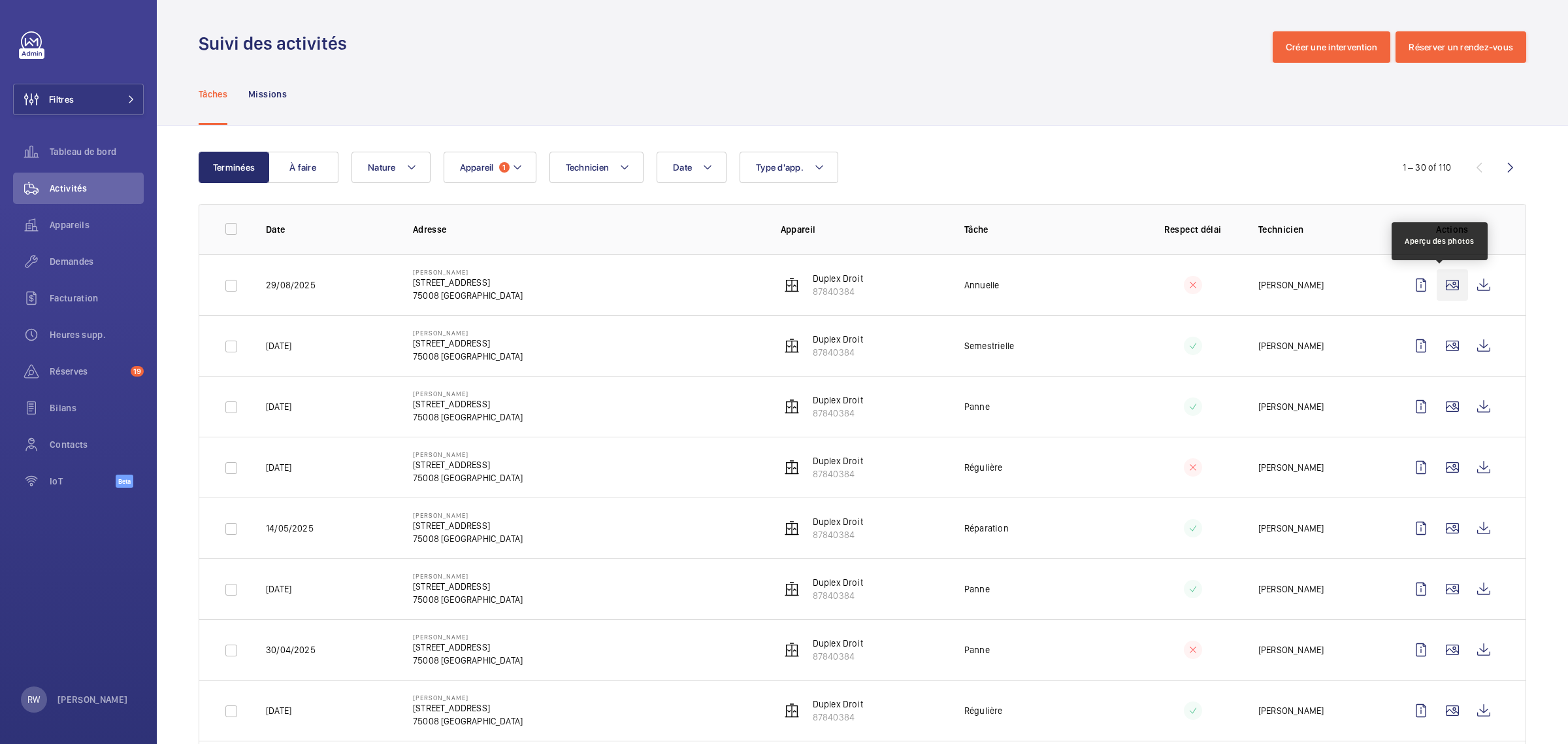
click at [1441, 283] on wm-front-icon-button at bounding box center [1452, 285] width 31 height 31
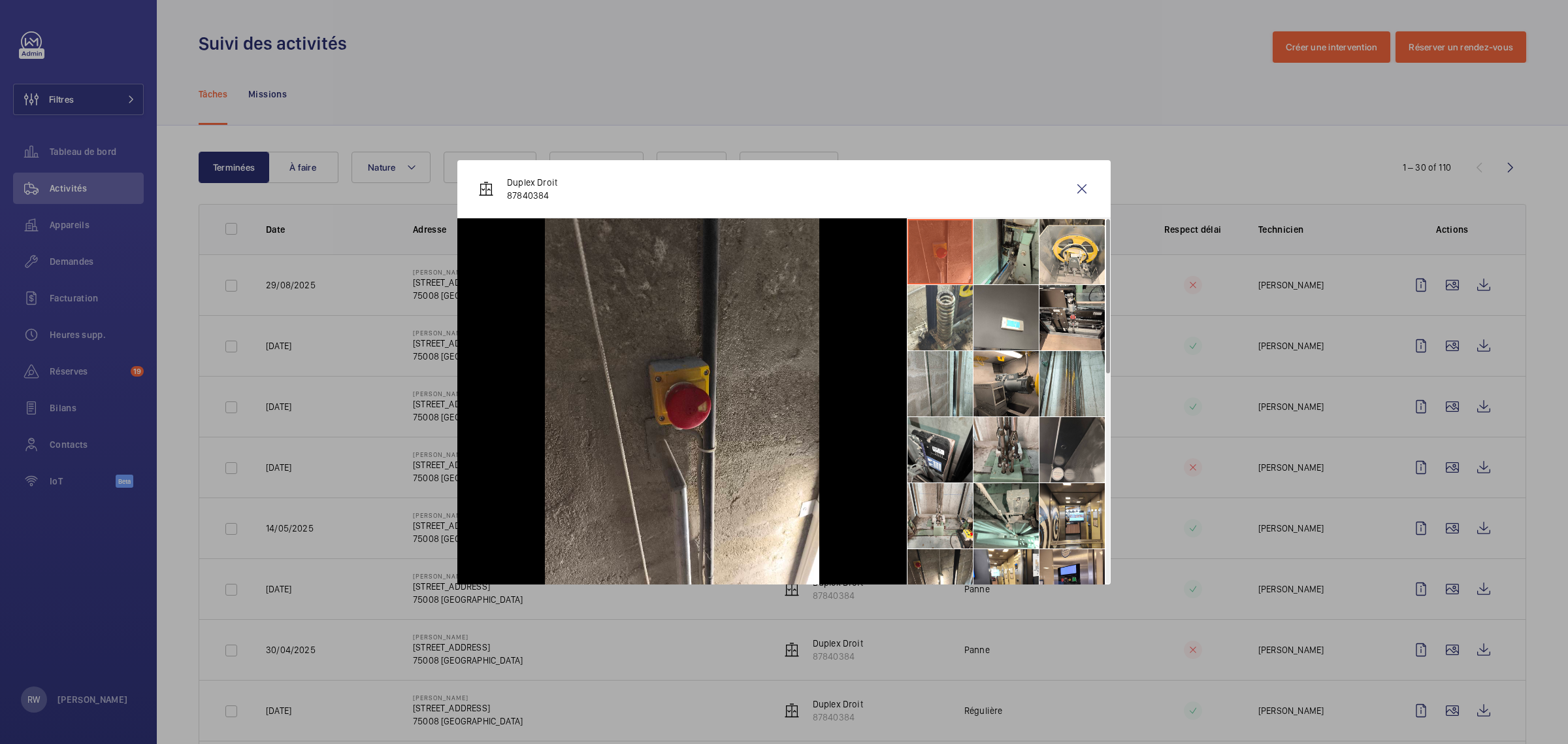
click at [997, 261] on li at bounding box center [1006, 251] width 65 height 65
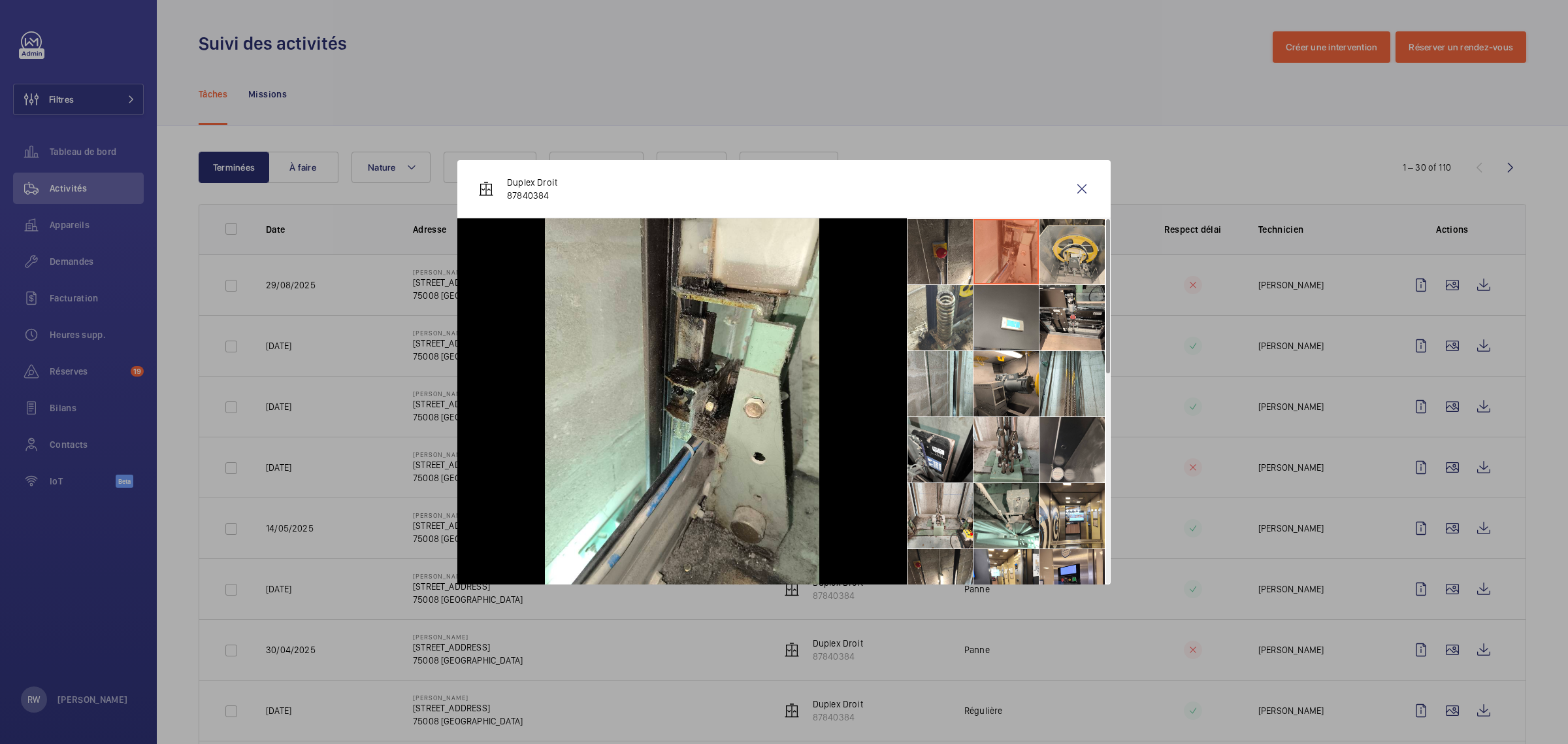
click at [1059, 258] on li at bounding box center [1072, 251] width 65 height 65
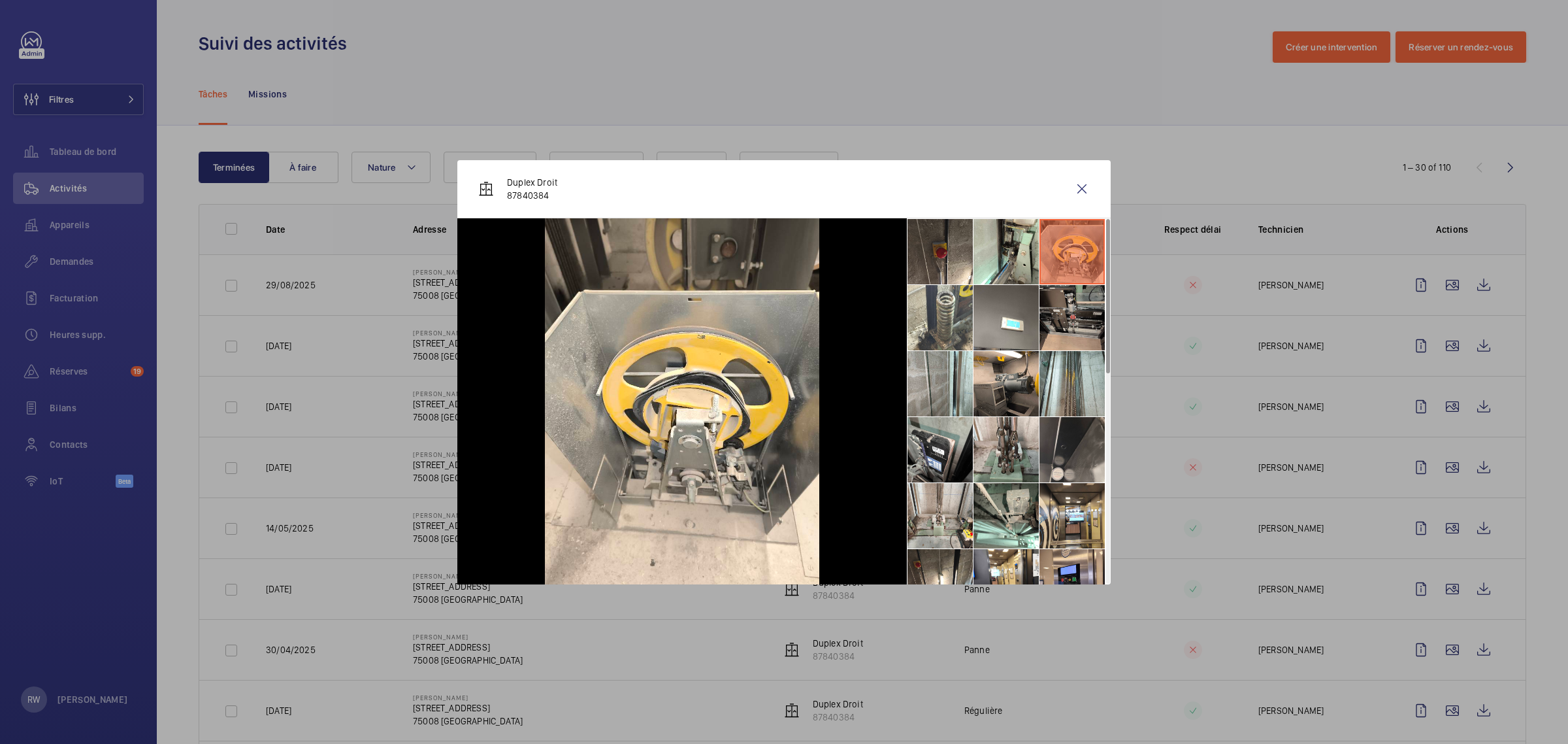
click at [1059, 308] on li at bounding box center [1072, 317] width 65 height 65
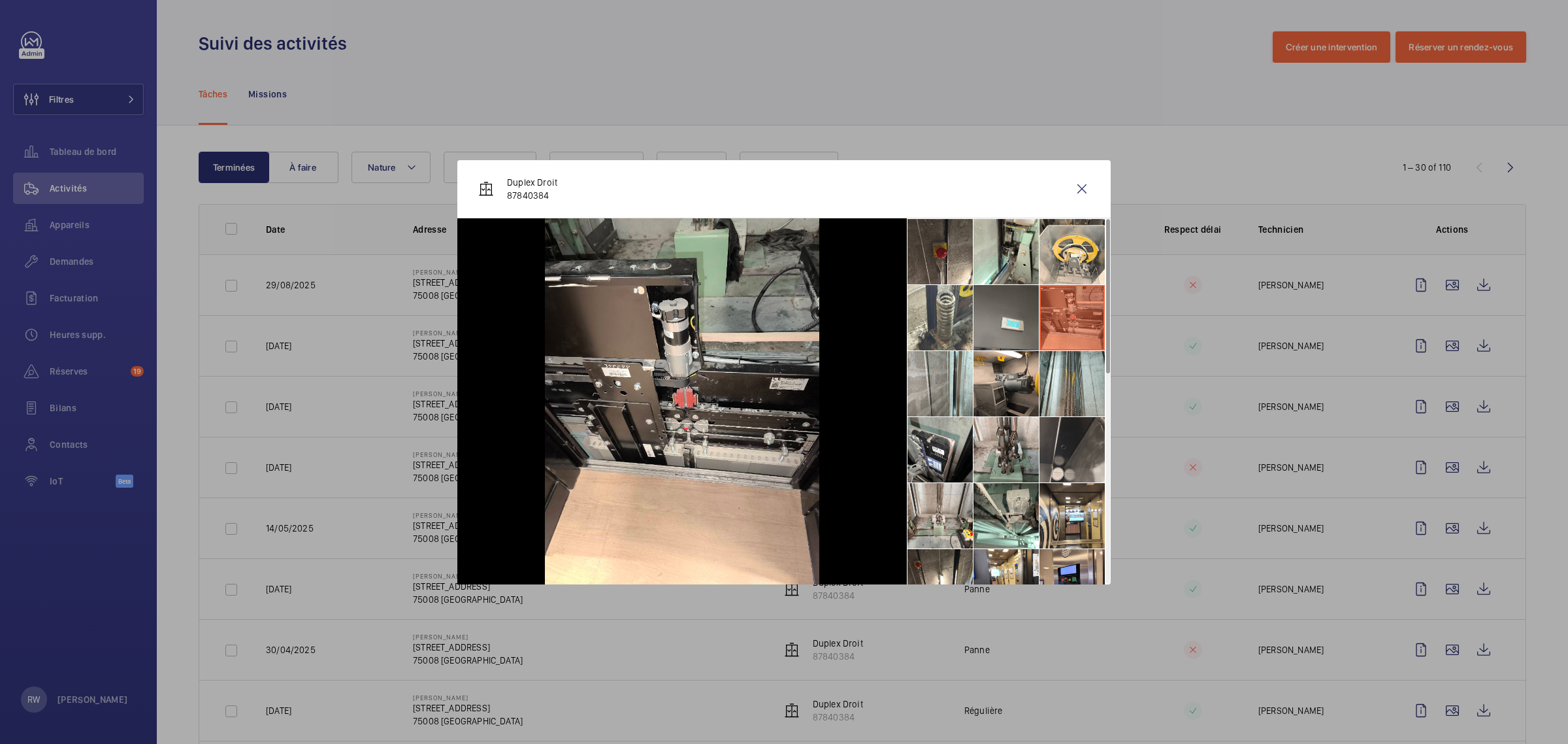
click at [1008, 302] on li at bounding box center [1006, 317] width 65 height 65
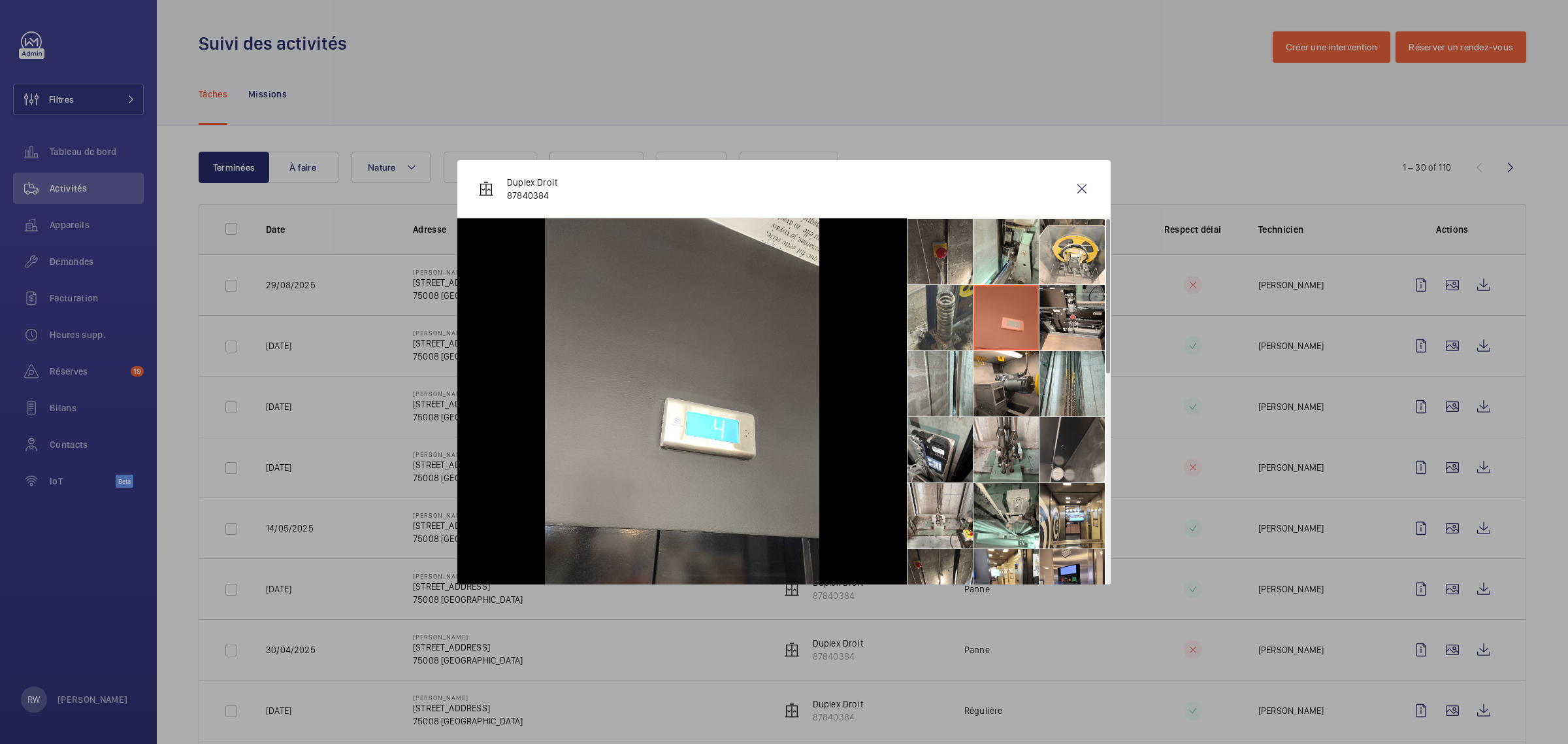
click at [932, 306] on li at bounding box center [940, 317] width 65 height 65
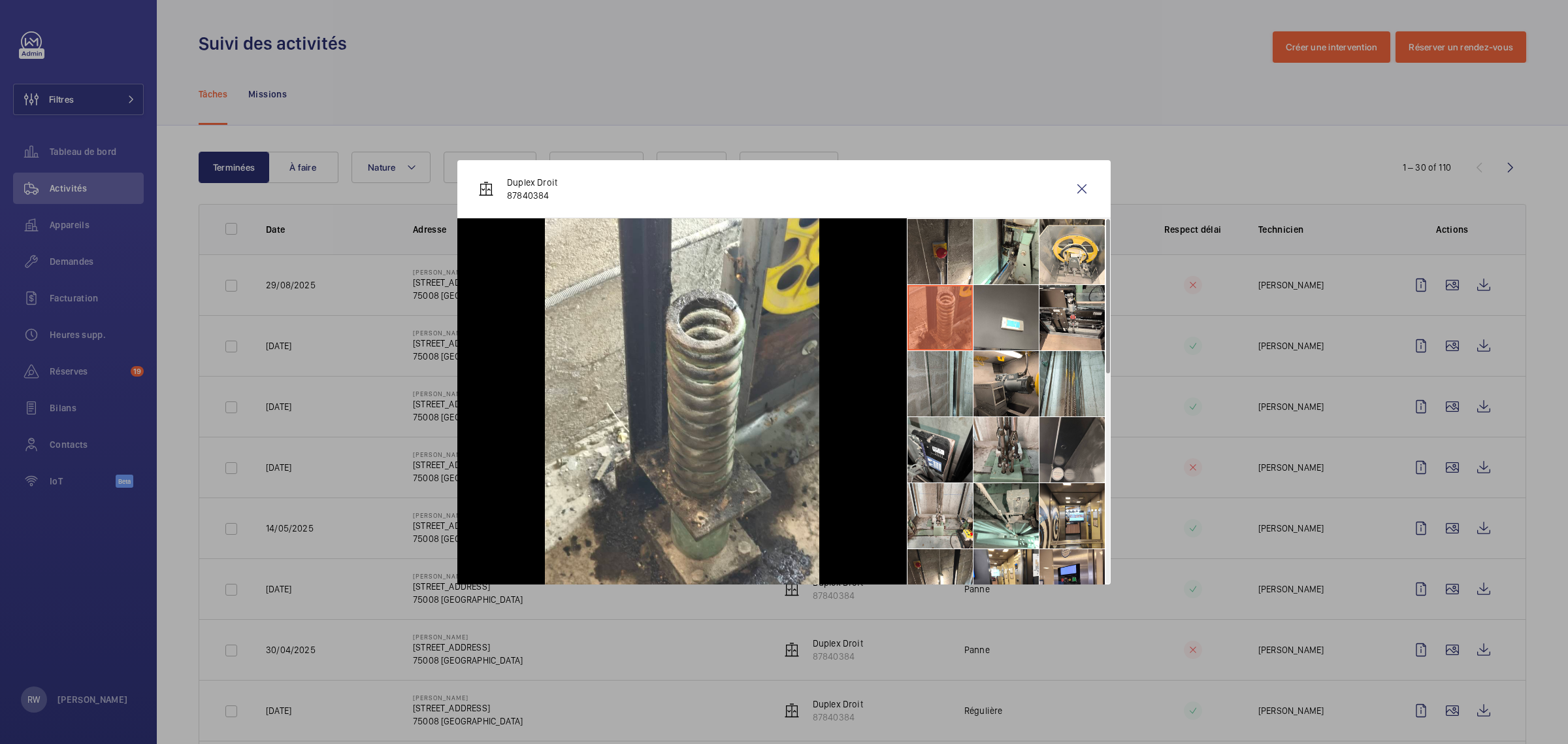
click at [952, 374] on li at bounding box center [940, 383] width 65 height 65
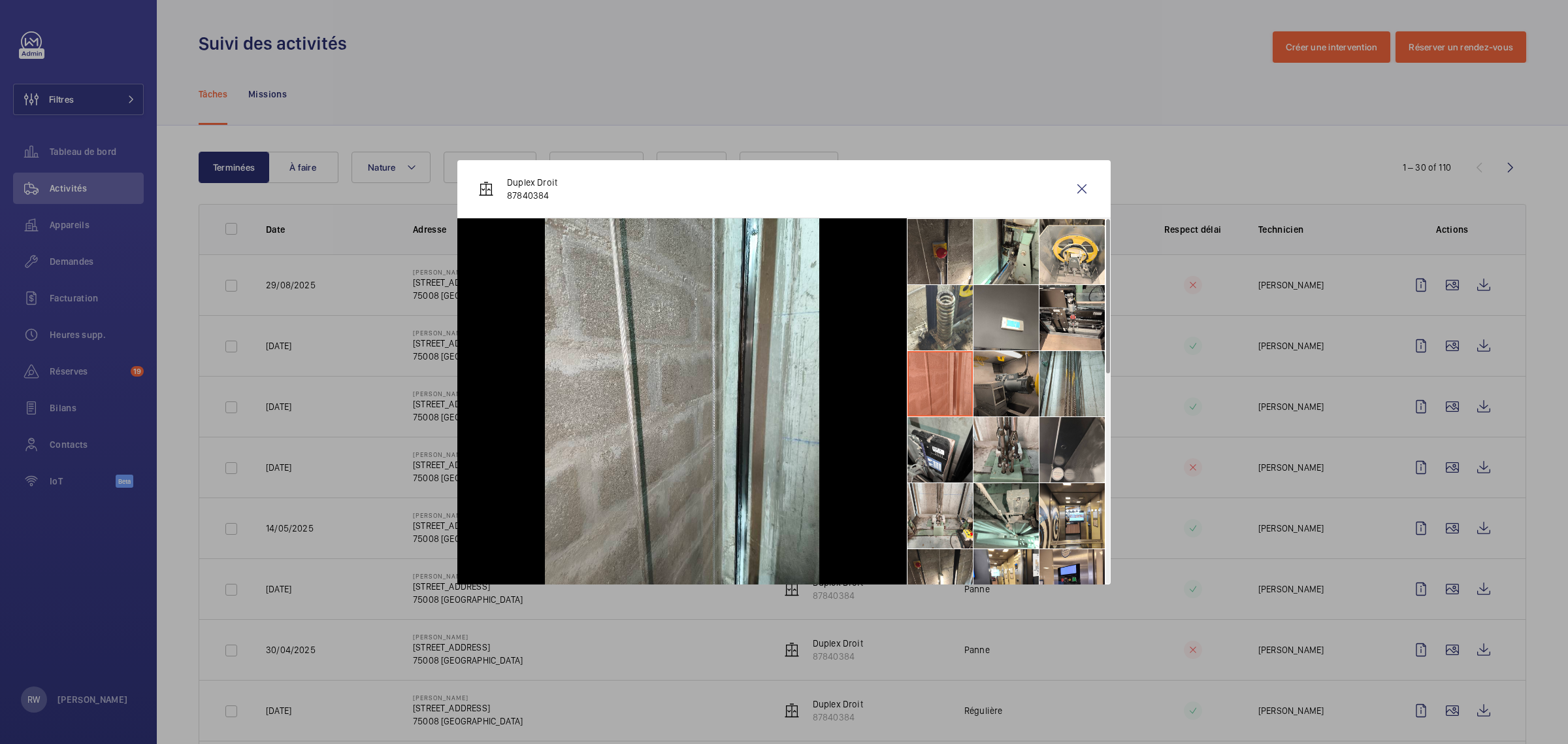
click at [1007, 374] on li at bounding box center [1006, 383] width 65 height 65
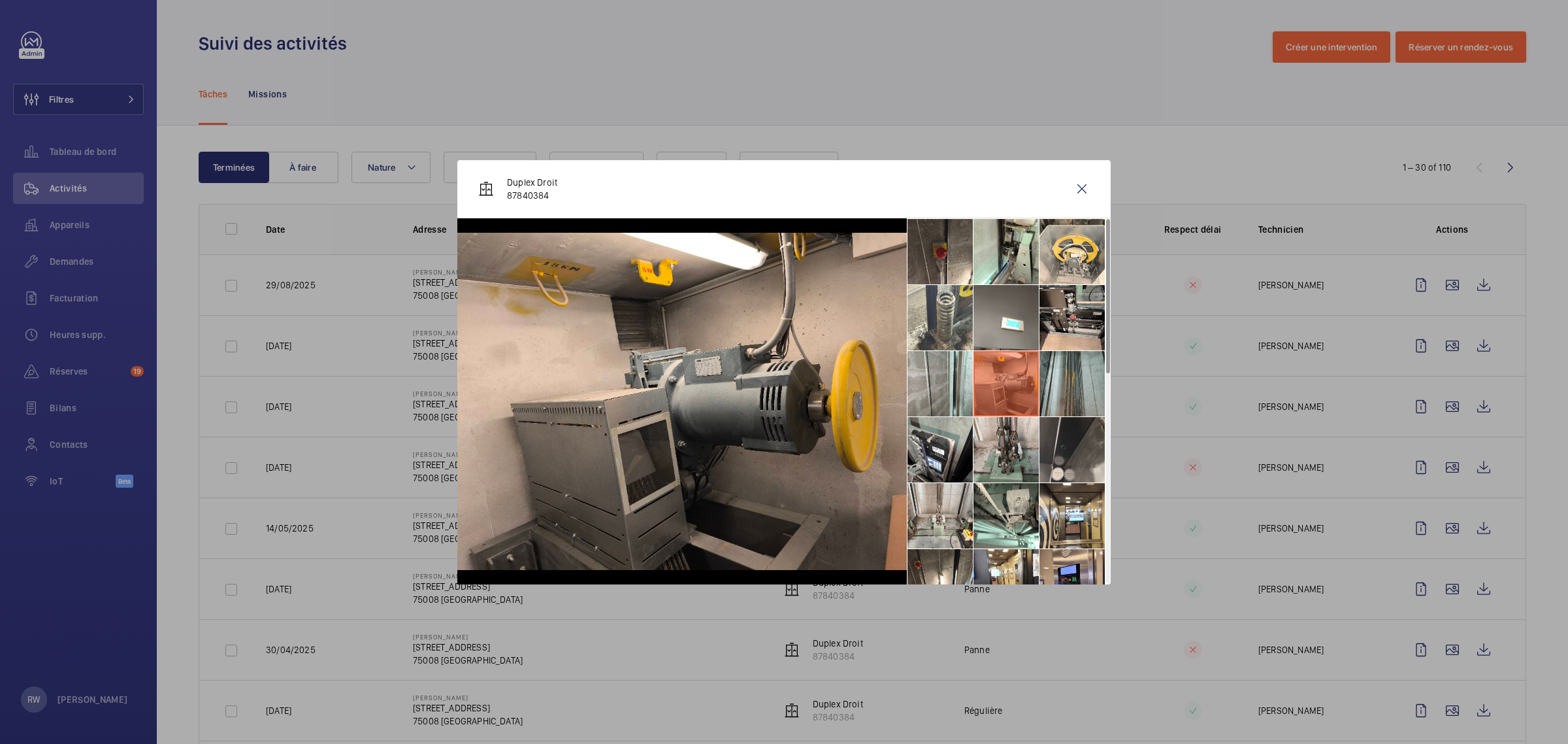
click at [1061, 374] on li at bounding box center [1072, 383] width 65 height 65
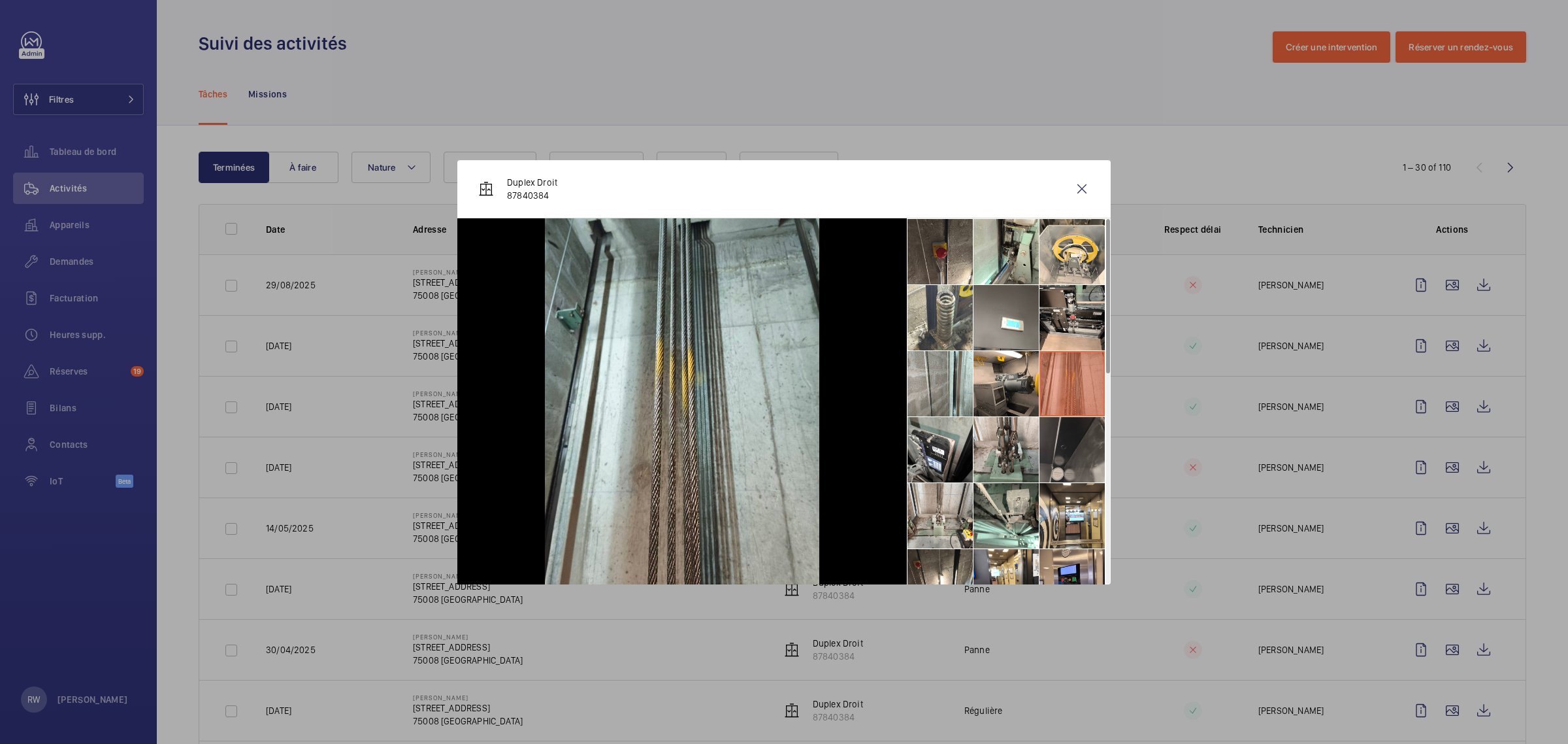
click at [1064, 446] on li at bounding box center [1072, 449] width 65 height 65
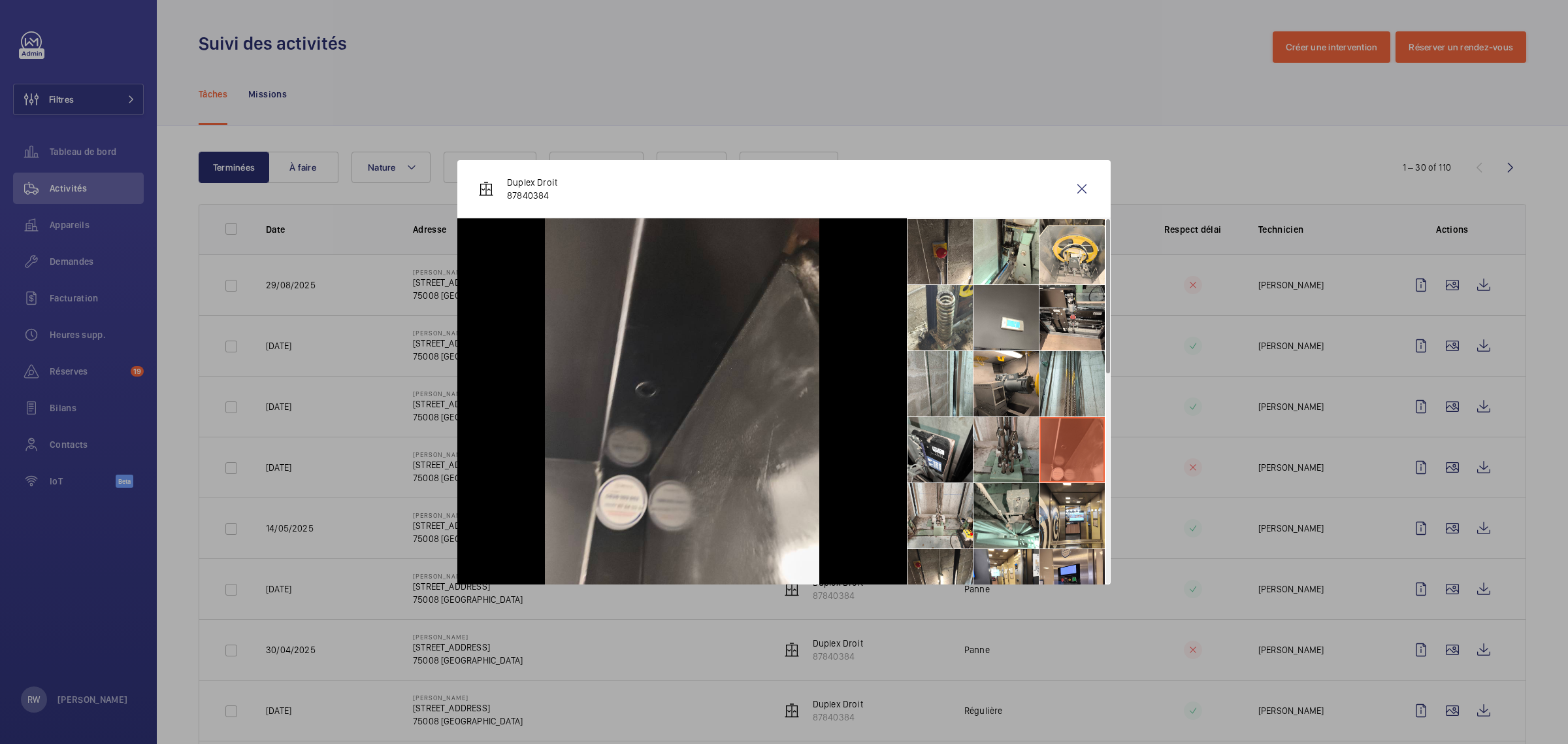
click at [1003, 445] on li at bounding box center [1006, 449] width 65 height 65
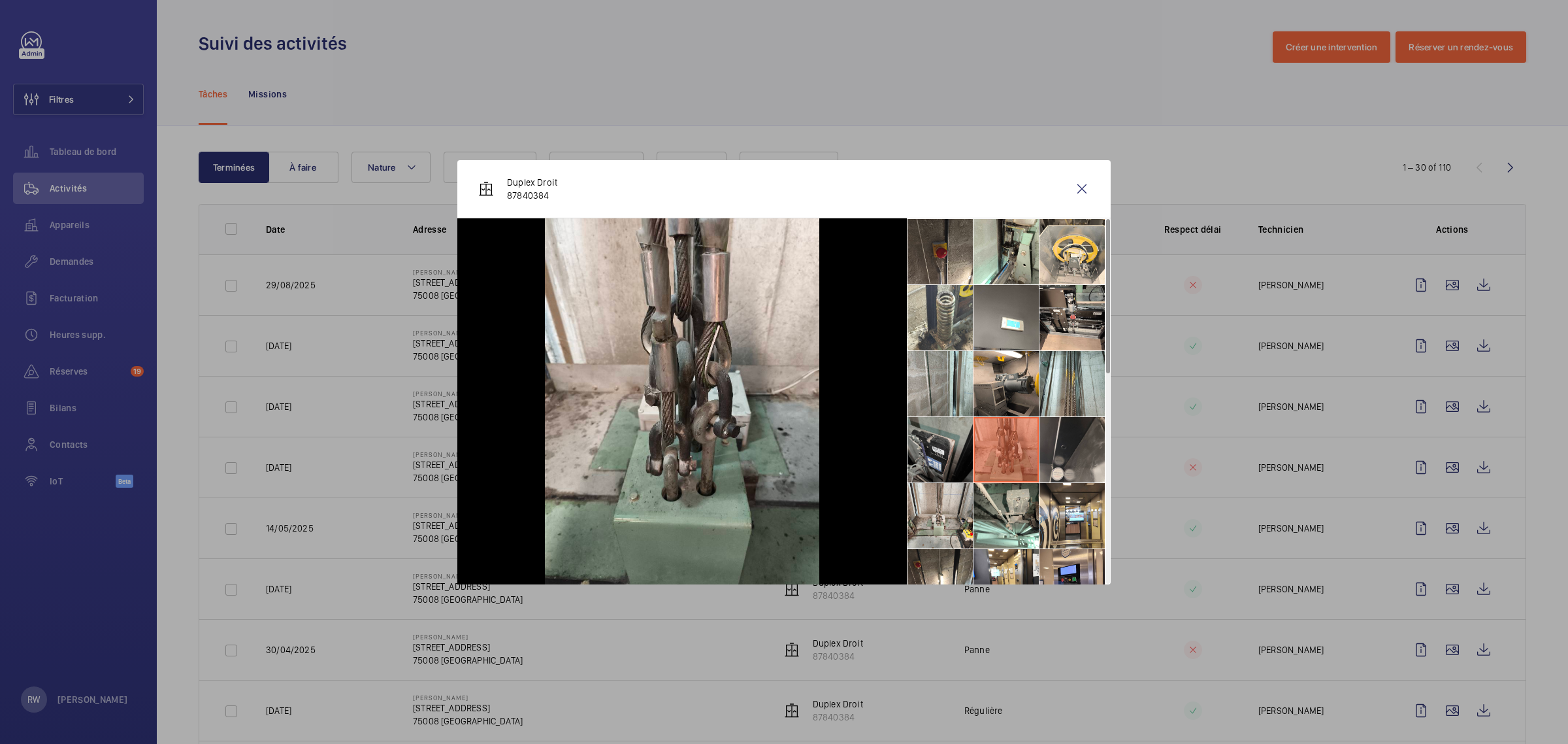
click at [941, 446] on li at bounding box center [940, 449] width 65 height 65
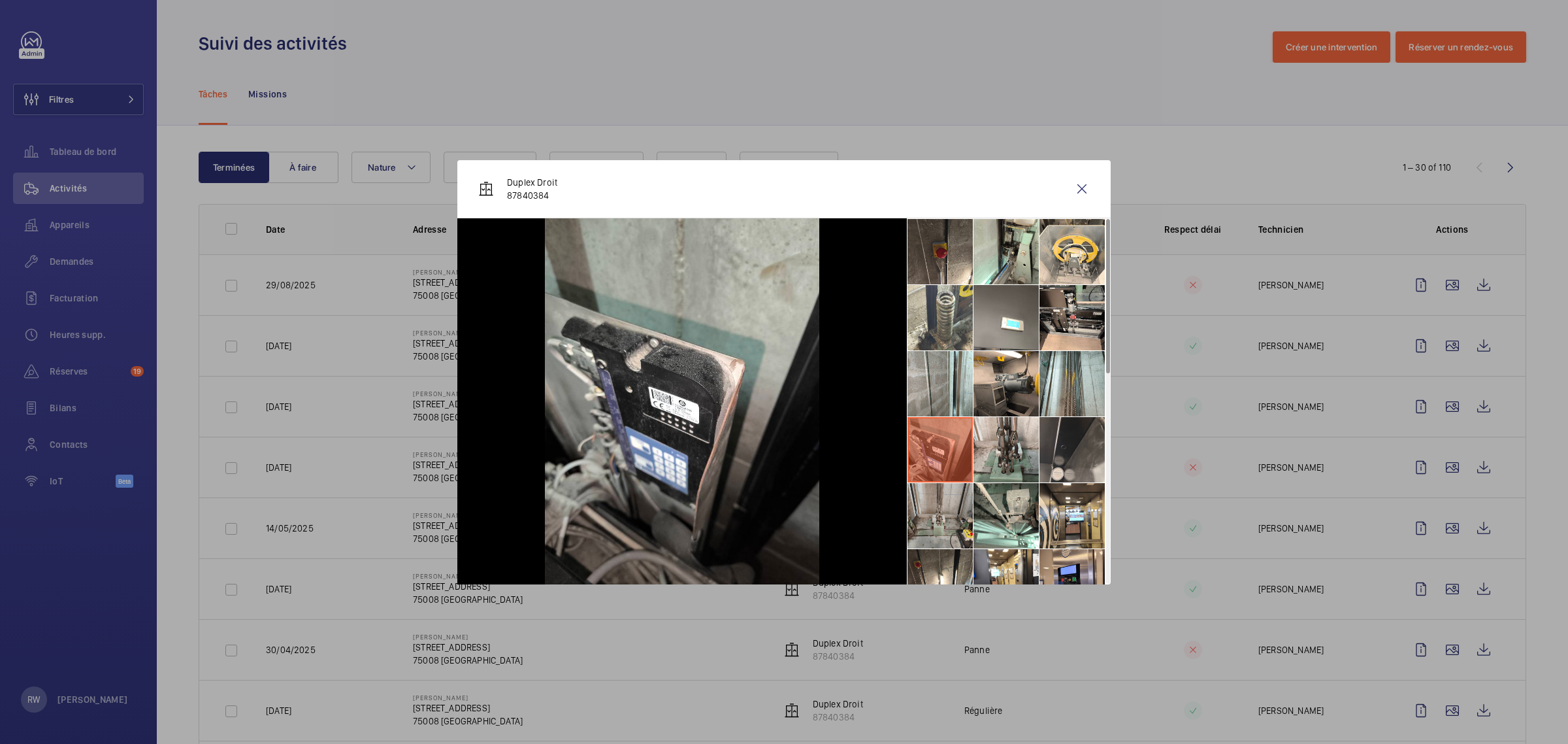
click at [939, 512] on li at bounding box center [940, 515] width 65 height 65
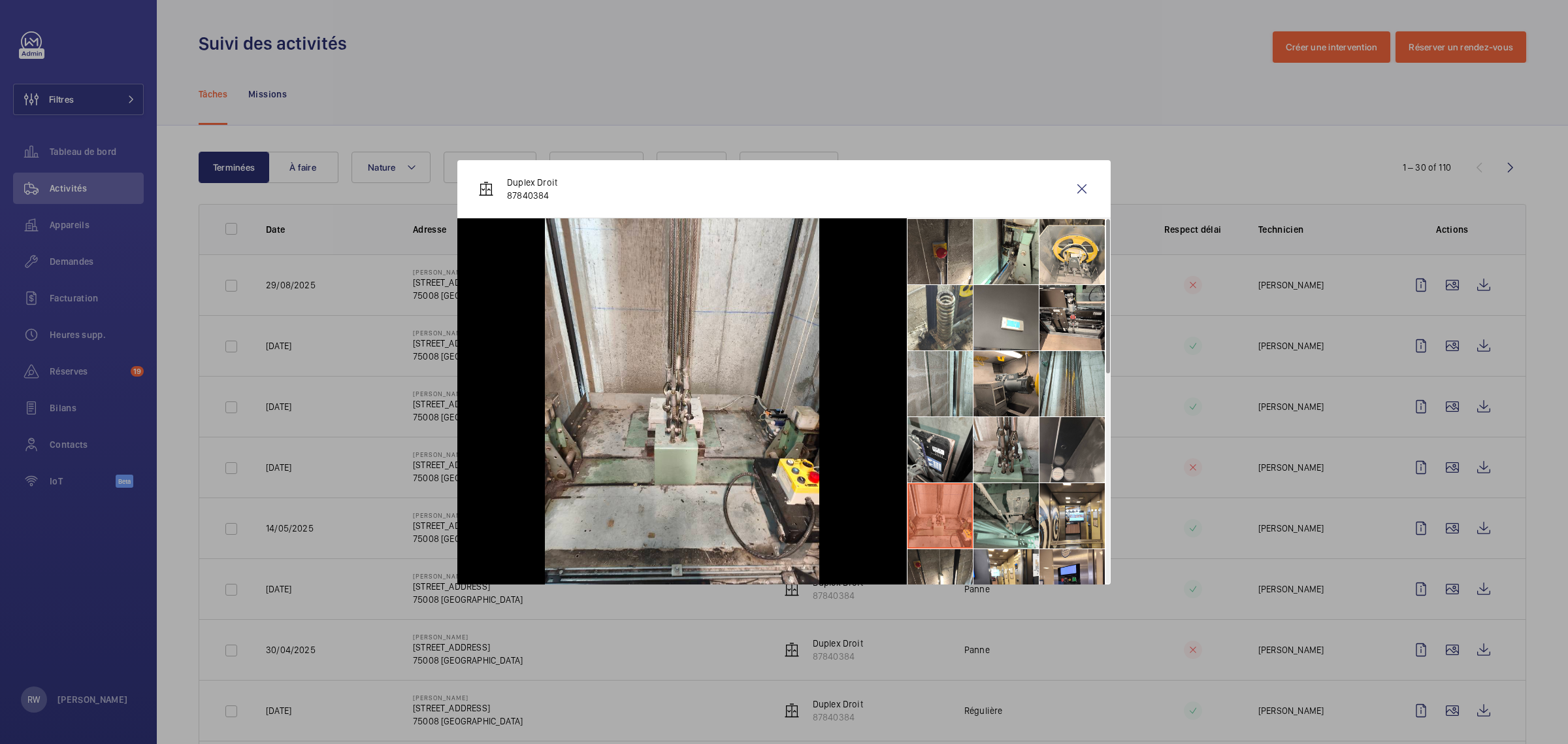
click at [988, 515] on li at bounding box center [1006, 515] width 65 height 65
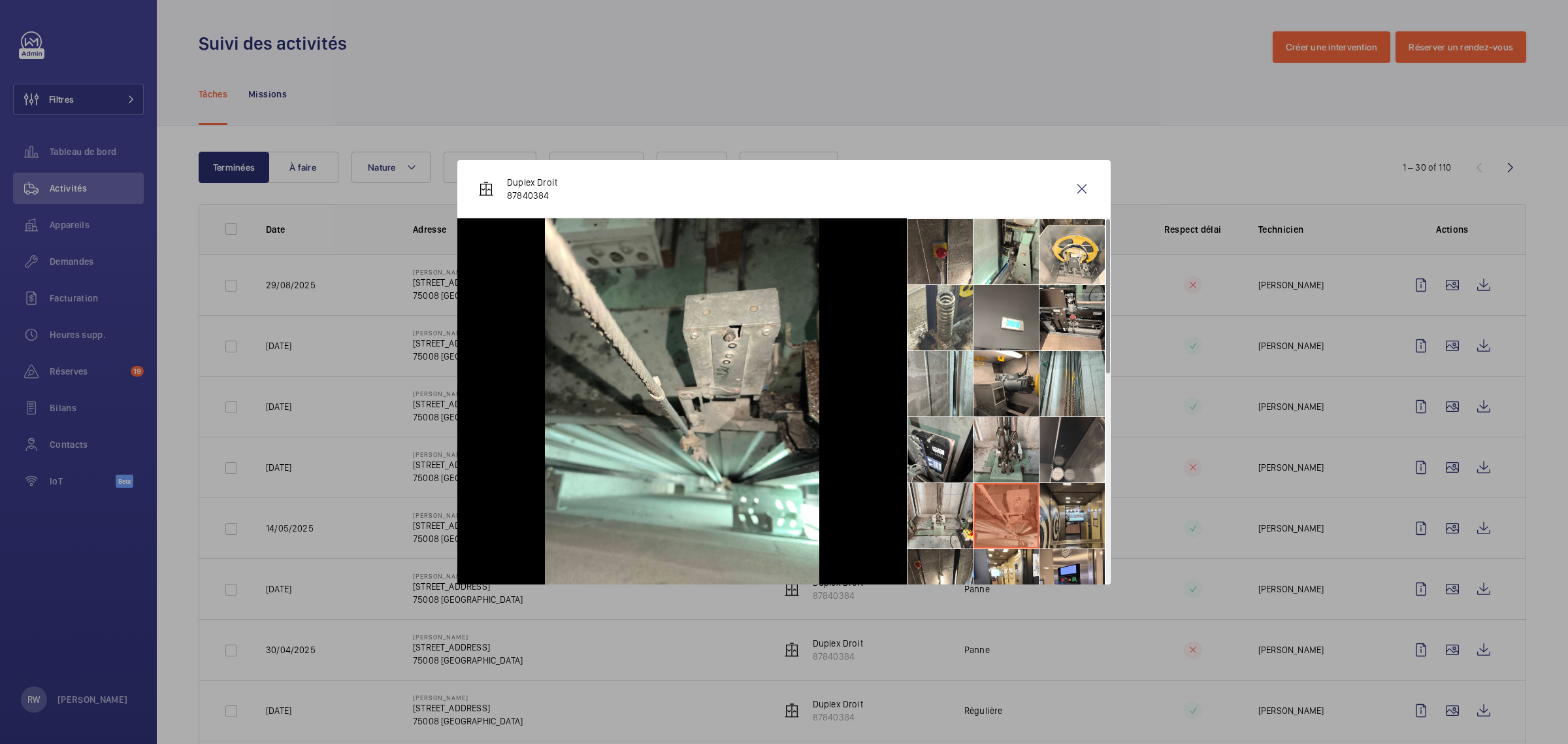
click at [1070, 521] on li at bounding box center [1072, 515] width 65 height 65
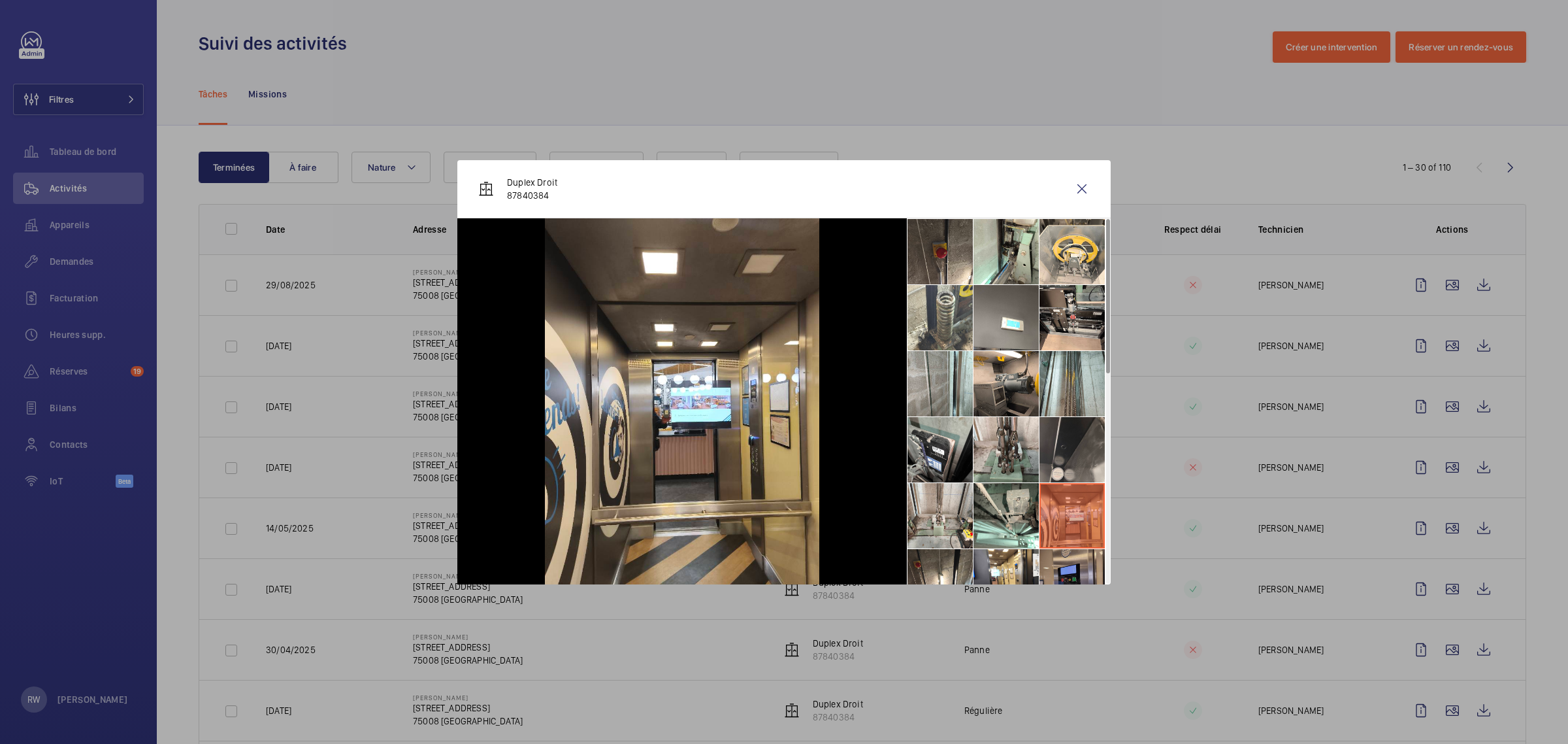
drag, startPoint x: 1090, startPoint y: 575, endPoint x: 1073, endPoint y: 577, distance: 17.1
click at [1089, 575] on li at bounding box center [1072, 581] width 65 height 65
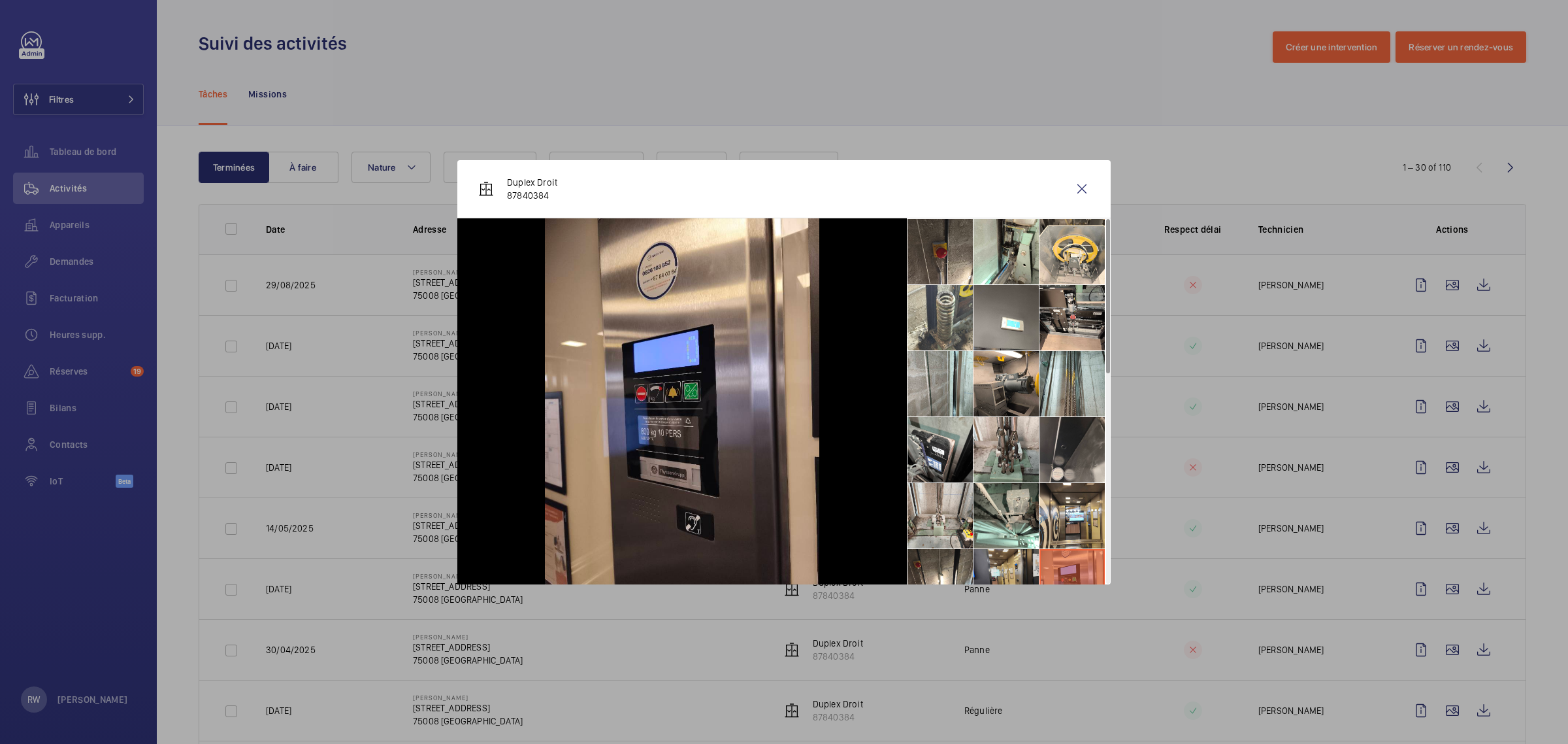
click at [997, 570] on li at bounding box center [1006, 581] width 65 height 65
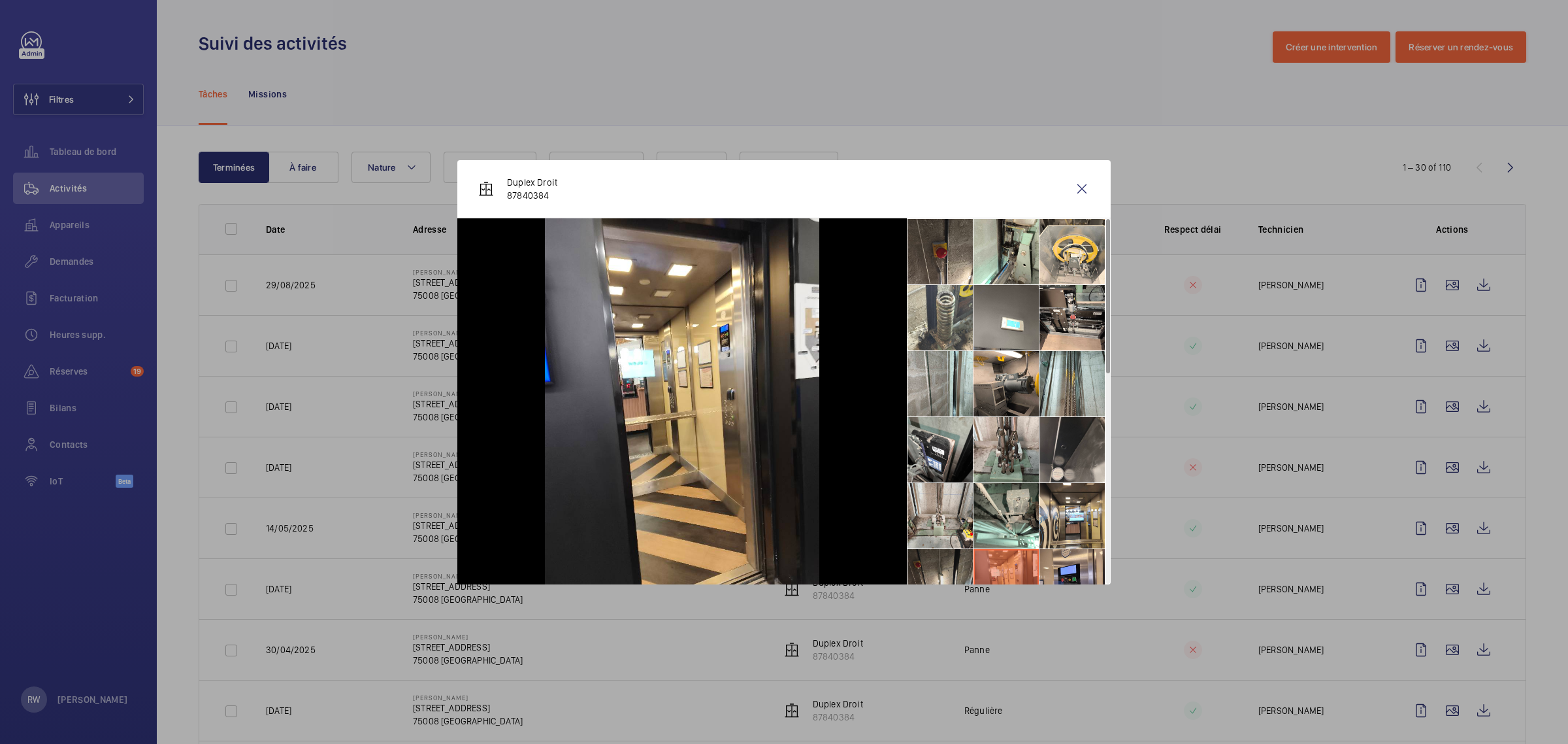
click at [930, 565] on li at bounding box center [940, 581] width 65 height 65
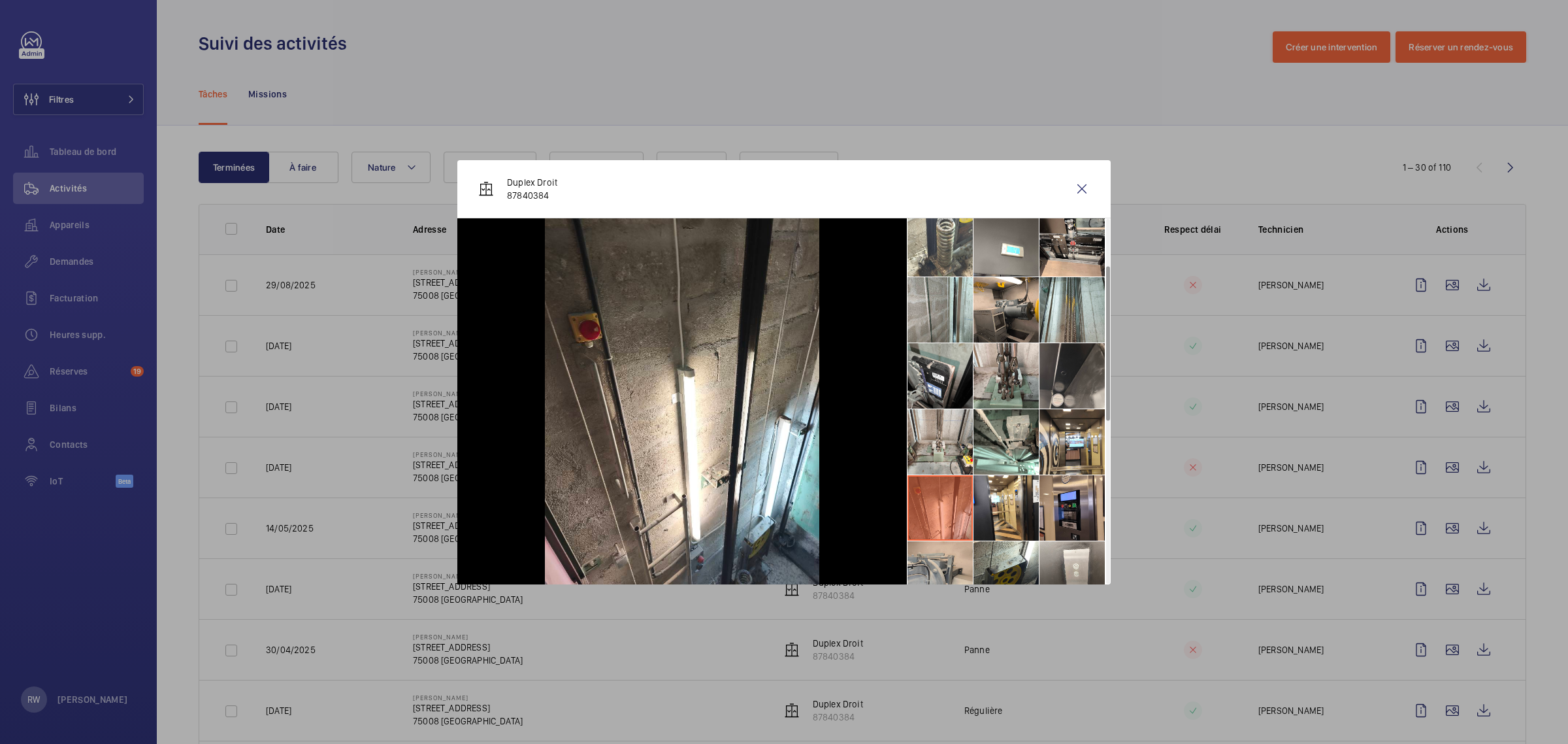
scroll to position [163, 0]
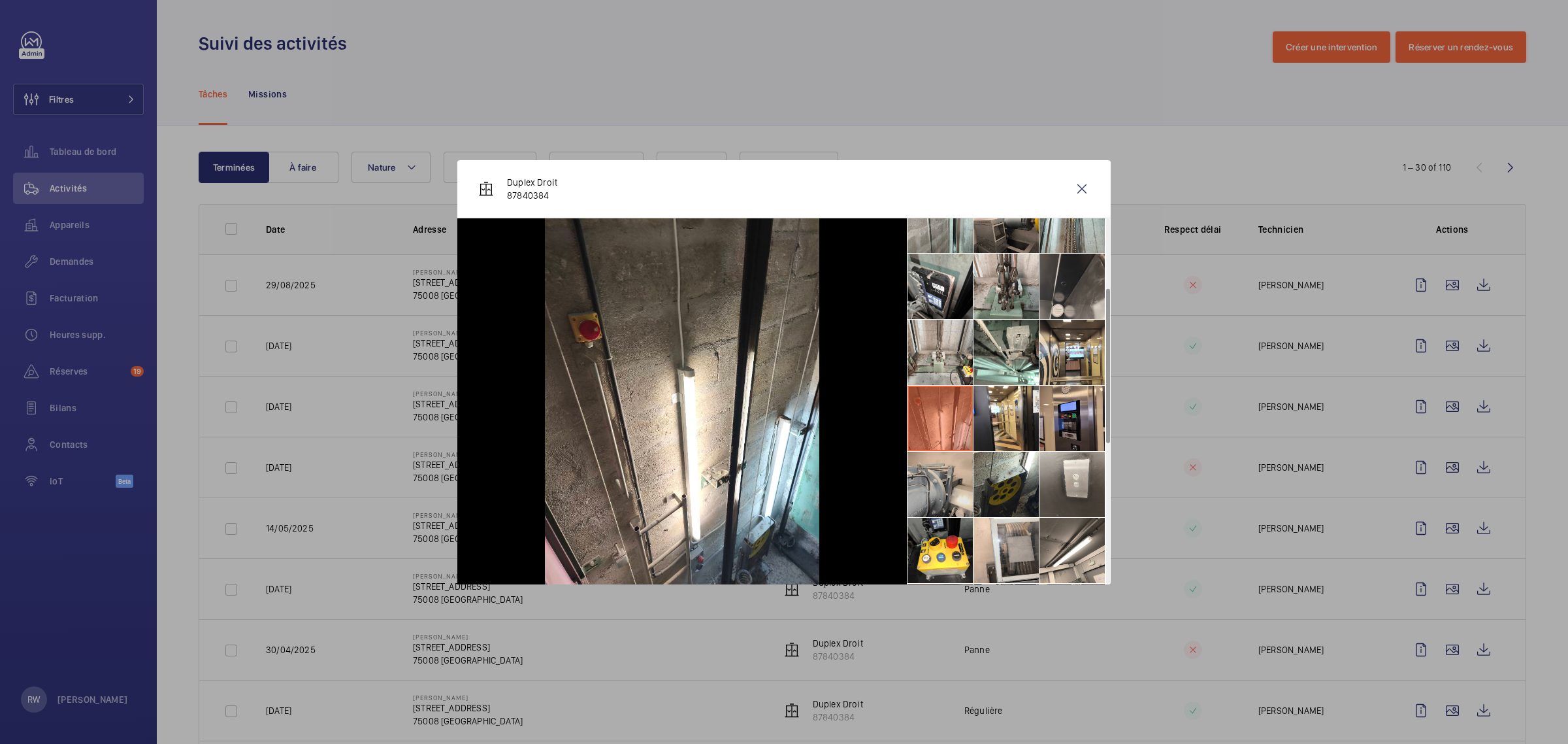
click at [949, 490] on li at bounding box center [940, 484] width 65 height 65
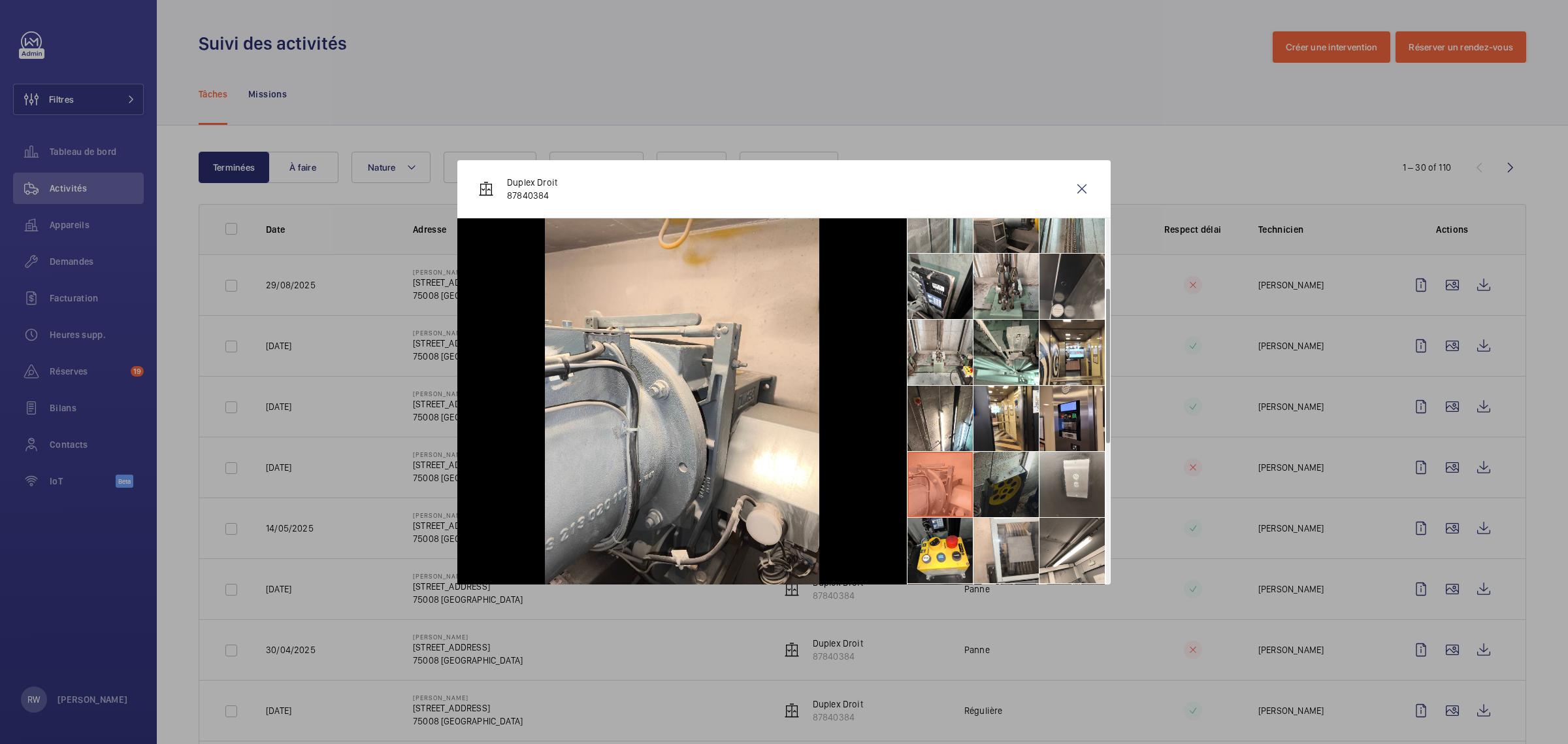
click at [1005, 488] on li at bounding box center [1006, 484] width 65 height 65
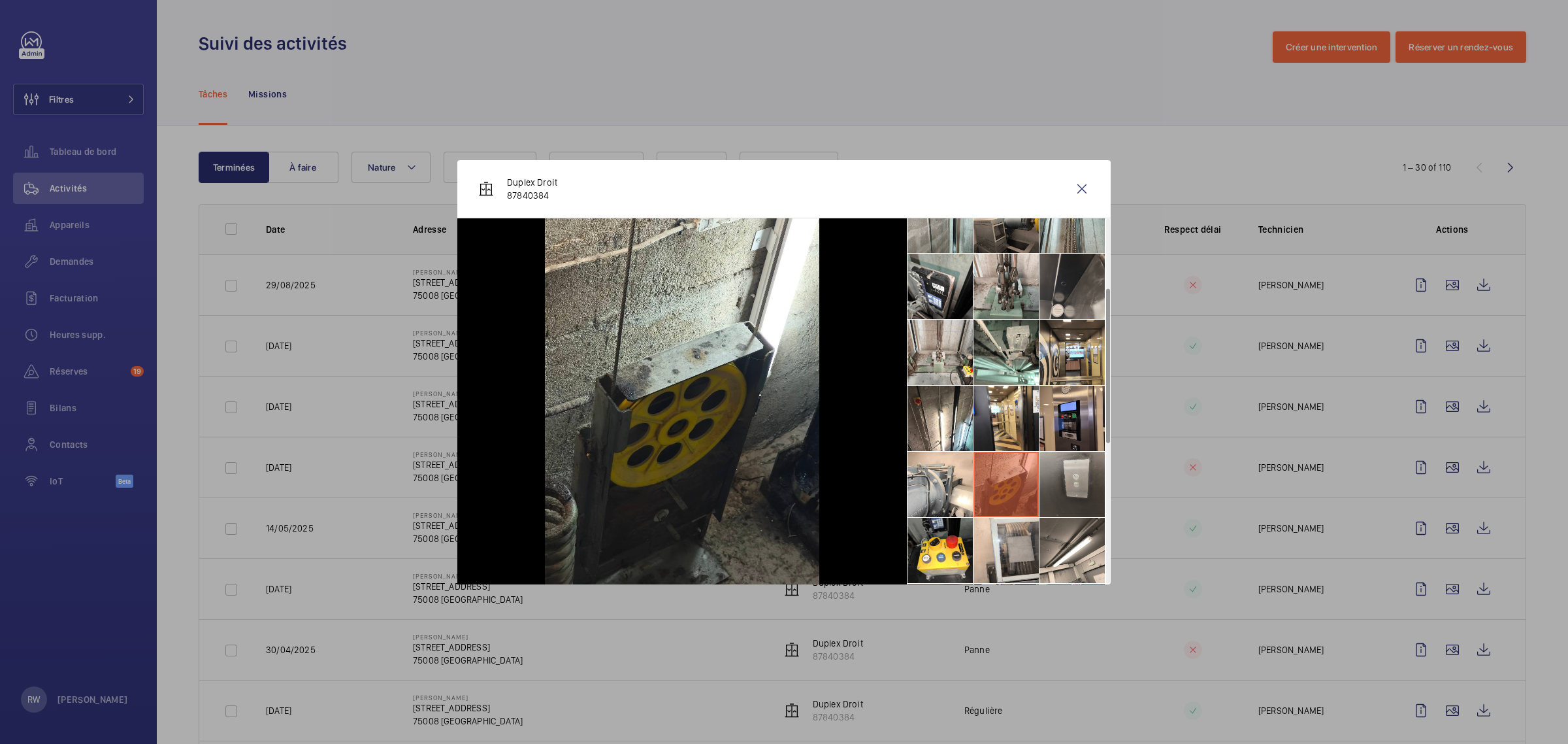
click at [1056, 485] on li at bounding box center [1072, 484] width 65 height 65
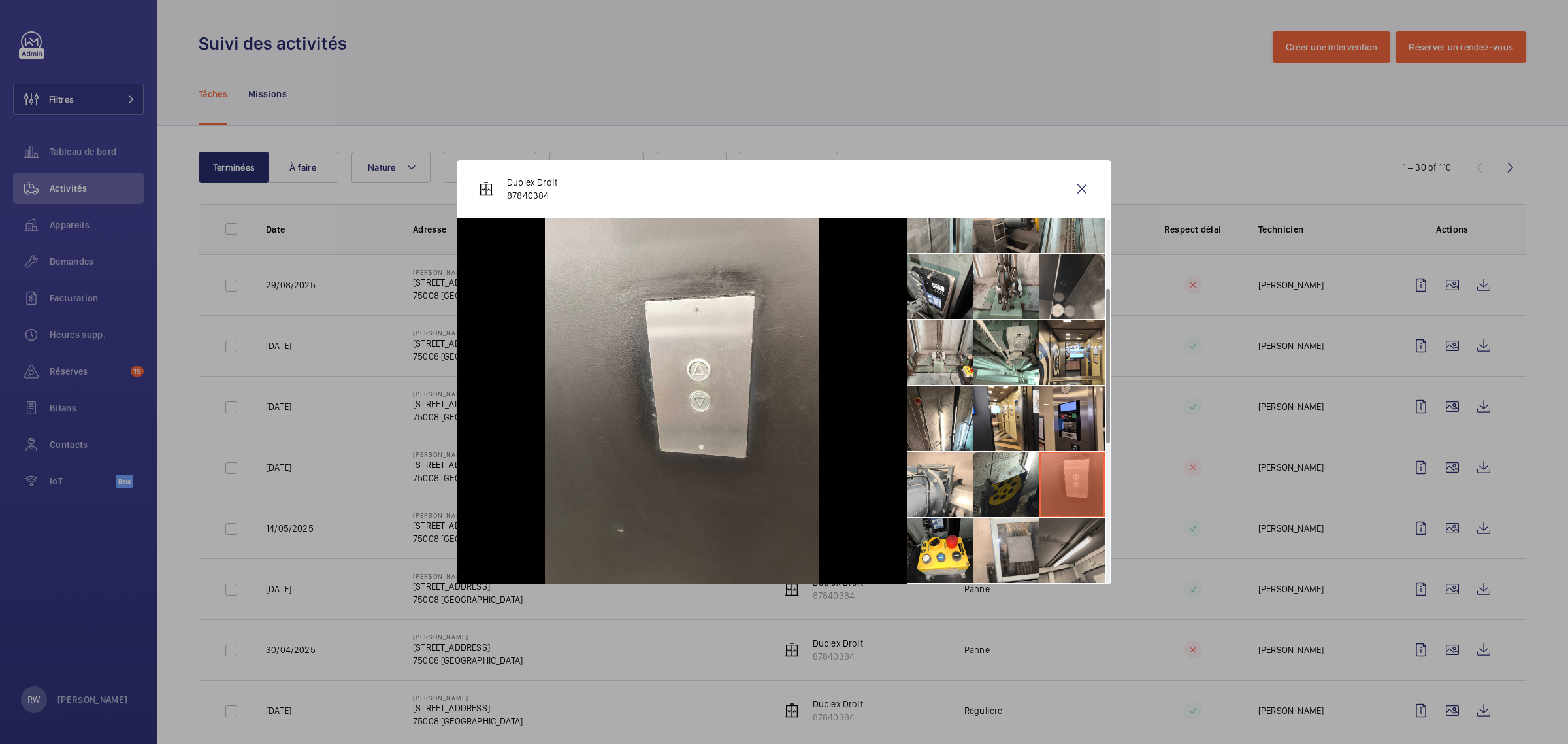
click at [1067, 549] on li at bounding box center [1072, 550] width 65 height 65
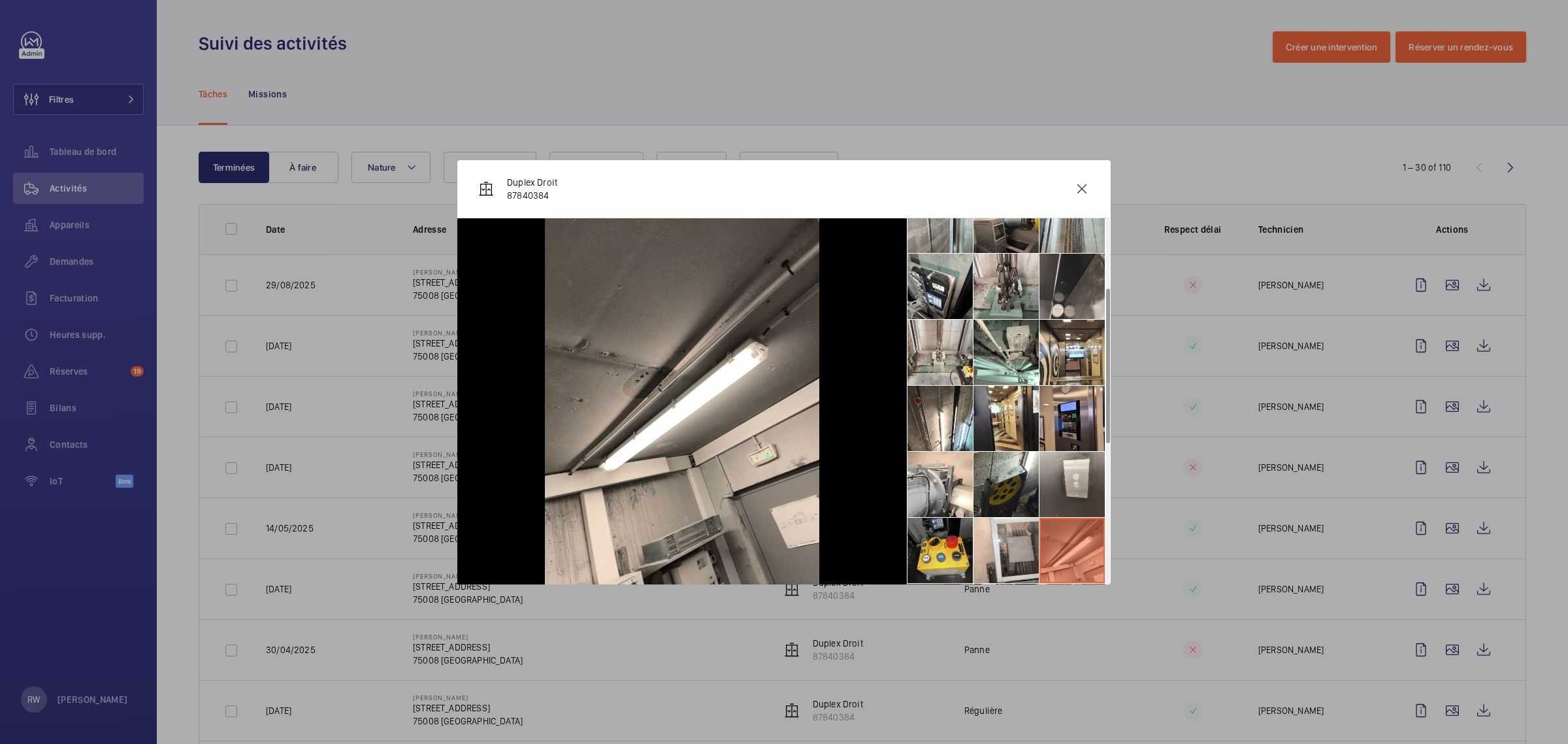
click at [963, 546] on li at bounding box center [940, 550] width 65 height 65
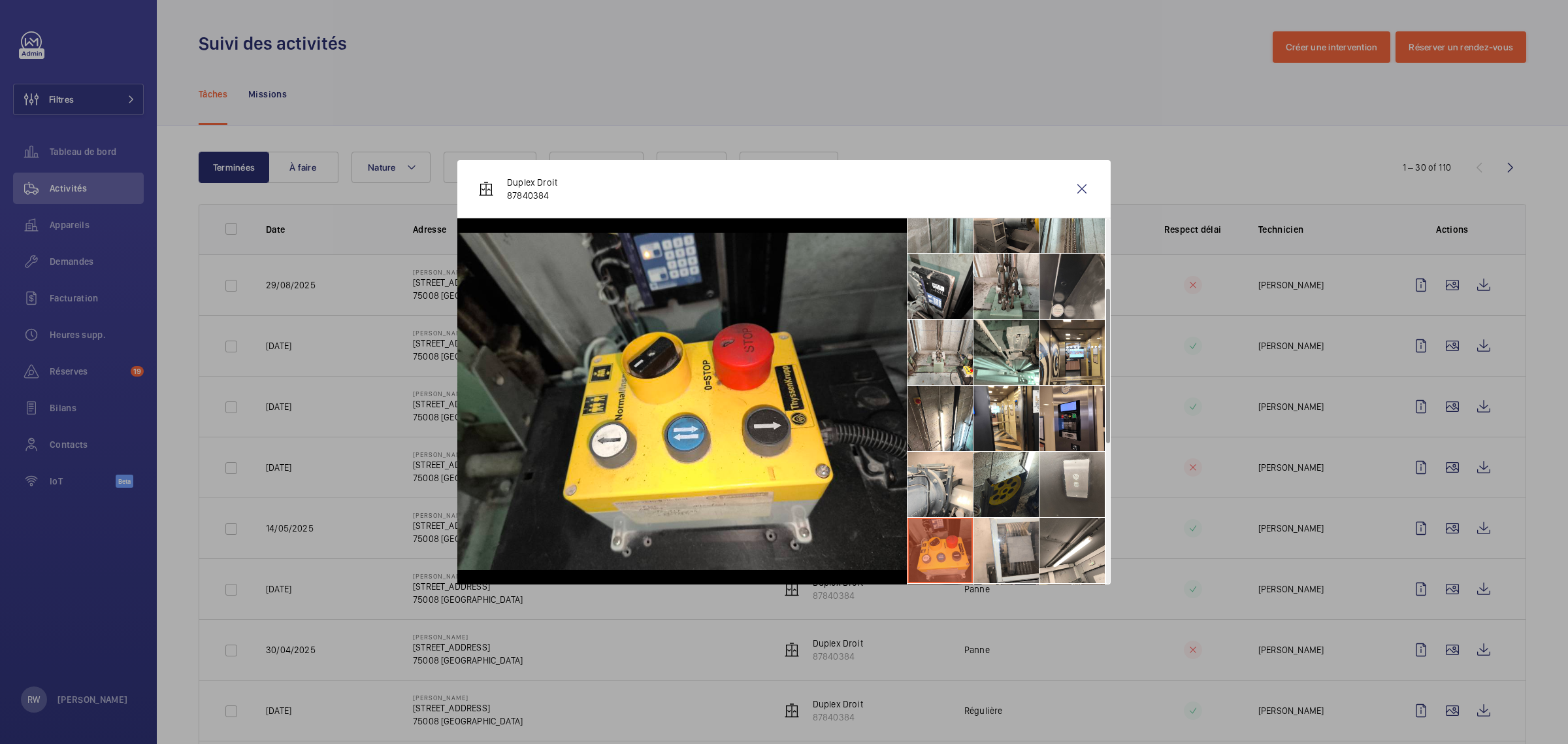
click at [936, 546] on li at bounding box center [940, 550] width 65 height 65
click at [1007, 548] on li at bounding box center [1006, 550] width 65 height 65
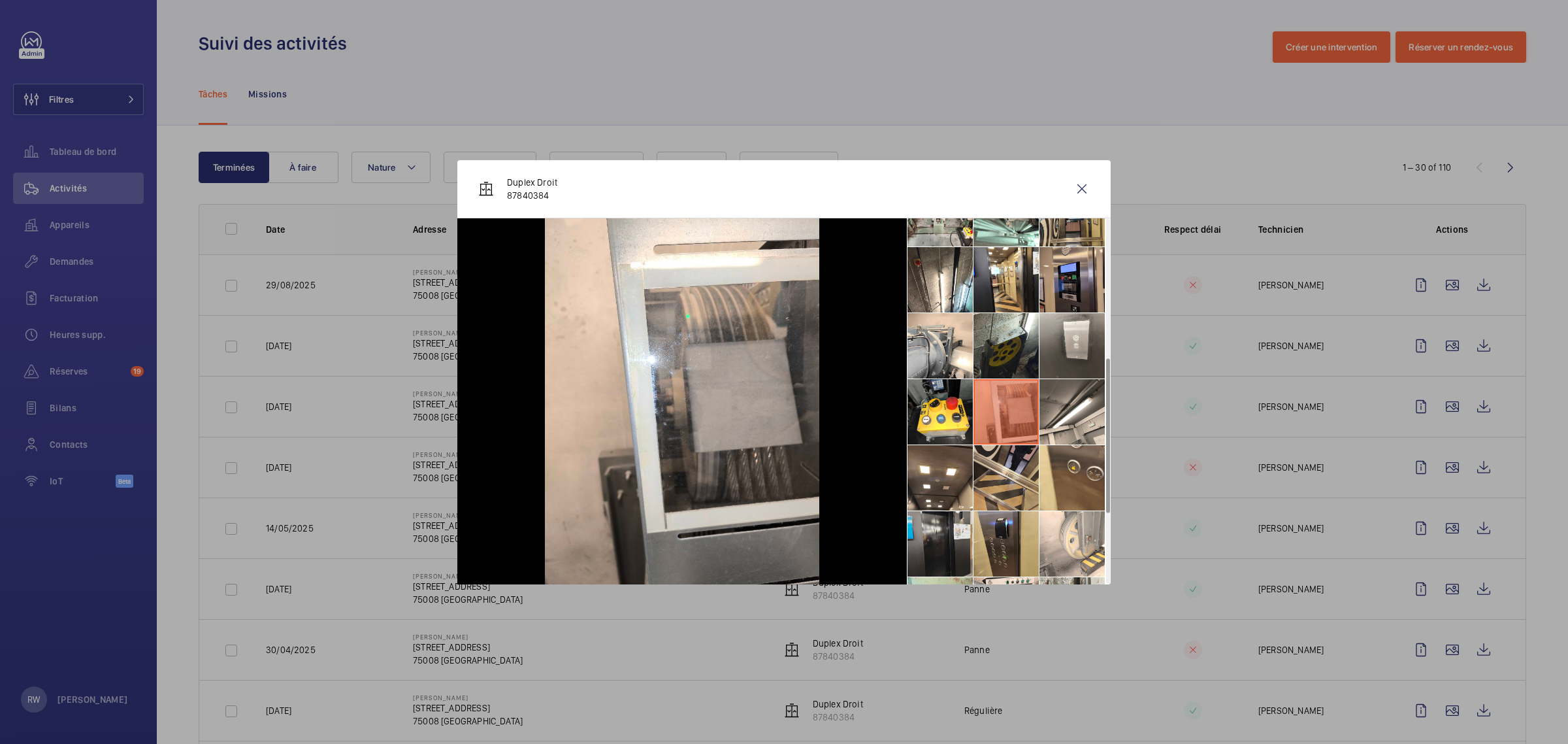
scroll to position [327, 0]
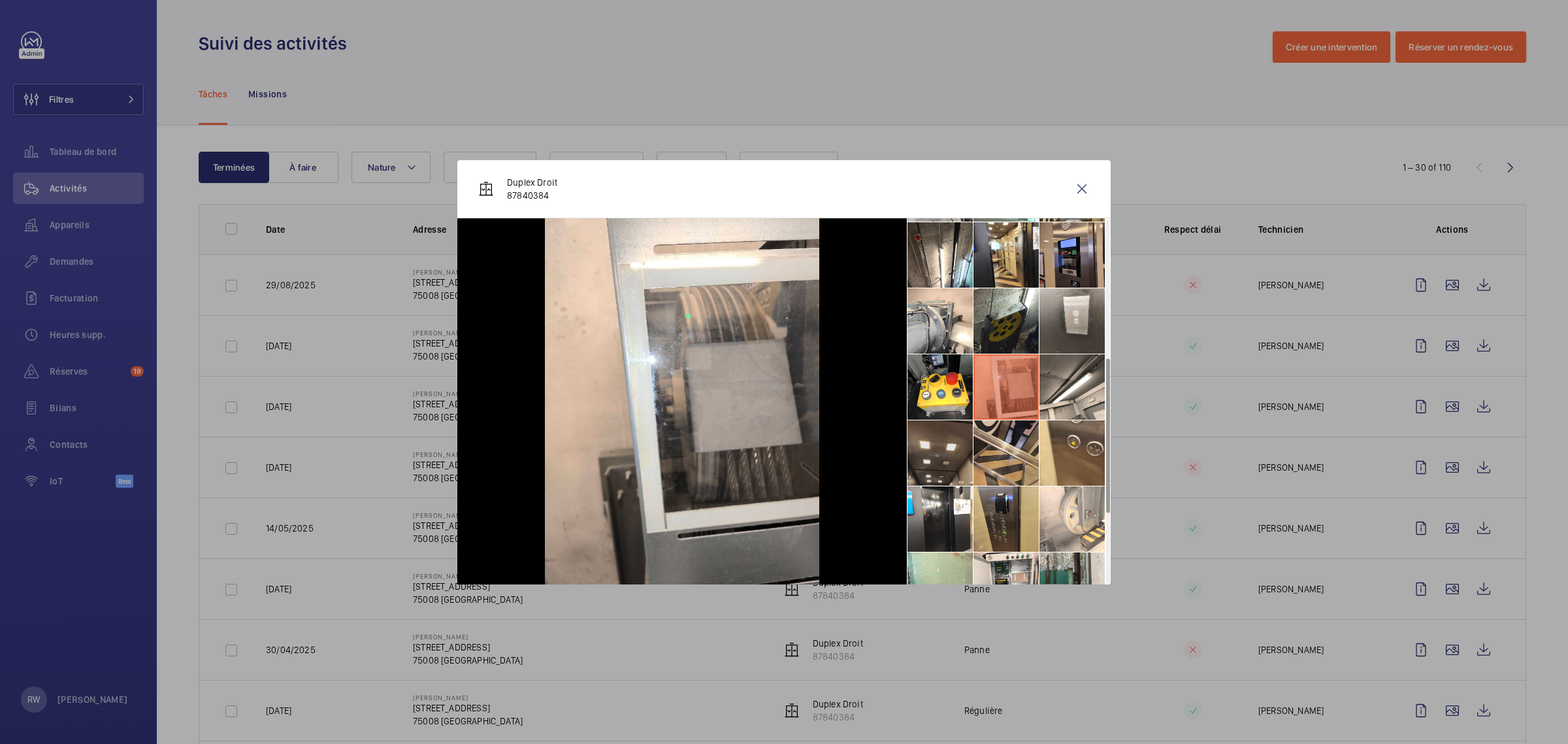
click at [932, 431] on li at bounding box center [940, 453] width 65 height 65
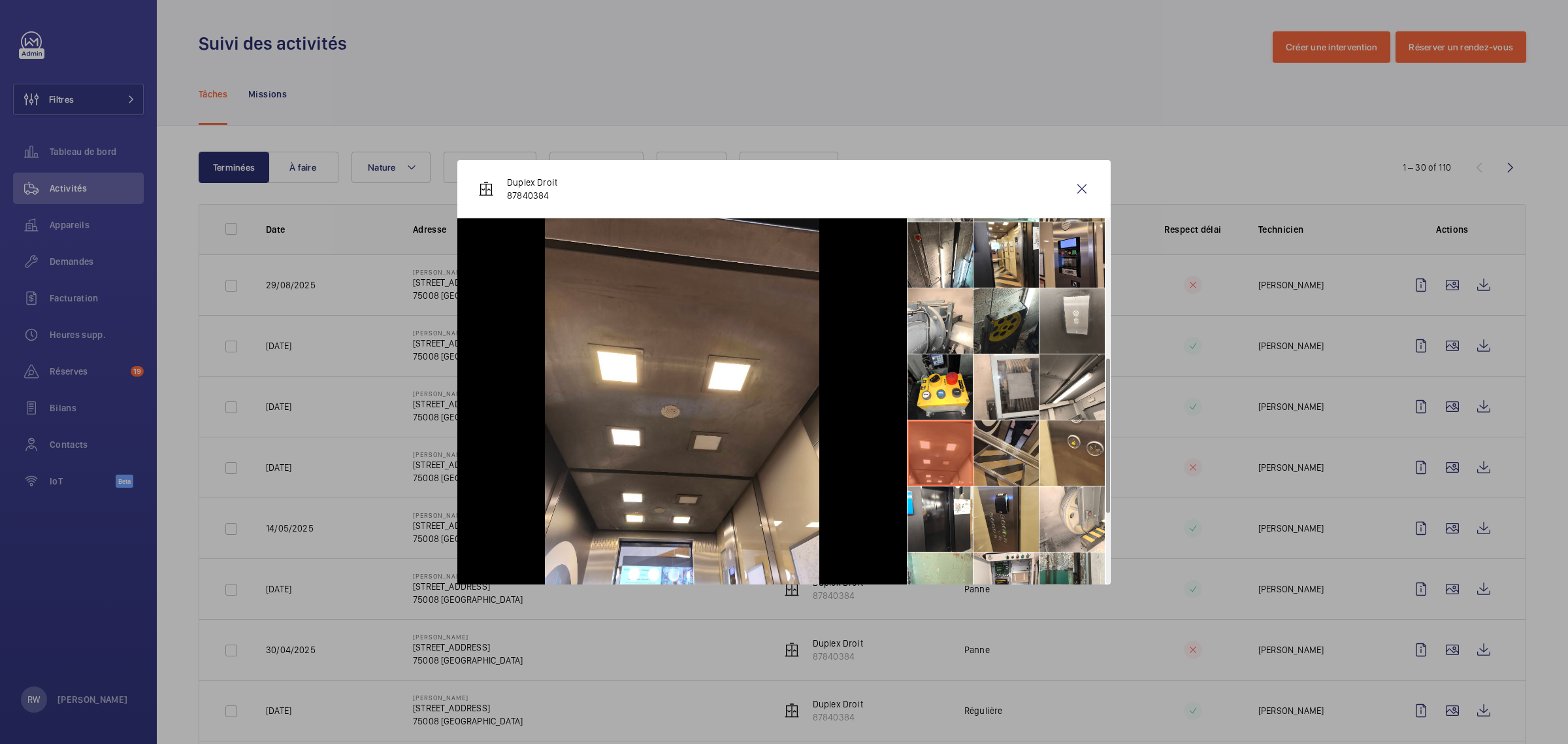
click at [988, 455] on li at bounding box center [1006, 453] width 65 height 65
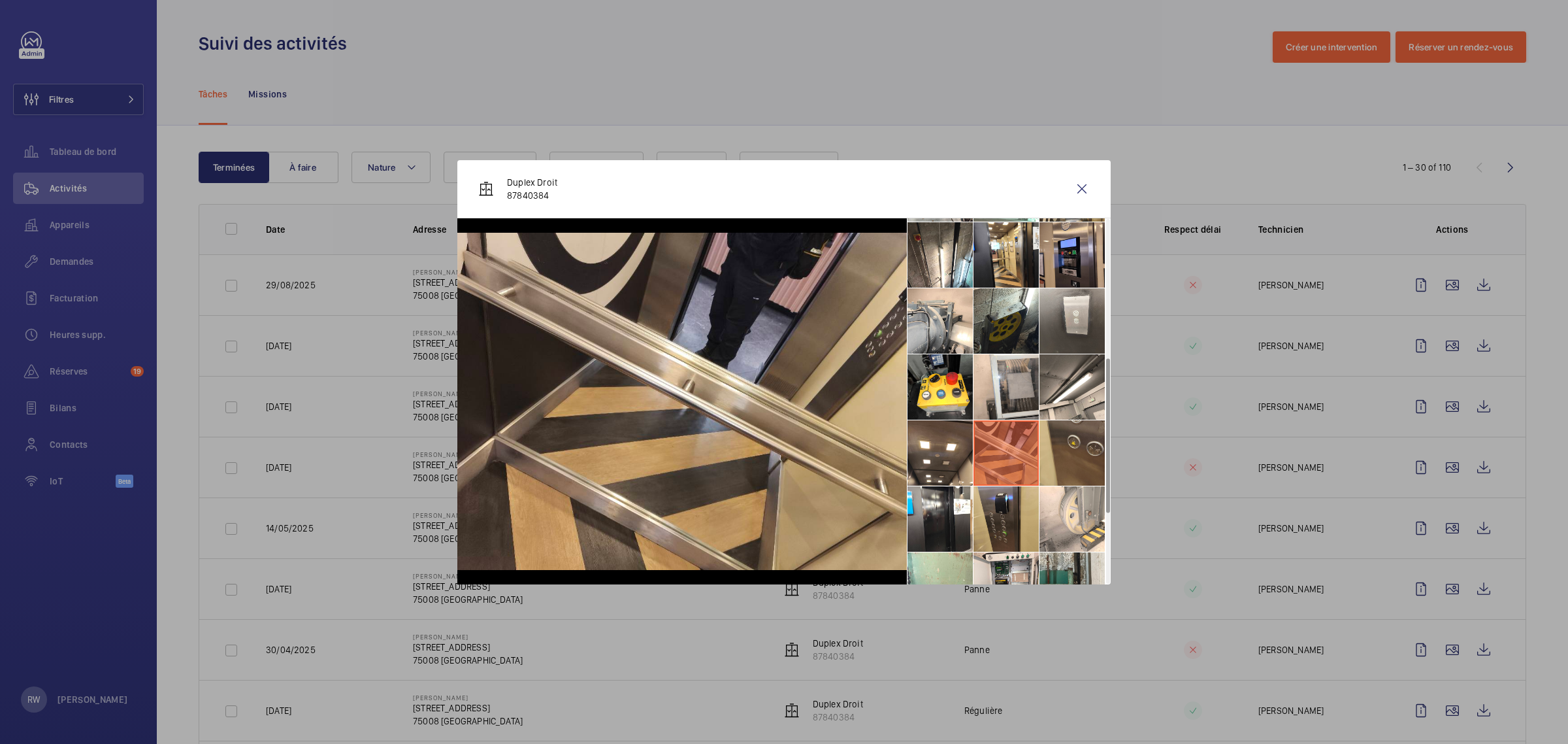
click at [1049, 458] on li at bounding box center [1072, 453] width 65 height 65
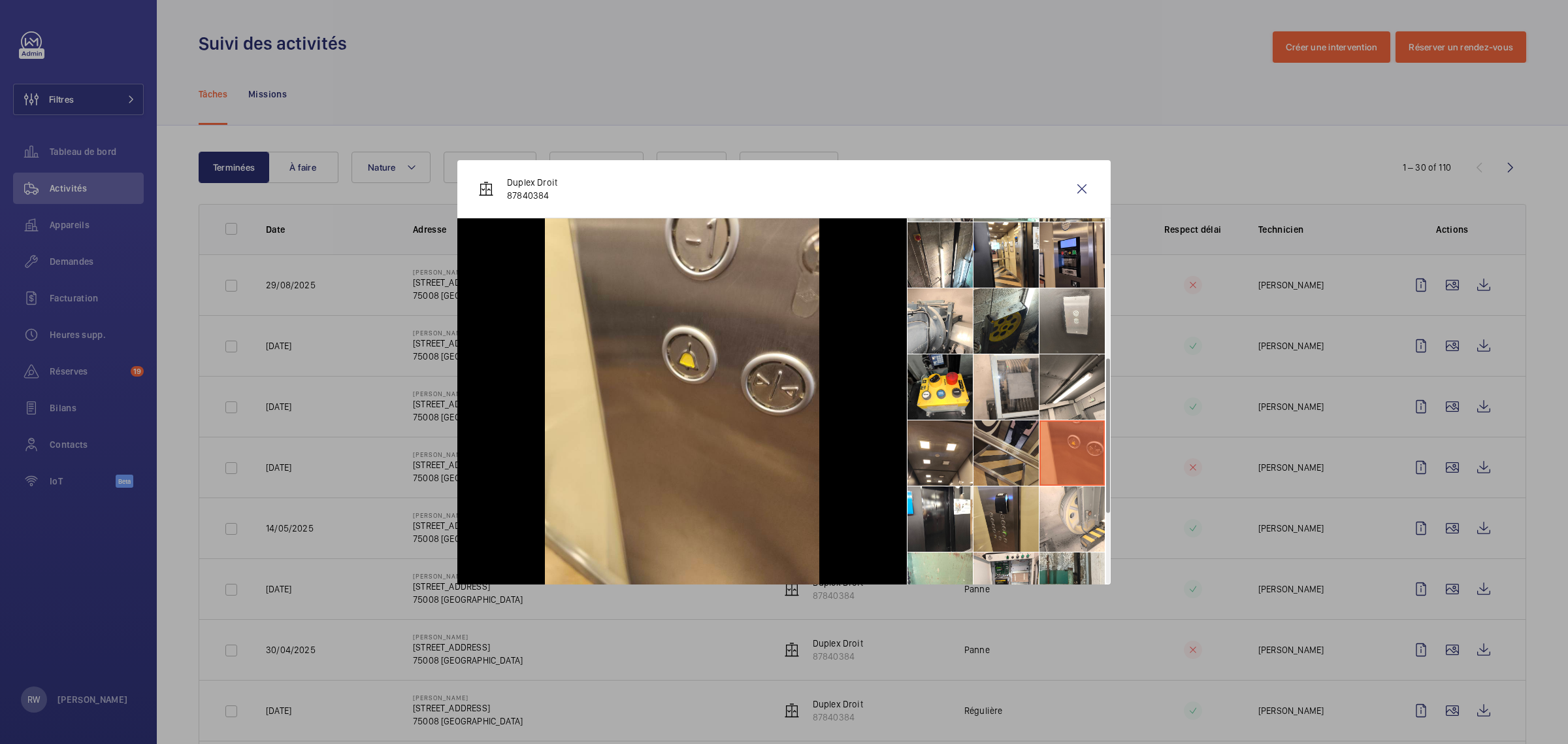
click at [1024, 446] on li at bounding box center [1006, 453] width 65 height 65
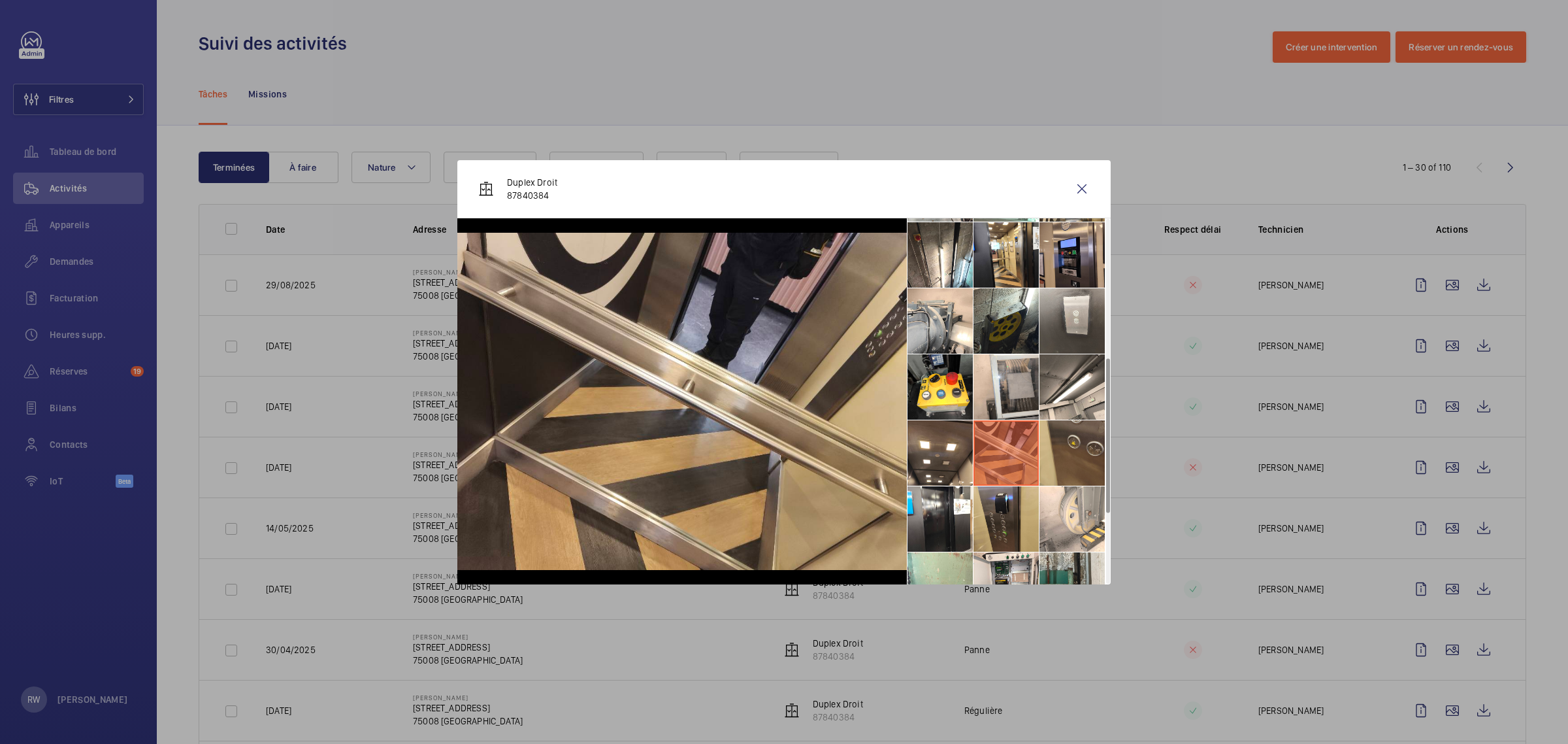
click at [1050, 446] on li at bounding box center [1072, 453] width 65 height 65
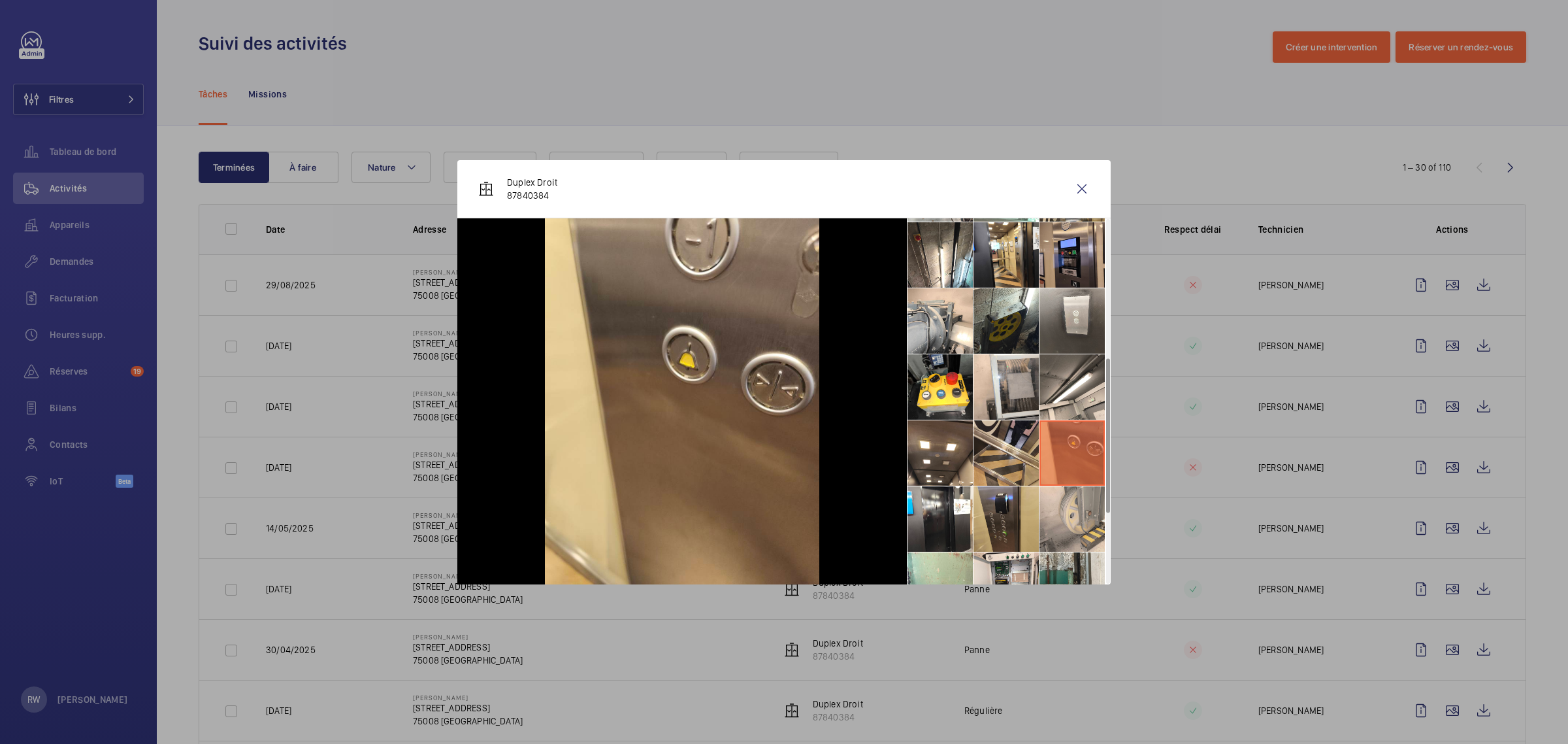
click at [1062, 513] on li at bounding box center [1072, 518] width 65 height 65
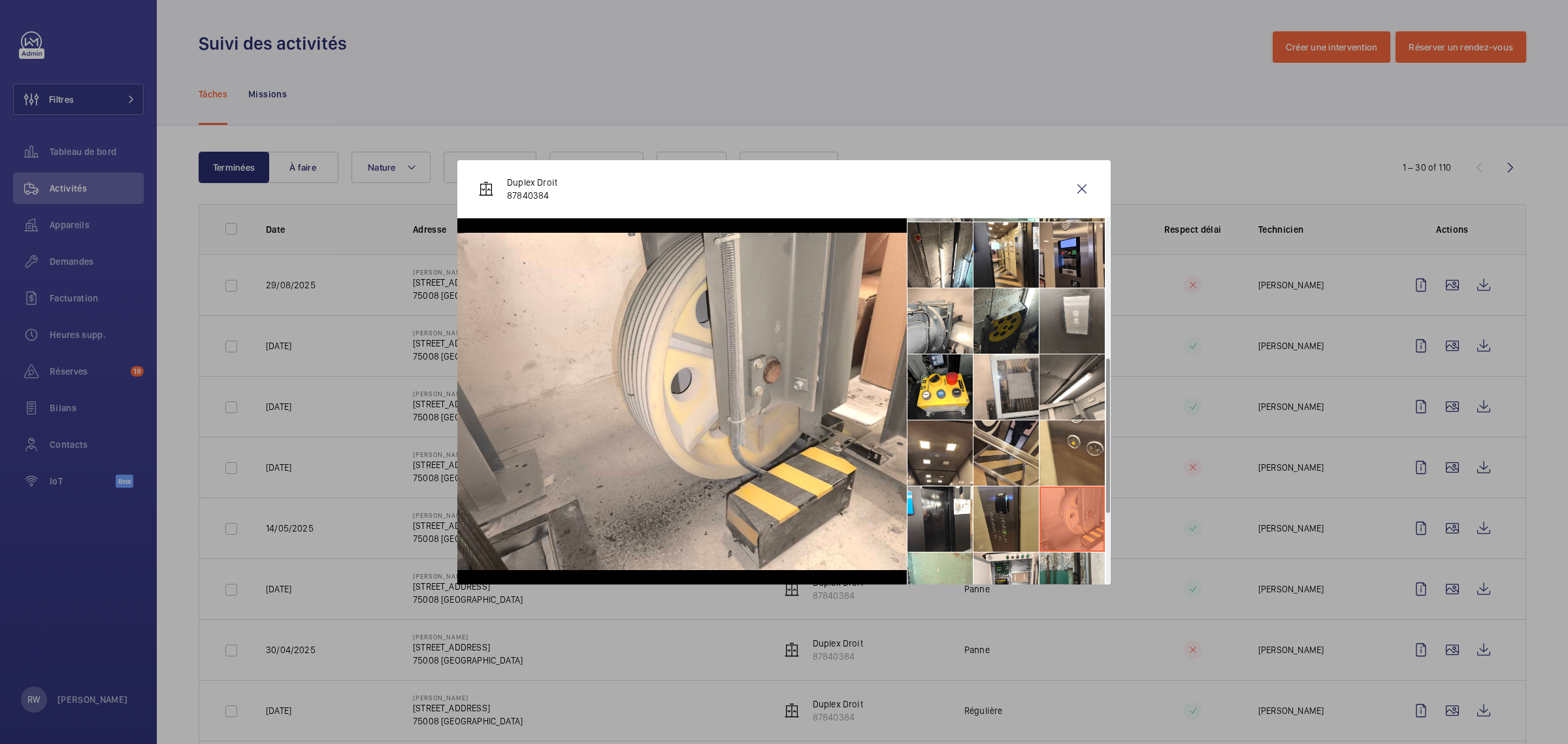
click at [1004, 511] on li at bounding box center [1006, 518] width 65 height 65
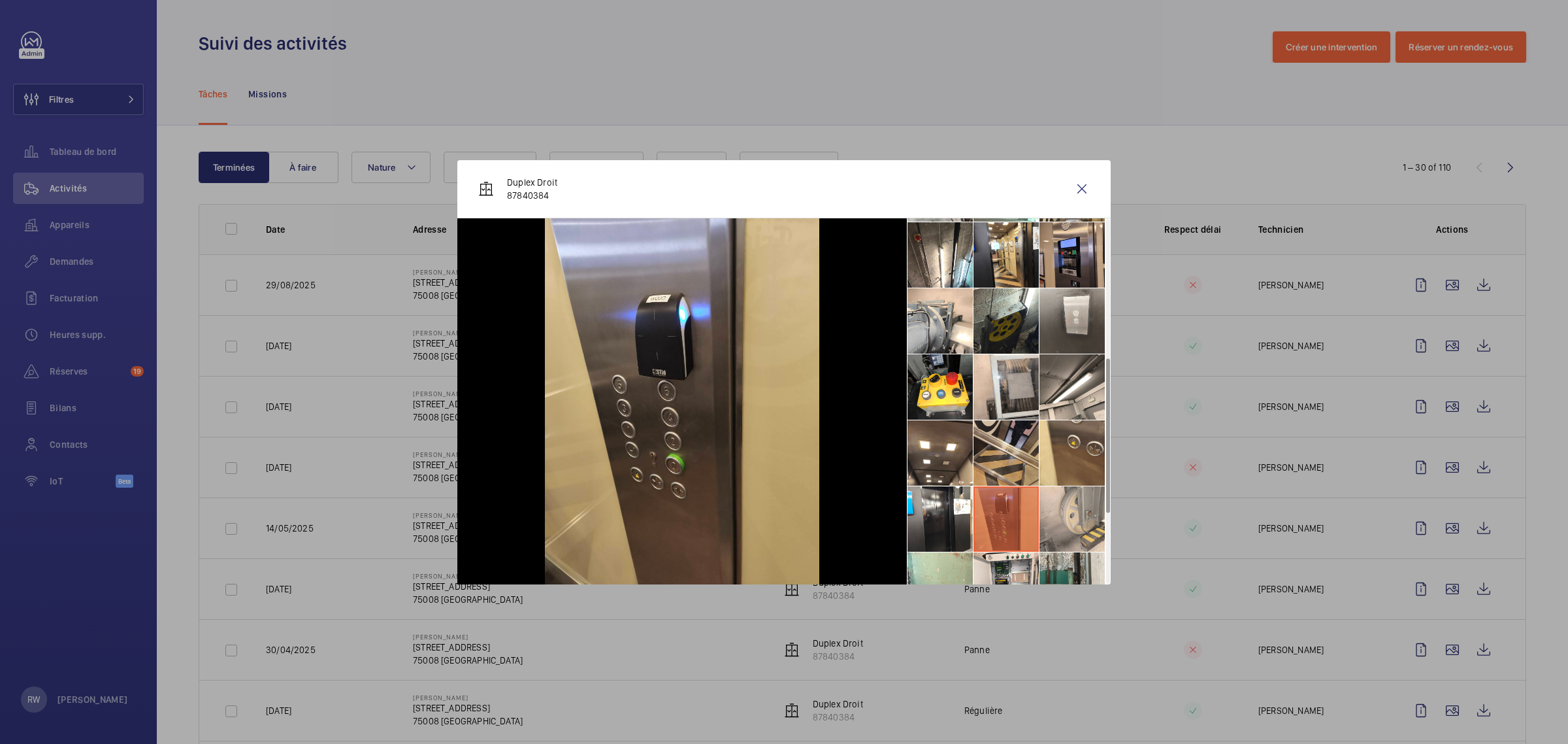
click at [1069, 514] on li at bounding box center [1072, 518] width 65 height 65
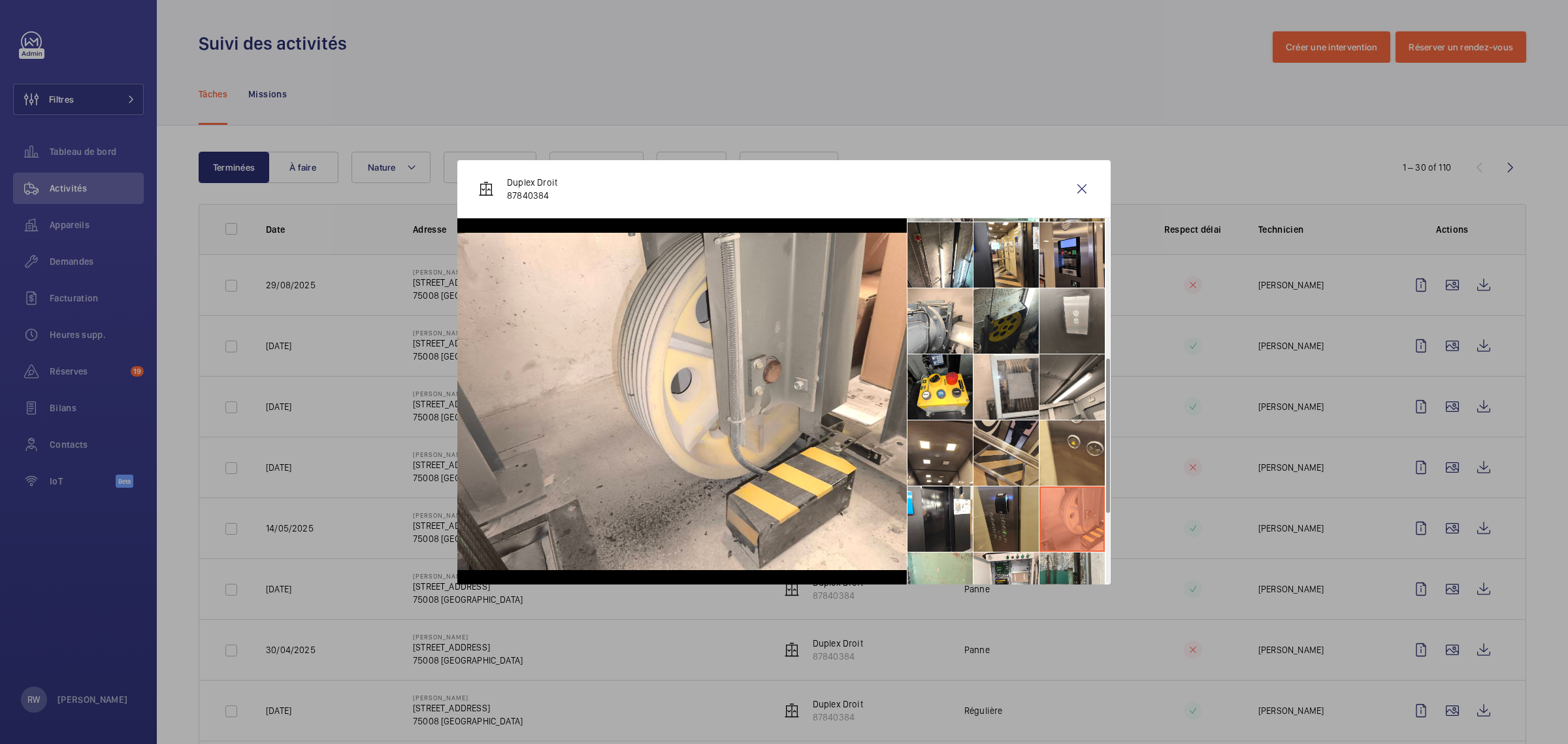
click at [1004, 518] on li at bounding box center [1006, 518] width 65 height 65
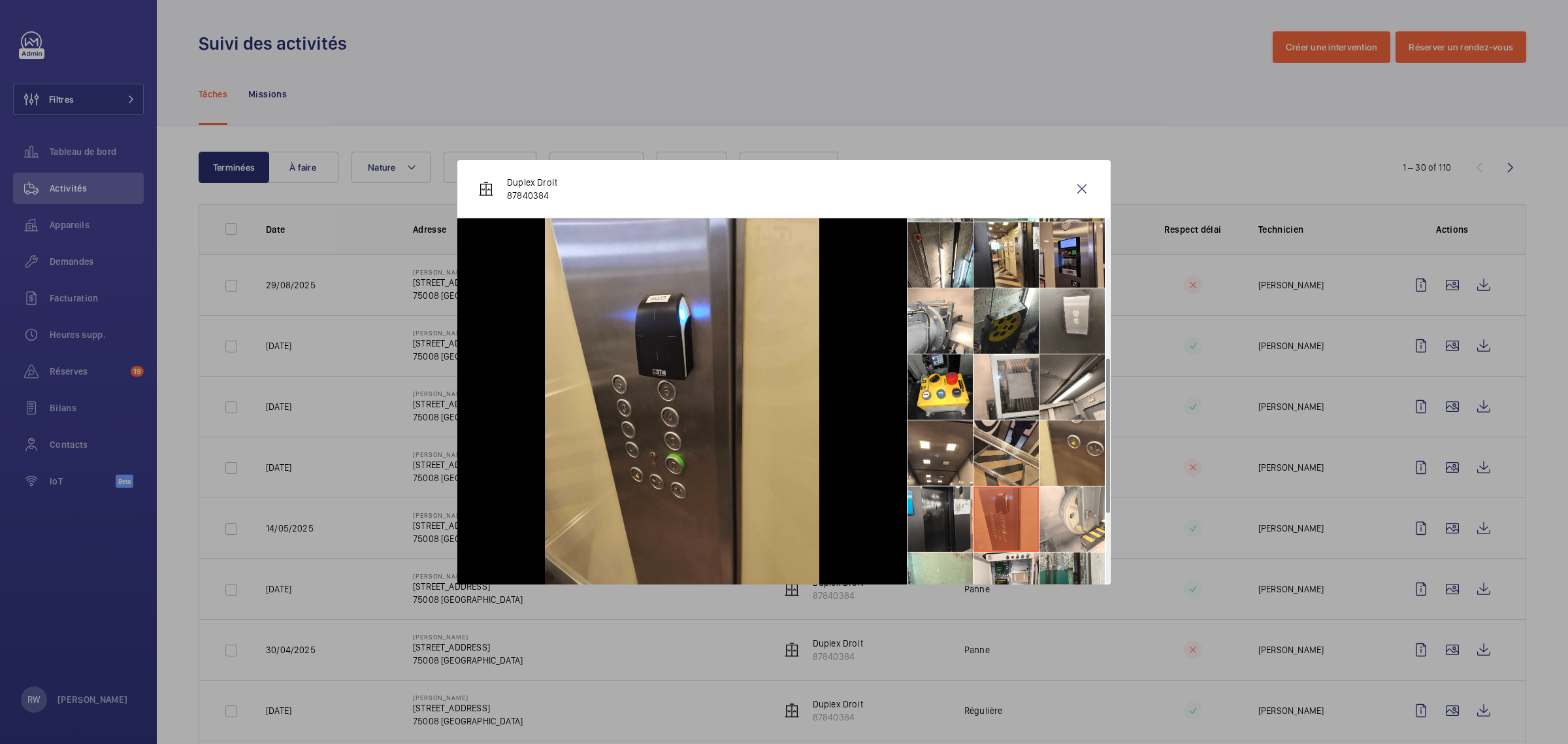
click at [949, 513] on li at bounding box center [940, 518] width 65 height 65
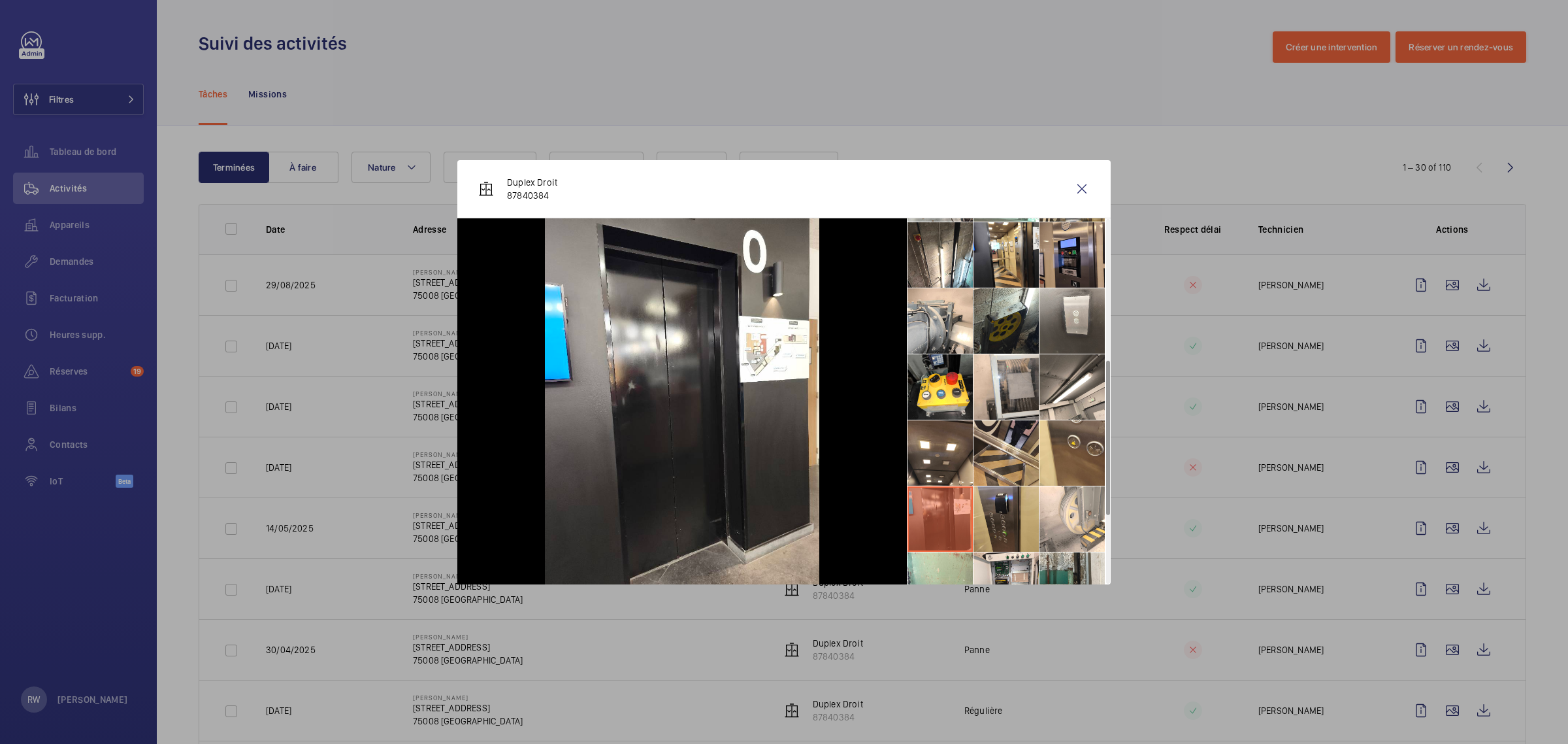
scroll to position [409, 0]
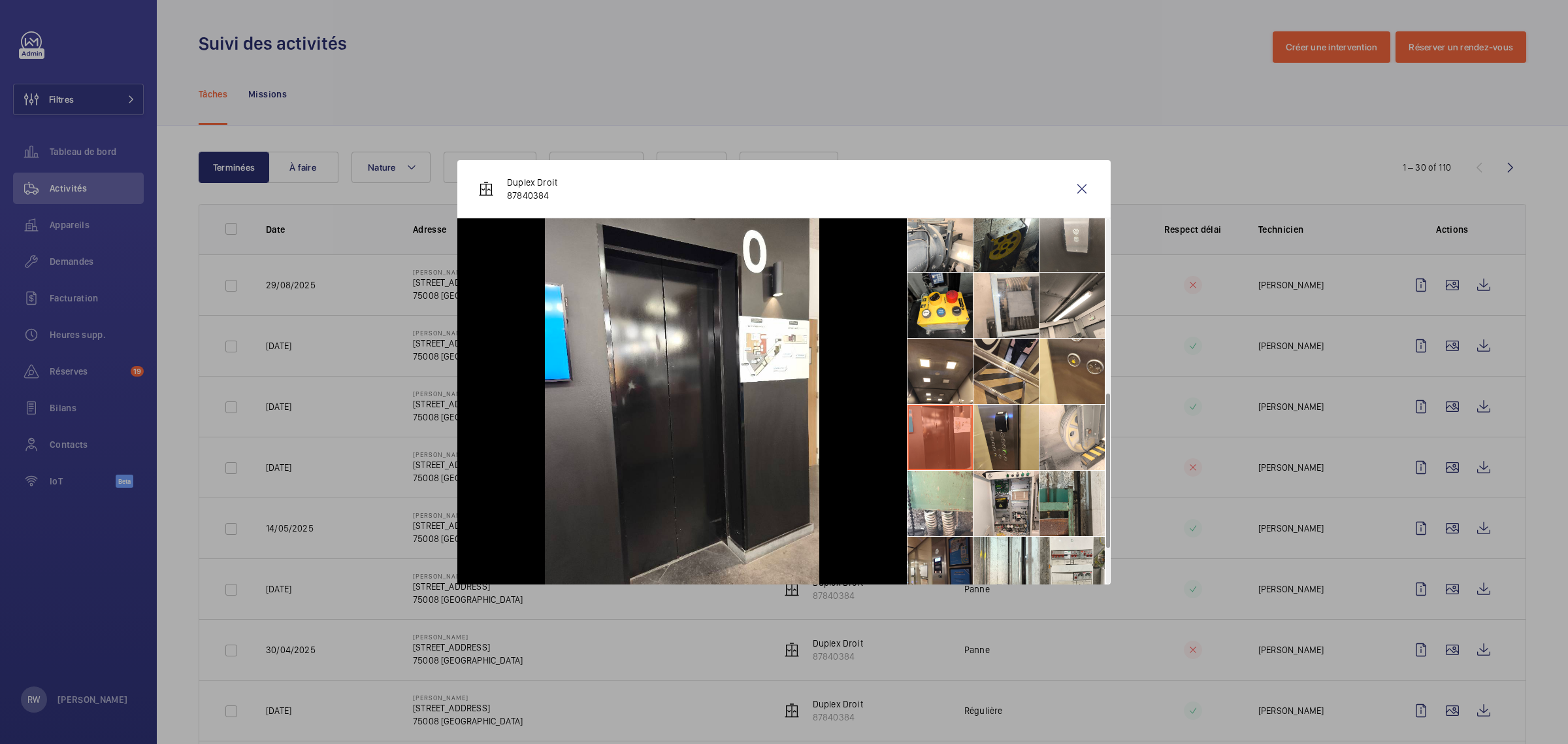
click at [949, 513] on li at bounding box center [940, 503] width 65 height 65
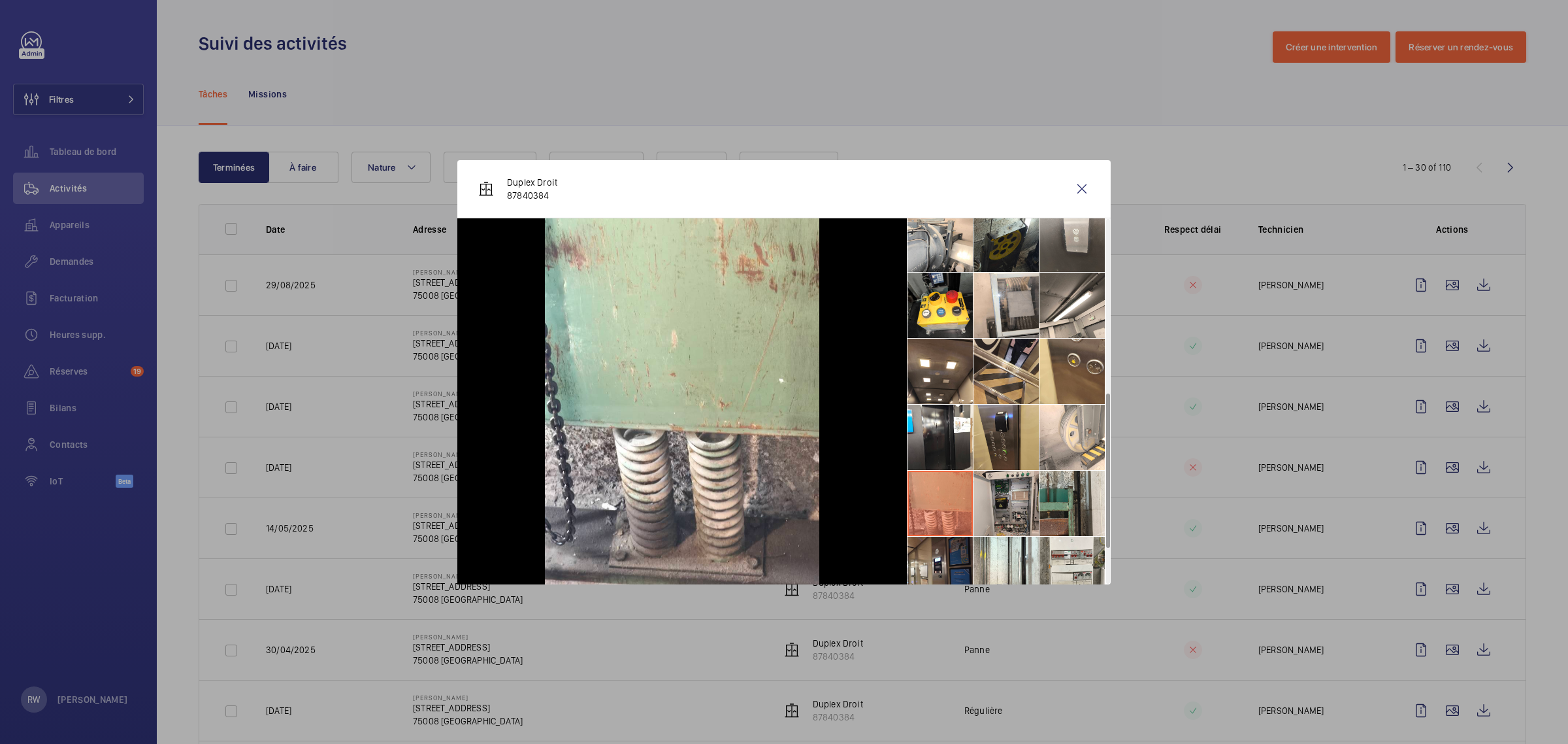
click at [1004, 507] on li at bounding box center [1006, 503] width 65 height 65
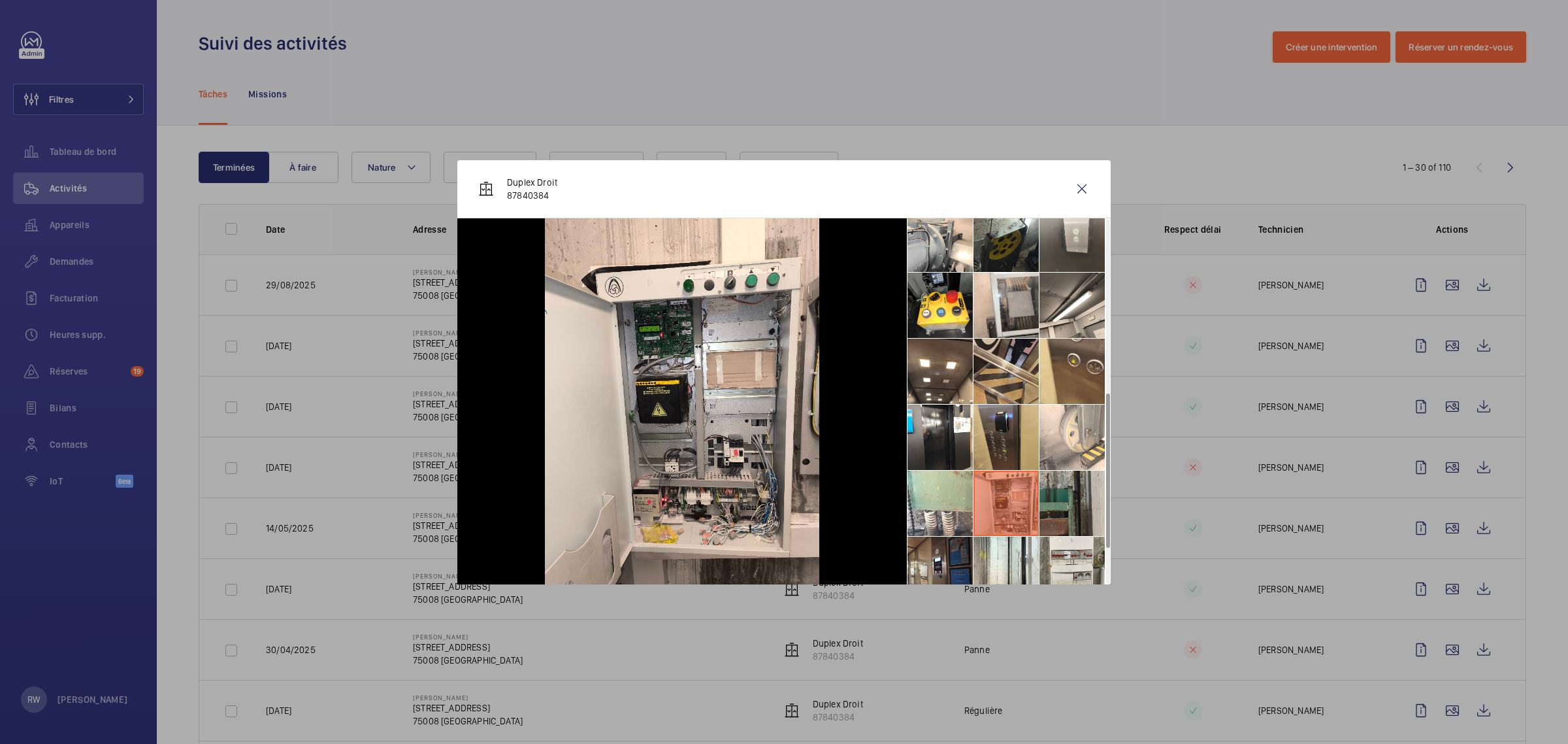
click at [1065, 507] on li at bounding box center [1072, 503] width 65 height 65
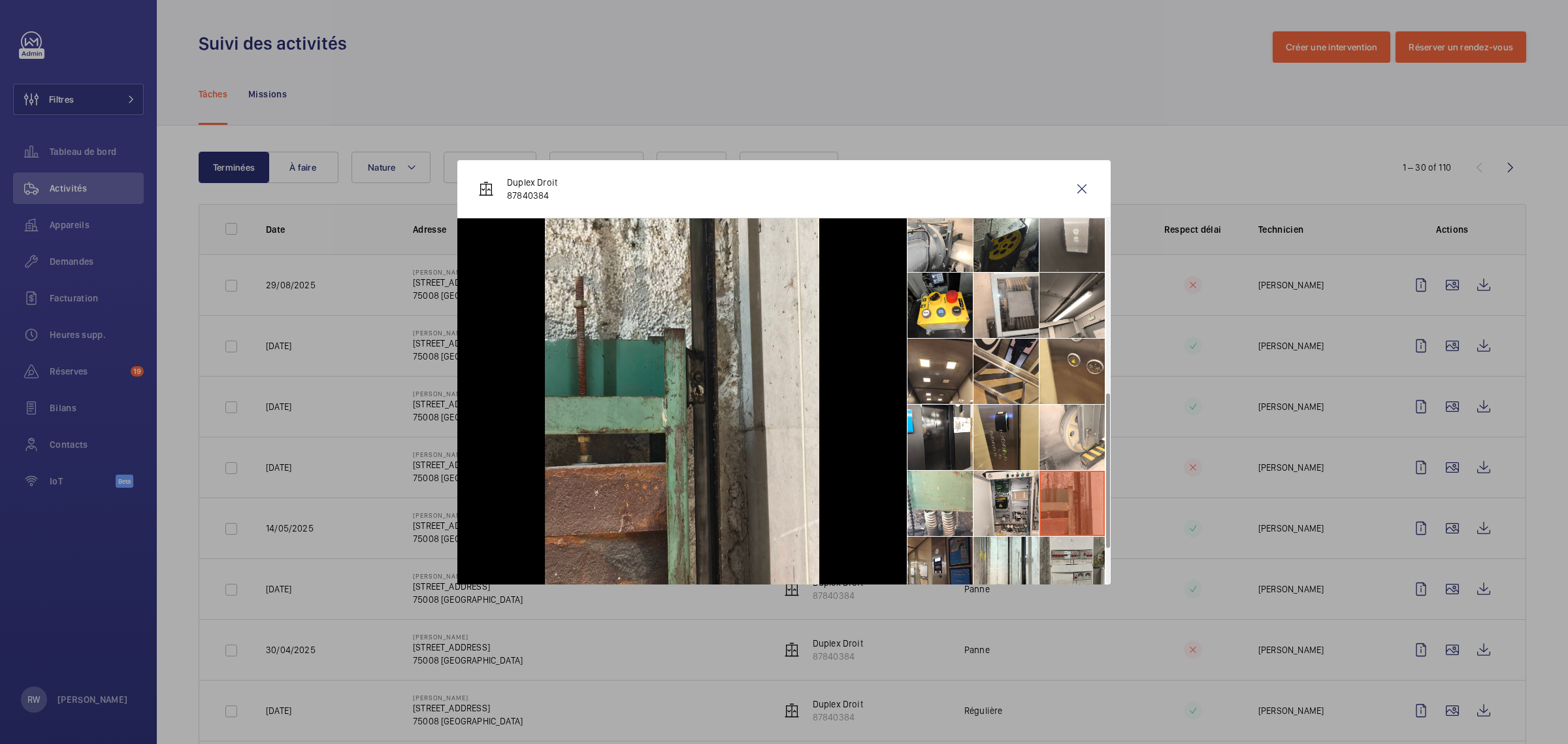
click at [1069, 556] on li at bounding box center [1072, 569] width 65 height 65
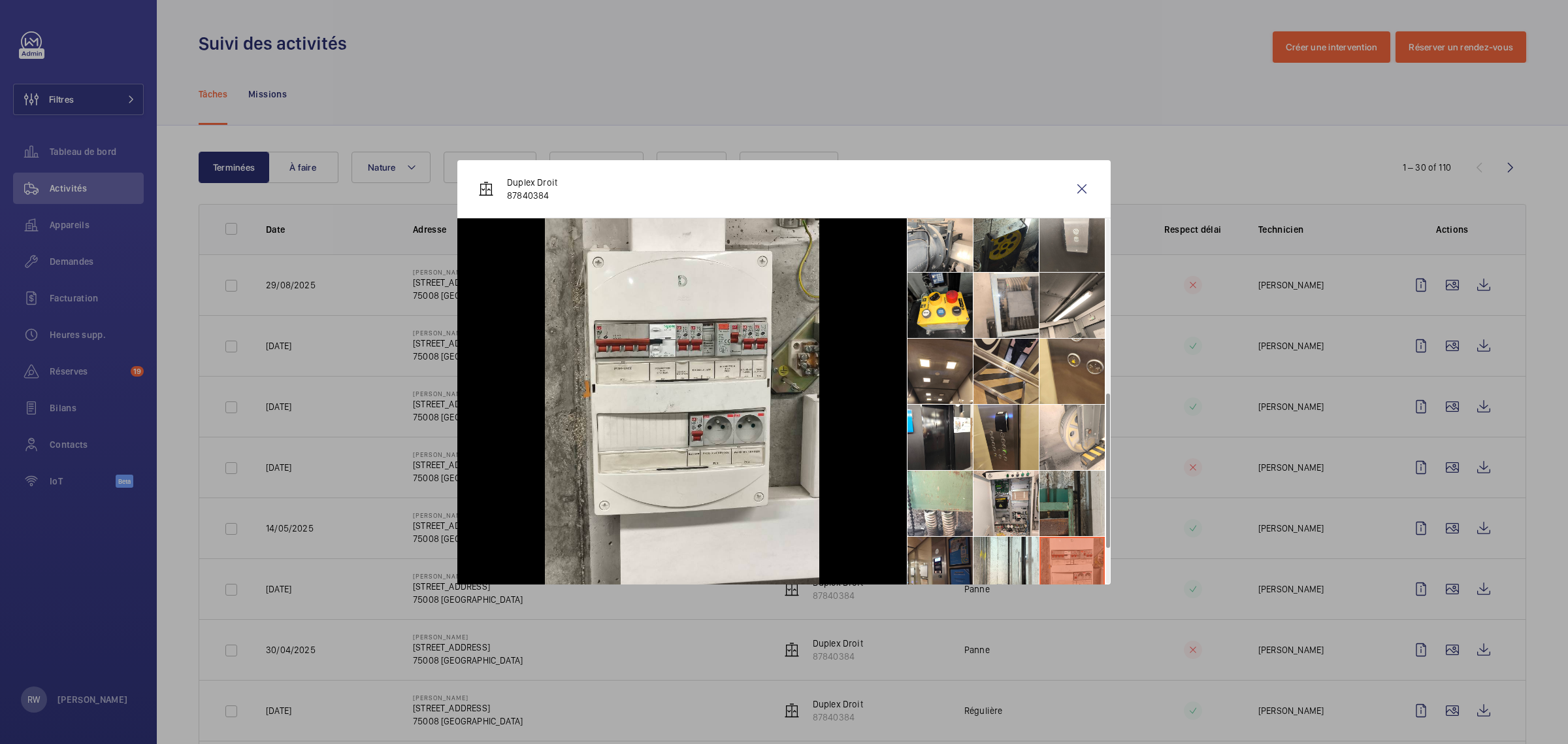
click at [1065, 508] on li at bounding box center [1072, 503] width 65 height 65
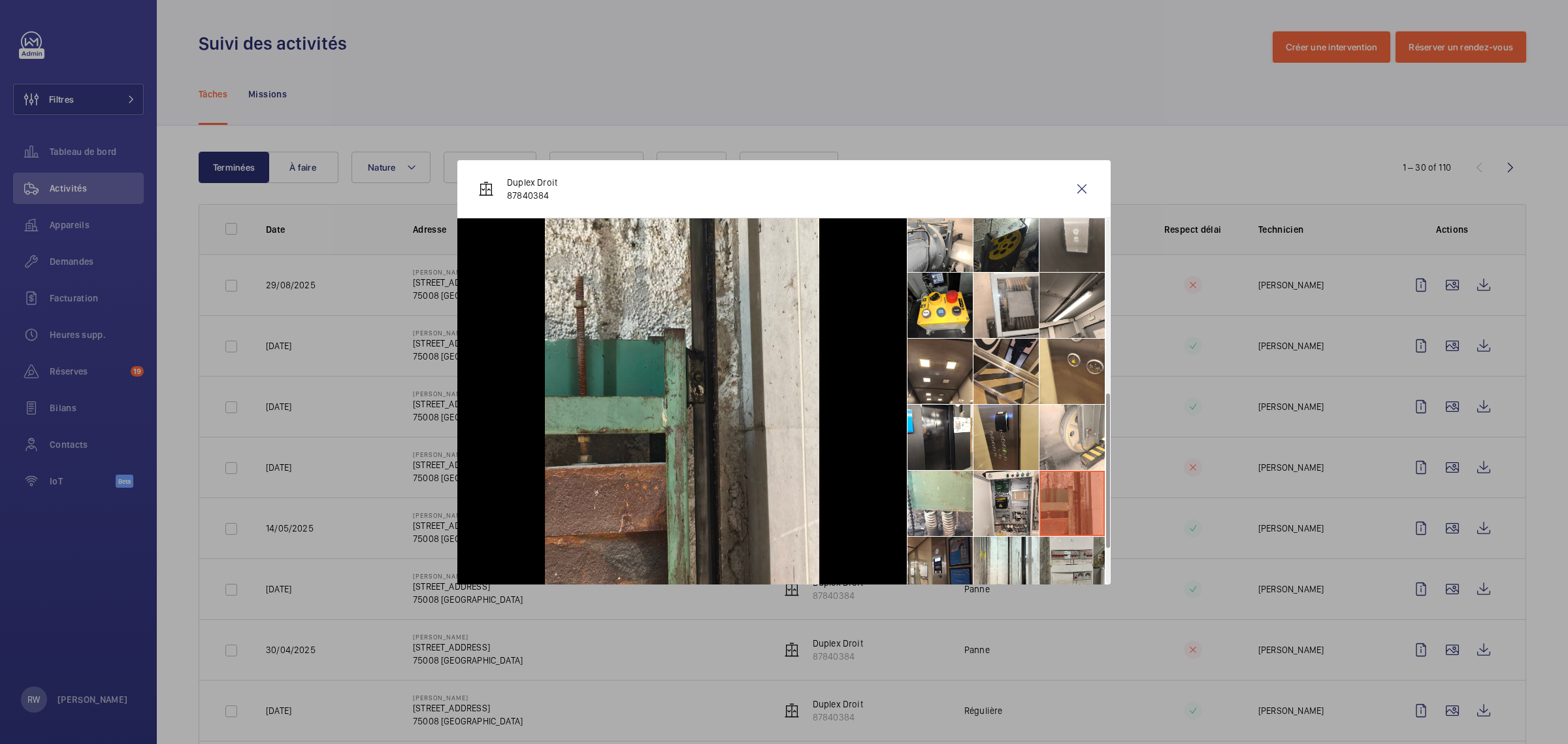
click at [1059, 550] on li at bounding box center [1072, 569] width 65 height 65
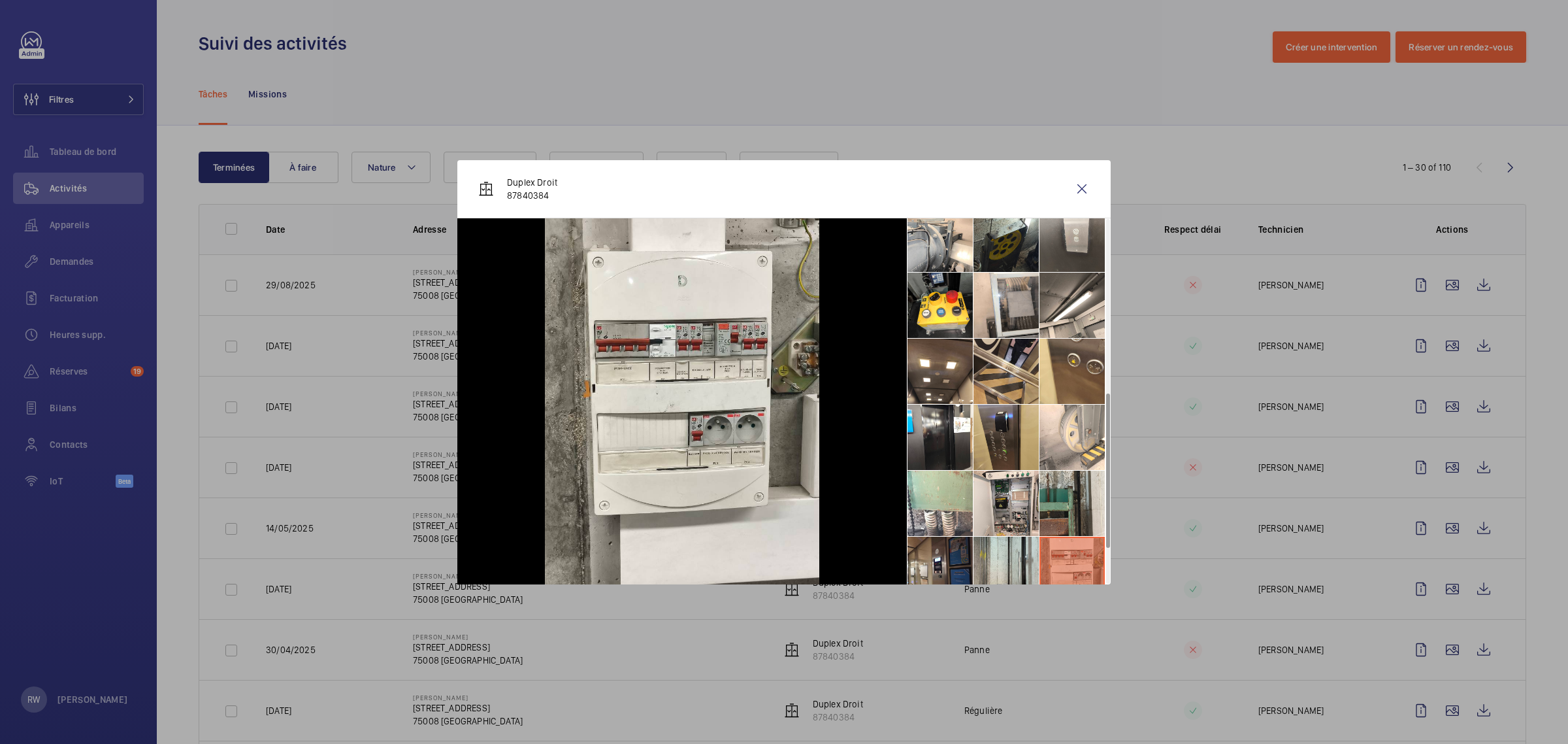
click at [994, 549] on li at bounding box center [1006, 569] width 65 height 65
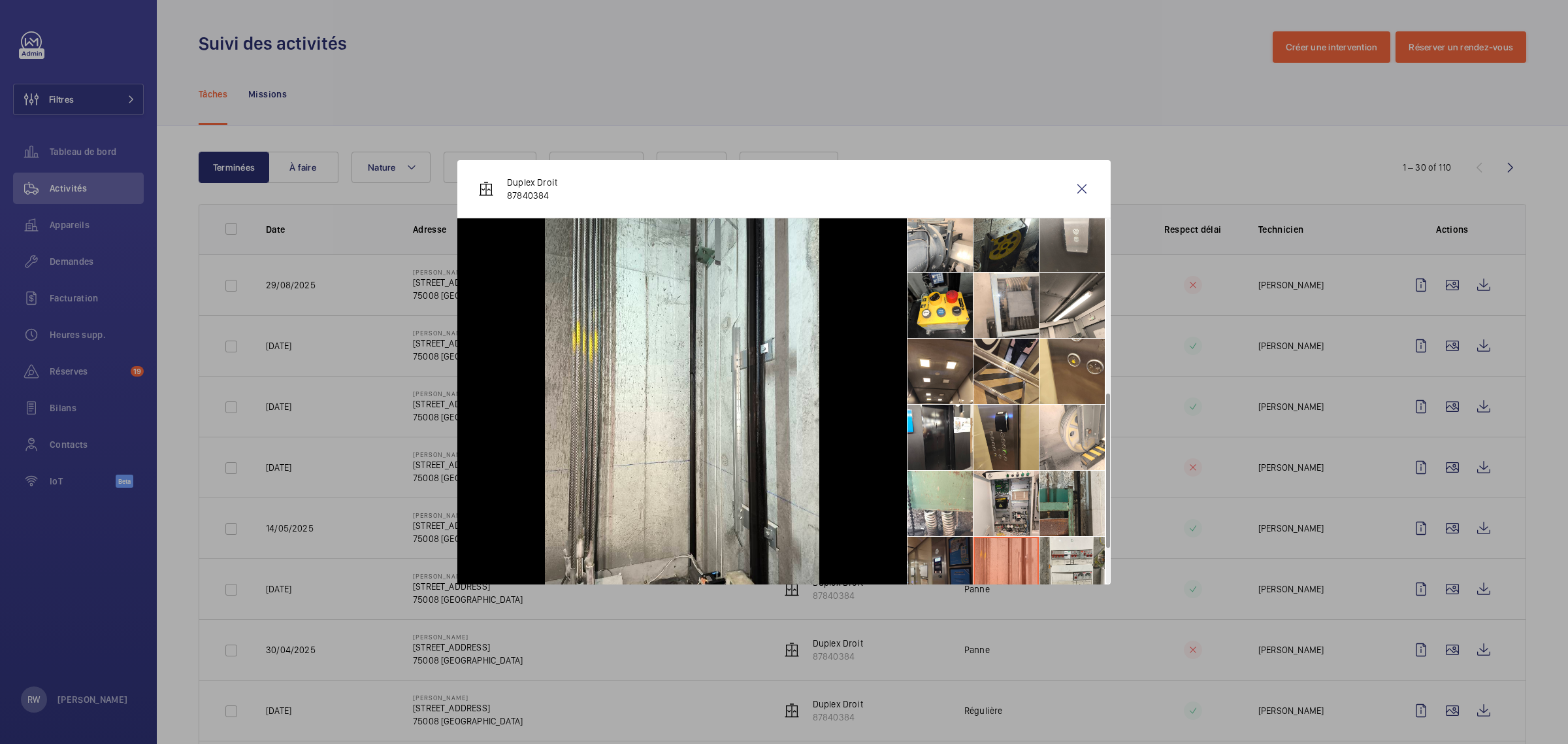
click at [943, 550] on li at bounding box center [940, 569] width 65 height 65
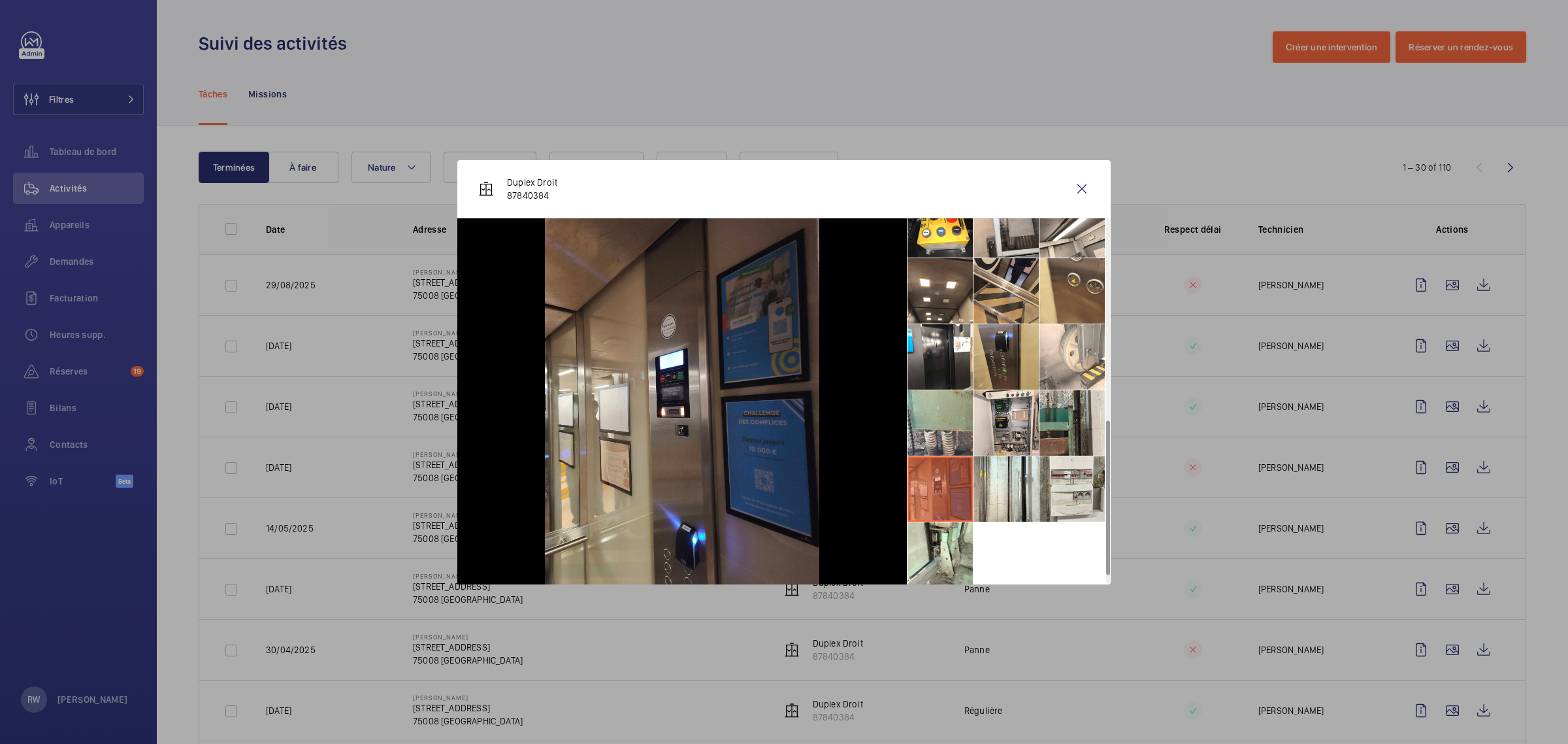
scroll to position [492, 0]
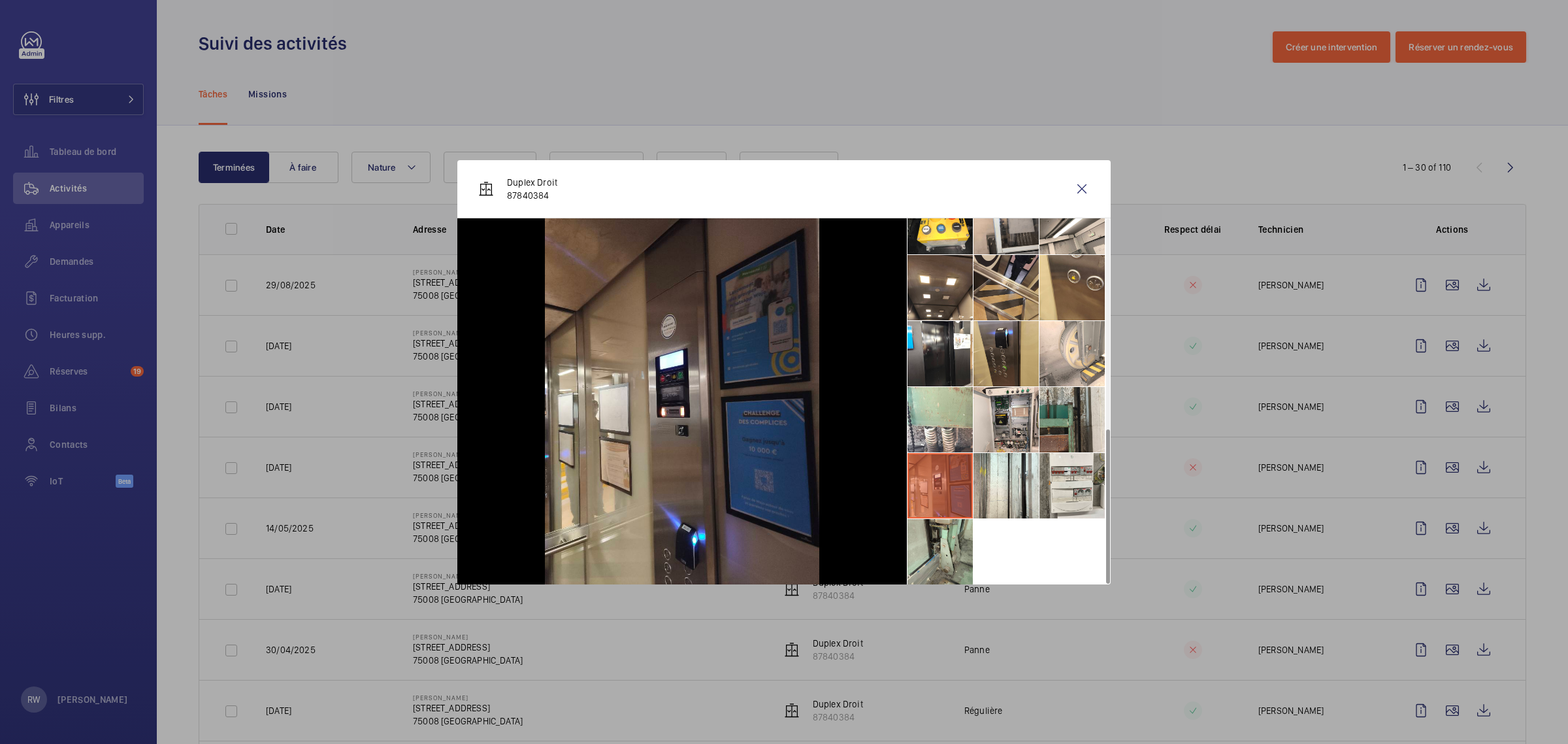
click at [927, 552] on li at bounding box center [940, 551] width 65 height 65
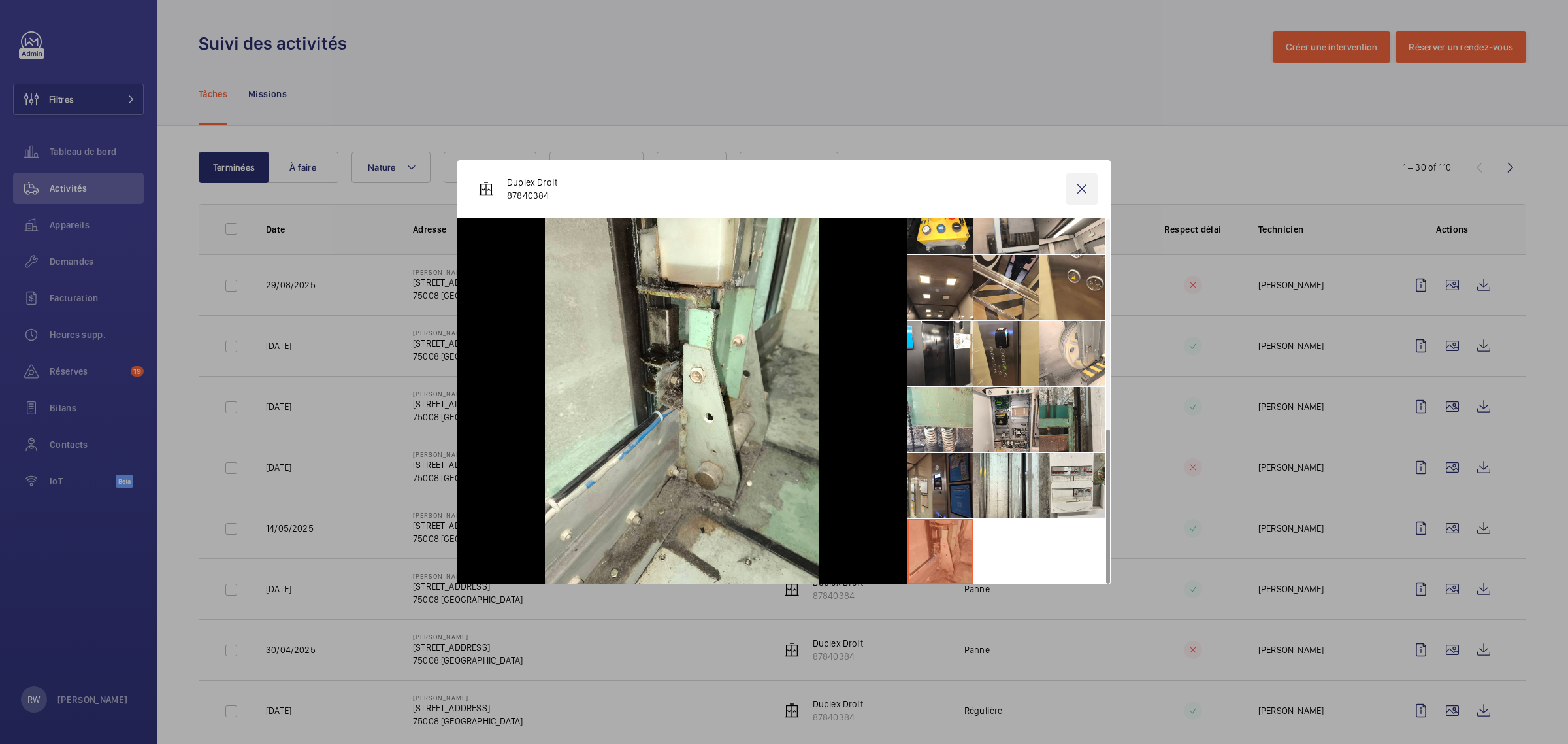
click at [1080, 188] on wm-front-icon-button at bounding box center [1081, 188] width 31 height 31
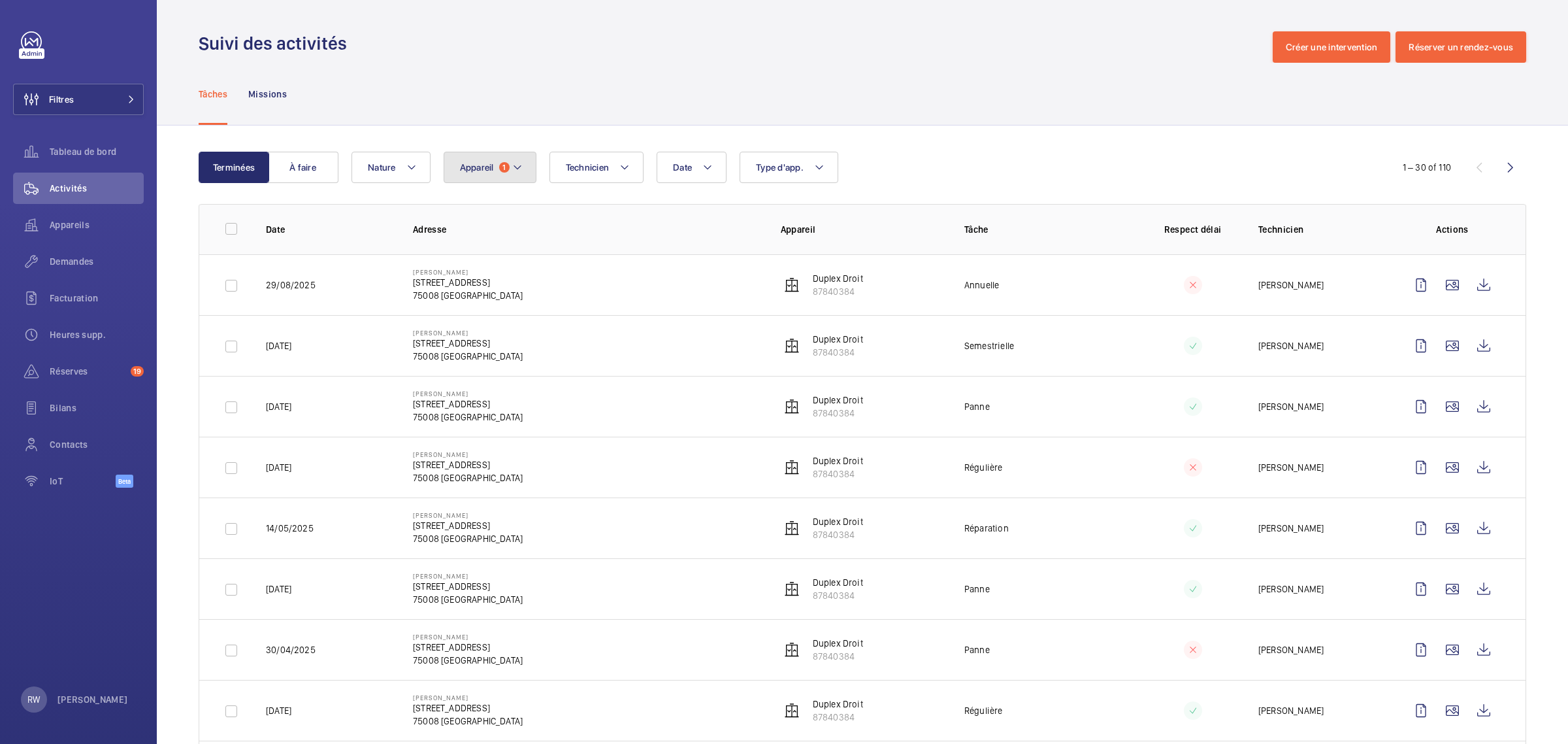
click at [518, 173] on mat-icon at bounding box center [518, 167] width 10 height 15
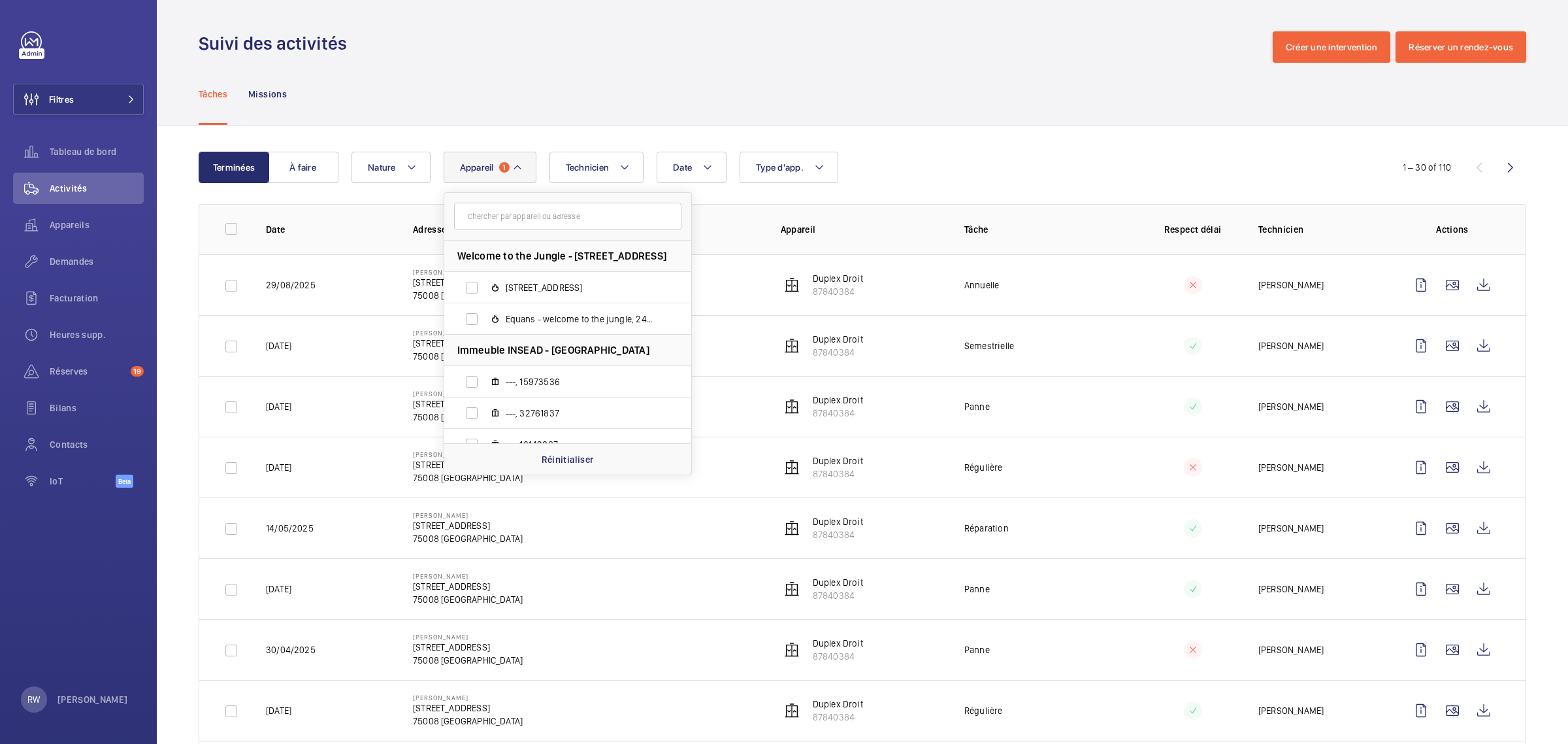
click at [513, 168] on mat-icon at bounding box center [518, 167] width 10 height 15
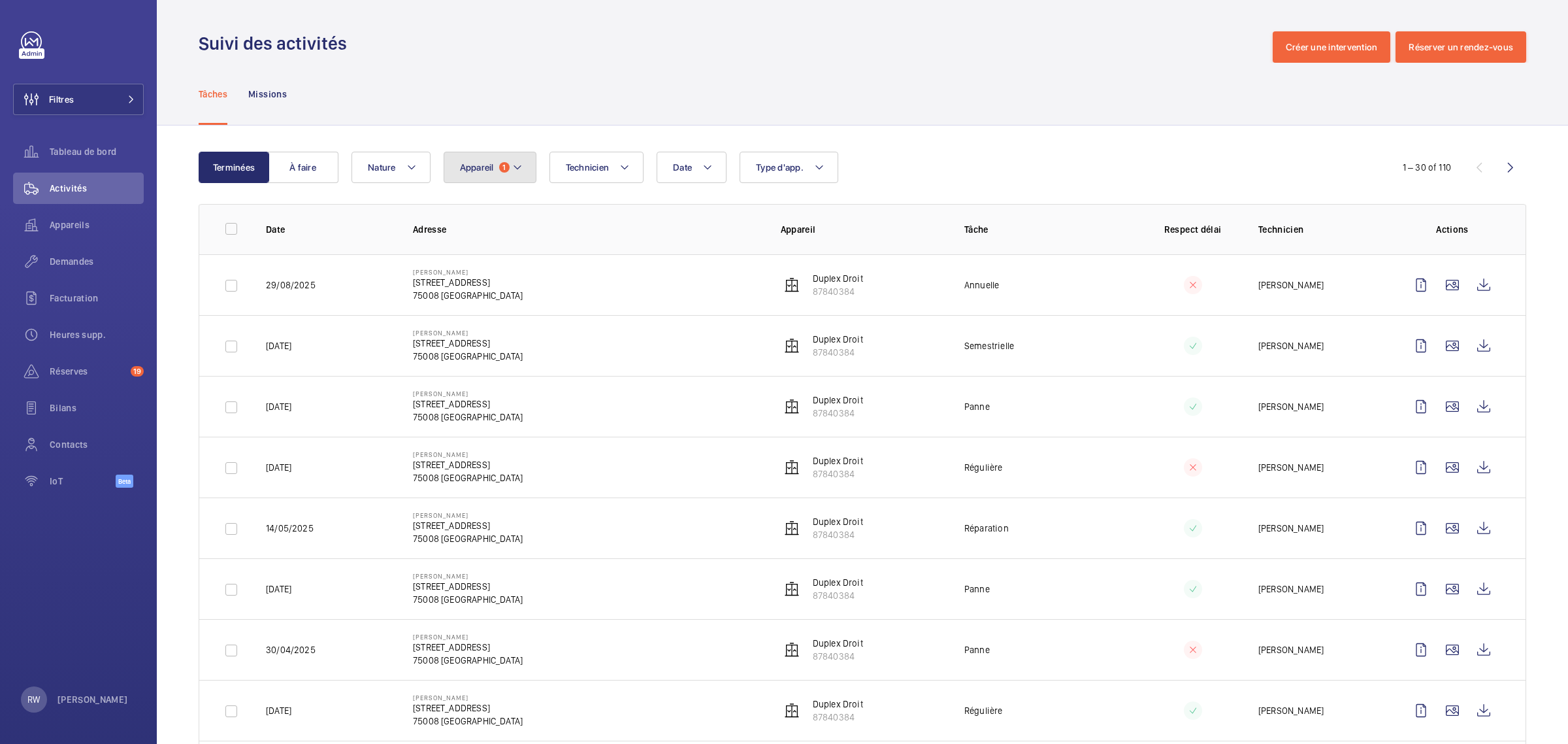
click at [511, 172] on button "Appareil 1" at bounding box center [490, 167] width 93 height 31
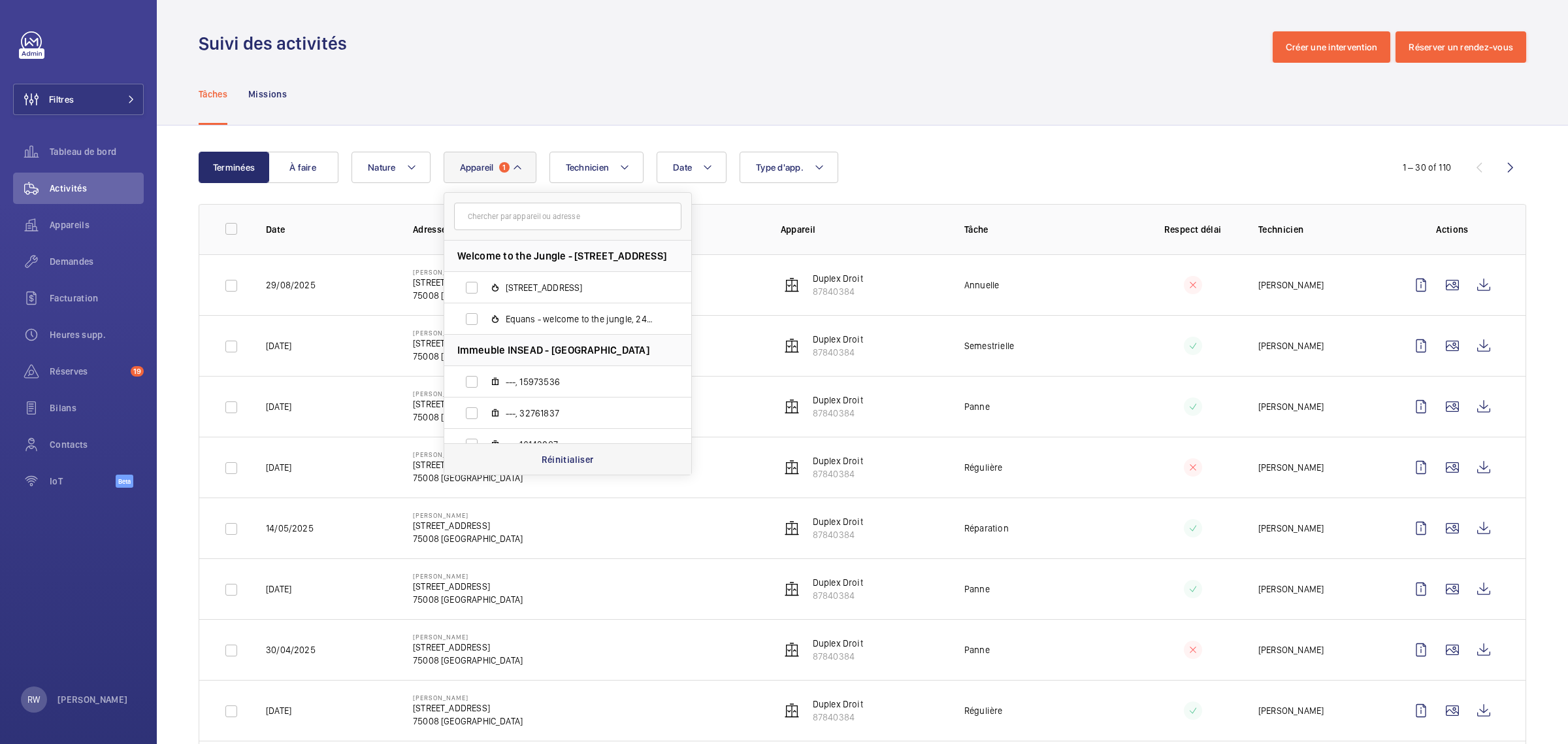
click at [556, 458] on p "Réinitialiser" at bounding box center [567, 459] width 52 height 13
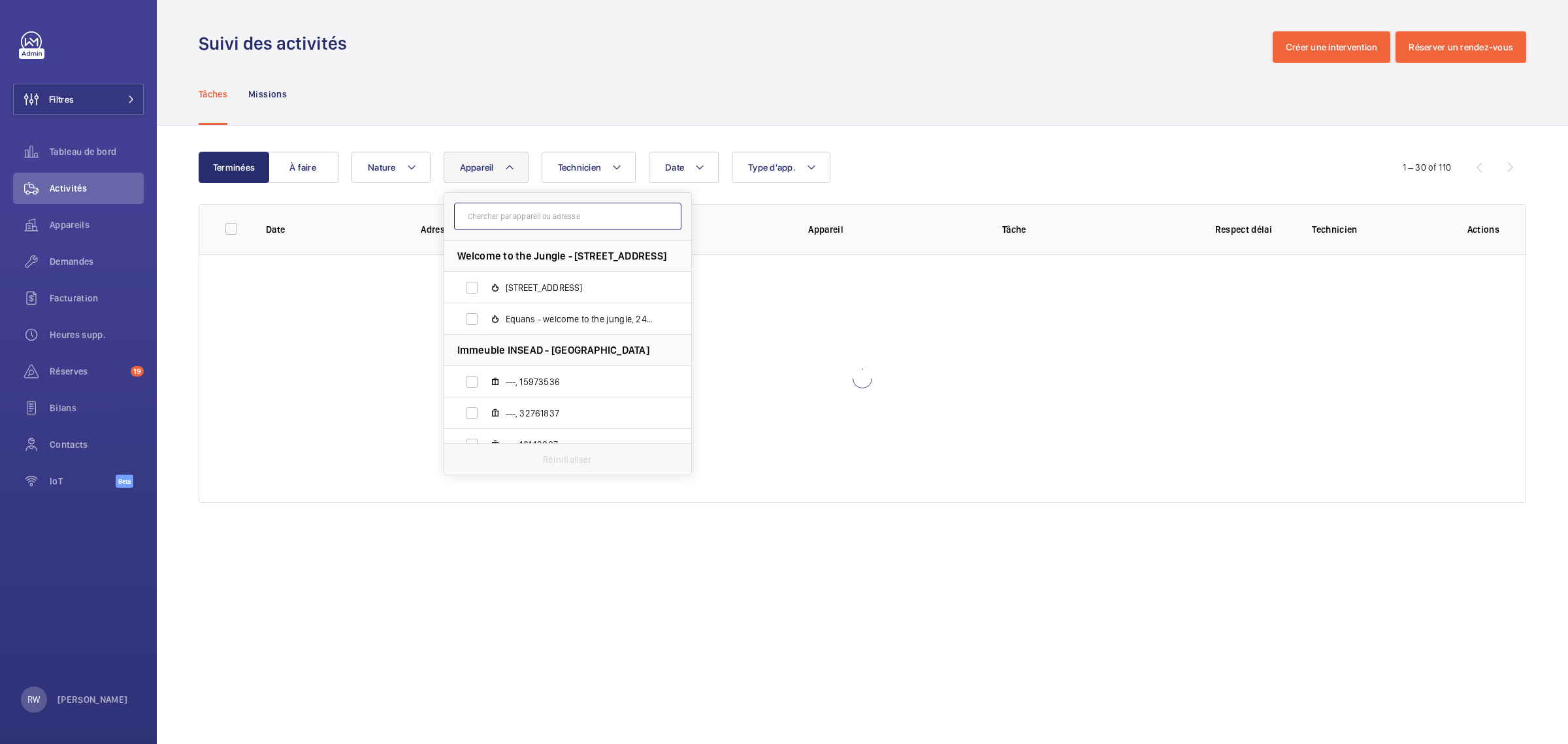
click at [504, 217] on input "text" at bounding box center [567, 216] width 228 height 27
paste input "96486176"
type input "96486176"
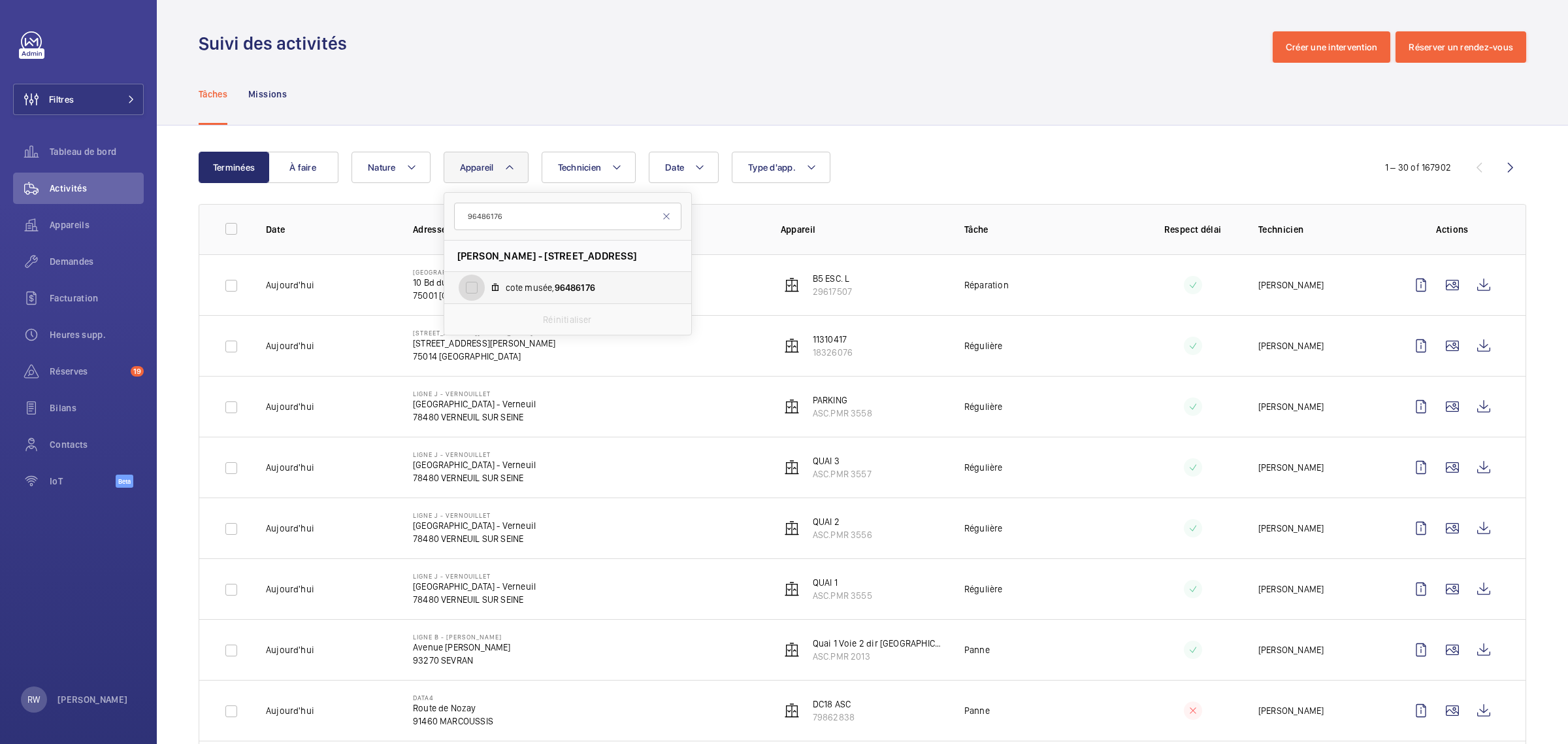
click at [477, 284] on input "cote musée, 96486176" at bounding box center [471, 288] width 26 height 26
checkbox input "true"
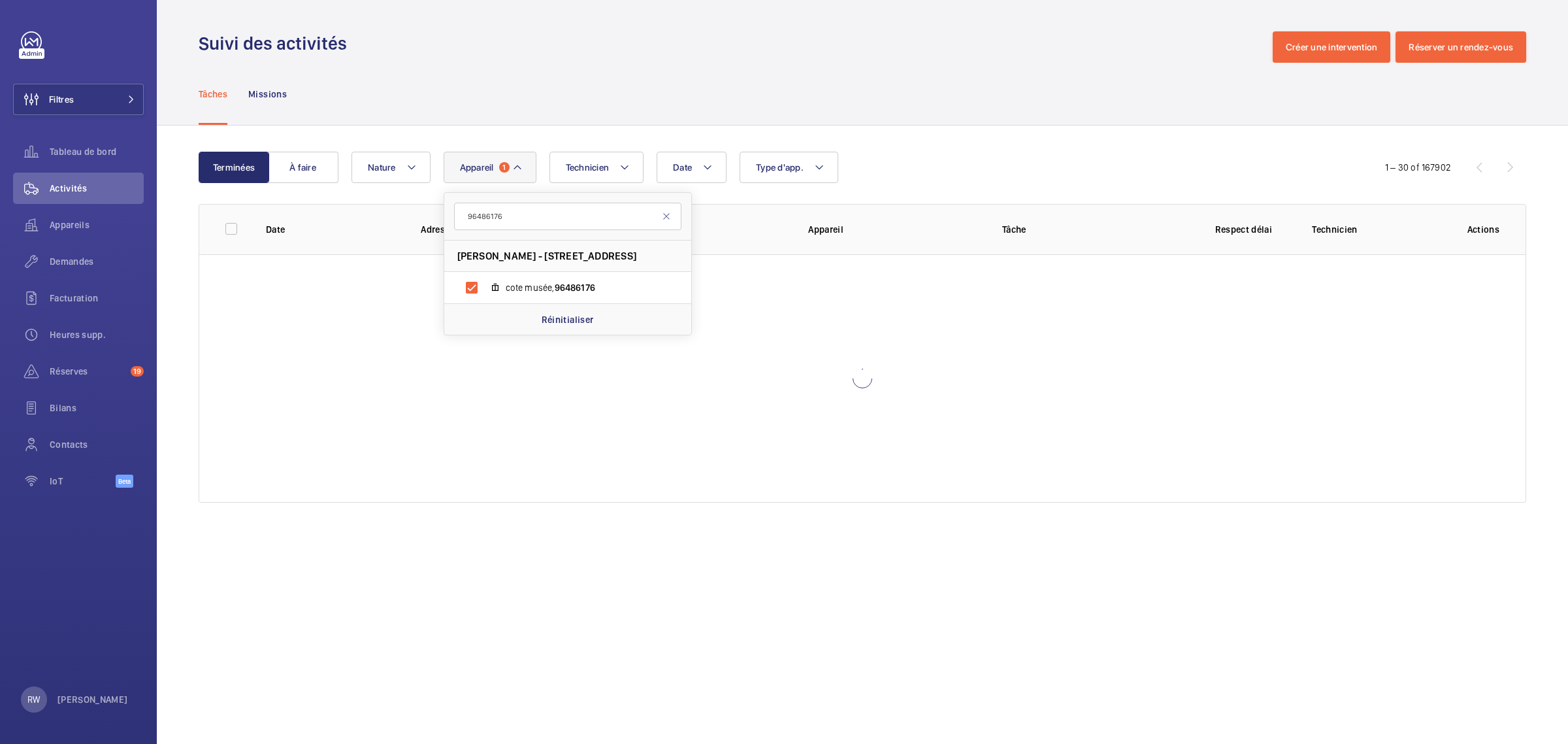
click at [619, 80] on div "Tâches Missions" at bounding box center [862, 94] width 1327 height 62
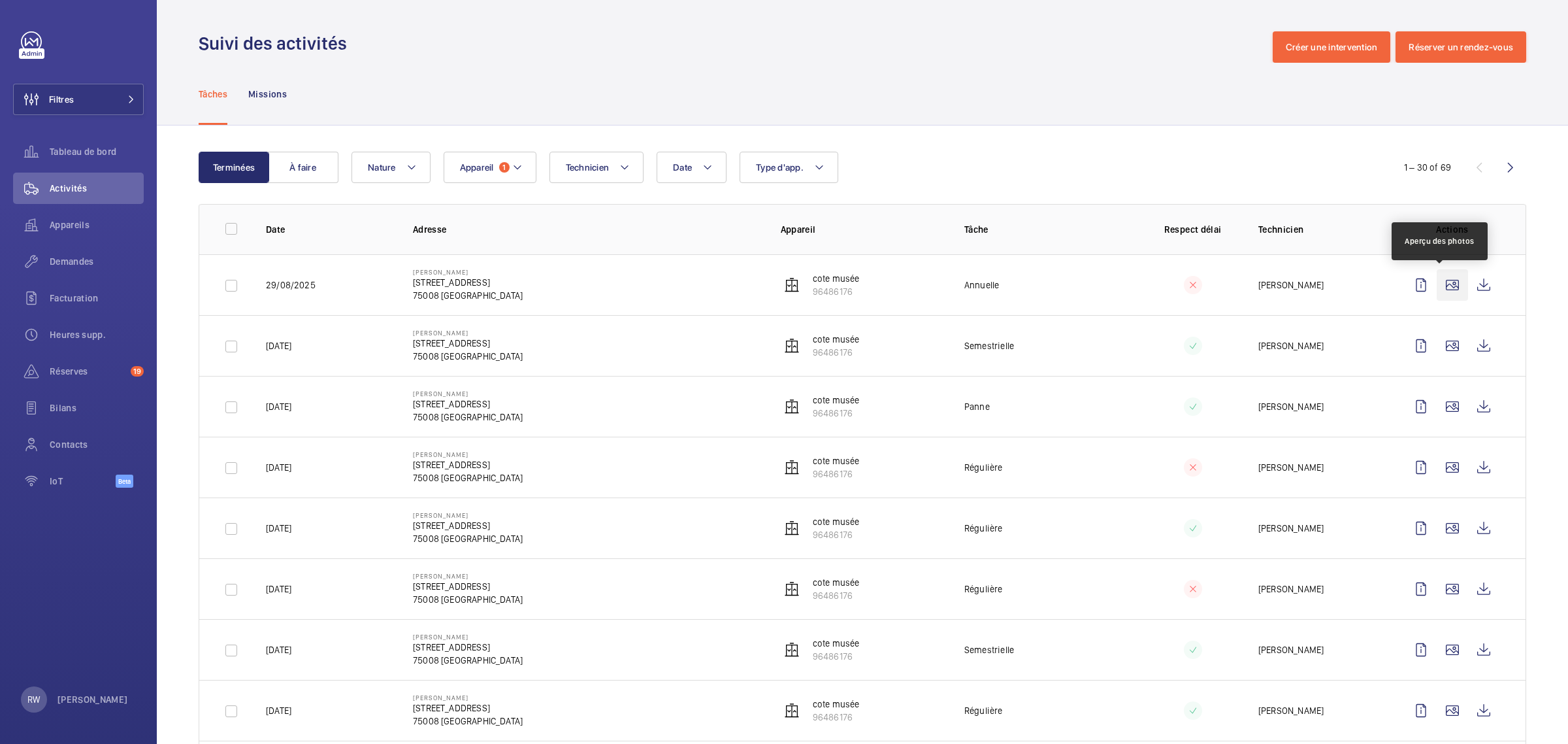
click at [1439, 286] on wm-front-icon-button at bounding box center [1452, 285] width 31 height 31
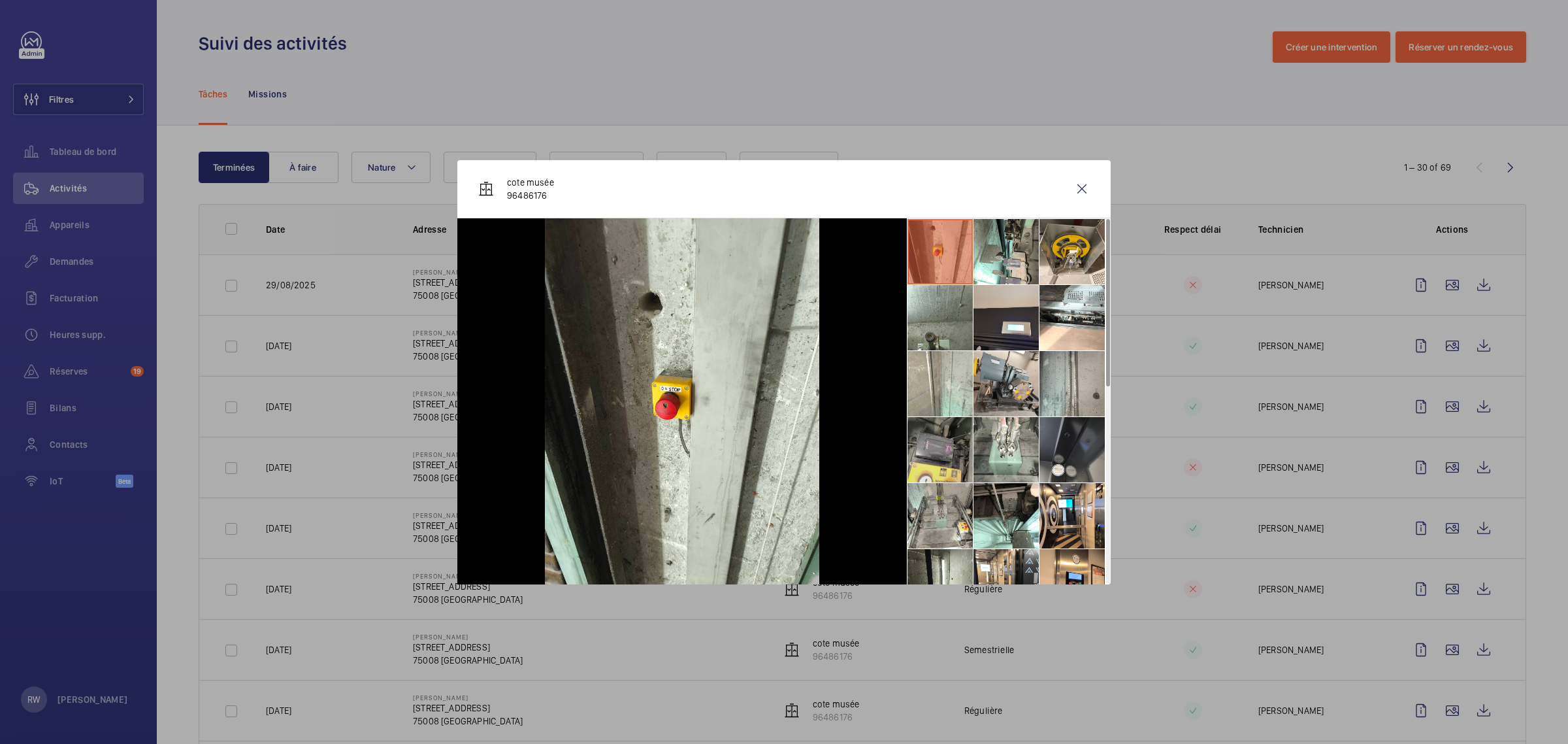
click at [941, 463] on li at bounding box center [940, 449] width 65 height 65
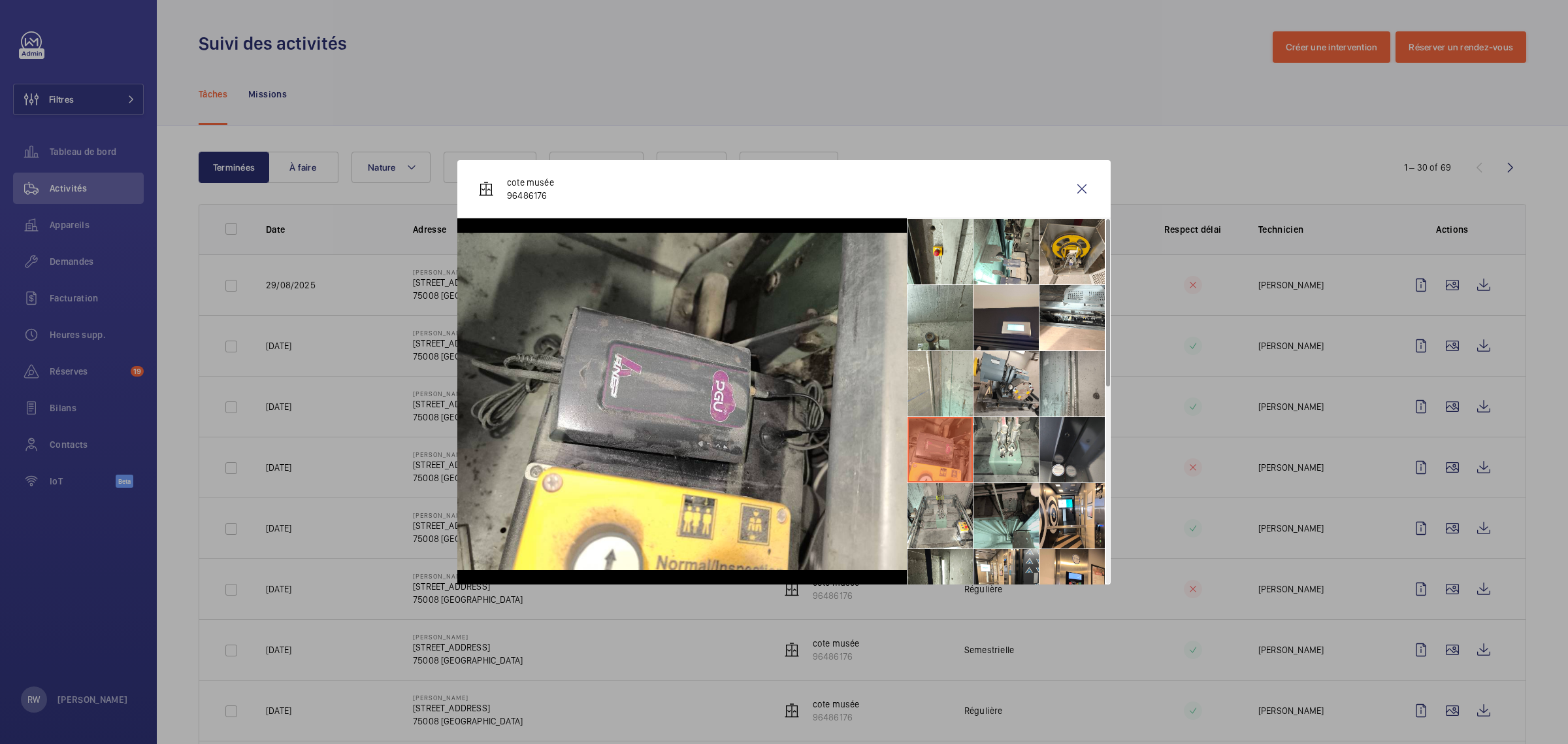
click at [999, 523] on li at bounding box center [1006, 515] width 65 height 65
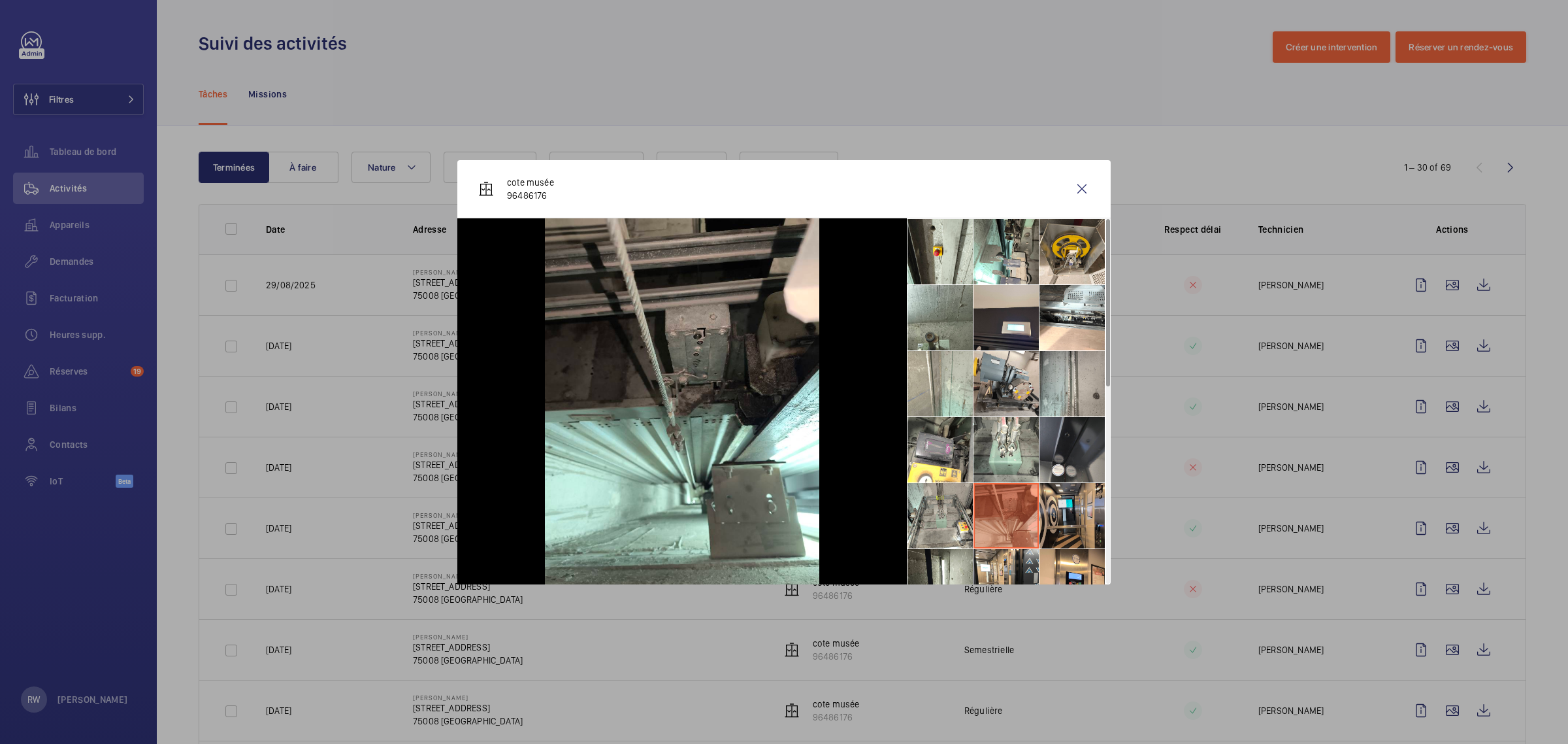
click at [1065, 518] on li at bounding box center [1072, 515] width 65 height 65
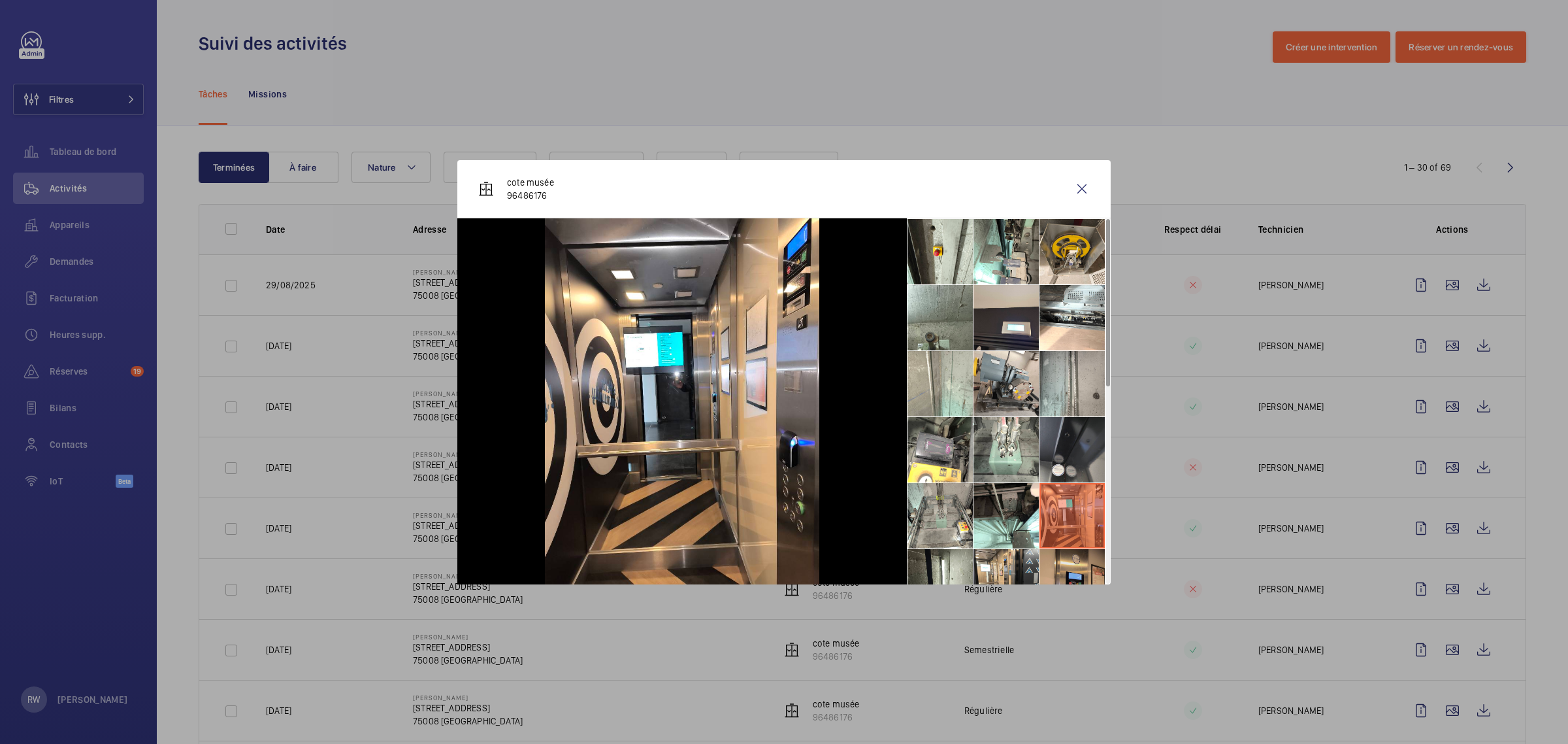
click at [1061, 573] on li at bounding box center [1072, 581] width 65 height 65
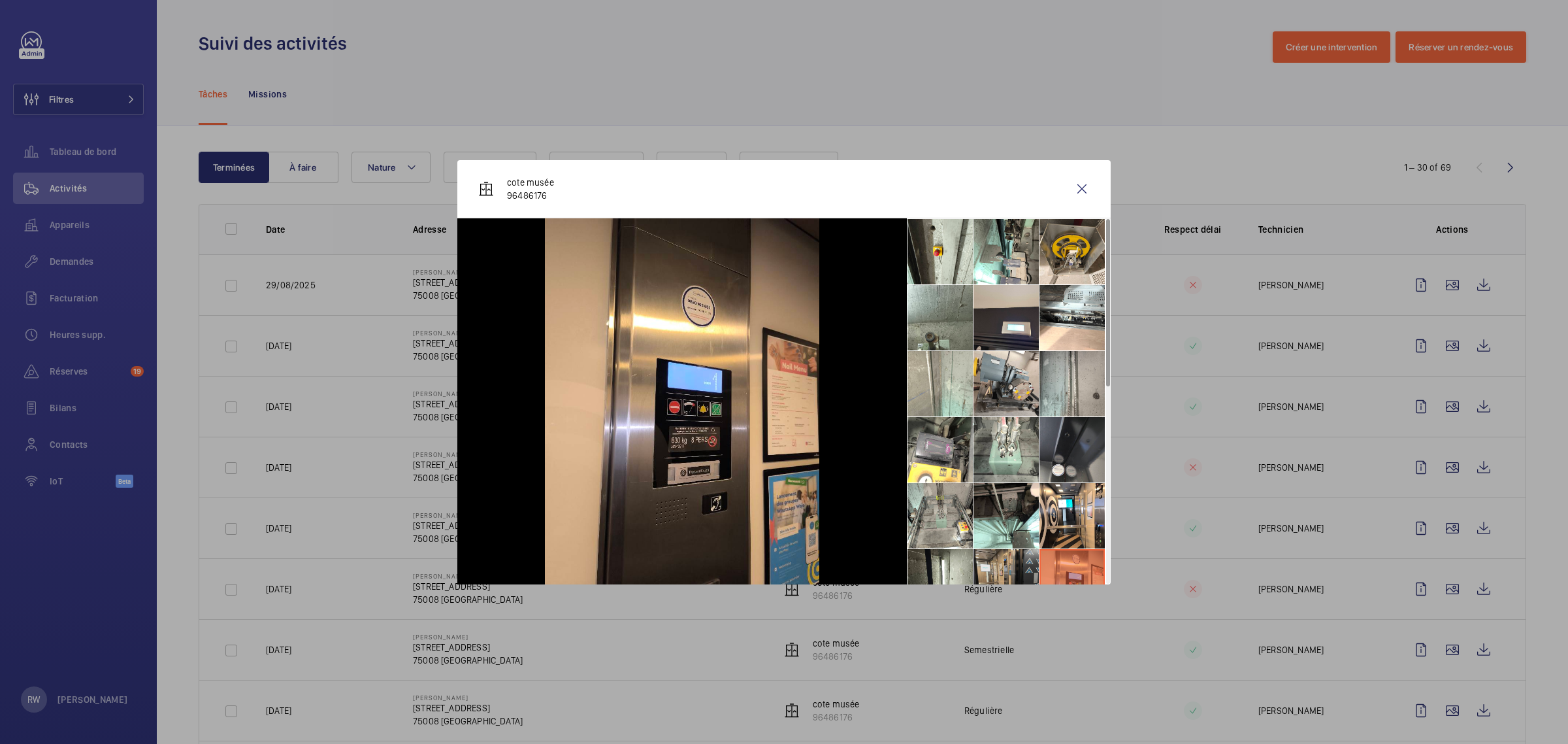
click at [983, 569] on li at bounding box center [1006, 581] width 65 height 65
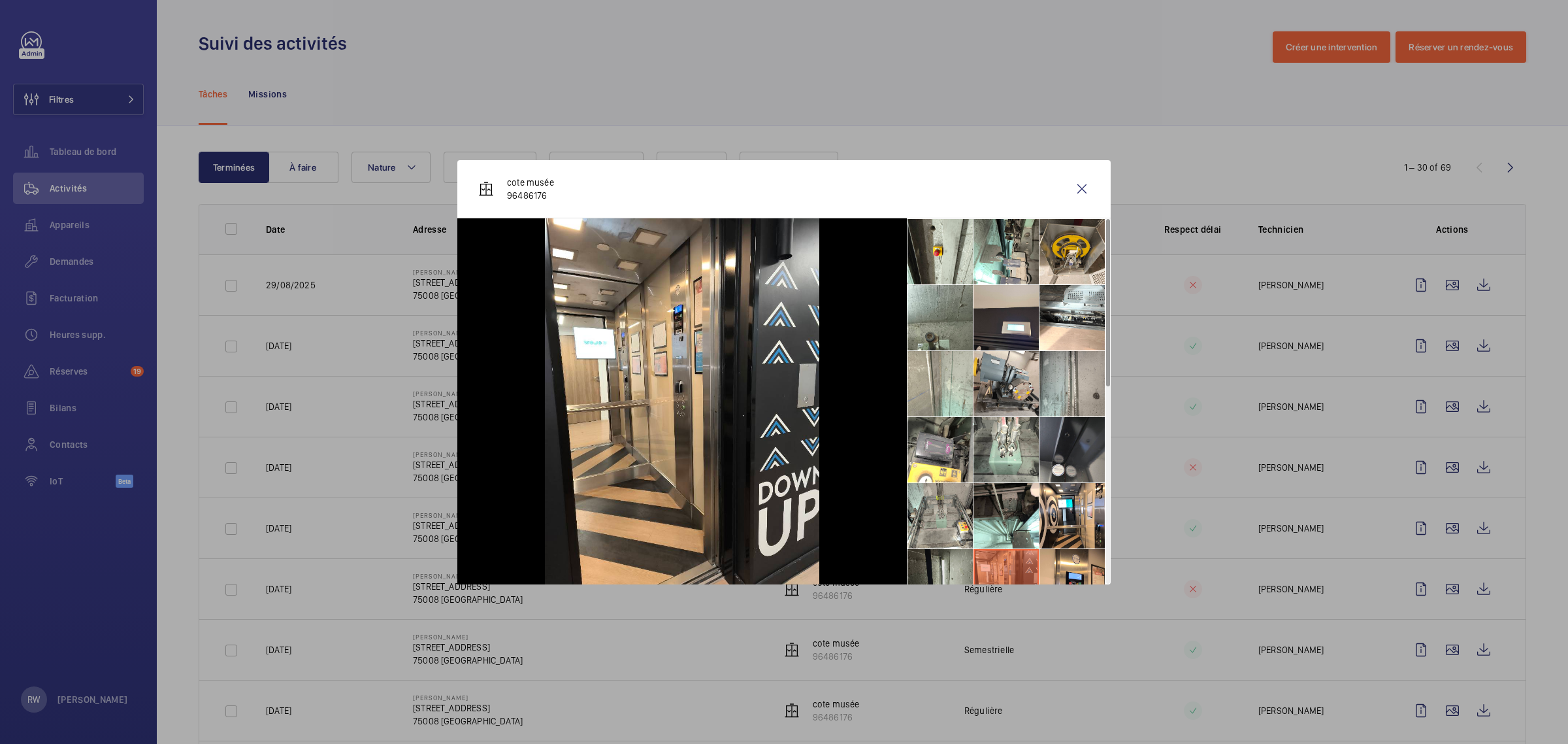
click at [935, 565] on li at bounding box center [940, 581] width 65 height 65
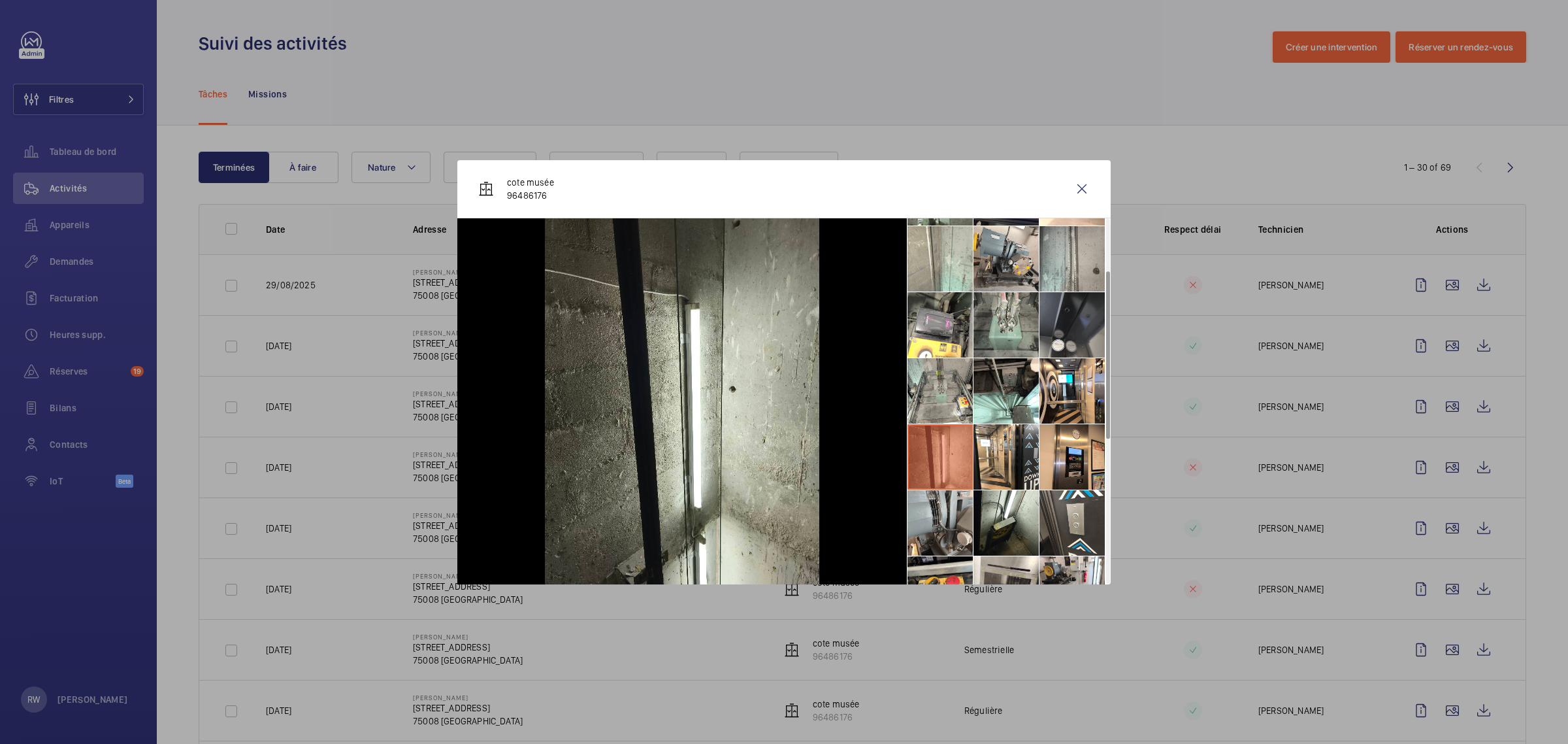
scroll to position [163, 0]
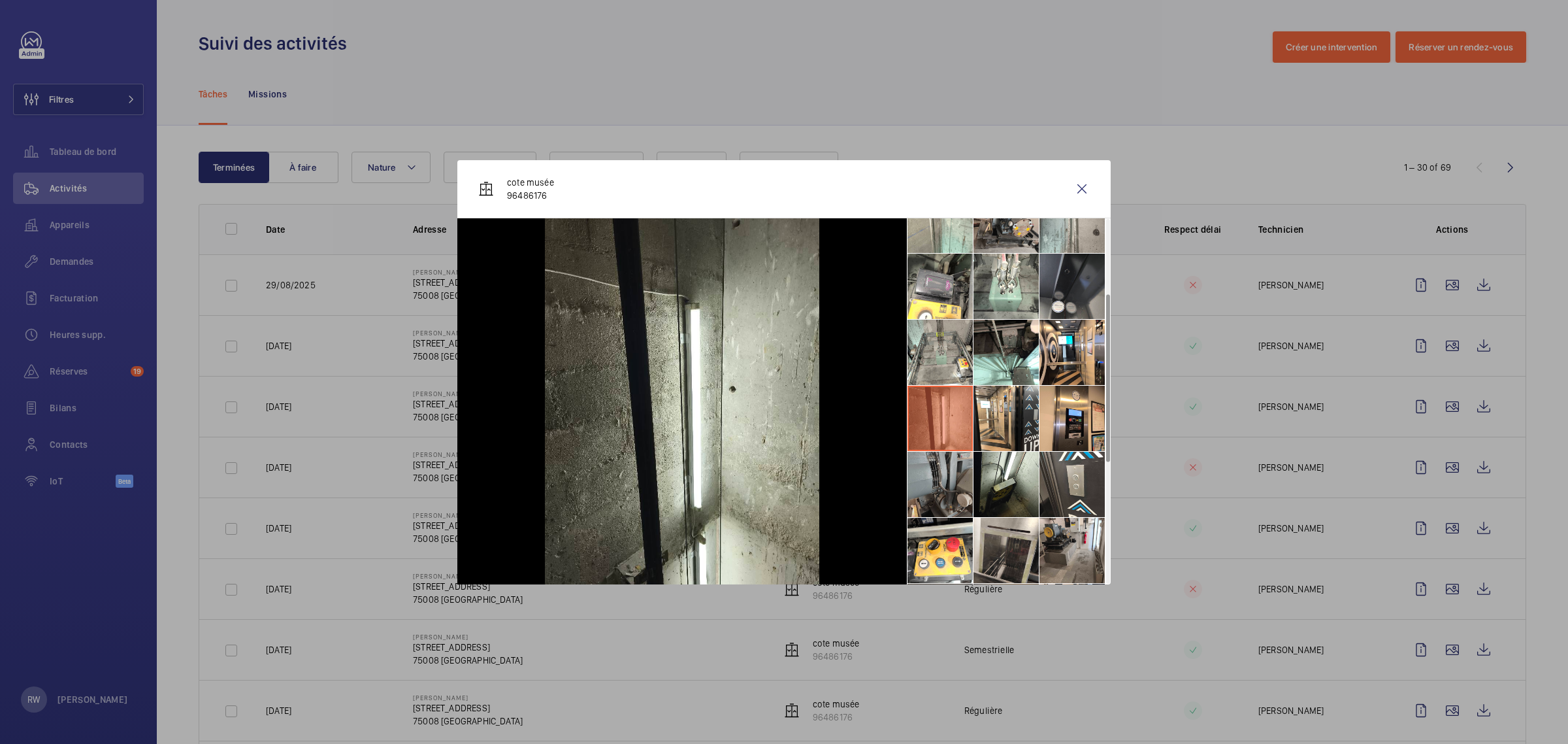
click at [944, 477] on li at bounding box center [940, 484] width 65 height 65
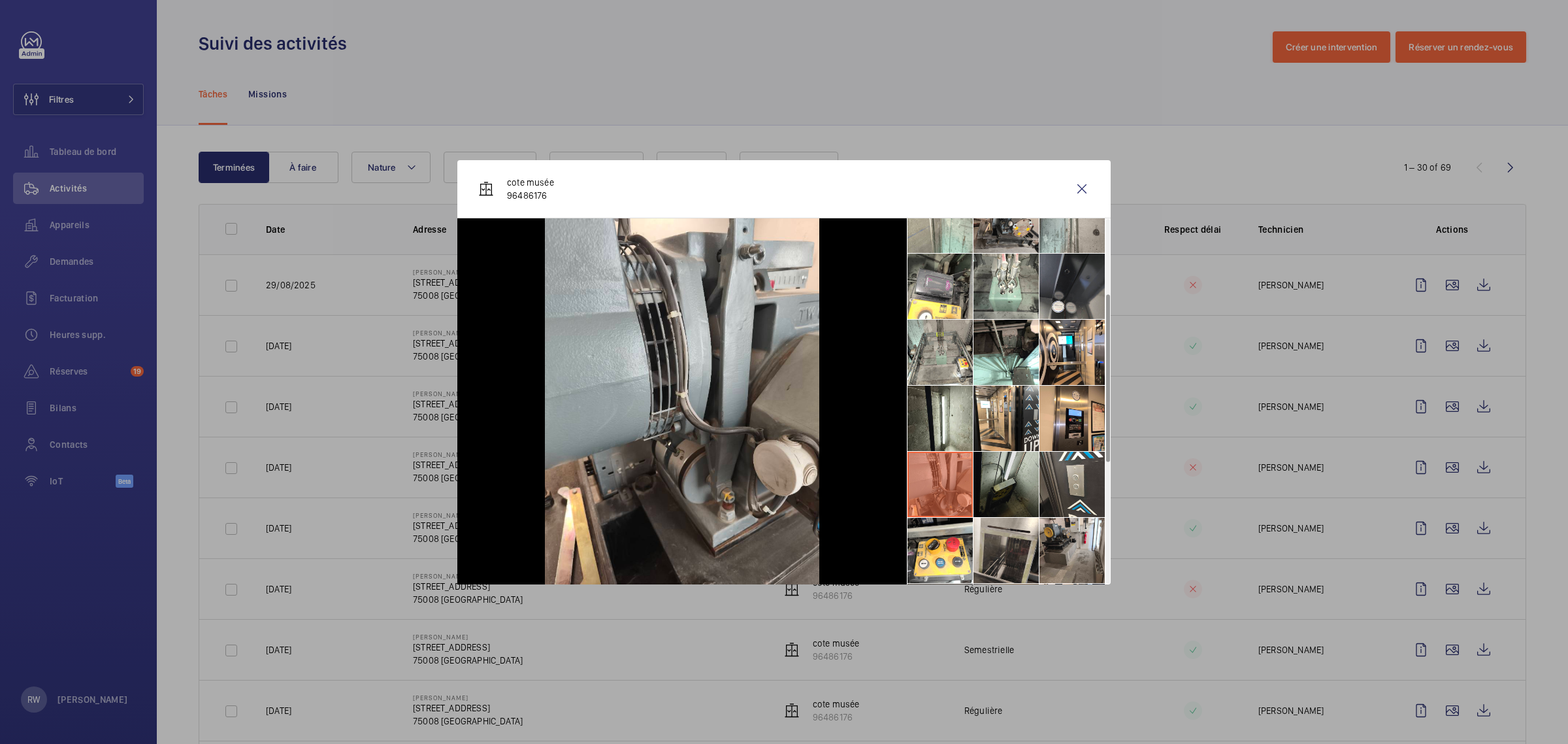
click at [997, 484] on li at bounding box center [1006, 484] width 65 height 65
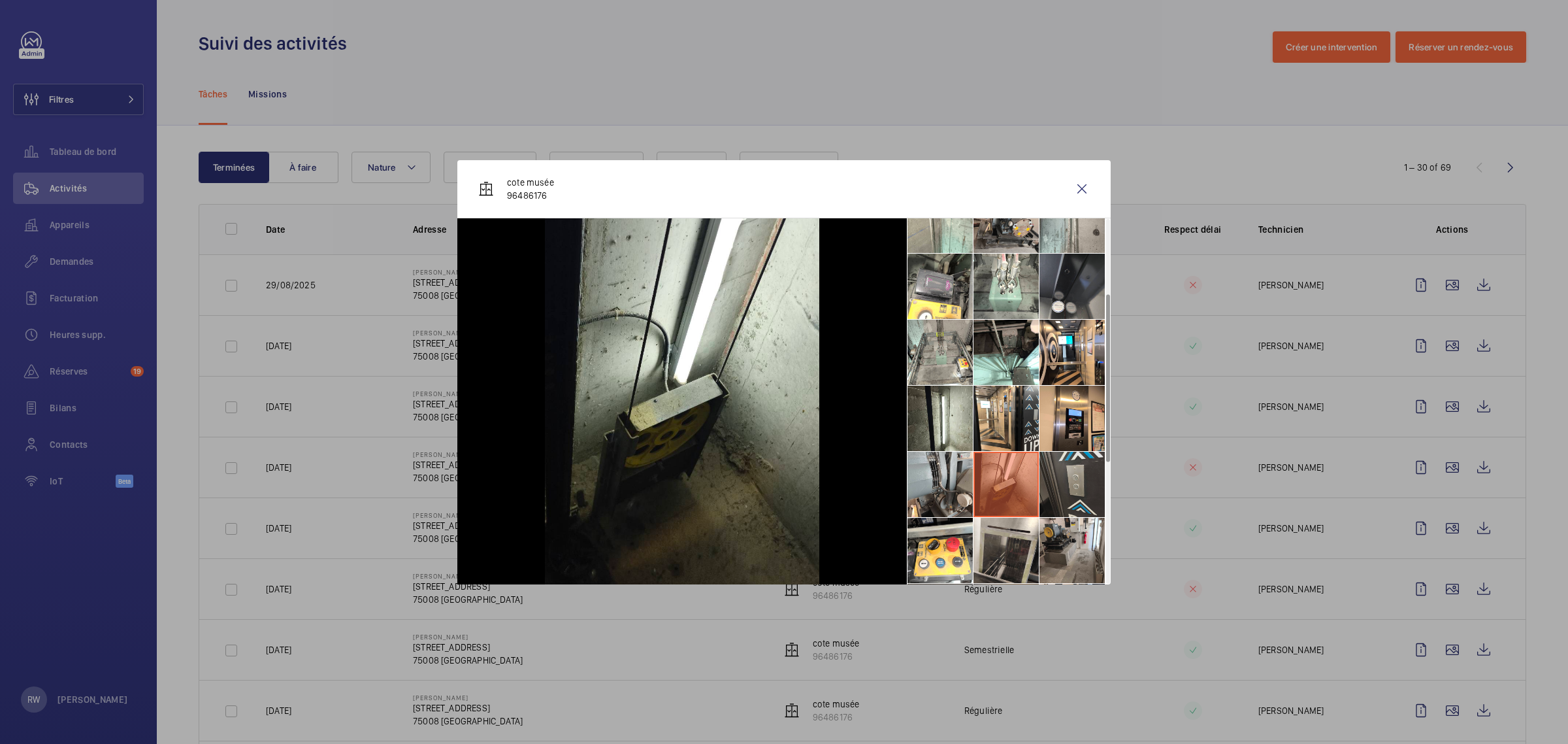
click at [1078, 483] on li at bounding box center [1072, 484] width 65 height 65
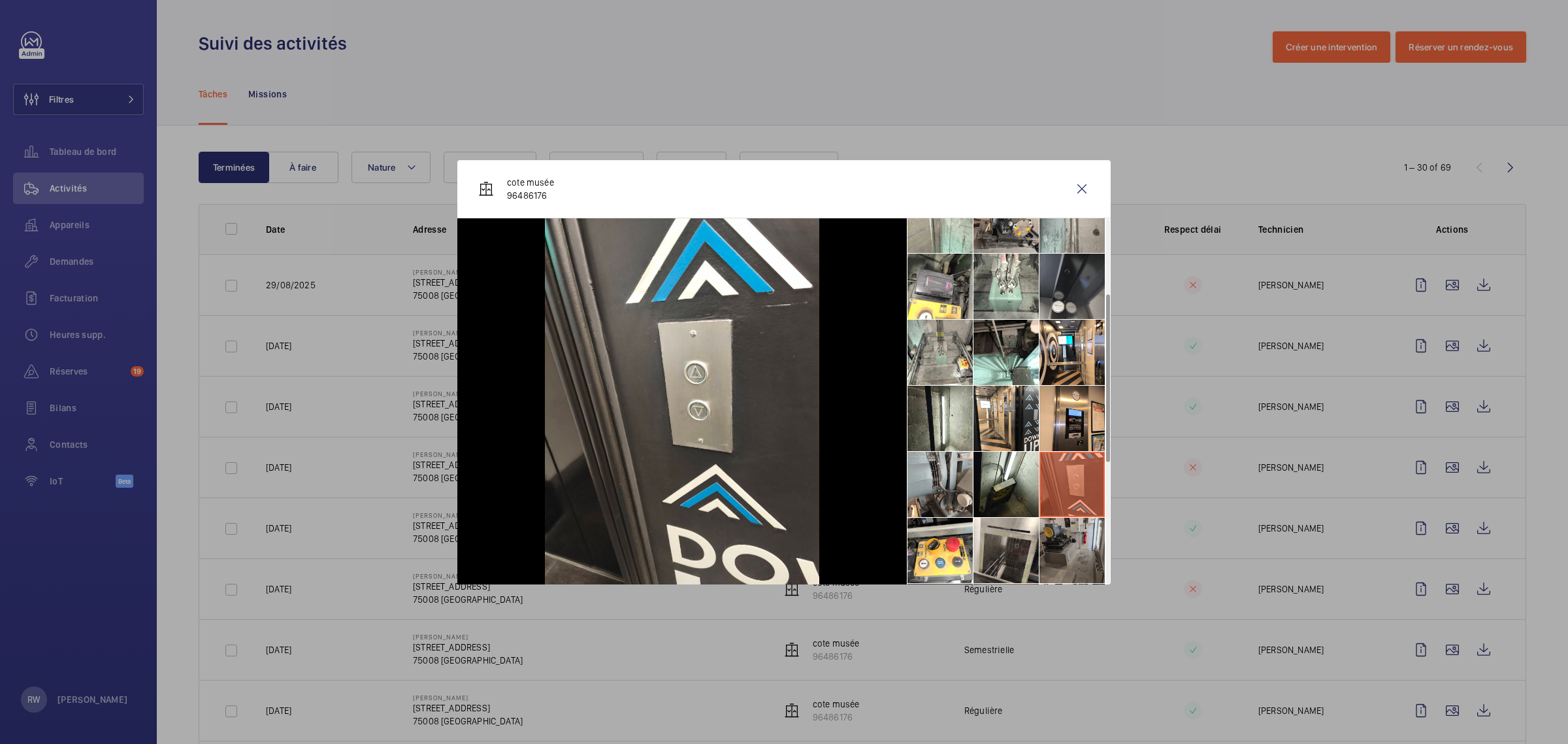
click at [1077, 532] on li at bounding box center [1072, 550] width 65 height 65
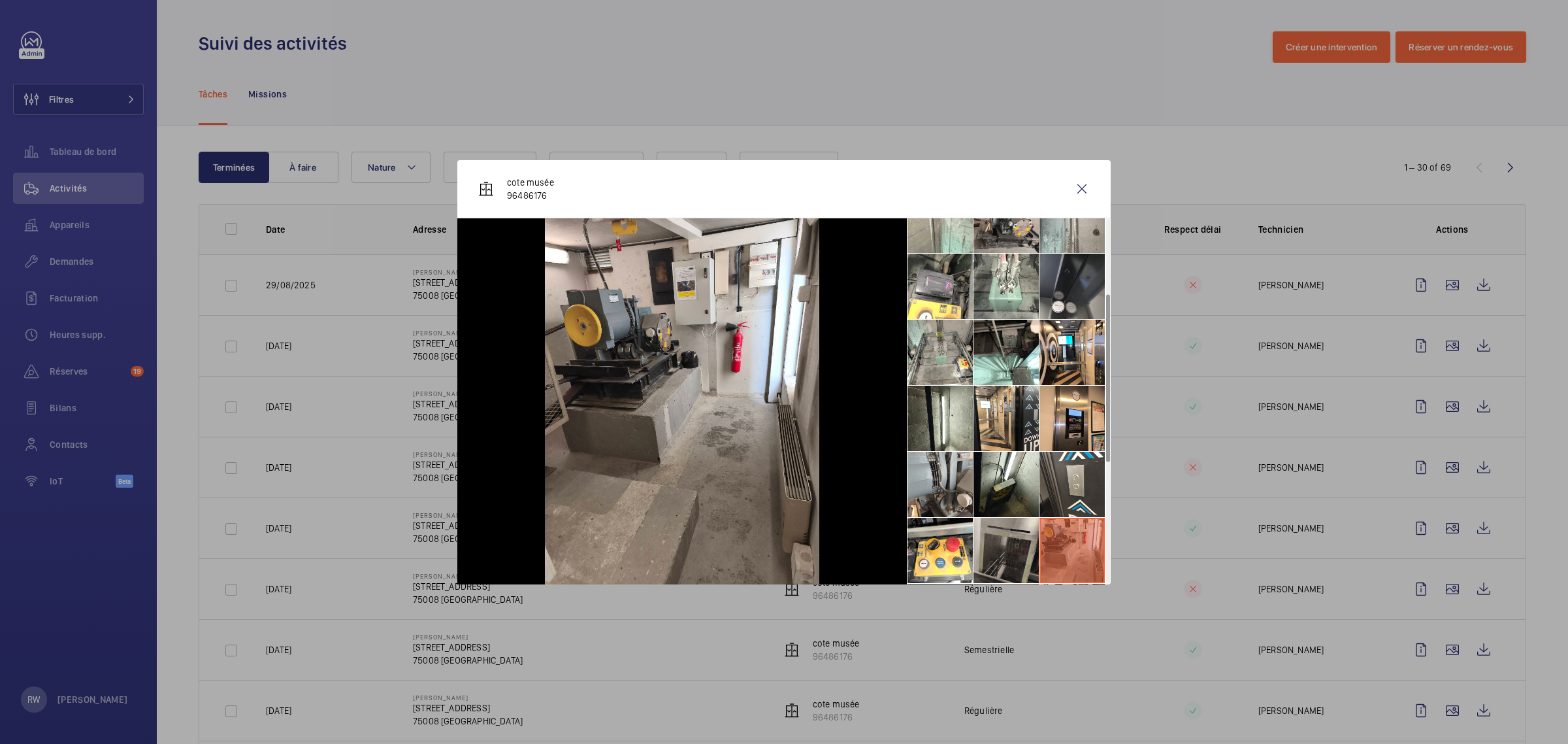
click at [996, 546] on li at bounding box center [1006, 550] width 65 height 65
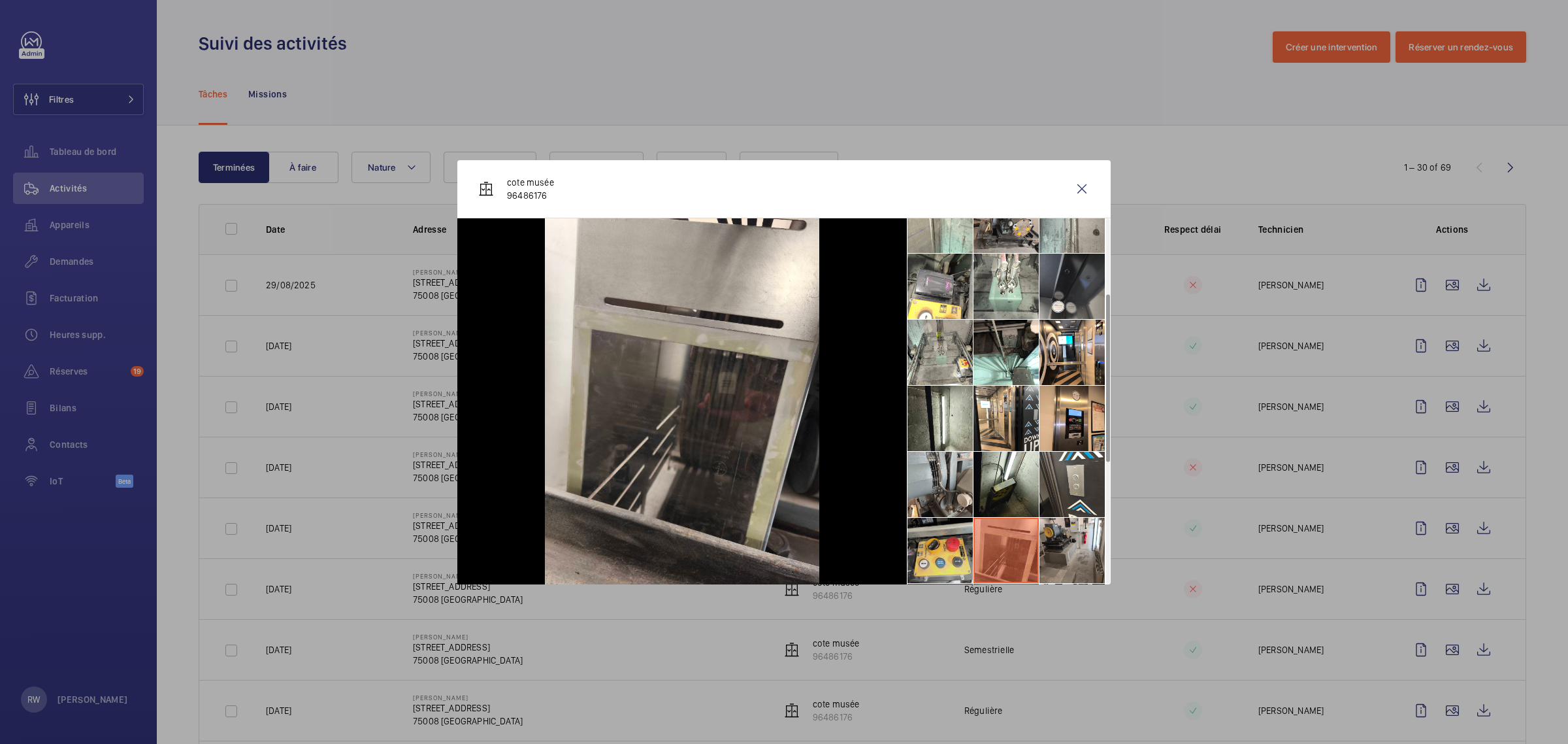
click at [929, 548] on li at bounding box center [940, 550] width 65 height 65
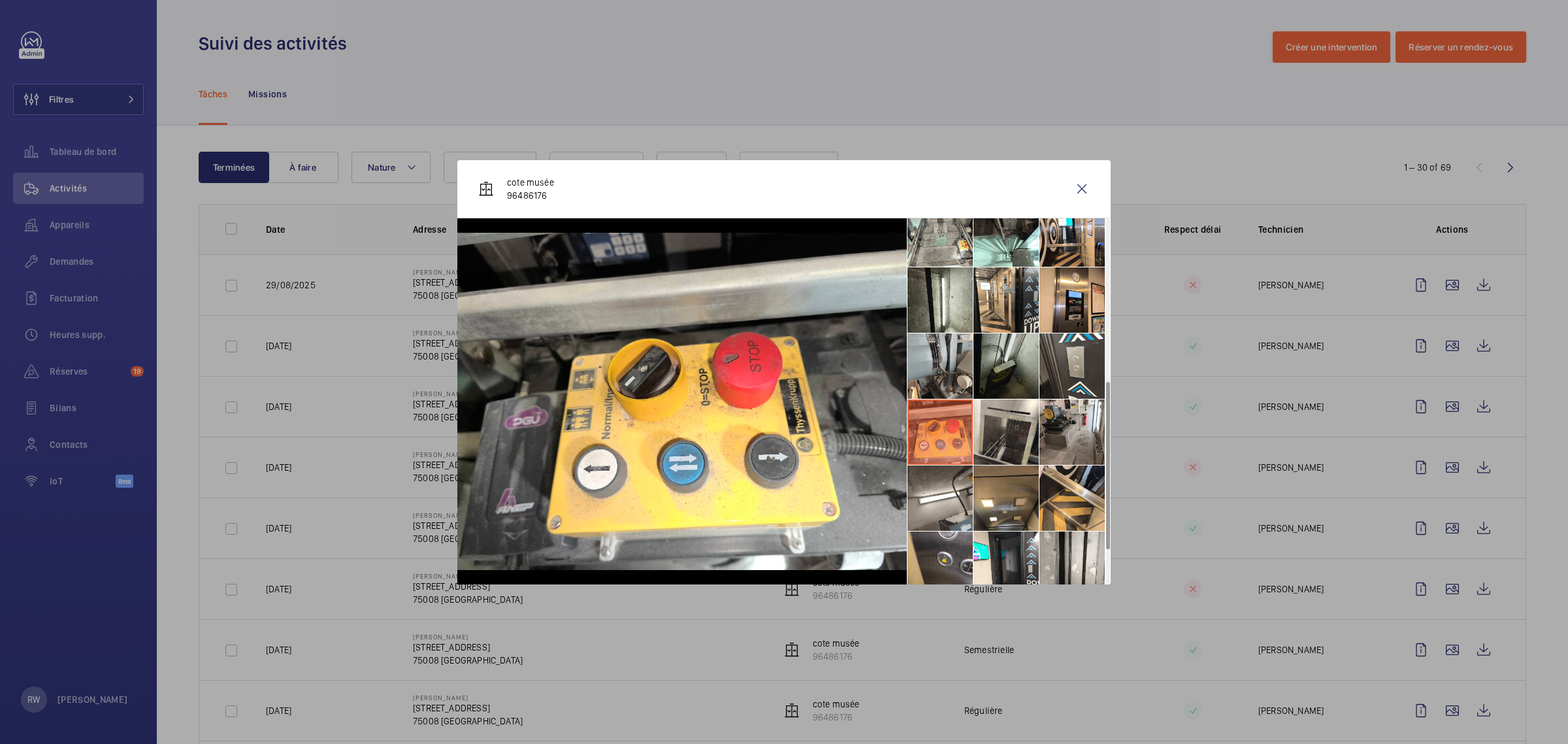
scroll to position [409, 0]
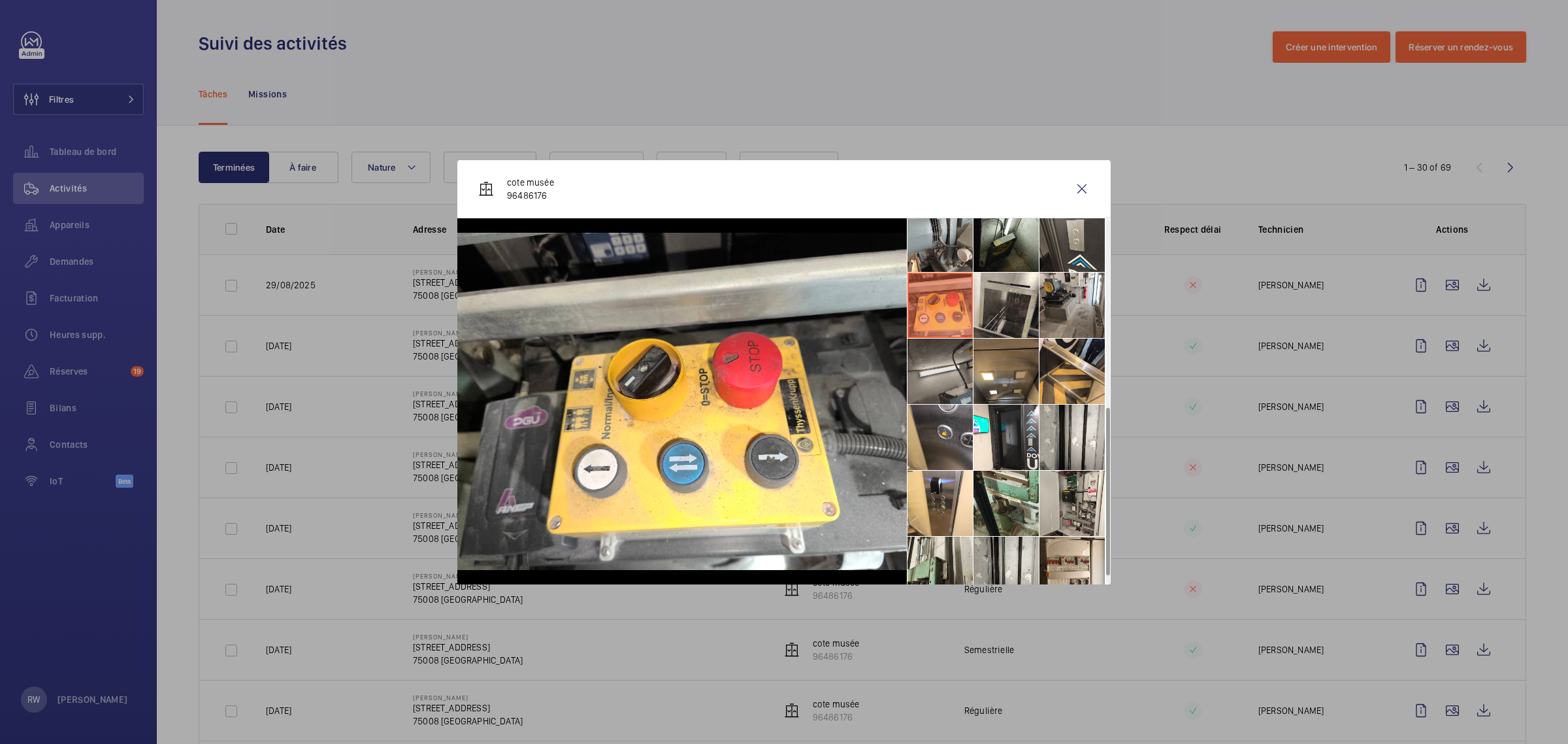
click at [949, 365] on li at bounding box center [940, 371] width 65 height 65
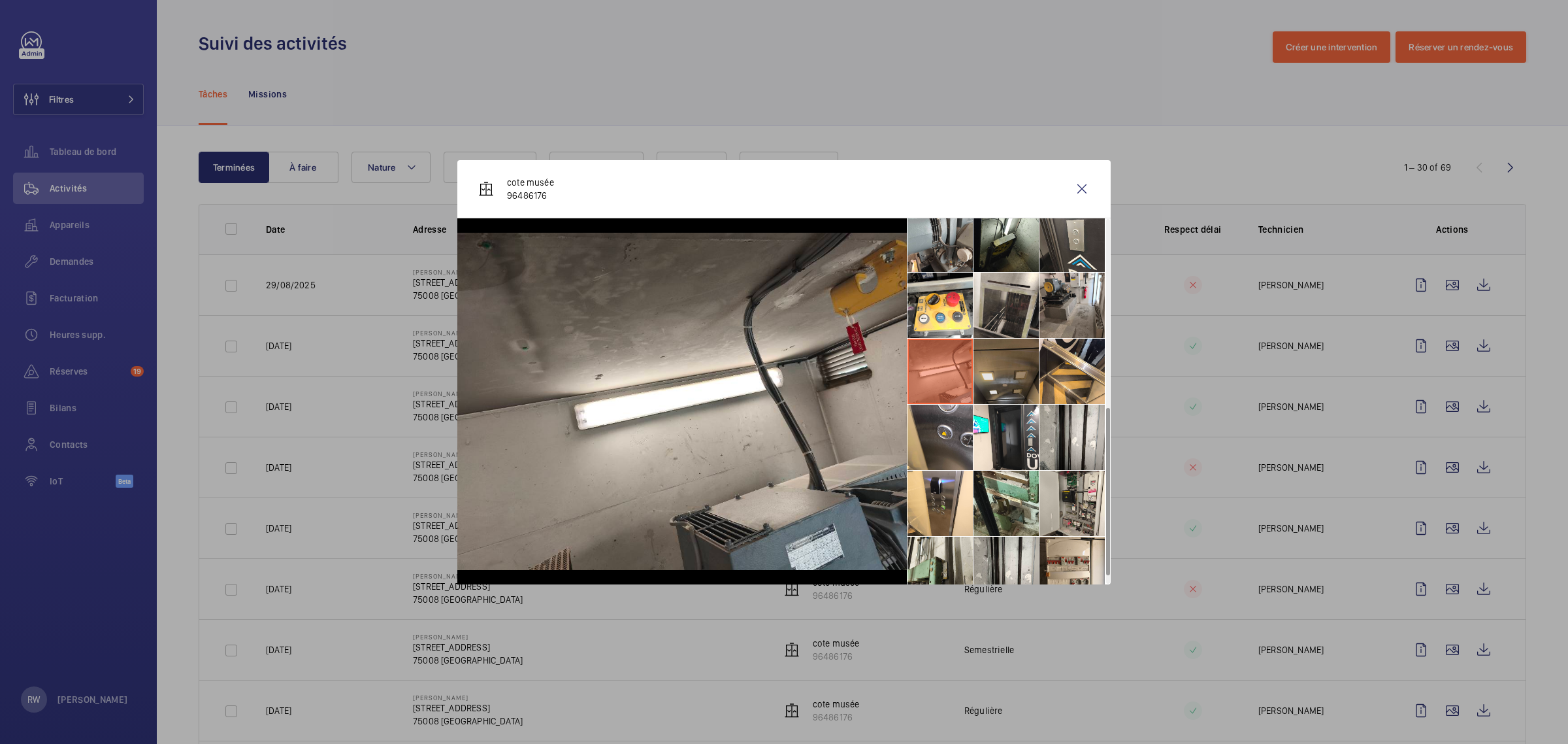
click at [1005, 371] on li at bounding box center [1006, 371] width 65 height 65
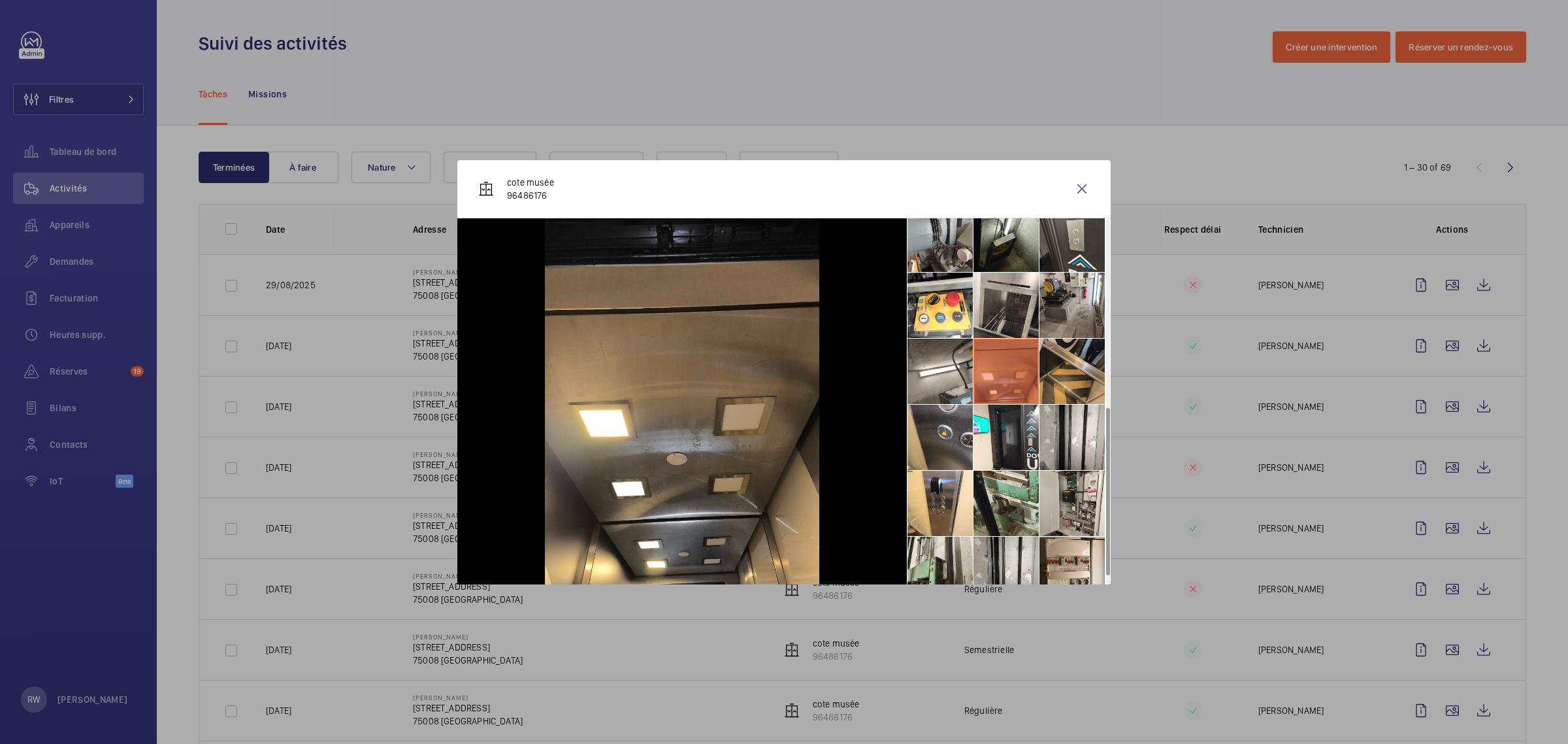
click at [1062, 370] on li at bounding box center [1072, 371] width 65 height 65
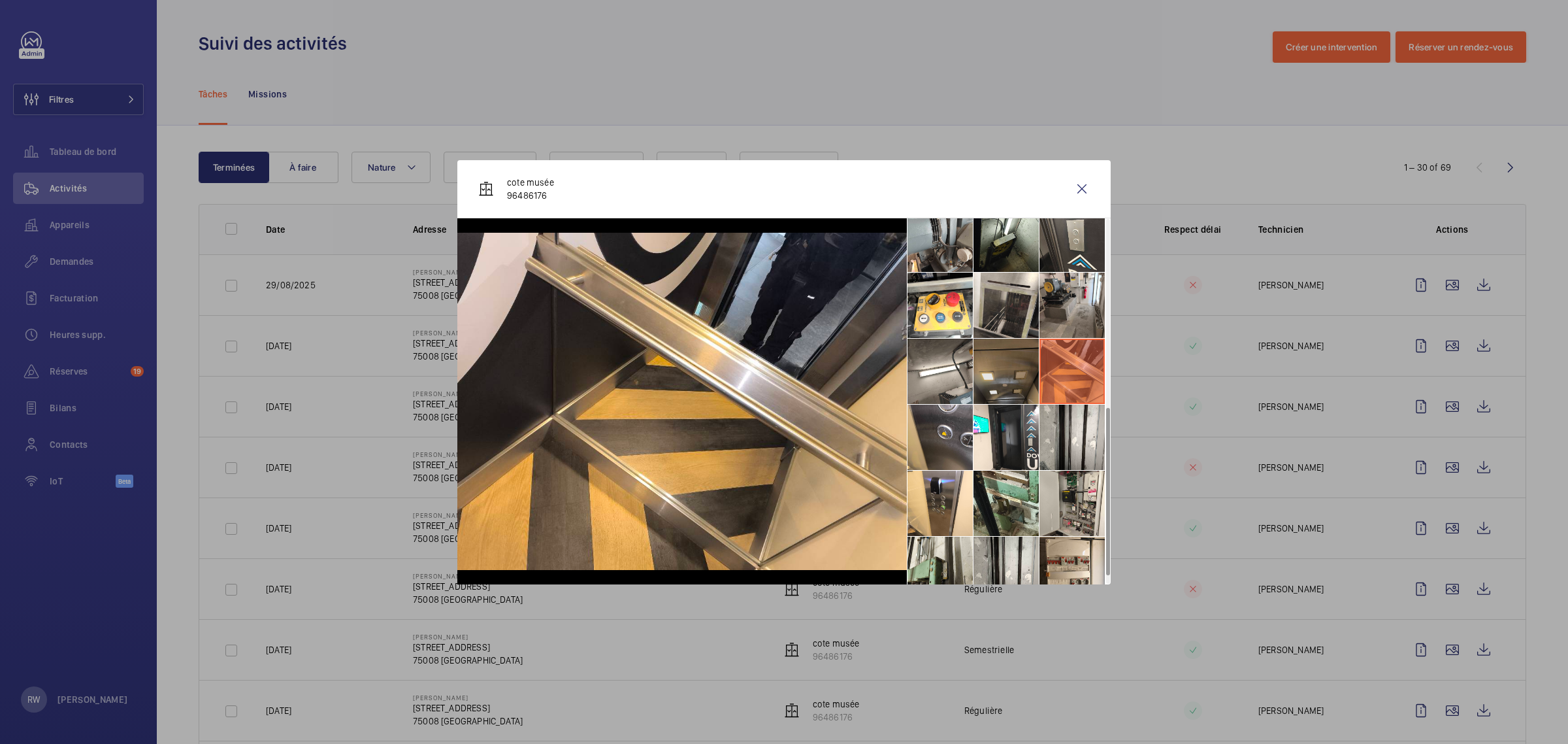
click at [987, 360] on li at bounding box center [1006, 371] width 65 height 65
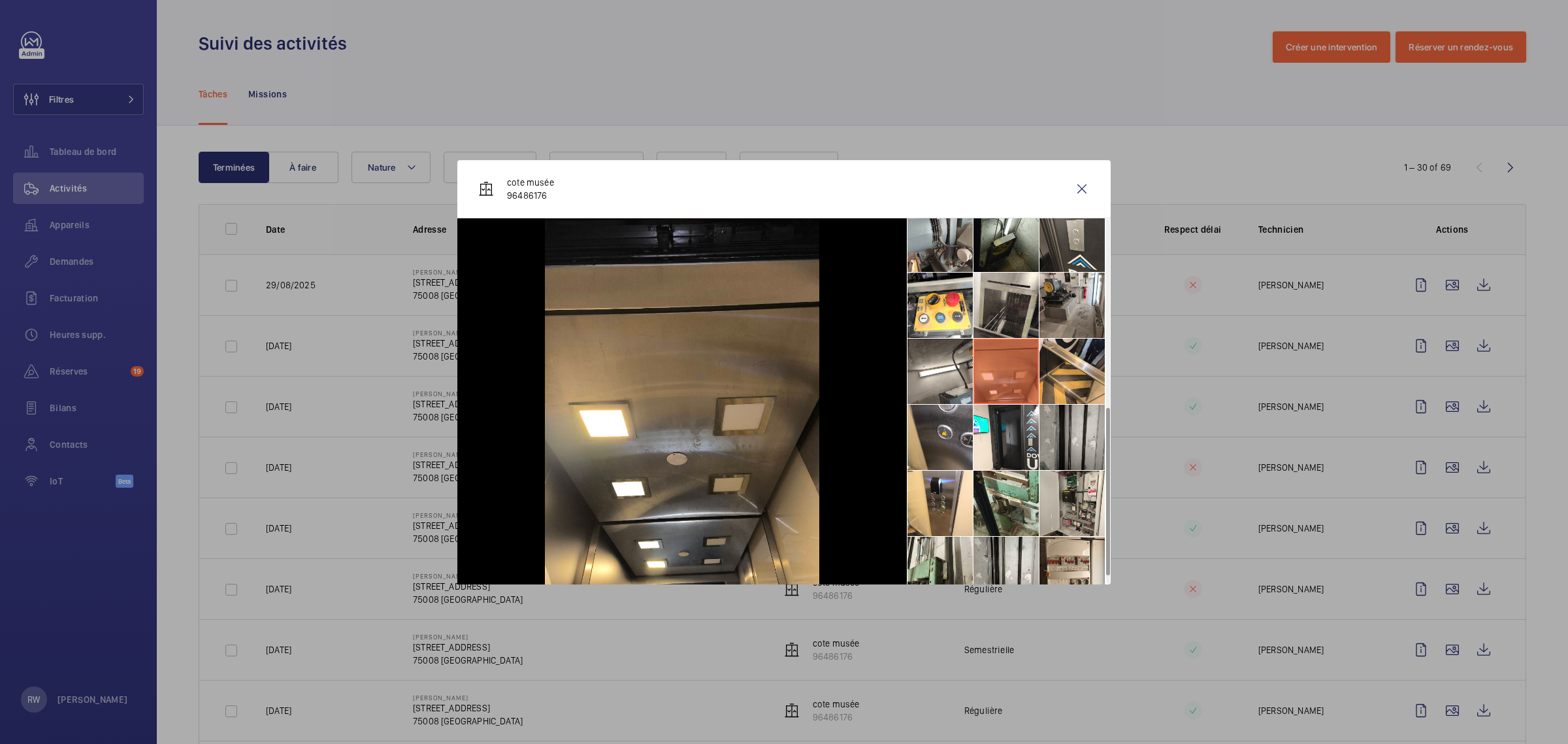
click at [1063, 436] on li at bounding box center [1072, 436] width 65 height 65
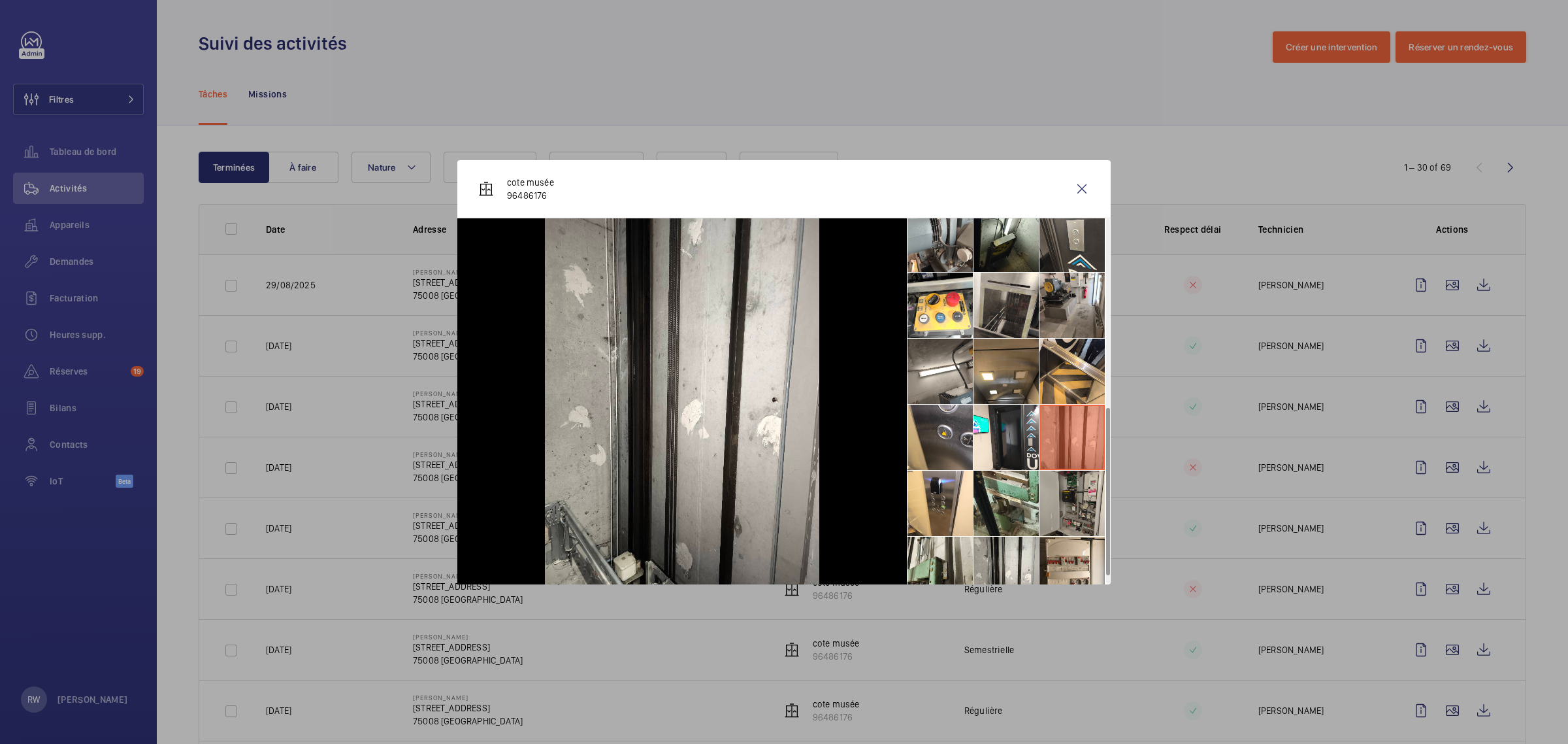
click at [1066, 494] on li at bounding box center [1072, 503] width 65 height 65
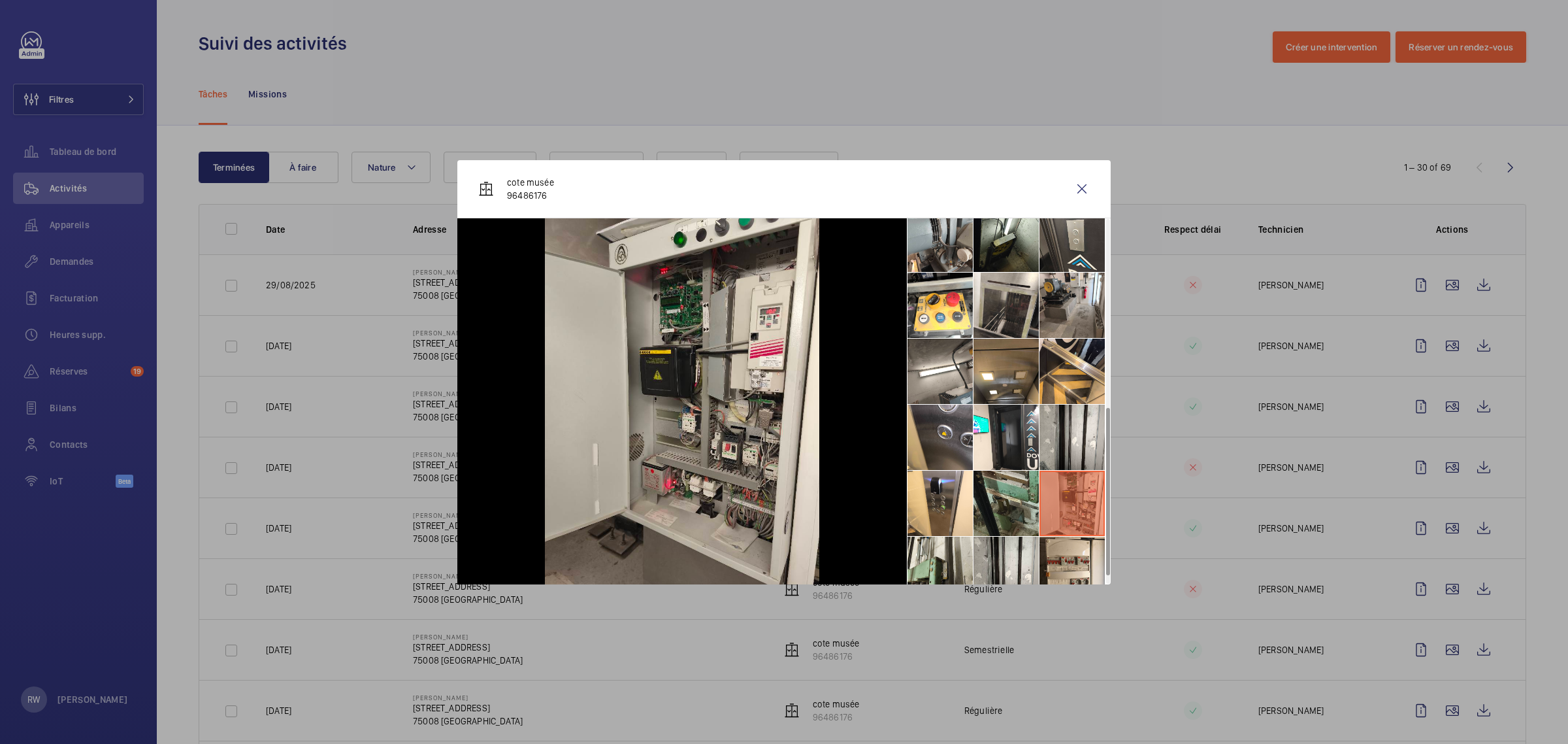
click at [1008, 501] on li at bounding box center [1006, 503] width 65 height 65
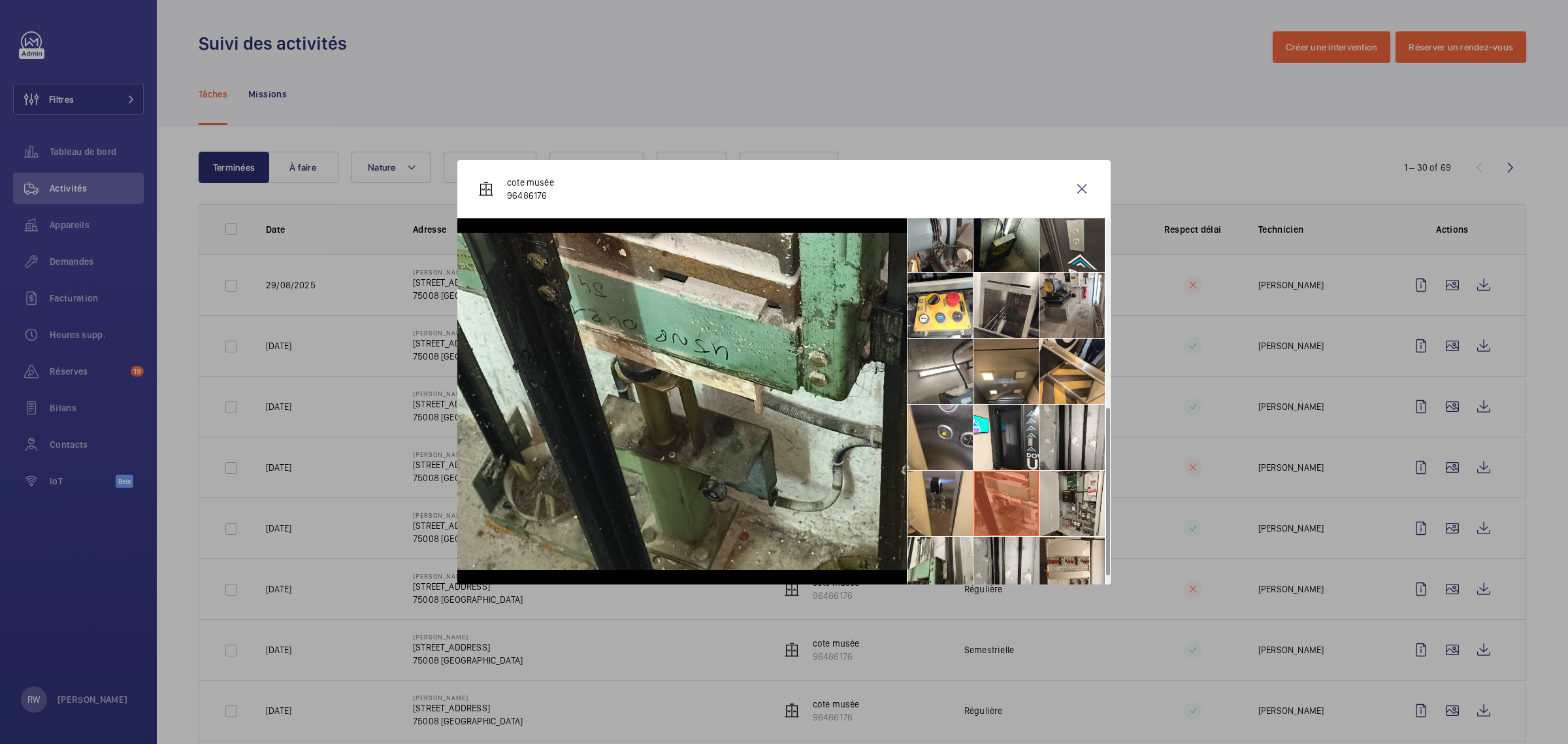
click at [944, 501] on li at bounding box center [940, 503] width 65 height 65
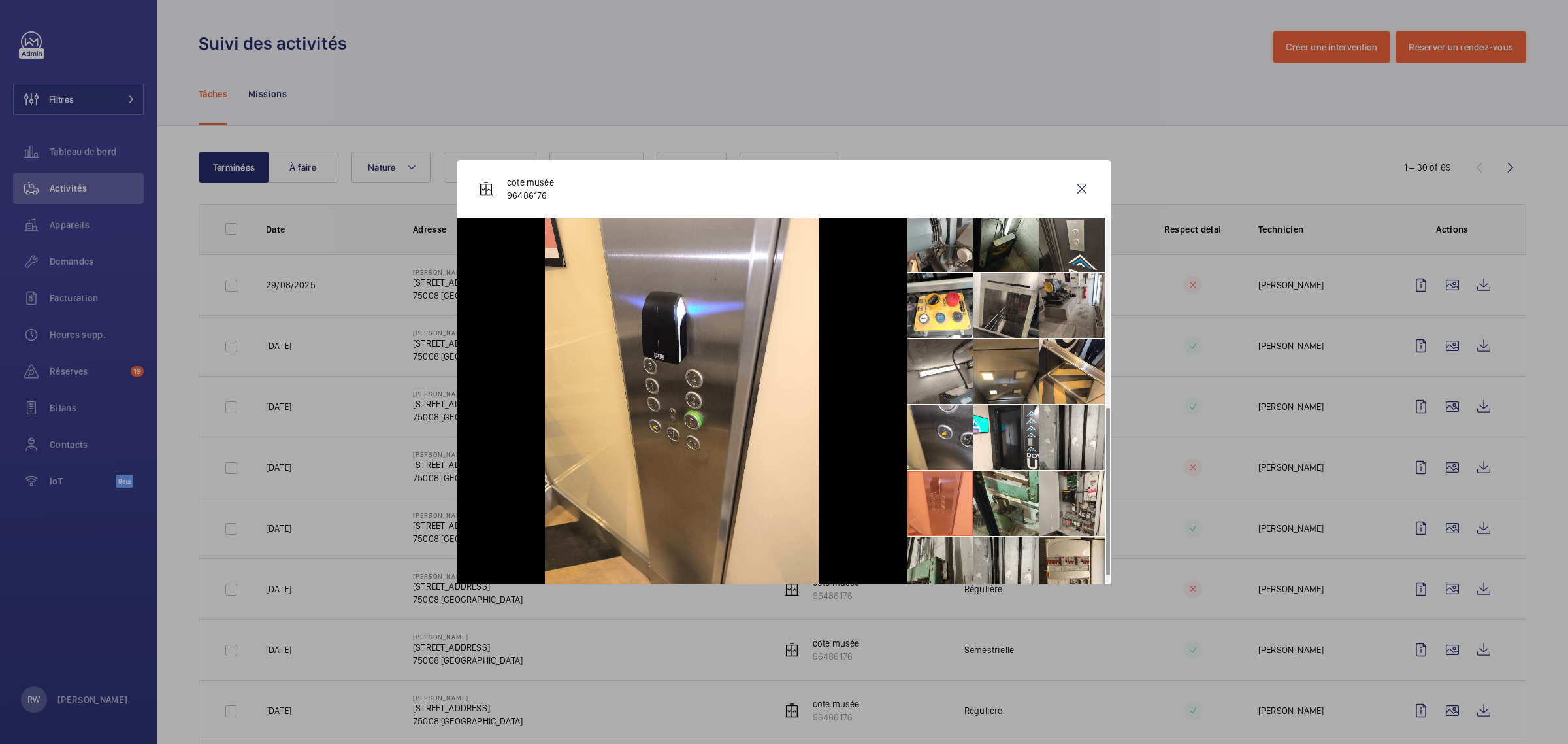
click at [945, 563] on li at bounding box center [940, 569] width 65 height 65
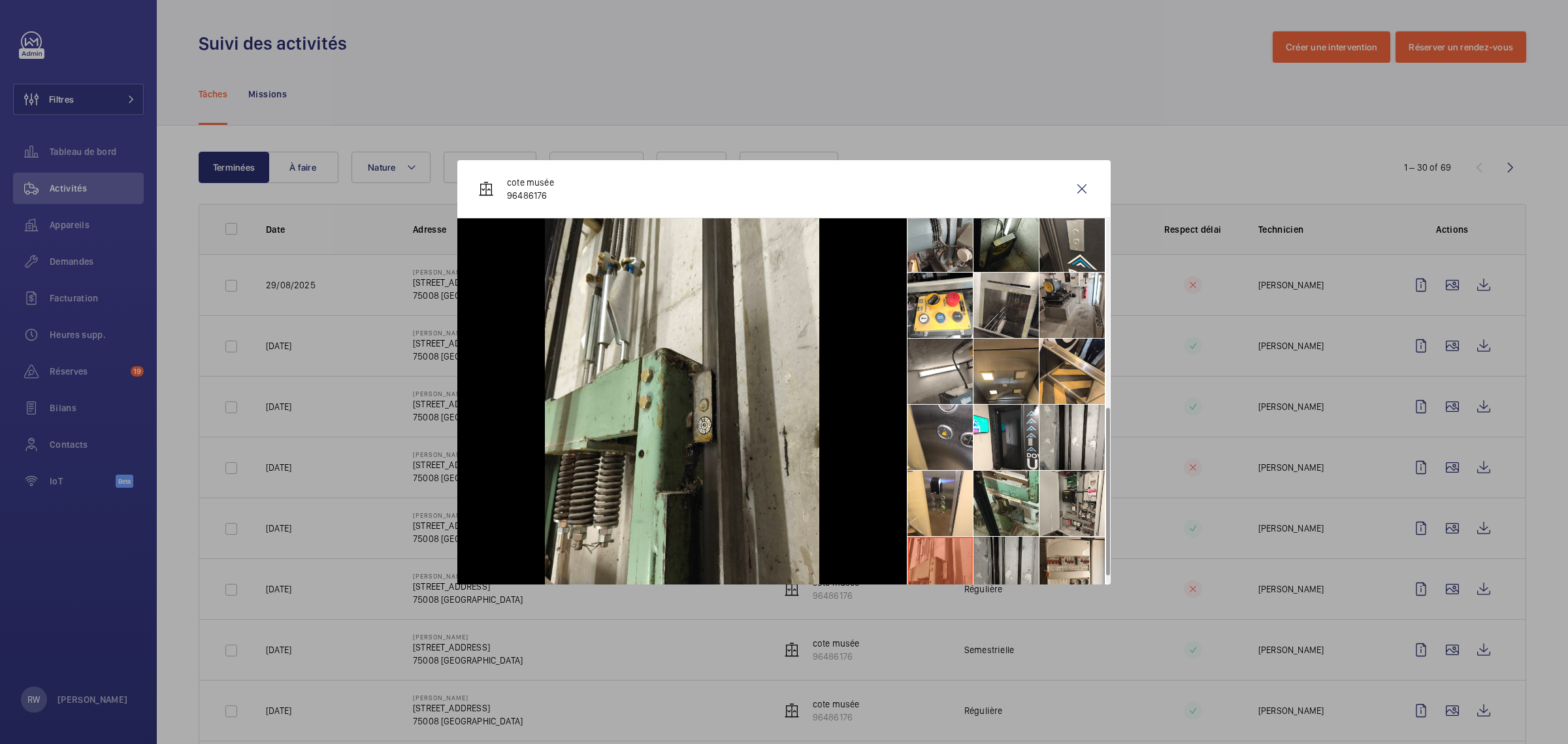
click at [1005, 556] on li at bounding box center [1006, 569] width 65 height 65
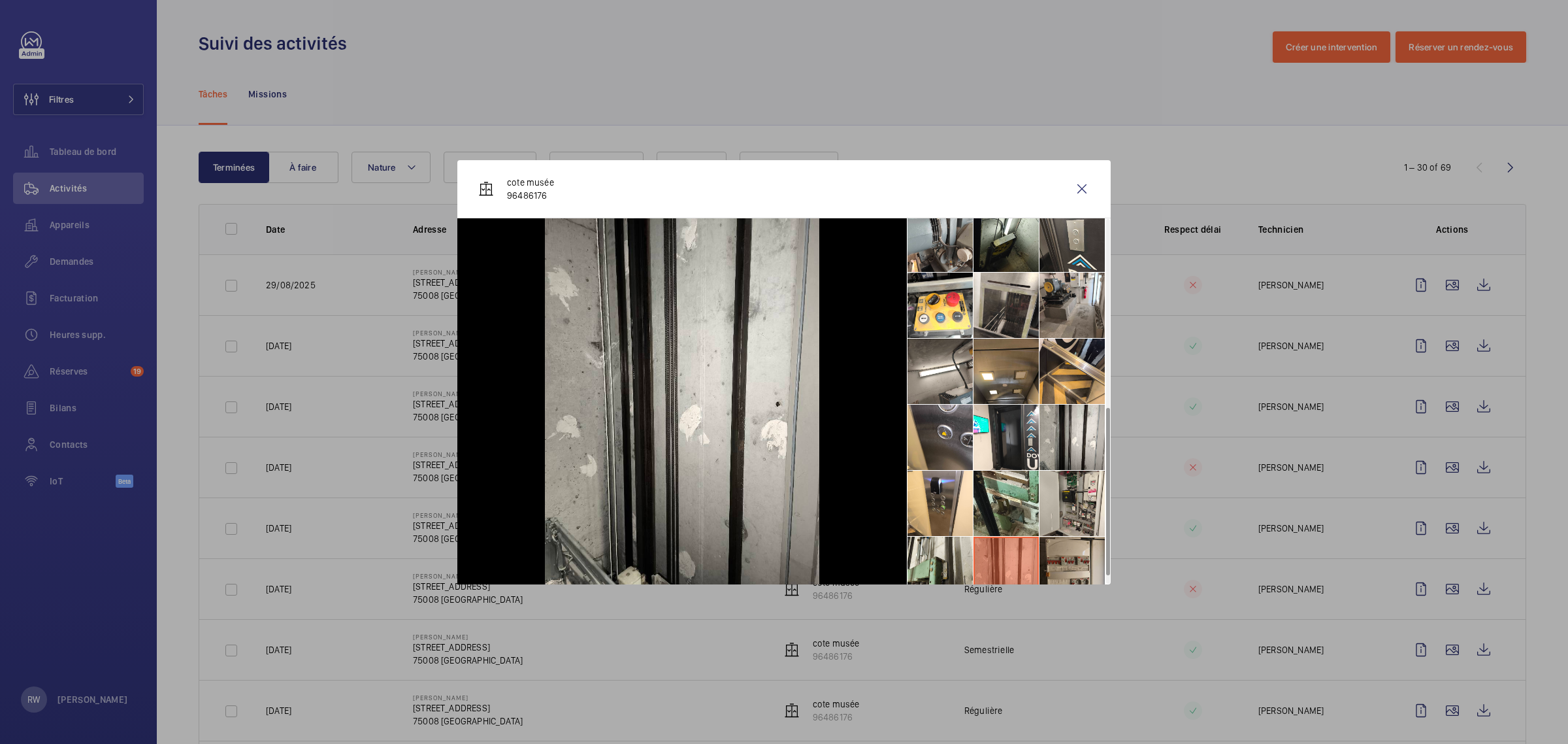
click at [1065, 554] on li at bounding box center [1072, 569] width 65 height 65
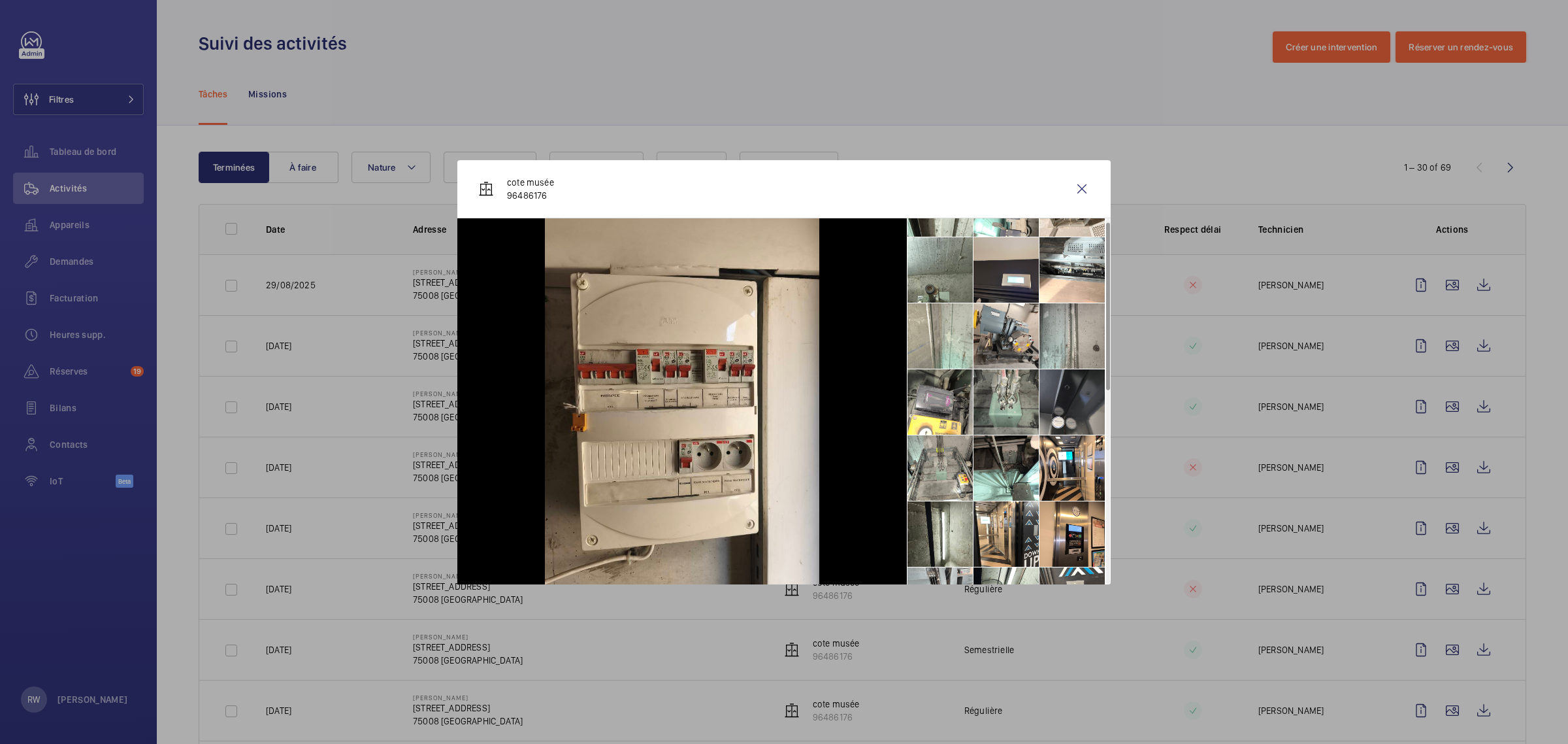
scroll to position [0, 0]
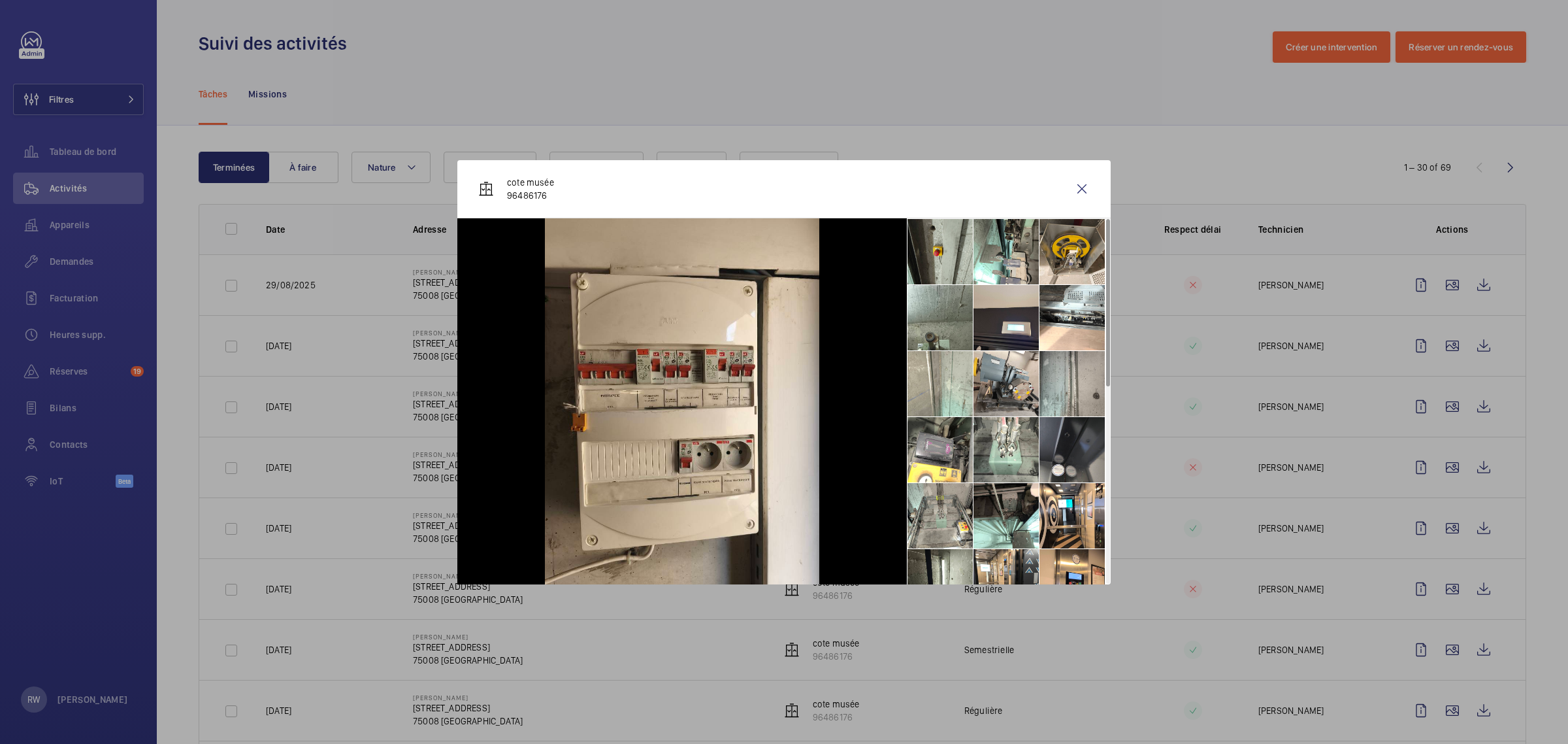
click at [949, 253] on li at bounding box center [940, 251] width 65 height 65
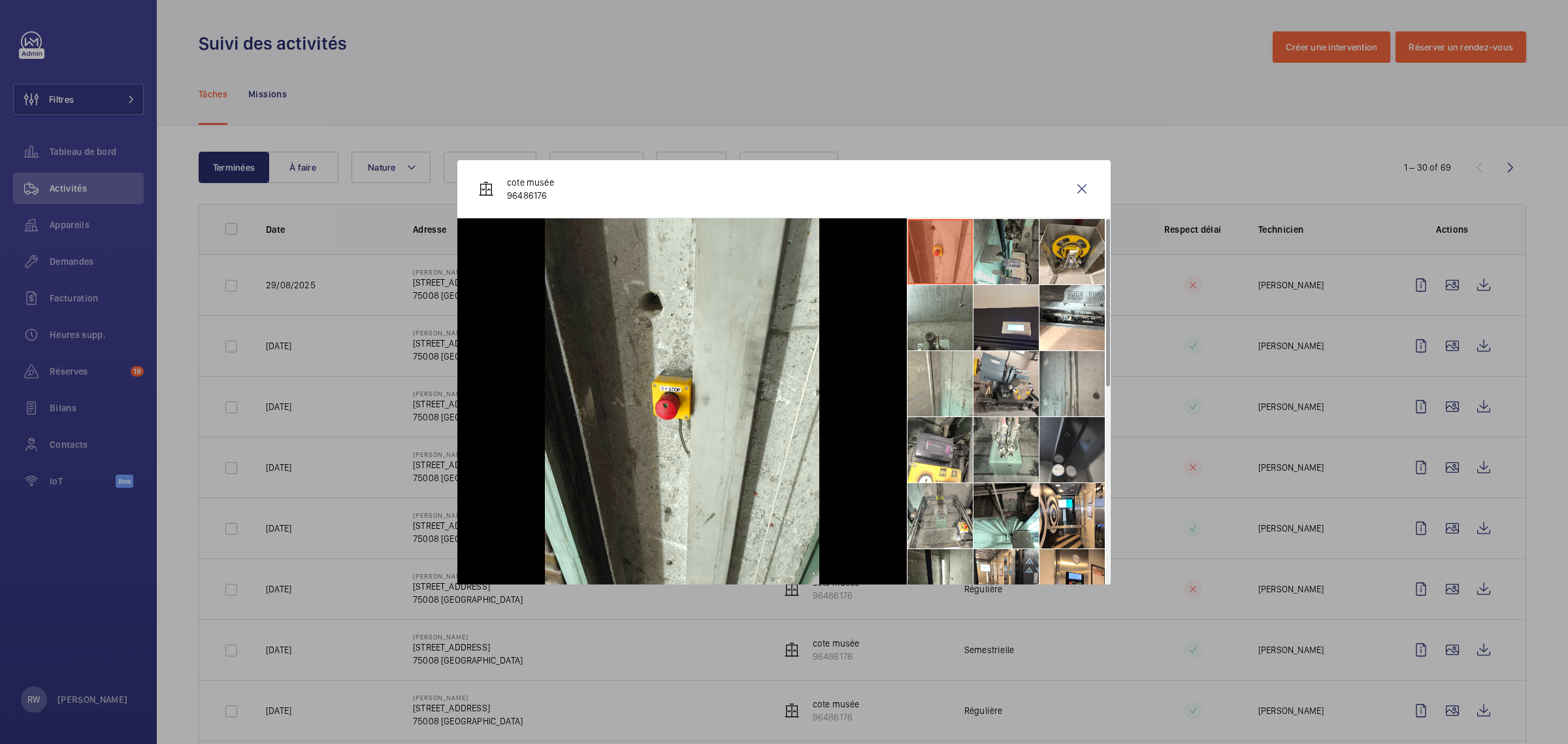
click at [990, 252] on li at bounding box center [1006, 251] width 65 height 65
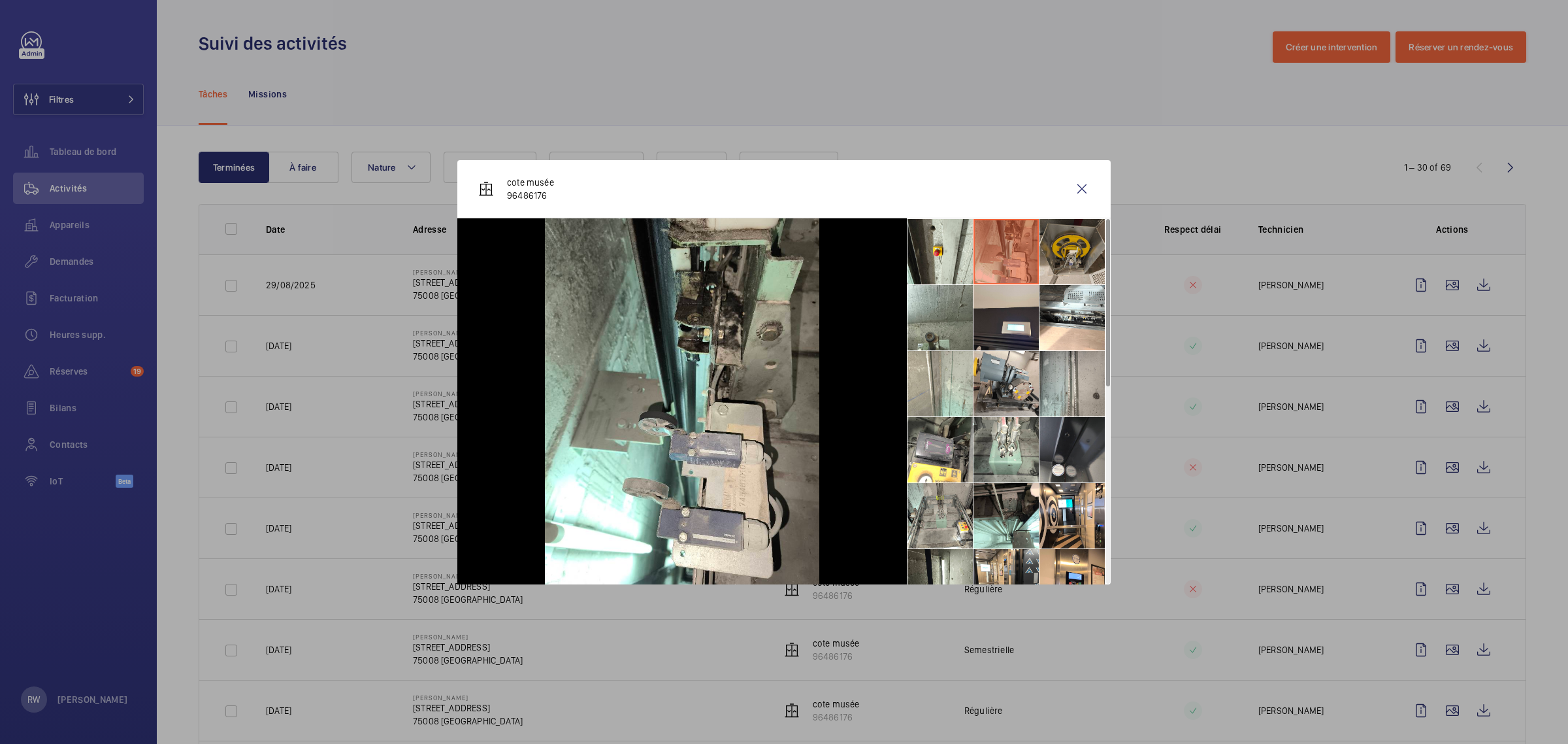
click at [1055, 252] on li at bounding box center [1072, 251] width 65 height 65
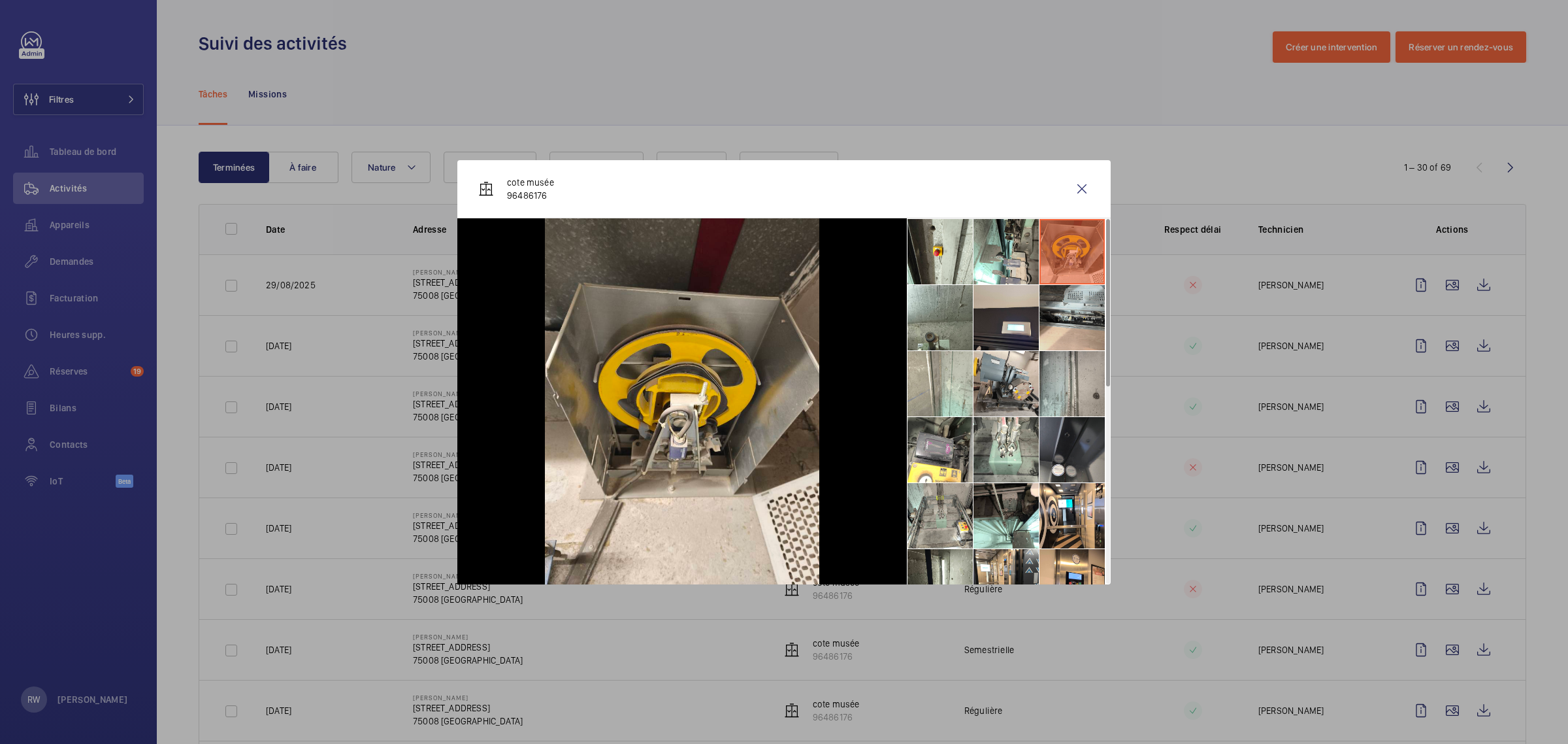
click at [1053, 305] on li at bounding box center [1072, 317] width 65 height 65
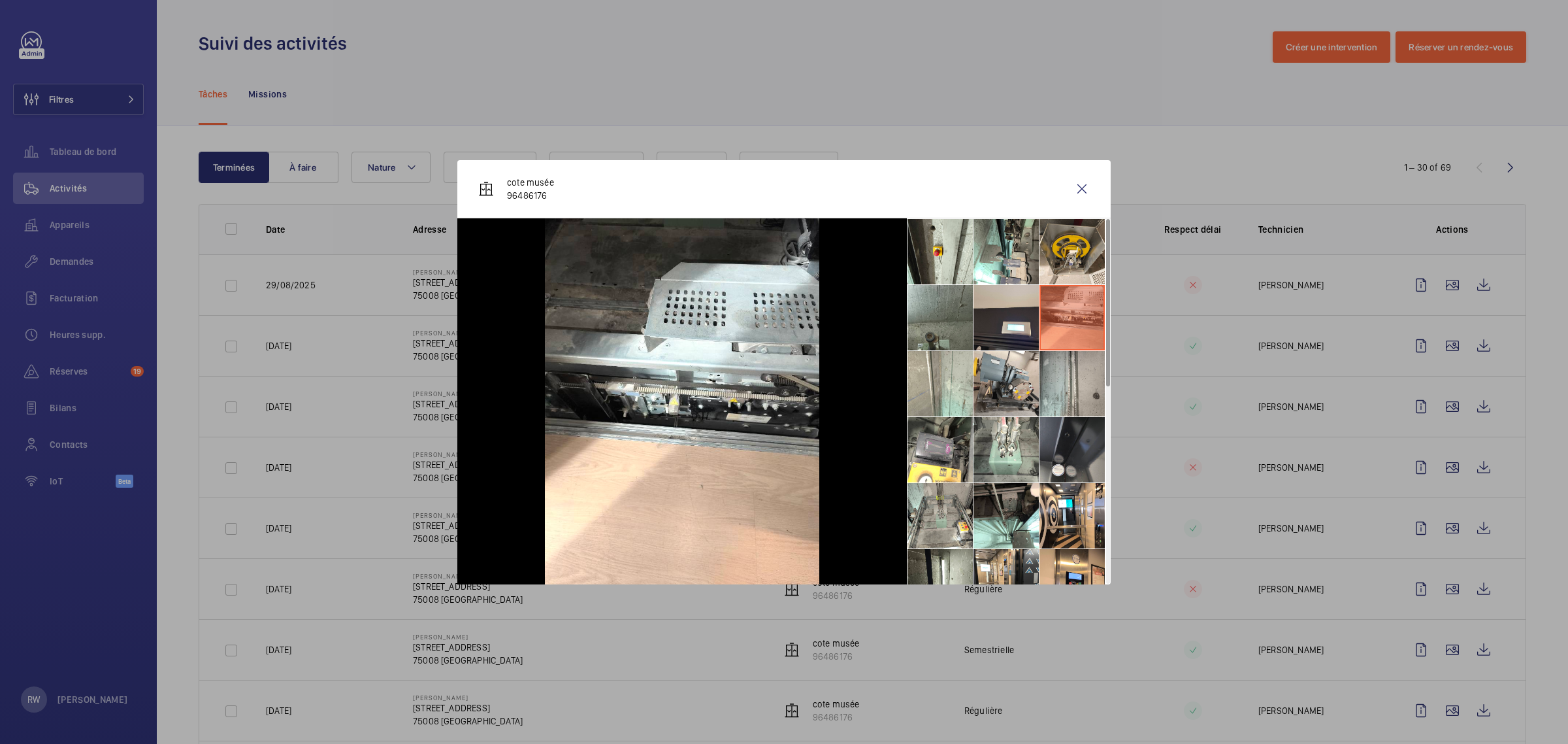
drag, startPoint x: 1006, startPoint y: 307, endPoint x: 938, endPoint y: 312, distance: 68.2
click at [1005, 307] on li at bounding box center [1006, 317] width 65 height 65
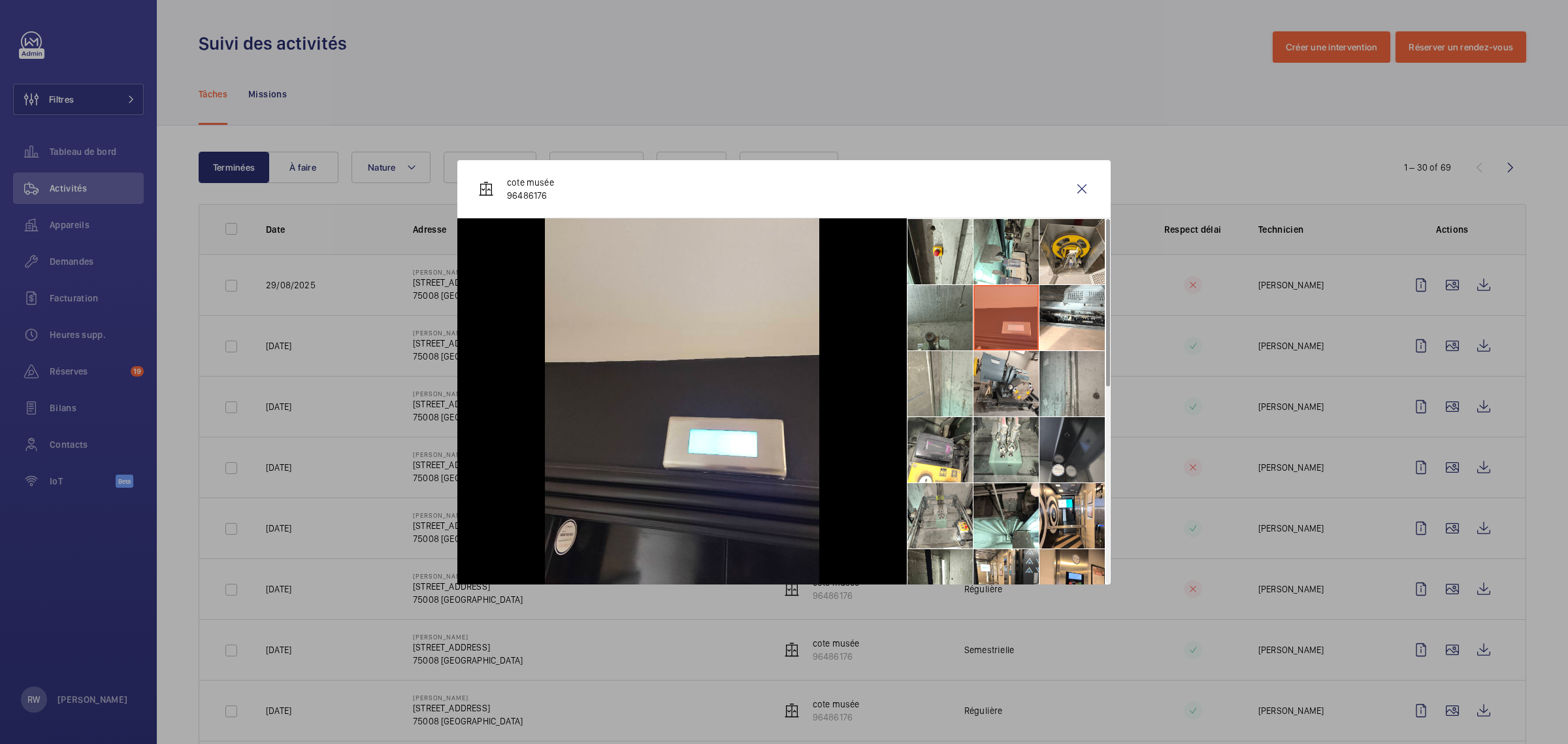
click at [943, 318] on li at bounding box center [940, 317] width 65 height 65
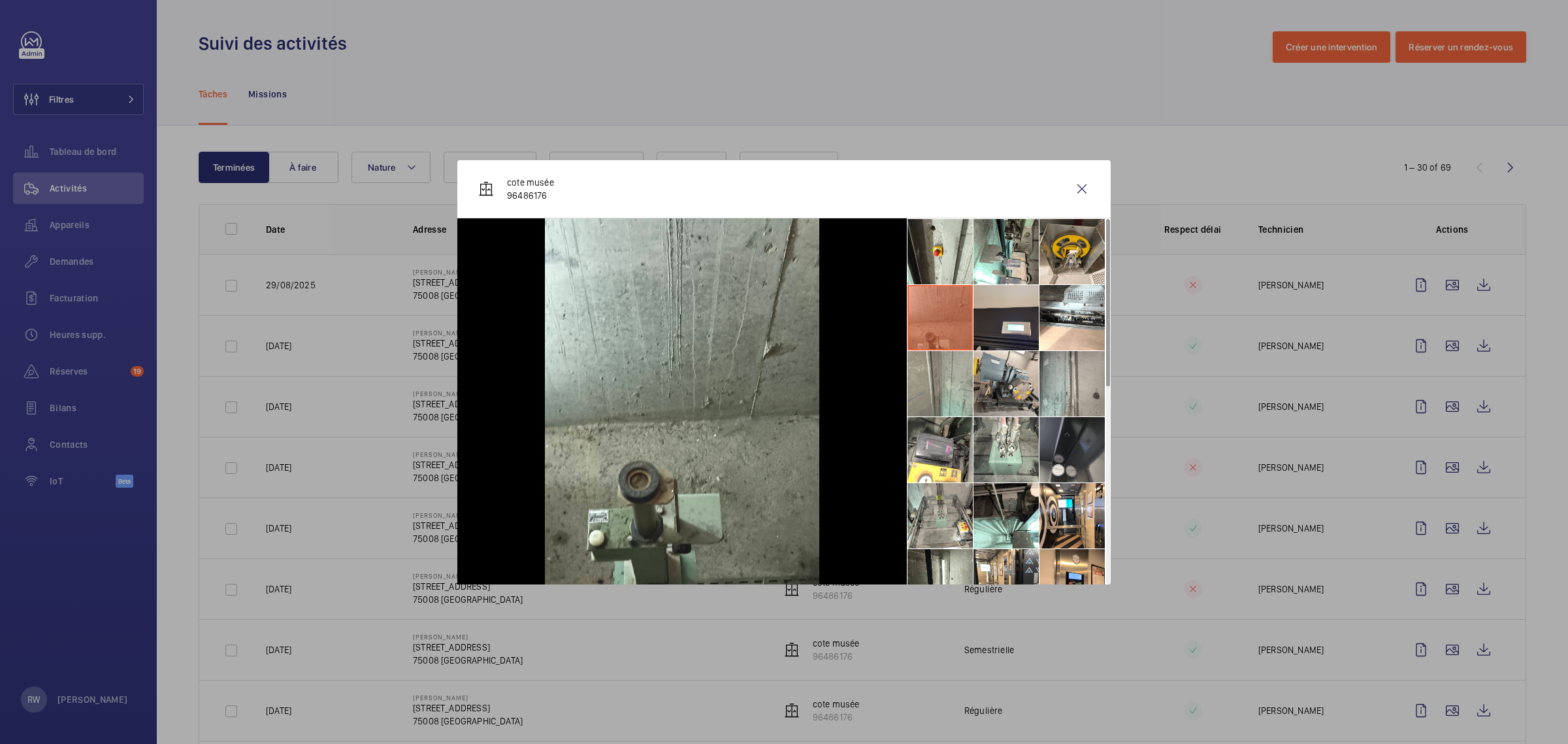
click at [933, 386] on li at bounding box center [940, 383] width 65 height 65
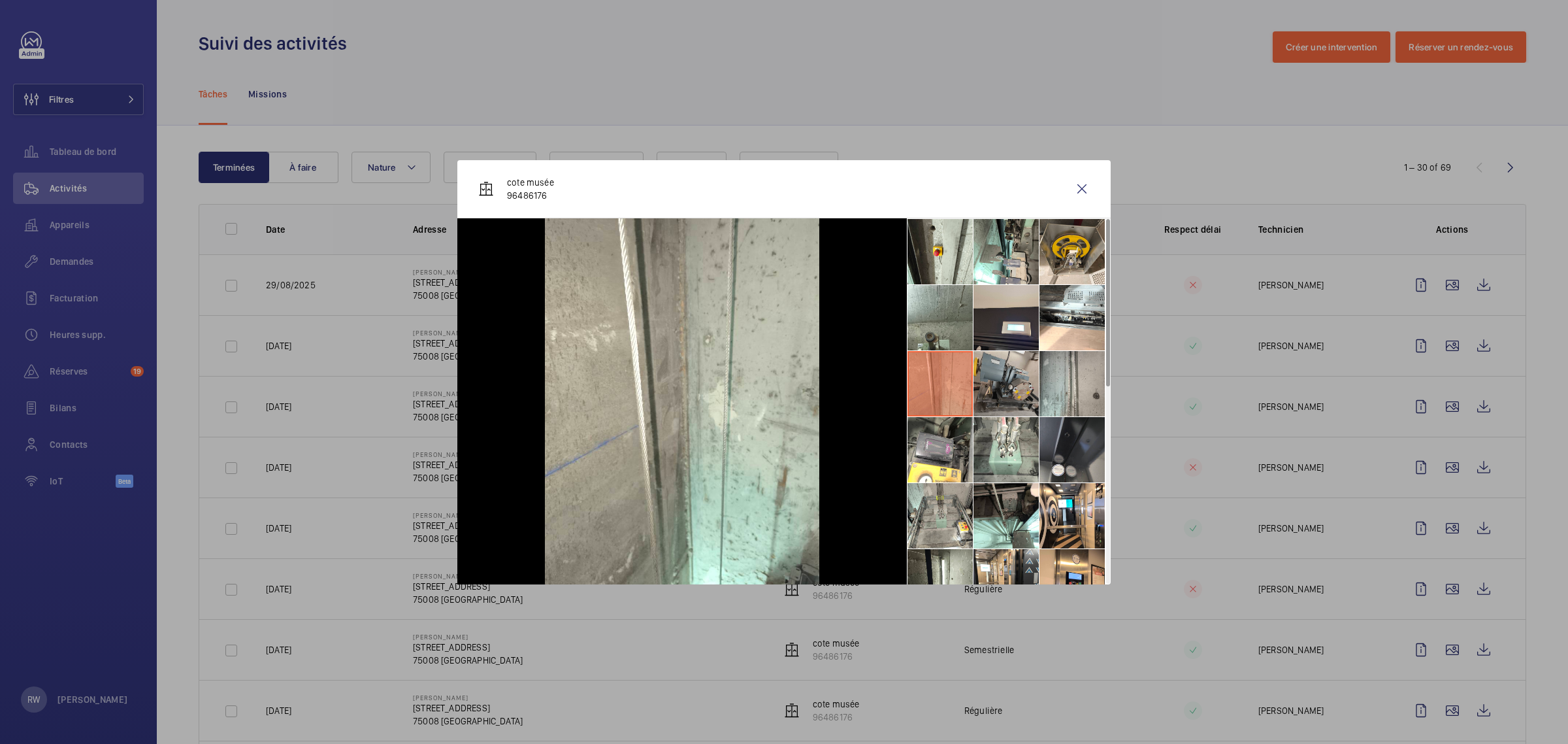
click at [1011, 389] on li at bounding box center [1006, 383] width 65 height 65
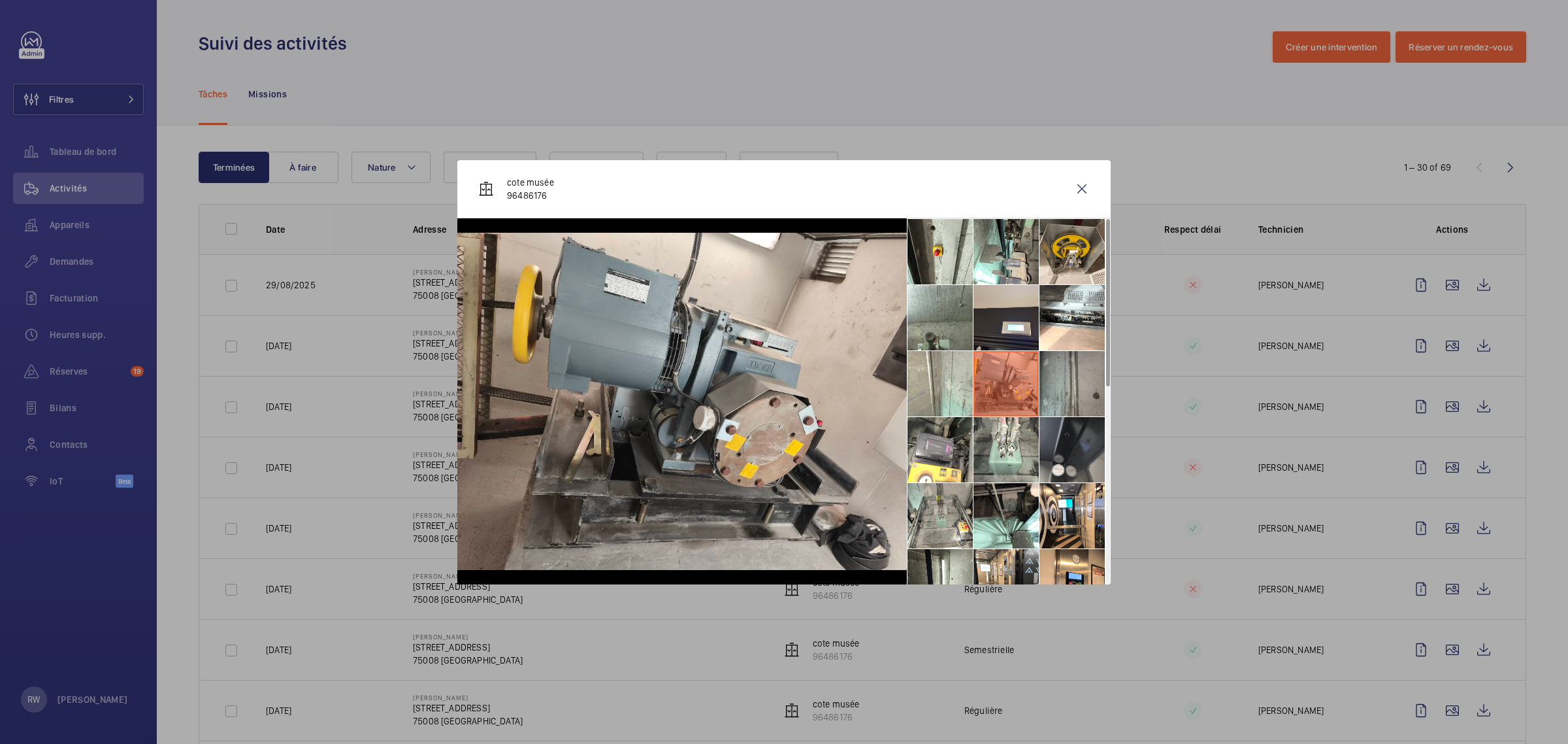
click at [1053, 391] on li at bounding box center [1072, 383] width 65 height 65
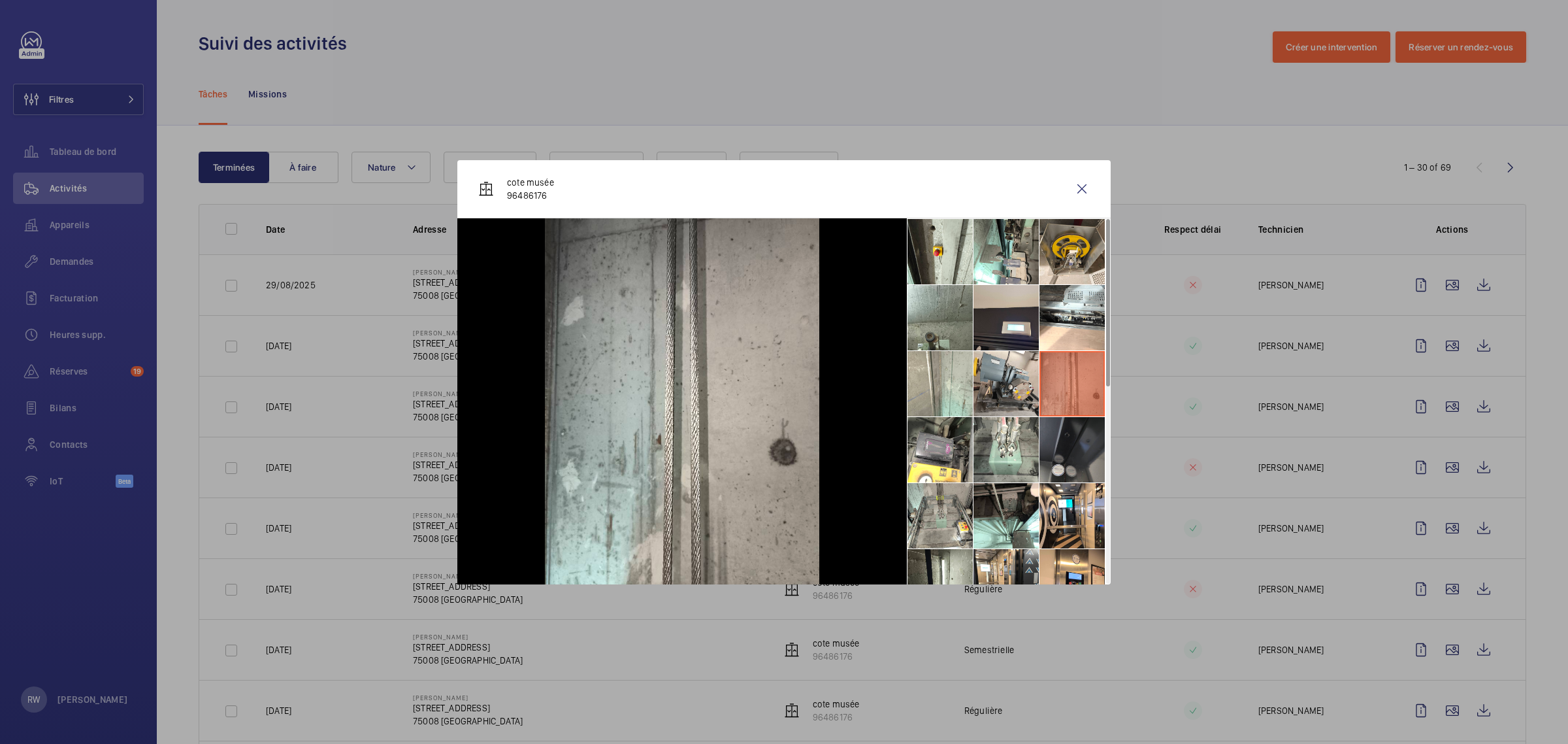
click at [1056, 439] on li at bounding box center [1072, 449] width 65 height 65
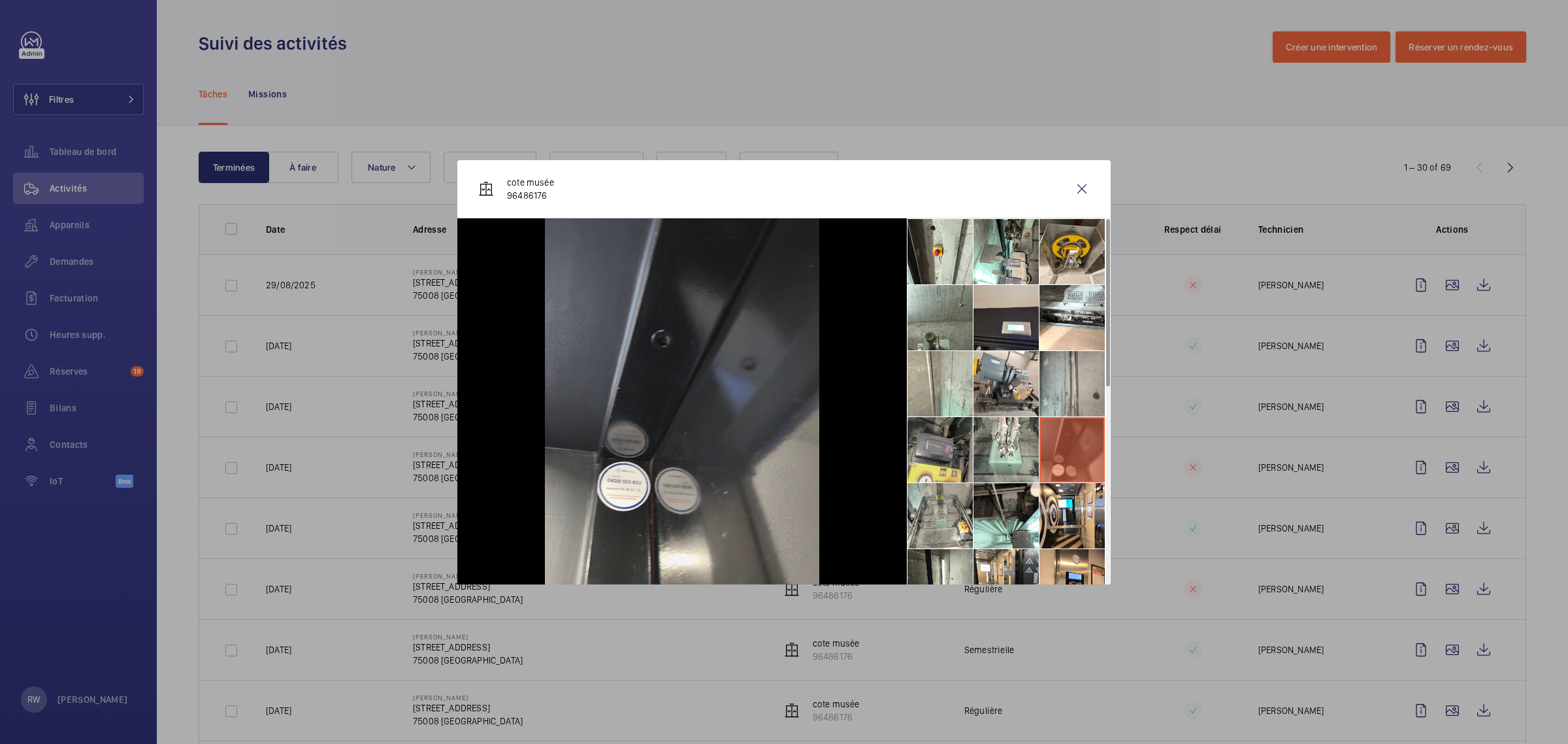
click at [941, 443] on li at bounding box center [940, 449] width 65 height 65
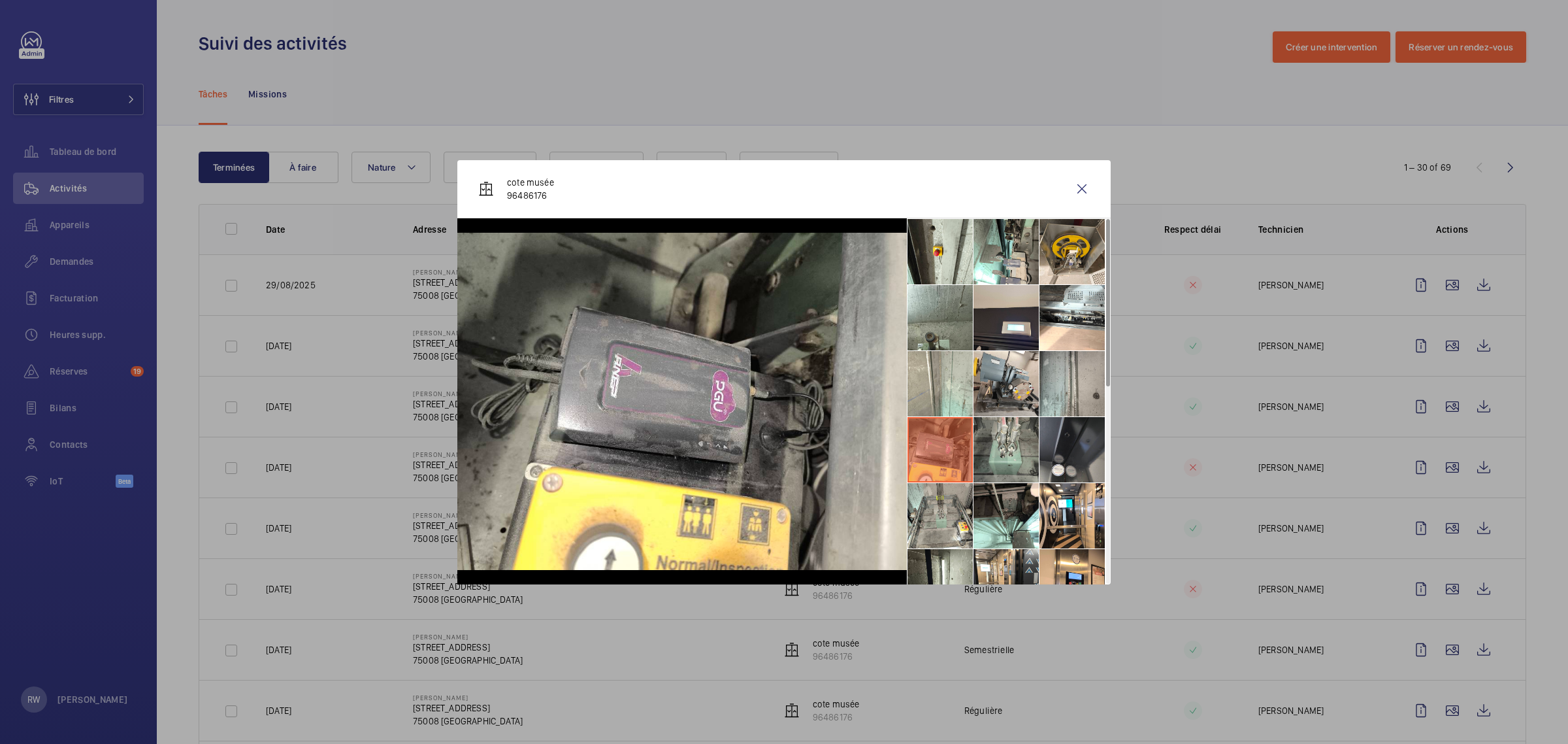
click at [993, 442] on li at bounding box center [1006, 449] width 65 height 65
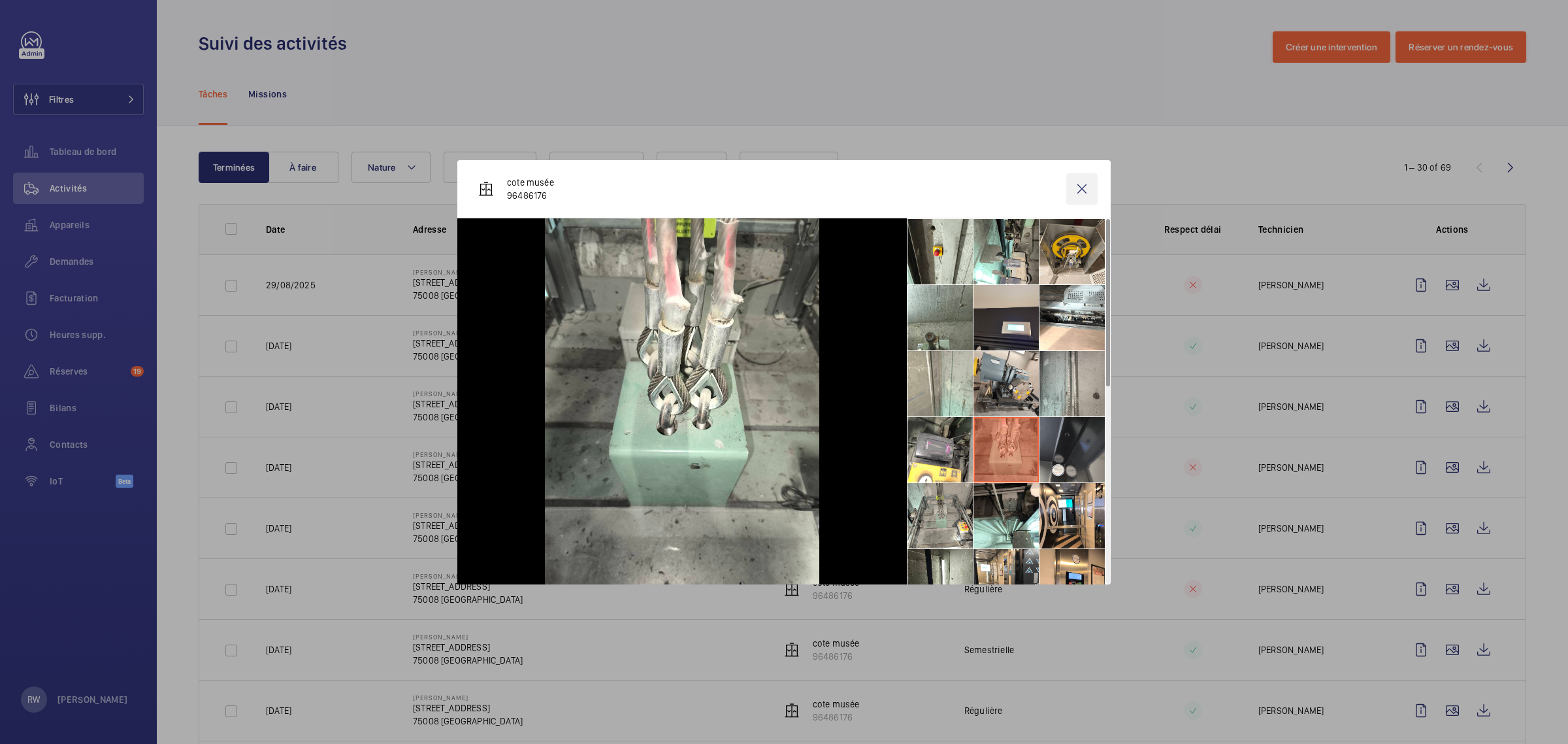
click at [1079, 190] on wm-front-icon-button at bounding box center [1081, 188] width 31 height 31
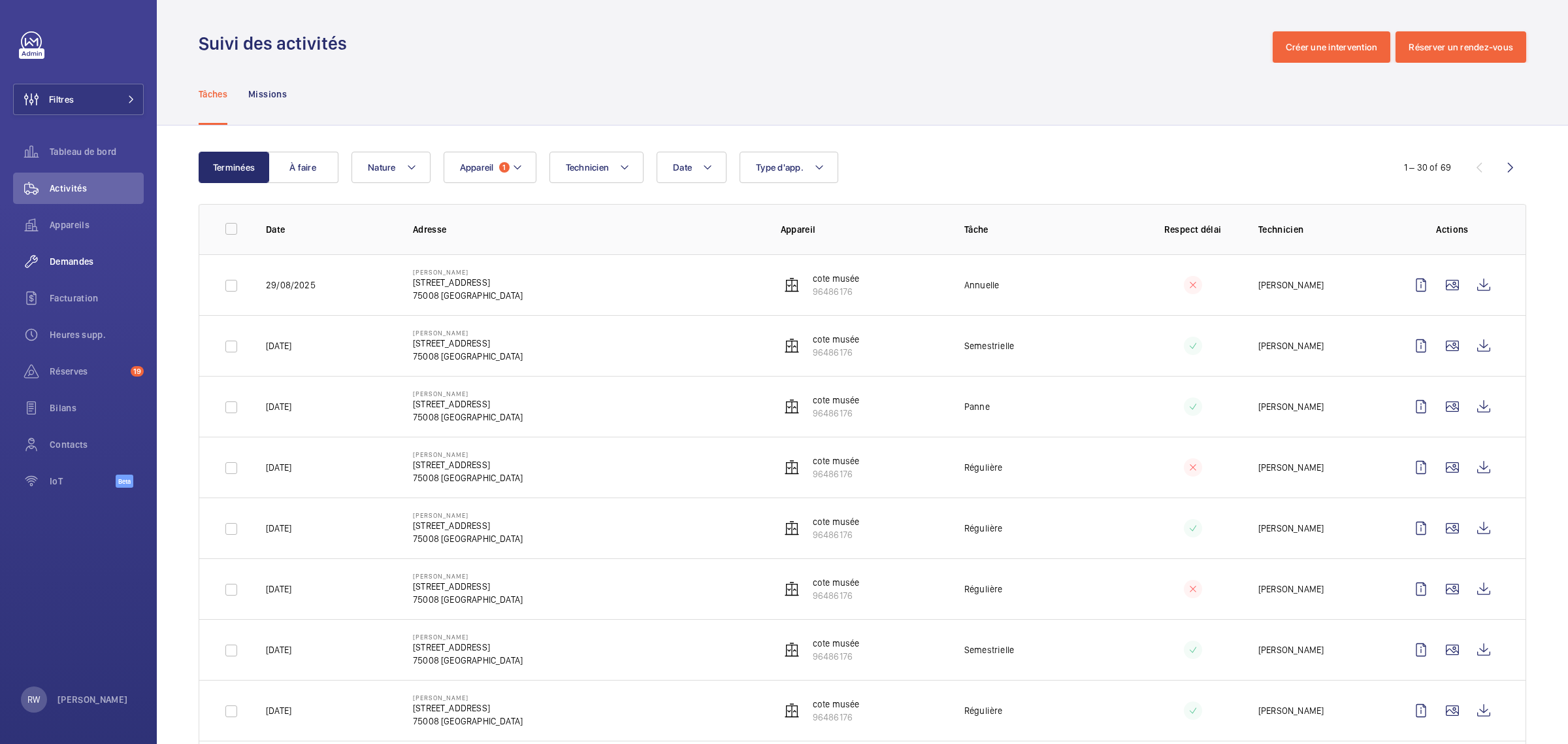
click at [70, 261] on span "Demandes" at bounding box center [97, 261] width 94 height 13
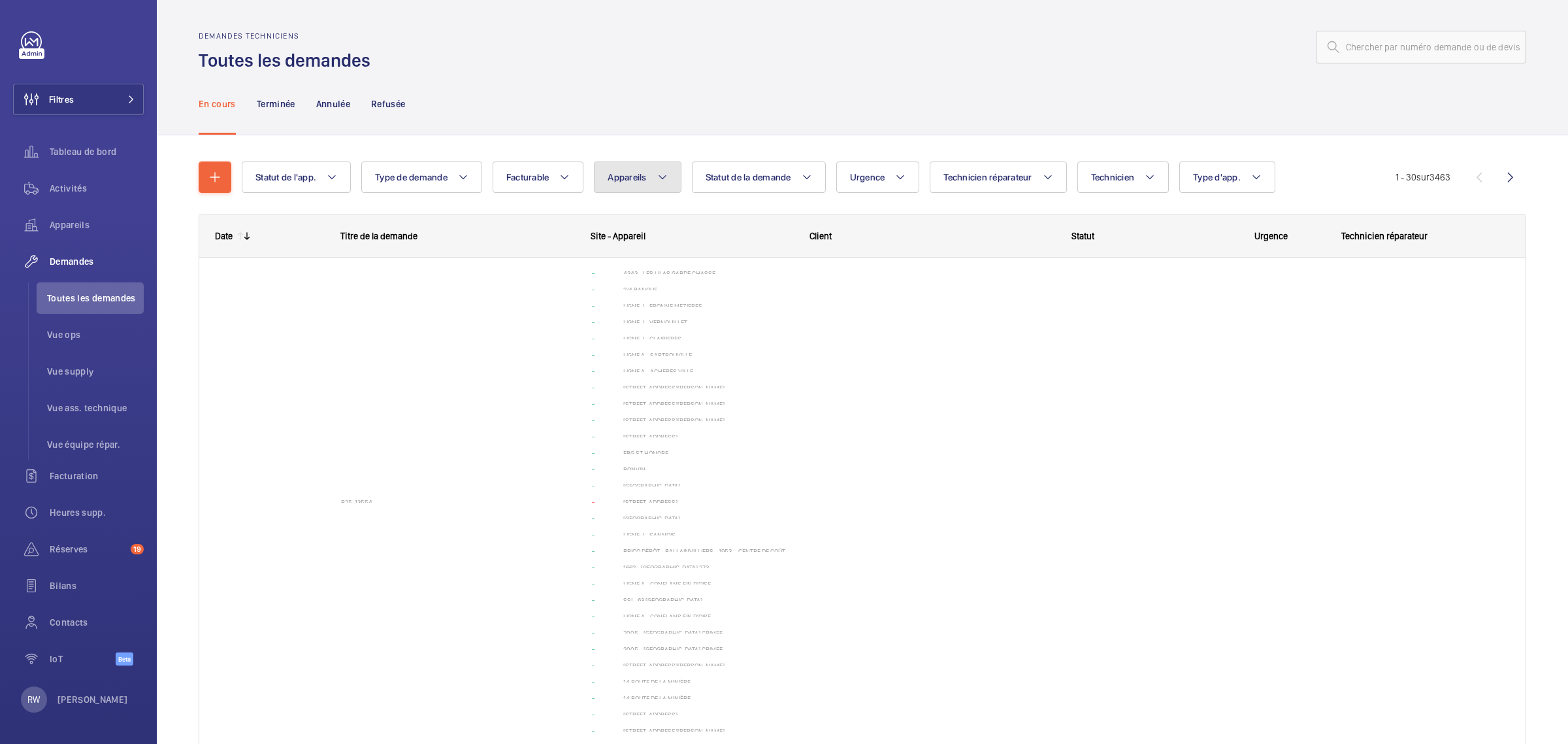
click at [660, 183] on mat-icon at bounding box center [662, 176] width 10 height 15
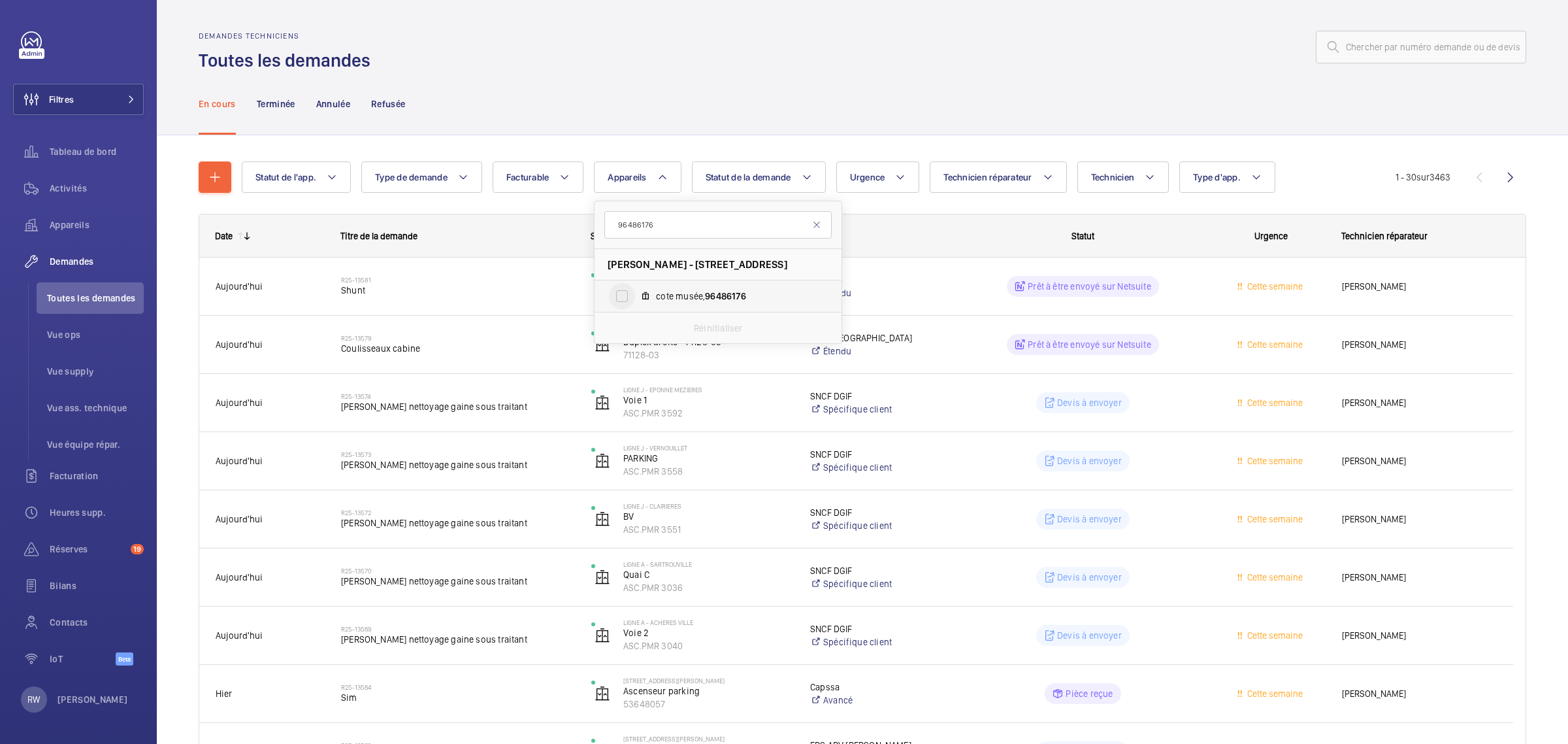
type input "96486176"
click at [621, 302] on input "cote musée, 96486176" at bounding box center [622, 296] width 26 height 26
checkbox input "true"
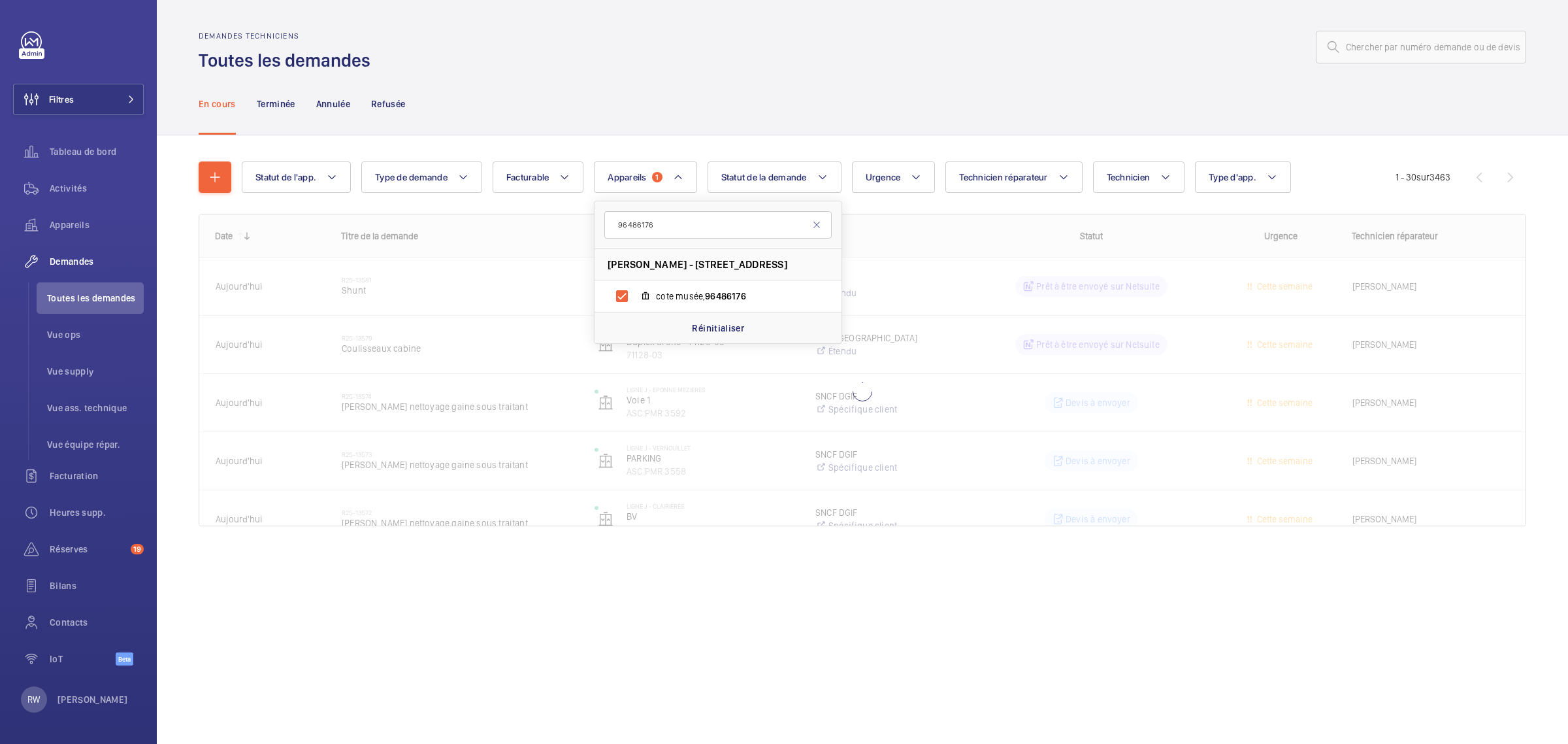
click at [648, 99] on div "En cours Terminée Annulée Refusée" at bounding box center [862, 103] width 1327 height 62
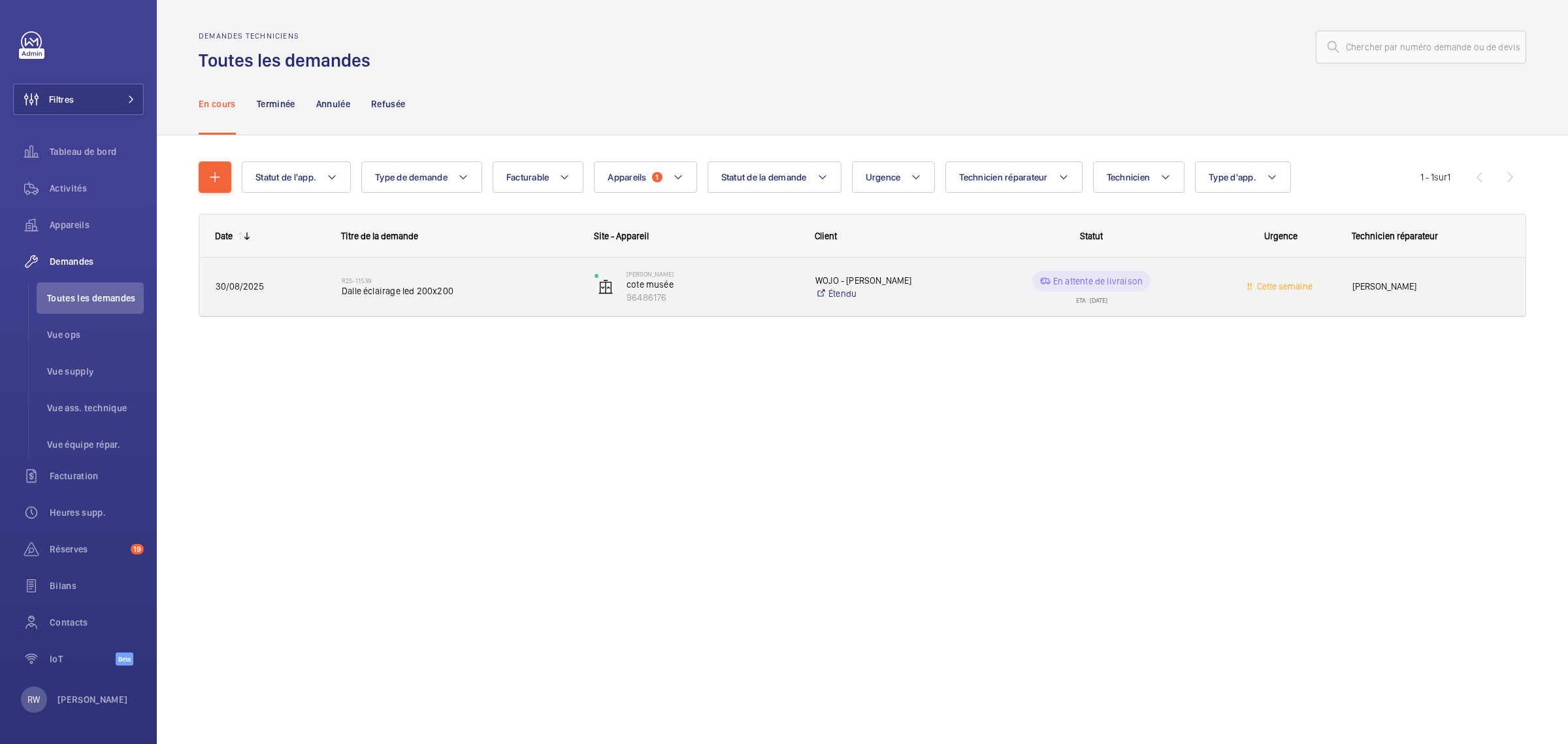
click at [418, 291] on span "Dalle éclairage led 200x200" at bounding box center [460, 291] width 236 height 13
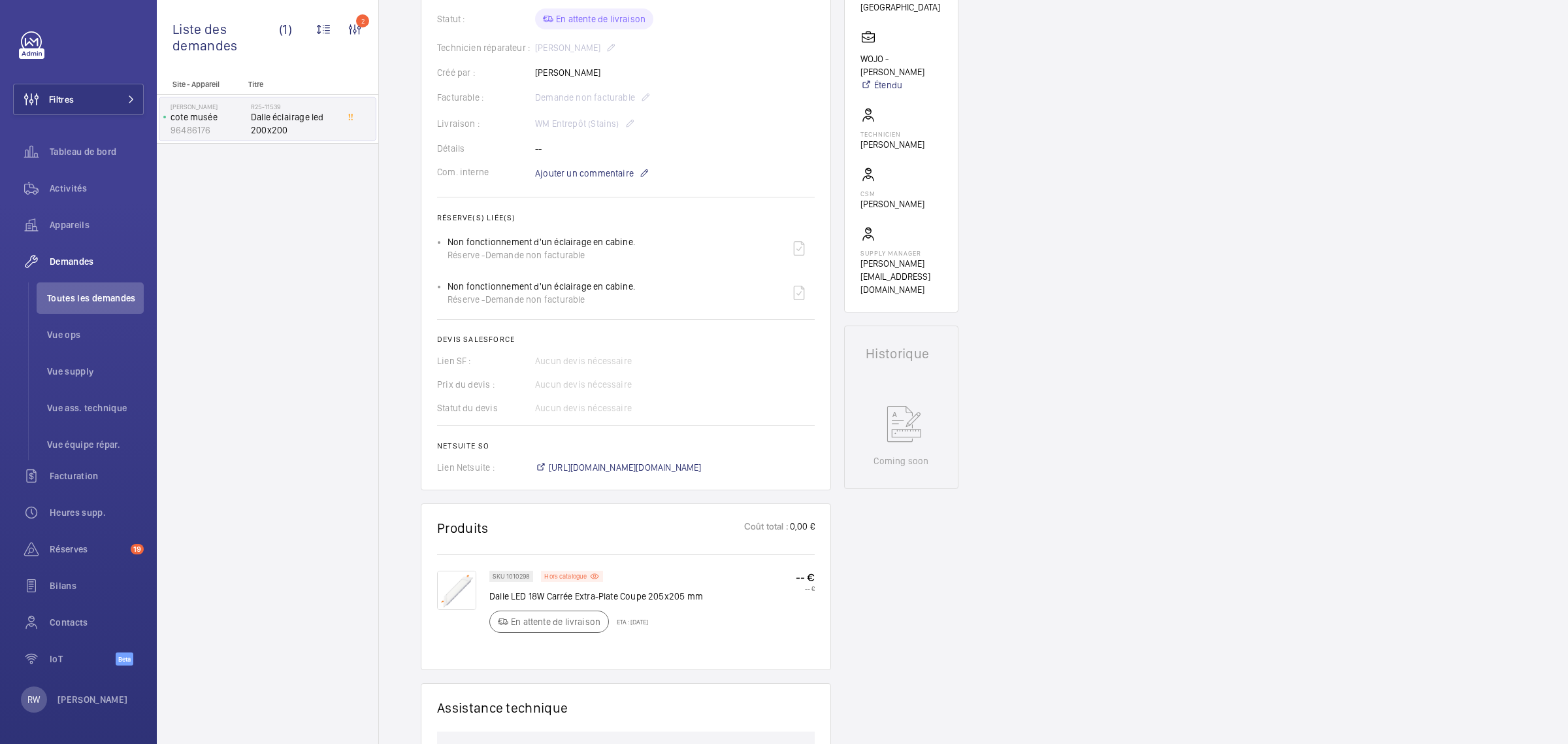
scroll to position [327, 0]
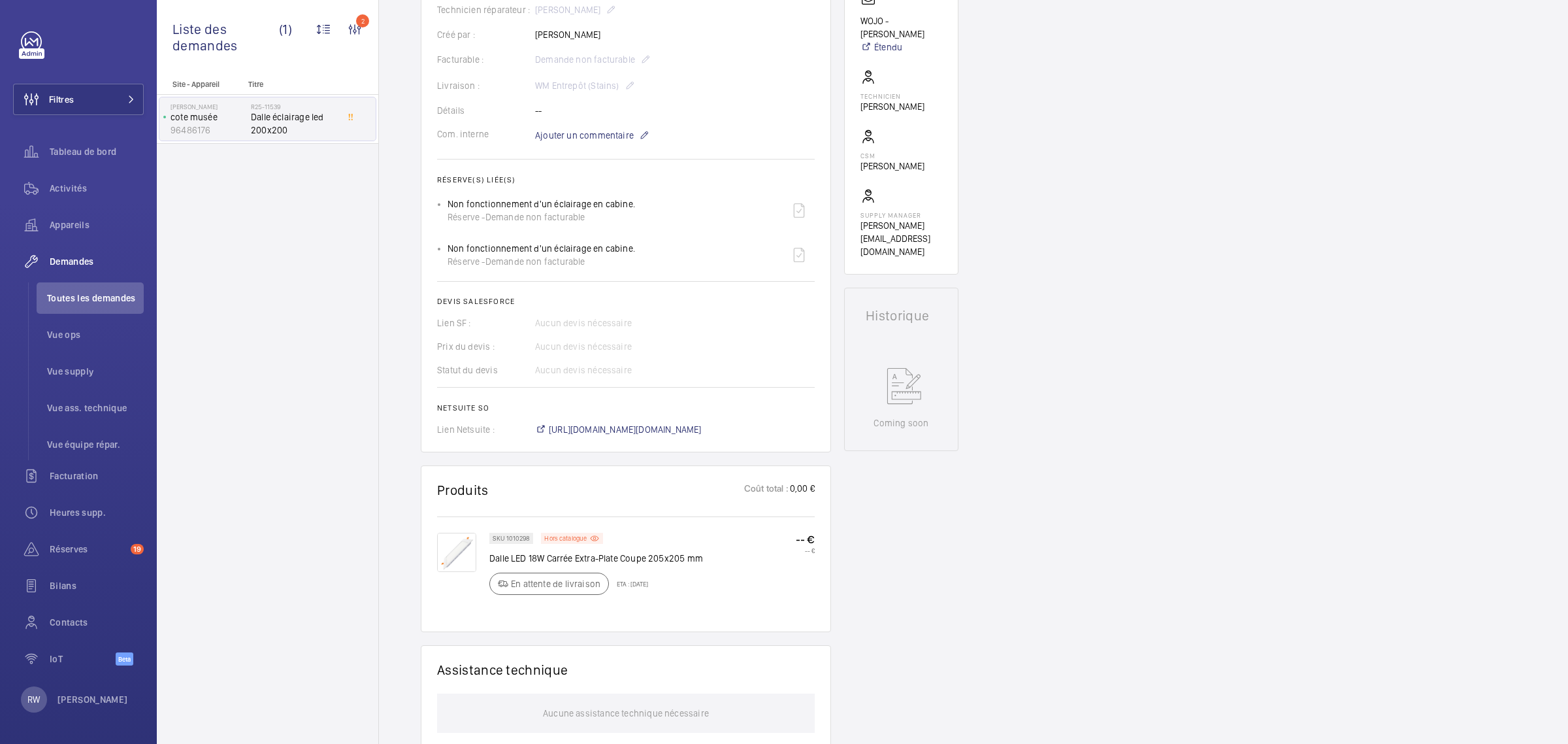
click at [465, 562] on img at bounding box center [457, 552] width 40 height 40
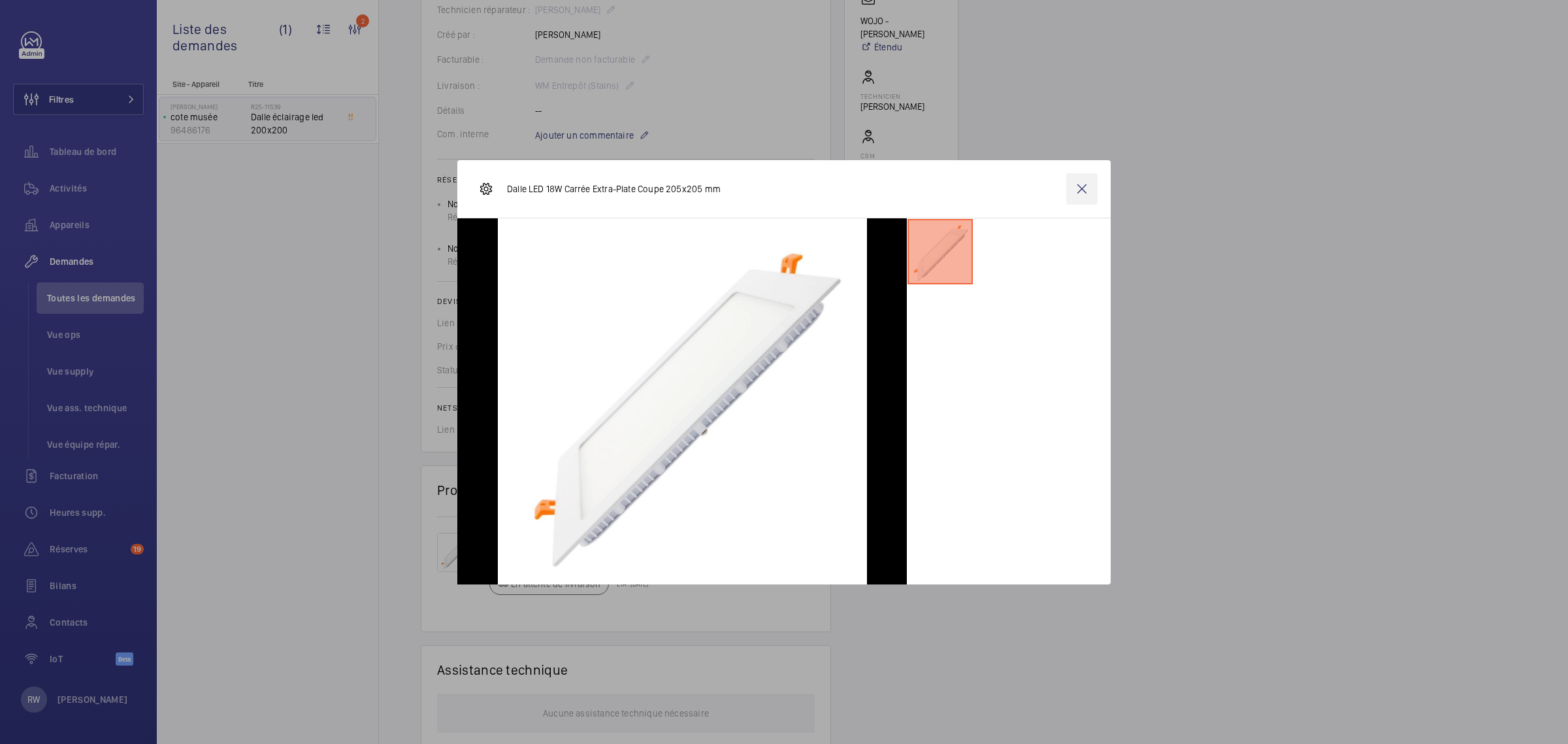
click at [1080, 190] on wm-front-icon-button at bounding box center [1081, 188] width 31 height 31
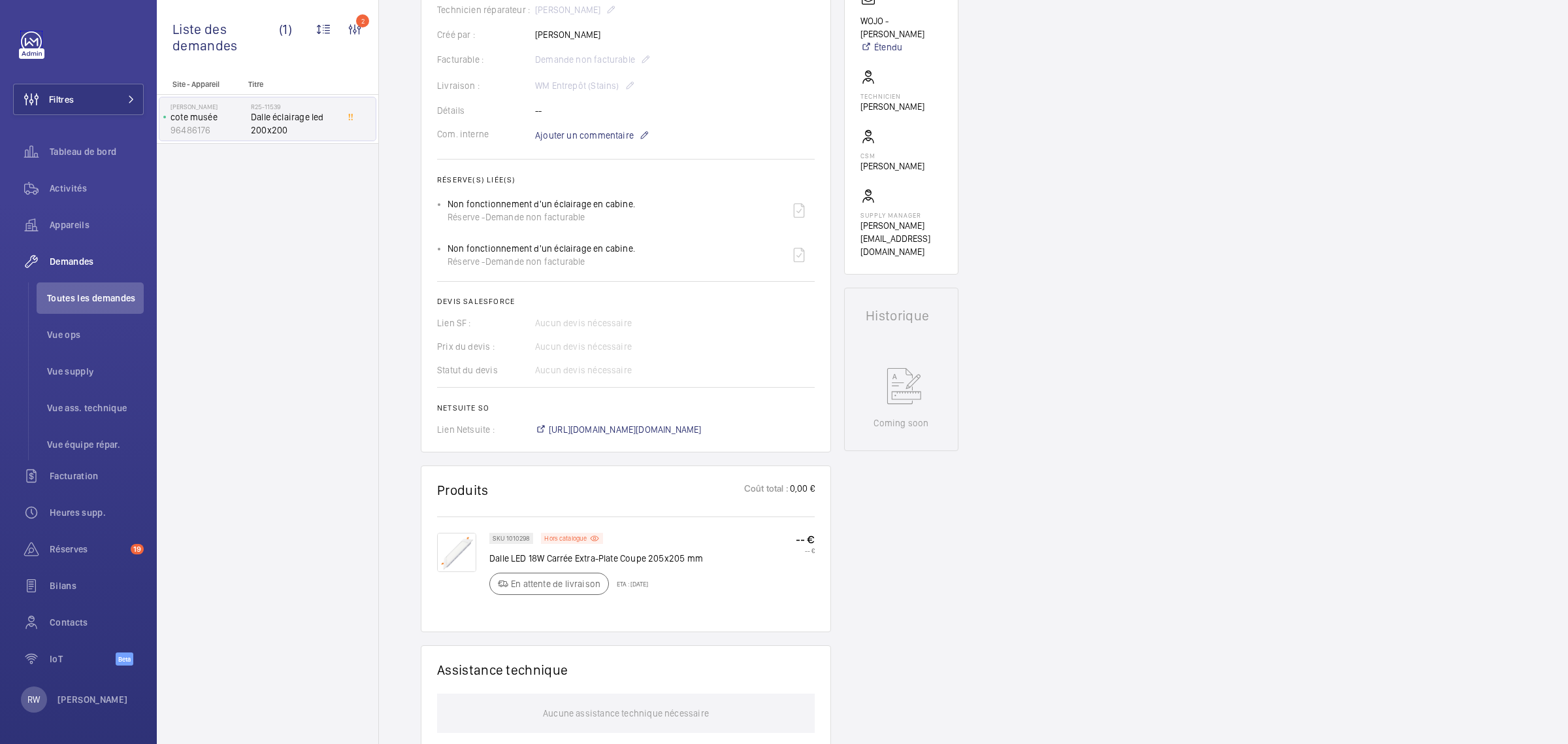
click at [27, 40] on link at bounding box center [31, 42] width 21 height 21
click at [36, 49] on div at bounding box center [31, 53] width 26 height 10
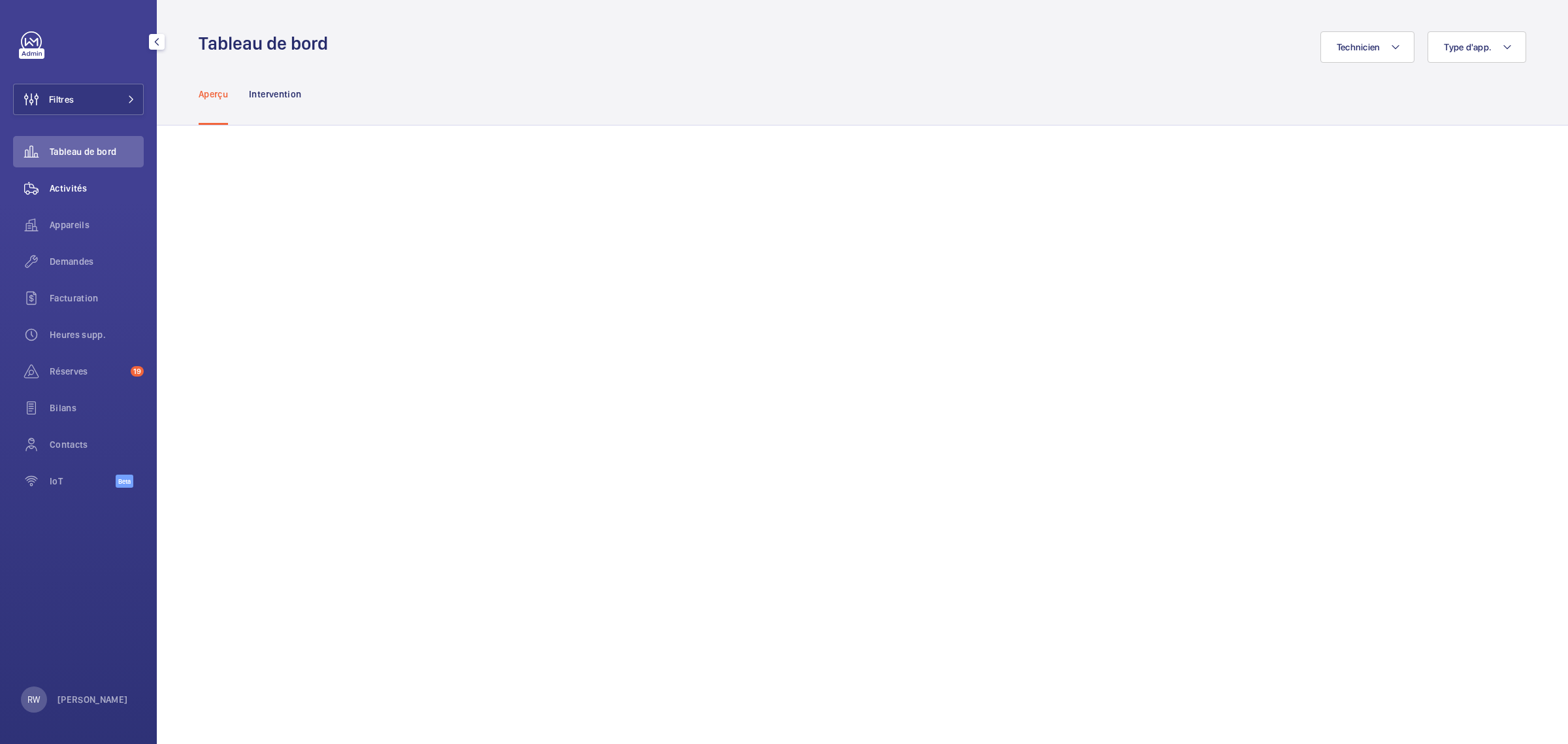
click at [78, 188] on span "Activités" at bounding box center [97, 188] width 94 height 13
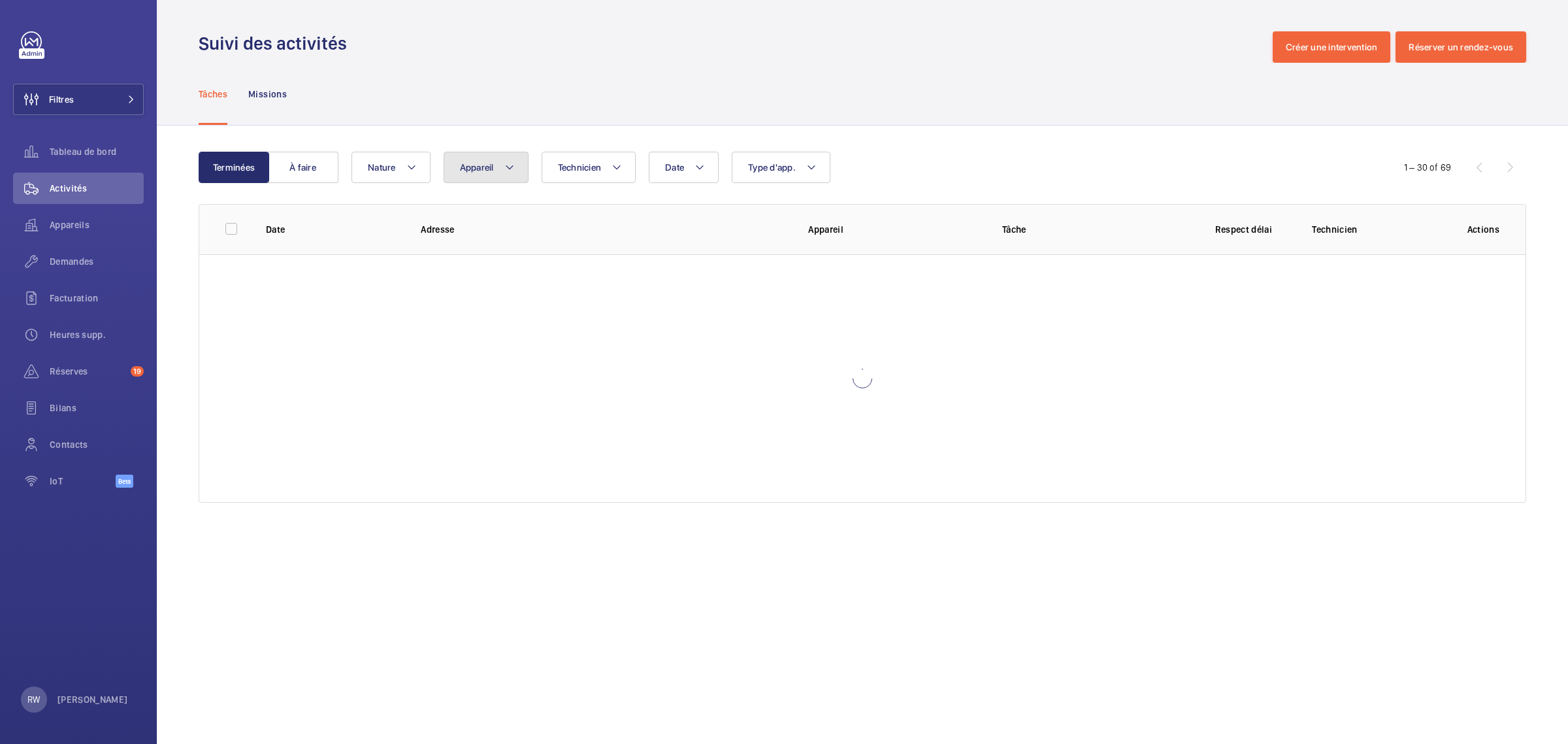
click at [520, 174] on button "Appareil" at bounding box center [486, 167] width 85 height 31
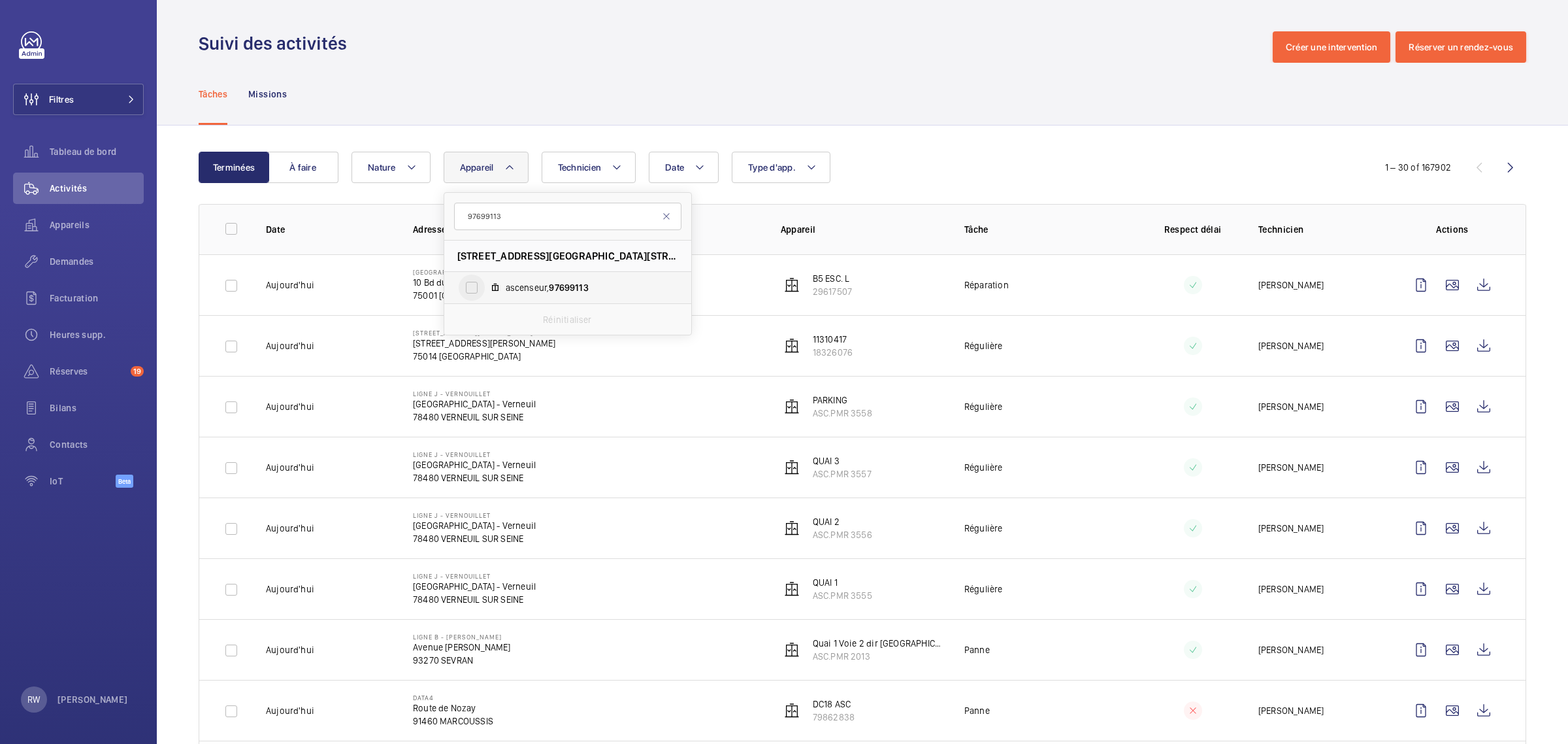
type input "97699113"
click at [475, 289] on input "ascenseur, 97699113" at bounding box center [471, 288] width 26 height 26
checkbox input "true"
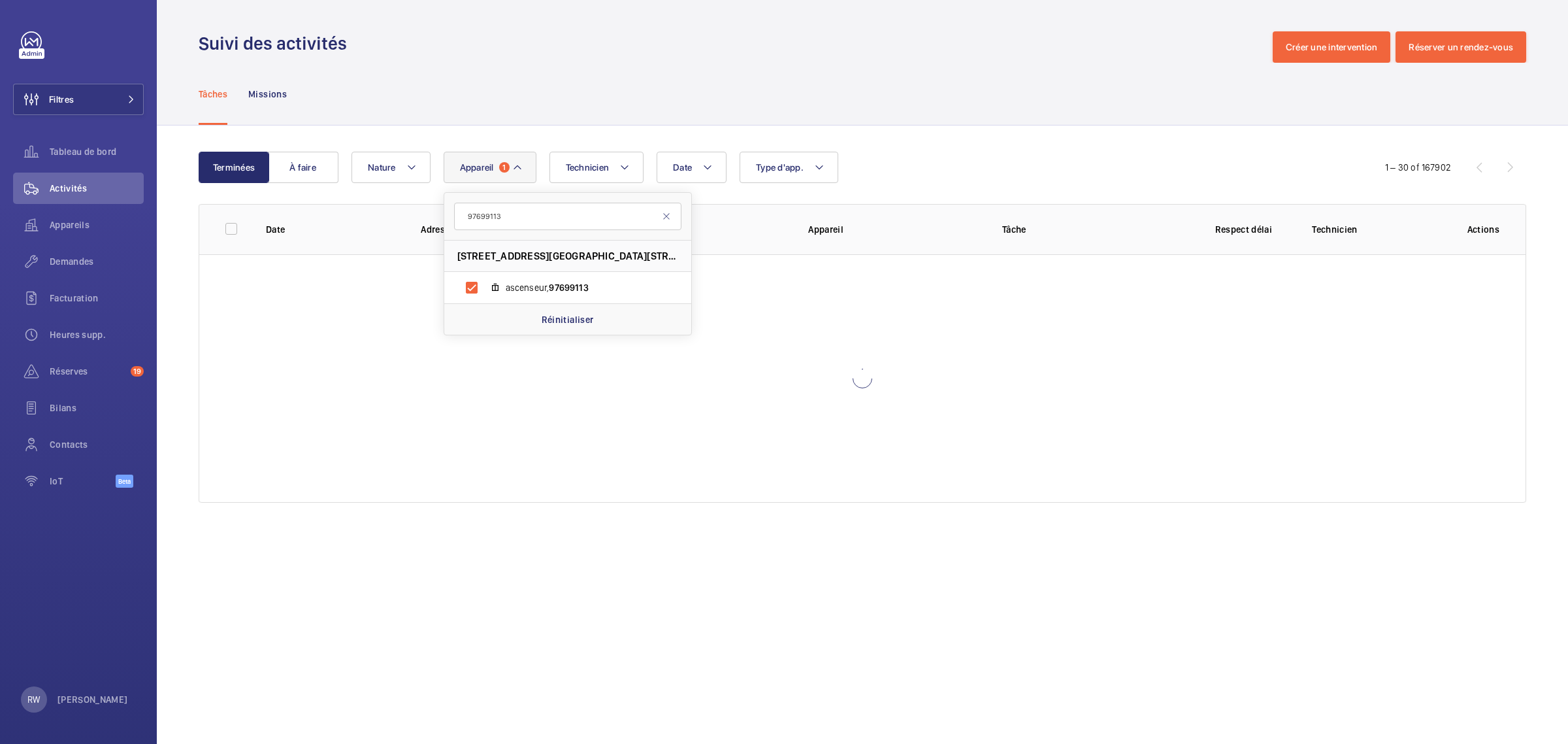
drag, startPoint x: 818, startPoint y: 92, endPoint x: 996, endPoint y: 155, distance: 188.8
click at [820, 92] on div "Tâches Missions" at bounding box center [862, 94] width 1327 height 62
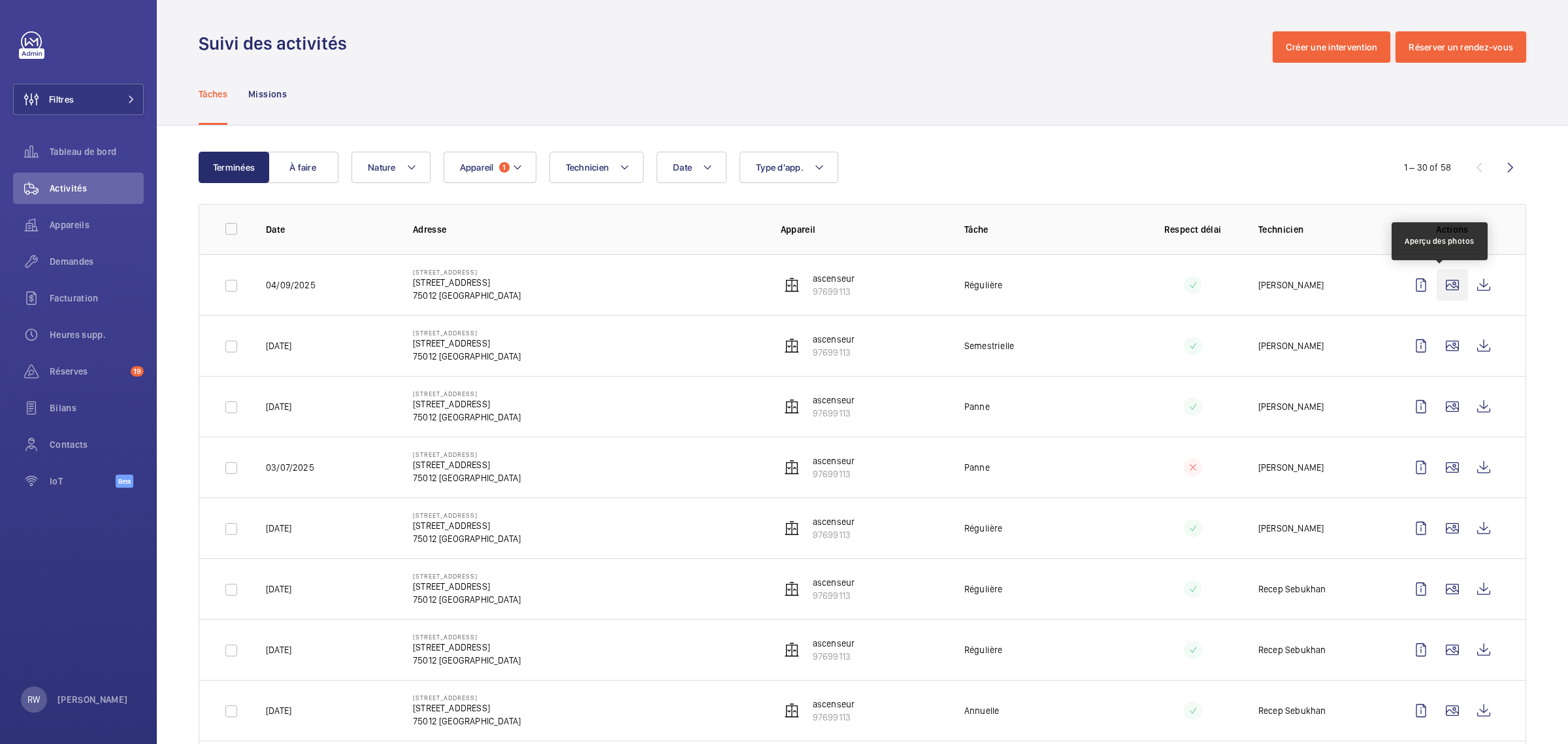
click at [1441, 285] on wm-front-icon-button at bounding box center [1452, 285] width 31 height 31
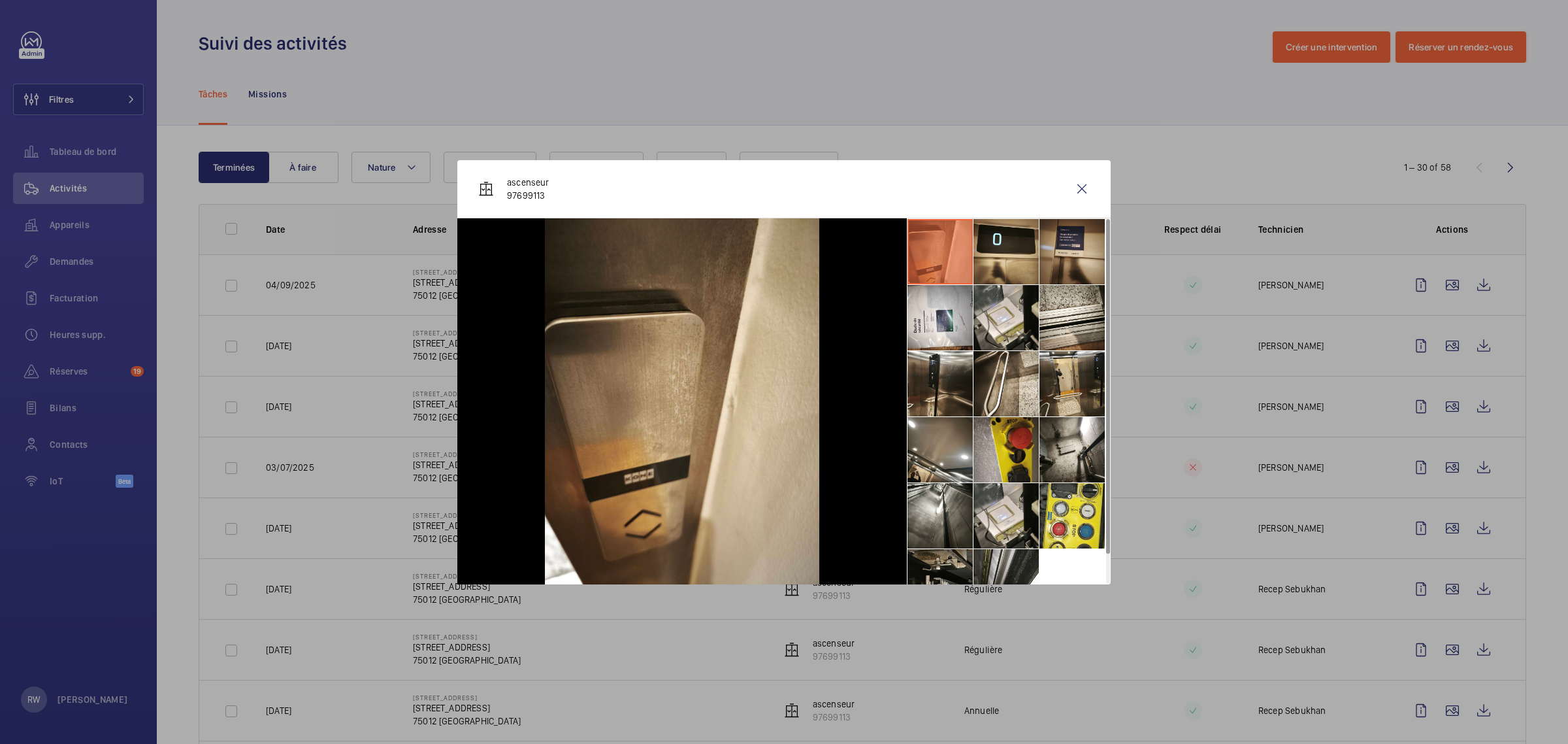
drag, startPoint x: 1015, startPoint y: 246, endPoint x: 1053, endPoint y: 245, distance: 38.0
click at [1016, 246] on li at bounding box center [1006, 251] width 65 height 65
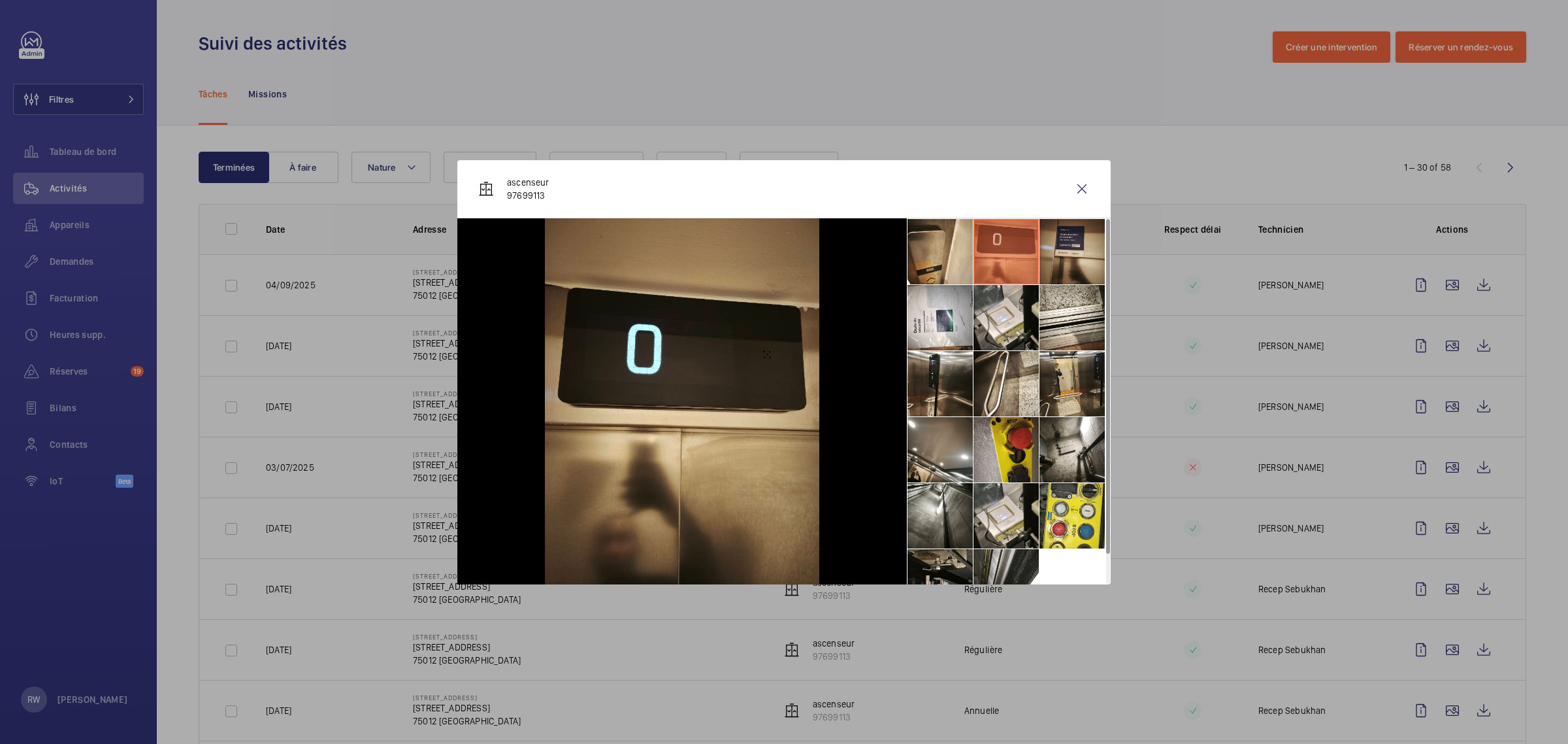
click at [1066, 245] on li at bounding box center [1072, 251] width 65 height 65
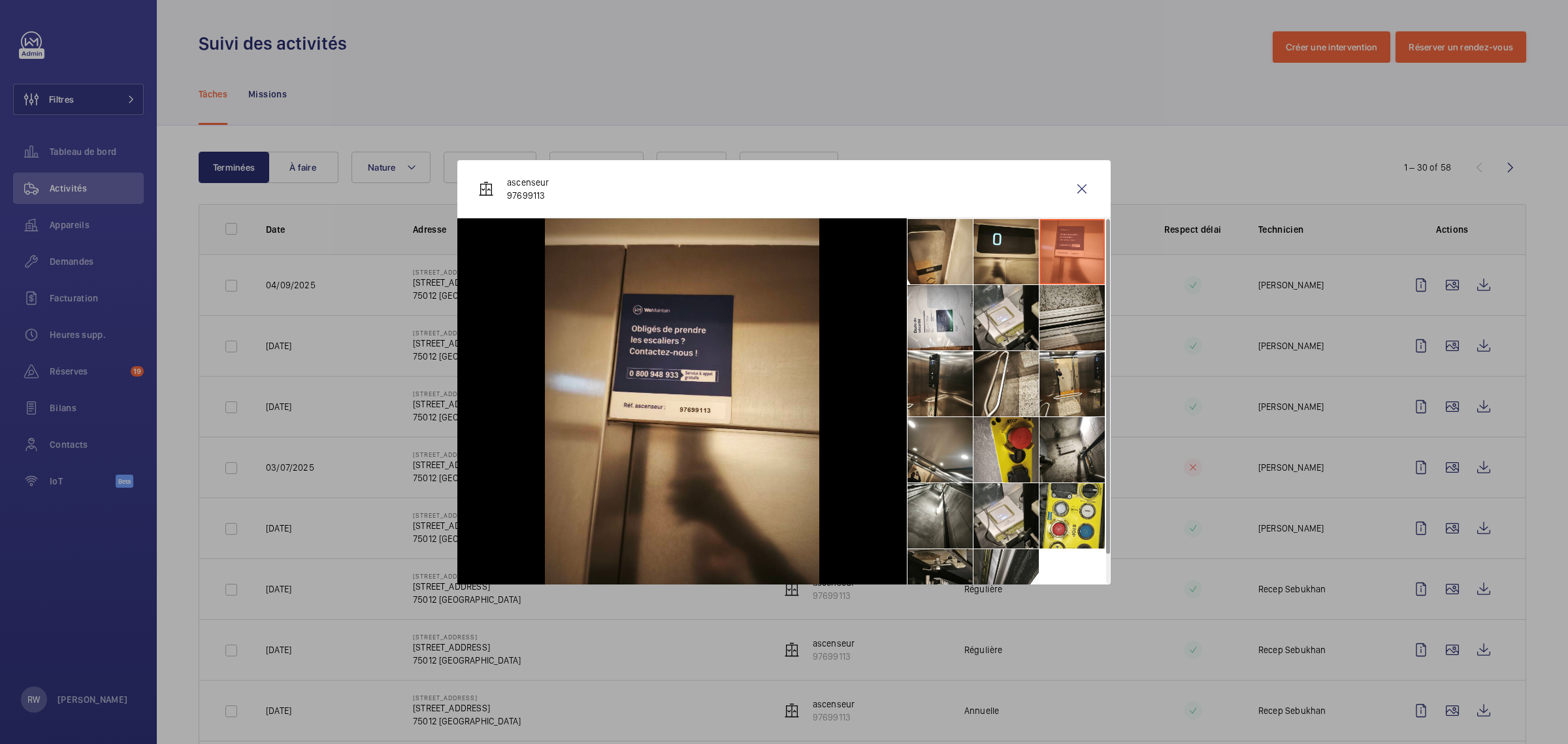
click at [1059, 318] on li at bounding box center [1072, 317] width 65 height 65
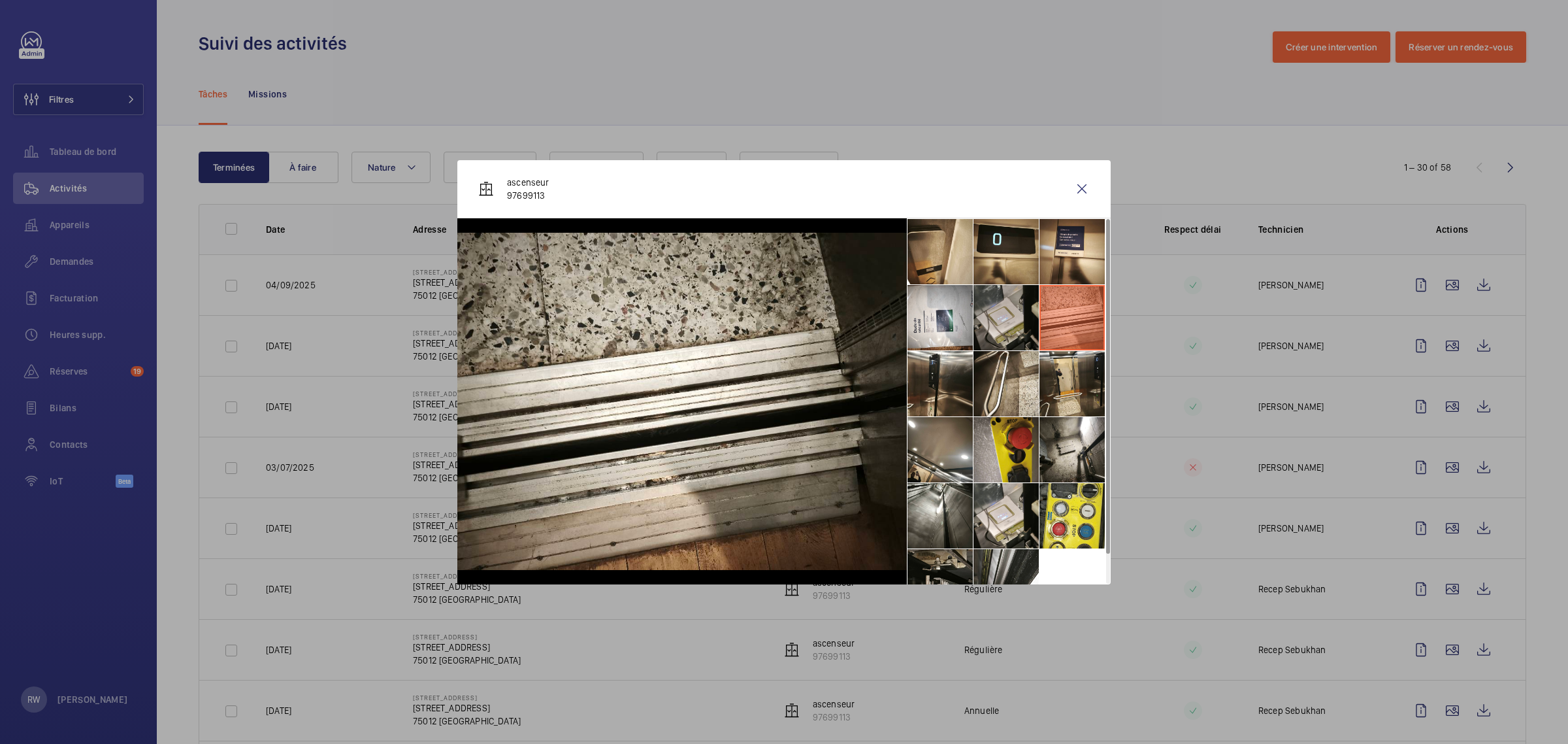
click at [1001, 310] on li at bounding box center [1006, 317] width 65 height 65
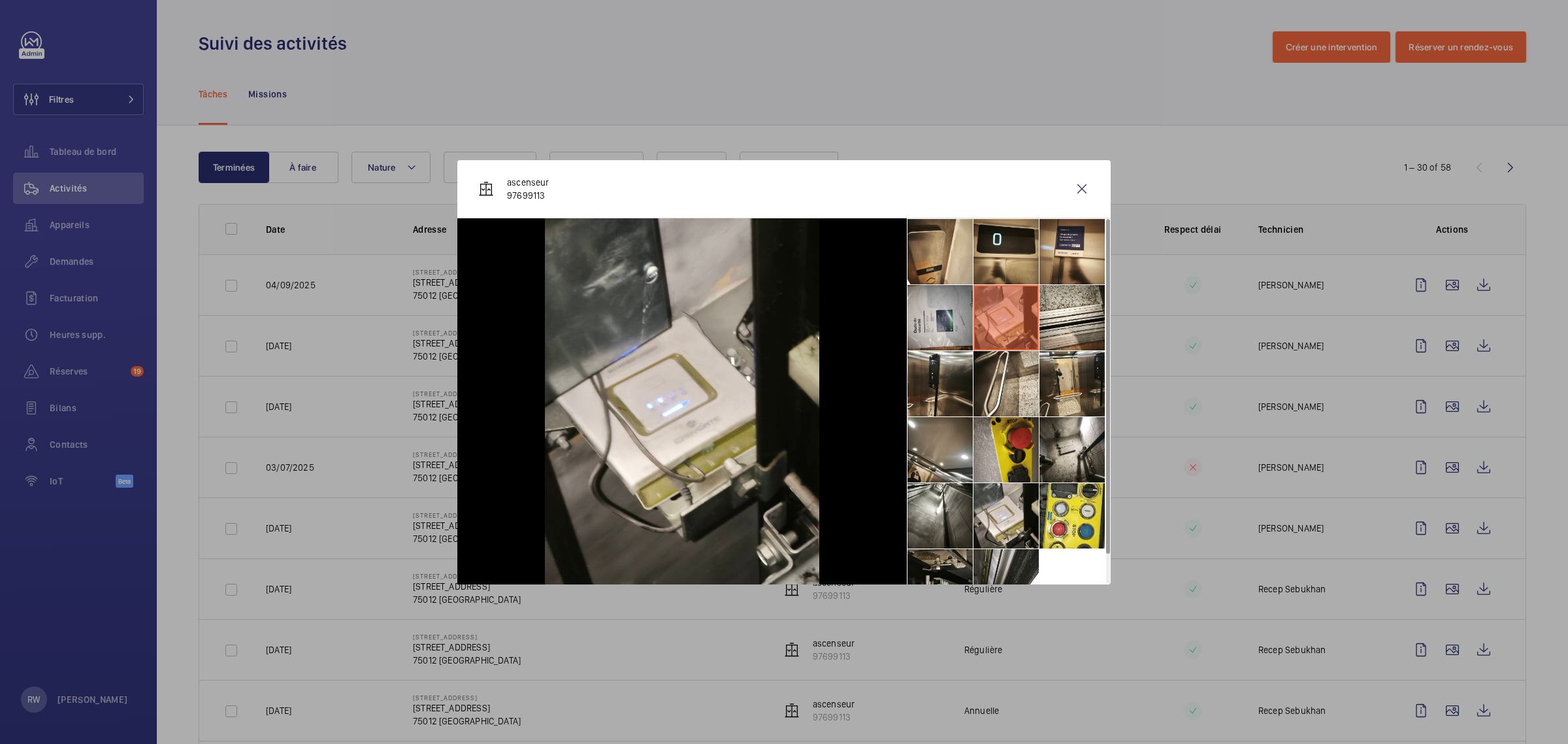
click at [943, 314] on li at bounding box center [940, 317] width 65 height 65
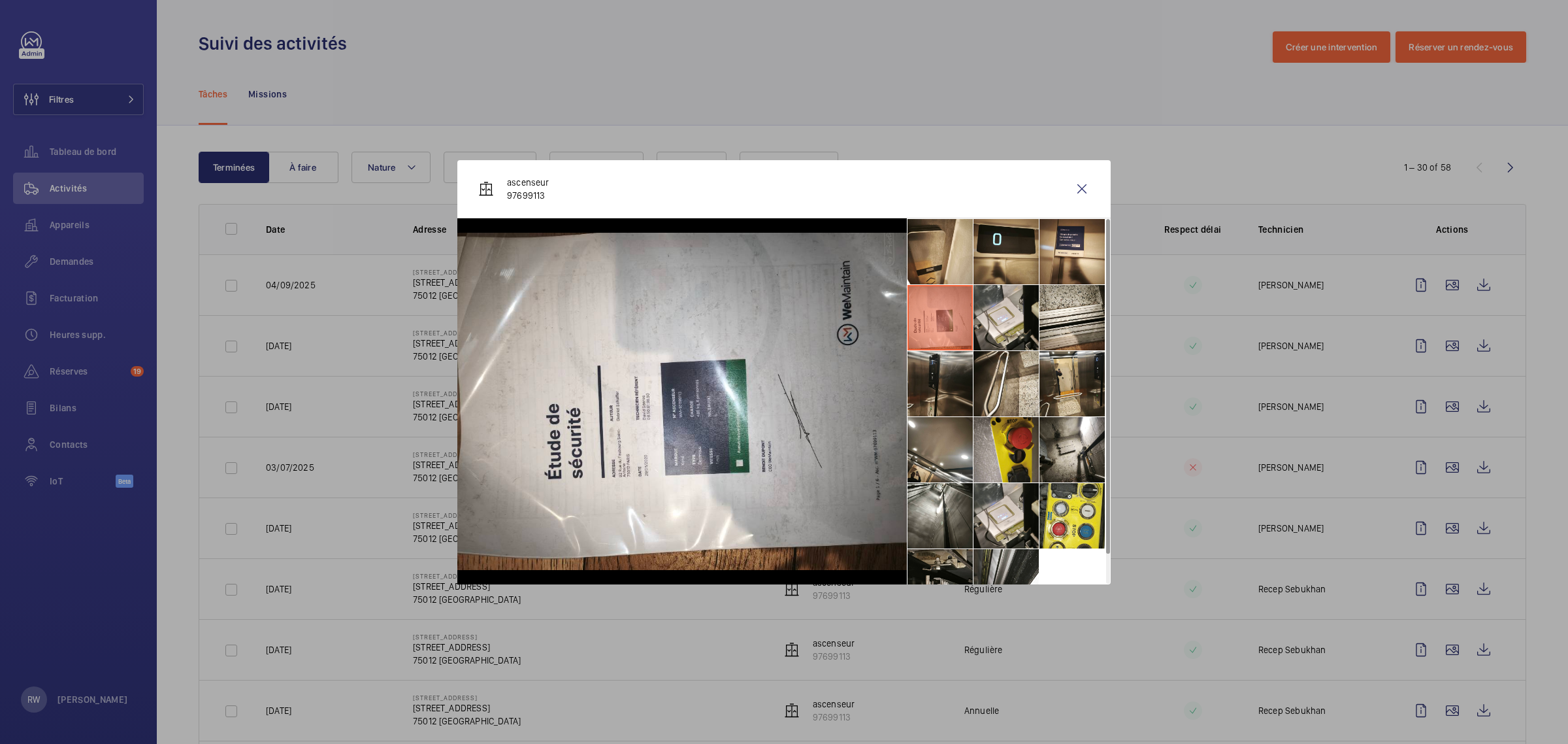
click at [939, 379] on li at bounding box center [940, 383] width 65 height 65
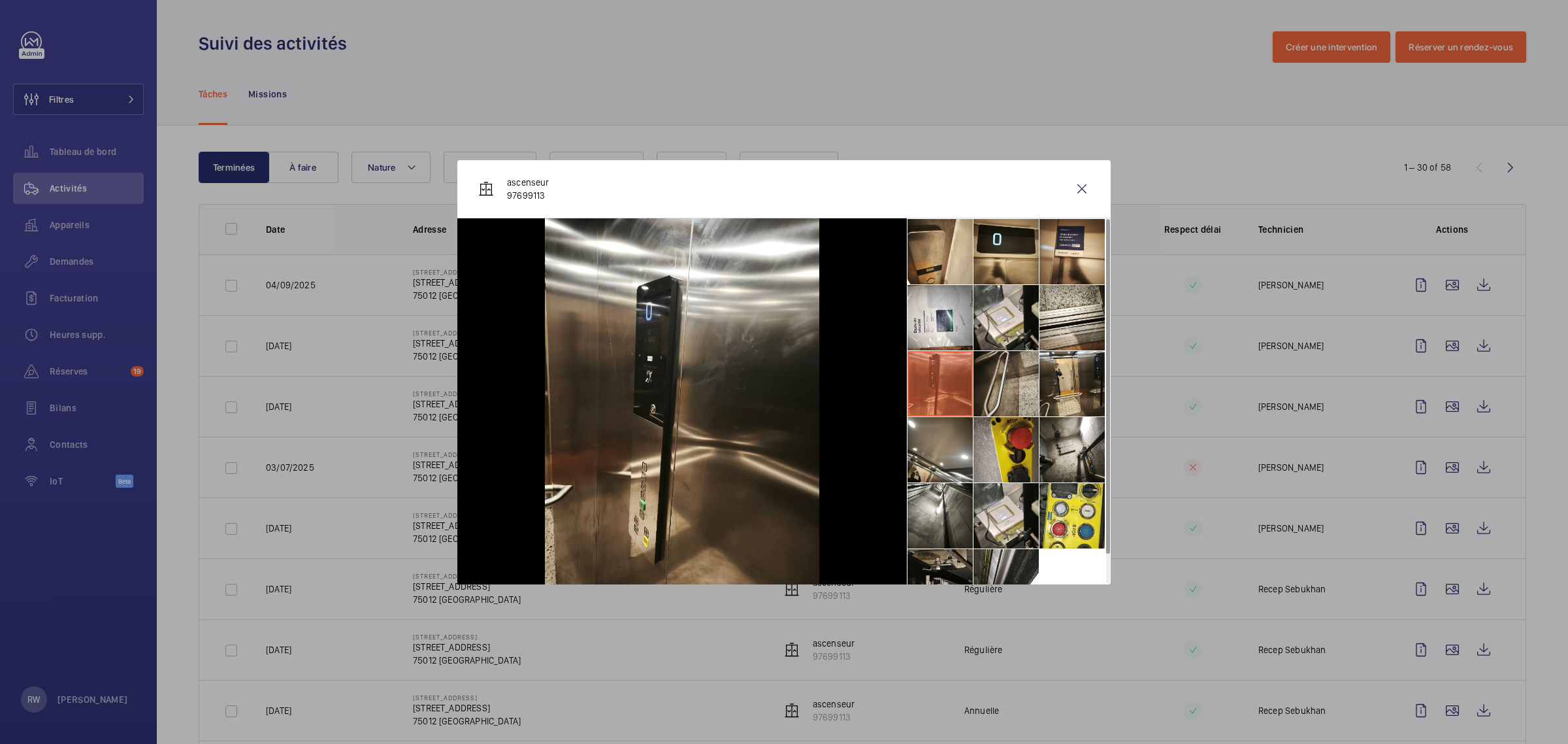
click at [1021, 379] on li at bounding box center [1006, 383] width 65 height 65
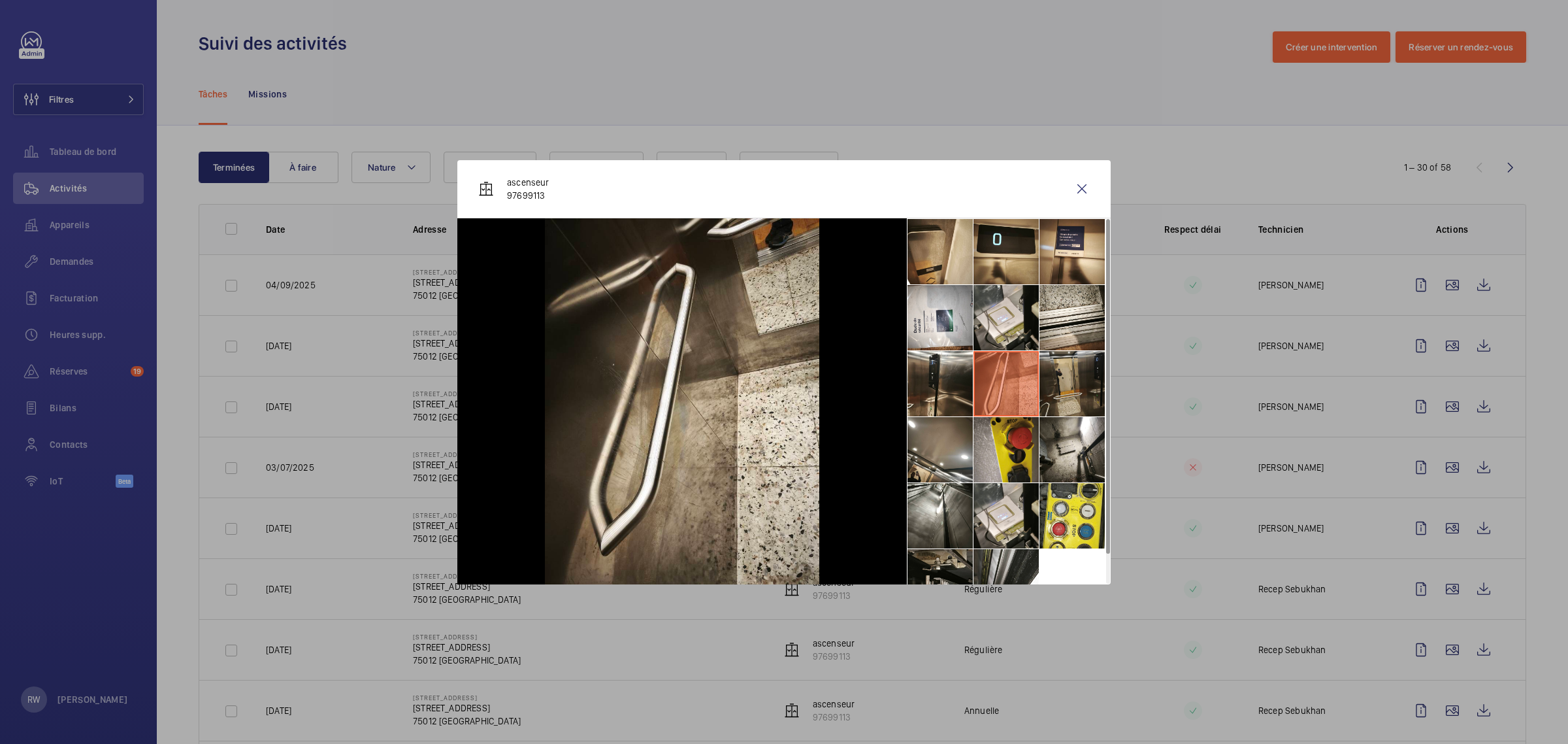
click at [1086, 383] on li at bounding box center [1072, 383] width 65 height 65
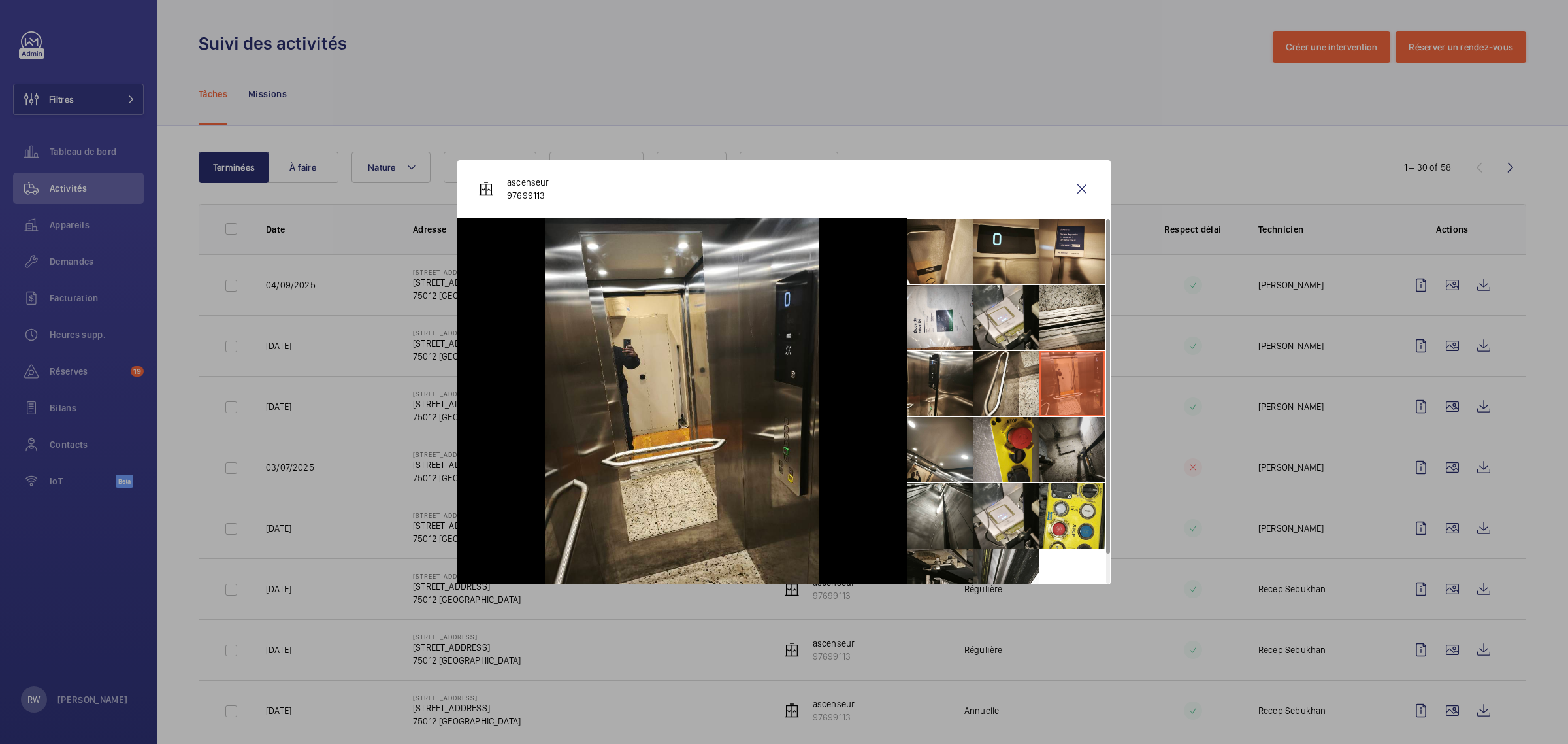
click at [1072, 450] on li at bounding box center [1072, 449] width 65 height 65
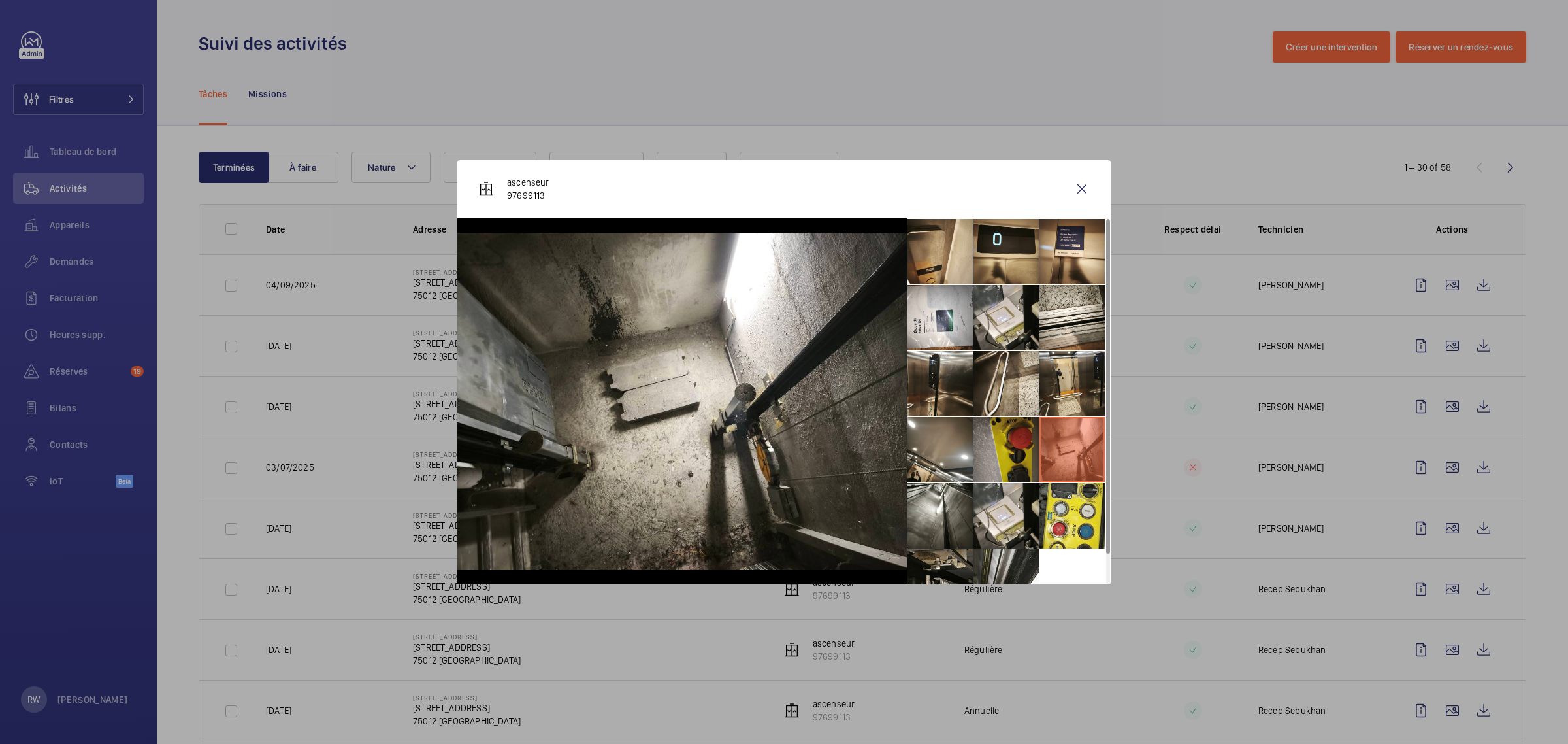
click at [1017, 450] on li at bounding box center [1006, 449] width 65 height 65
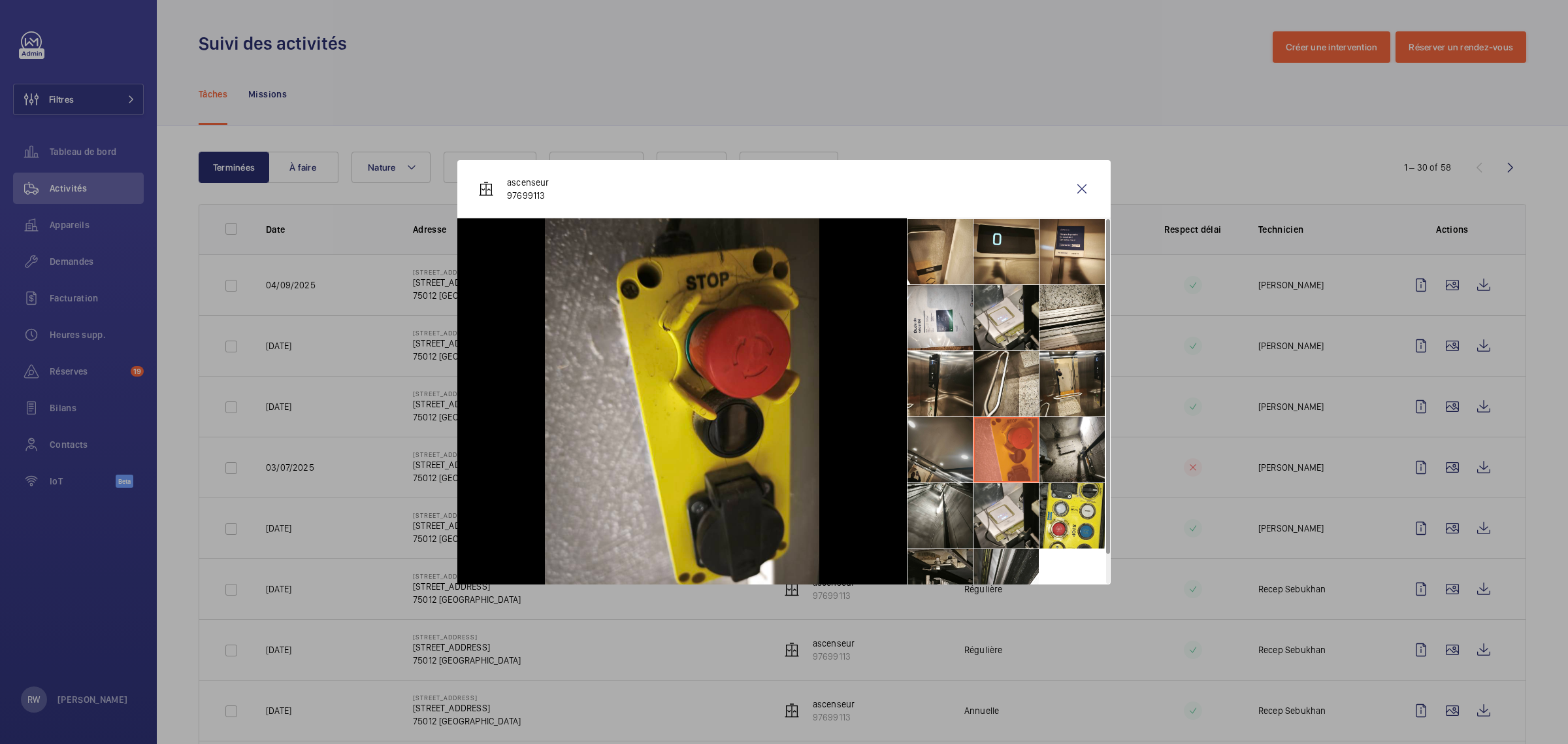
click at [950, 450] on li at bounding box center [940, 449] width 65 height 65
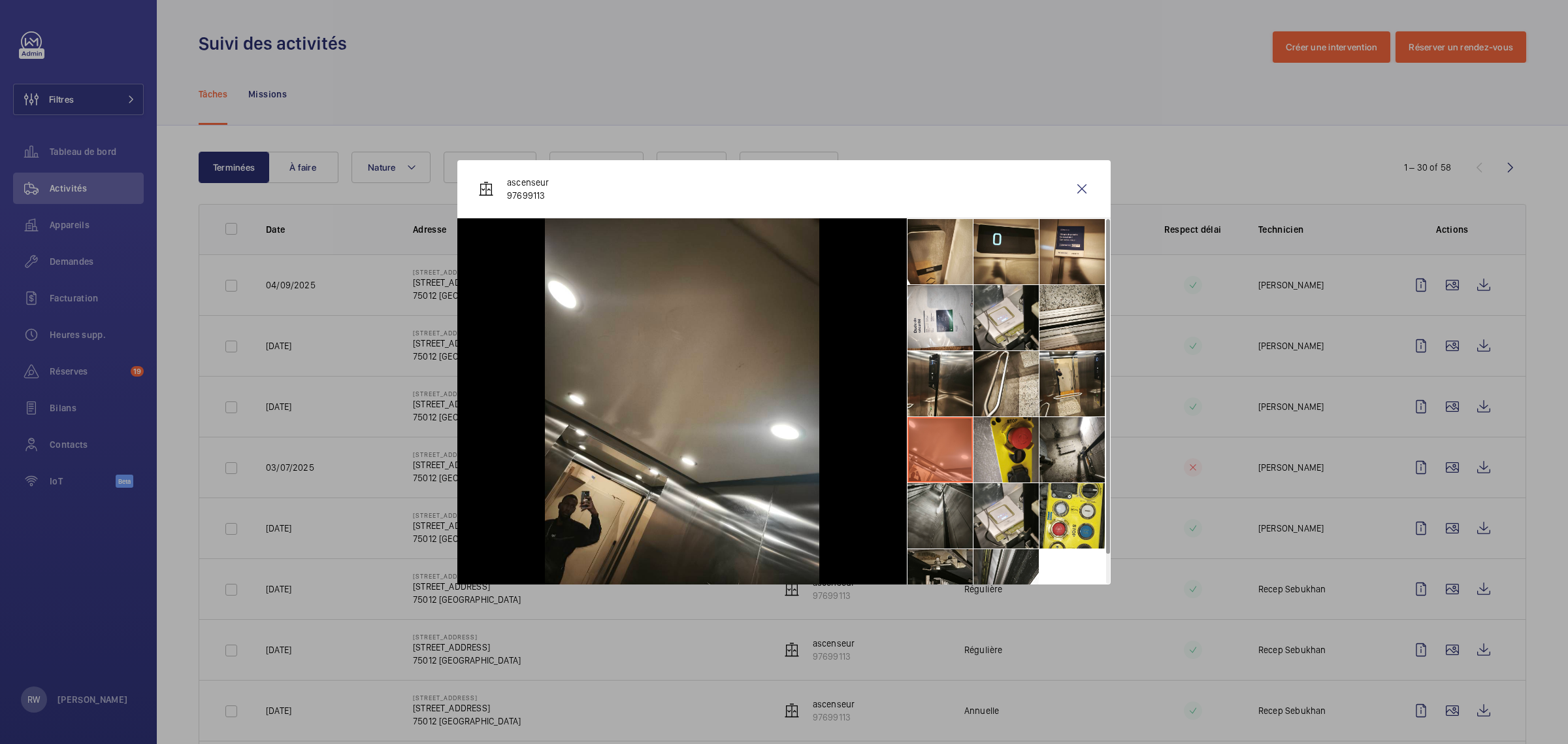
click at [932, 499] on li at bounding box center [940, 515] width 65 height 65
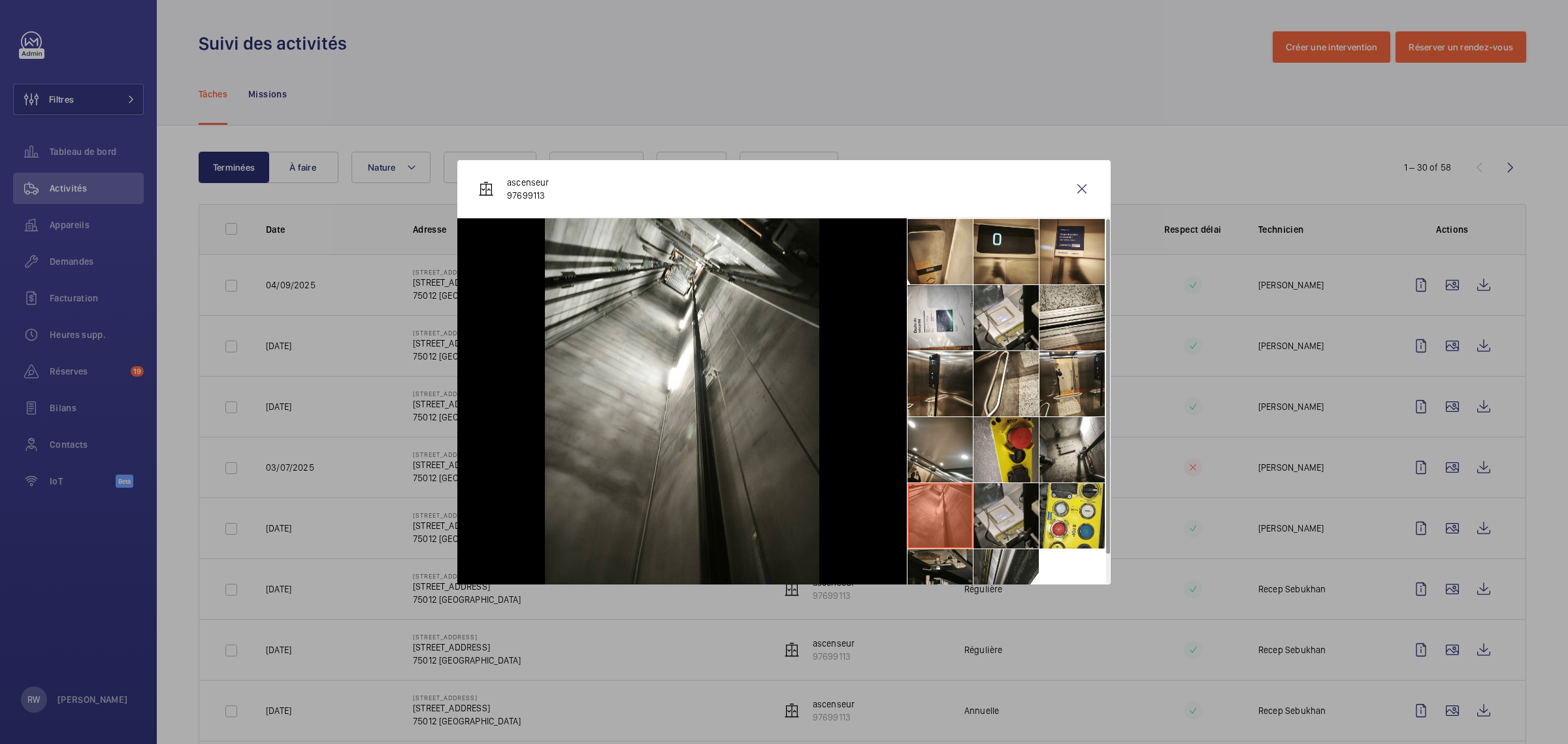
click at [990, 507] on li at bounding box center [1006, 515] width 65 height 65
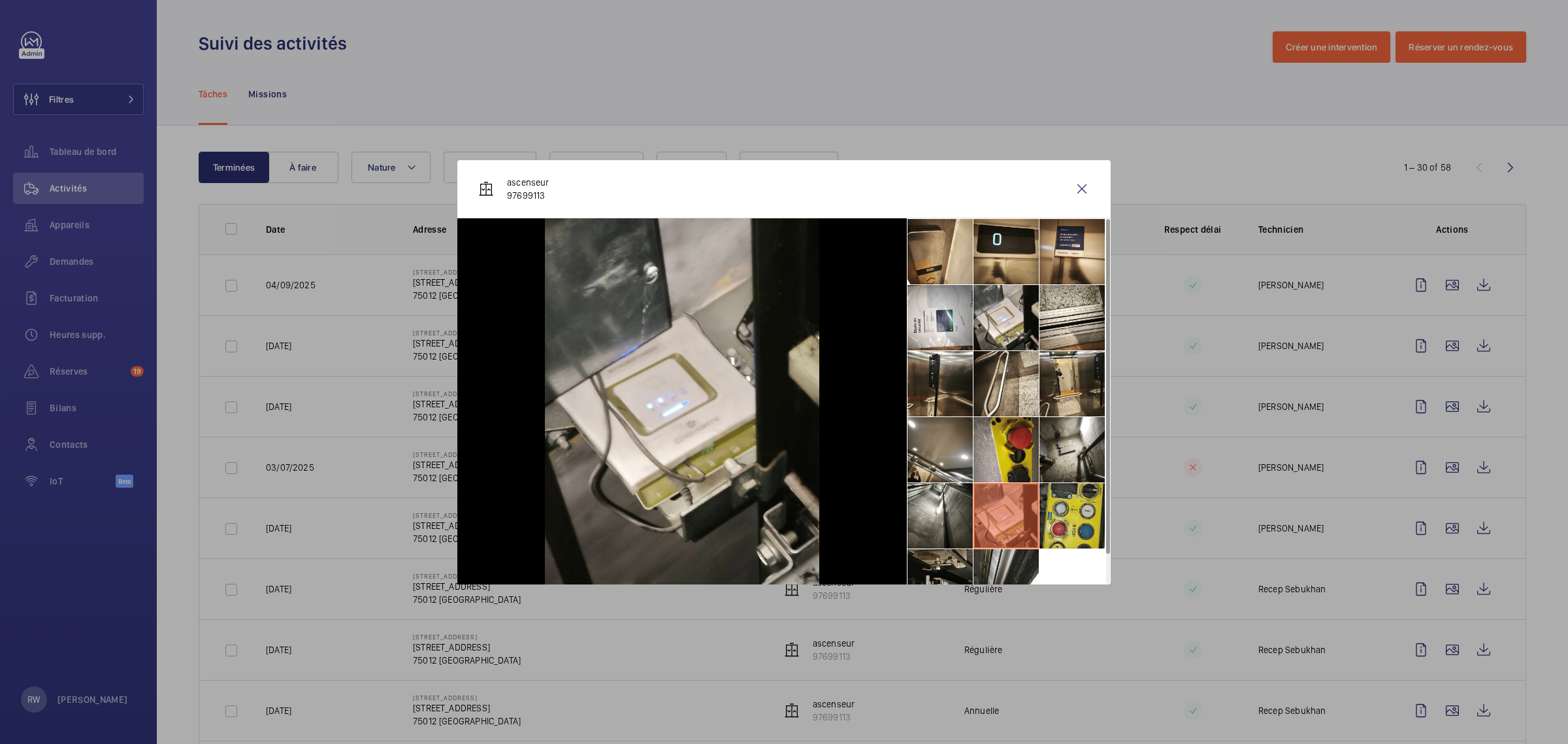
click at [1066, 507] on li at bounding box center [1072, 515] width 65 height 65
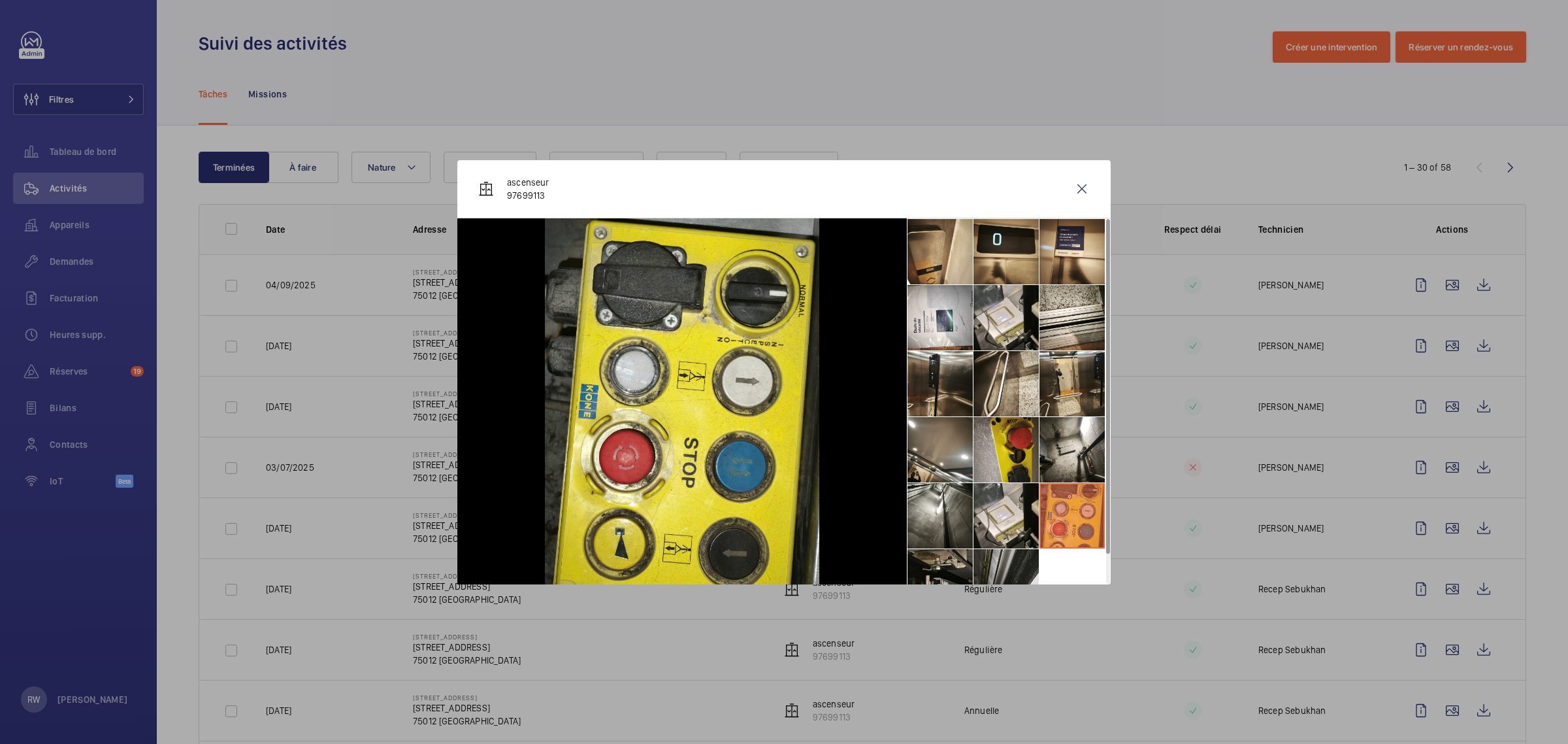
click at [999, 561] on li at bounding box center [1006, 581] width 65 height 65
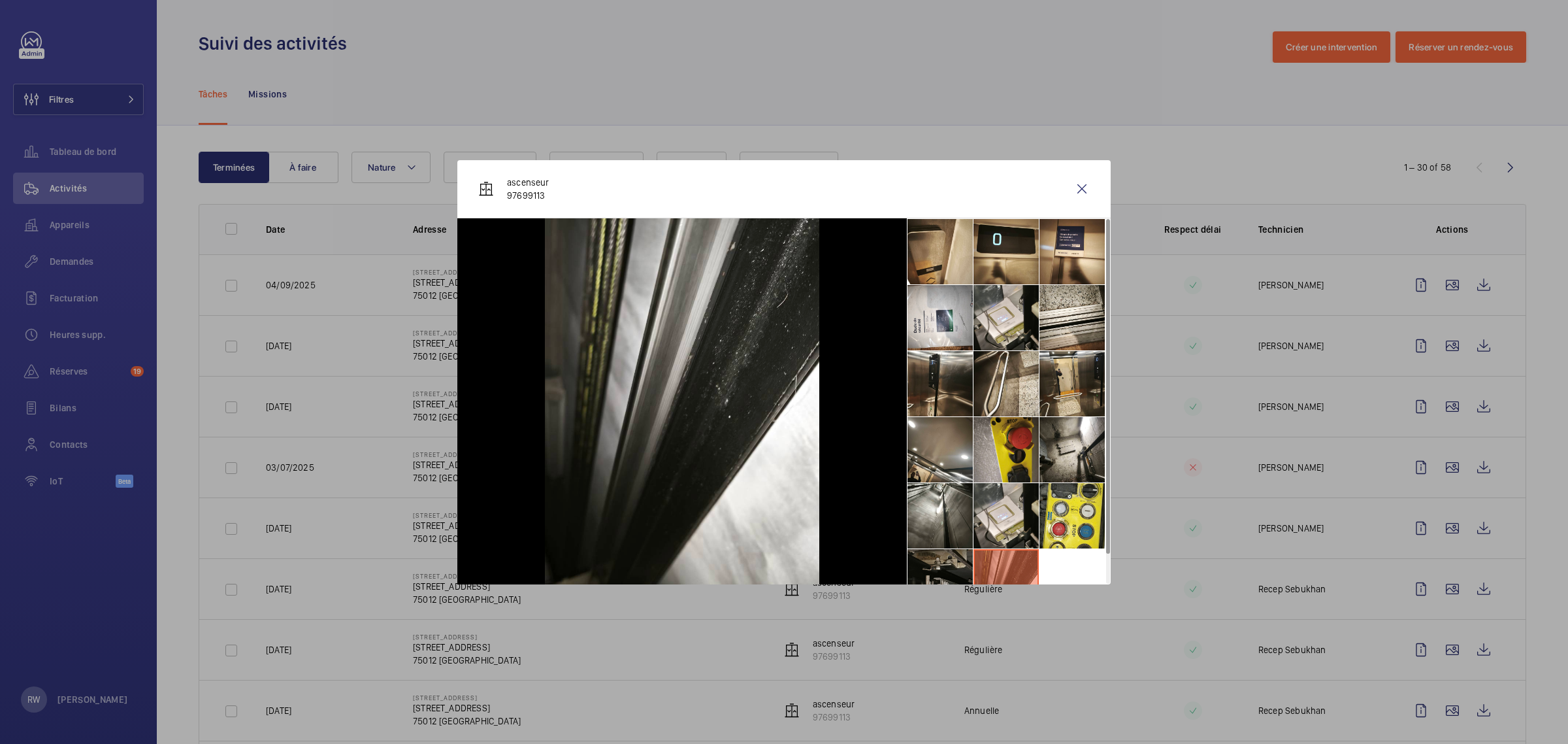
click at [932, 562] on li at bounding box center [940, 581] width 65 height 65
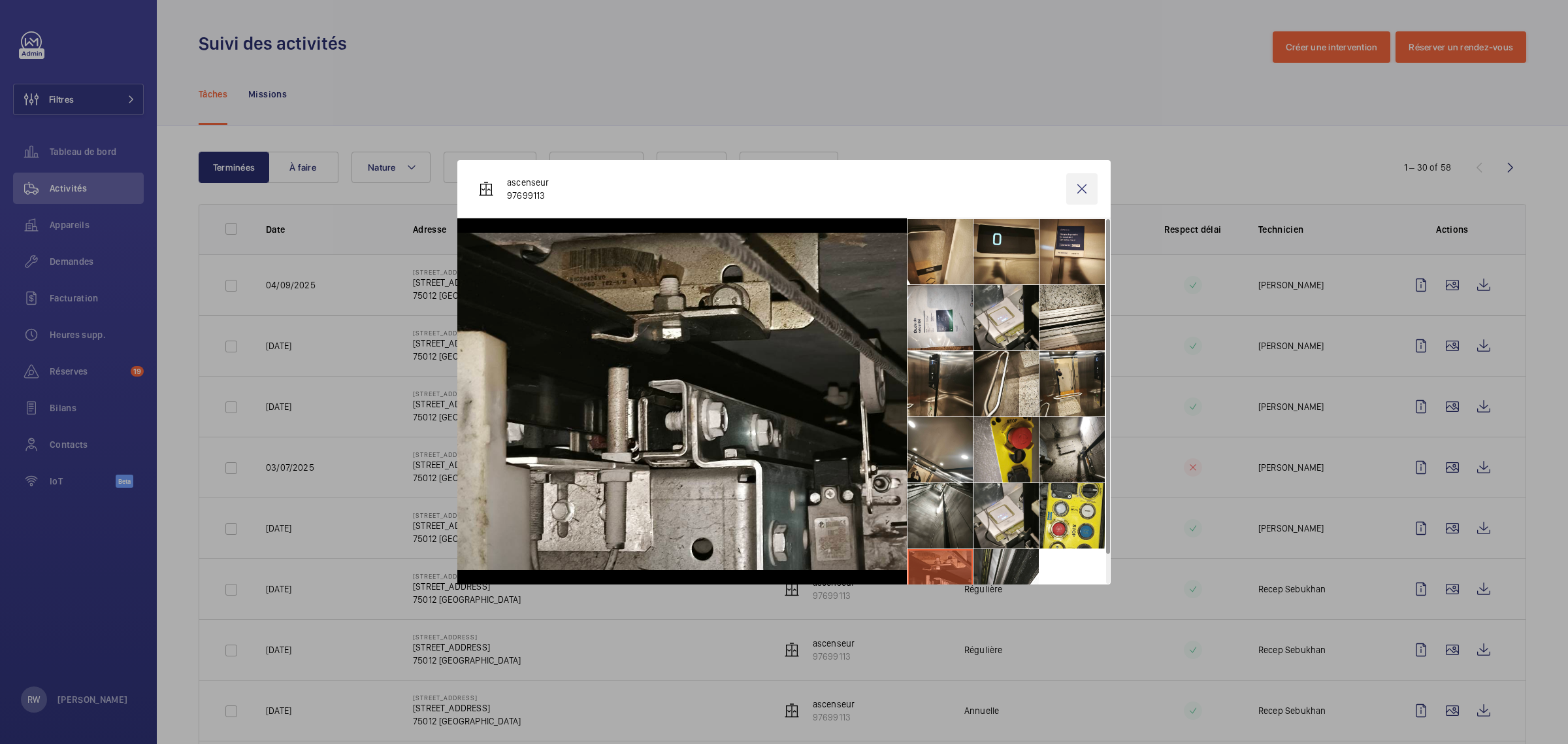
click at [1083, 193] on wm-front-icon-button at bounding box center [1081, 188] width 31 height 31
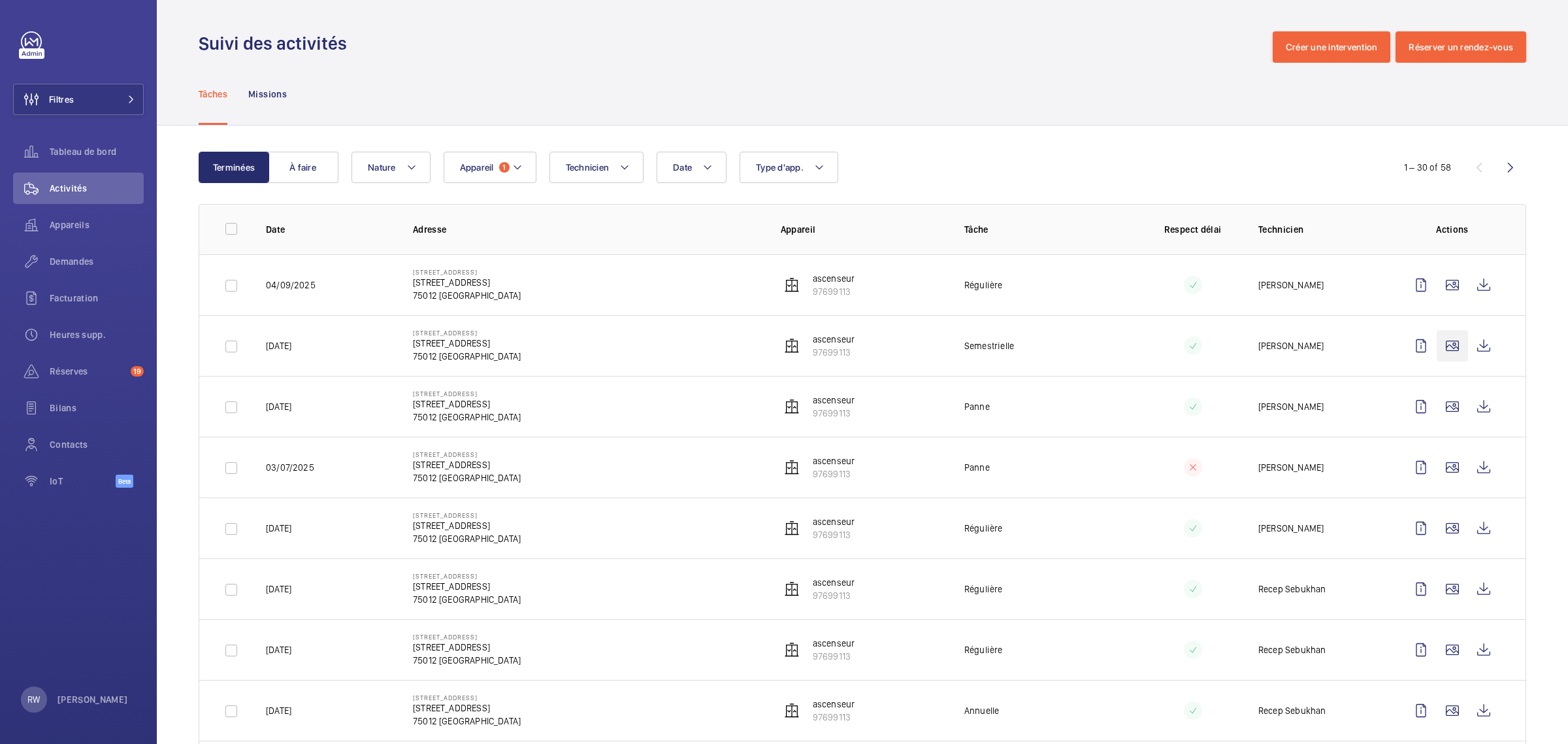
click at [1441, 349] on wm-front-icon-button at bounding box center [1452, 346] width 31 height 31
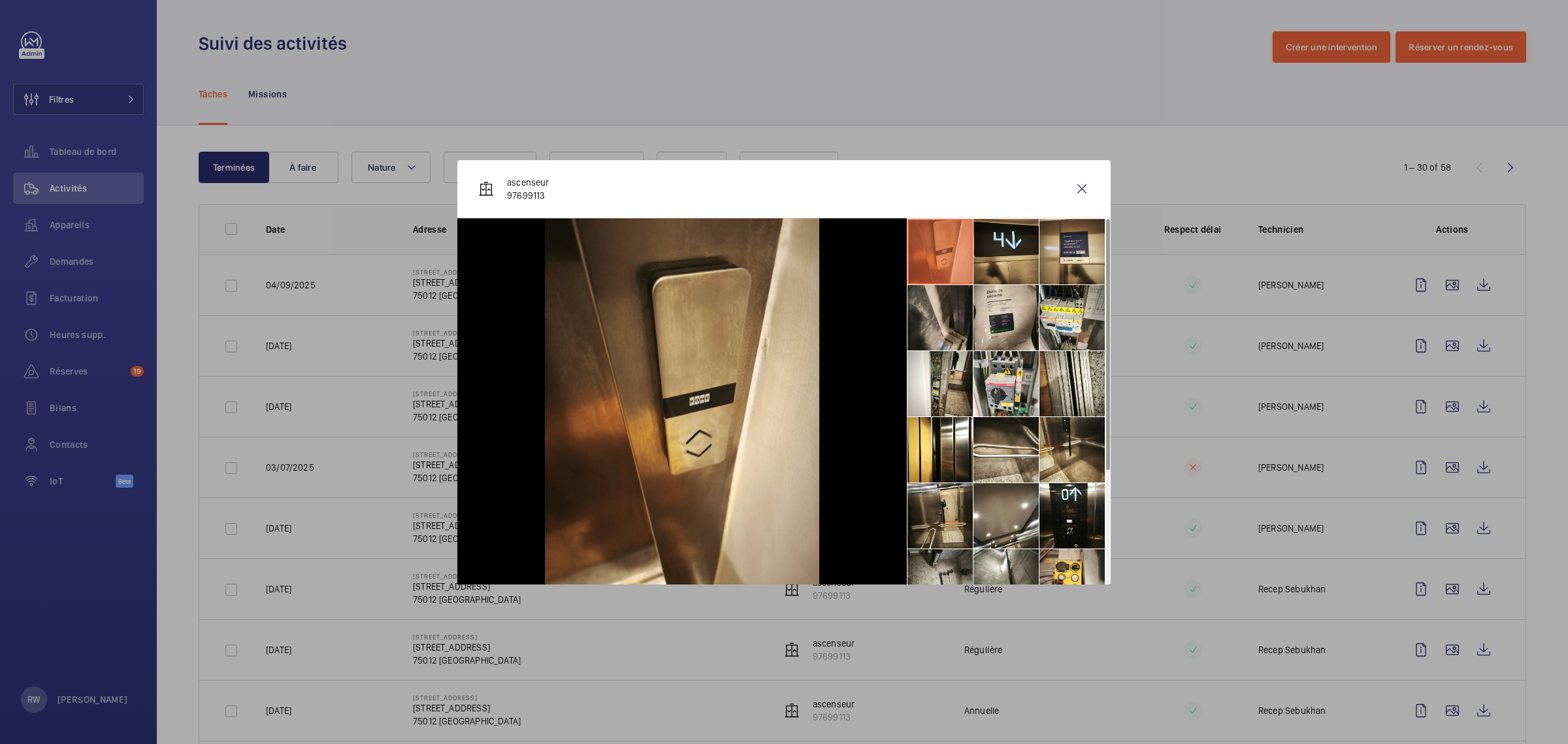
click at [939, 311] on li at bounding box center [940, 317] width 65 height 65
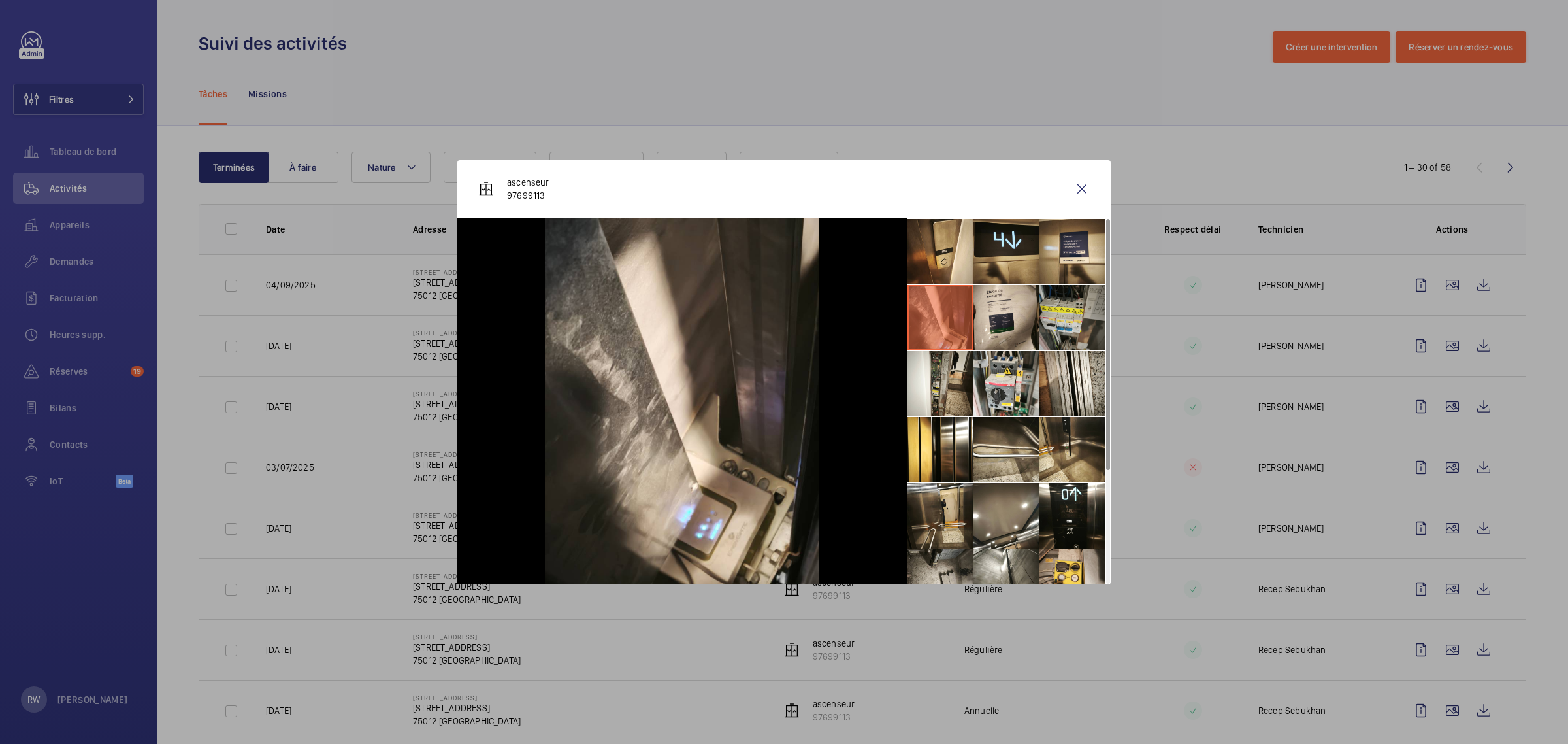
click at [1063, 315] on li at bounding box center [1072, 317] width 65 height 65
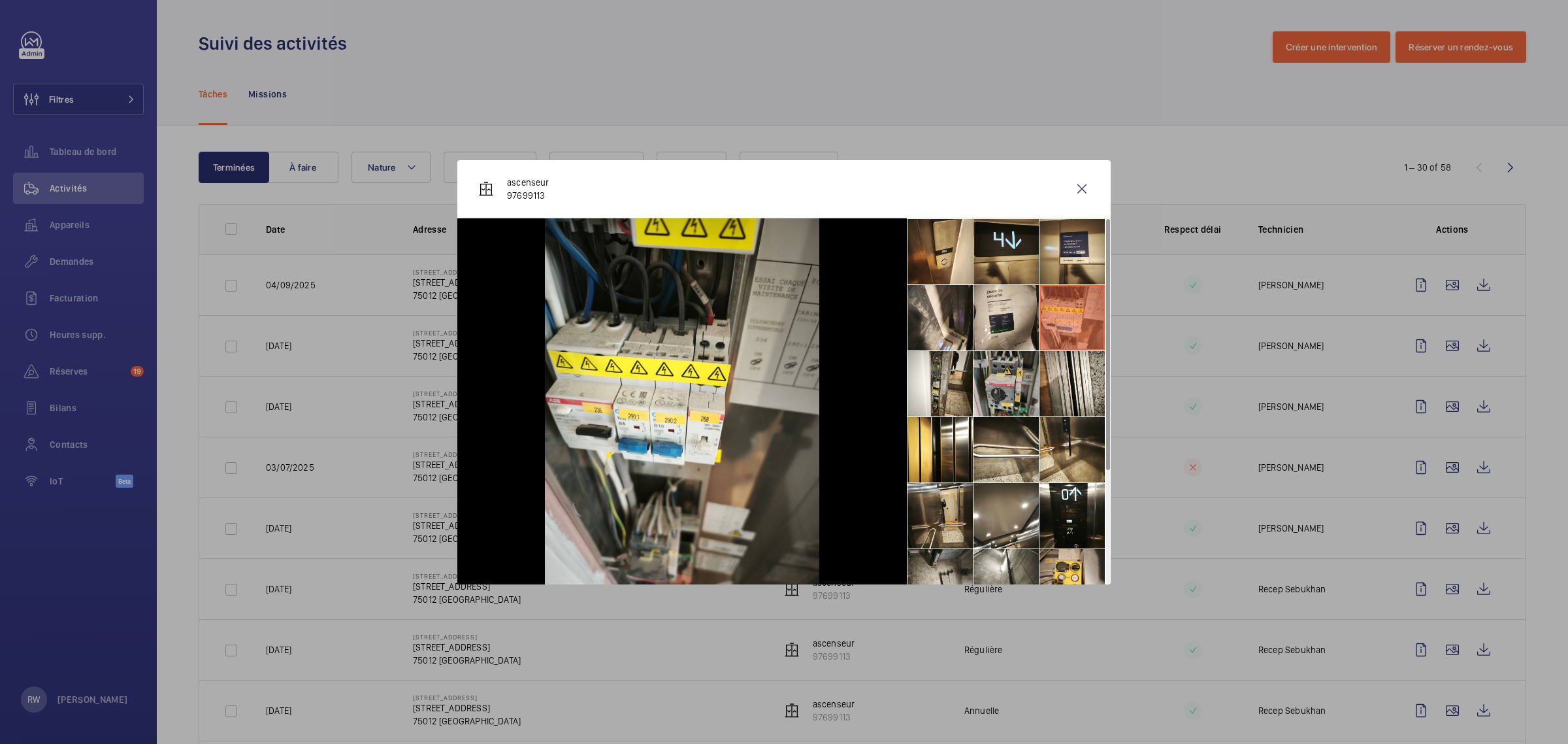
click at [1014, 374] on li at bounding box center [1006, 383] width 65 height 65
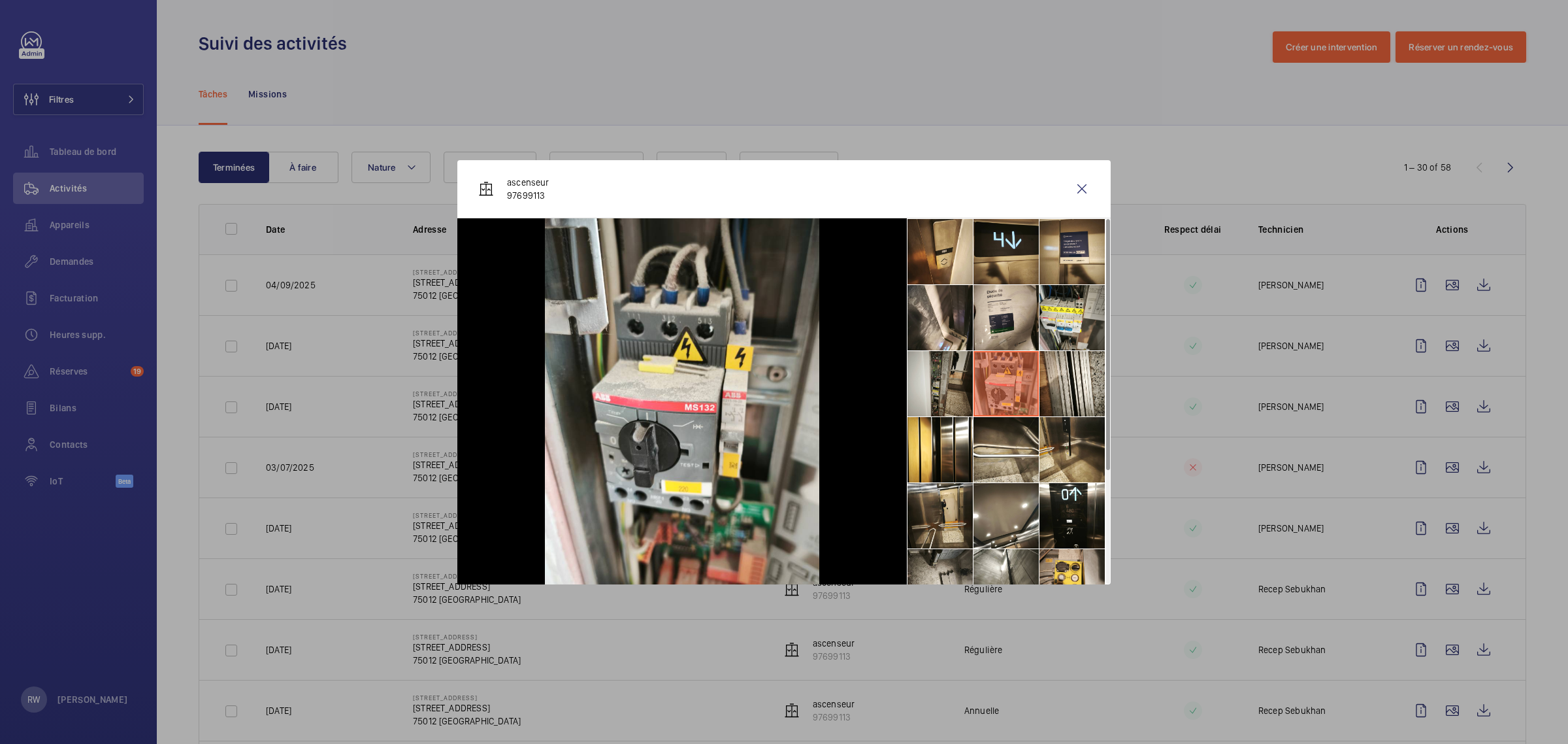
click at [957, 376] on li at bounding box center [940, 383] width 65 height 65
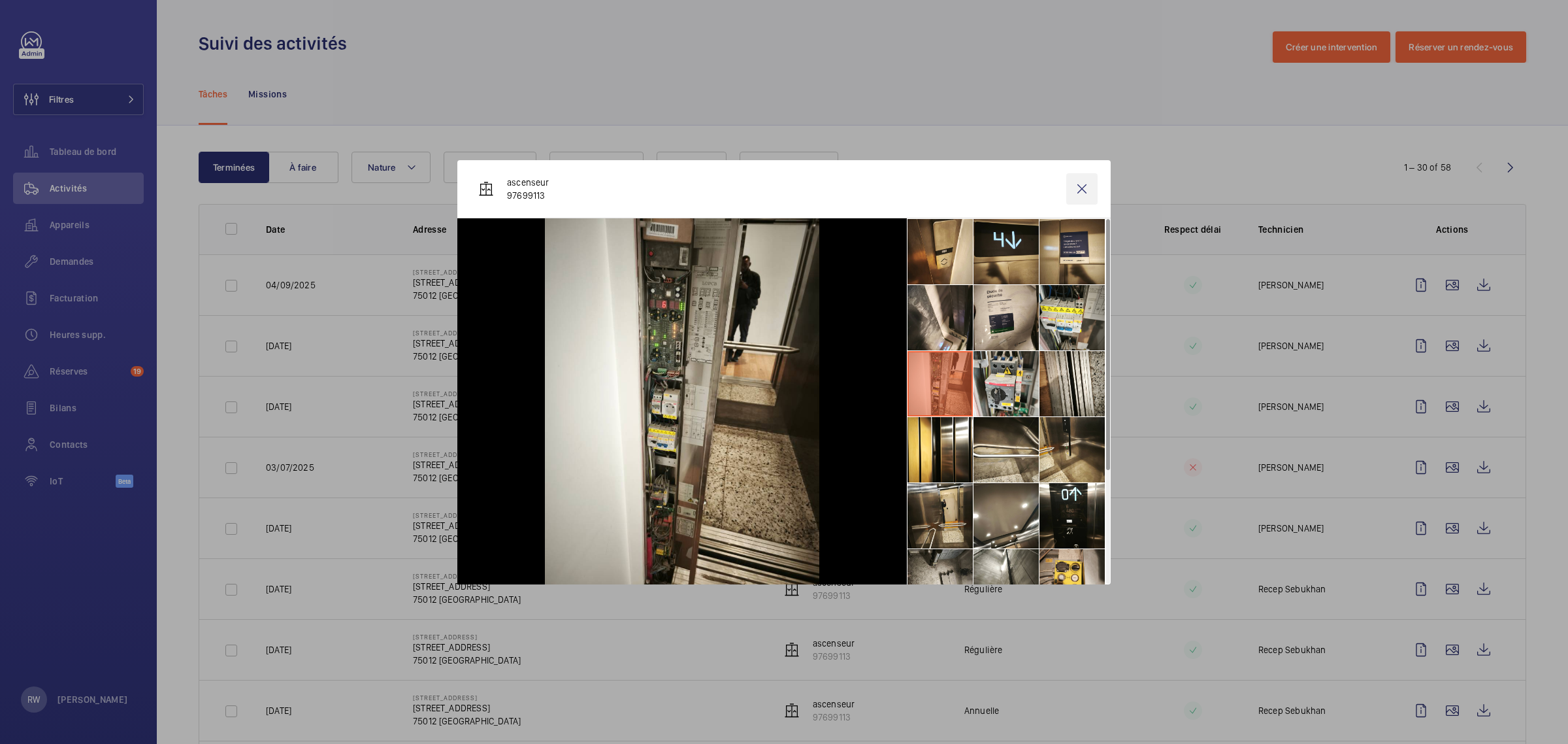
click at [1085, 190] on wm-front-icon-button at bounding box center [1081, 188] width 31 height 31
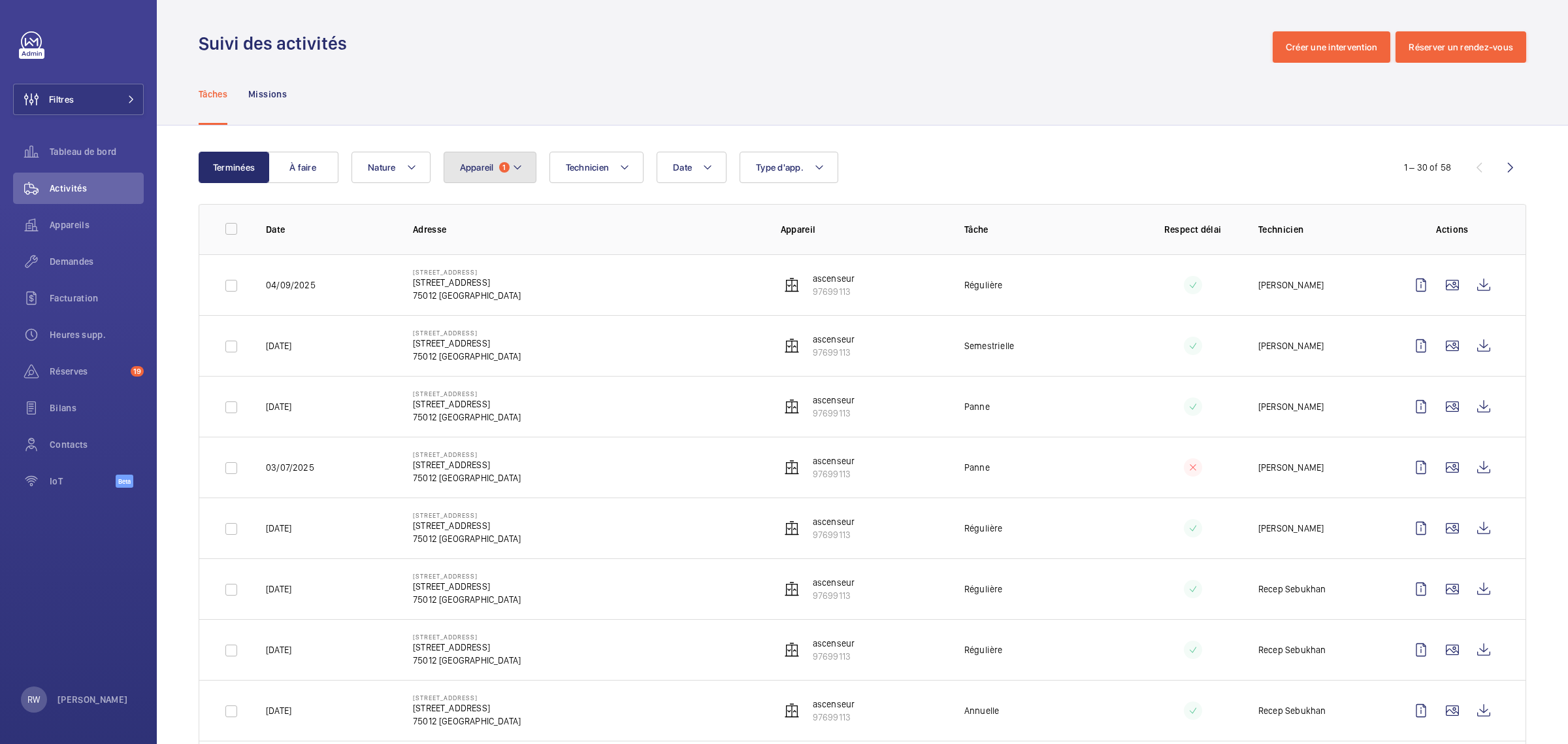
click at [534, 161] on button "Appareil 1" at bounding box center [490, 167] width 93 height 31
click at [507, 171] on span "1" at bounding box center [504, 167] width 10 height 10
click at [514, 163] on mat-icon at bounding box center [518, 167] width 10 height 15
click at [27, 40] on link at bounding box center [31, 42] width 21 height 21
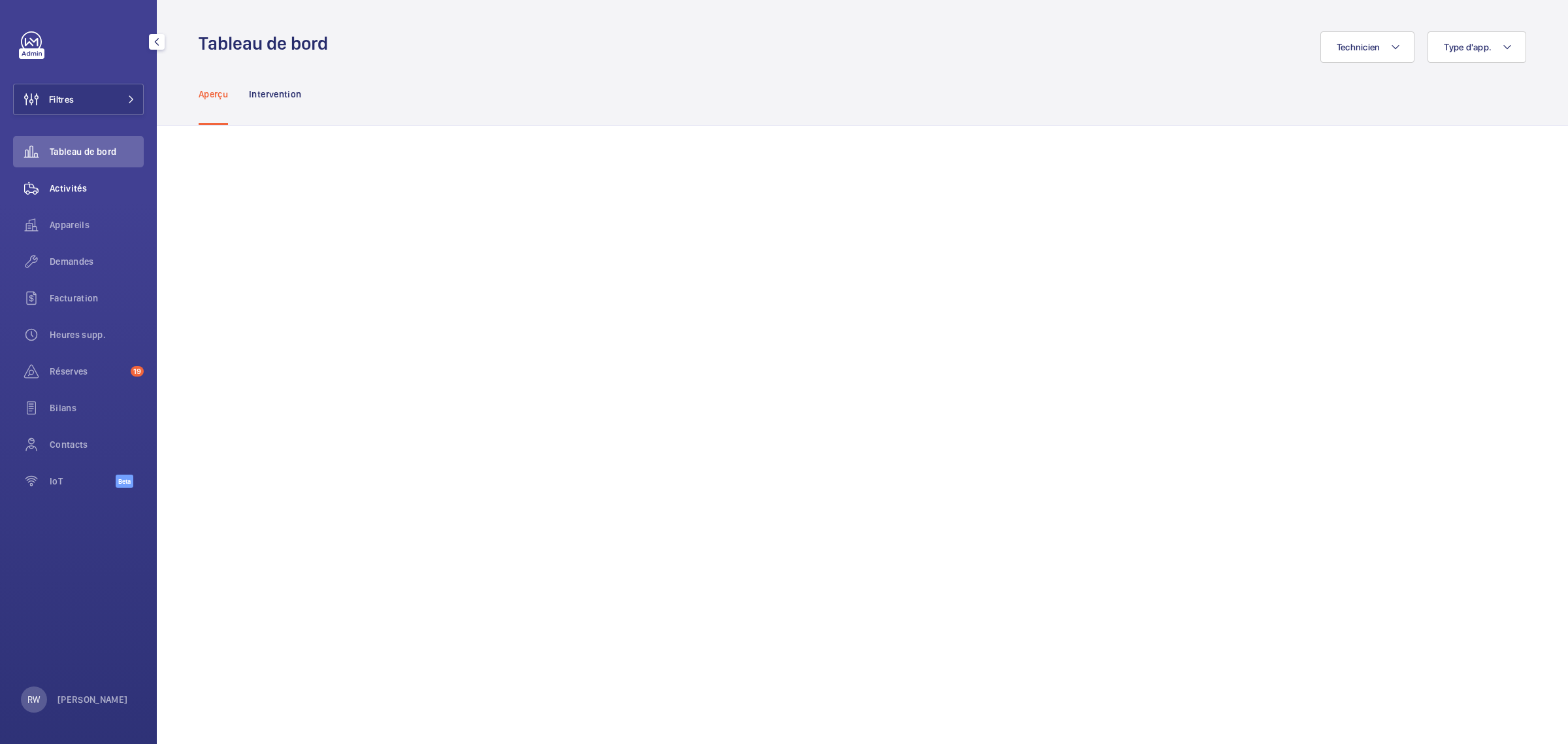
click at [61, 186] on span "Activités" at bounding box center [97, 188] width 94 height 13
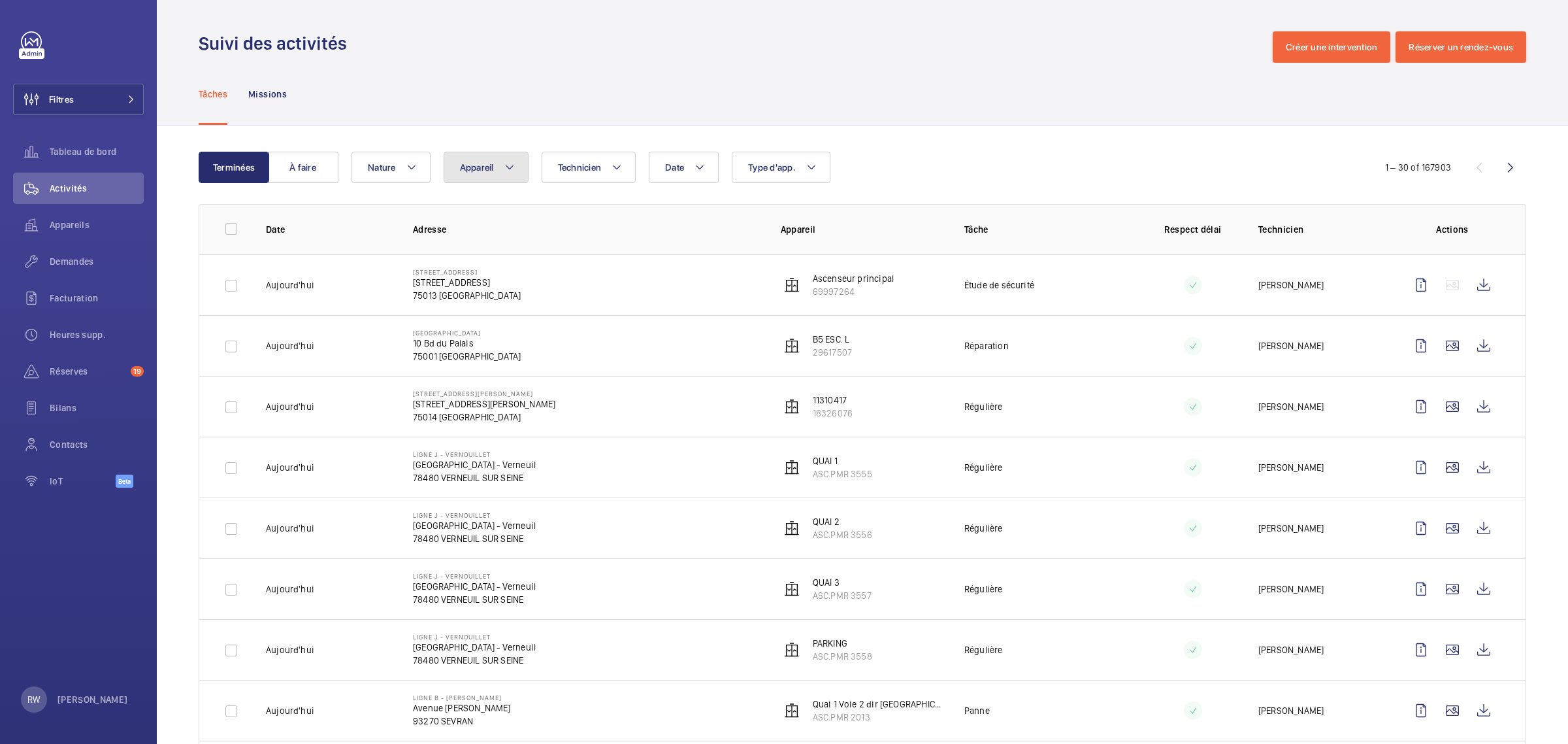
click at [507, 167] on mat-icon at bounding box center [509, 167] width 10 height 15
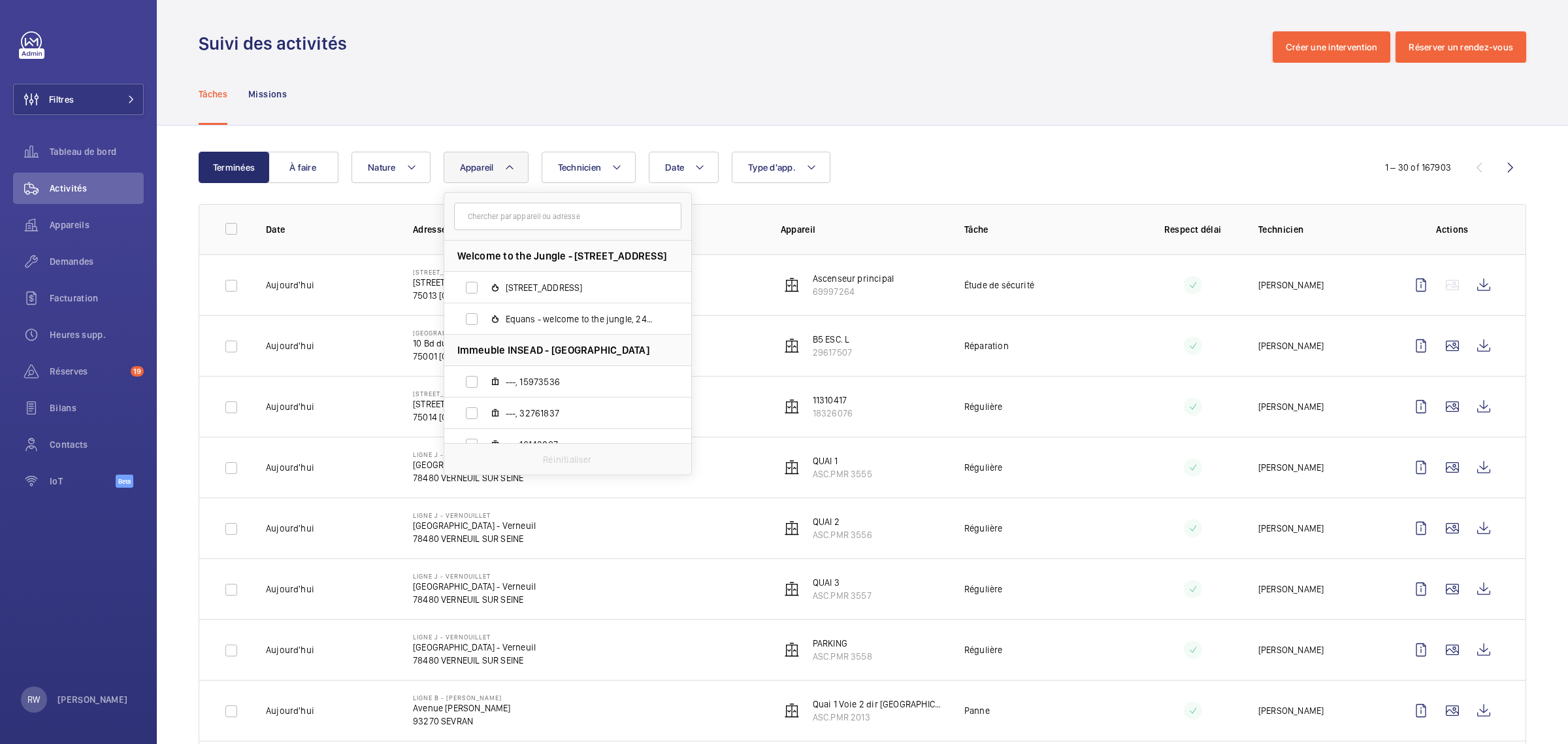
click at [537, 217] on input "text" at bounding box center [567, 216] width 228 height 27
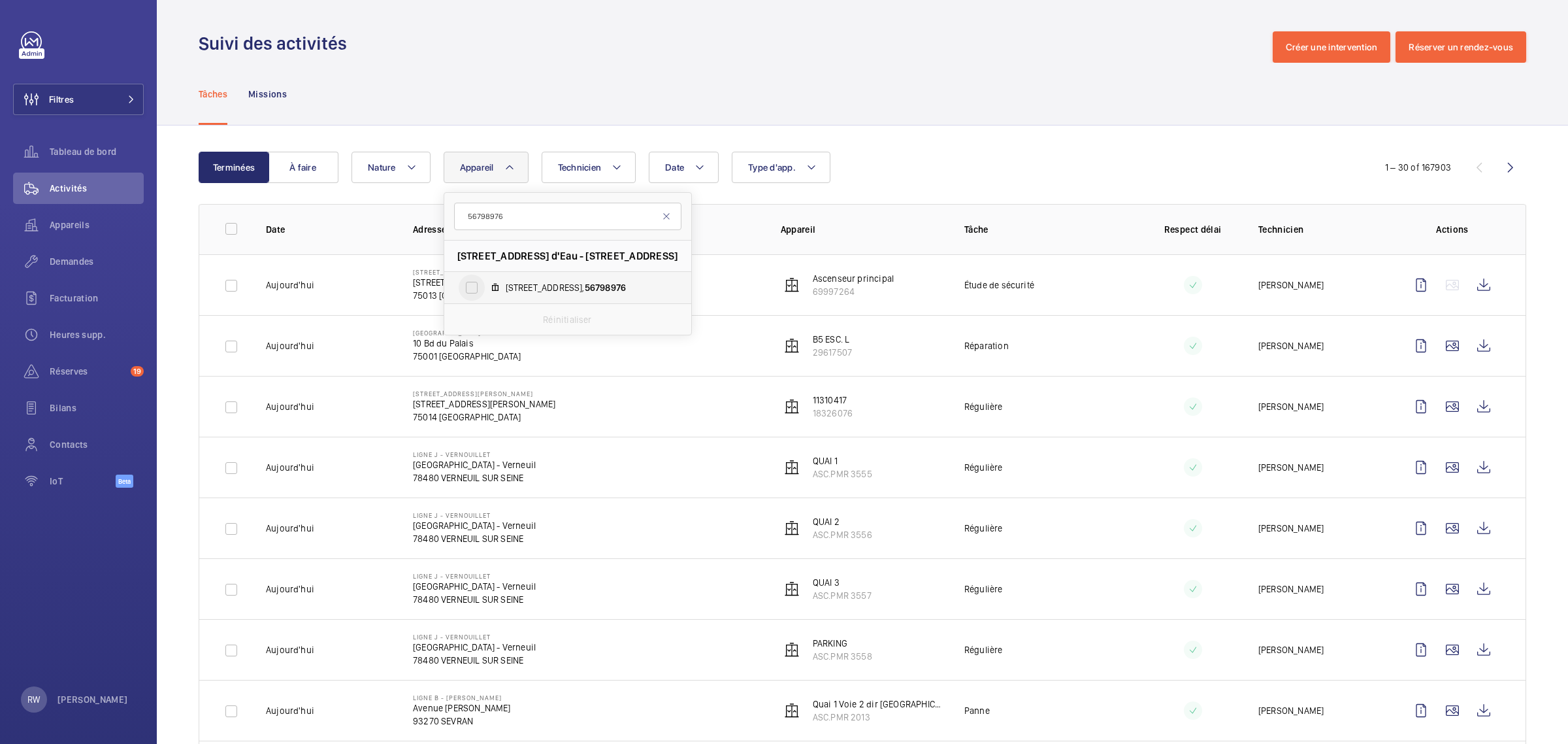
type input "56798976"
click at [464, 276] on input "[STREET_ADDRESS]" at bounding box center [471, 288] width 26 height 26
checkbox input "true"
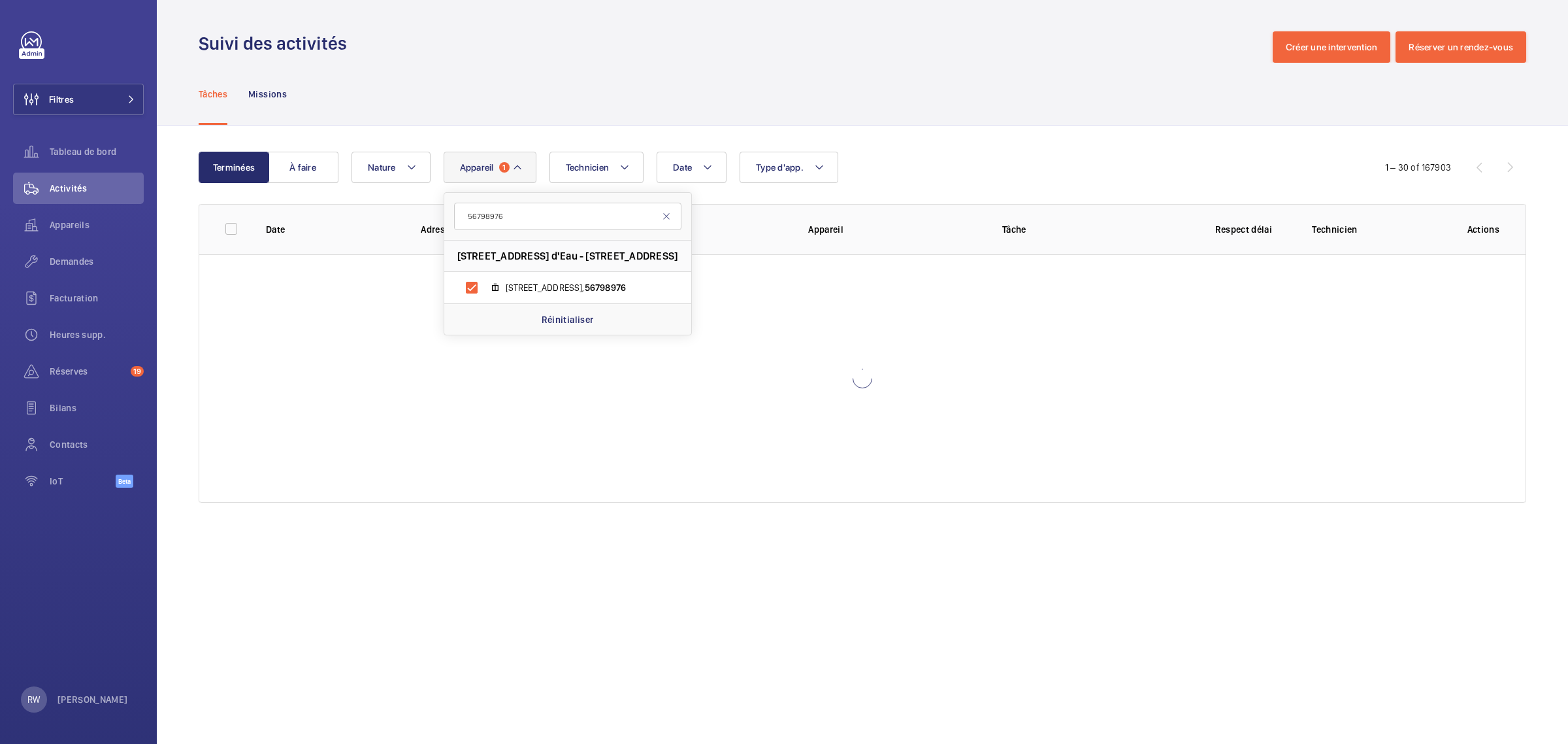
click at [622, 86] on div "Tâches Missions" at bounding box center [862, 94] width 1327 height 62
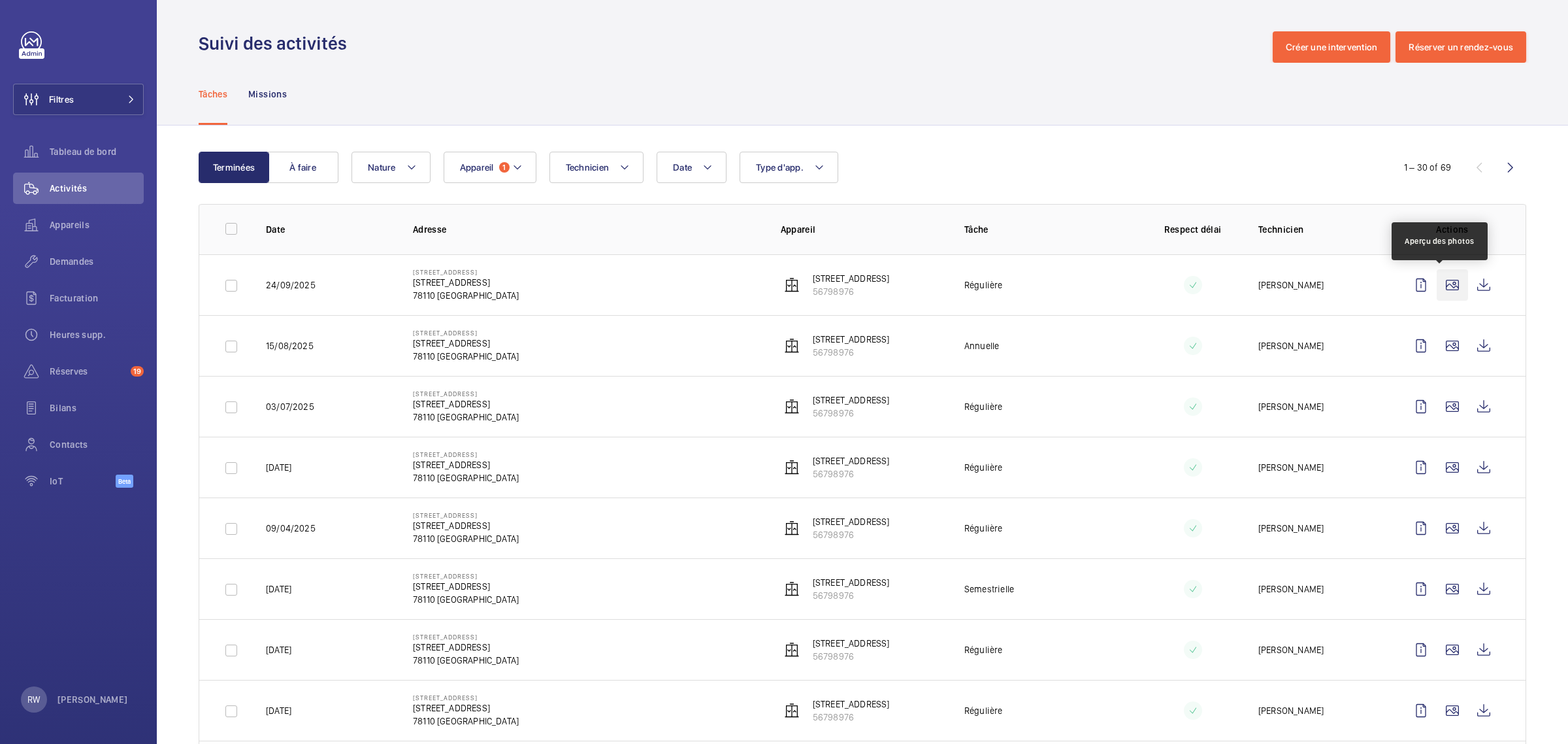
click at [1441, 286] on wm-front-icon-button at bounding box center [1452, 285] width 31 height 31
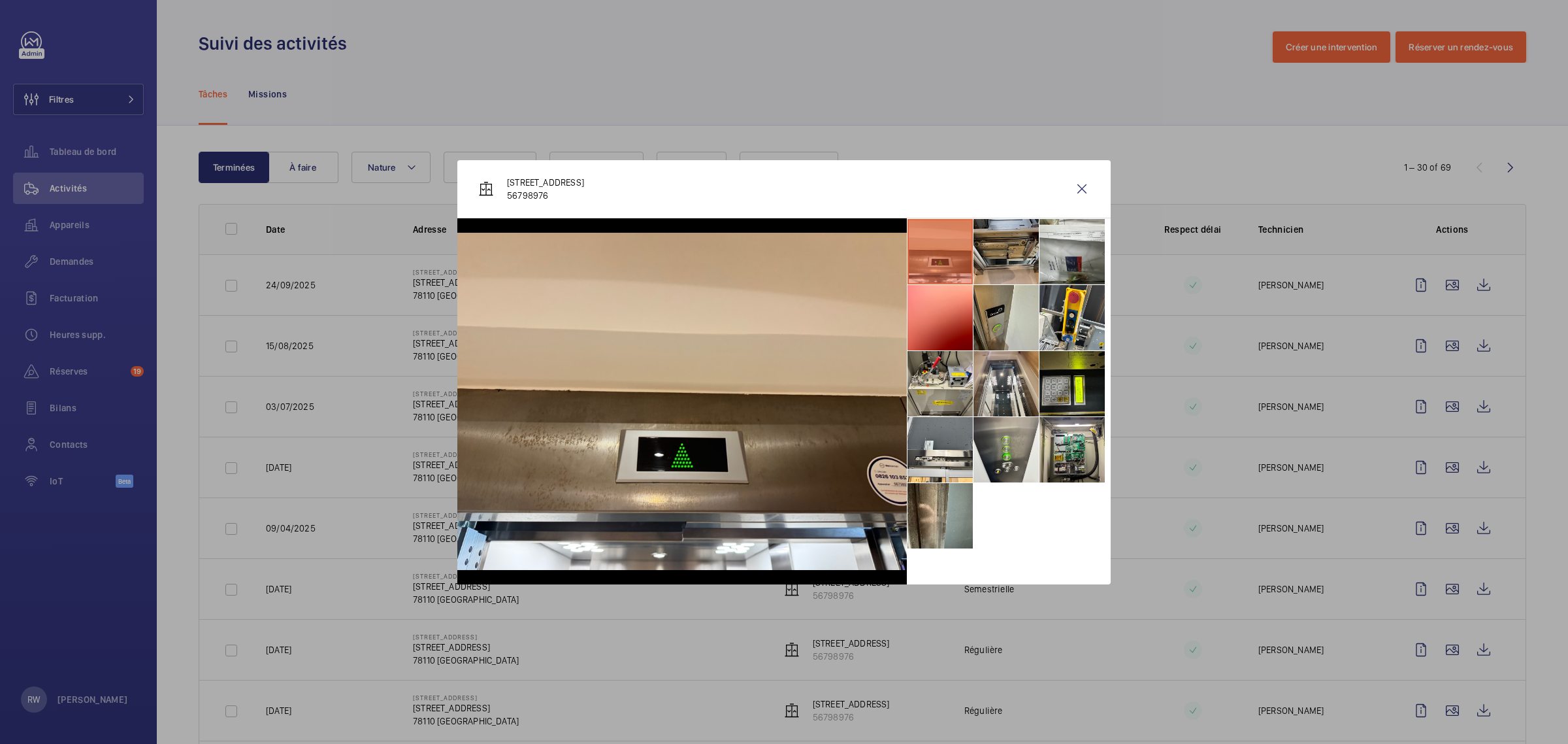
click at [1000, 263] on li at bounding box center [1006, 251] width 65 height 65
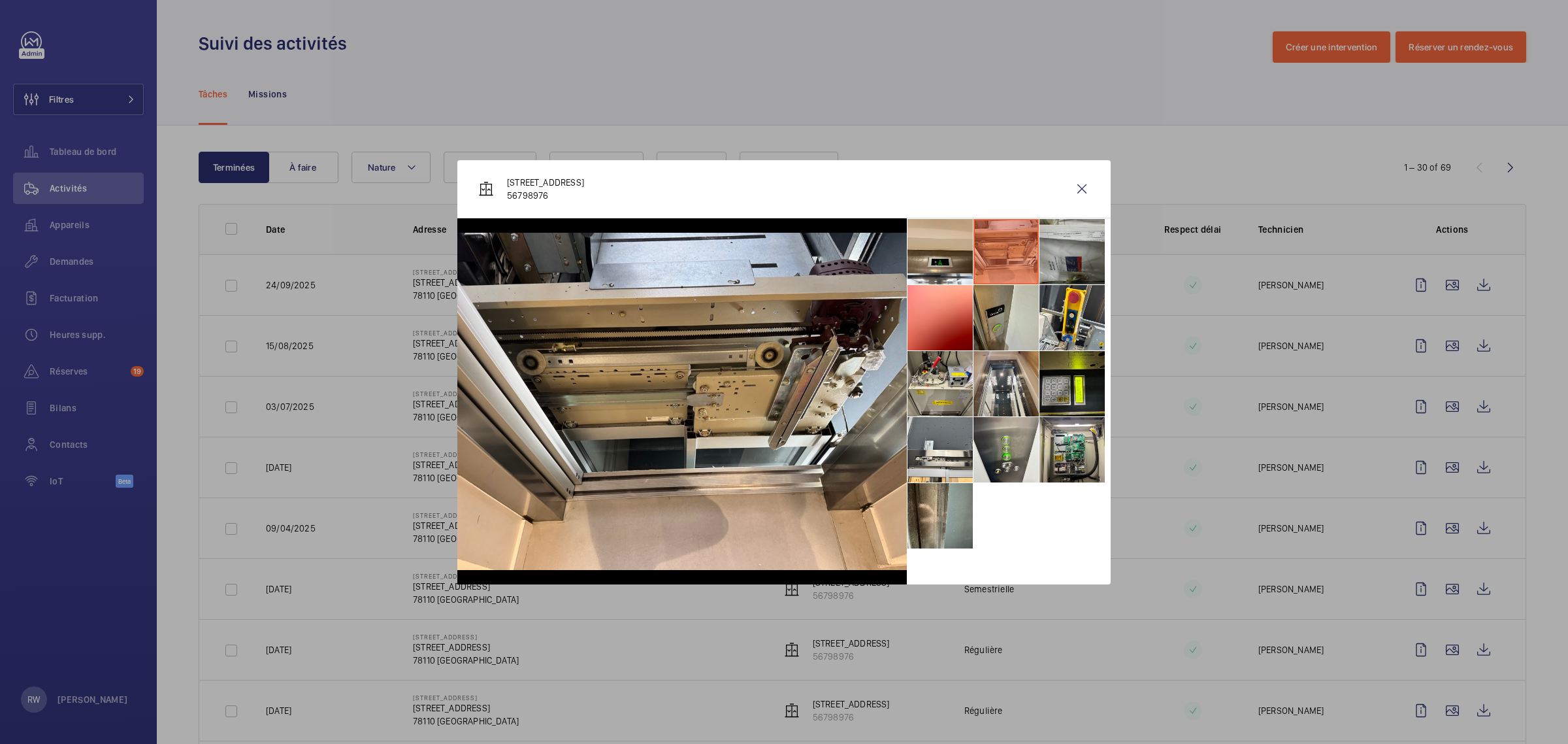
click at [1064, 253] on li at bounding box center [1072, 251] width 65 height 65
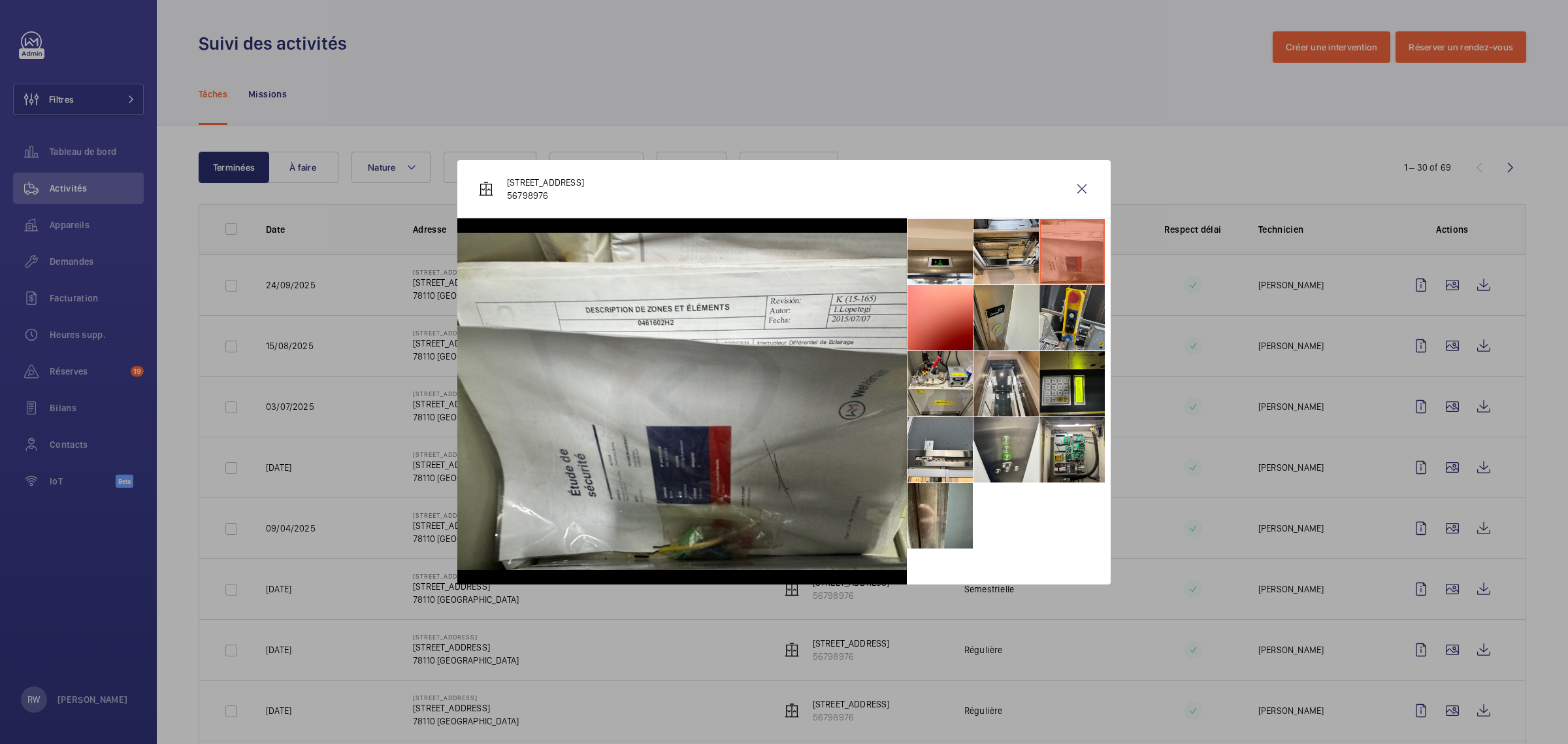
click at [1052, 313] on li at bounding box center [1072, 317] width 65 height 65
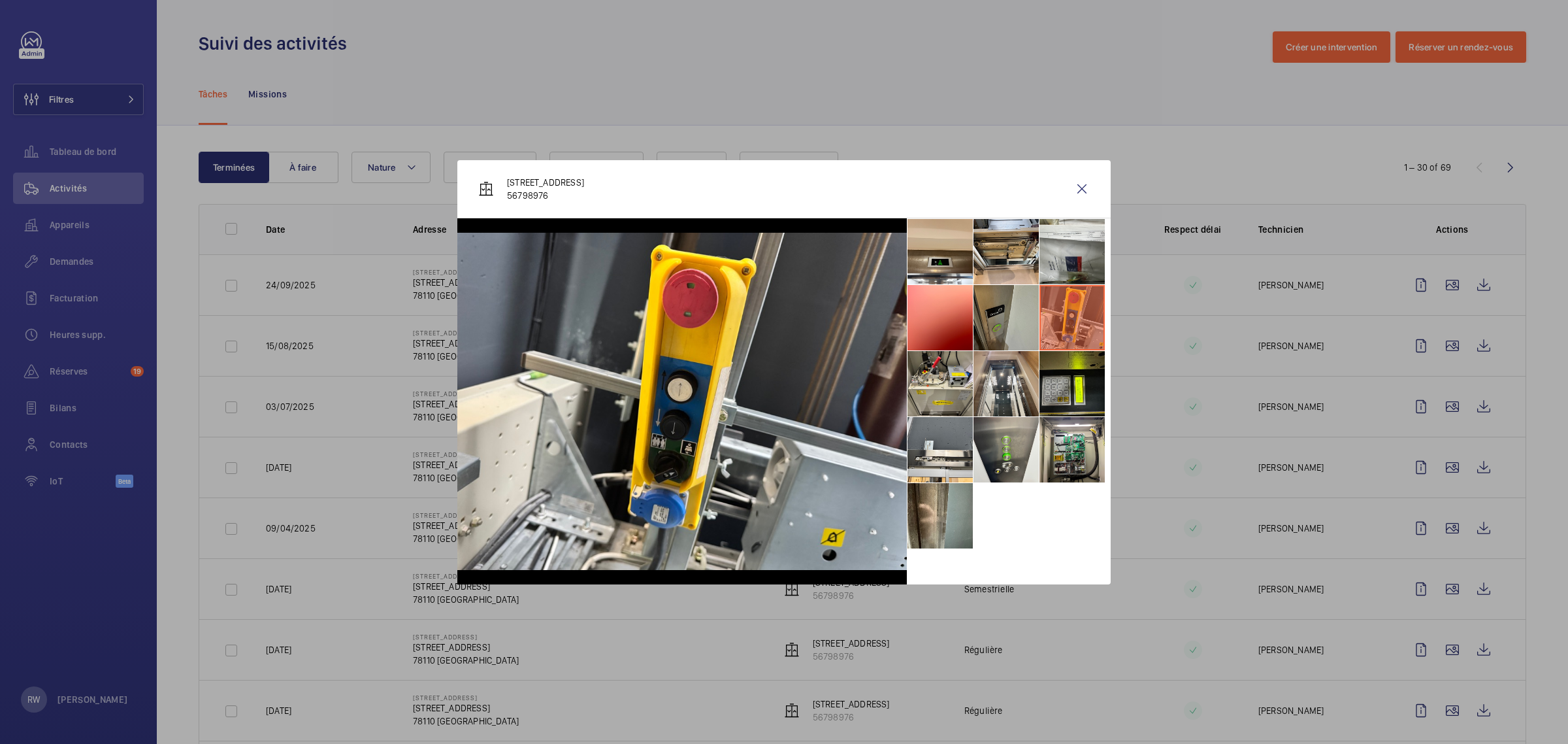
click at [1004, 313] on li at bounding box center [1006, 317] width 65 height 65
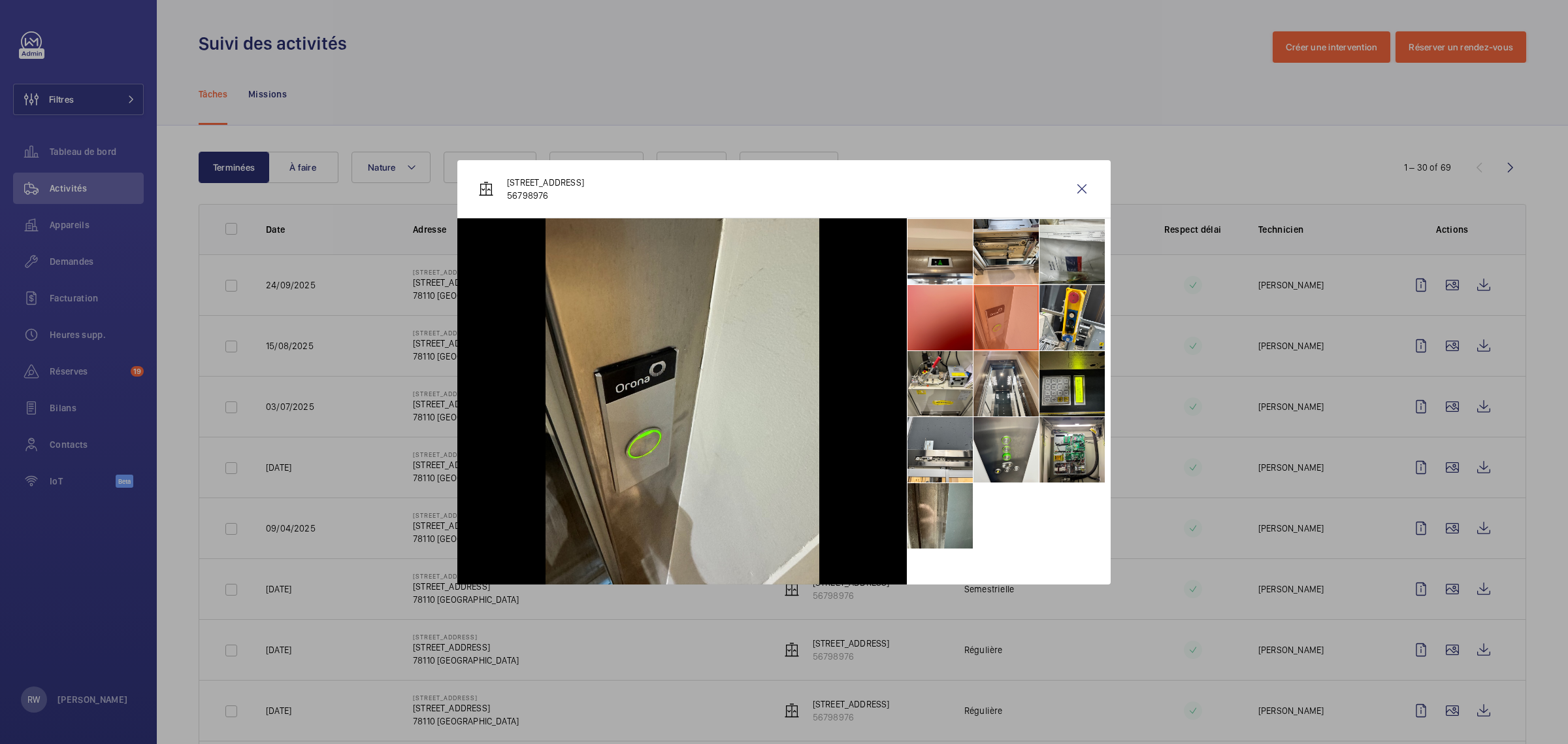
click at [938, 312] on li at bounding box center [940, 317] width 65 height 65
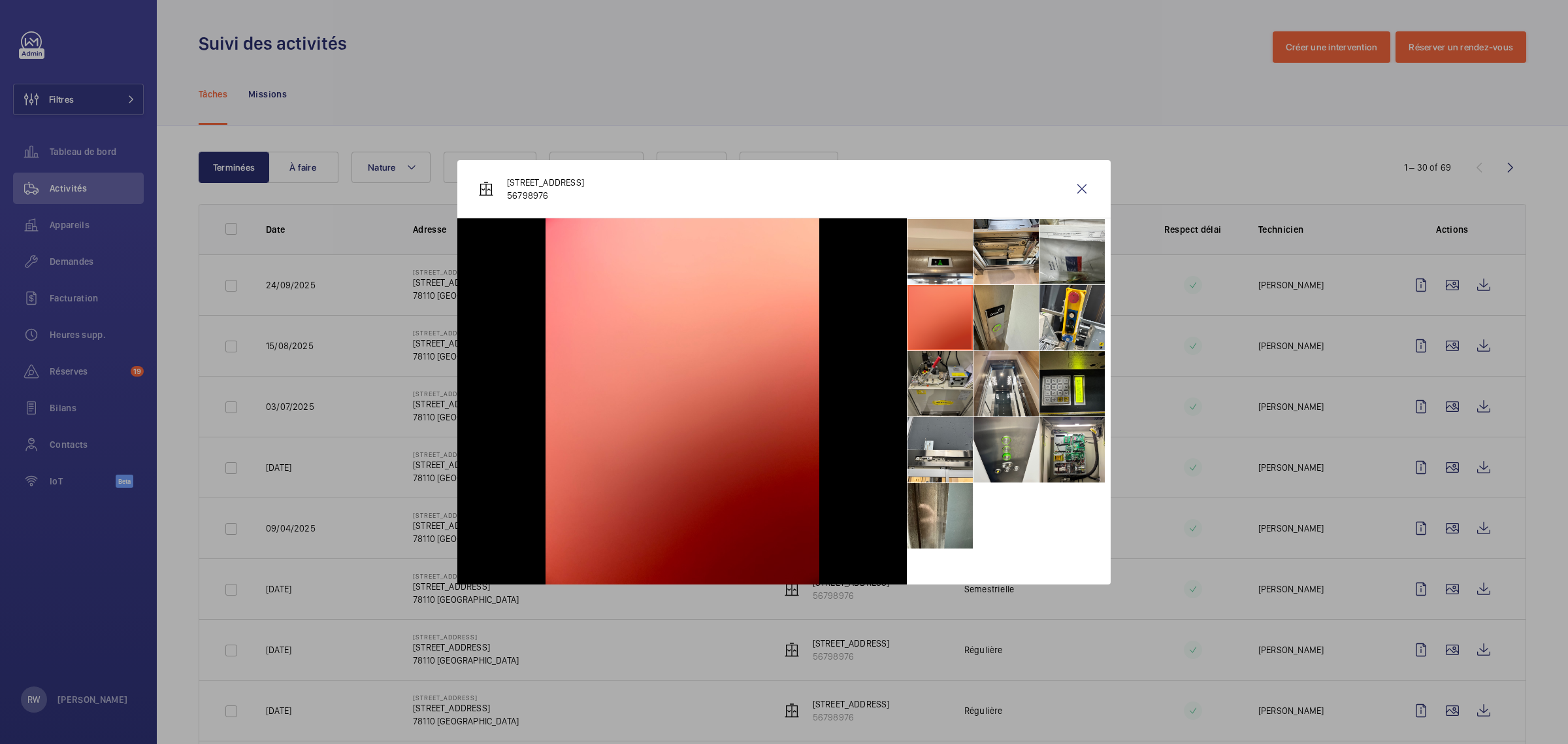
click at [942, 364] on li at bounding box center [940, 383] width 65 height 65
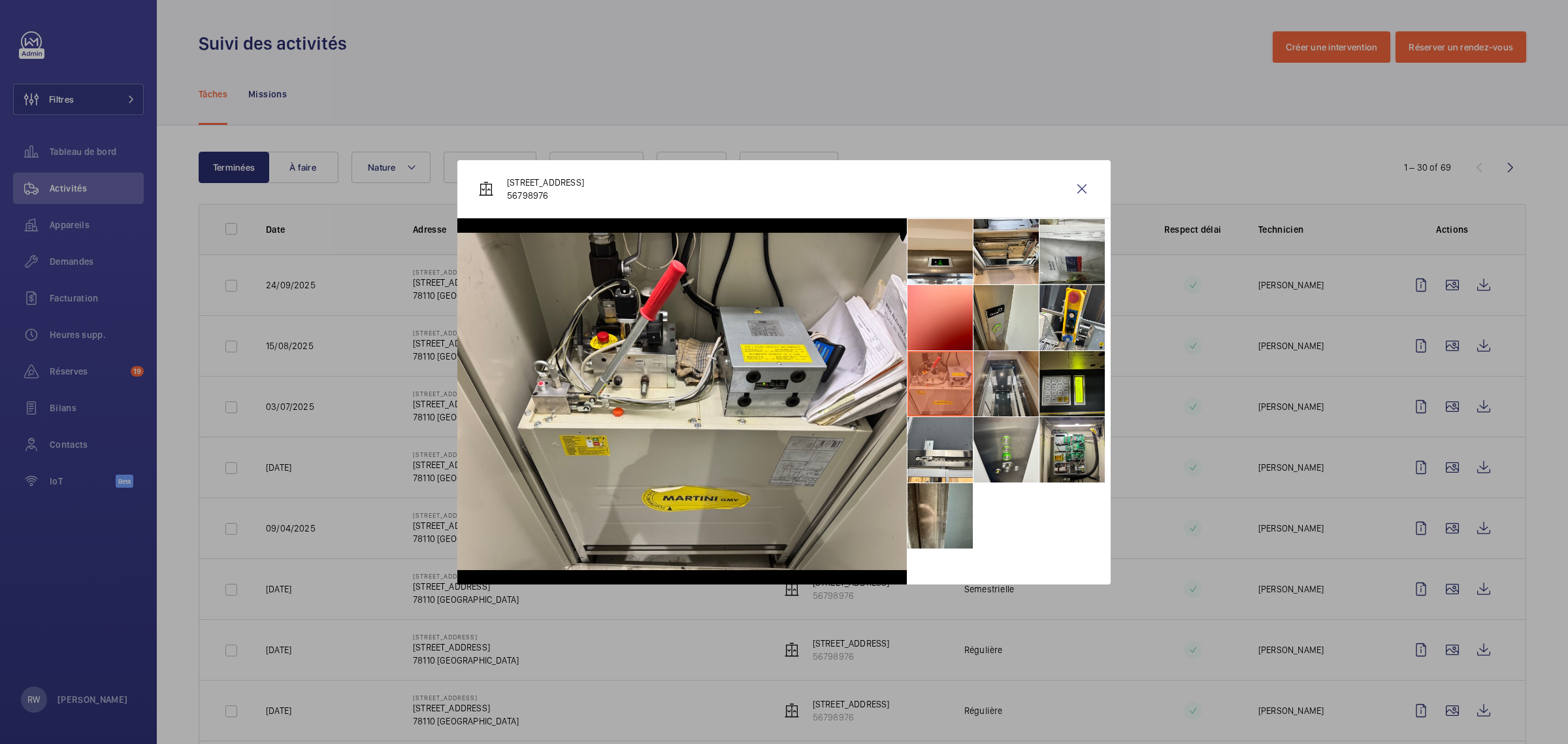
click at [998, 373] on li at bounding box center [1006, 383] width 65 height 65
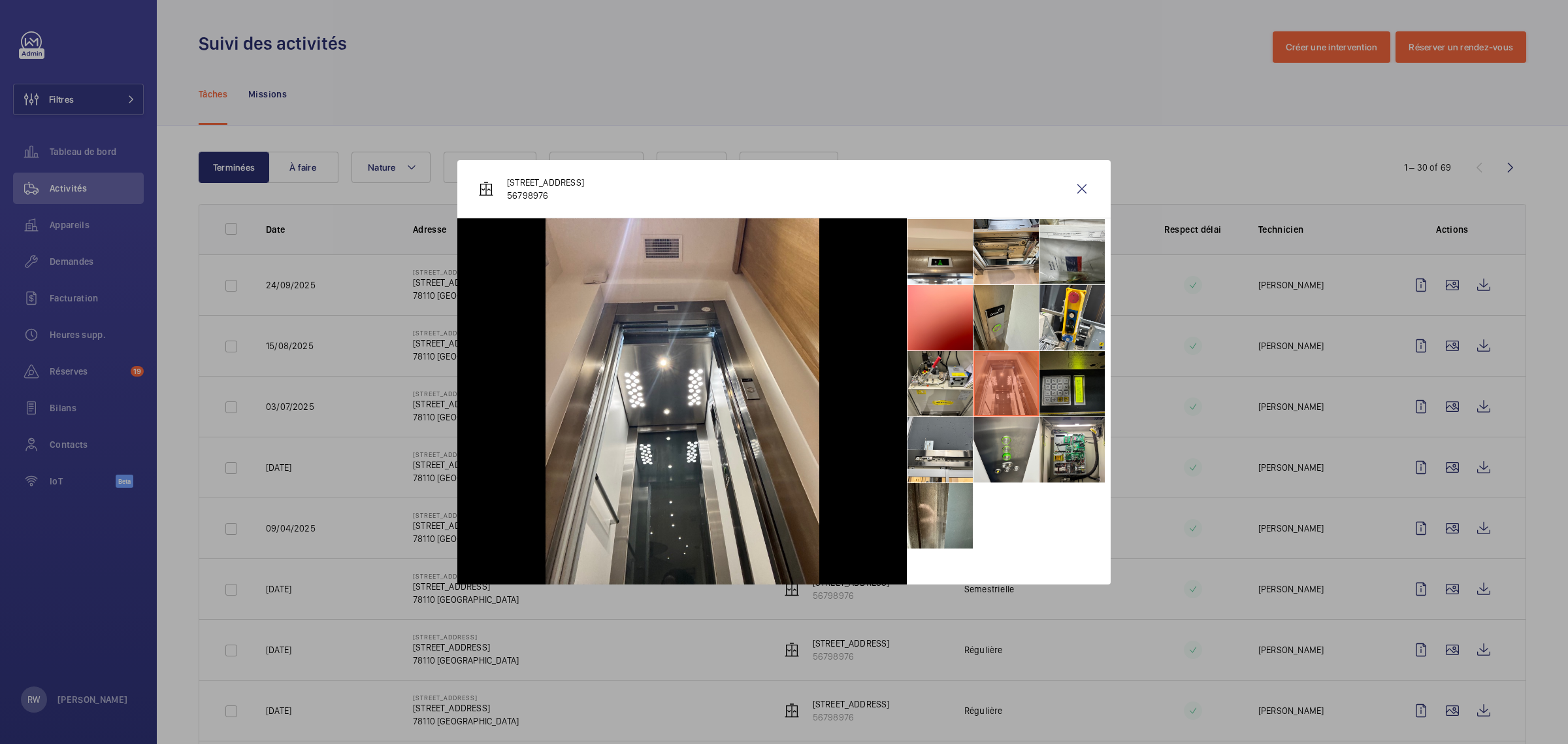
click at [1073, 373] on li at bounding box center [1072, 383] width 65 height 65
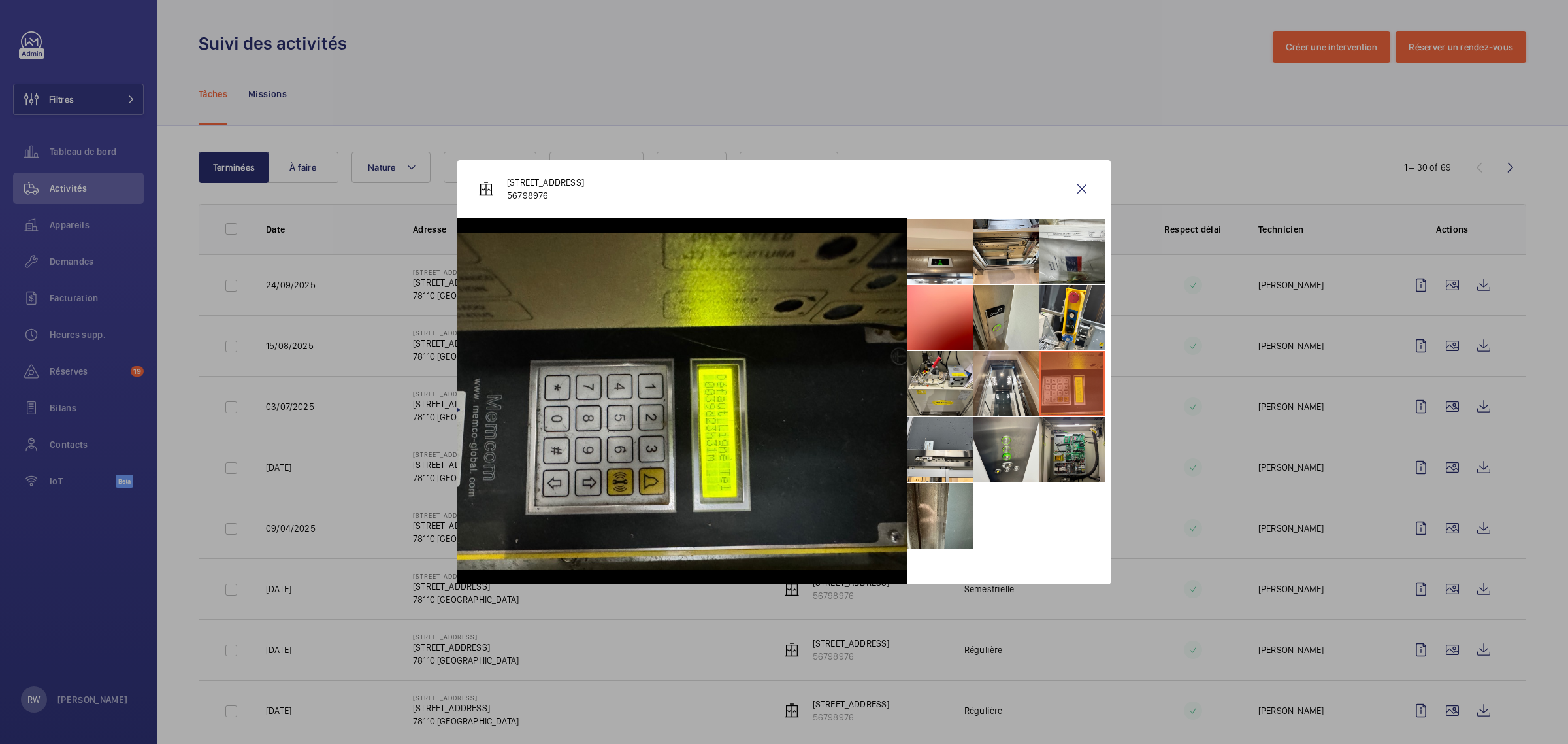
click at [1064, 451] on li at bounding box center [1072, 449] width 65 height 65
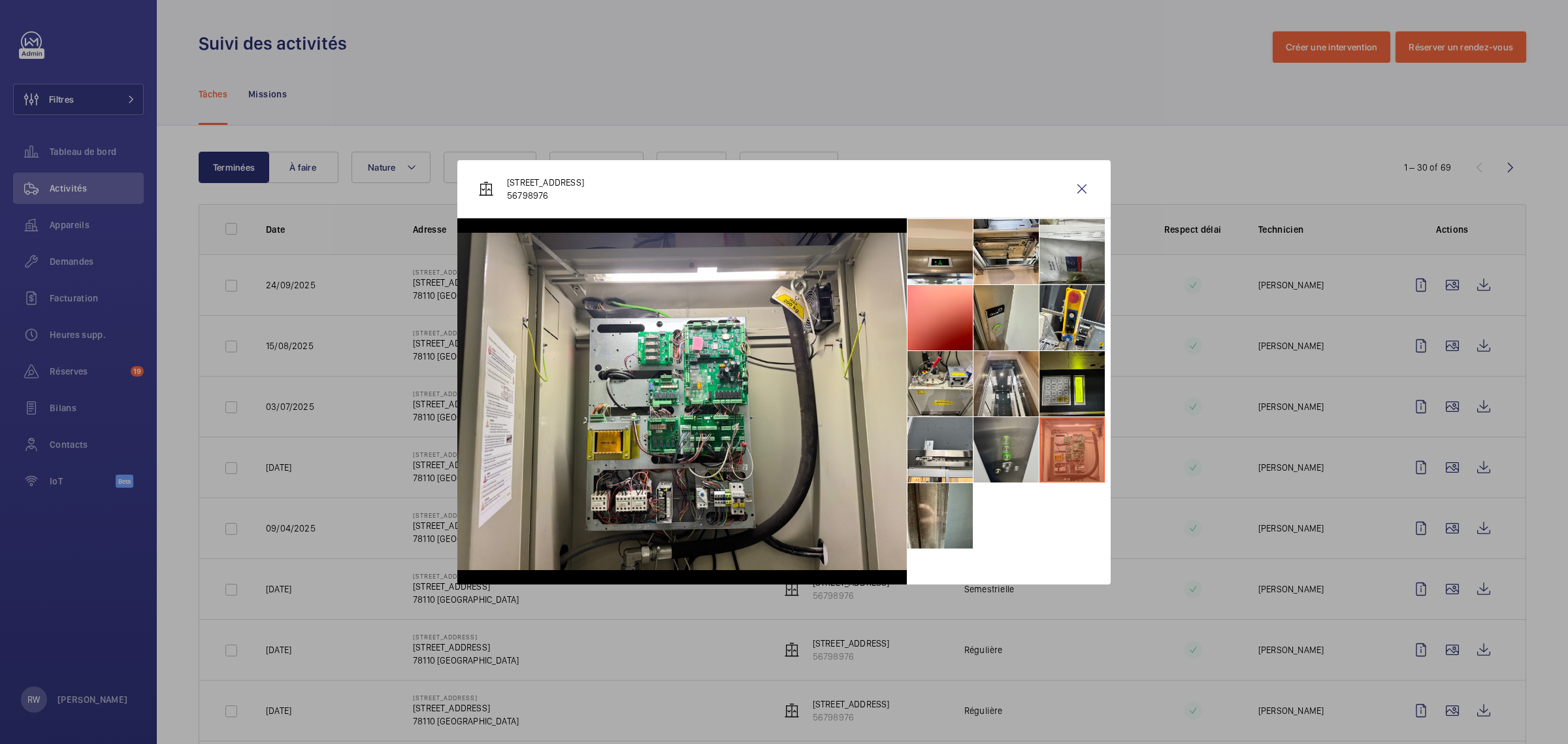
click at [1012, 453] on li at bounding box center [1006, 449] width 65 height 65
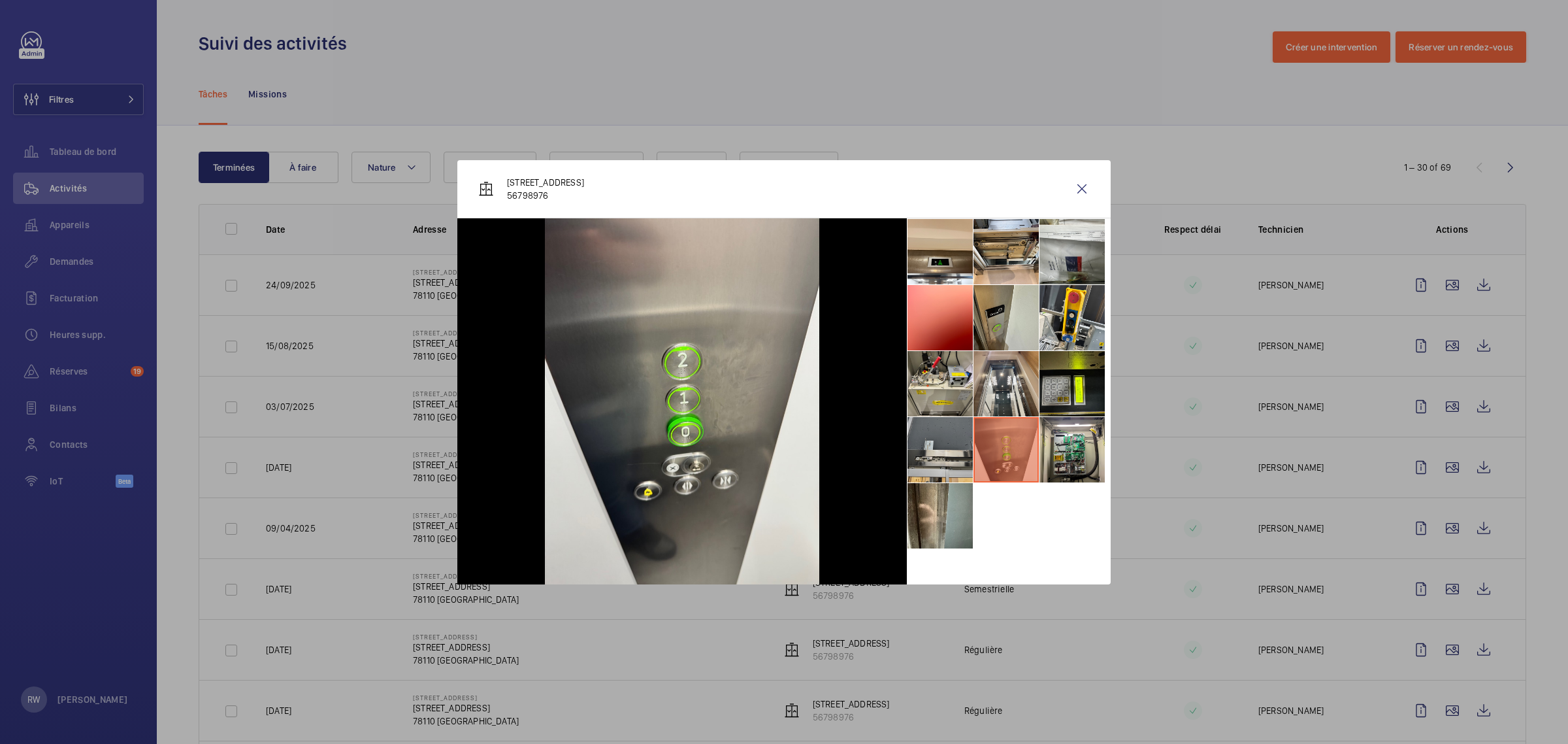
click at [926, 443] on li at bounding box center [940, 449] width 65 height 65
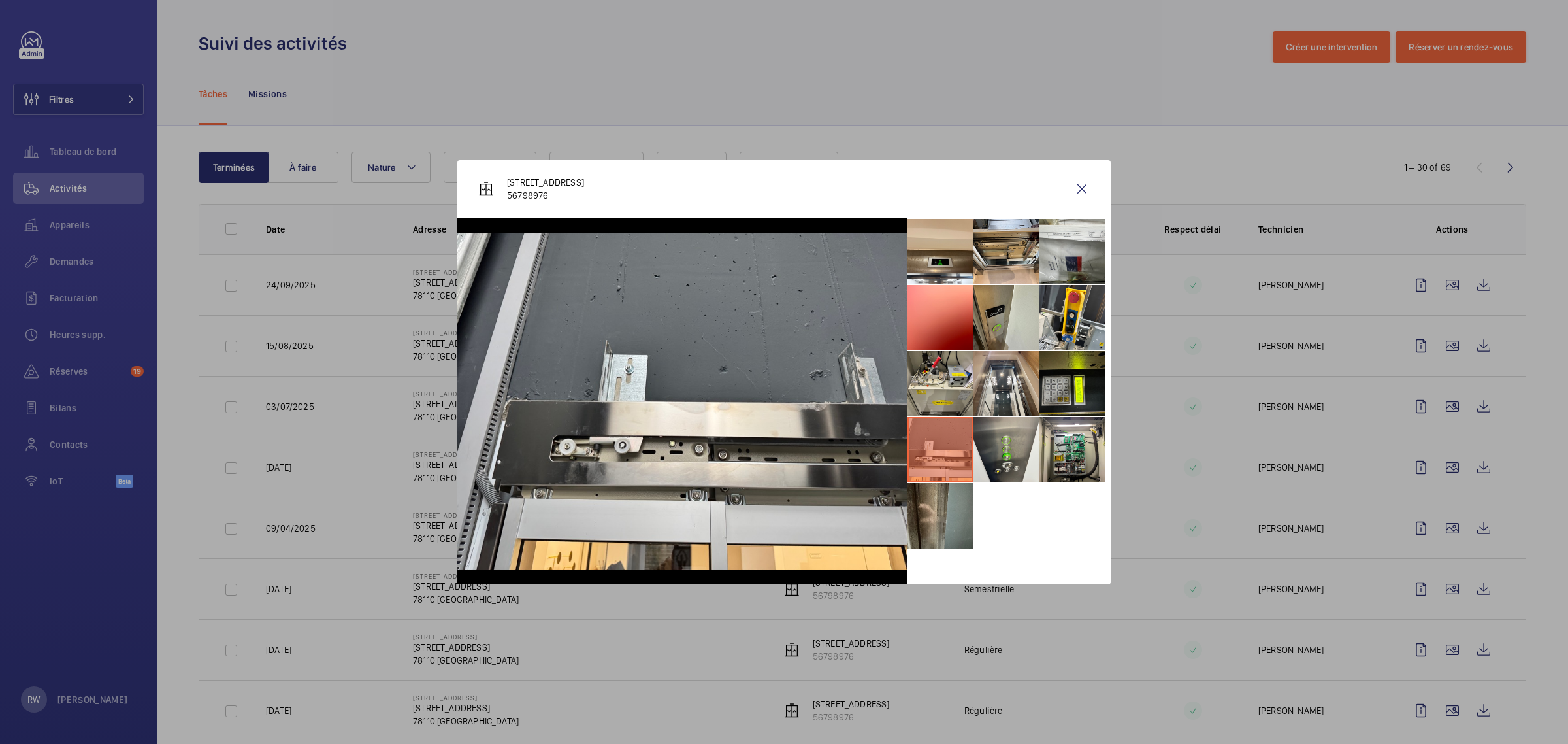
click at [908, 505] on li at bounding box center [940, 515] width 65 height 65
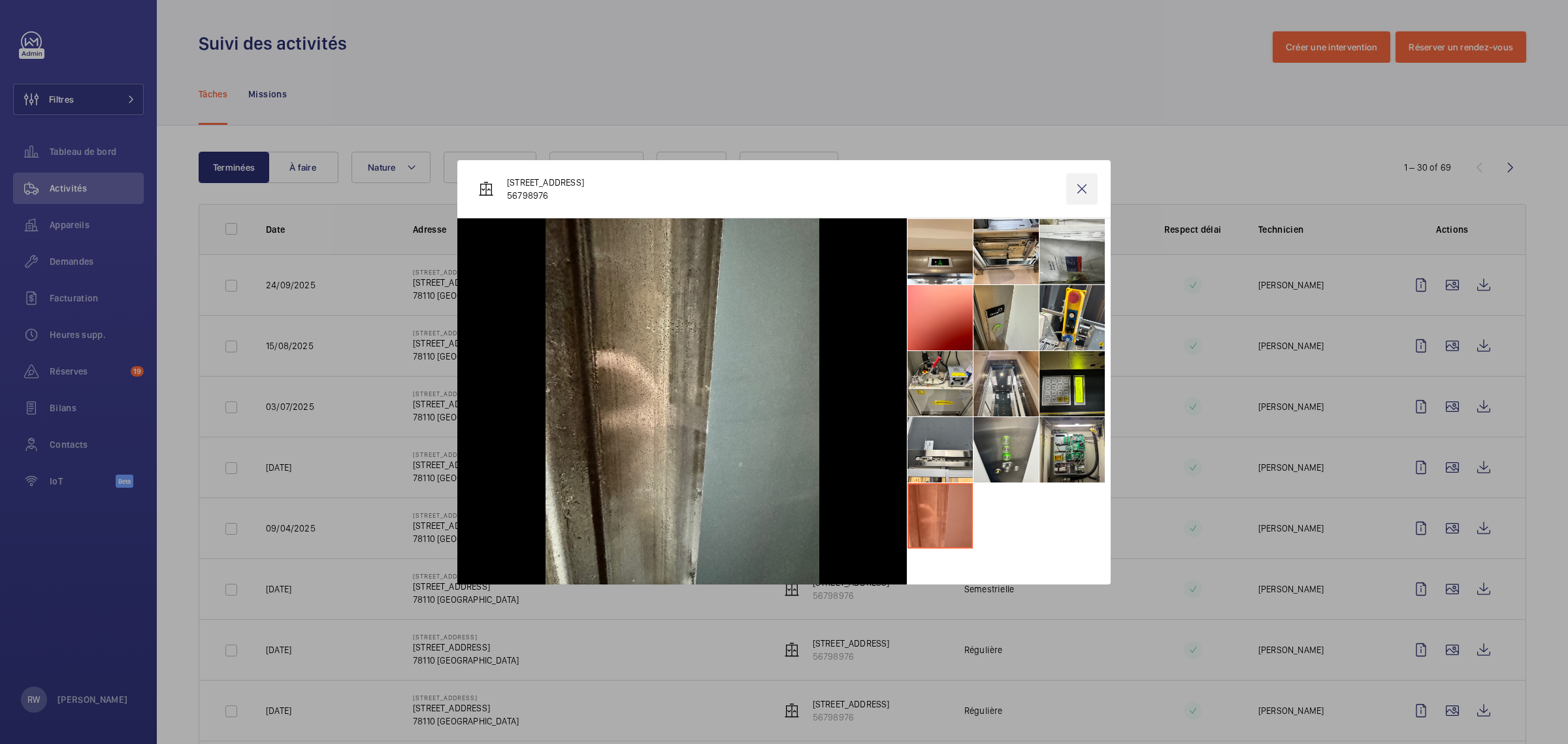
click at [1083, 186] on wm-front-icon-button at bounding box center [1081, 188] width 31 height 31
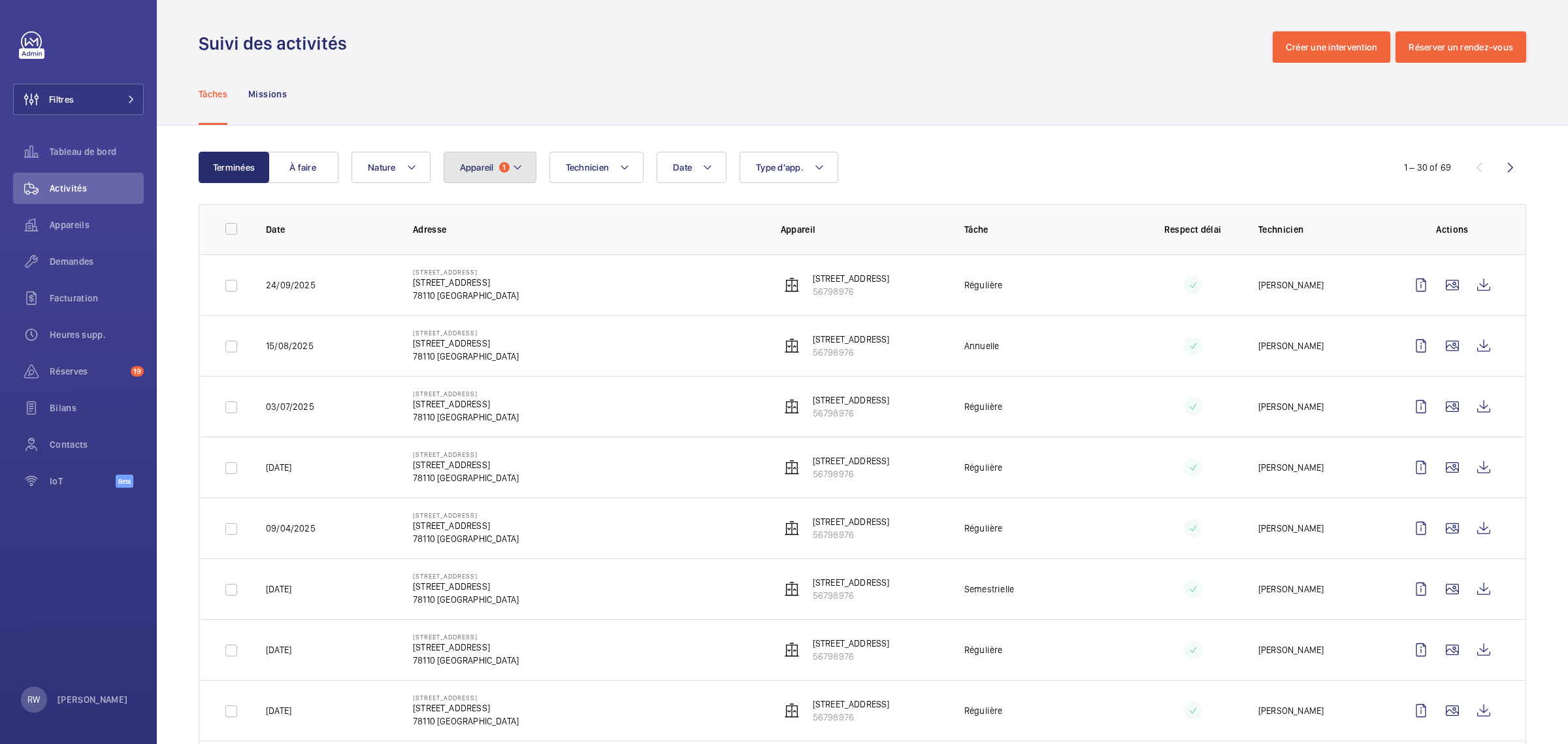
click at [517, 168] on mat-icon at bounding box center [518, 167] width 10 height 15
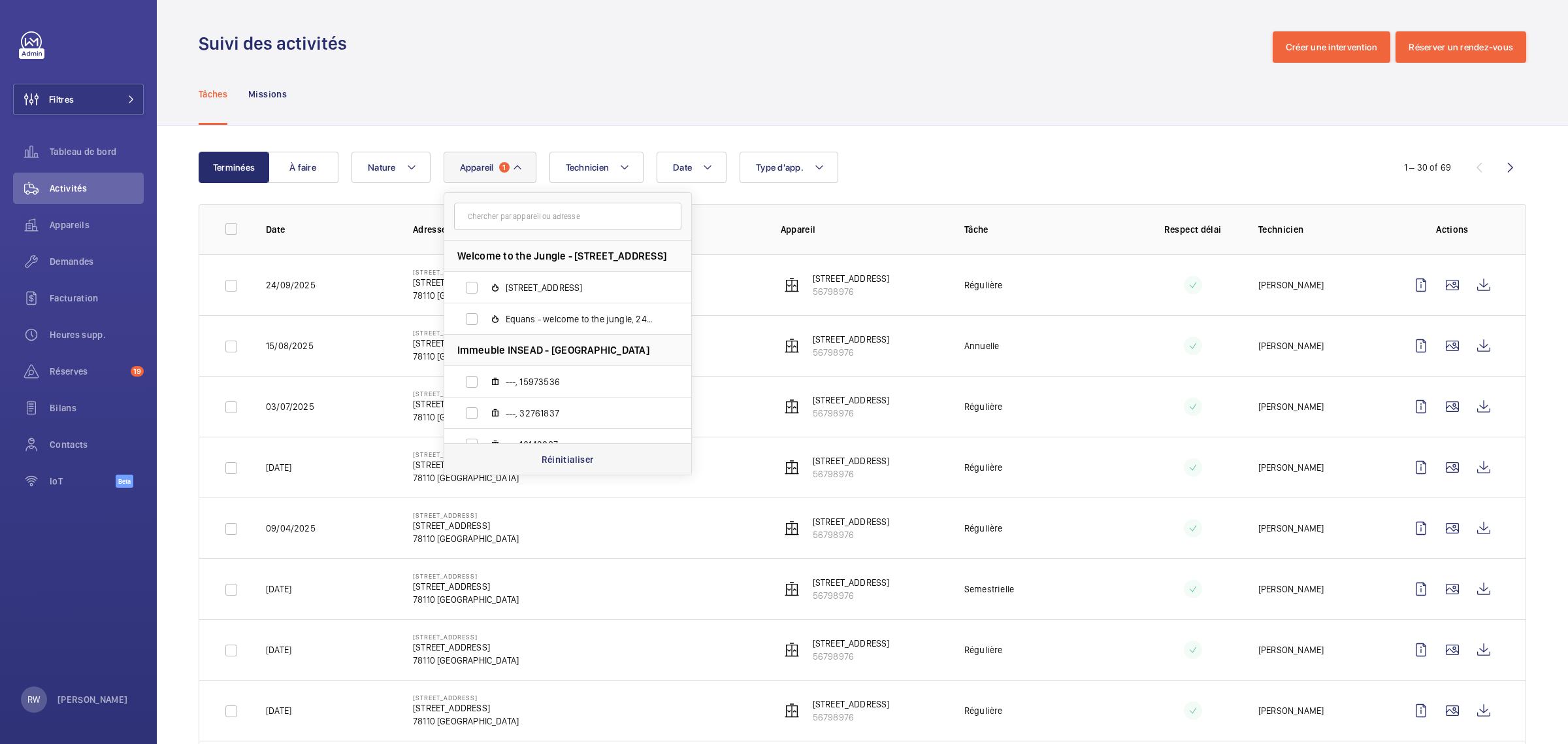
click at [572, 454] on p "Réinitialiser" at bounding box center [567, 459] width 52 height 13
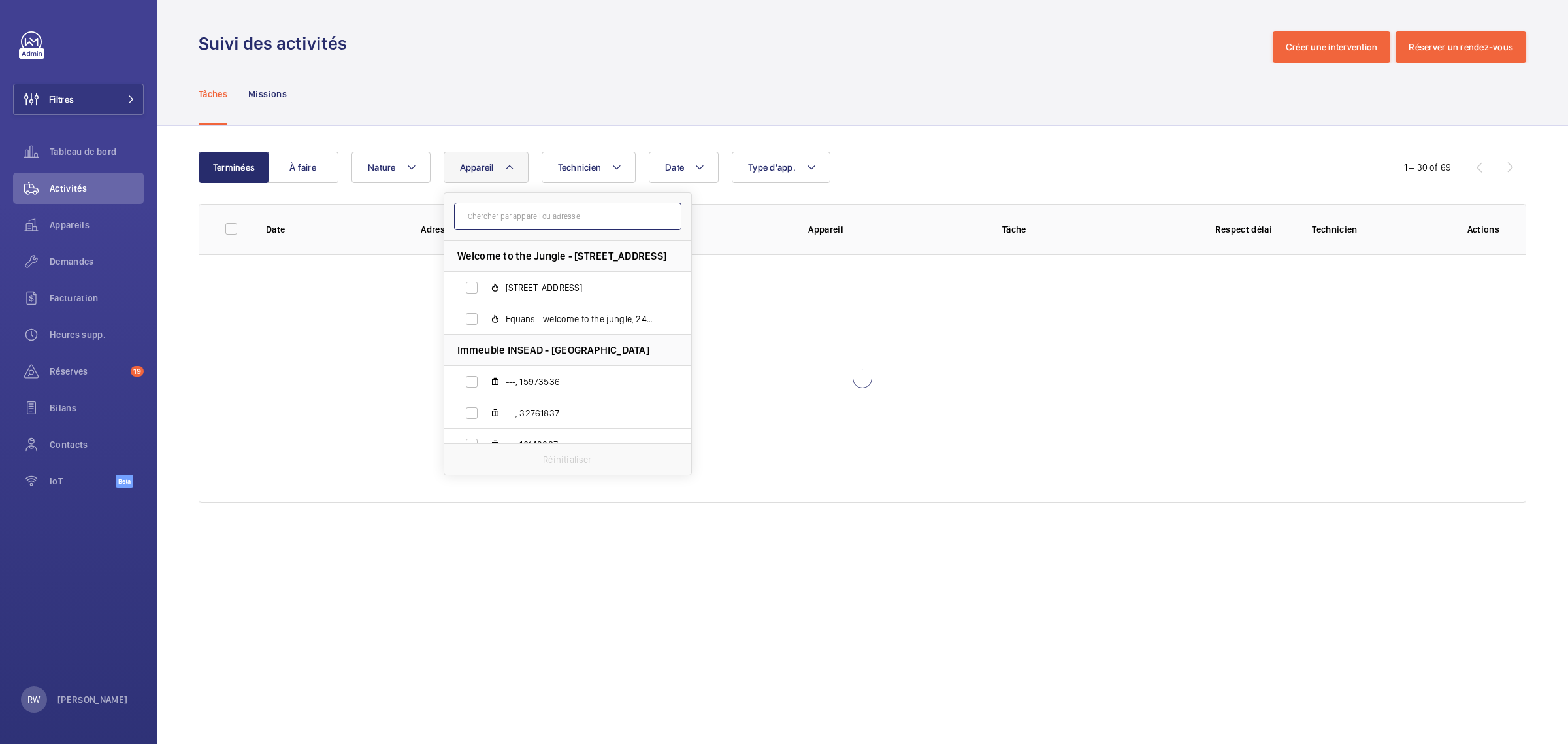
click at [550, 215] on input "text" at bounding box center [567, 216] width 228 height 27
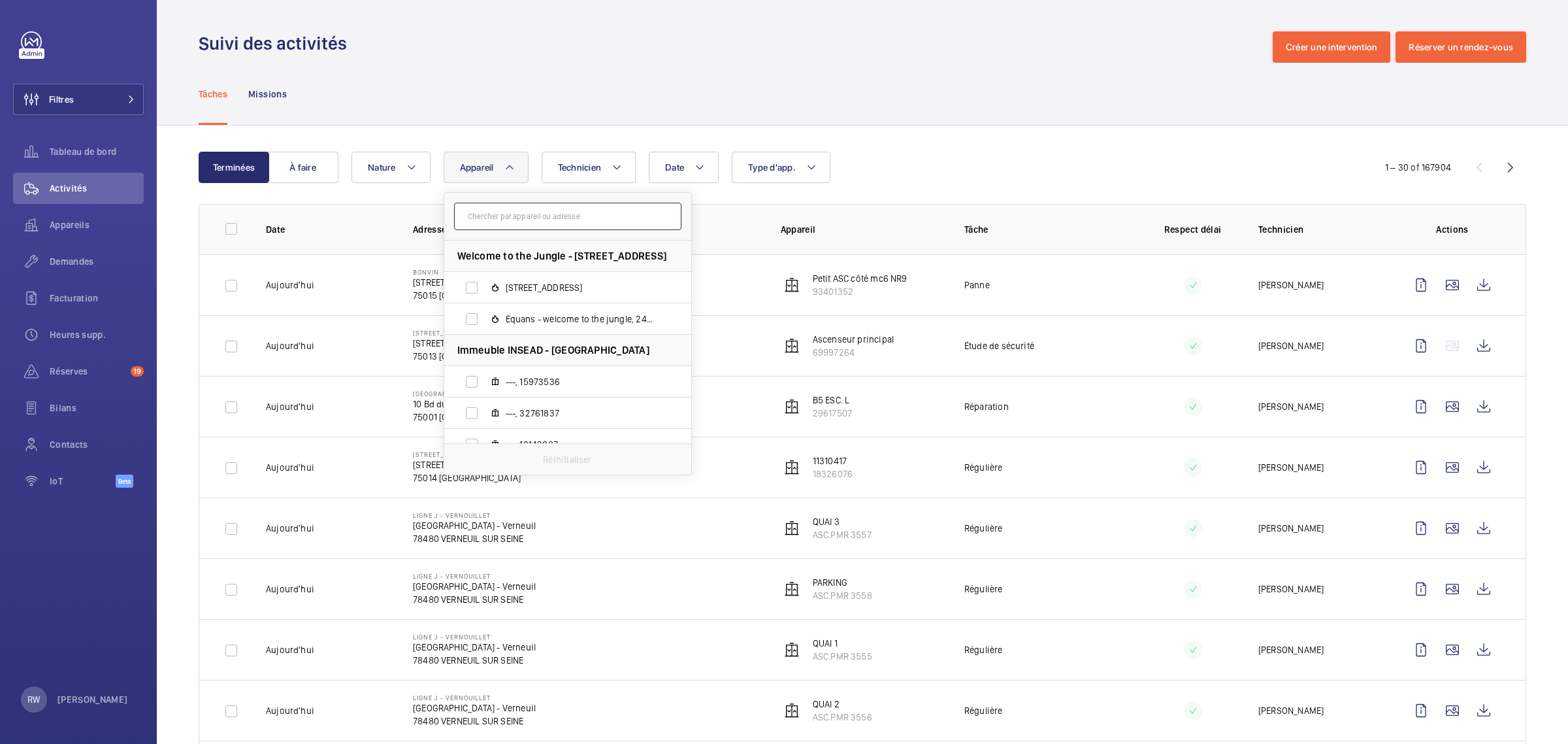
paste input "55889249"
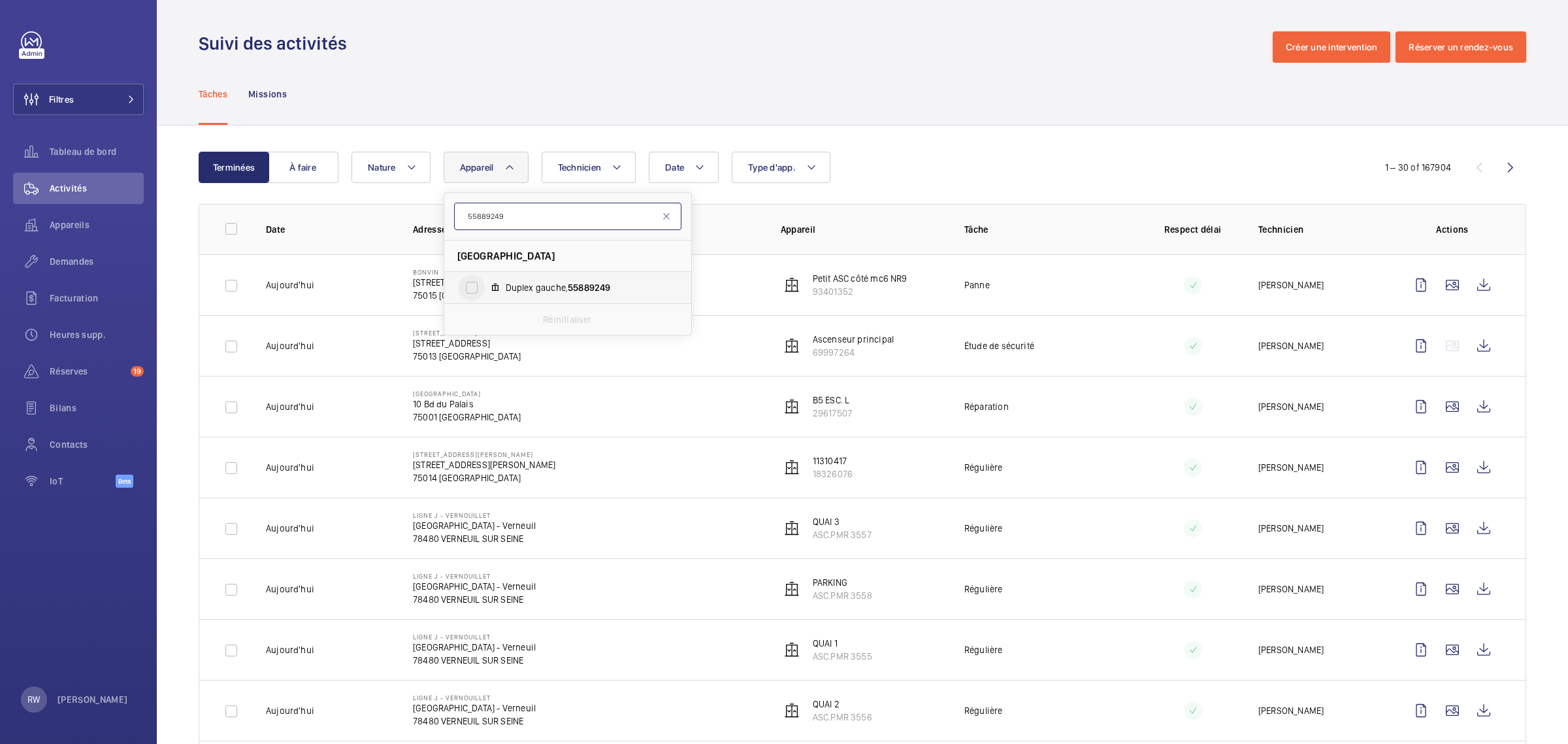
type input "55889249"
click at [477, 289] on input "Duplex gauche, 55889249" at bounding box center [471, 288] width 26 height 26
checkbox input "true"
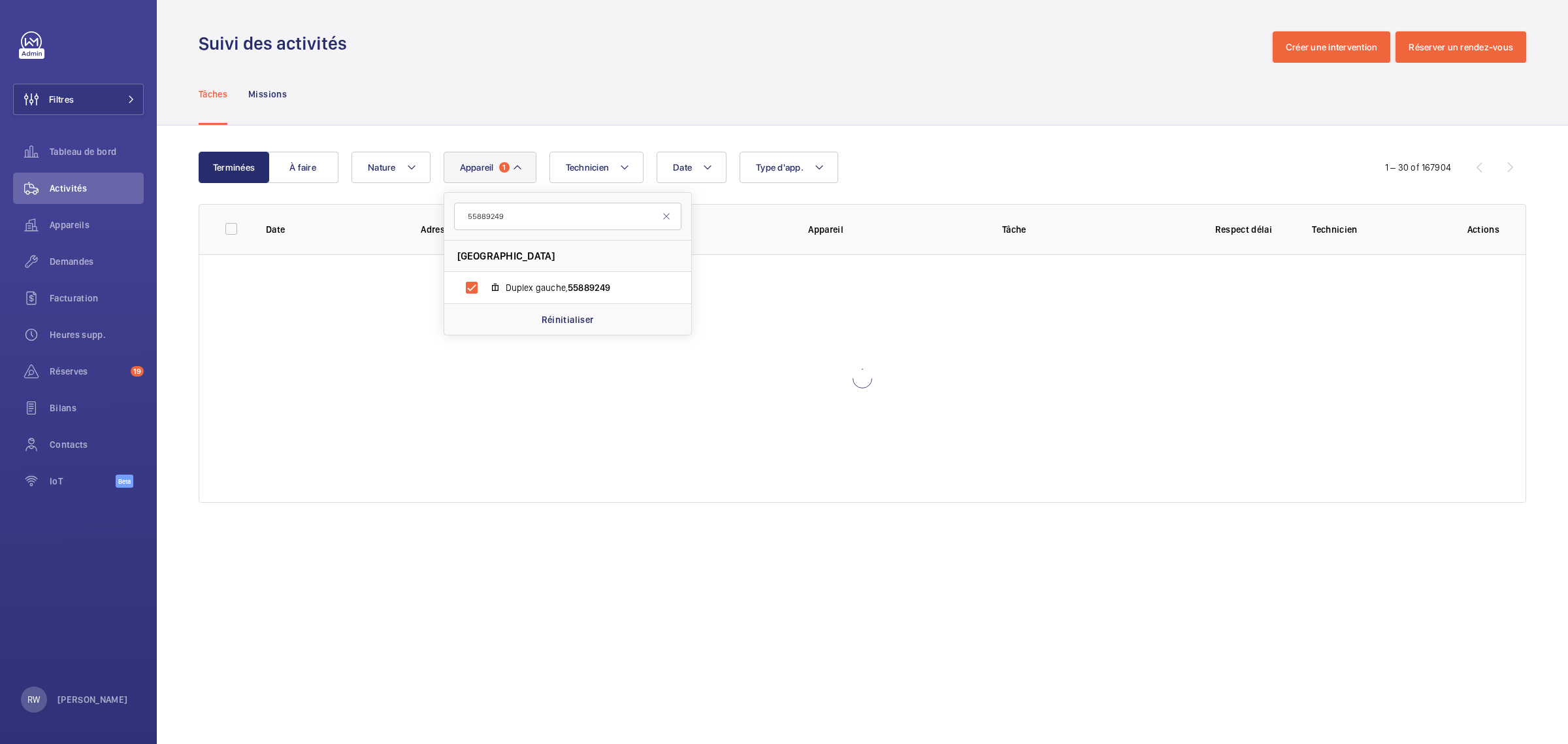
click at [605, 98] on div "Tâches Missions" at bounding box center [862, 94] width 1327 height 62
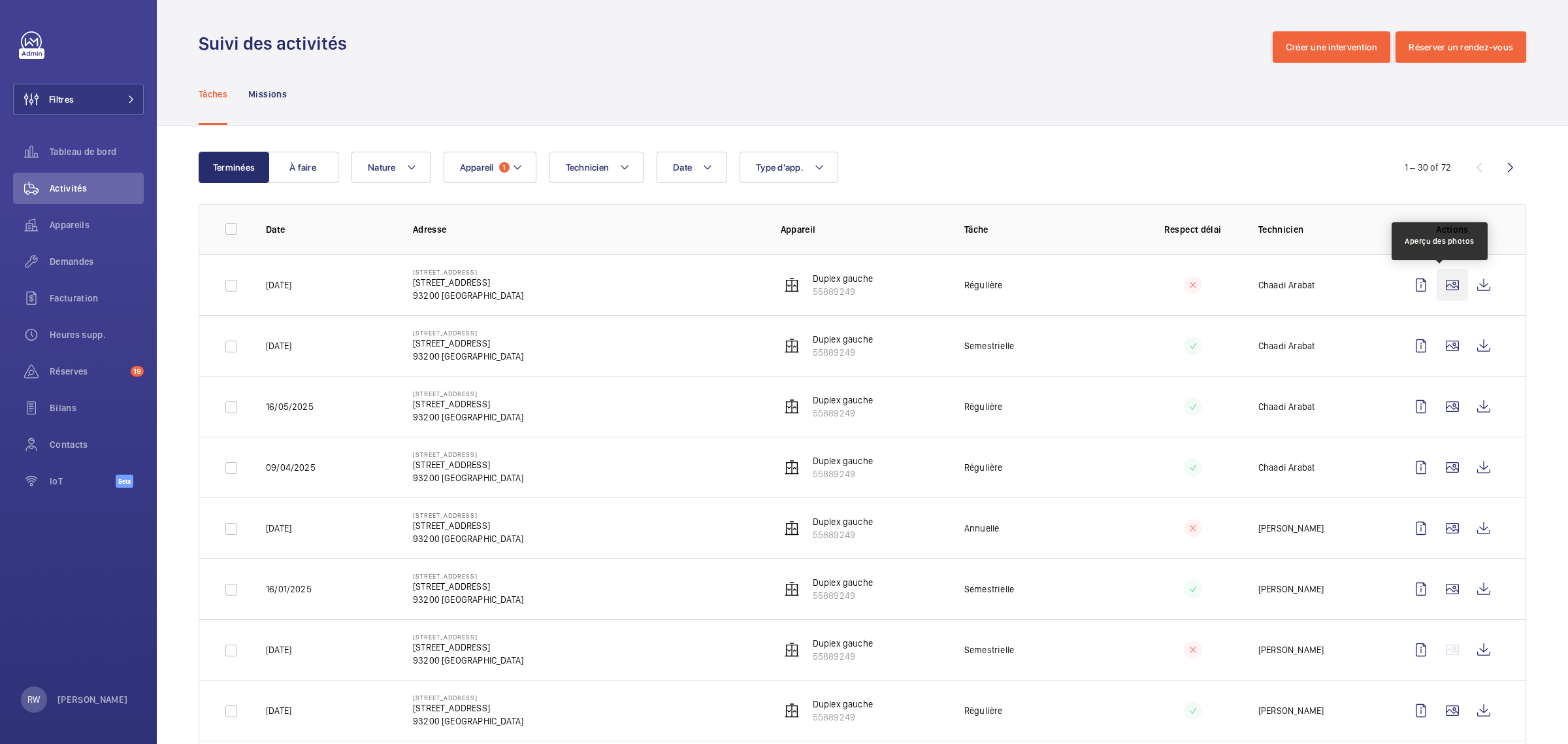
click at [1438, 282] on wm-front-icon-button at bounding box center [1452, 285] width 31 height 31
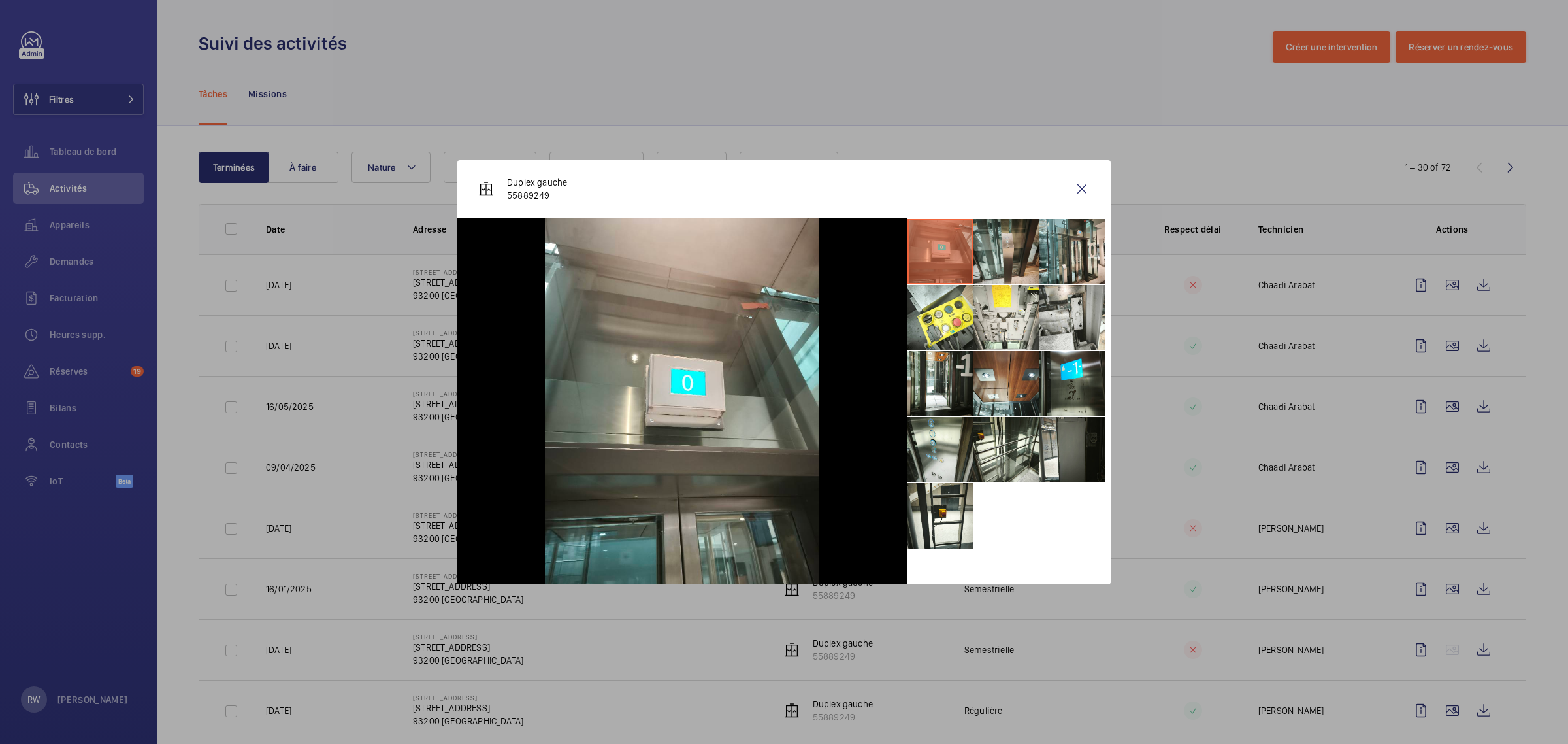
click at [1021, 259] on li at bounding box center [1006, 251] width 65 height 65
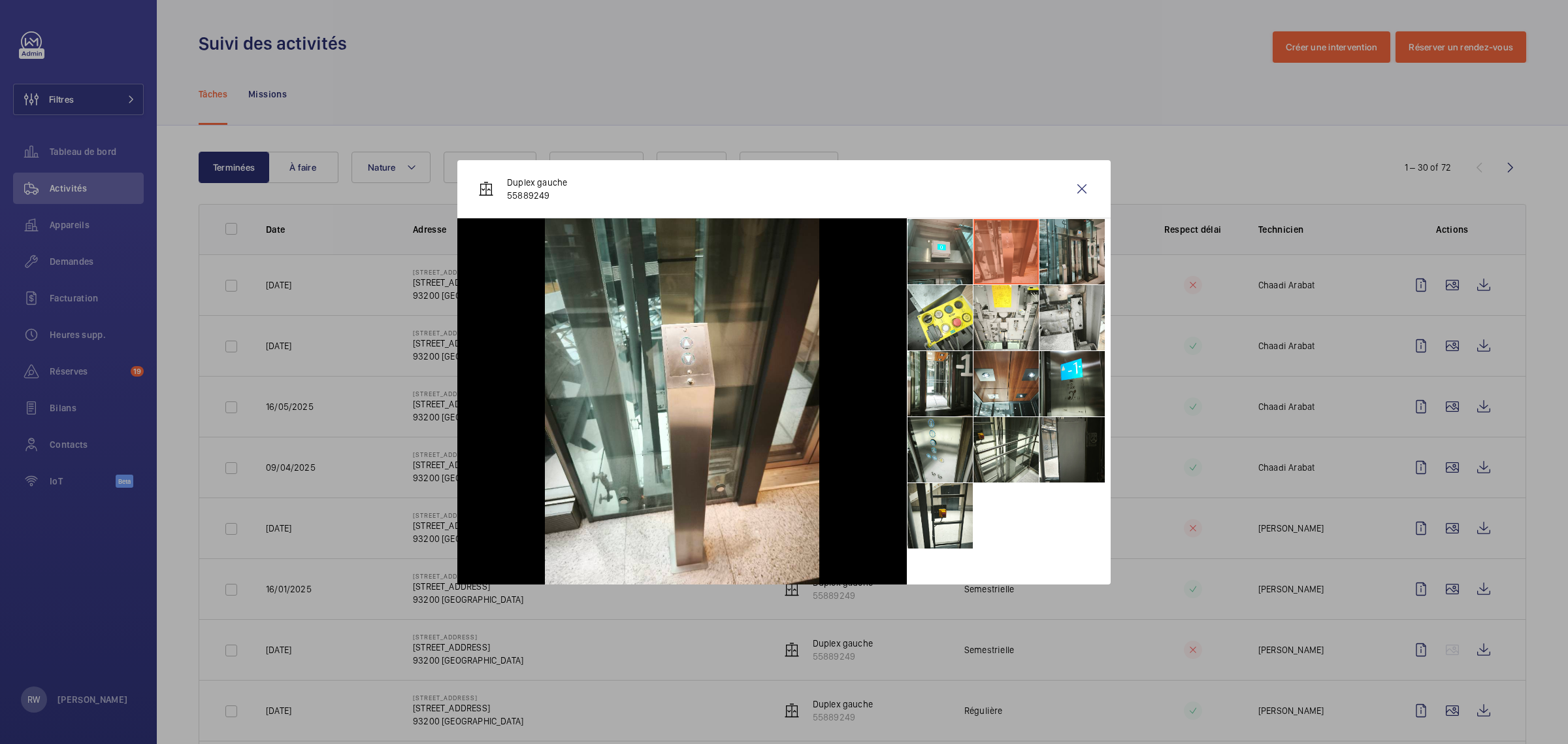
click at [1049, 258] on li at bounding box center [1072, 251] width 65 height 65
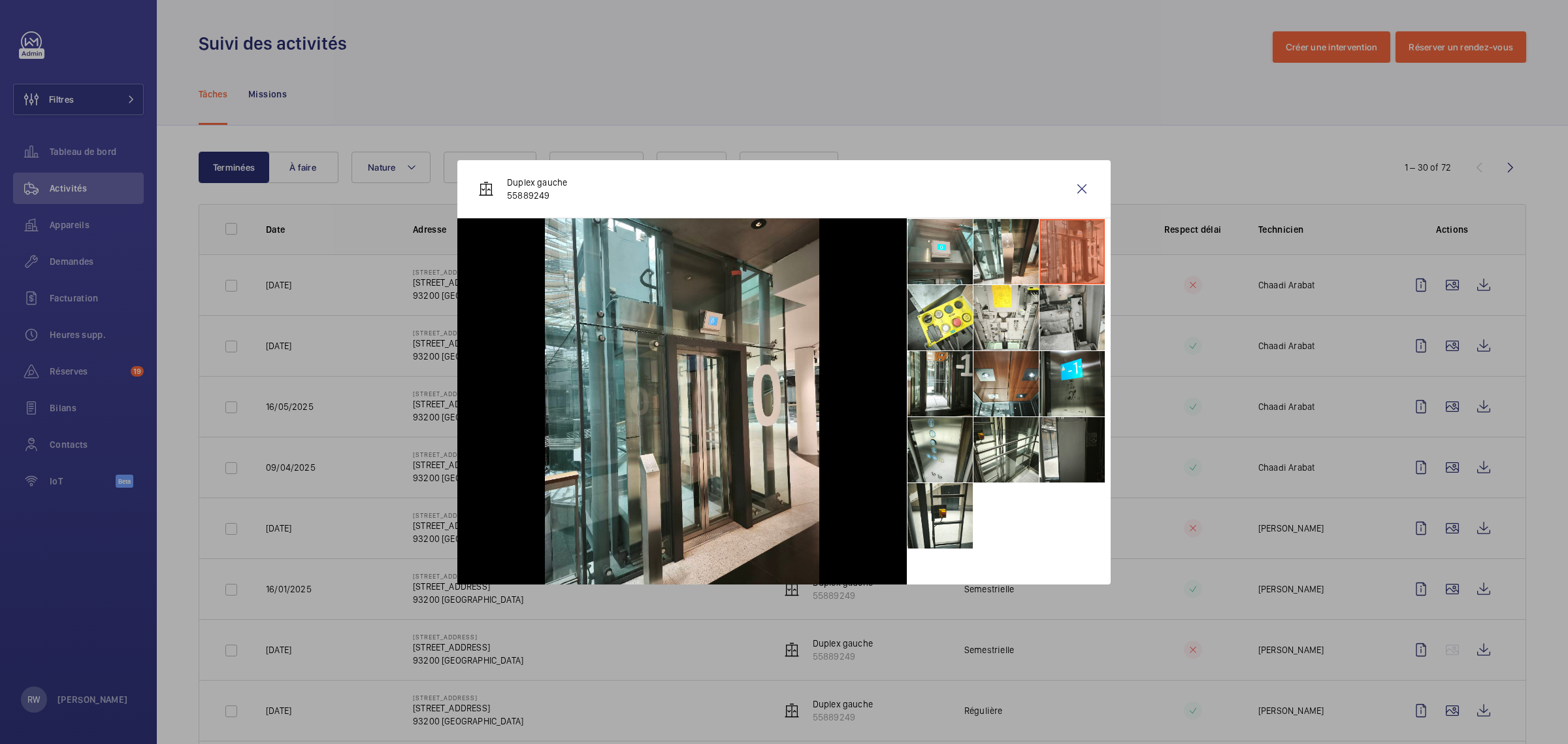
click at [1053, 321] on li at bounding box center [1072, 317] width 65 height 65
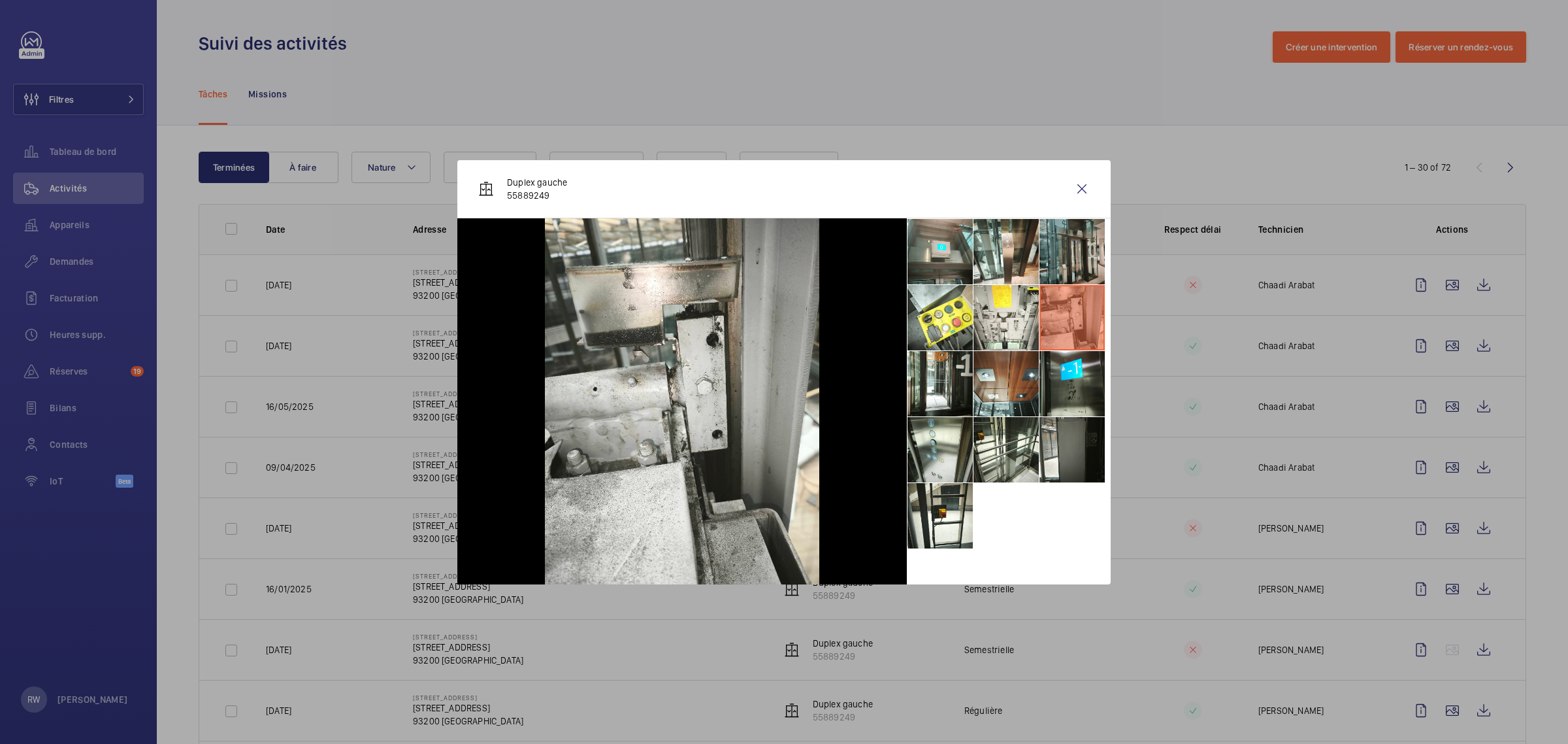
click at [1057, 253] on li at bounding box center [1072, 251] width 65 height 65
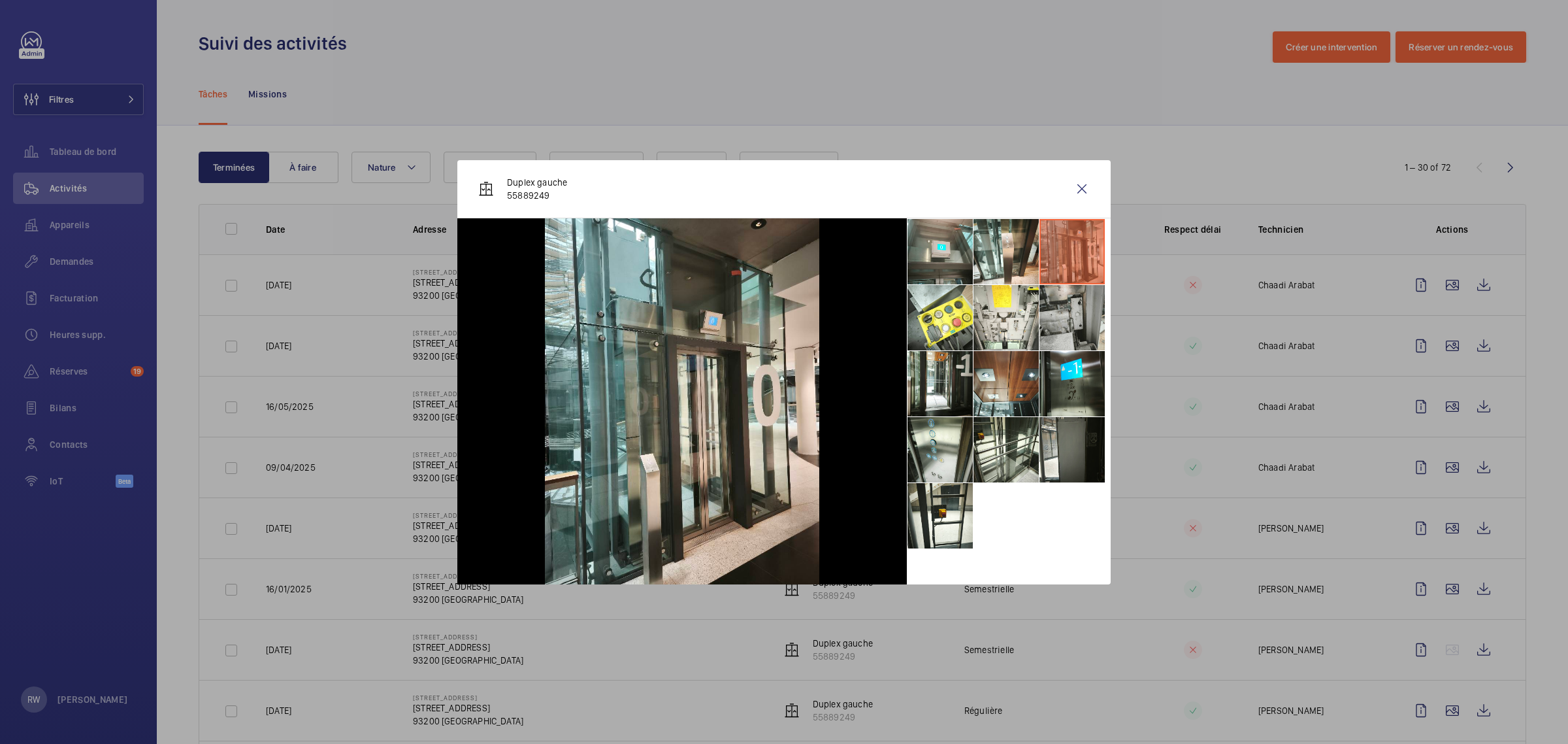
click at [1053, 317] on li at bounding box center [1072, 317] width 65 height 65
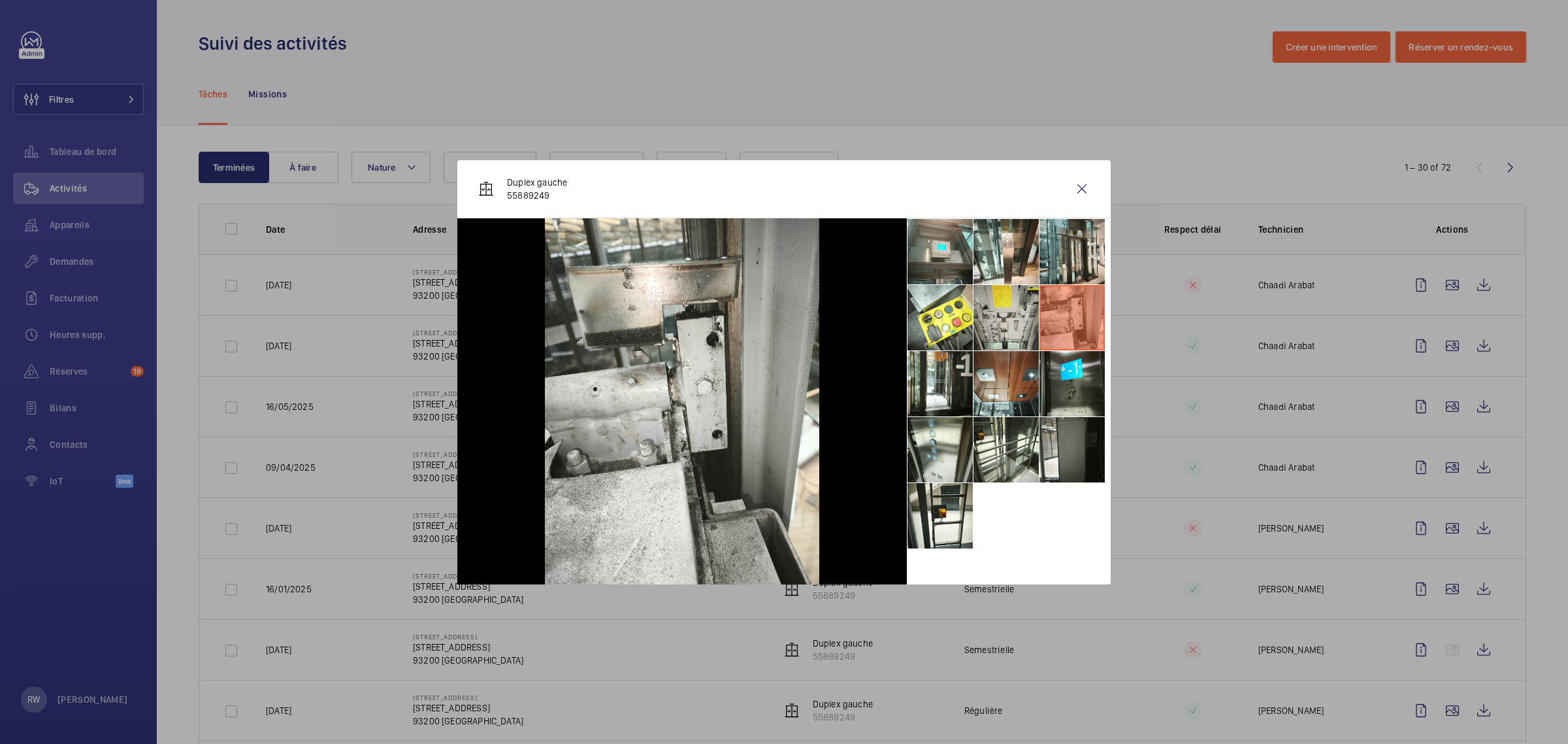
click at [990, 308] on li at bounding box center [1006, 317] width 65 height 65
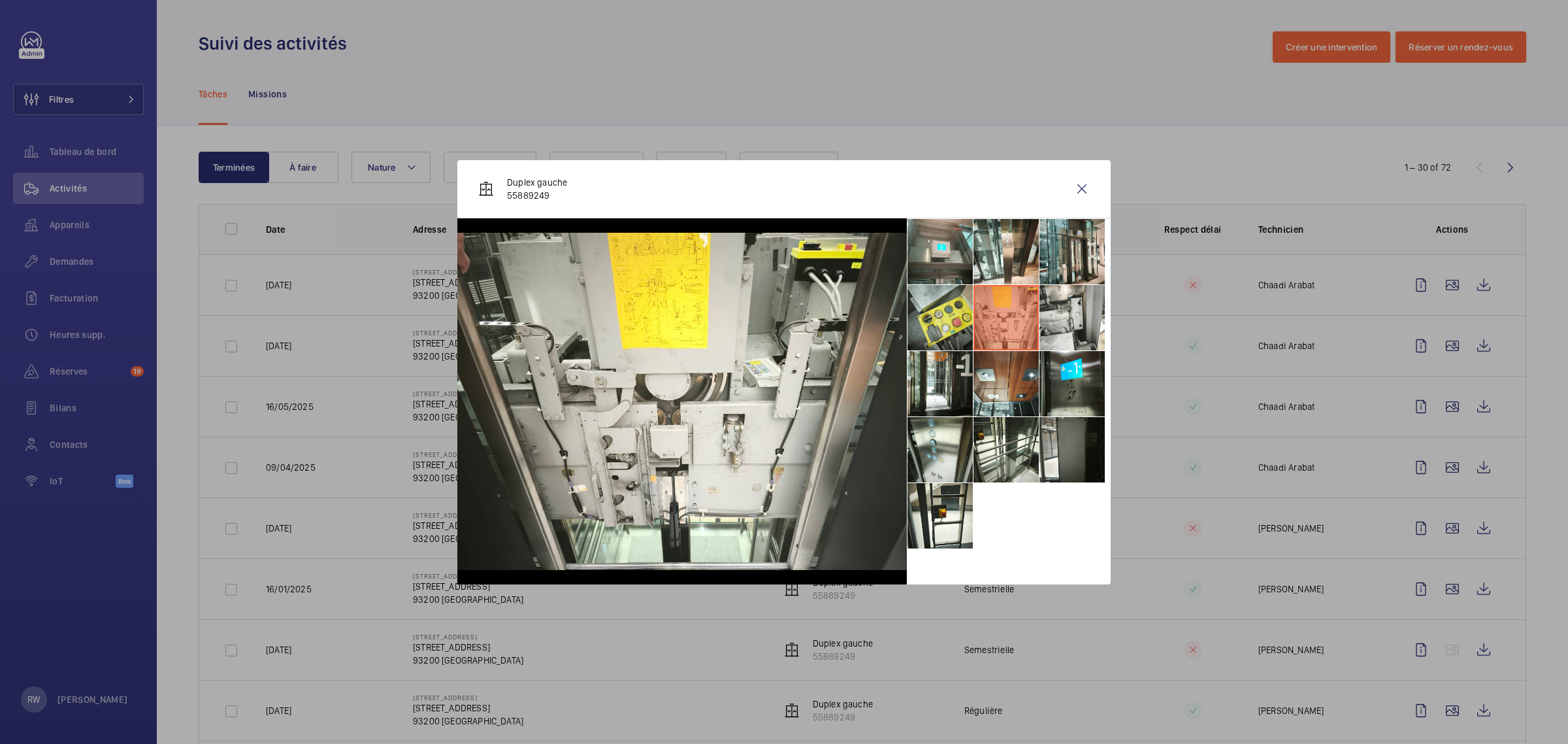
click at [929, 308] on li at bounding box center [940, 317] width 65 height 65
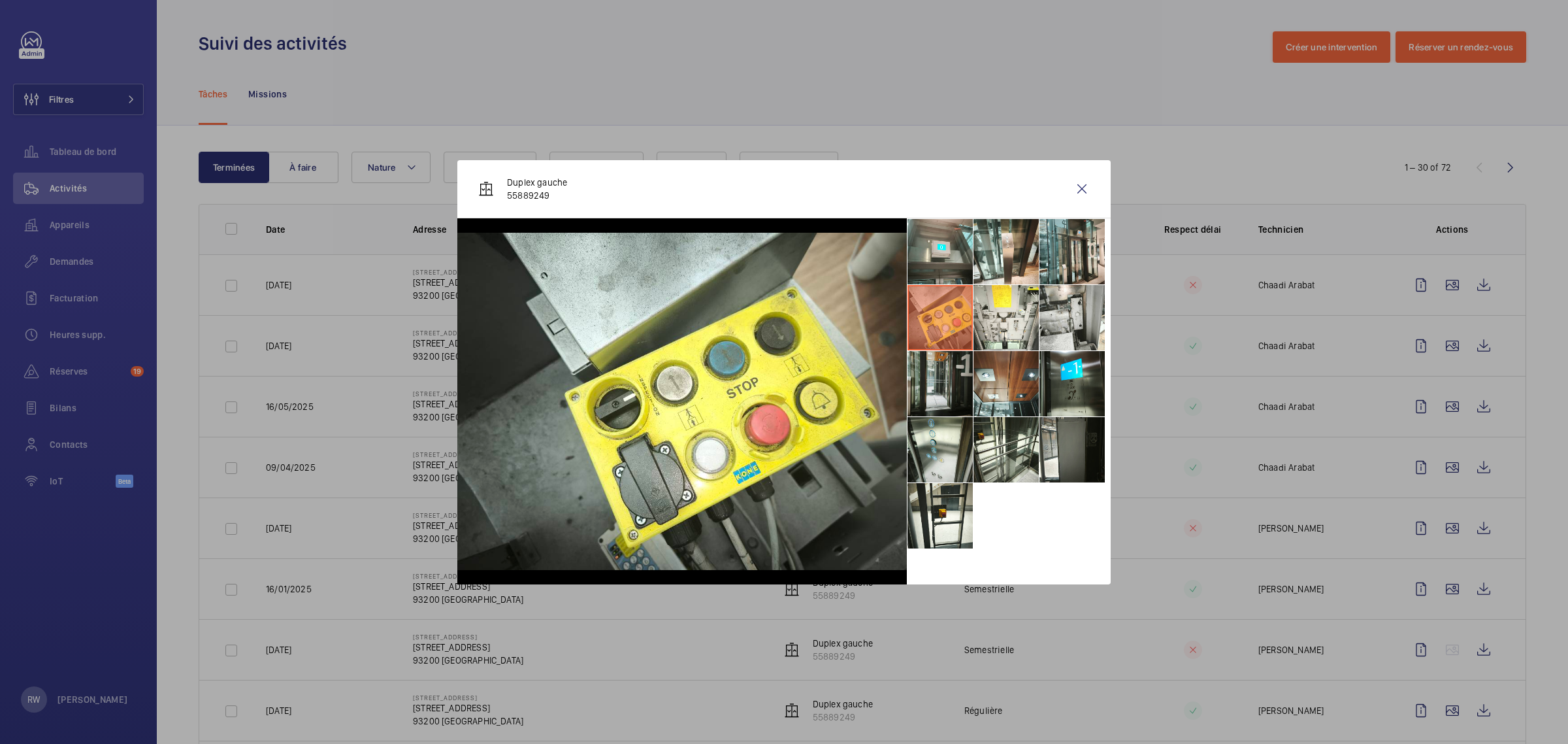
click at [938, 389] on li at bounding box center [940, 383] width 65 height 65
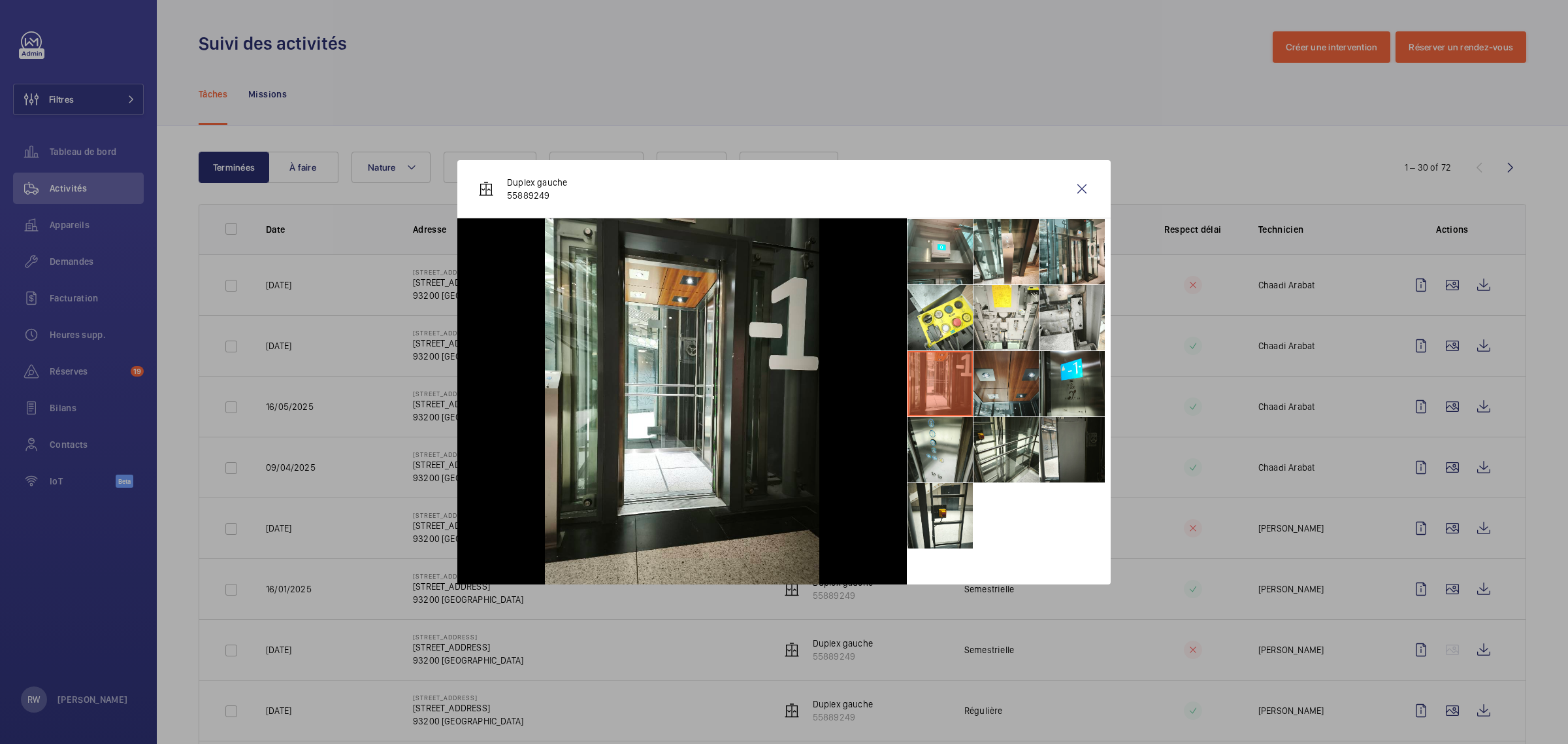
click at [1011, 398] on li at bounding box center [1006, 383] width 65 height 65
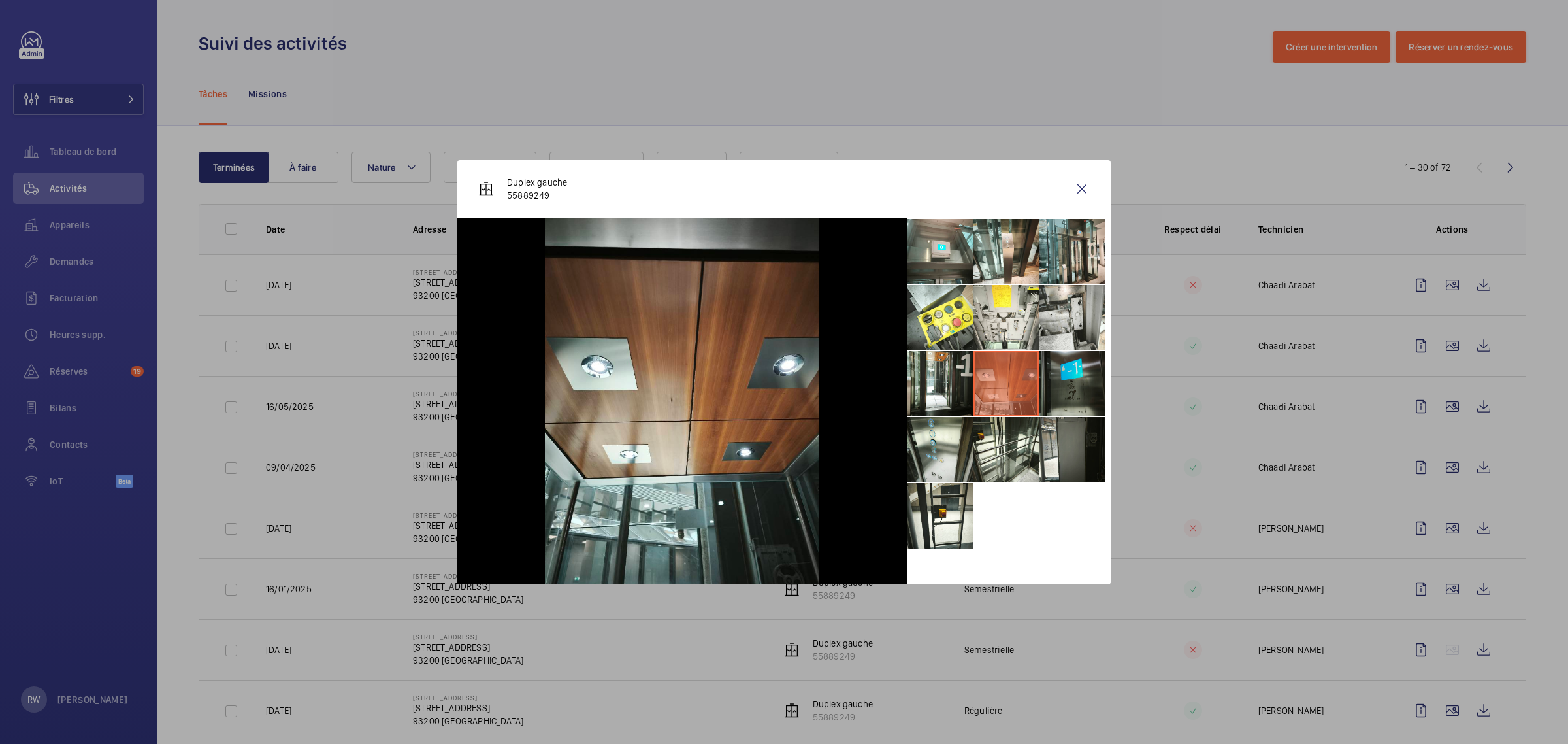
click at [1062, 392] on li at bounding box center [1072, 383] width 65 height 65
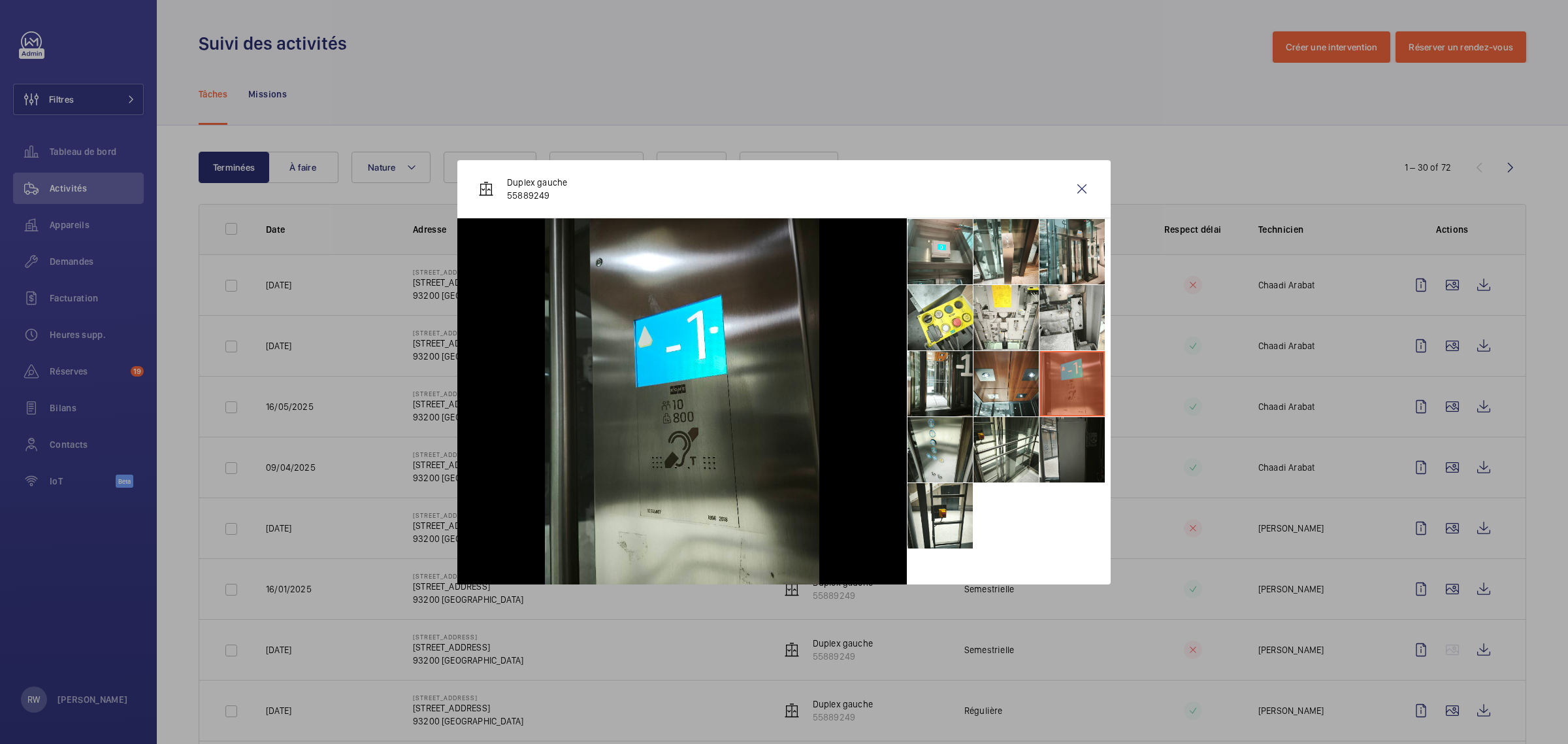
click at [1056, 443] on li at bounding box center [1072, 449] width 65 height 65
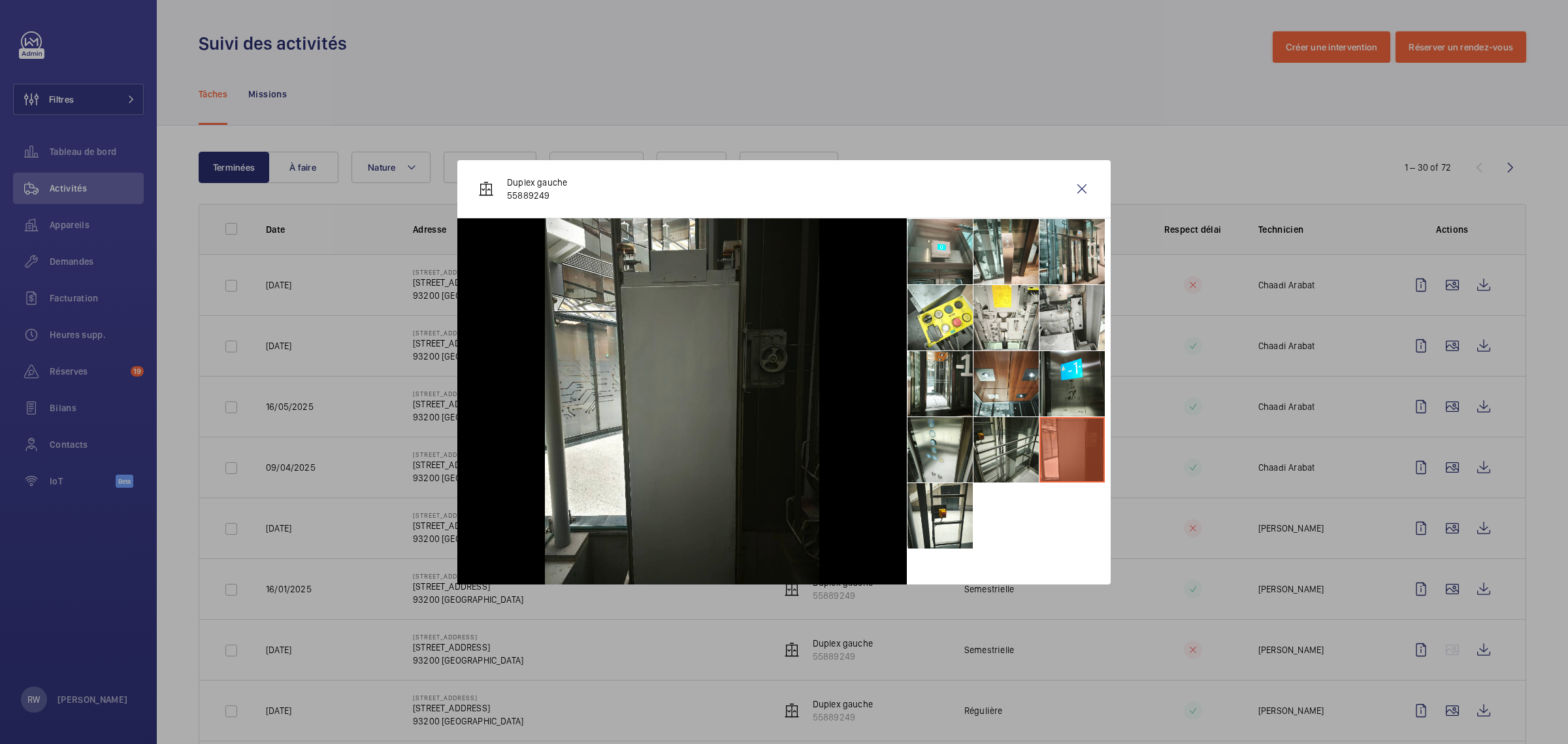
click at [993, 440] on li at bounding box center [1006, 449] width 65 height 65
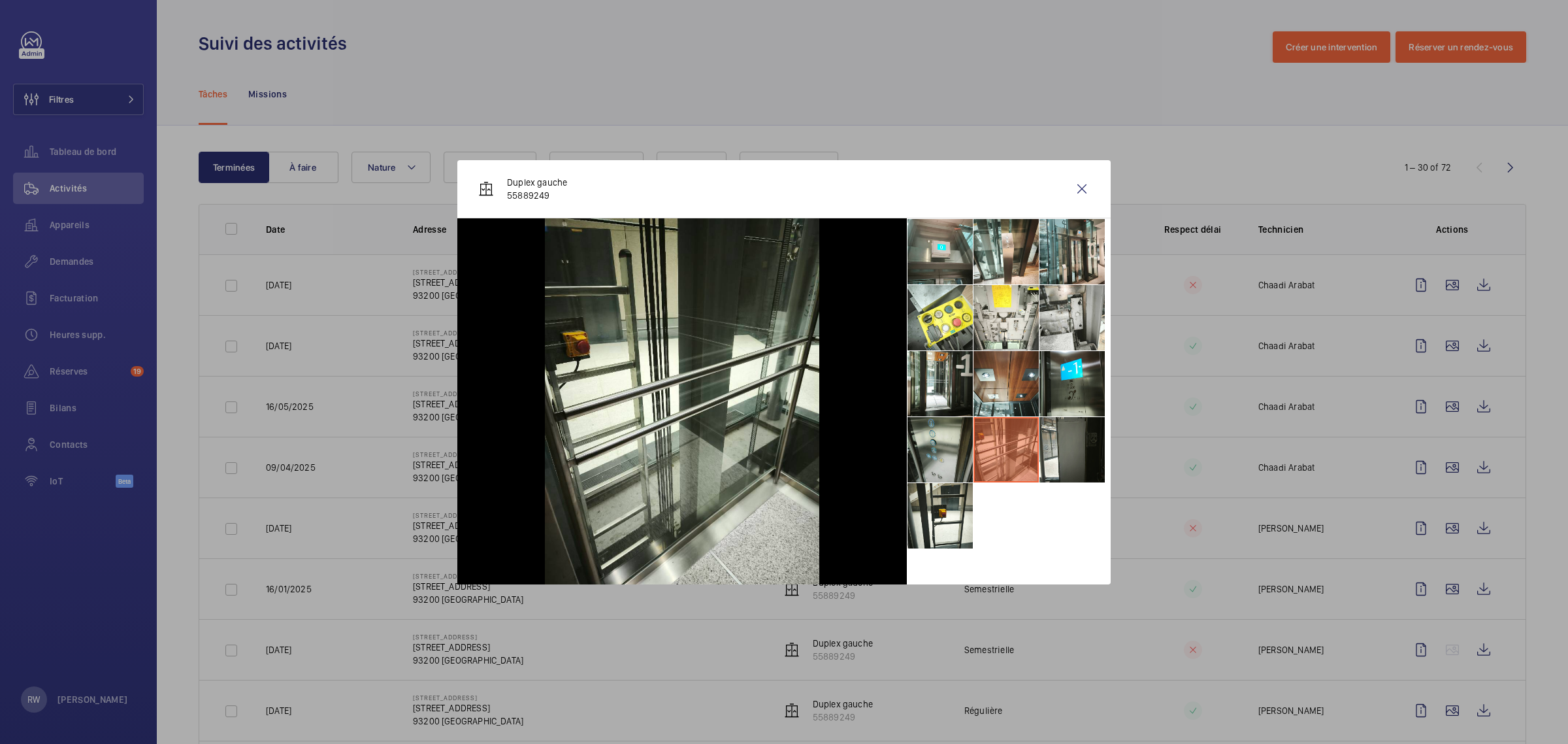
click at [939, 440] on li at bounding box center [940, 449] width 65 height 65
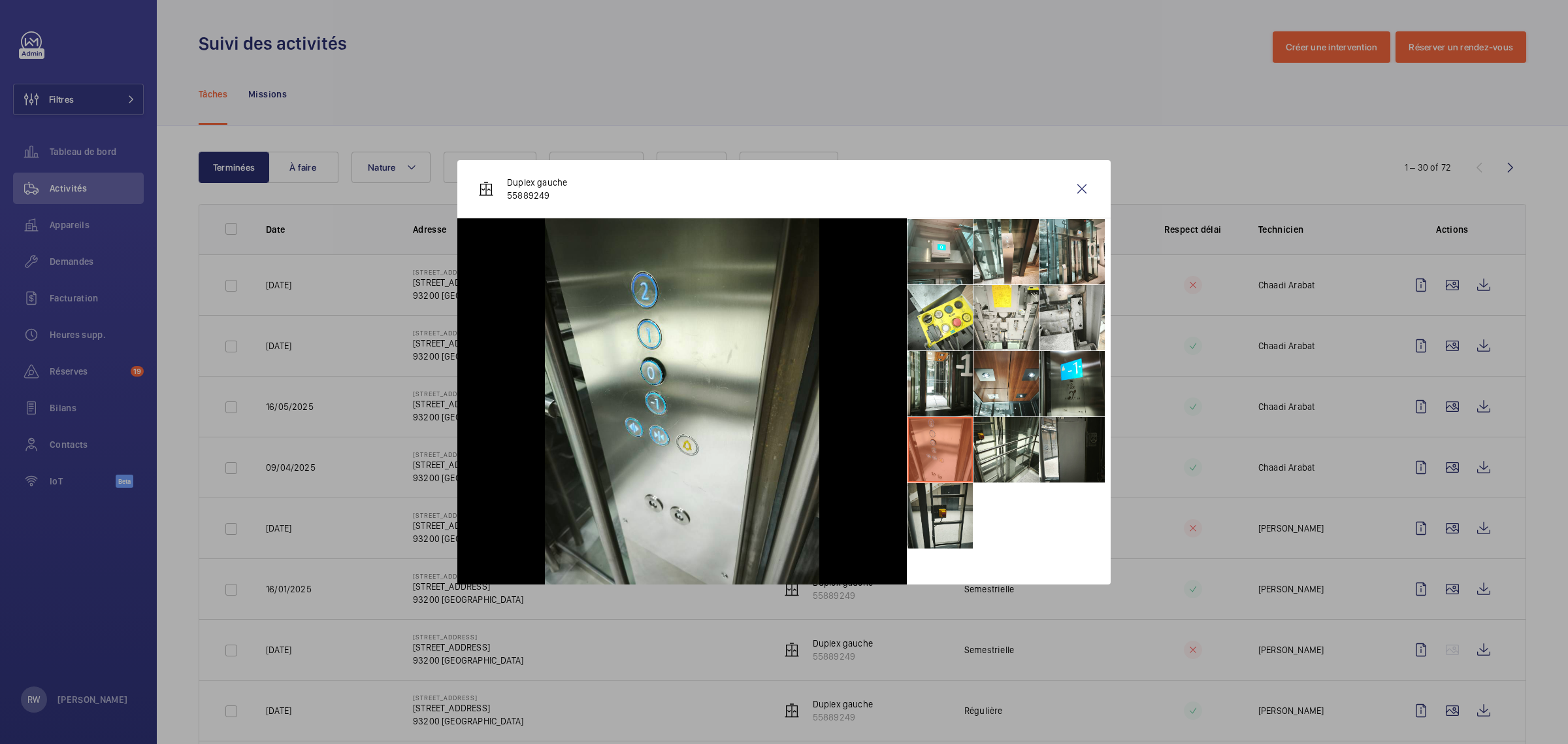
click at [932, 524] on li at bounding box center [940, 515] width 65 height 65
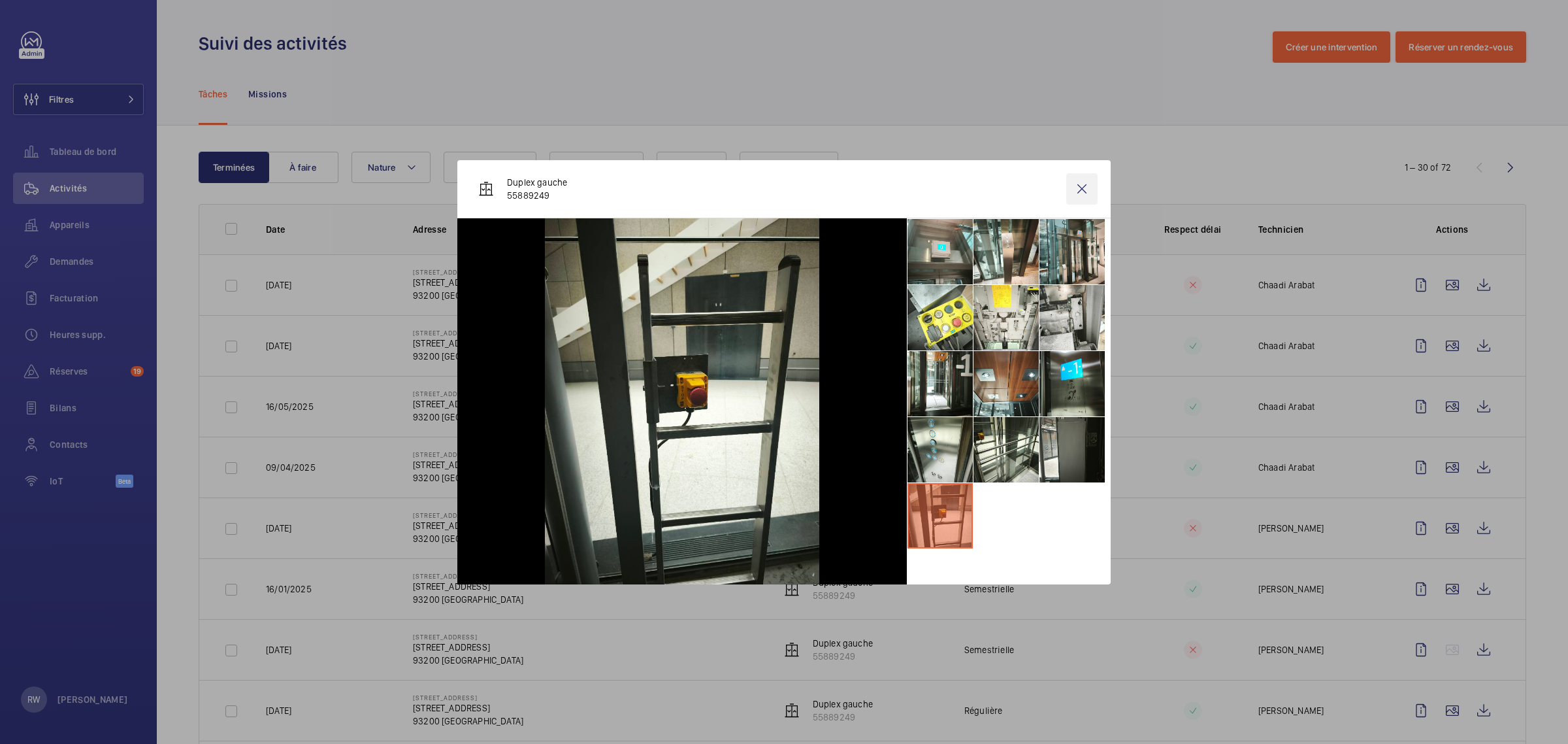
click at [1084, 187] on wm-front-icon-button at bounding box center [1081, 188] width 31 height 31
click at [73, 147] on span "Tableau de bord" at bounding box center [97, 152] width 94 height 13
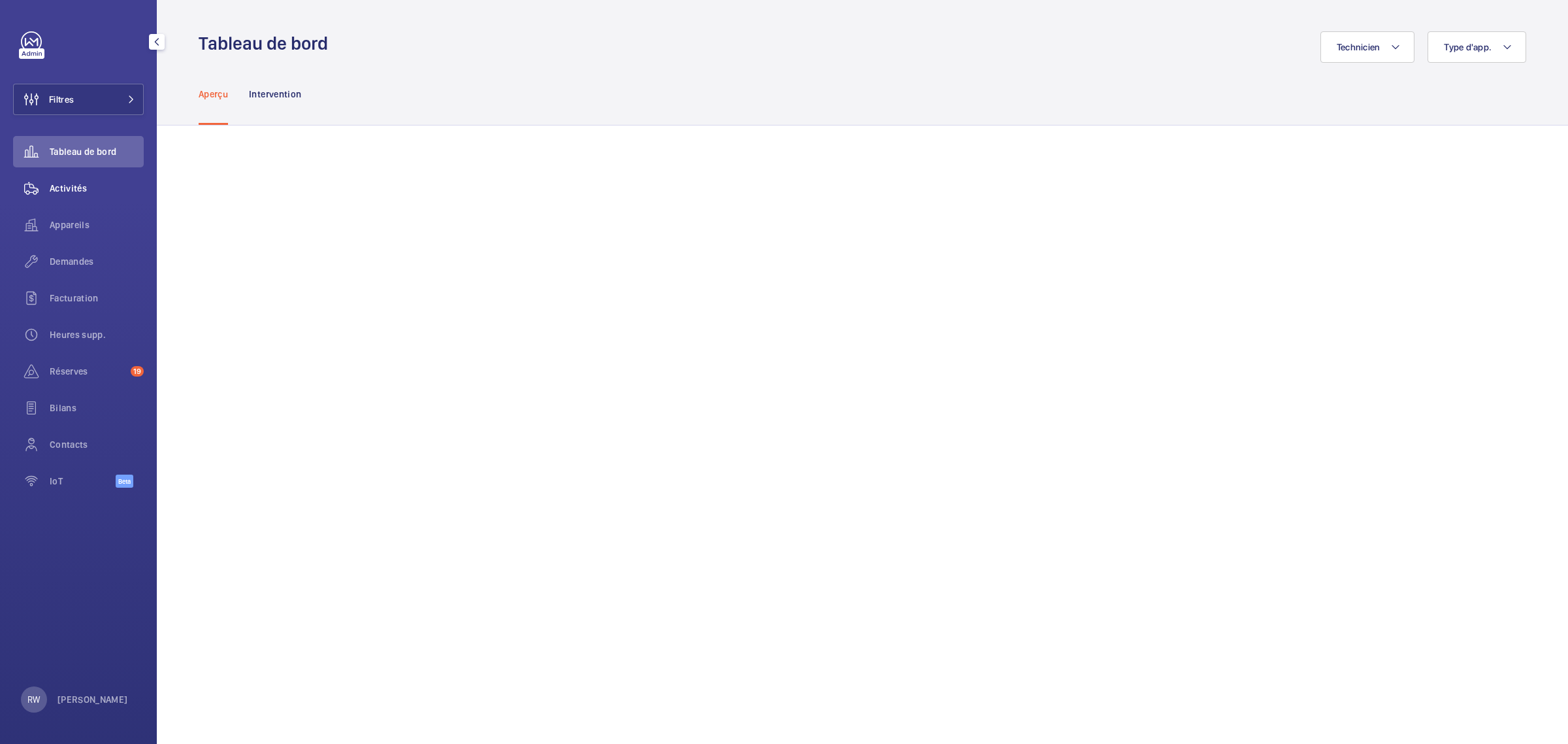
click at [49, 187] on wm-front-icon-button at bounding box center [31, 188] width 37 height 31
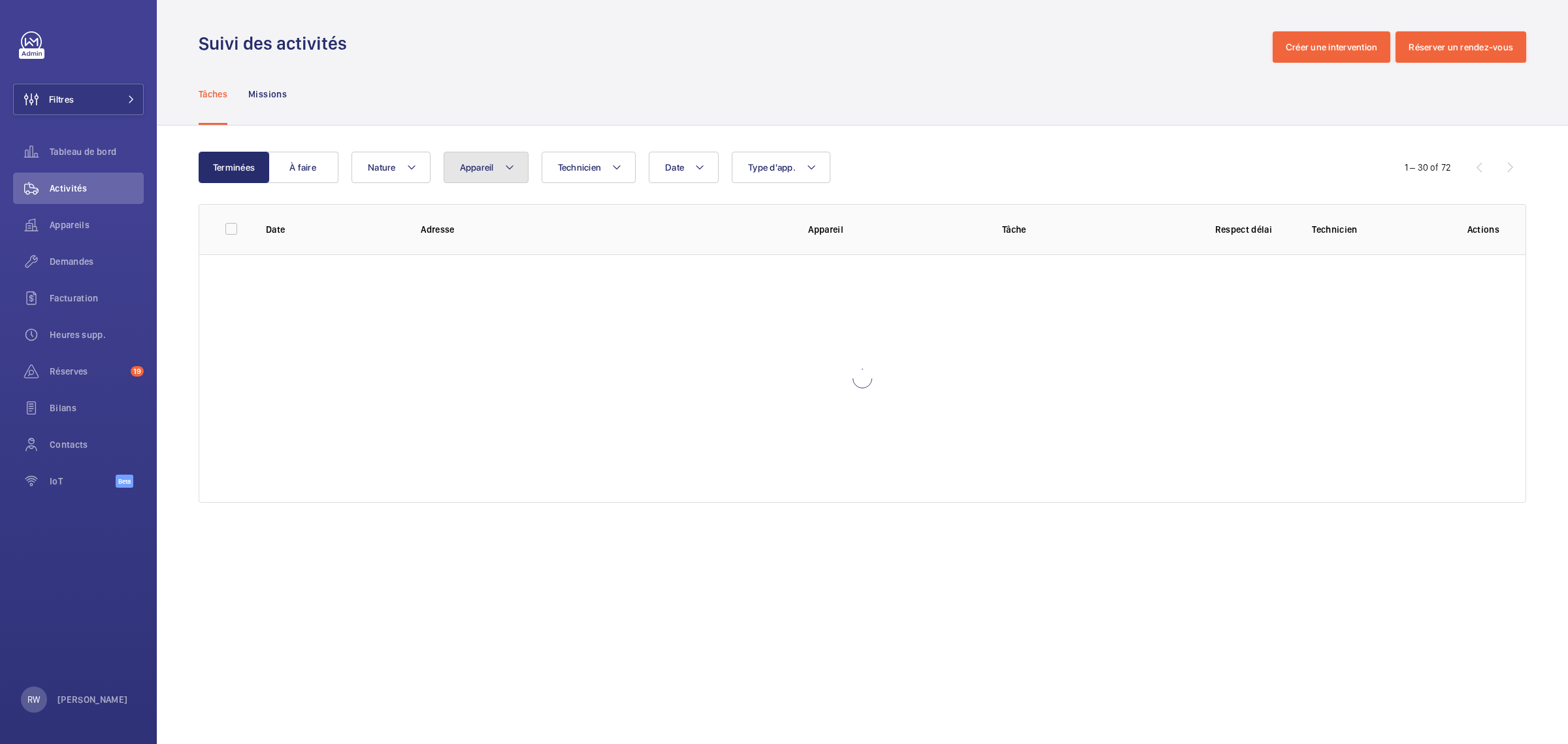
click at [481, 174] on button "Appareil" at bounding box center [486, 167] width 85 height 31
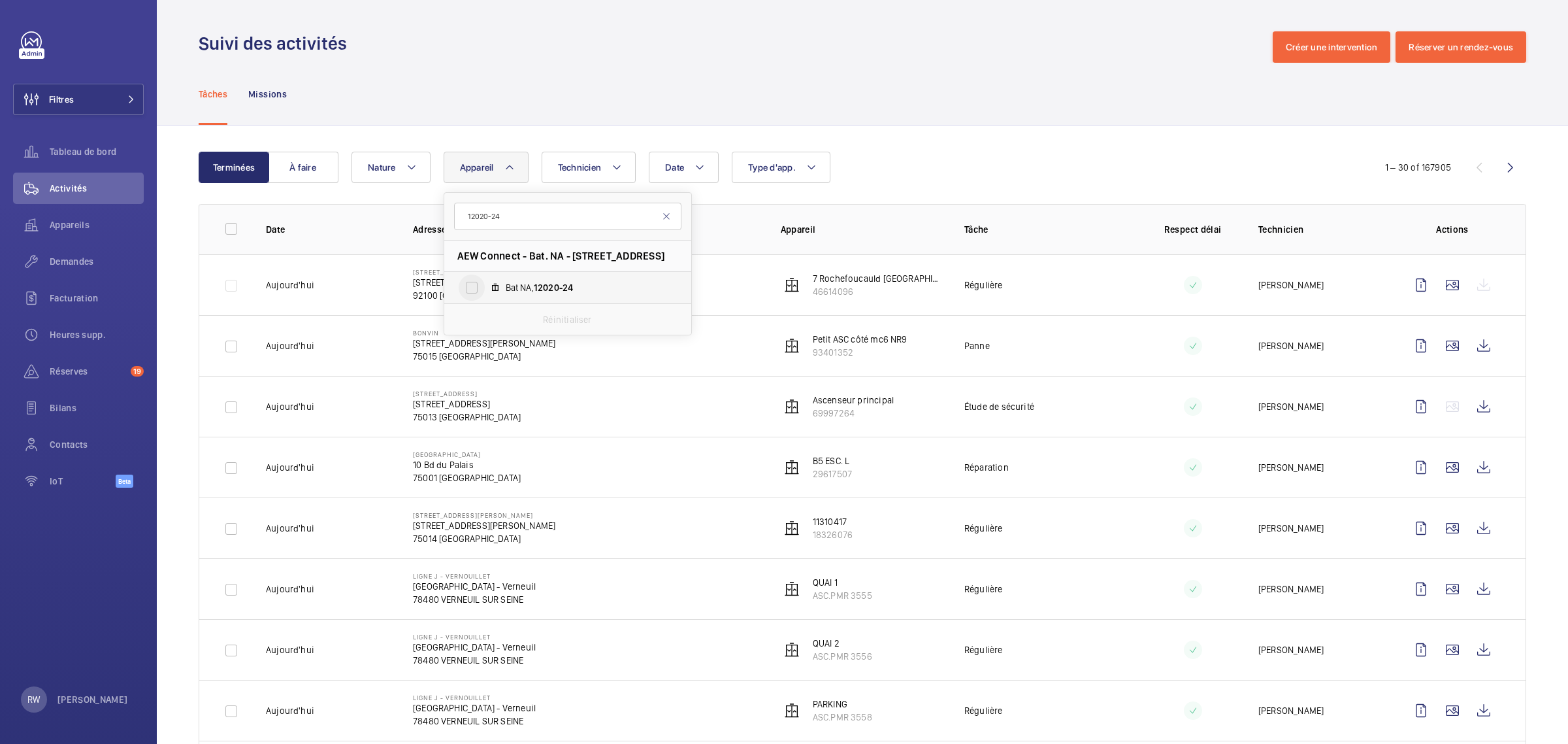
type input "12020-24"
click at [462, 286] on input "Bat NA, 12020-24" at bounding box center [471, 288] width 26 height 26
checkbox input "true"
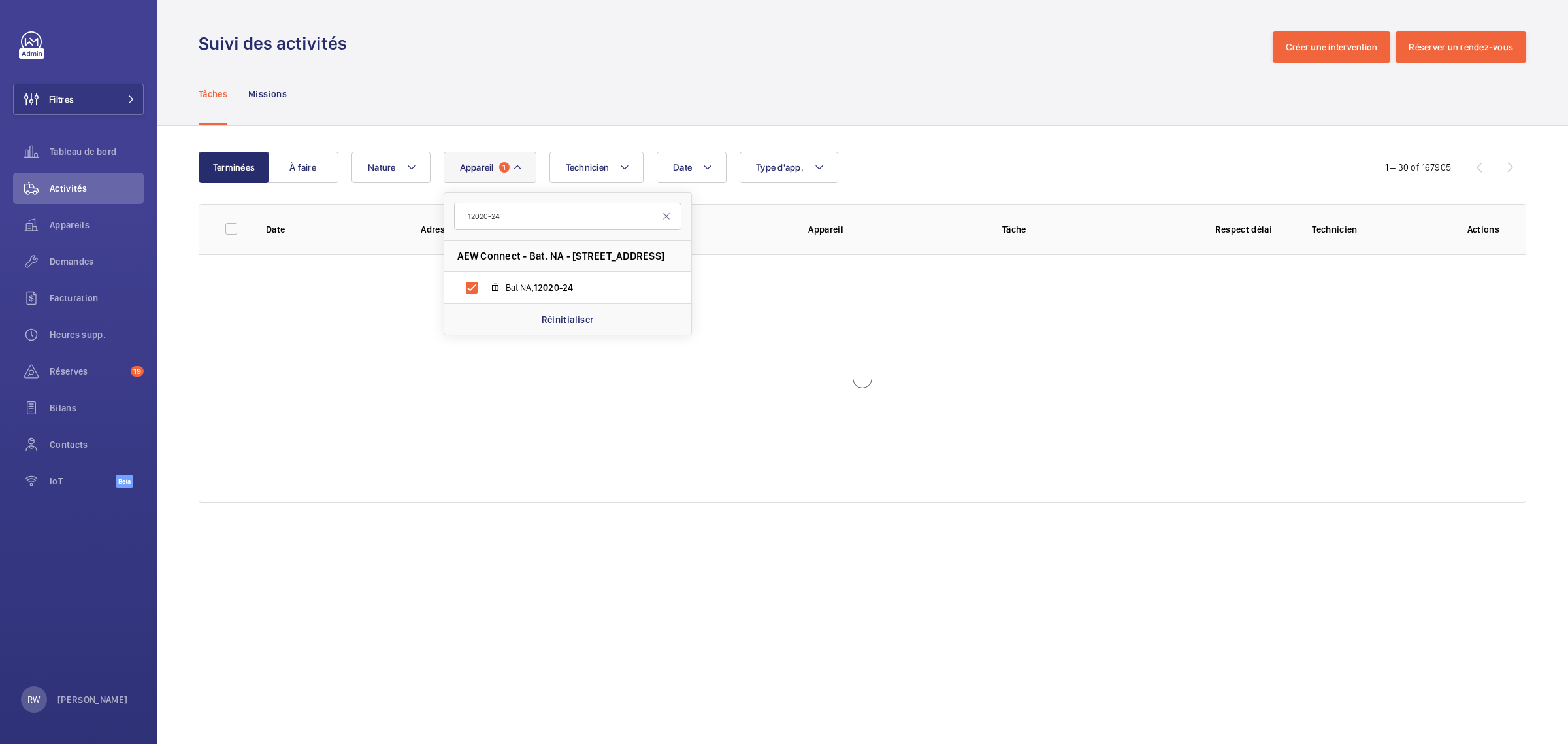
click at [601, 103] on div "Tâches Missions" at bounding box center [862, 94] width 1327 height 62
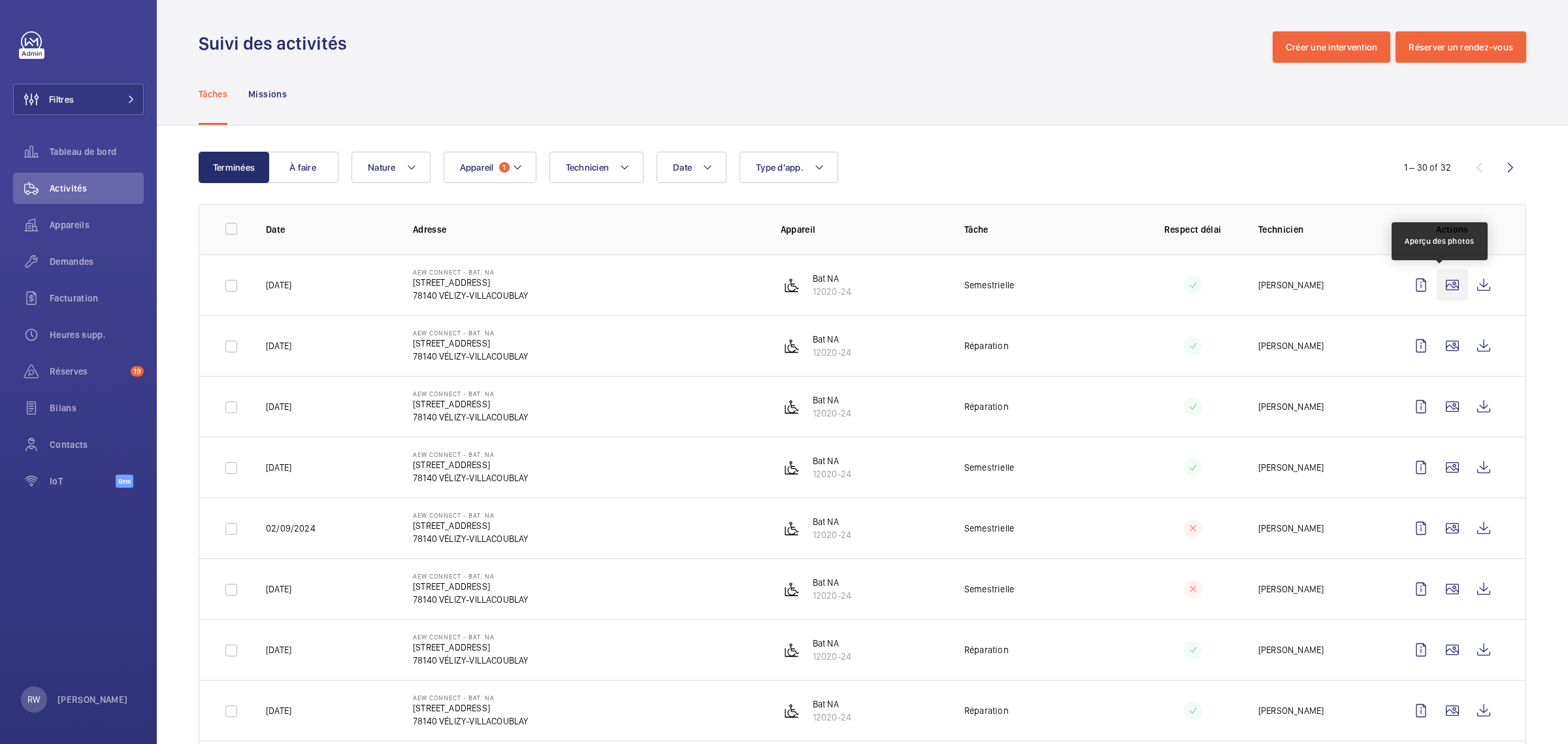
click at [1436, 285] on wm-front-icon-button at bounding box center [1452, 285] width 31 height 31
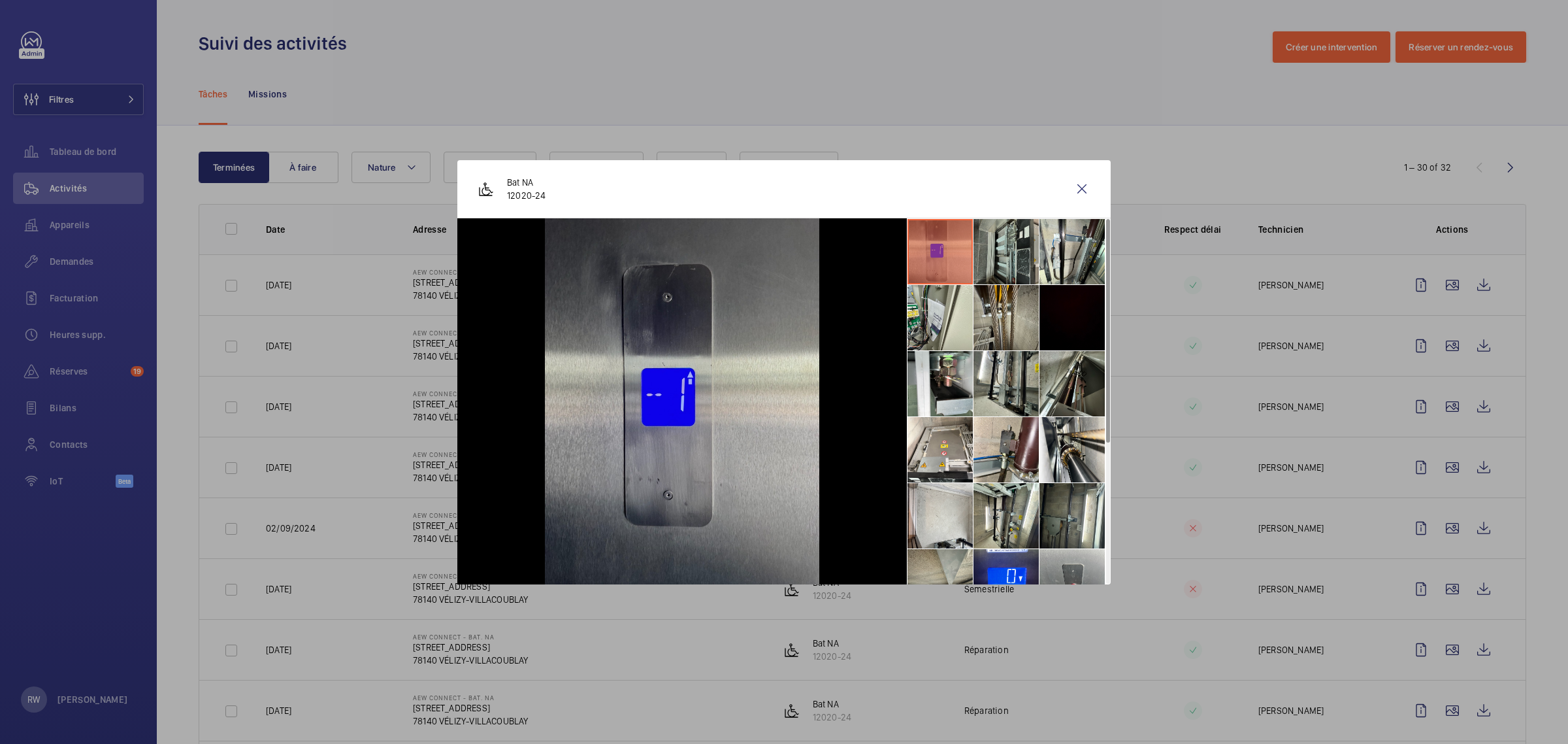
click at [994, 252] on li at bounding box center [1006, 251] width 65 height 65
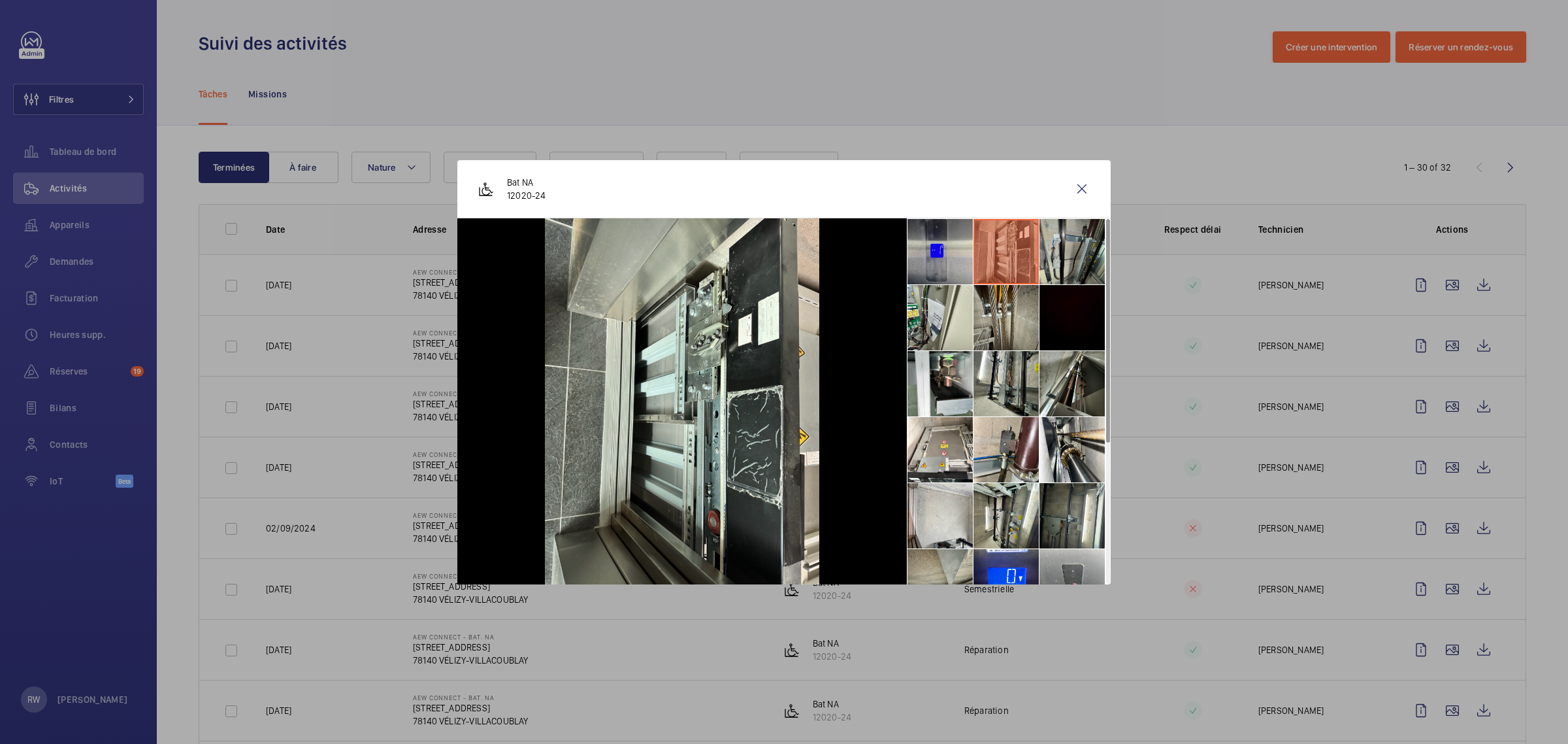
click at [1056, 253] on li at bounding box center [1072, 251] width 65 height 65
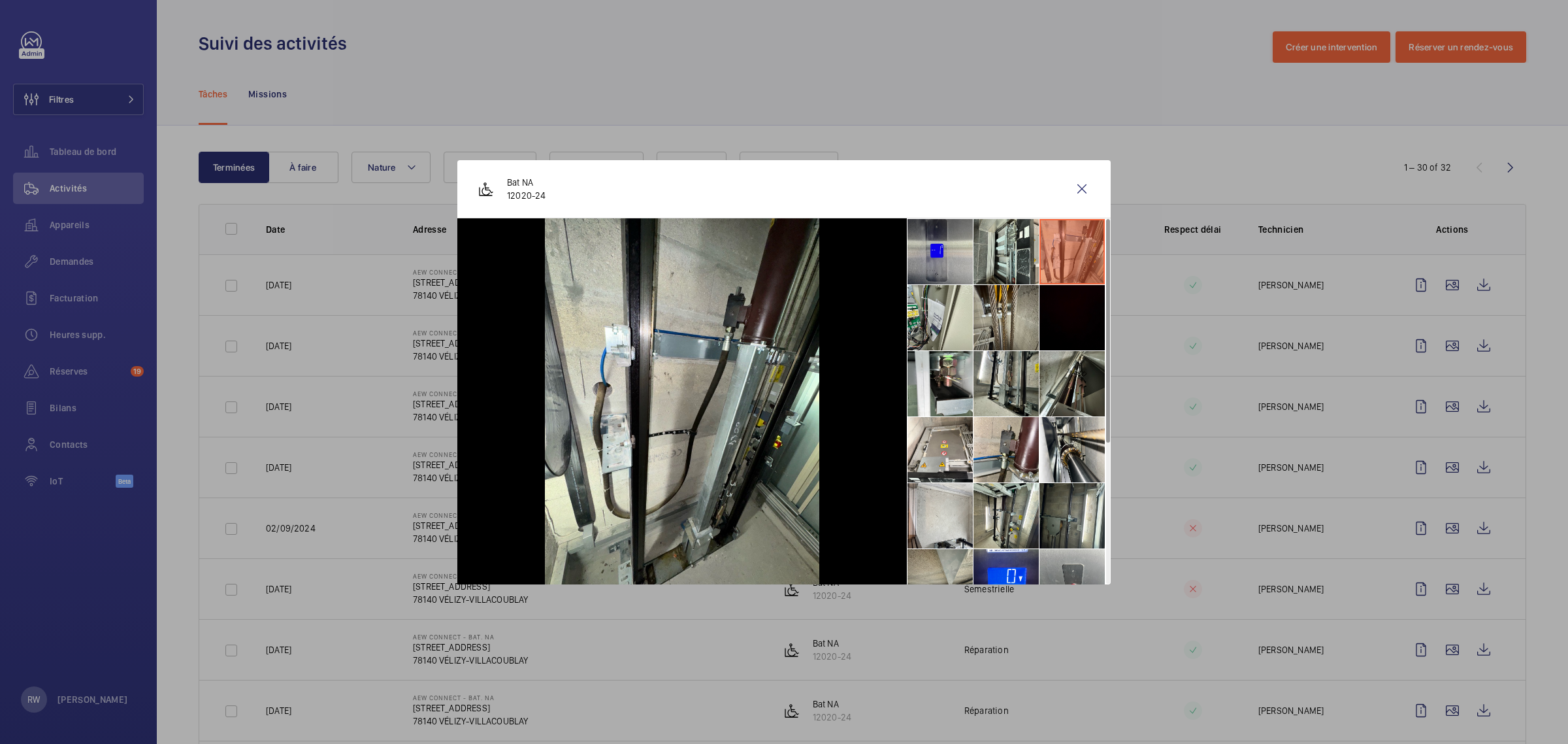
click at [1055, 300] on li at bounding box center [1072, 317] width 65 height 65
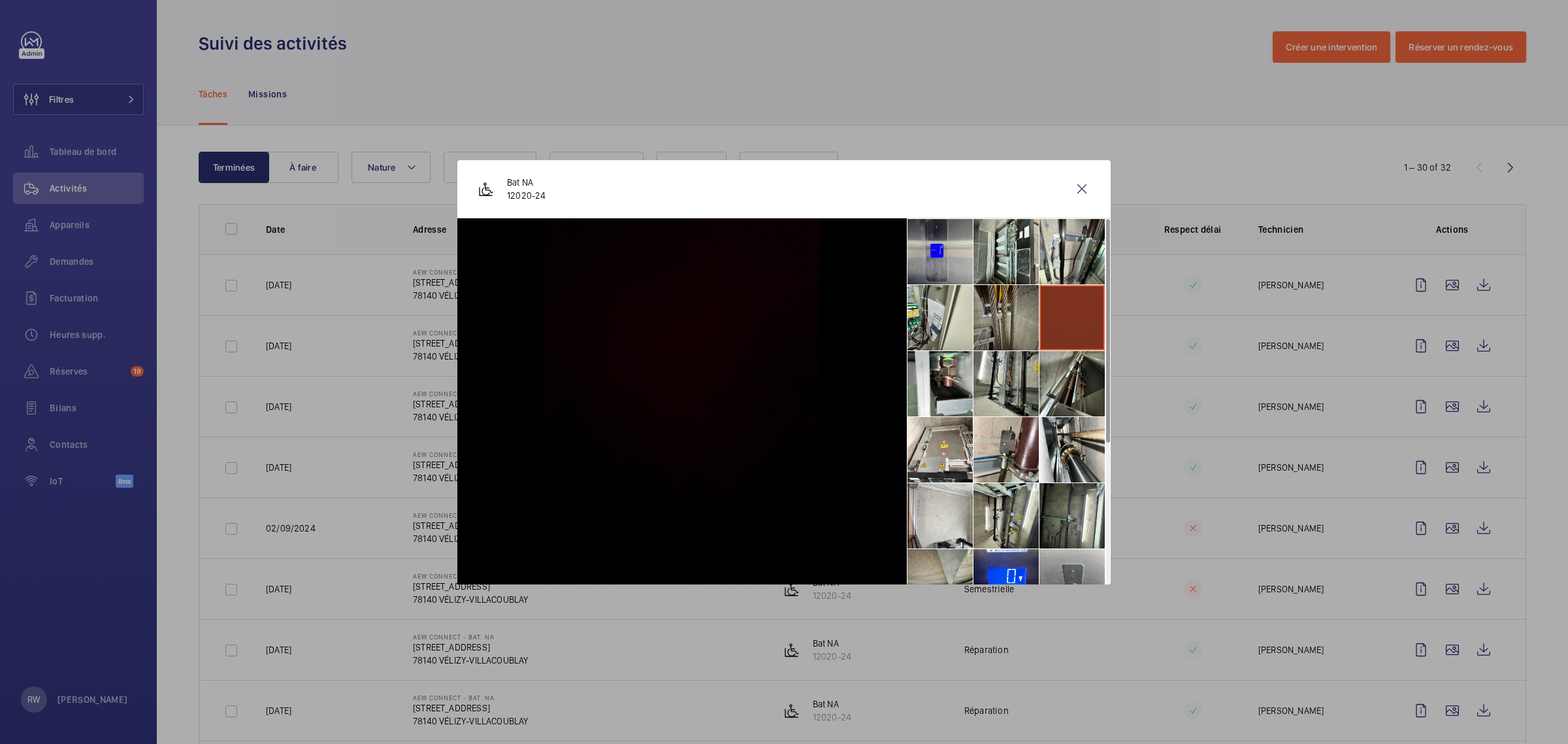
click at [1001, 312] on li at bounding box center [1006, 317] width 65 height 65
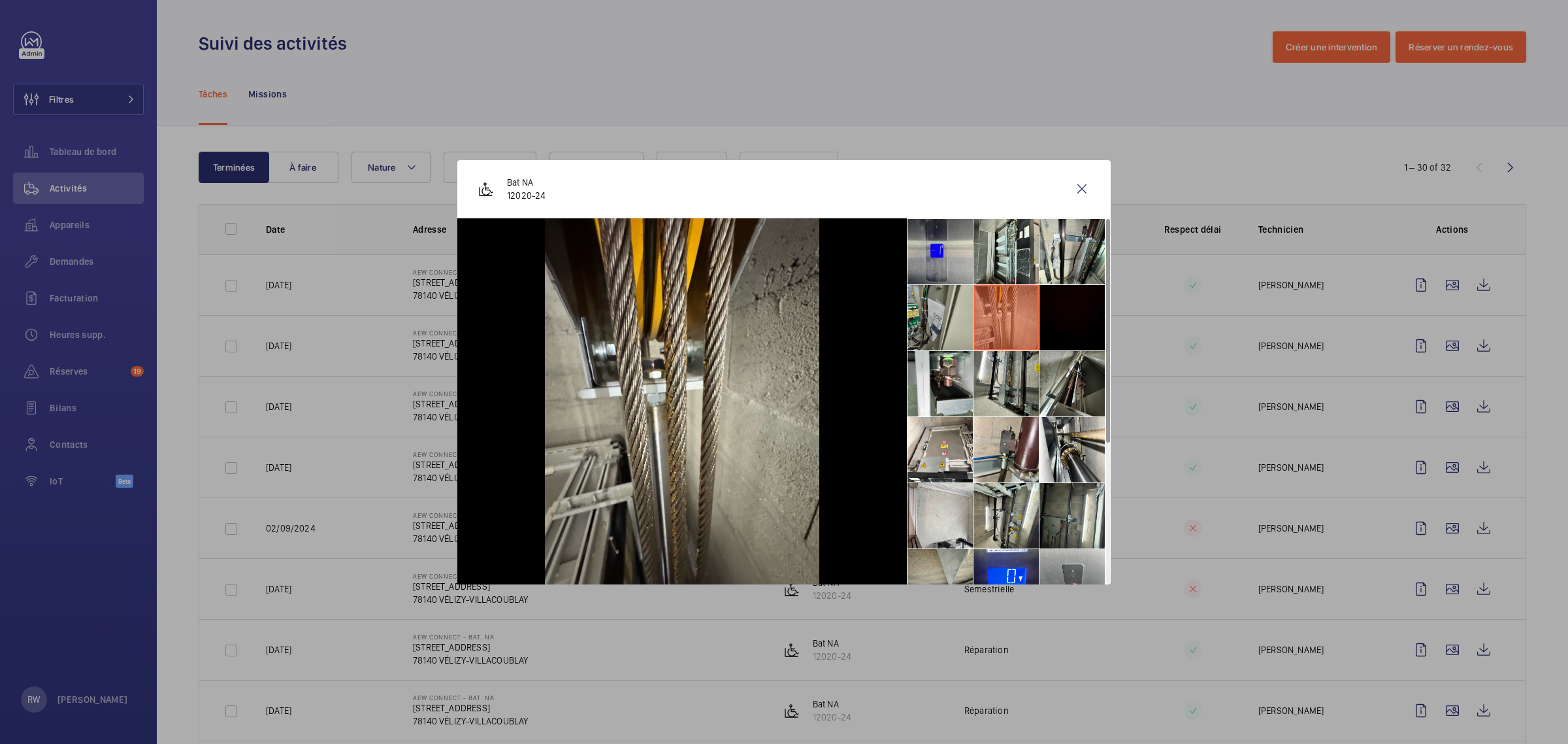
click at [919, 312] on li at bounding box center [940, 317] width 65 height 65
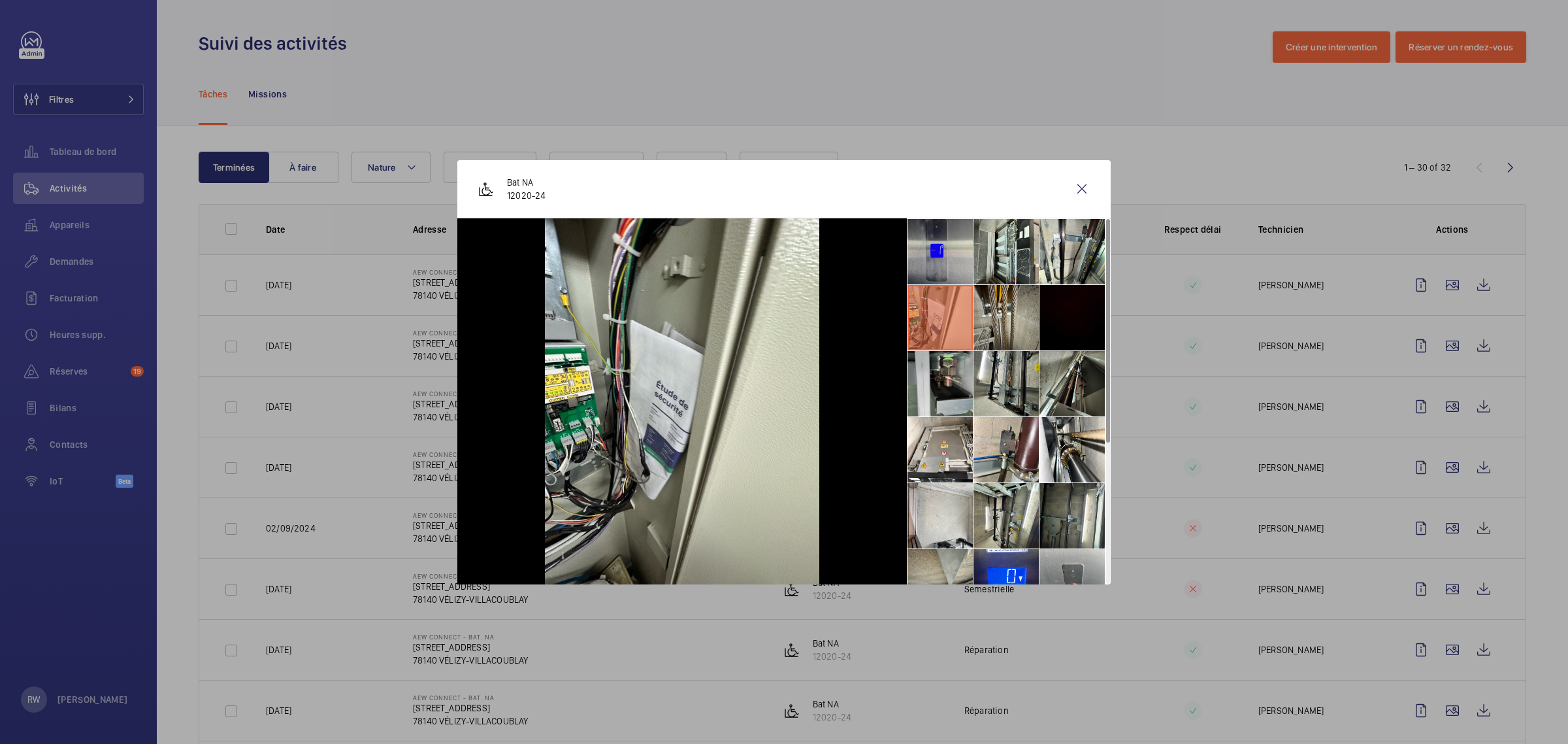
click at [936, 379] on li at bounding box center [940, 383] width 65 height 65
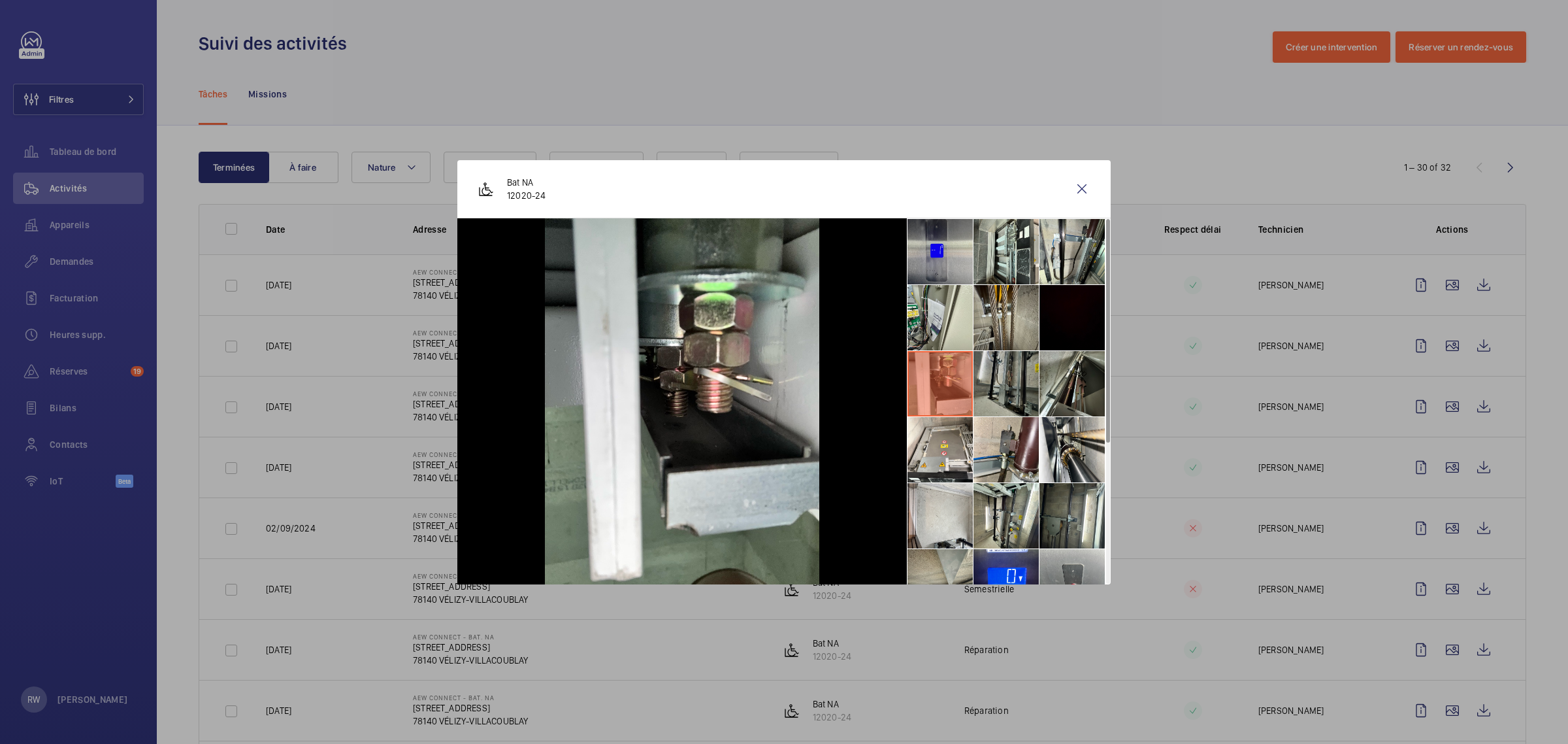
click at [1012, 380] on li at bounding box center [1006, 383] width 65 height 65
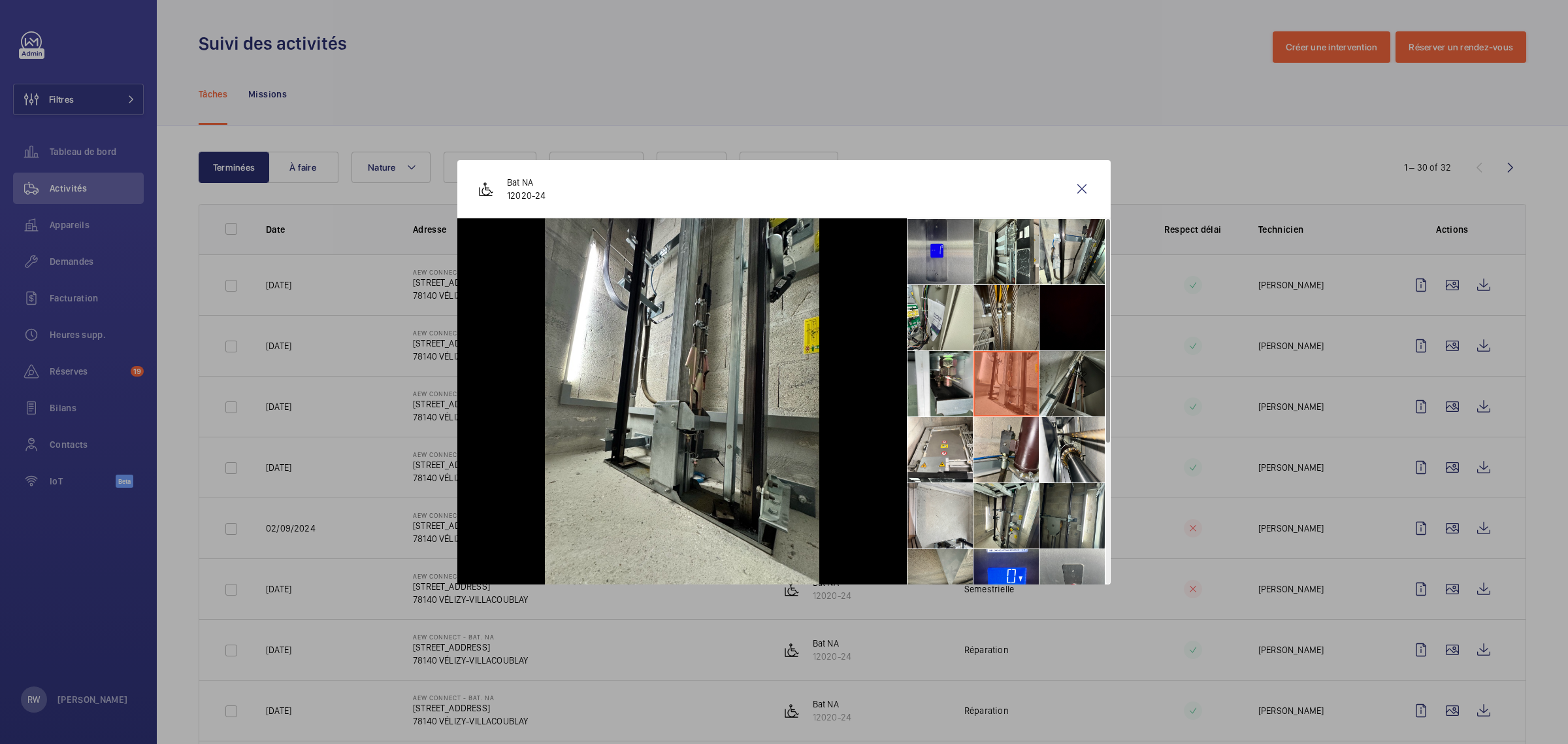
click at [1066, 379] on li at bounding box center [1072, 383] width 65 height 65
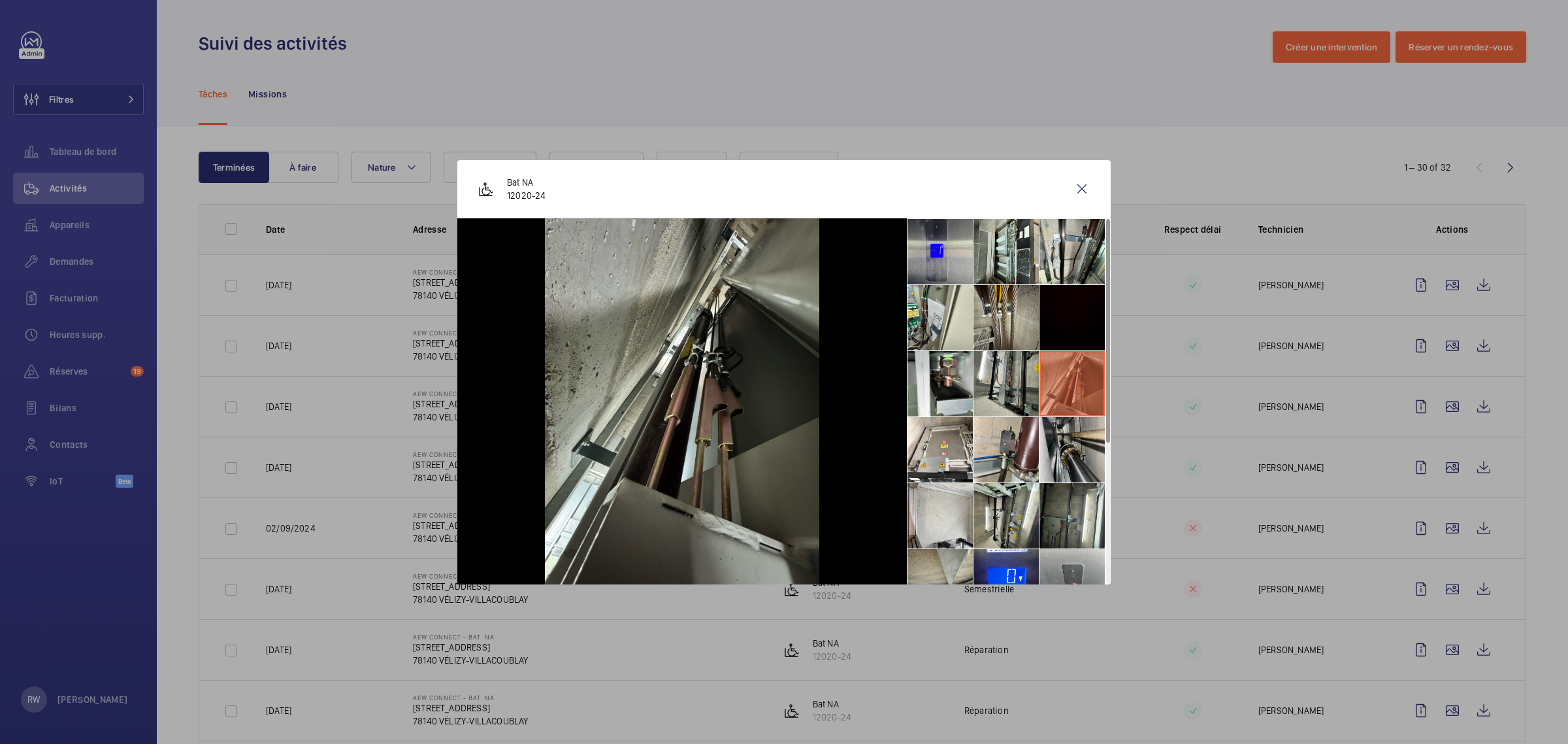
click at [1065, 447] on li at bounding box center [1072, 449] width 65 height 65
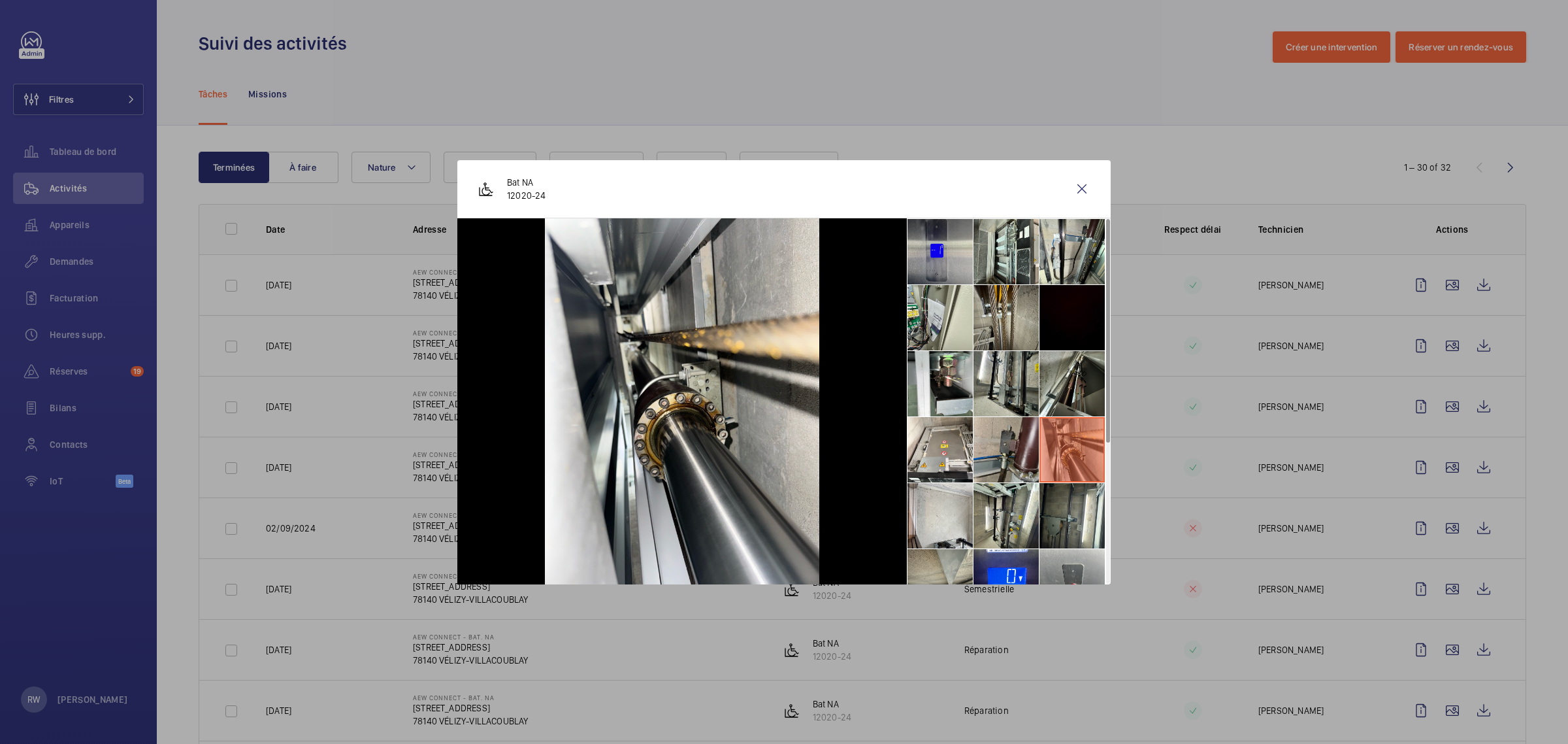
click at [1011, 455] on li at bounding box center [1006, 449] width 65 height 65
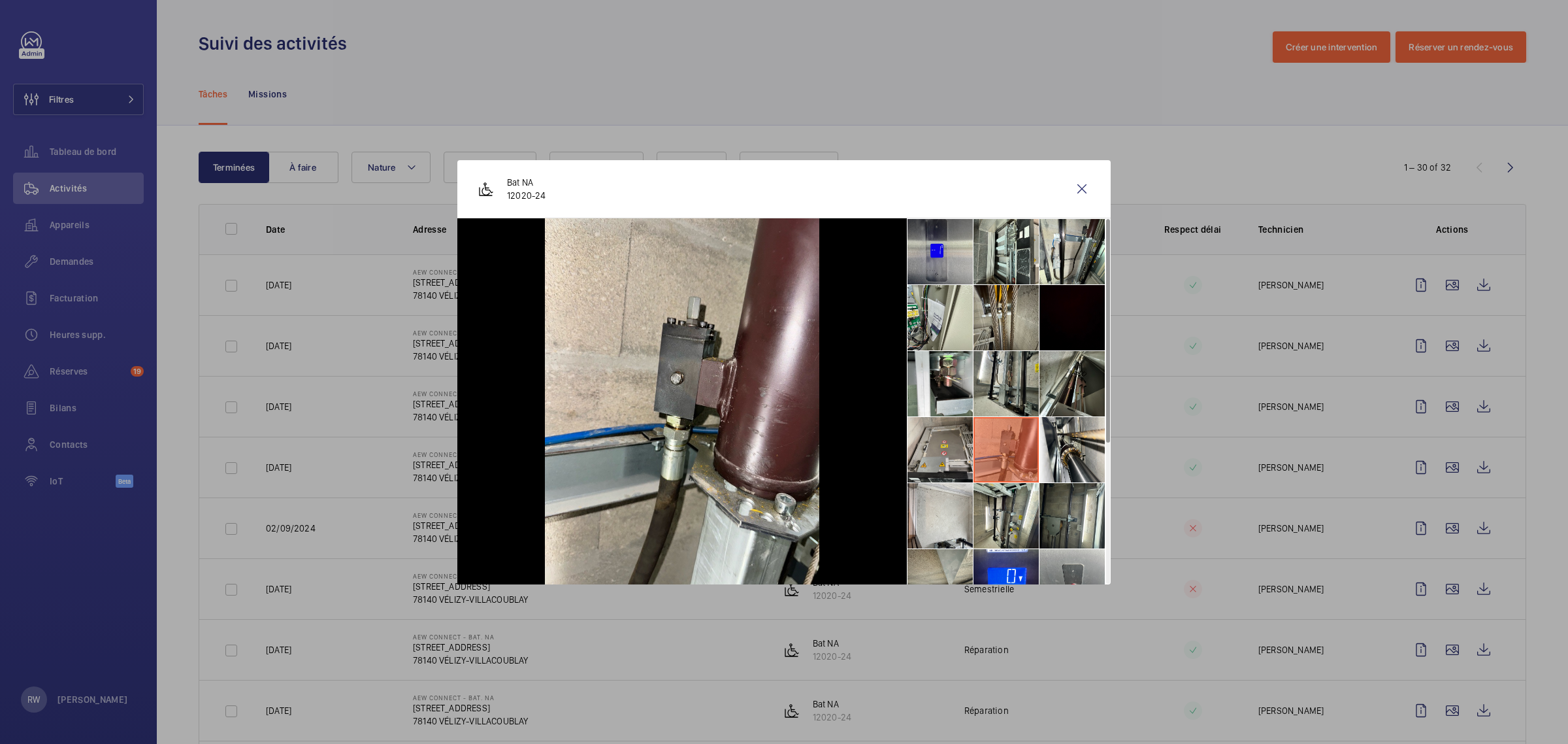
click at [950, 447] on li at bounding box center [940, 449] width 65 height 65
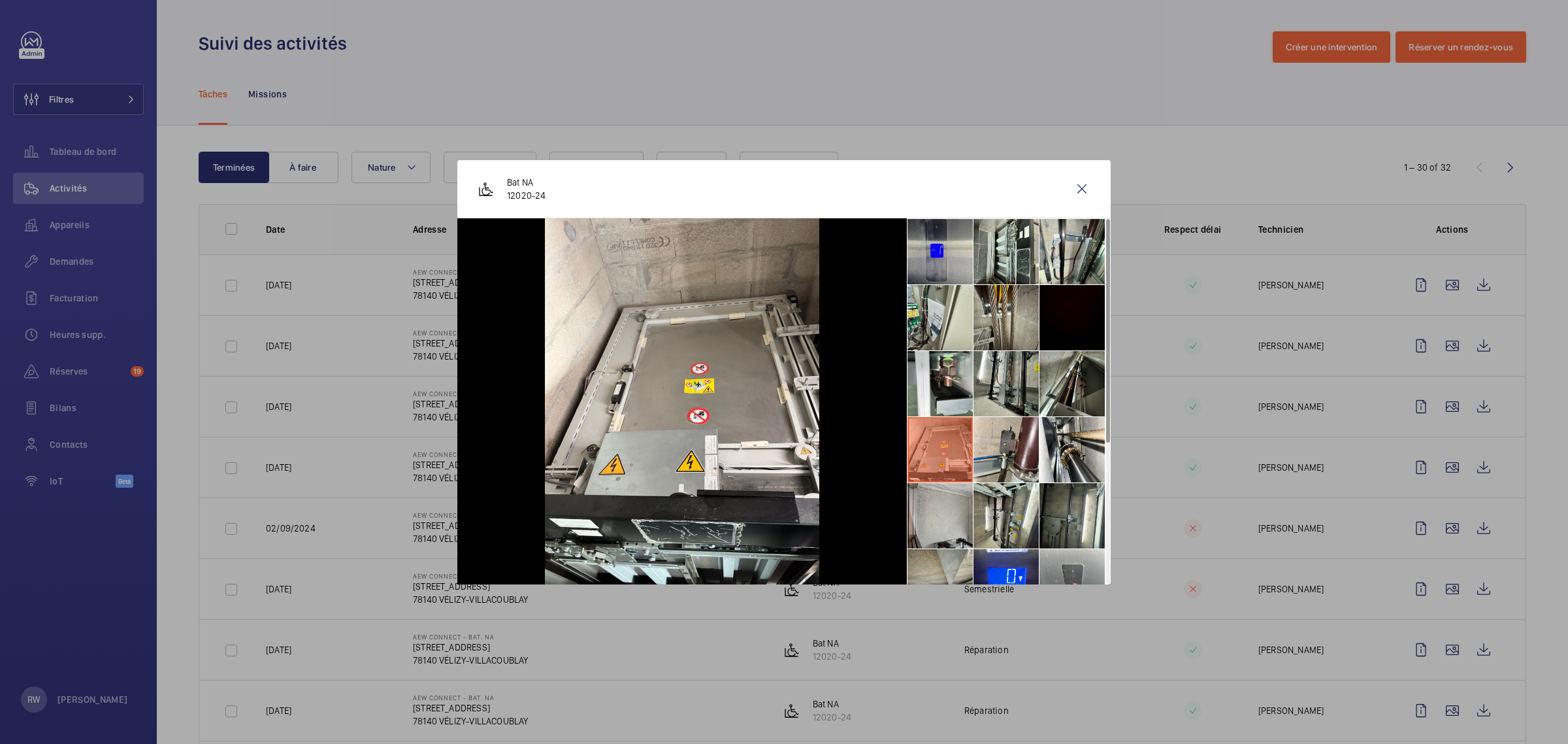
click at [943, 515] on li at bounding box center [940, 515] width 65 height 65
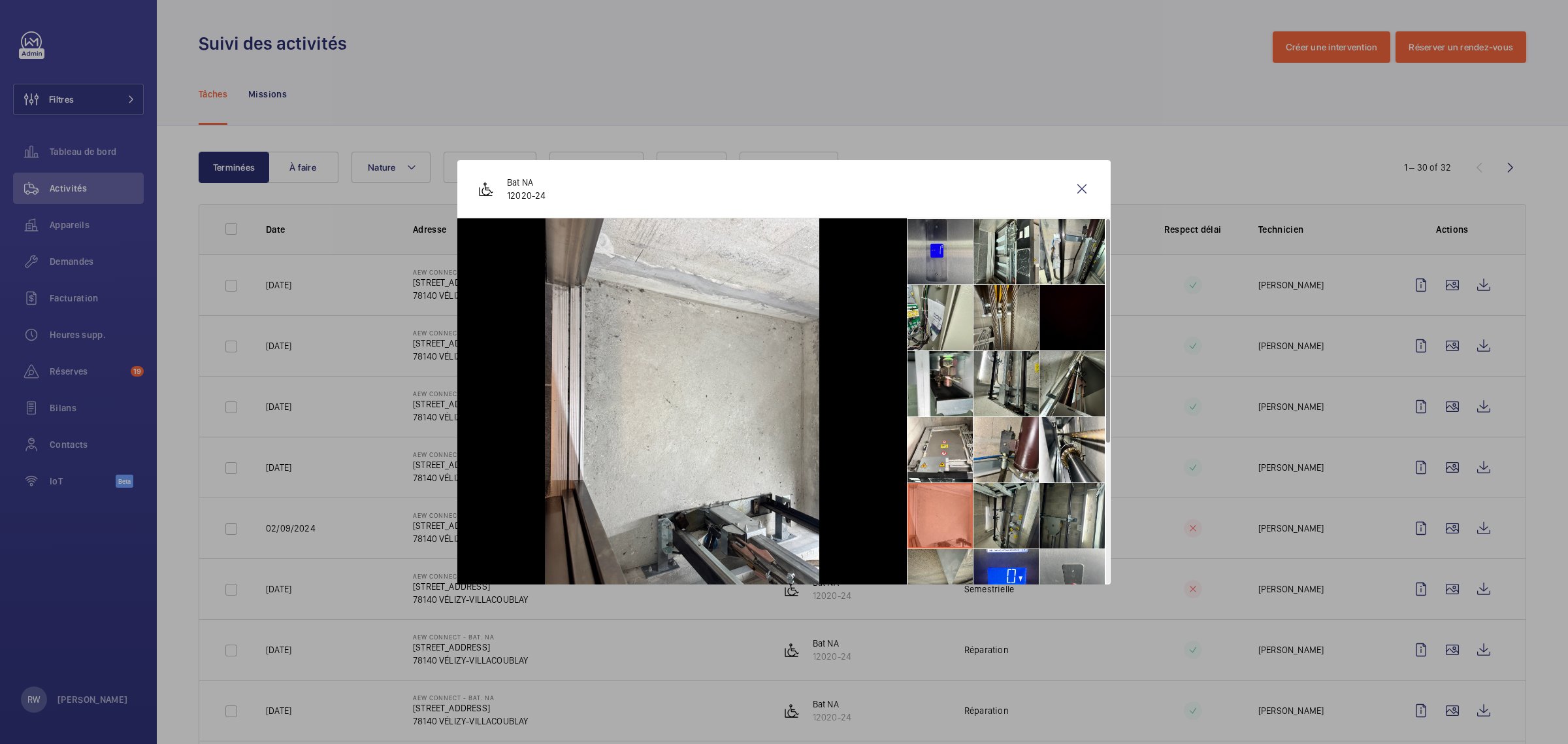
click at [999, 520] on li at bounding box center [1006, 515] width 65 height 65
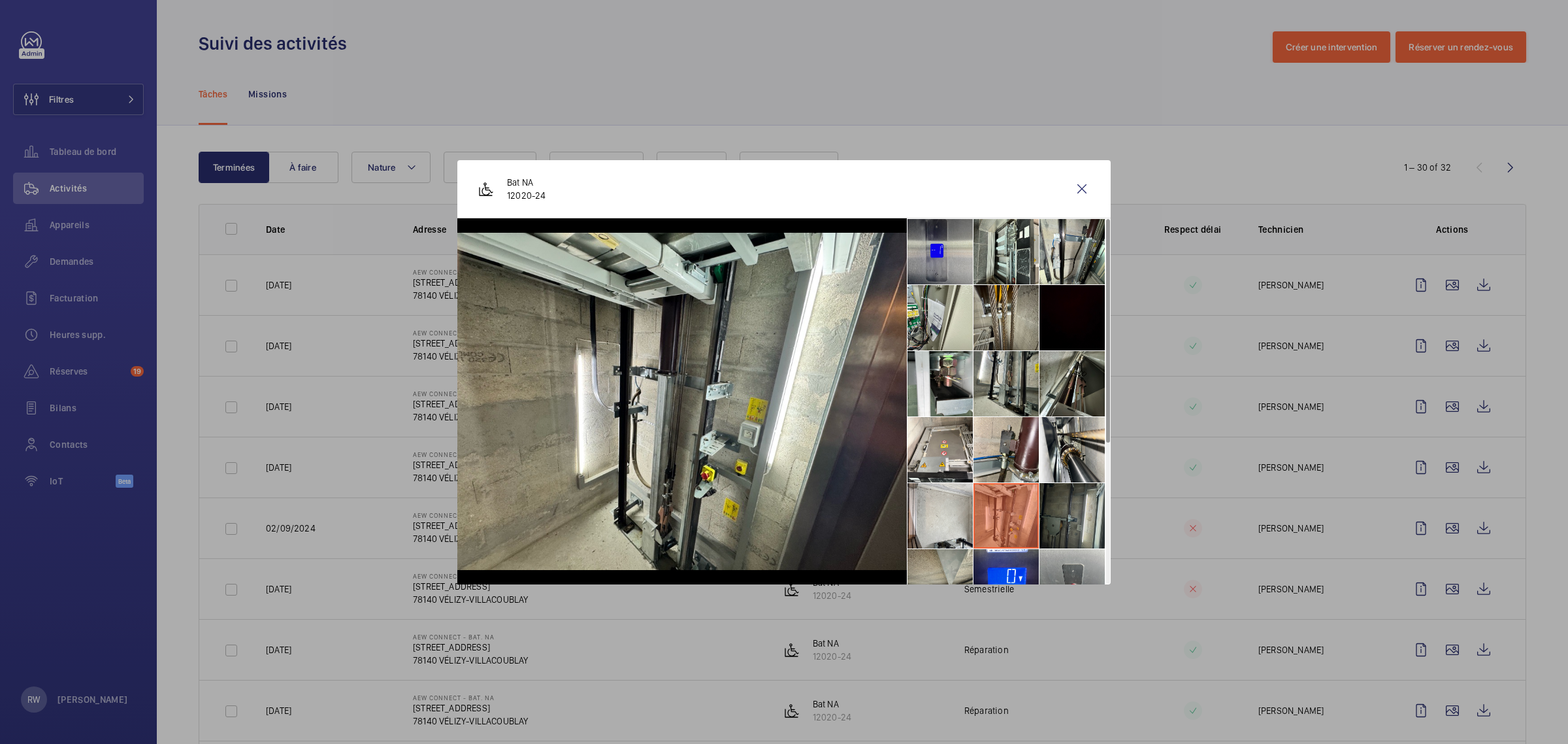
click at [1076, 507] on li at bounding box center [1072, 515] width 65 height 65
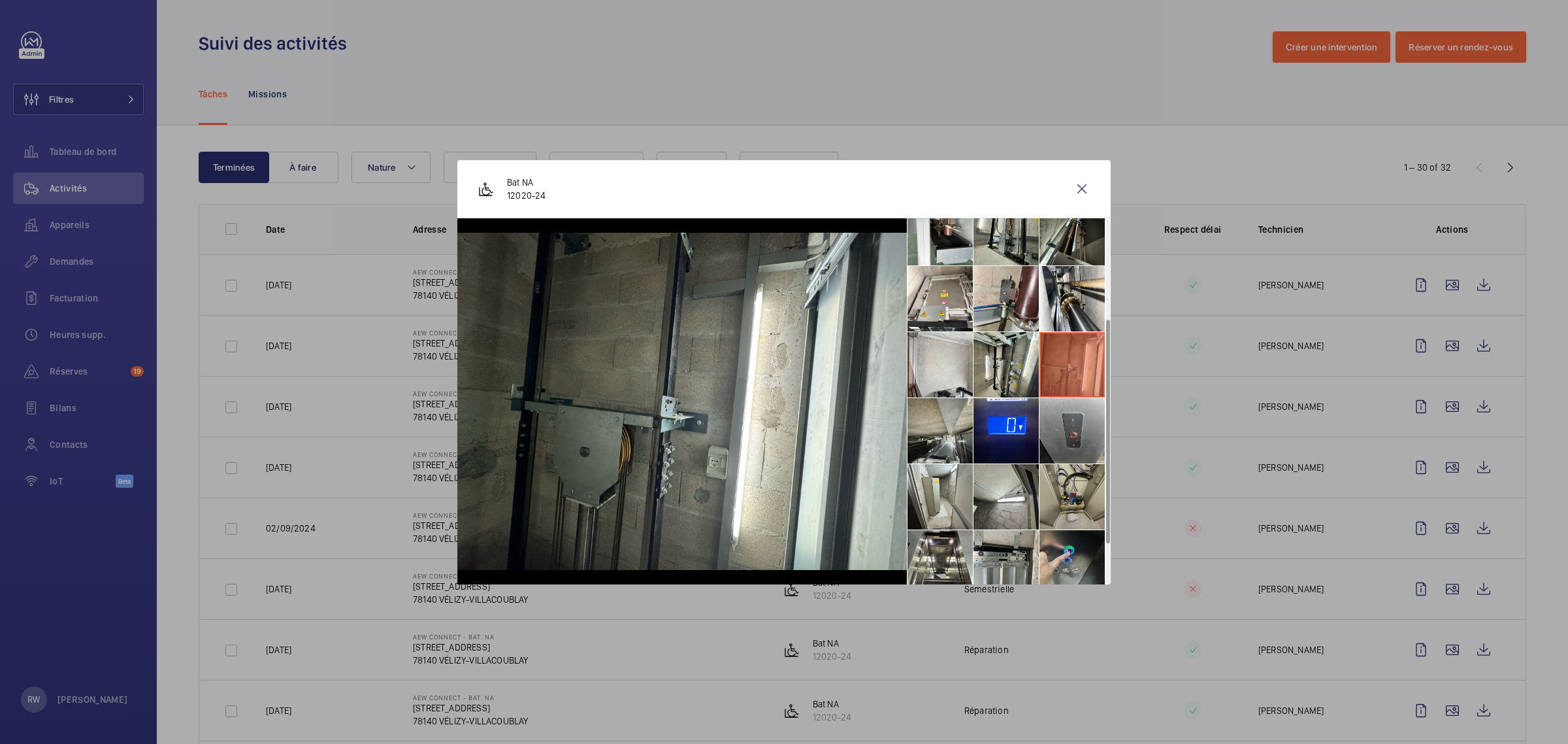
scroll to position [163, 0]
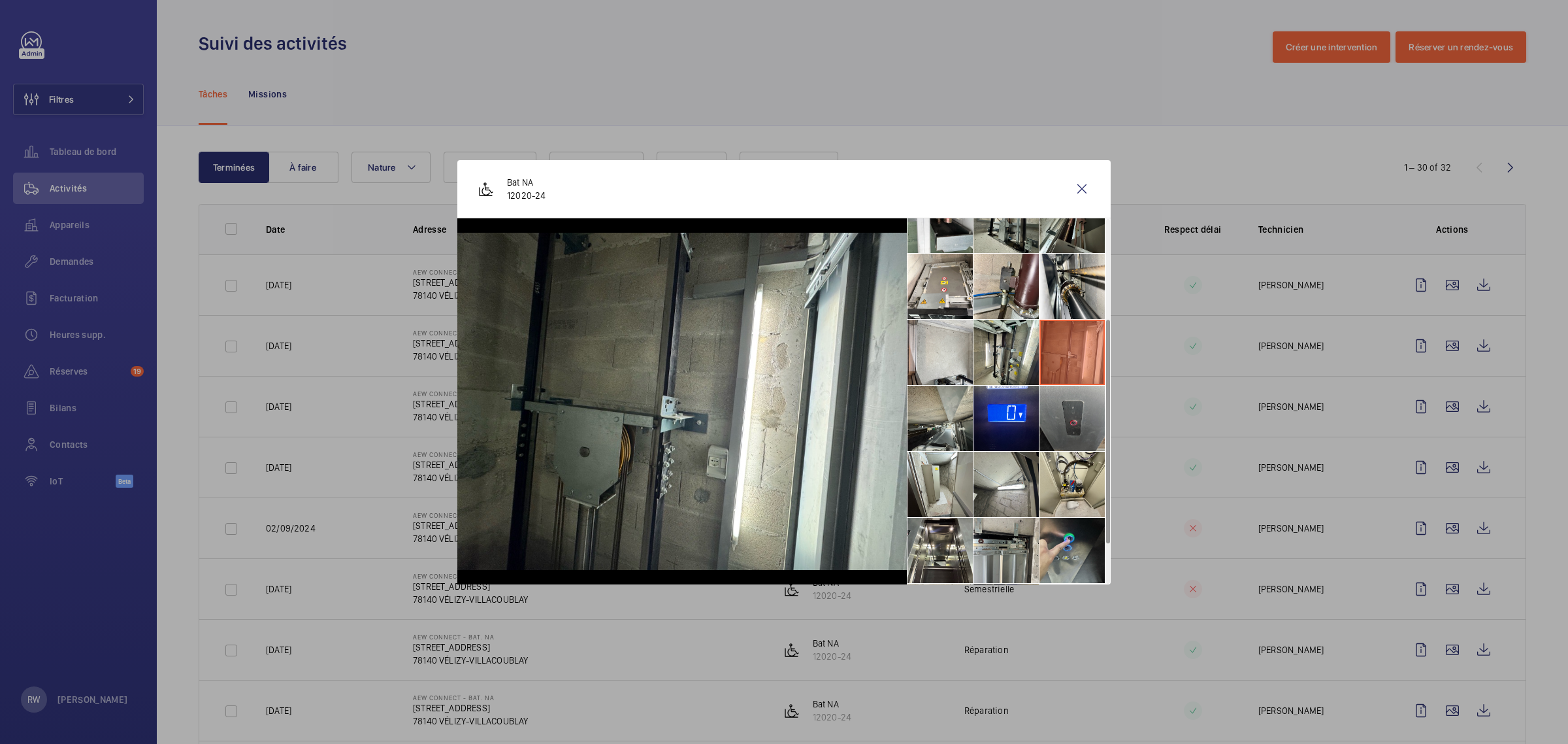
click at [1078, 426] on li at bounding box center [1072, 418] width 65 height 65
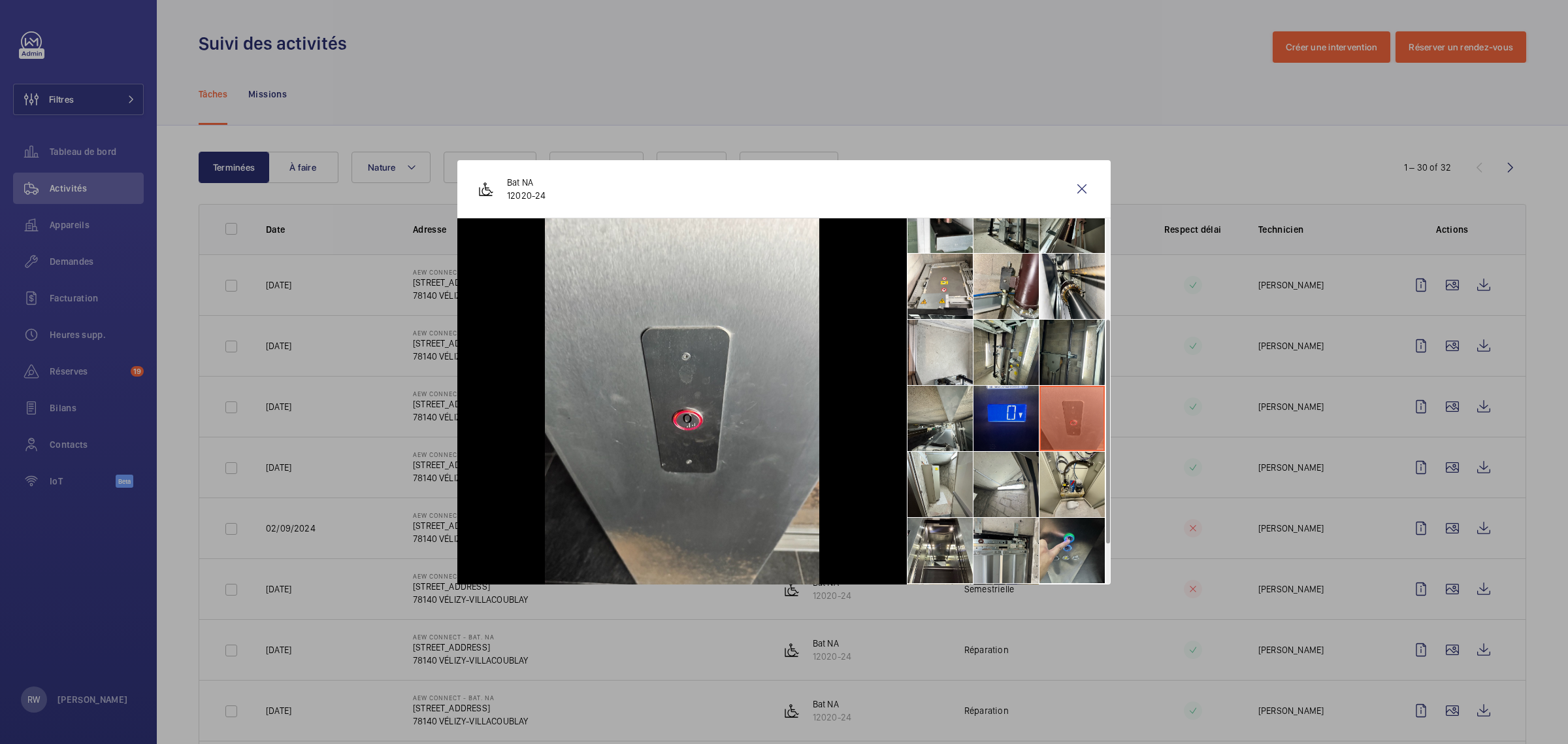
click at [1001, 405] on li at bounding box center [1006, 418] width 65 height 65
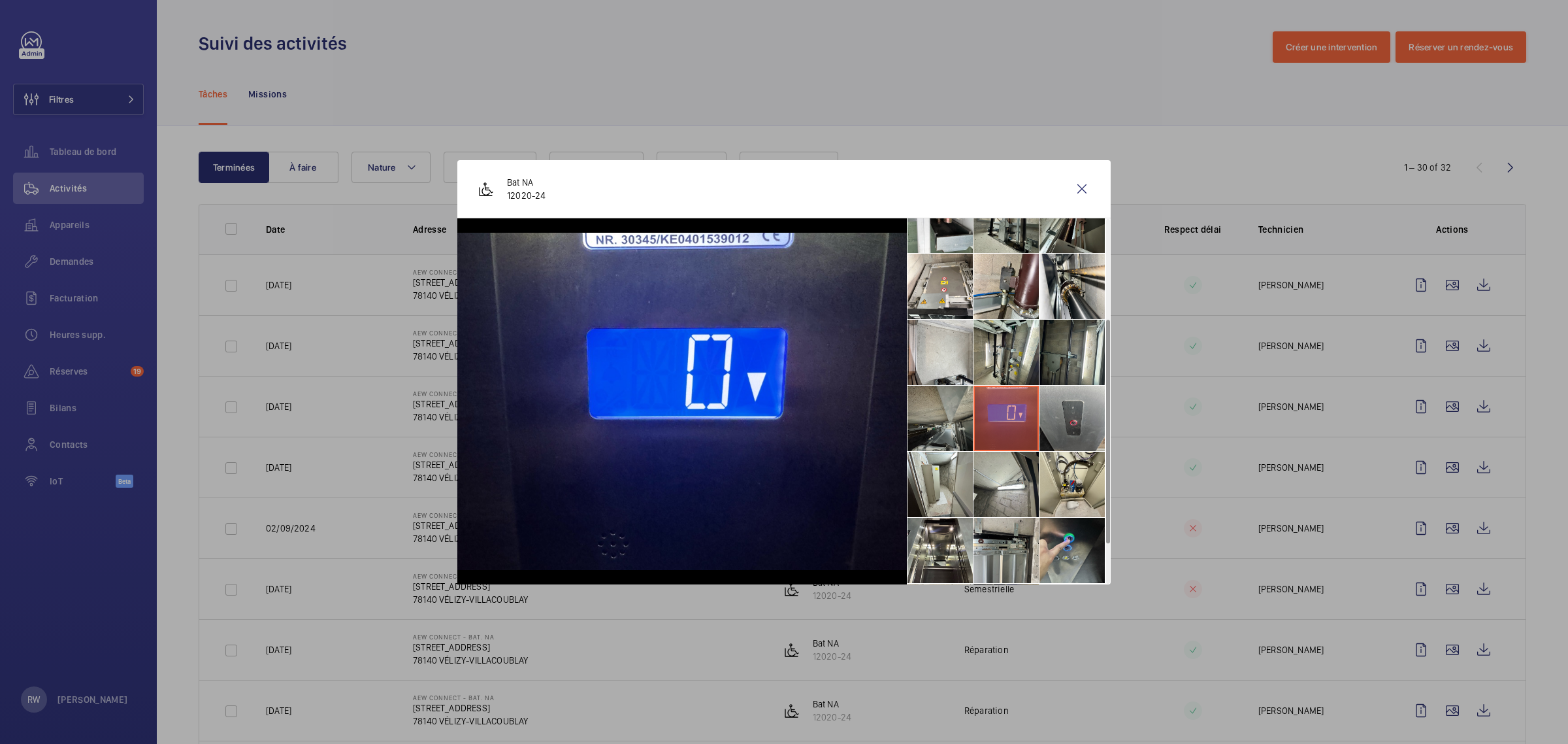
click at [951, 406] on li at bounding box center [940, 418] width 65 height 65
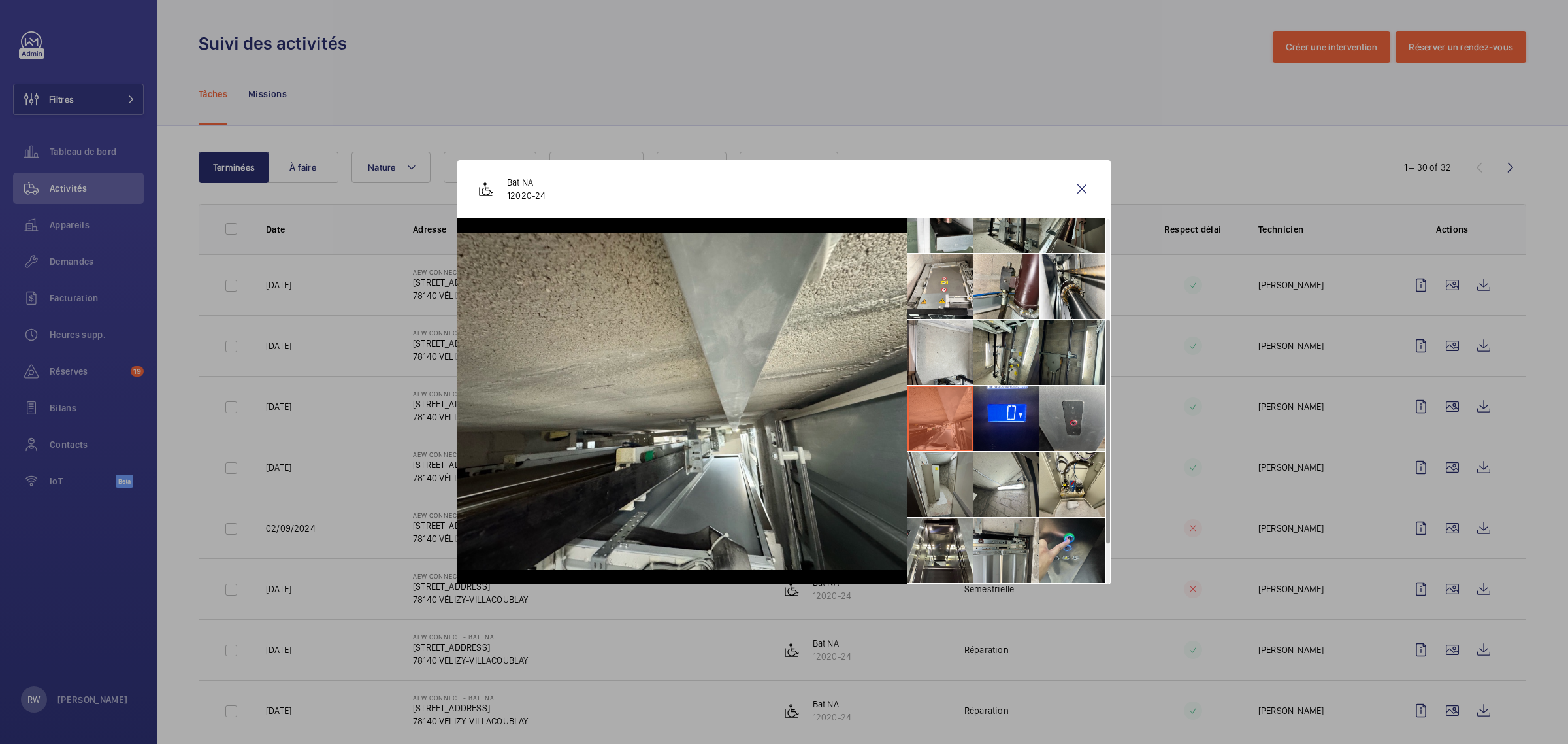
click at [945, 472] on li at bounding box center [940, 484] width 65 height 65
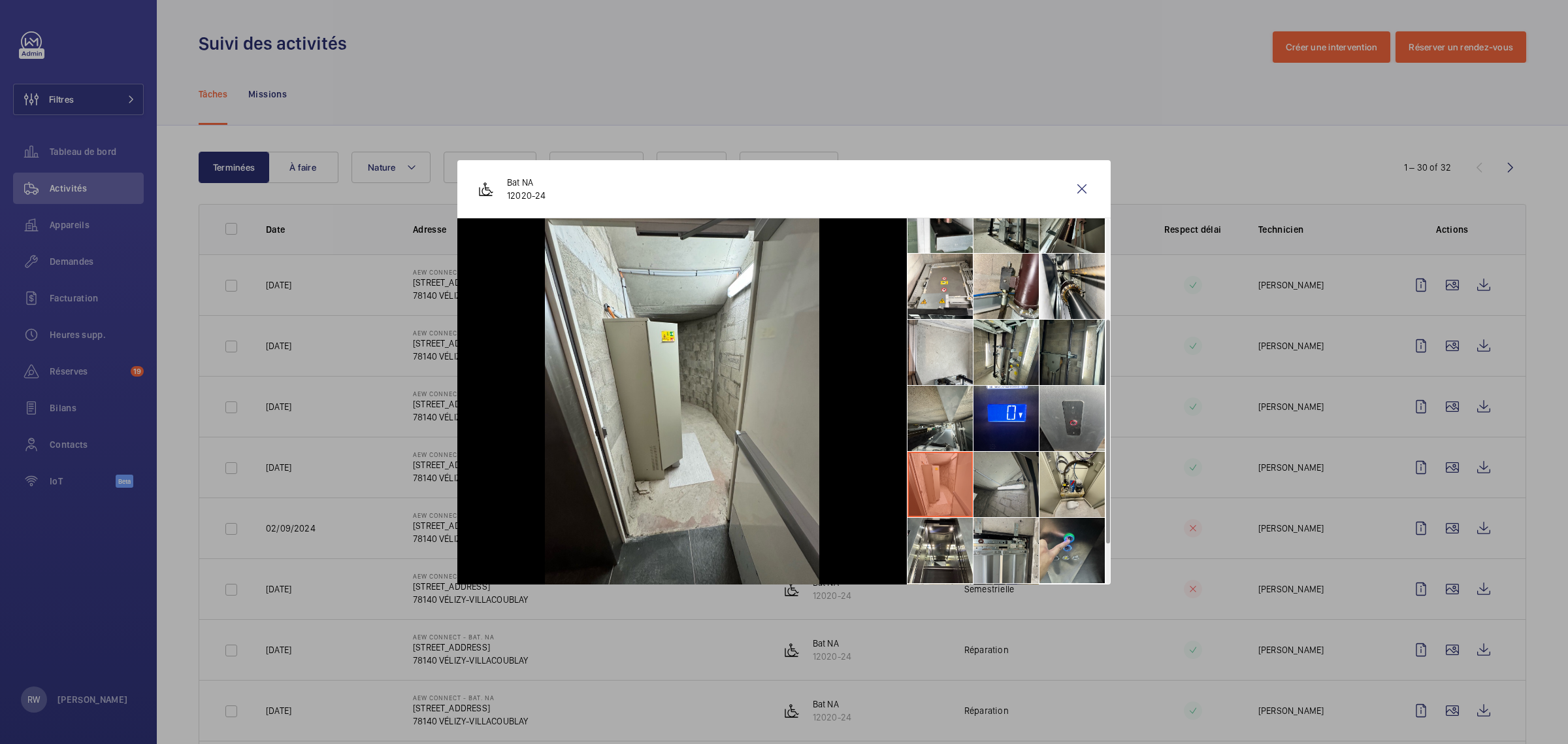
click at [1007, 475] on li at bounding box center [1006, 484] width 65 height 65
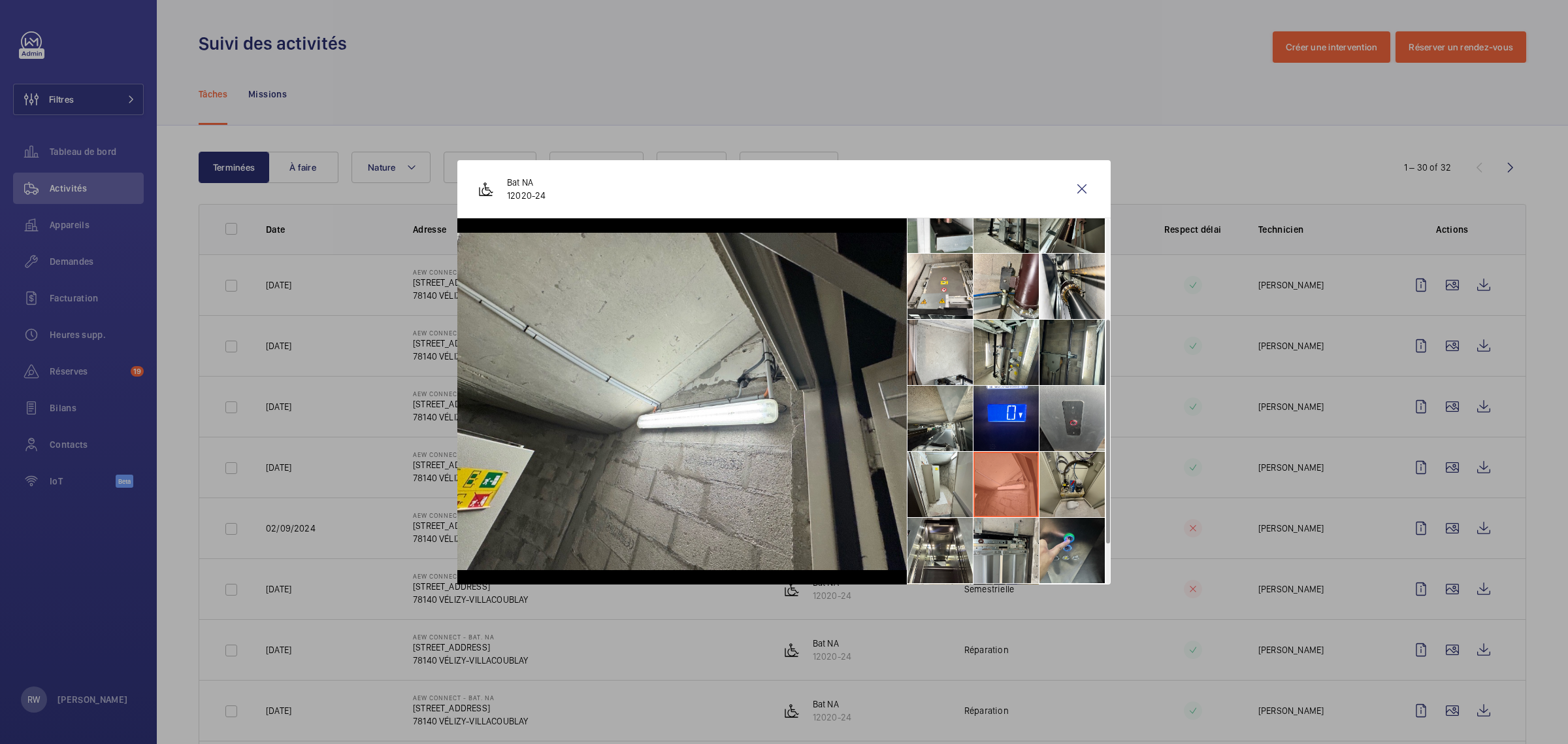
click at [1056, 475] on li at bounding box center [1072, 484] width 65 height 65
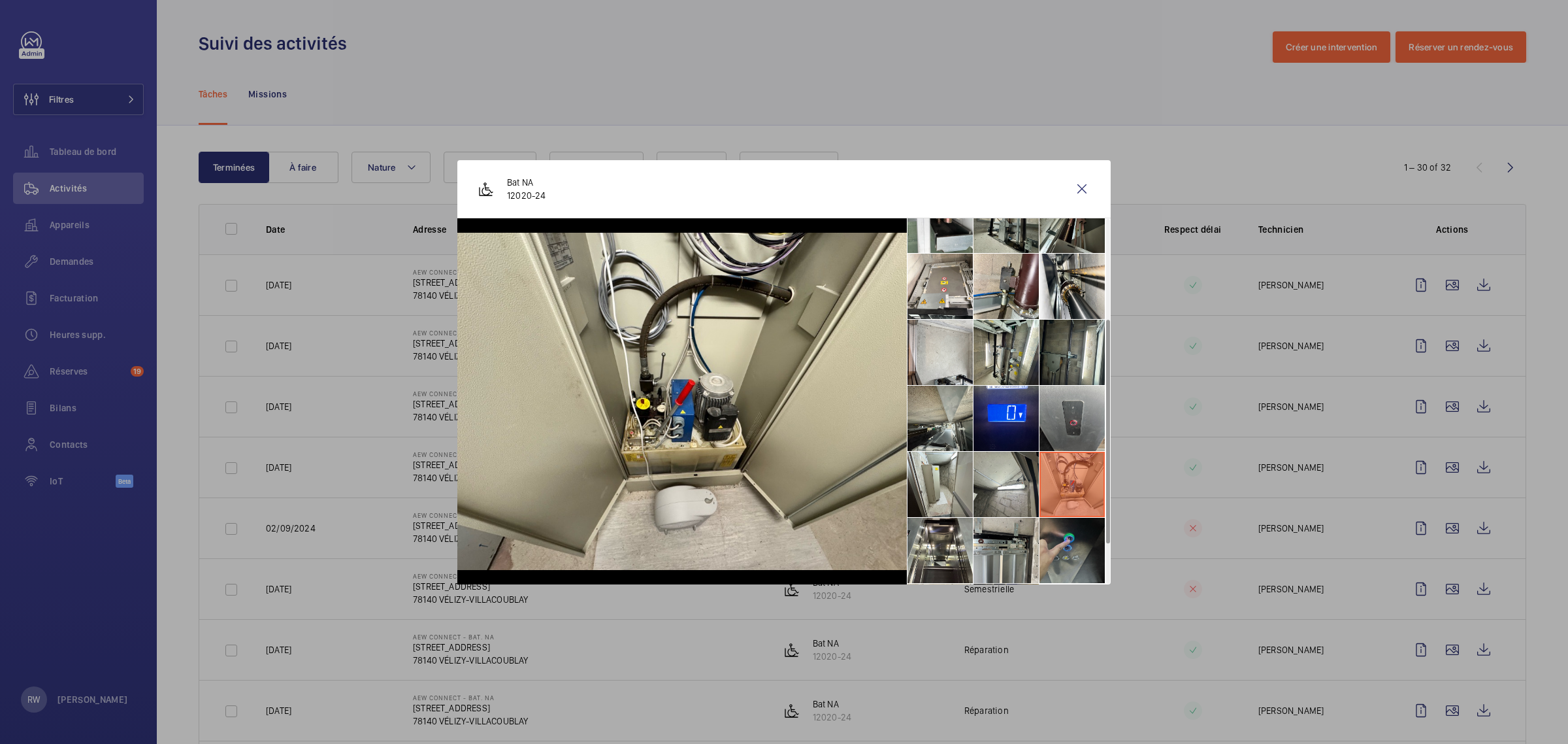
click at [1059, 537] on li at bounding box center [1072, 550] width 65 height 65
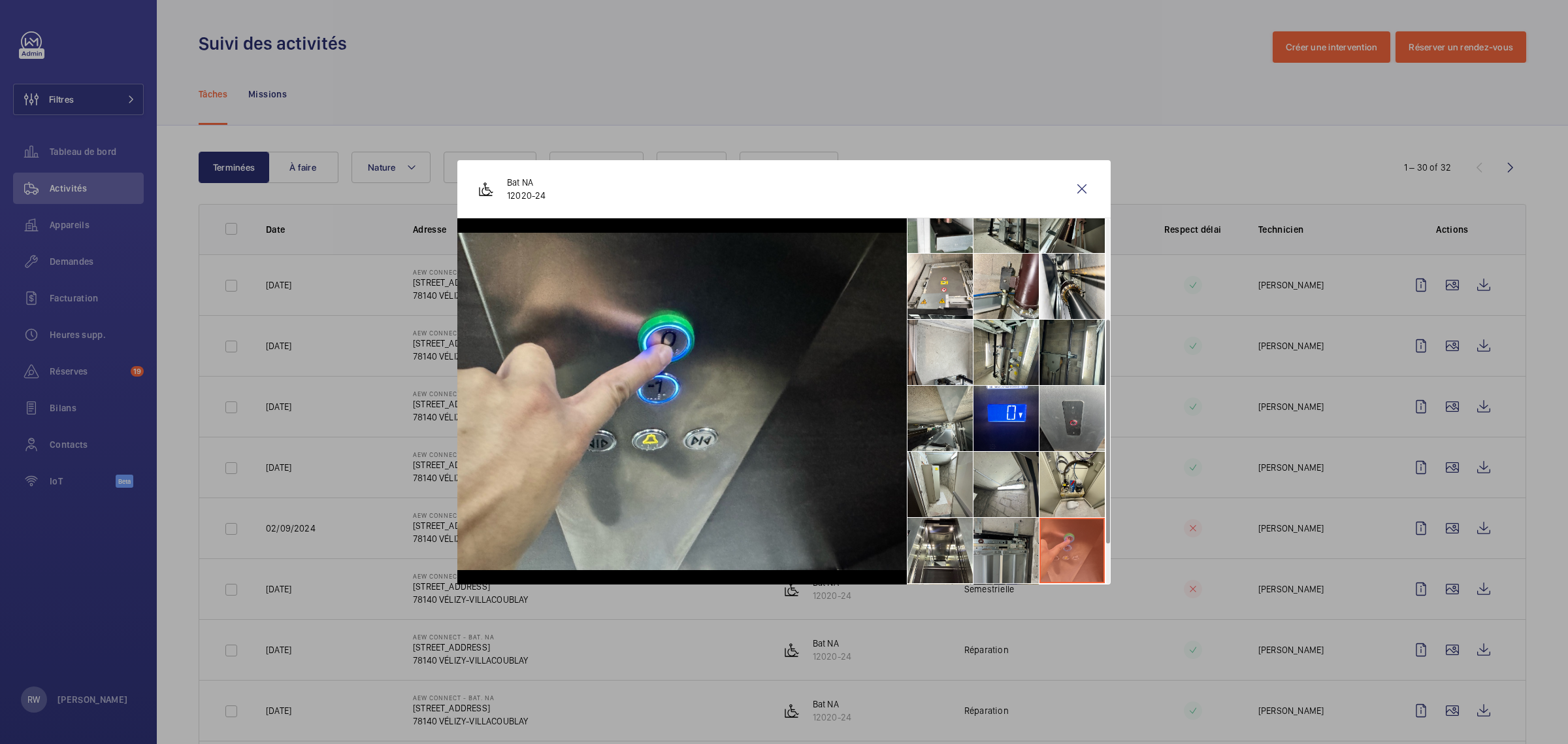
click at [1010, 546] on li at bounding box center [1006, 550] width 65 height 65
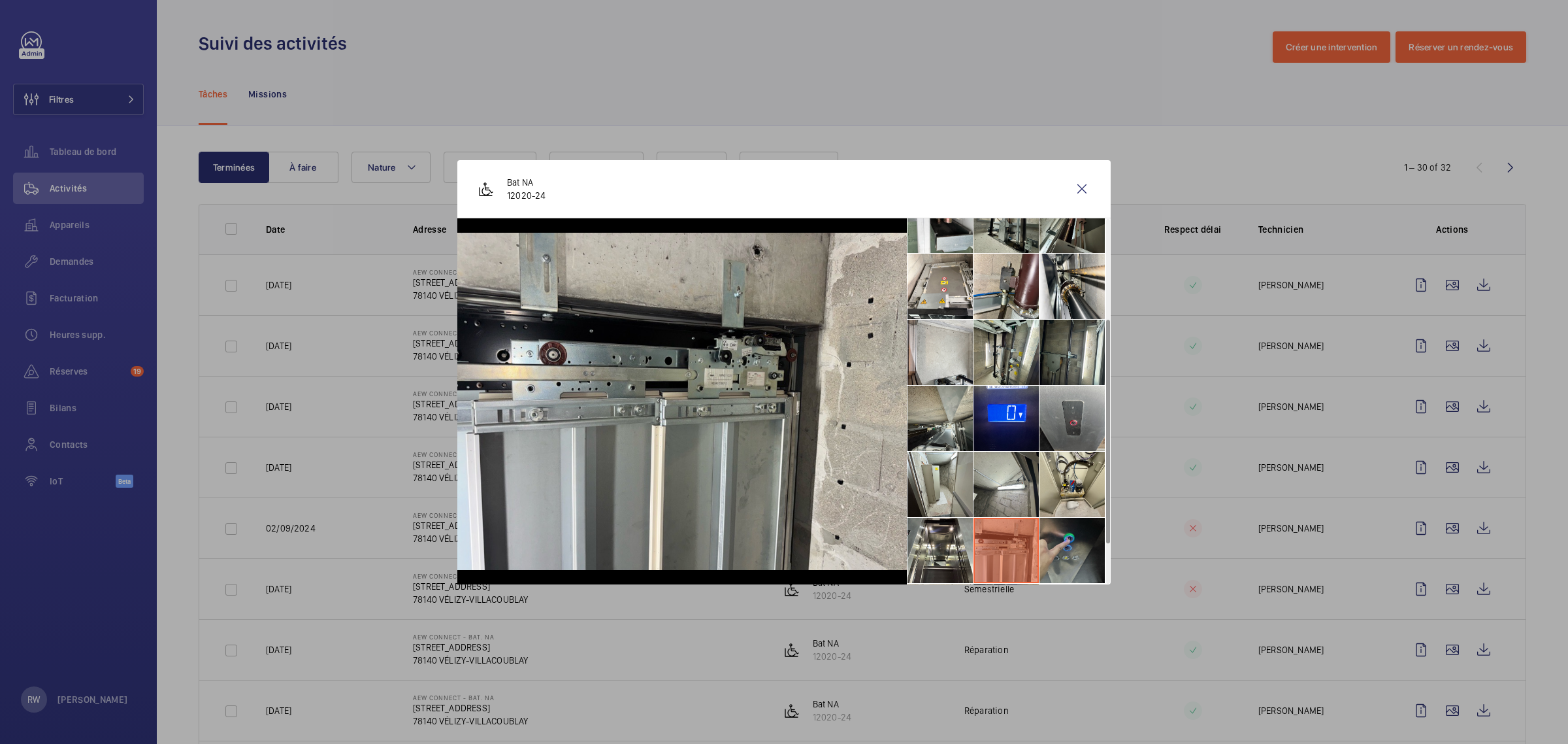
click at [1089, 546] on li at bounding box center [1072, 550] width 65 height 65
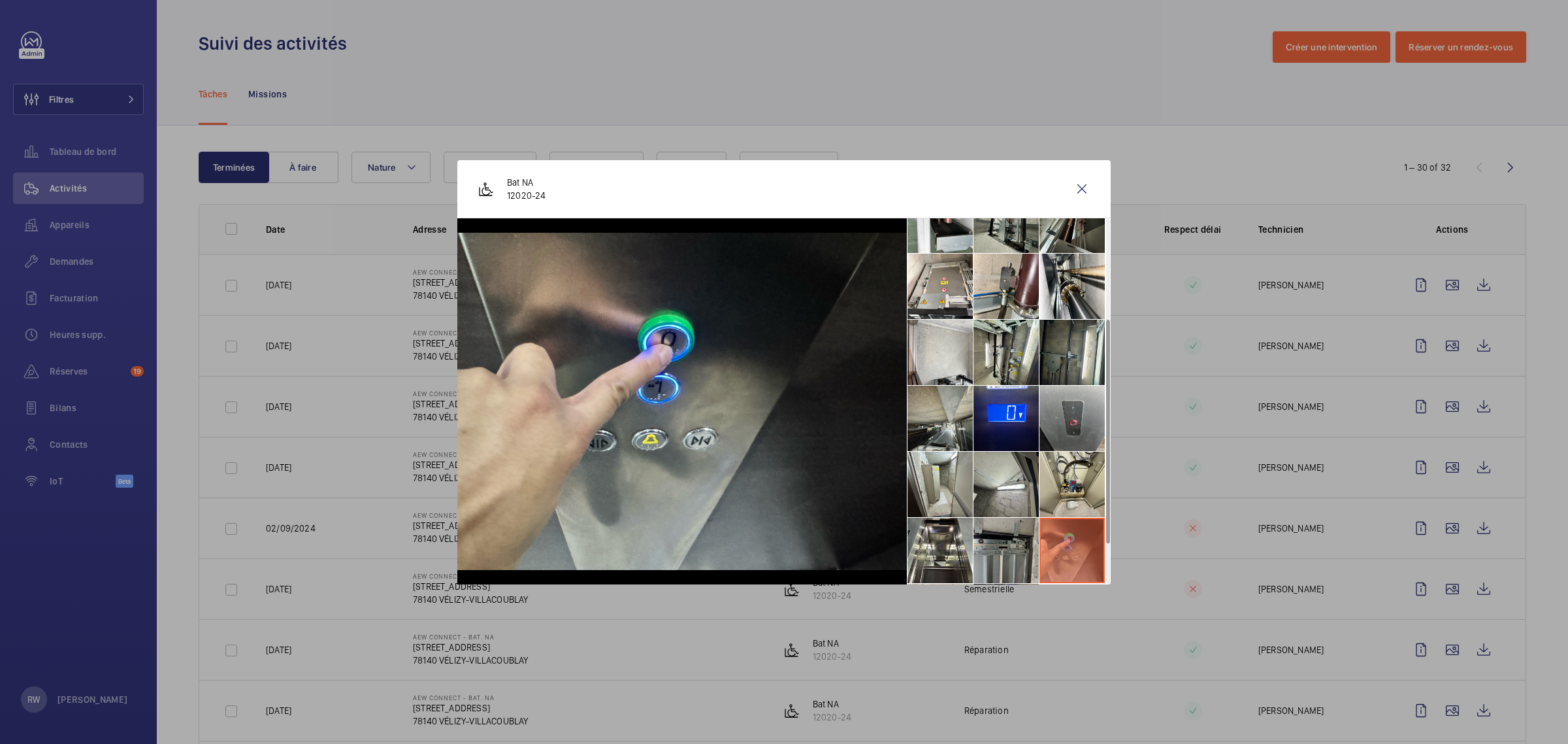
click at [993, 546] on li at bounding box center [1006, 550] width 65 height 65
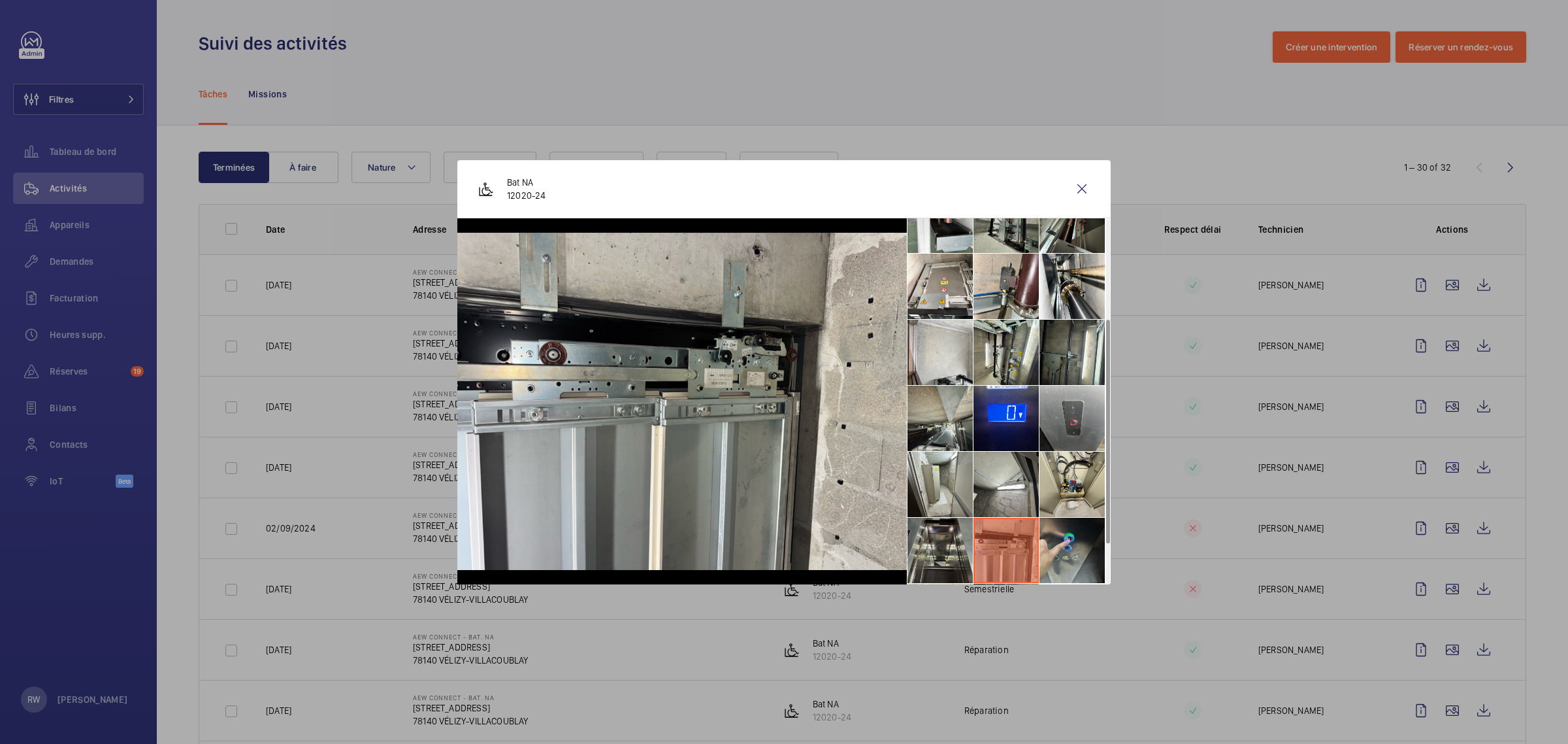
click at [944, 544] on li at bounding box center [940, 550] width 65 height 65
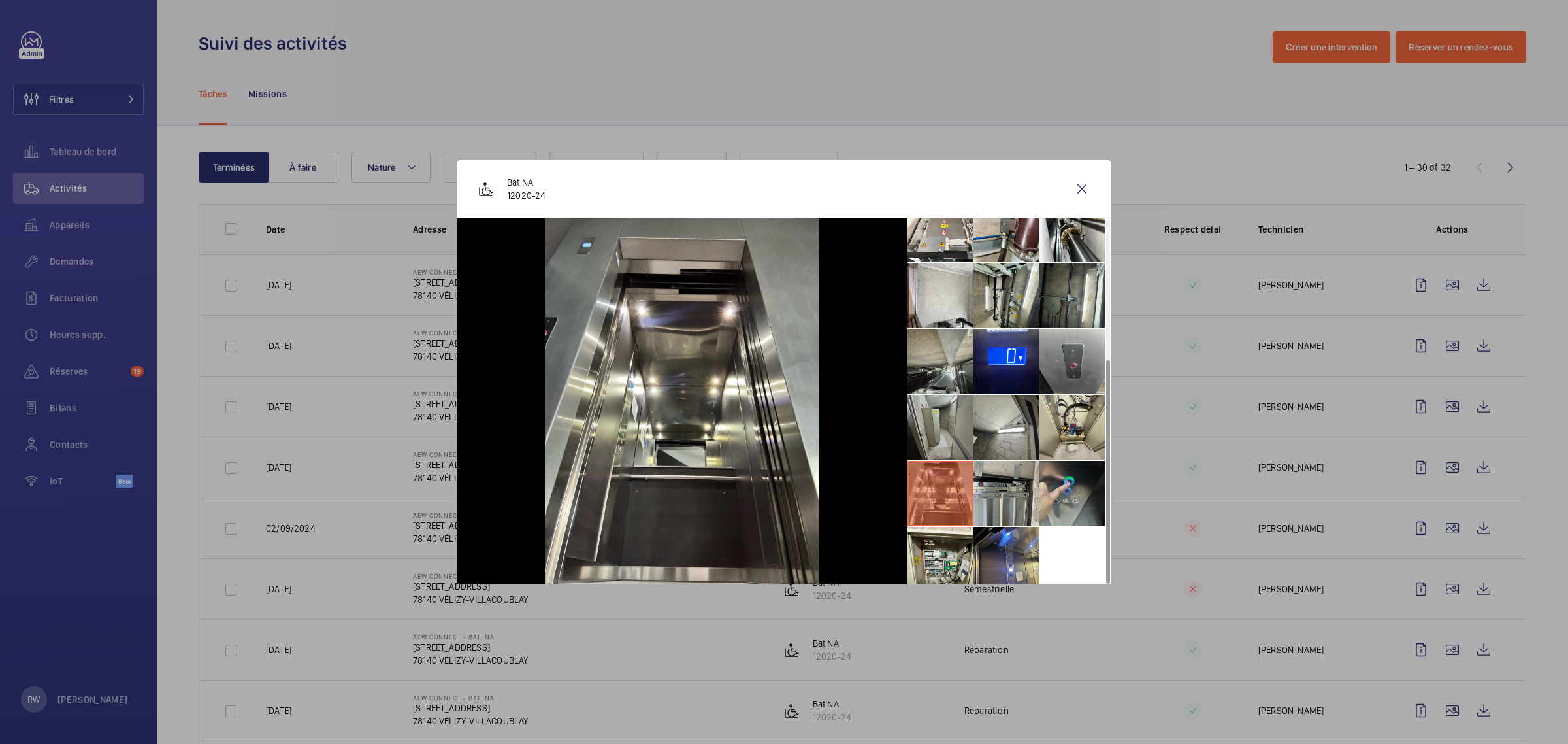
scroll to position [228, 0]
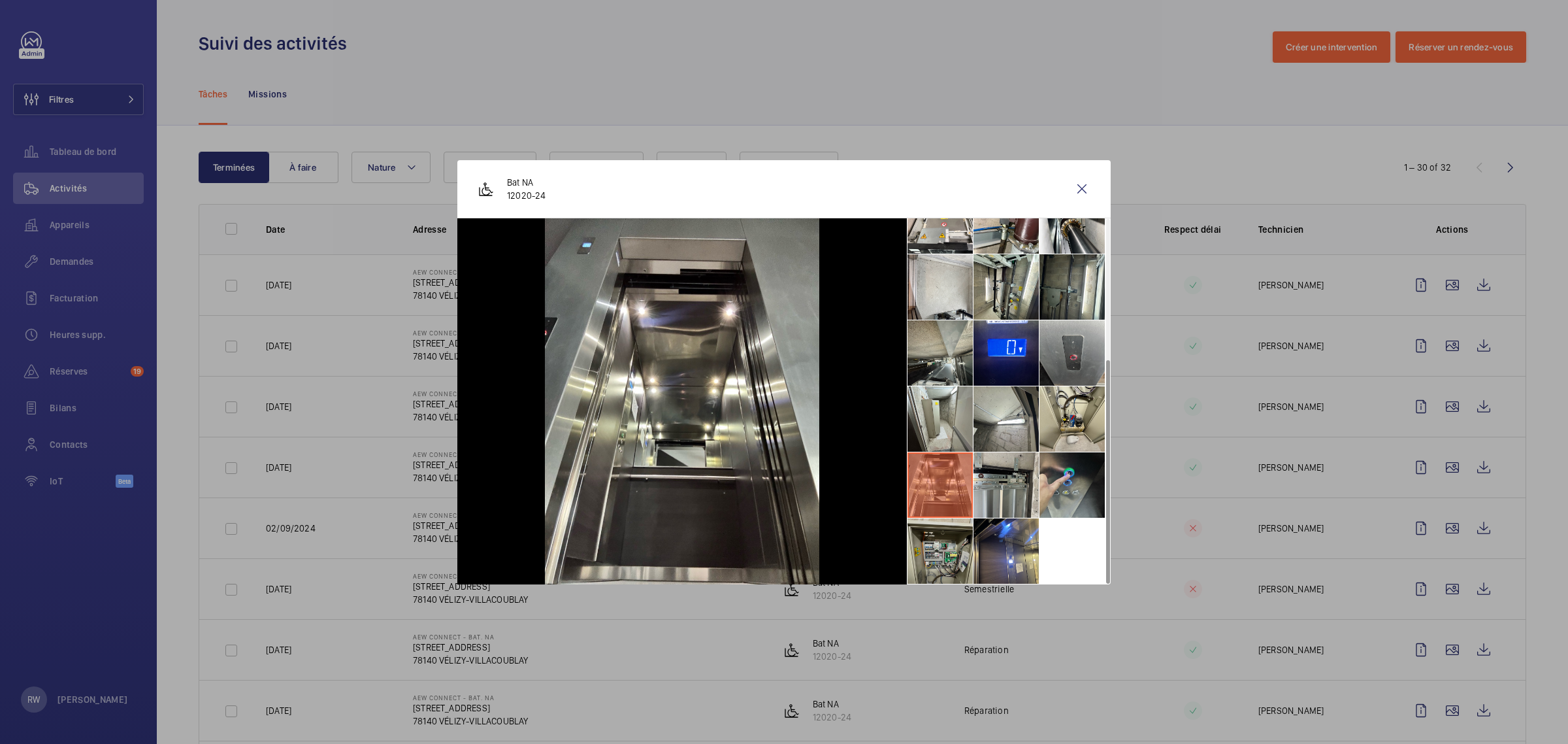
click at [944, 556] on li at bounding box center [940, 551] width 65 height 65
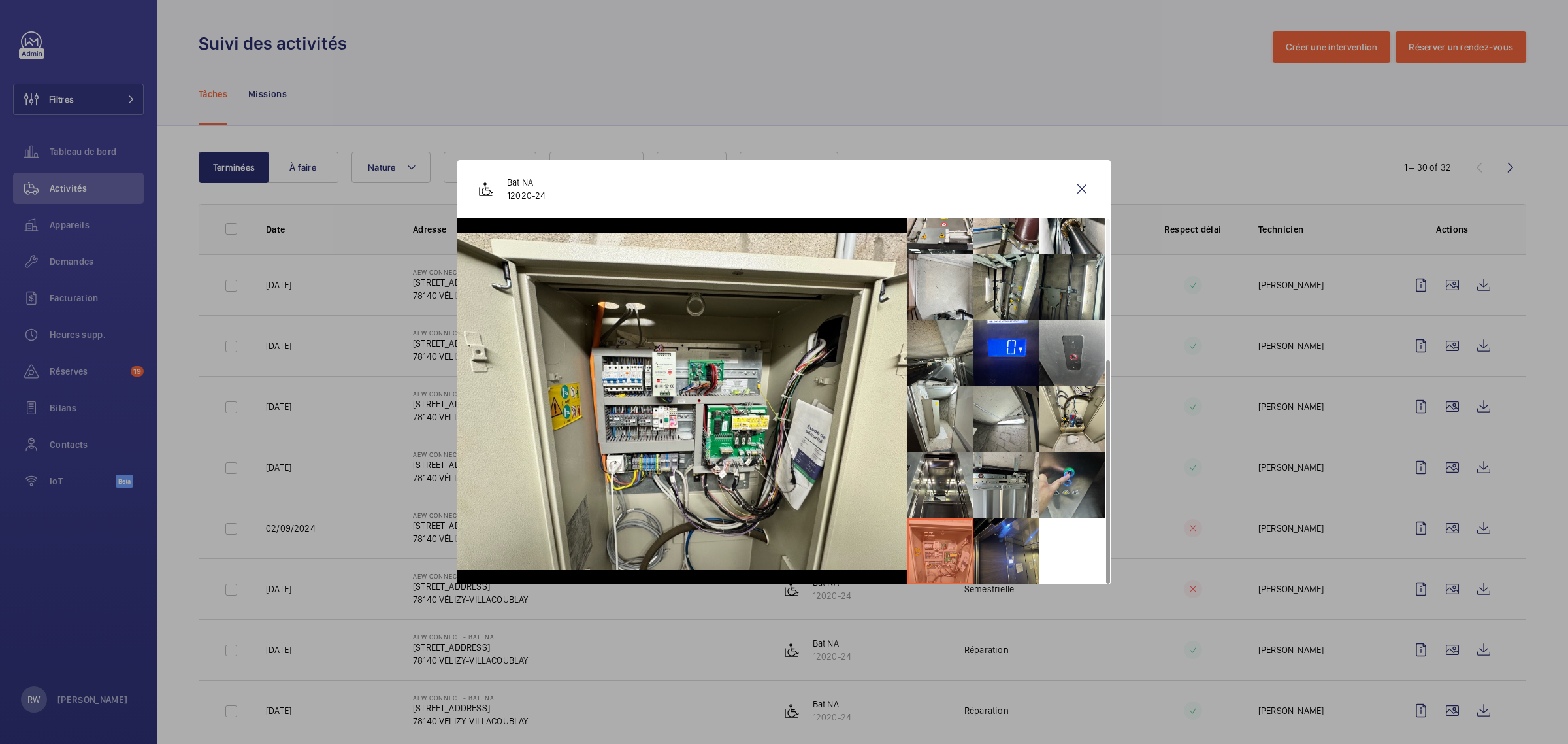
click at [1030, 546] on li at bounding box center [1006, 551] width 65 height 65
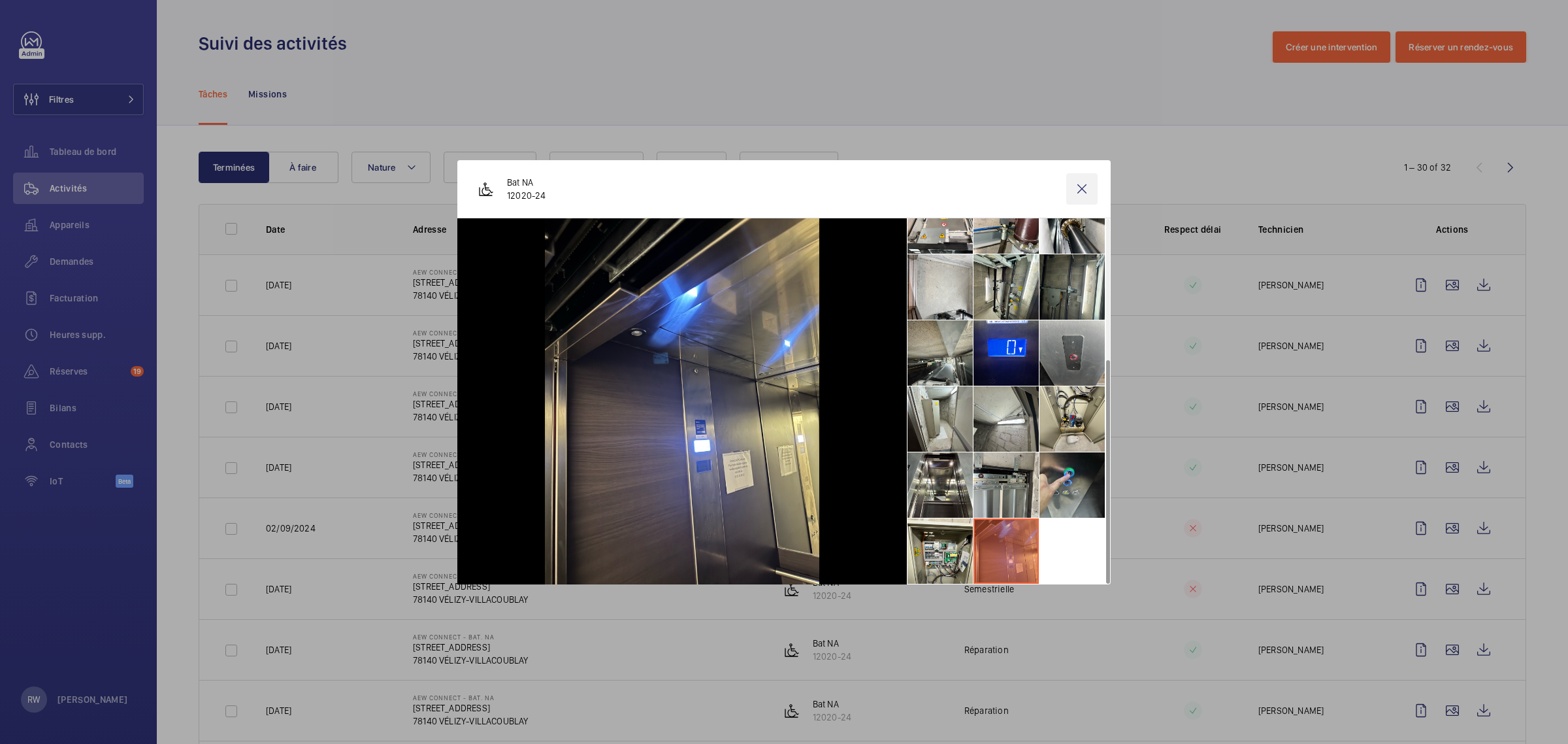
click at [1081, 185] on wm-front-icon-button at bounding box center [1081, 188] width 31 height 31
